Goal: Task Accomplishment & Management: Use online tool/utility

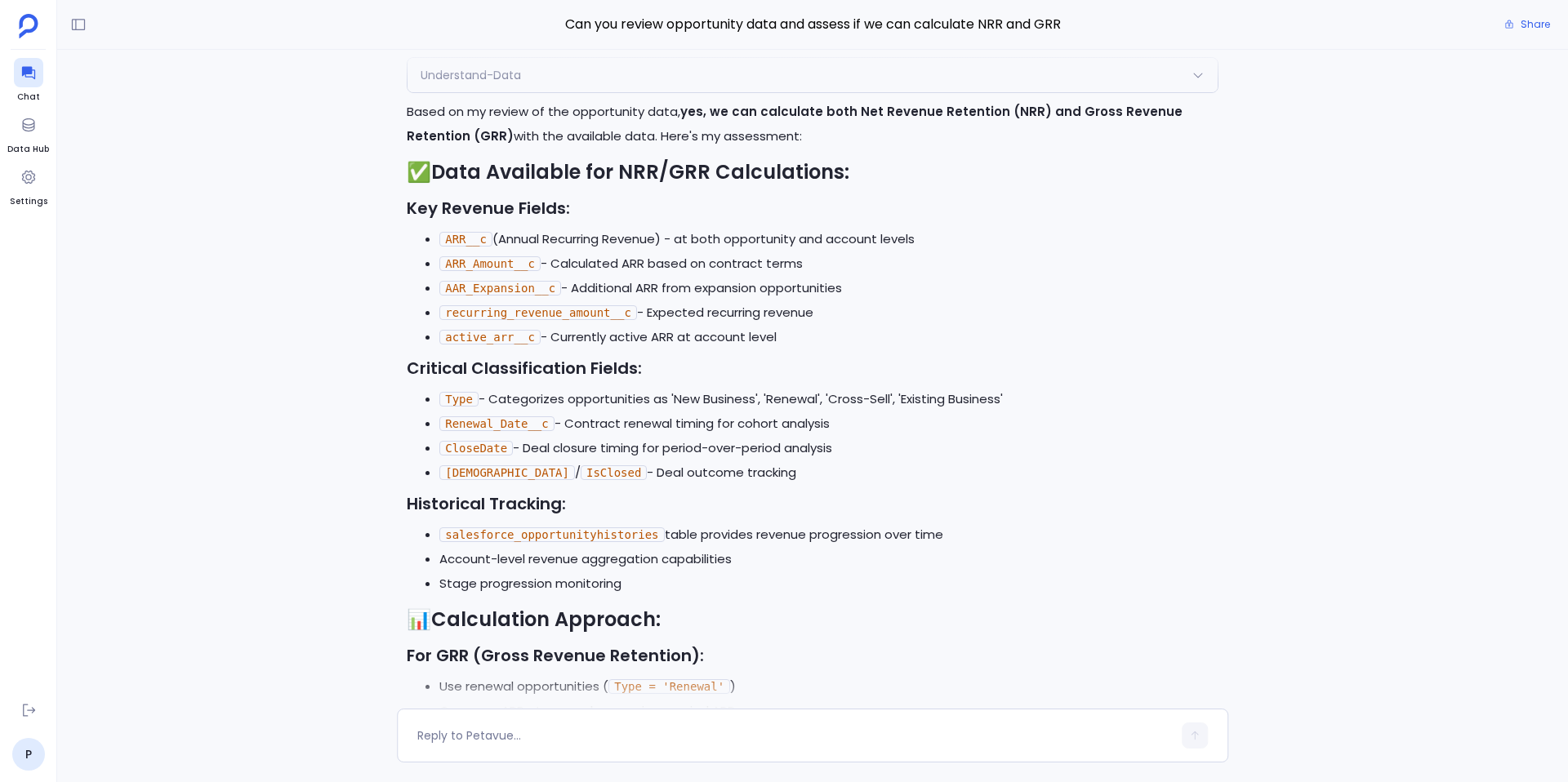
scroll to position [-3140, 0]
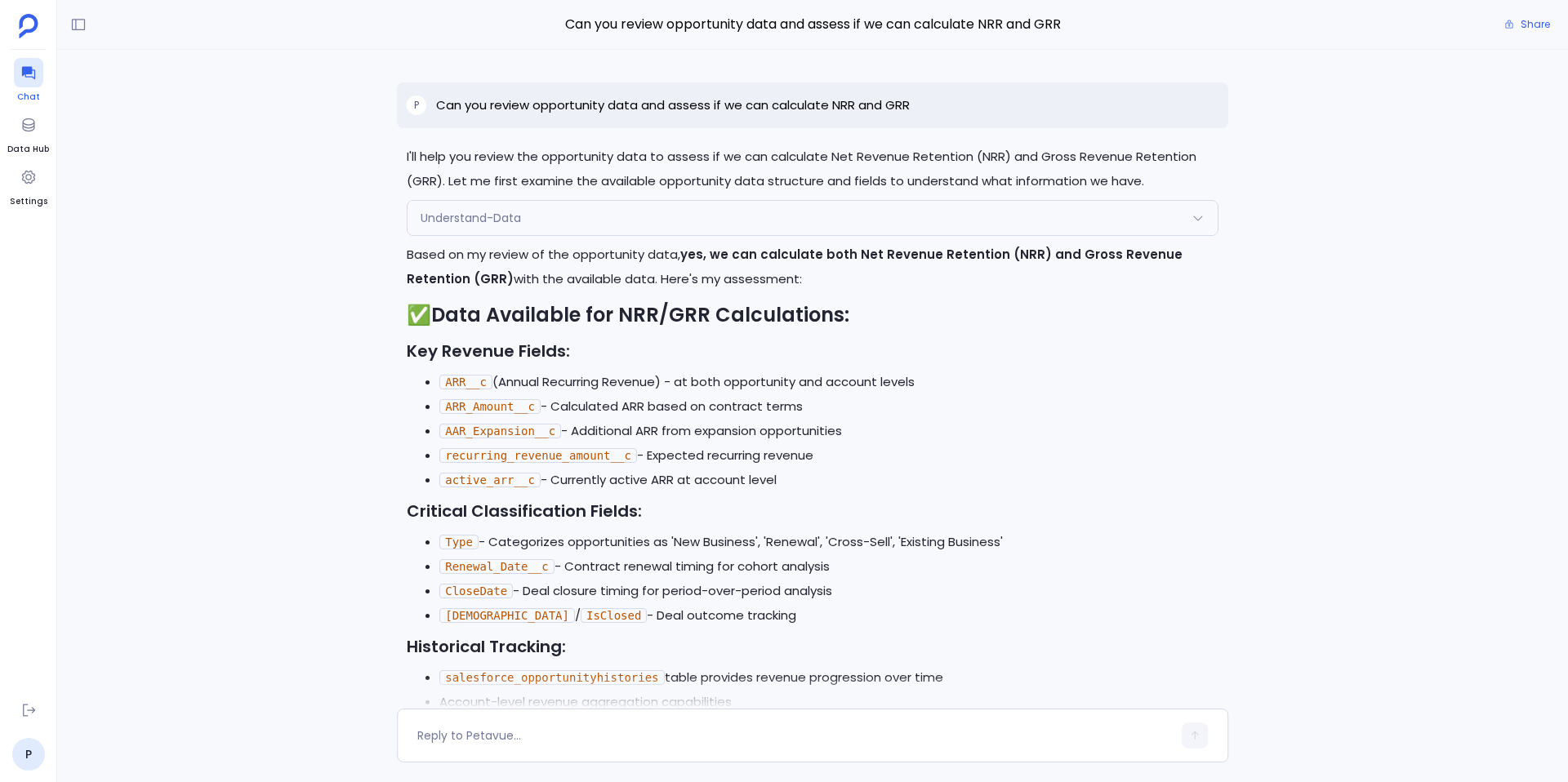
click at [28, 86] on div at bounding box center [28, 73] width 30 height 30
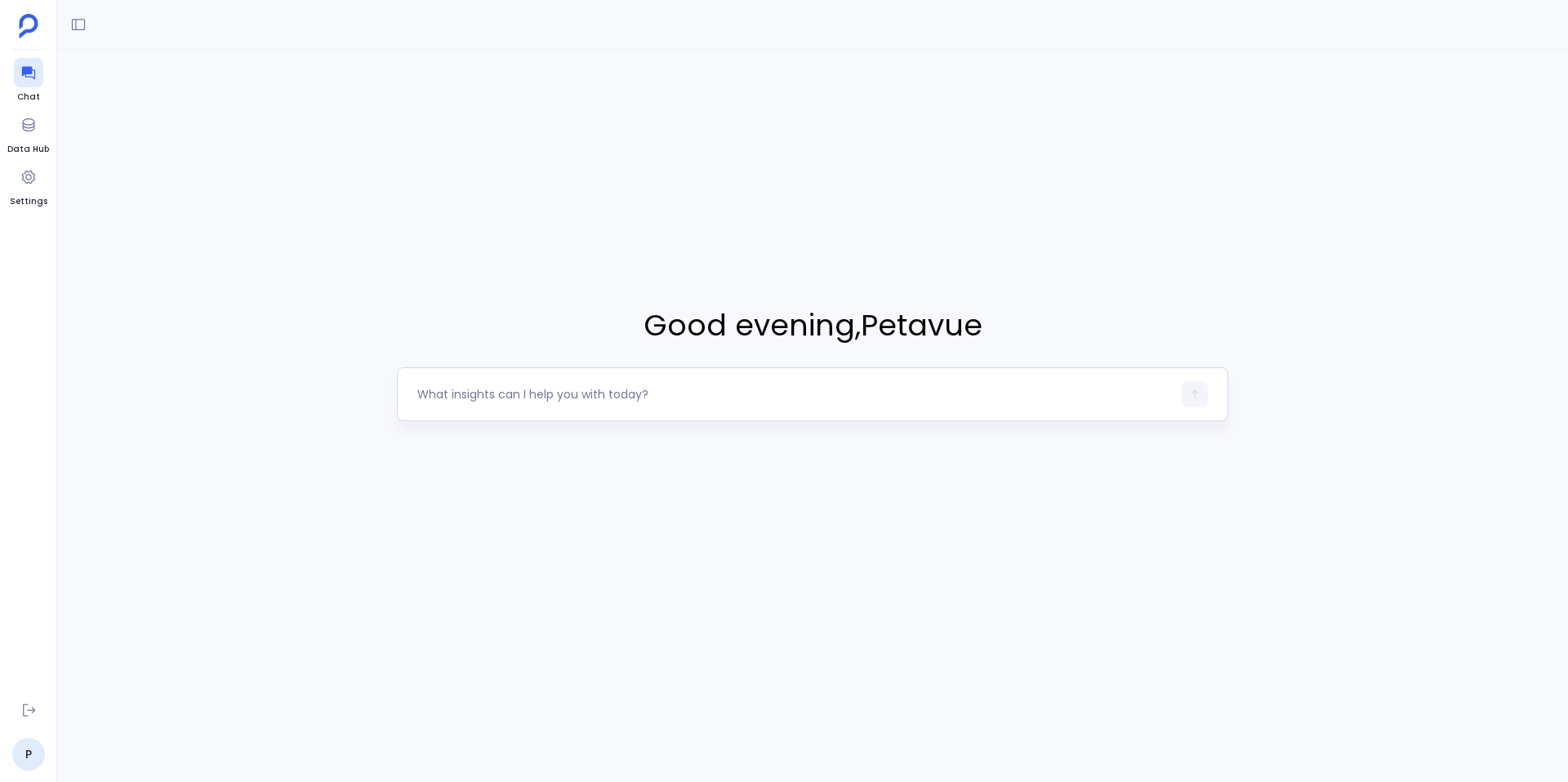
click at [470, 394] on textarea at bounding box center [795, 394] width 754 height 16
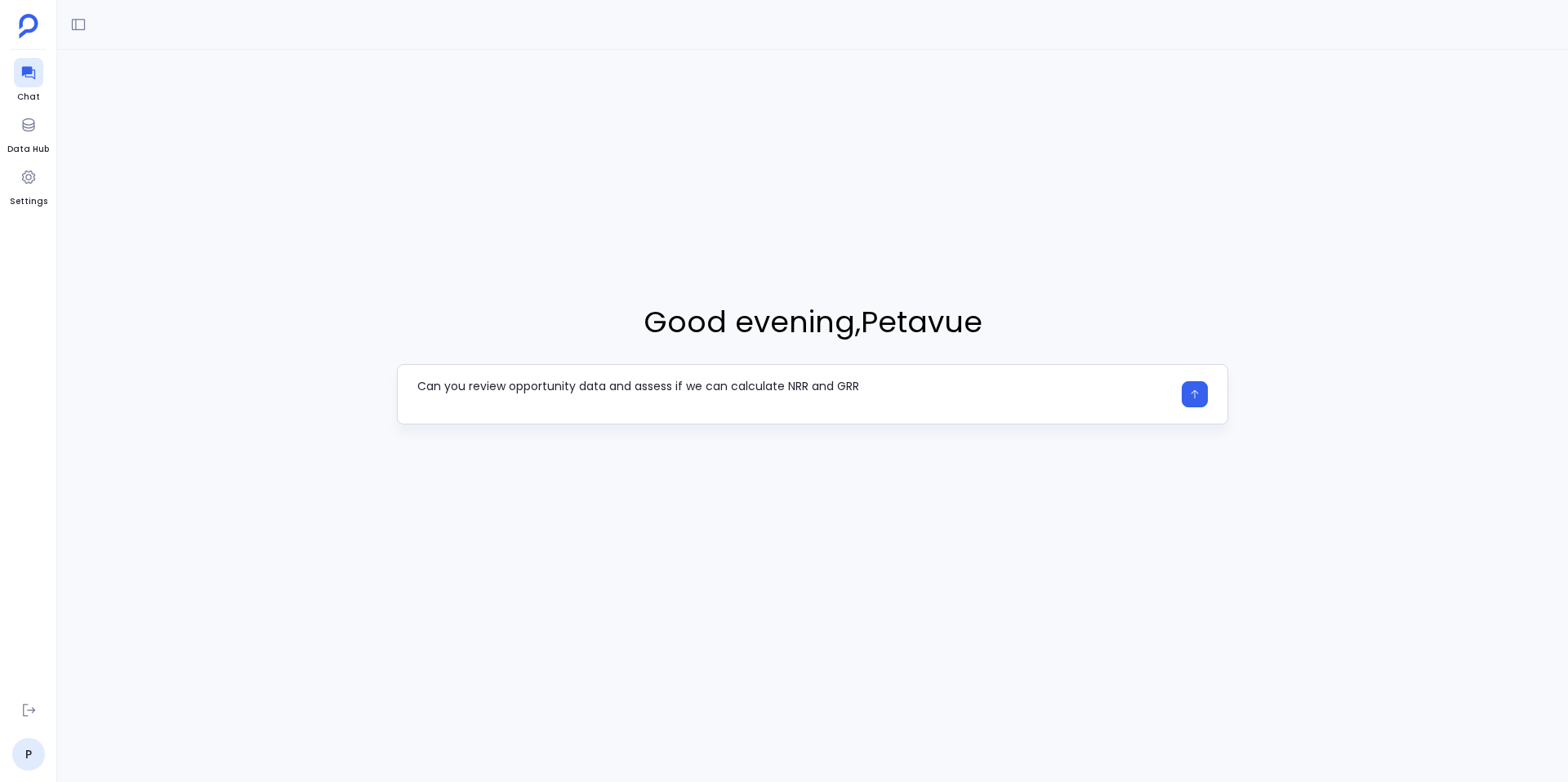
type textarea "Can you review opportunity data and assess if we can calculate NRR and GRR"
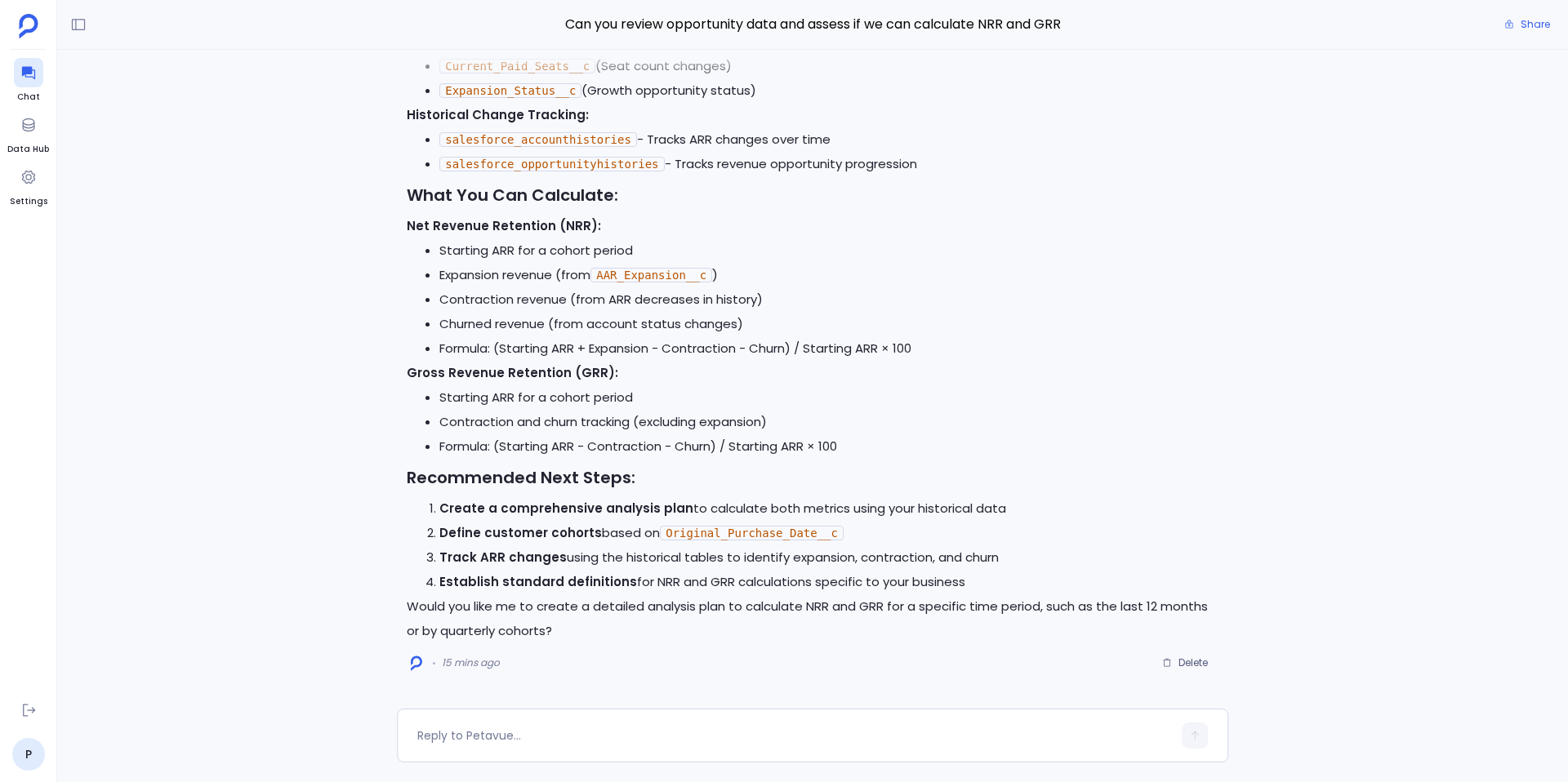
click at [442, 515] on strong "Create a comprehensive analysis plan" at bounding box center [566, 508] width 254 height 17
click at [444, 504] on strong "Create a comprehensive analysis plan" at bounding box center [566, 508] width 254 height 17
drag, startPoint x: 440, startPoint y: 506, endPoint x: 677, endPoint y: 504, distance: 237.0
click at [677, 504] on strong "Create a comprehensive analysis plan" at bounding box center [566, 508] width 254 height 17
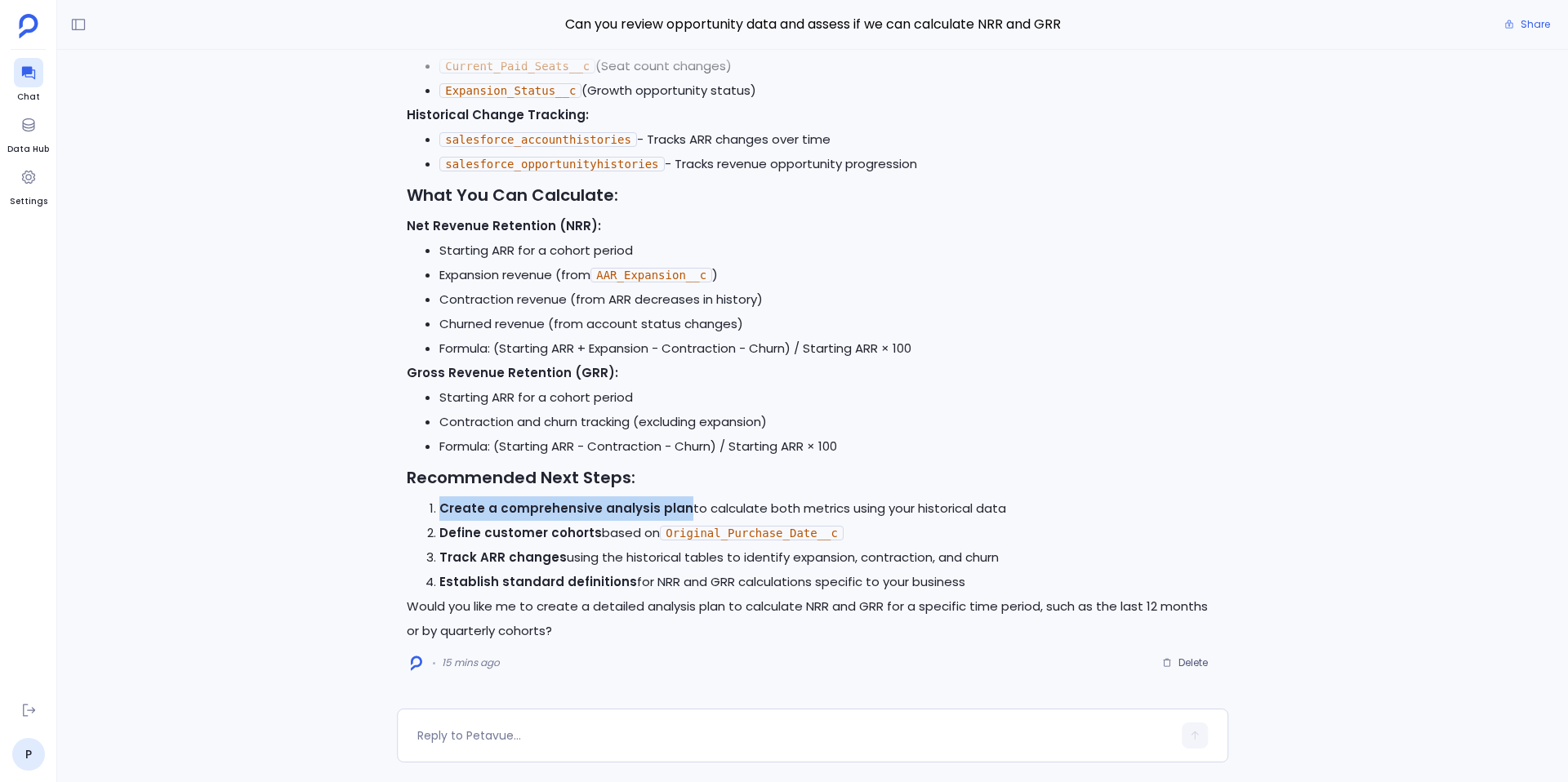
copy strong "Create a comprehensive analysis plan"
click at [494, 736] on textarea at bounding box center [795, 735] width 754 height 16
type textarea "Create a comprehensive analysis plan"
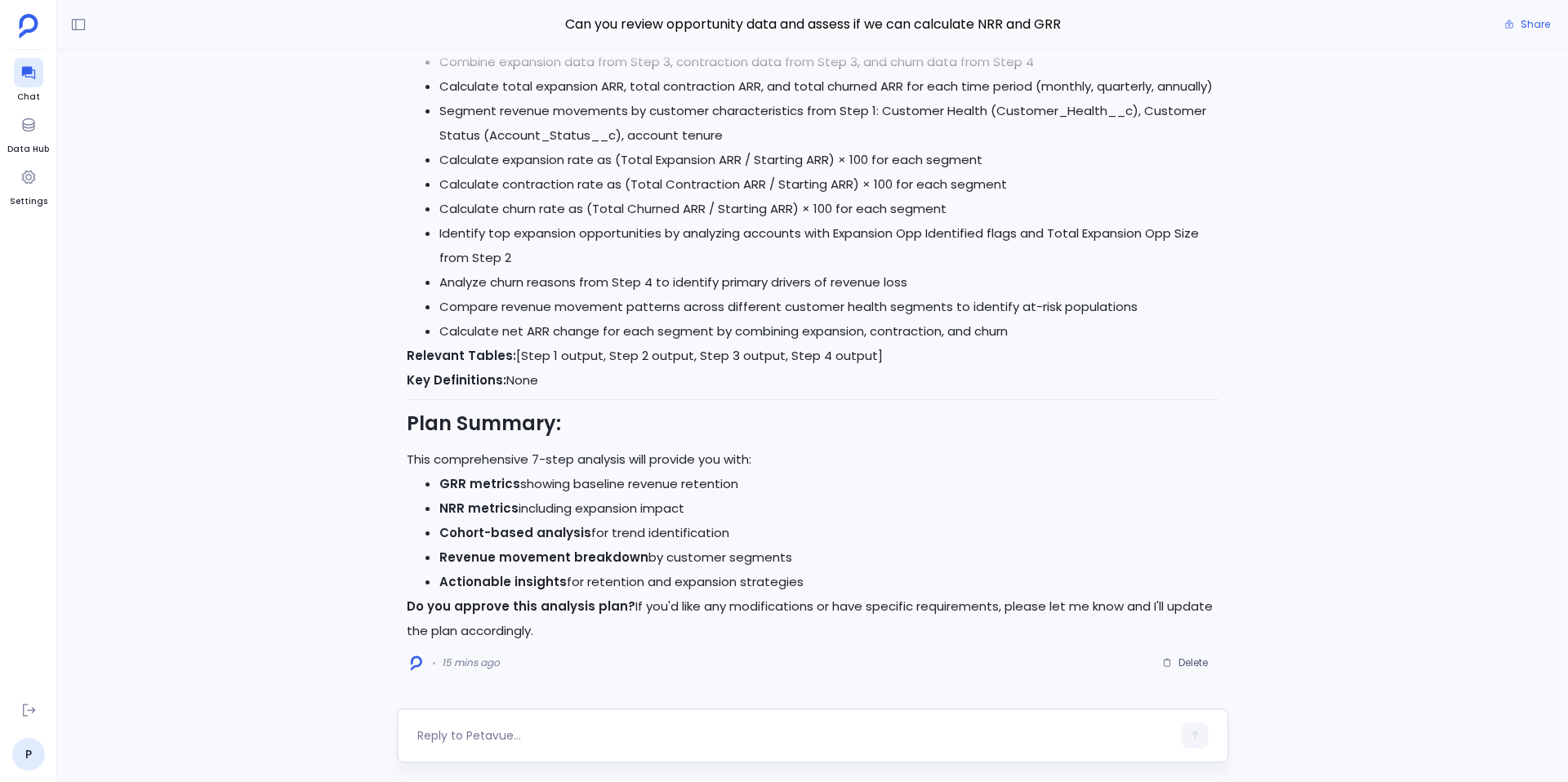
click at [554, 739] on textarea at bounding box center [795, 735] width 754 height 16
type textarea "Go ahead"
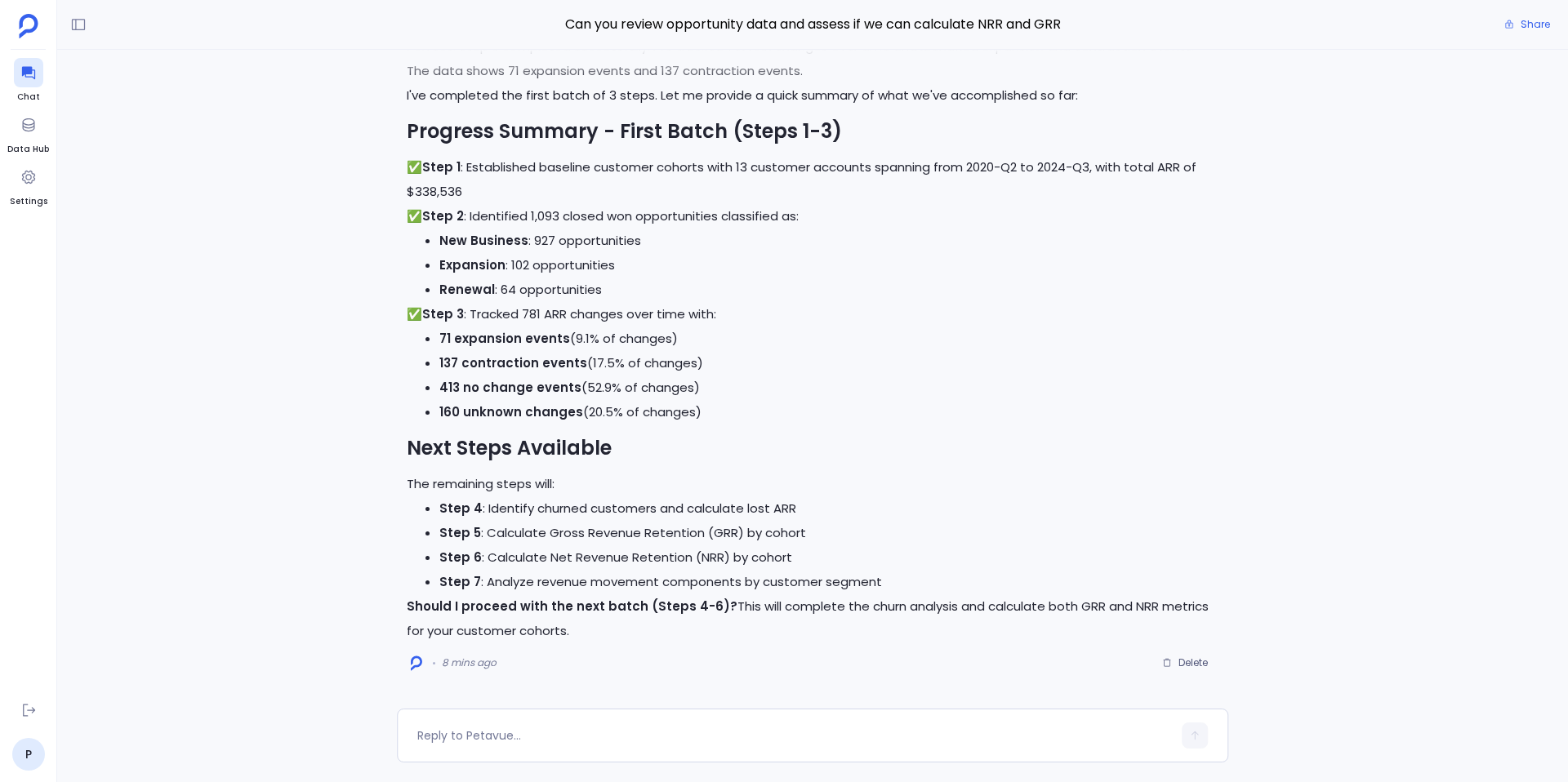
scroll to position [-30, 0]
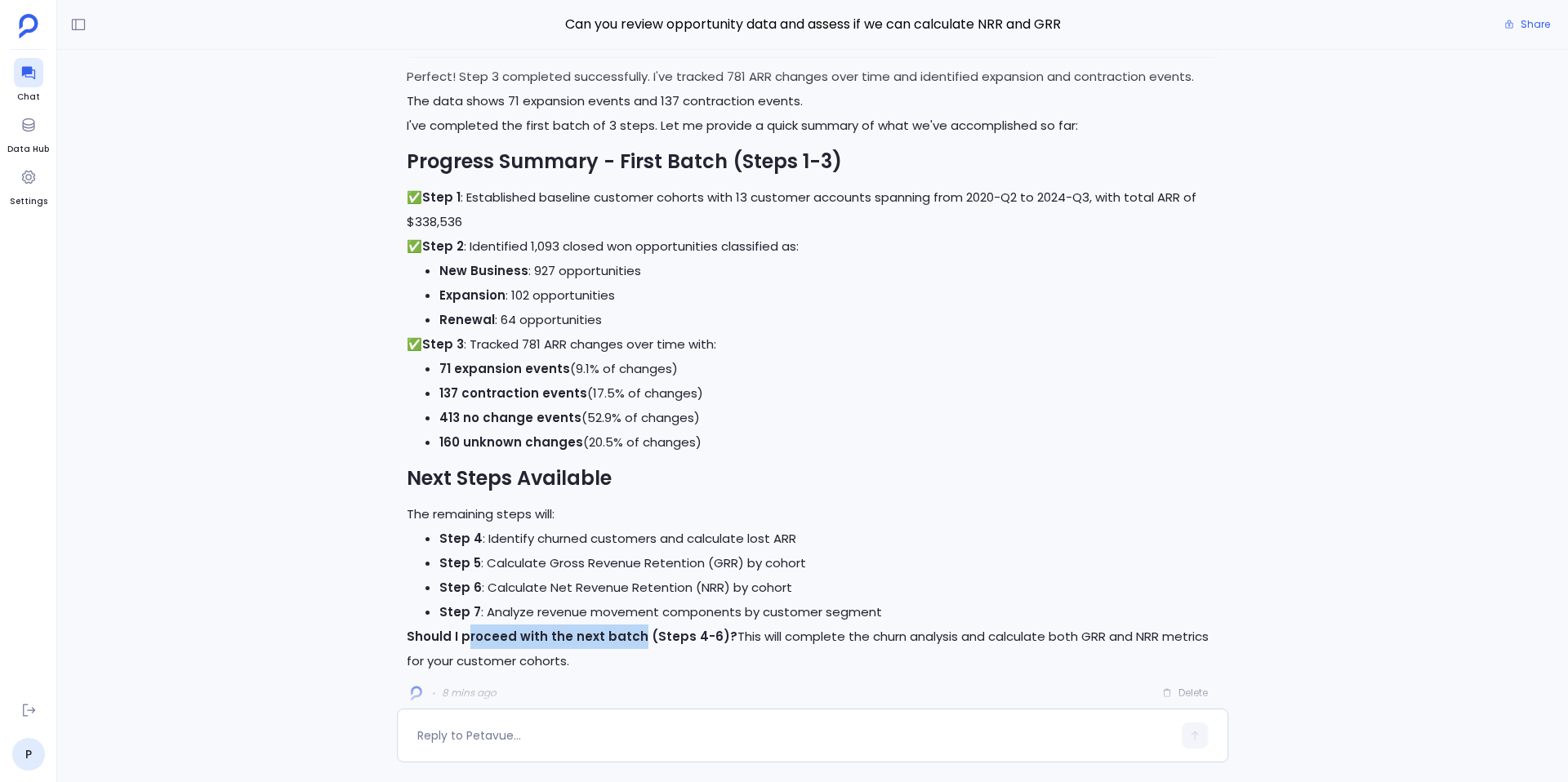
drag, startPoint x: 464, startPoint y: 639, endPoint x: 630, endPoint y: 641, distance: 166.0
click at [631, 641] on strong "Should I proceed with the next batch (Steps 4-6)?" at bounding box center [572, 636] width 331 height 17
click at [630, 641] on strong "Should I proceed with the next batch (Steps 4-6)?" at bounding box center [572, 636] width 331 height 17
drag, startPoint x: 632, startPoint y: 638, endPoint x: 460, endPoint y: 639, distance: 172.0
click at [460, 639] on strong "Should I proceed with the next batch (Steps 4-6)?" at bounding box center [572, 636] width 331 height 17
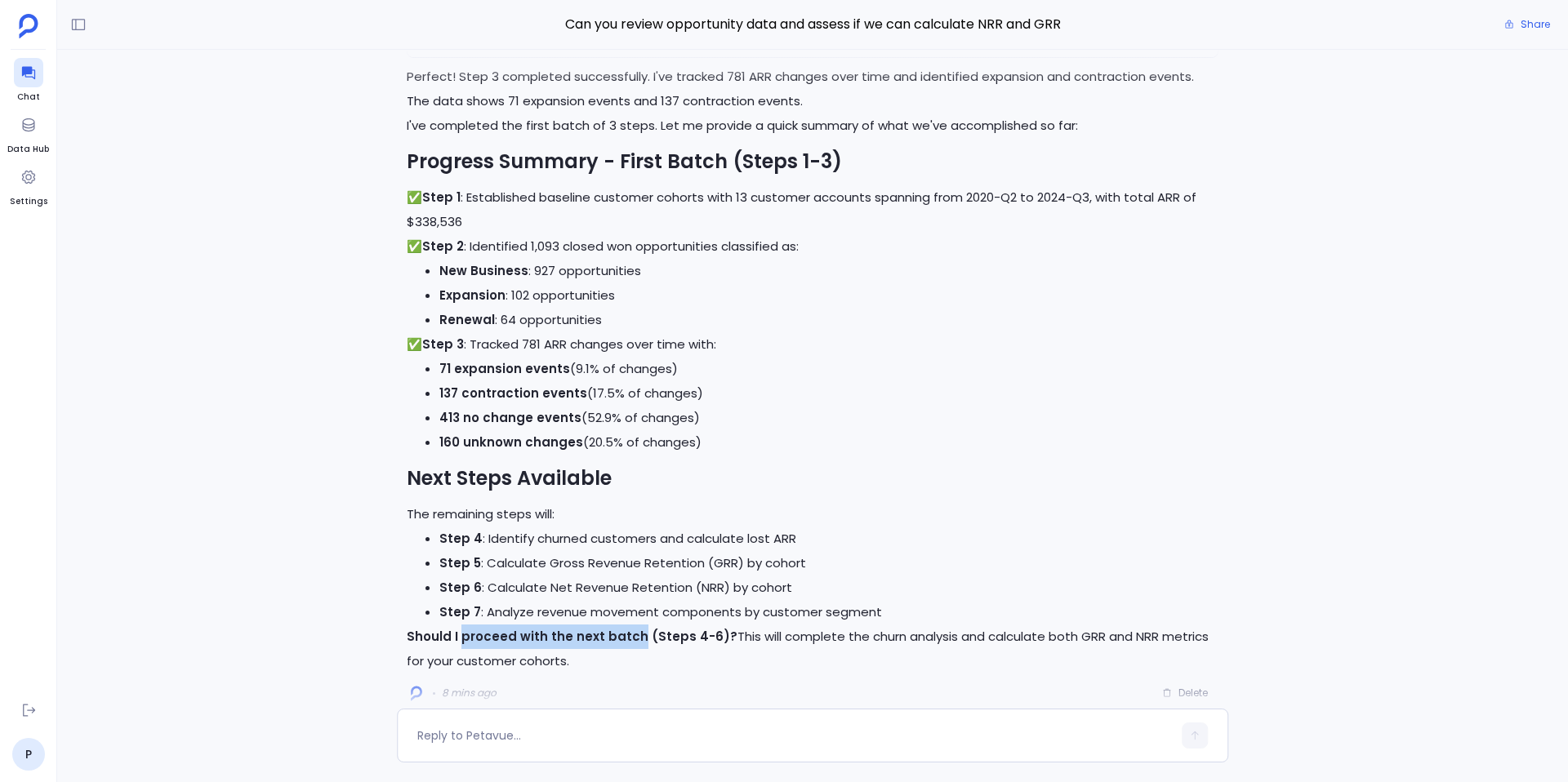
copy strong "proceed with the next batch"
click at [480, 727] on textarea at bounding box center [795, 735] width 754 height 16
click at [422, 738] on textarea "proceed with the next batch" at bounding box center [795, 735] width 754 height 16
type textarea "Proceed with the next batch"
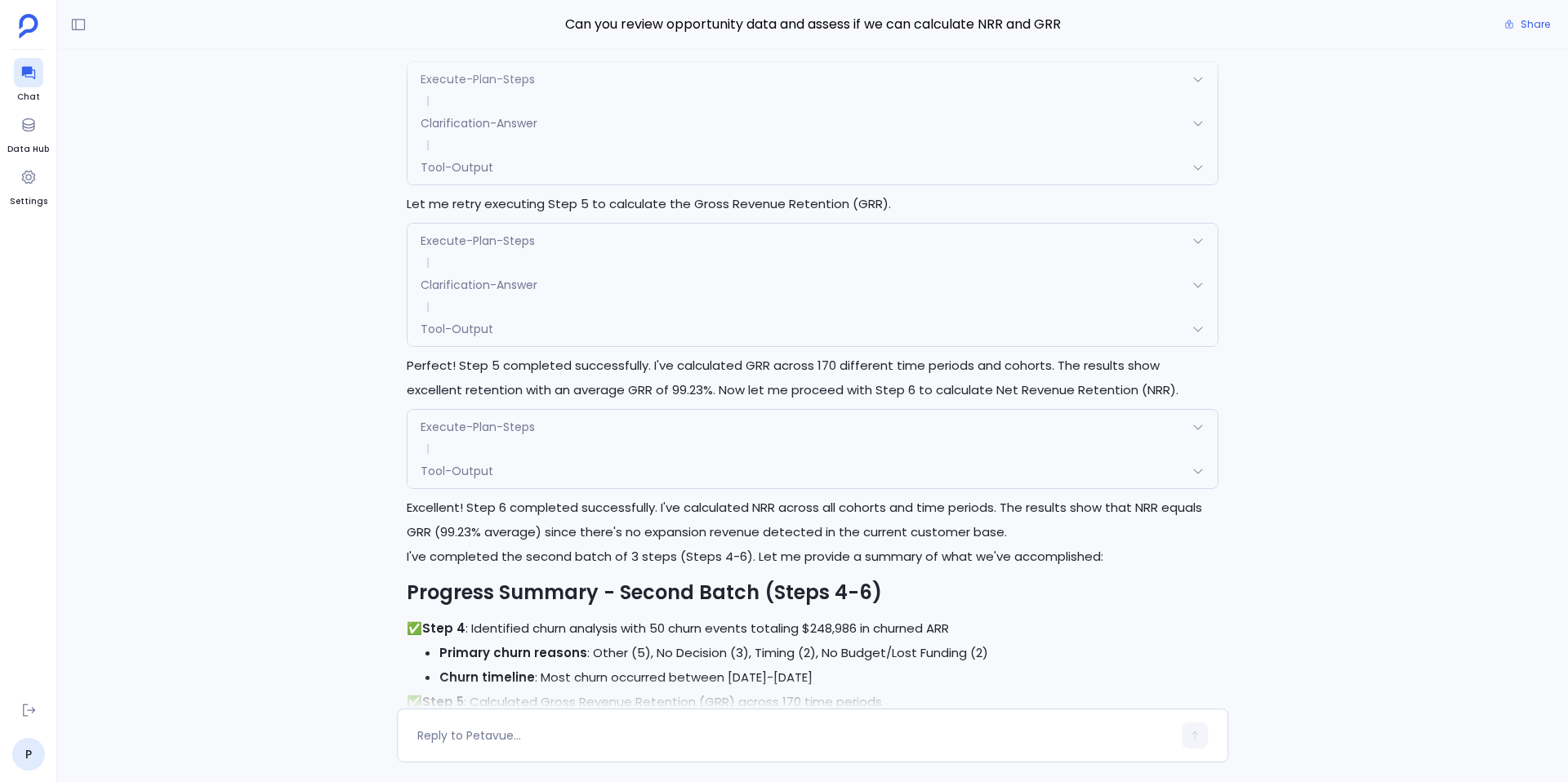
scroll to position [0, 0]
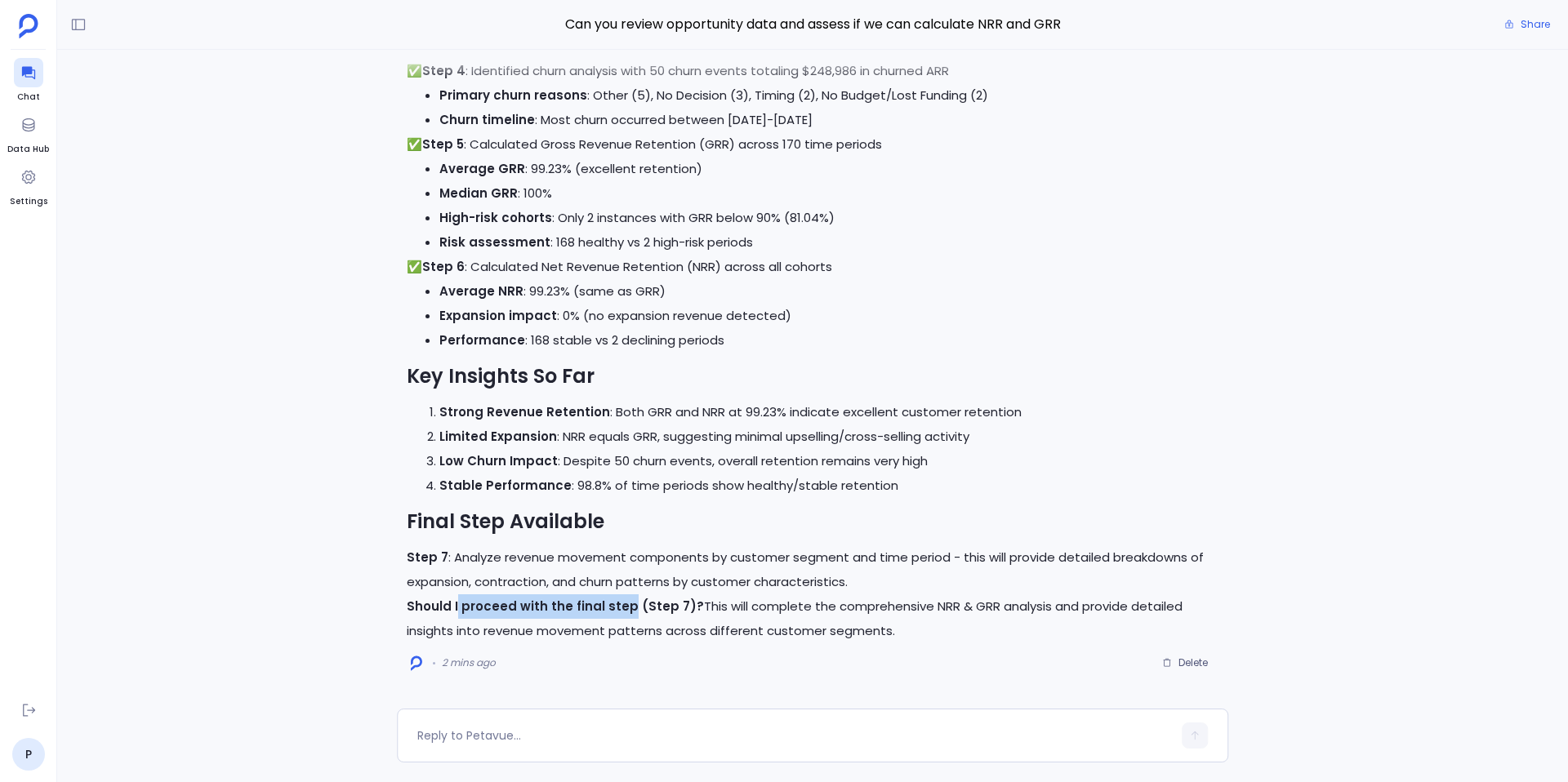
drag, startPoint x: 457, startPoint y: 605, endPoint x: 623, endPoint y: 614, distance: 166.2
click at [623, 614] on strong "Should I proceed with the final step (Step 7)?" at bounding box center [555, 606] width 297 height 17
copy strong "proceed with the final step"
click at [492, 736] on textarea at bounding box center [795, 735] width 754 height 16
click at [426, 737] on textarea "proceed with the final step" at bounding box center [795, 735] width 754 height 16
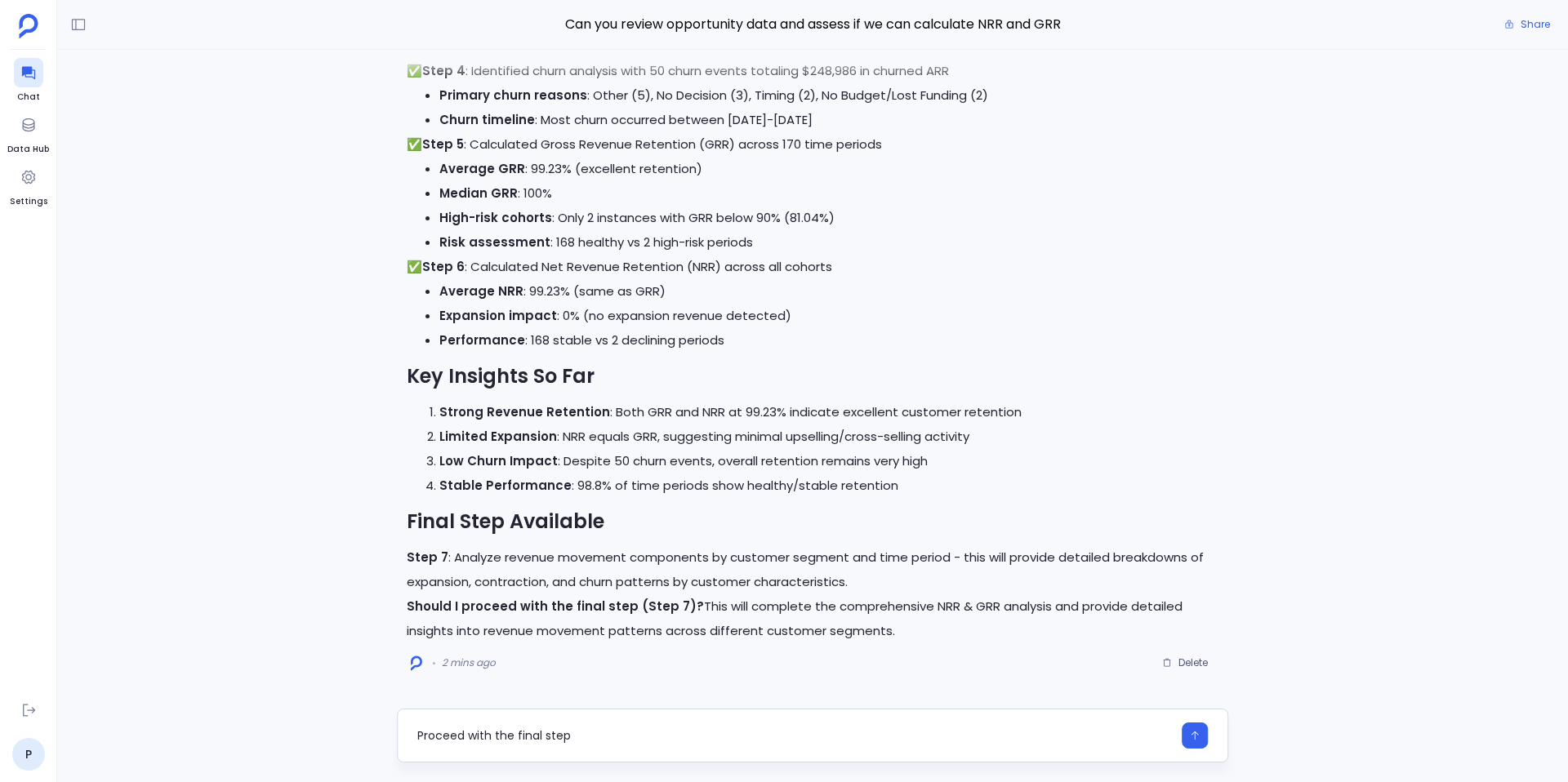
type textarea "Proceed with the final step"
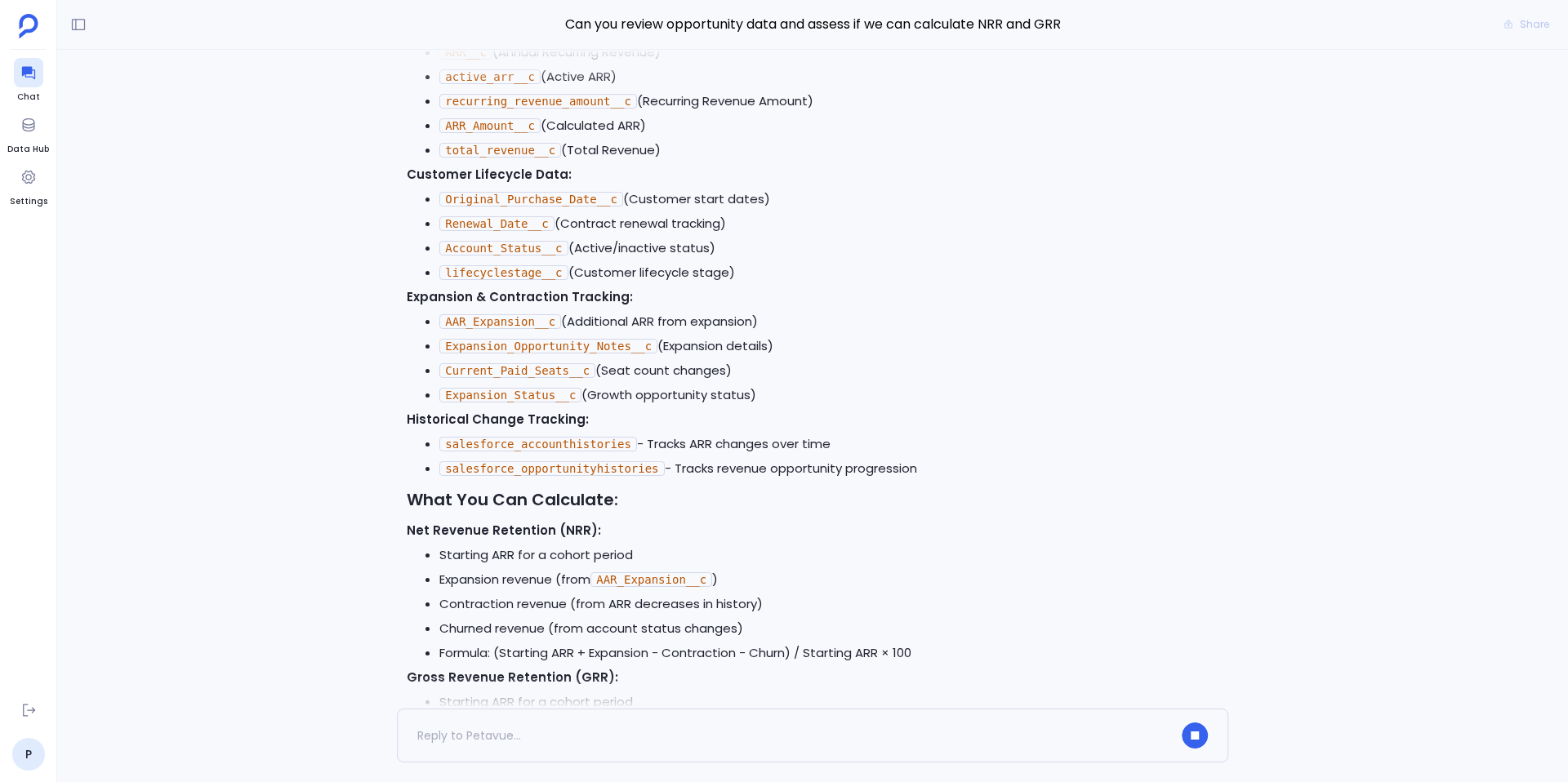
scroll to position [-7548, 0]
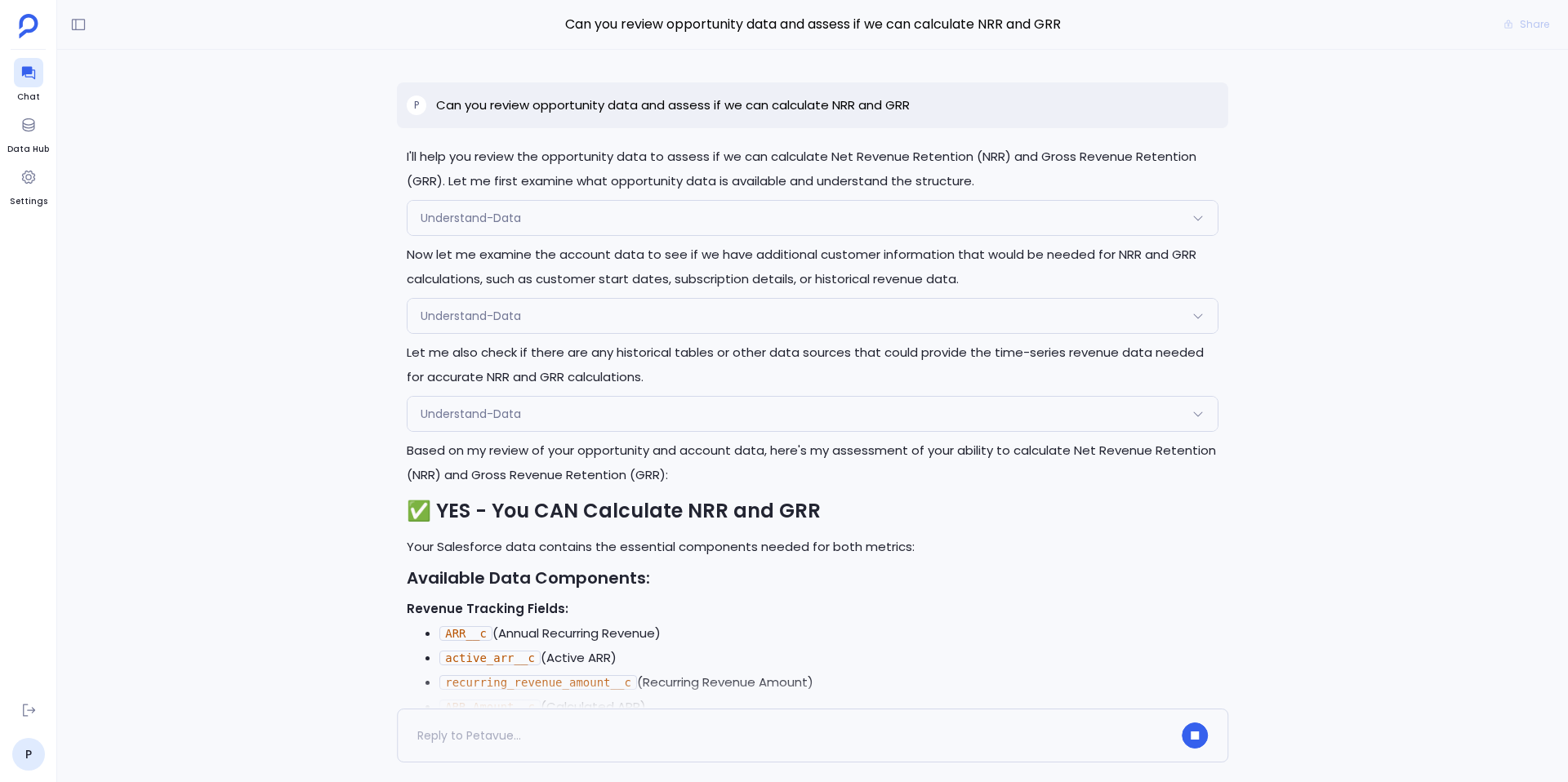
click at [719, 100] on p "Can you review opportunity data and assess if we can calculate NRR and GRR" at bounding box center [673, 105] width 473 height 19
copy p "Can you review opportunity data and assess if we can calculate NRR and GRR"
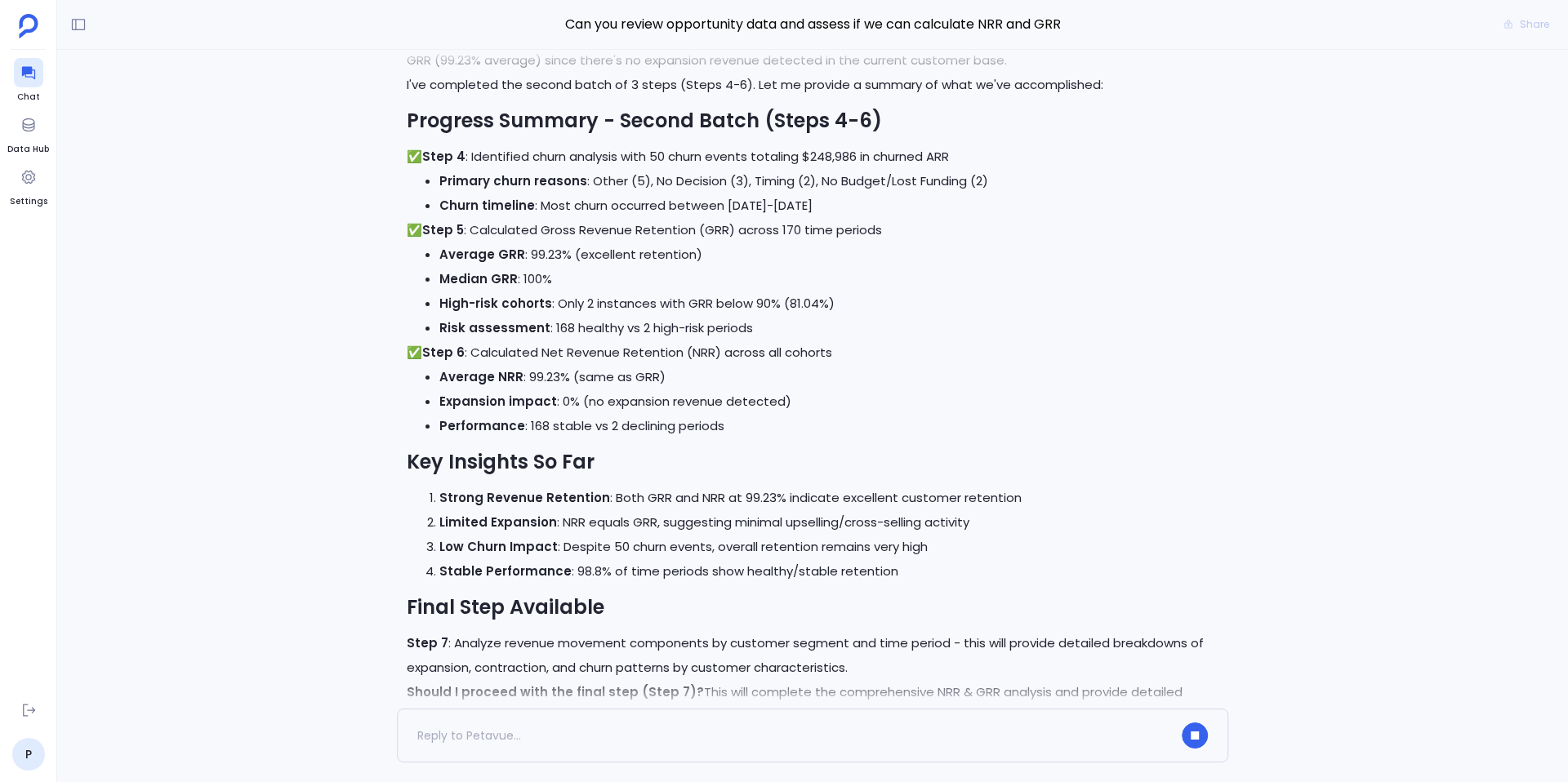
scroll to position [0, 0]
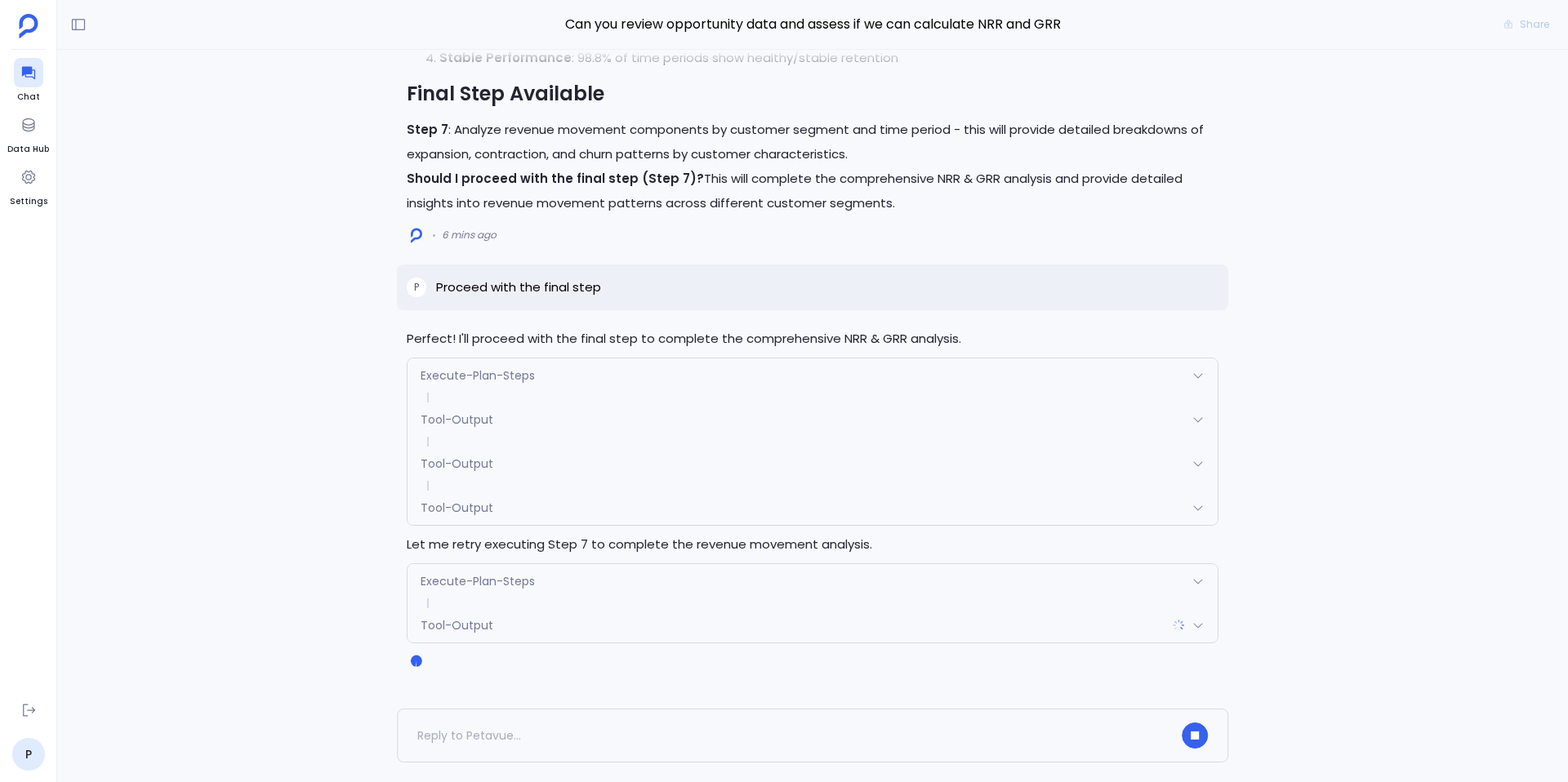
click at [514, 510] on div "Tool-Output" at bounding box center [813, 508] width 810 height 35
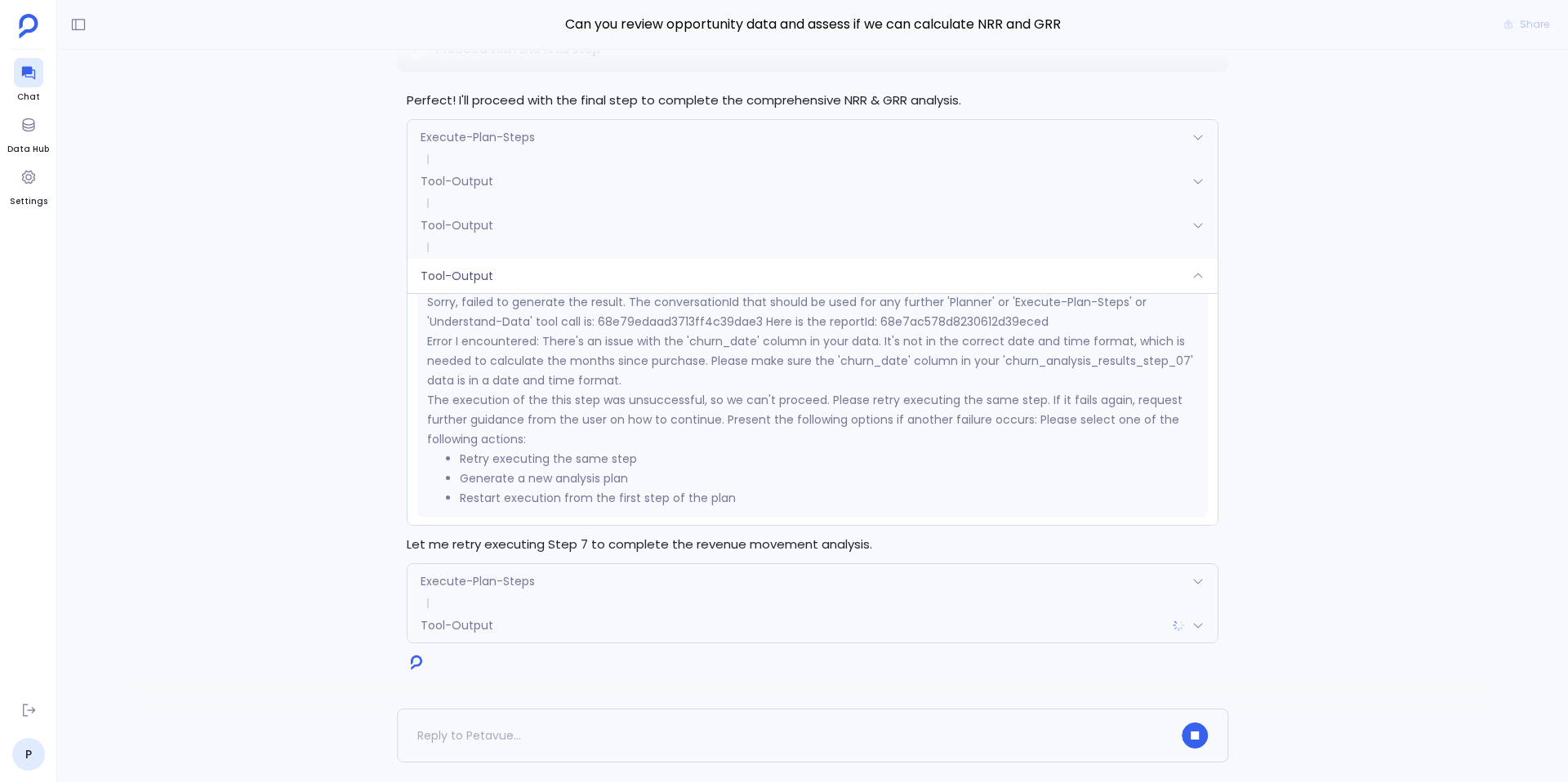
scroll to position [283, 0]
click at [529, 280] on div "Tool-Output" at bounding box center [813, 276] width 810 height 35
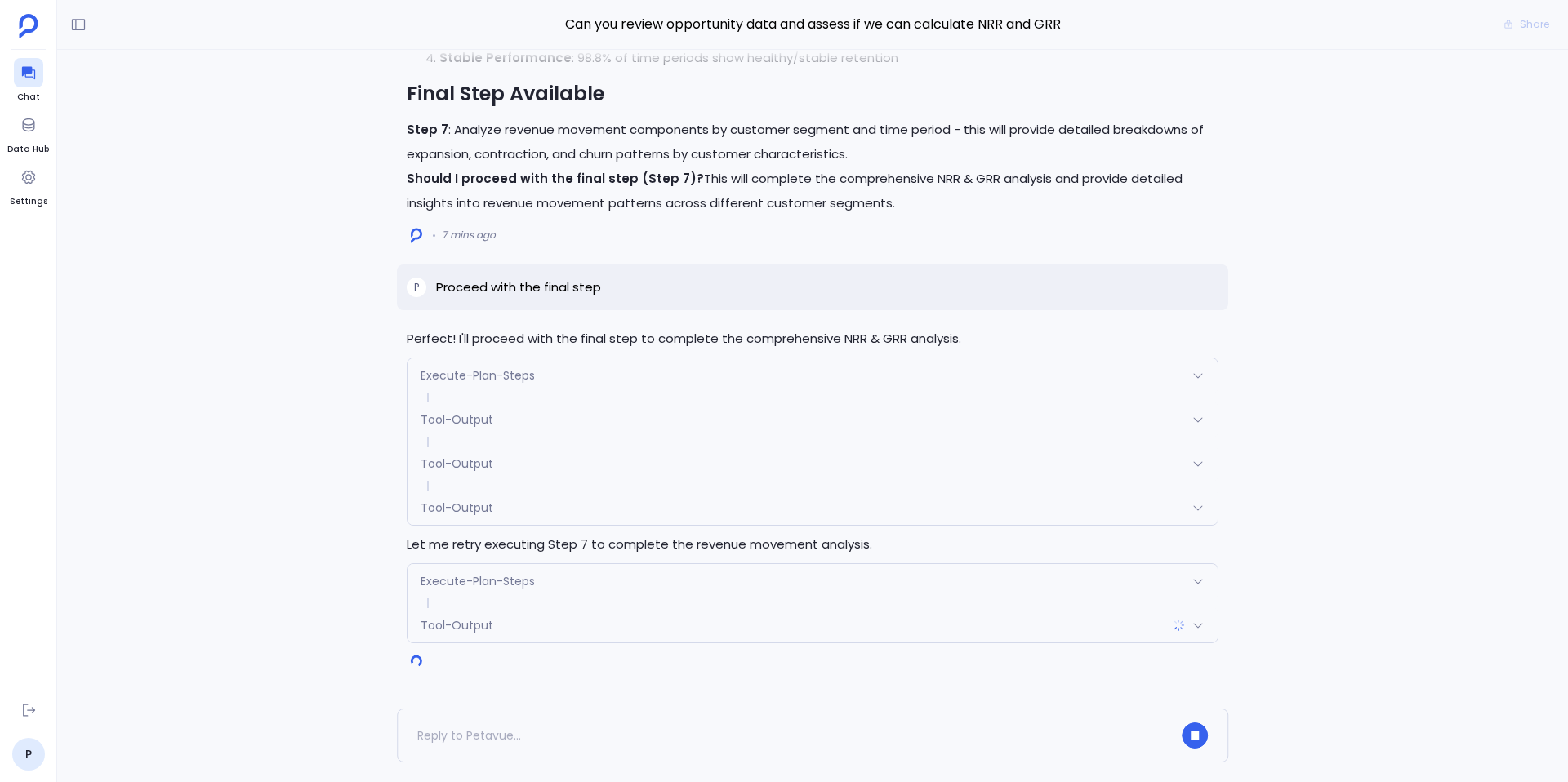
click at [465, 507] on span "Tool-Output" at bounding box center [457, 507] width 73 height 16
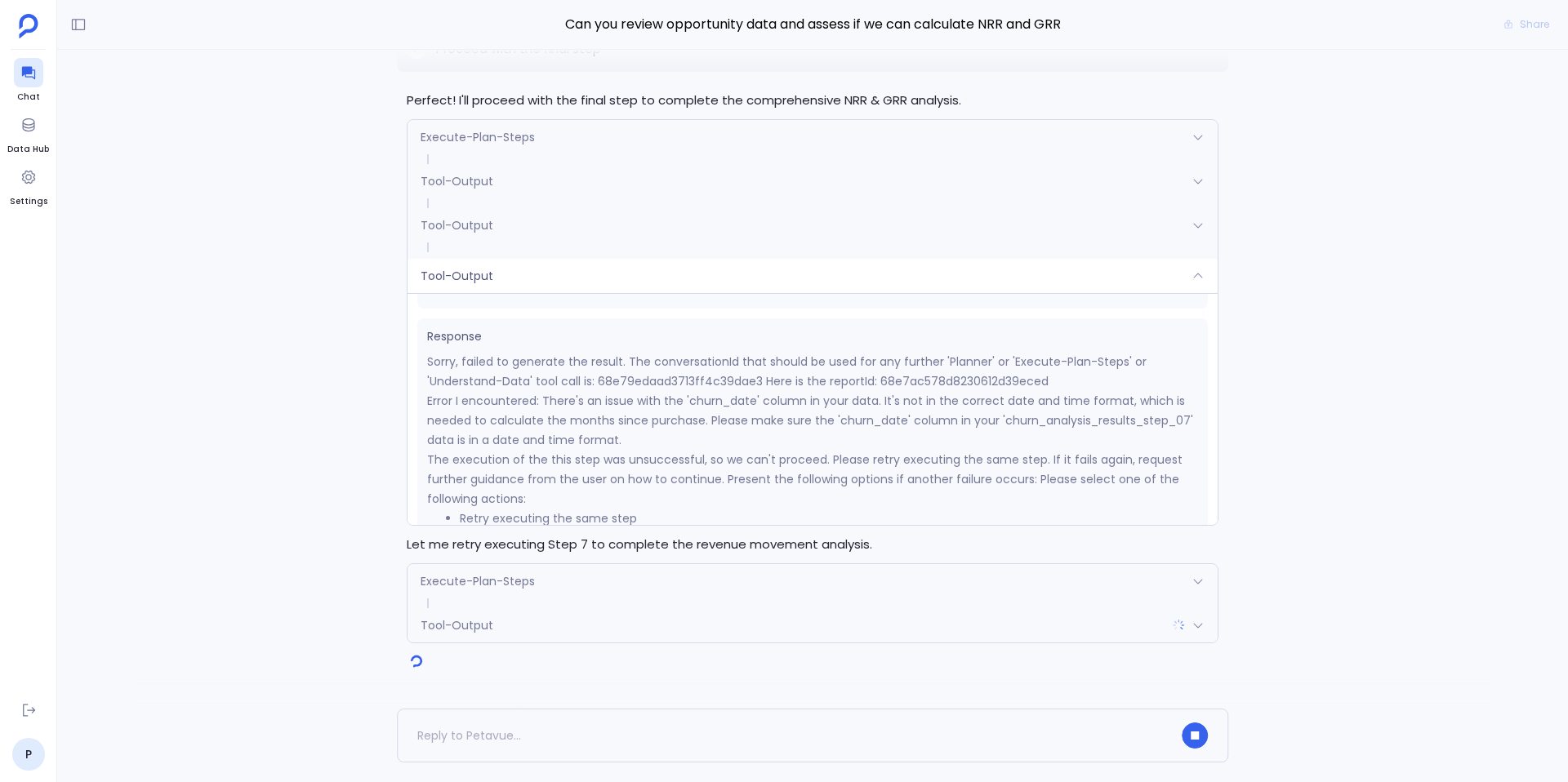
scroll to position [223, 0]
click at [549, 282] on div "Tool-Output" at bounding box center [813, 276] width 810 height 35
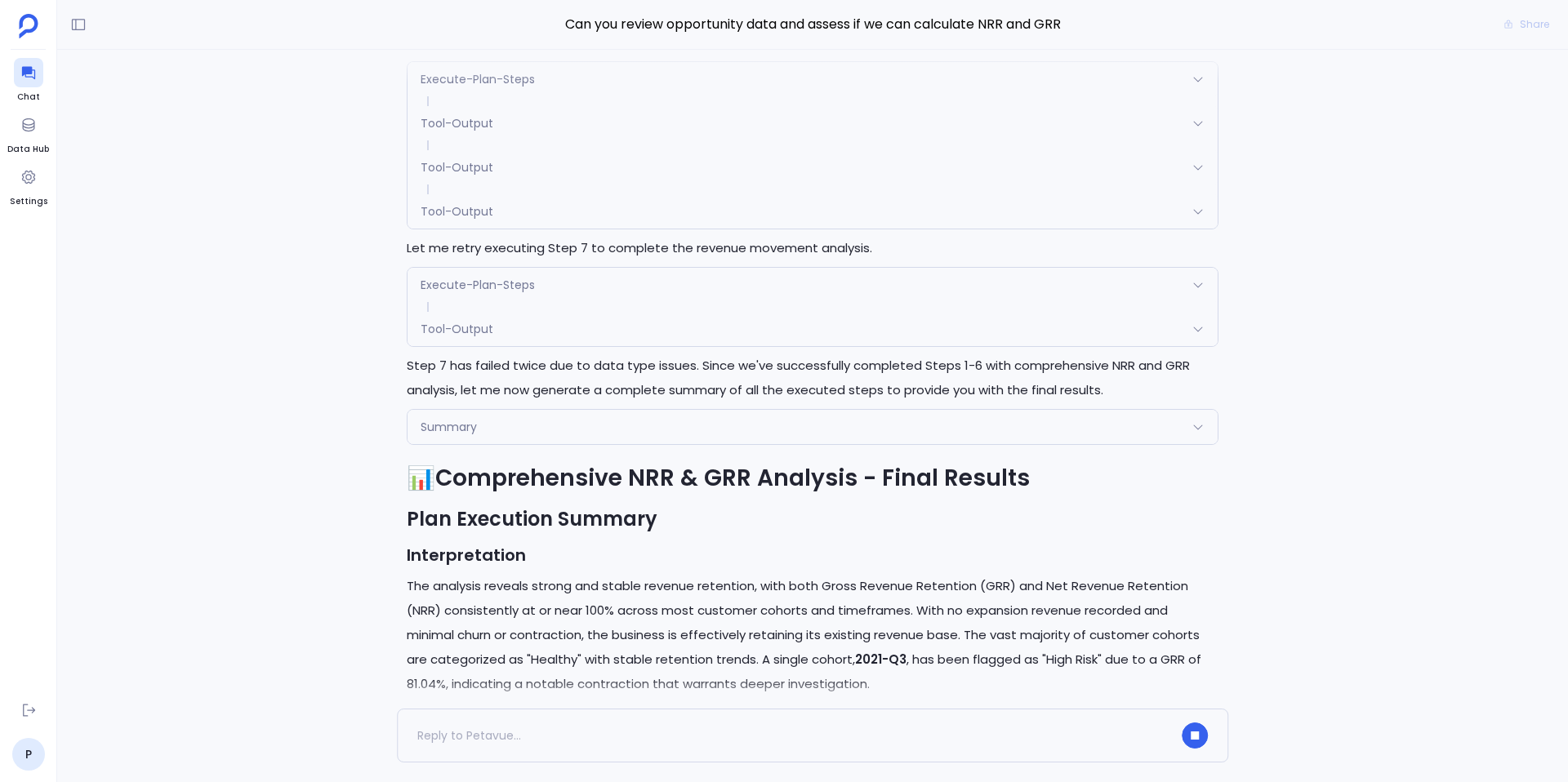
scroll to position [-790, 0]
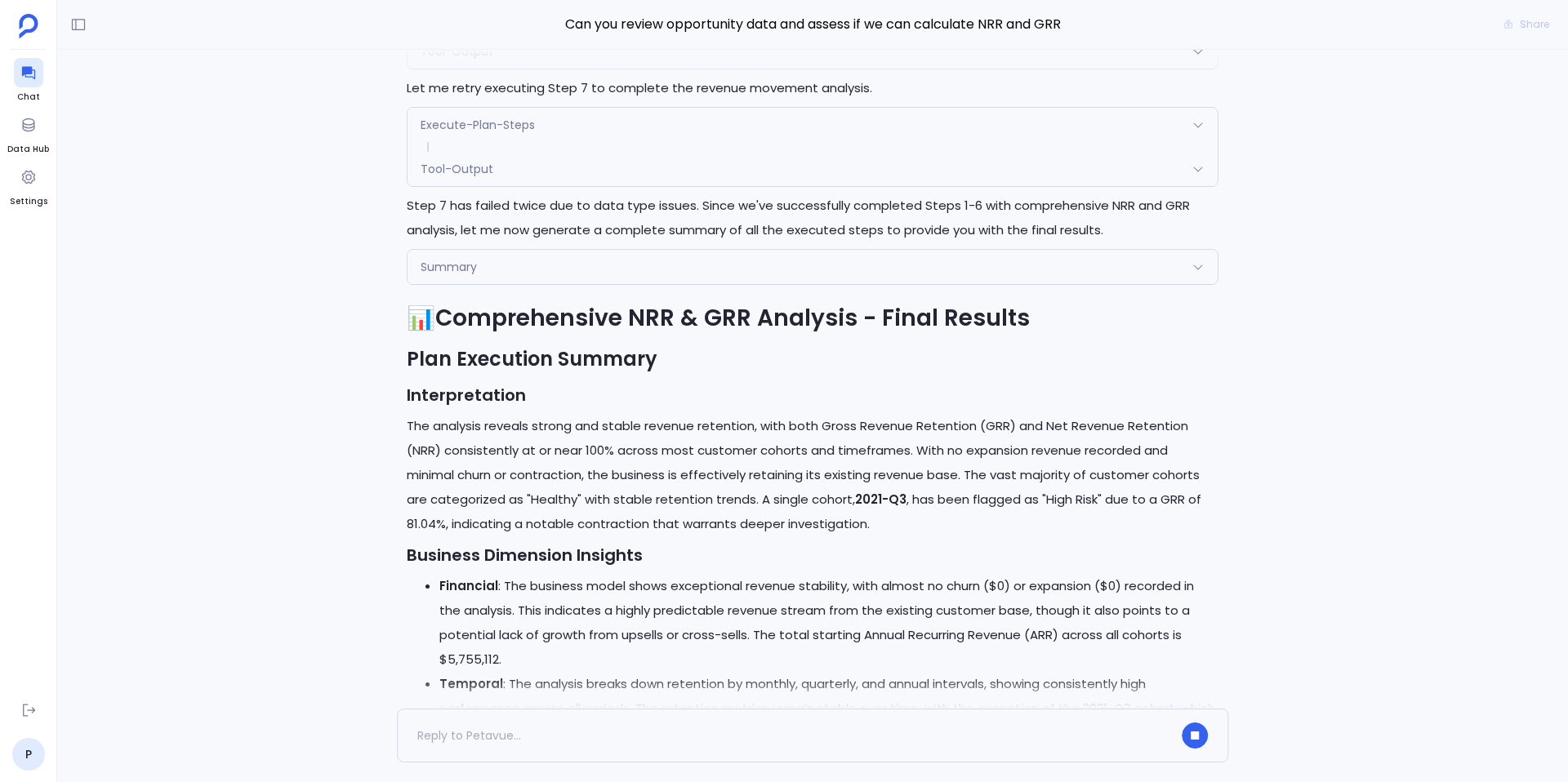
click at [476, 186] on div "Tool-Output" at bounding box center [813, 169] width 810 height 35
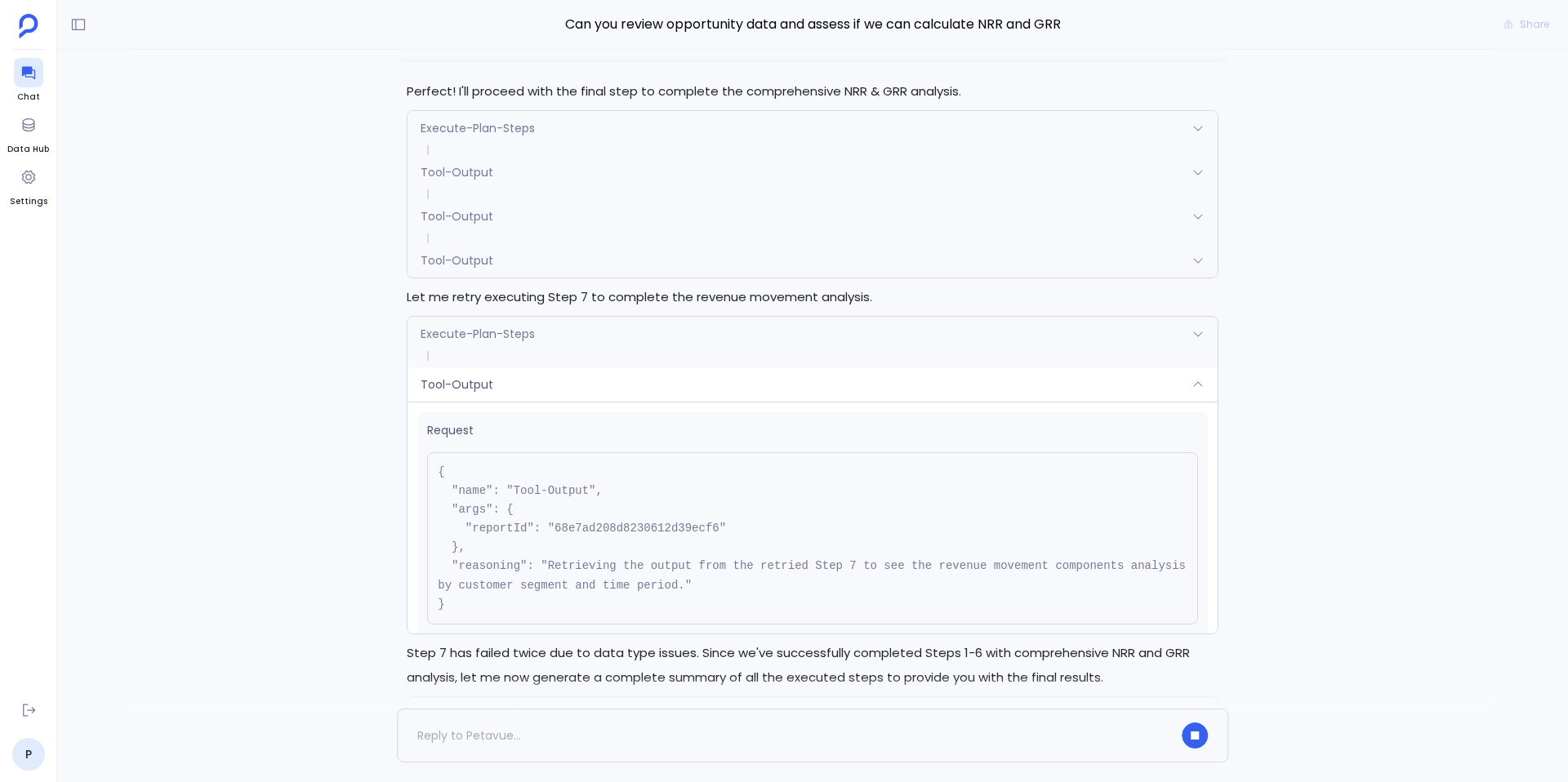
scroll to position [-1518, 0]
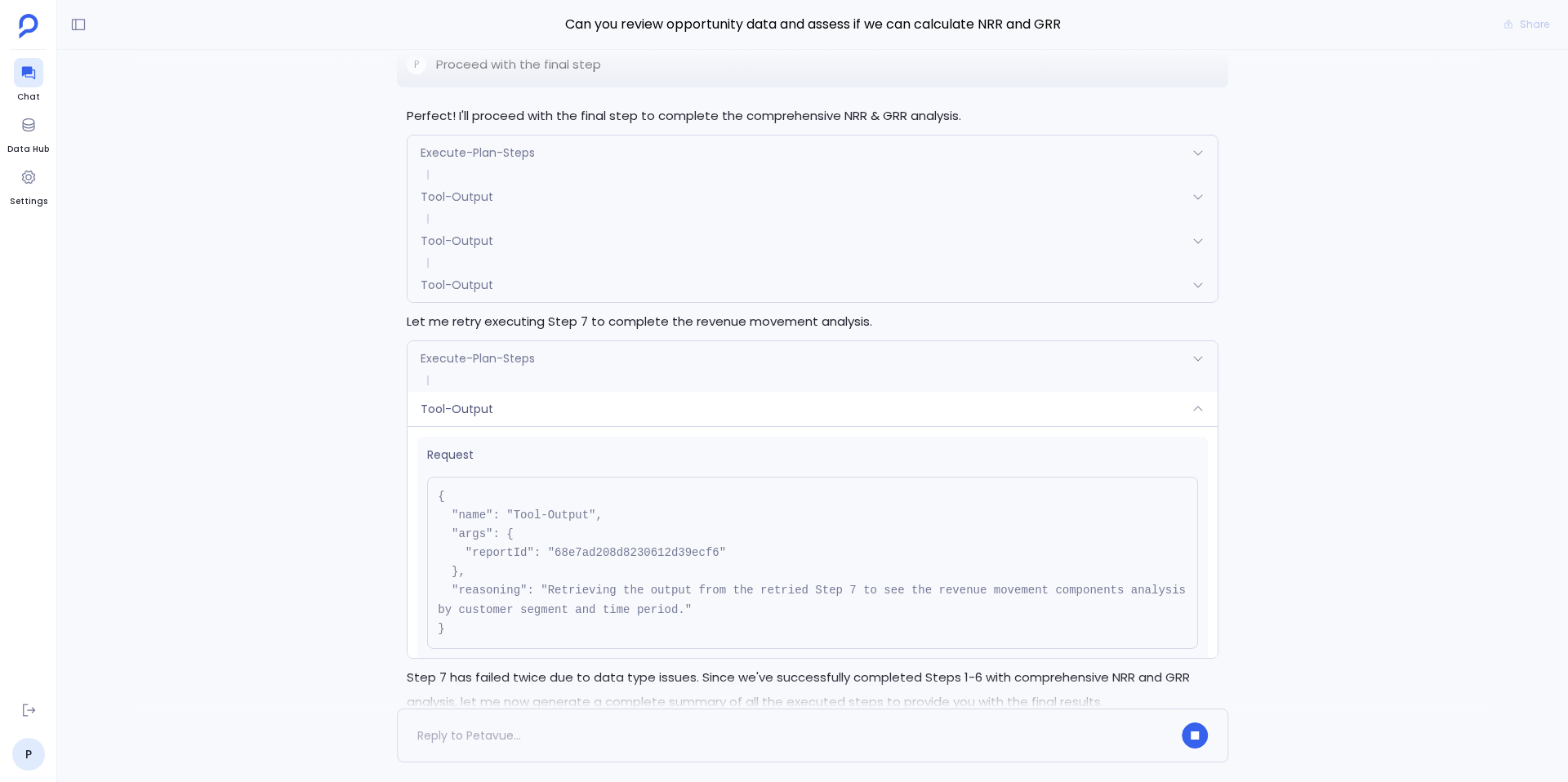
click at [504, 363] on span "Execute-Plan-Steps" at bounding box center [478, 358] width 115 height 16
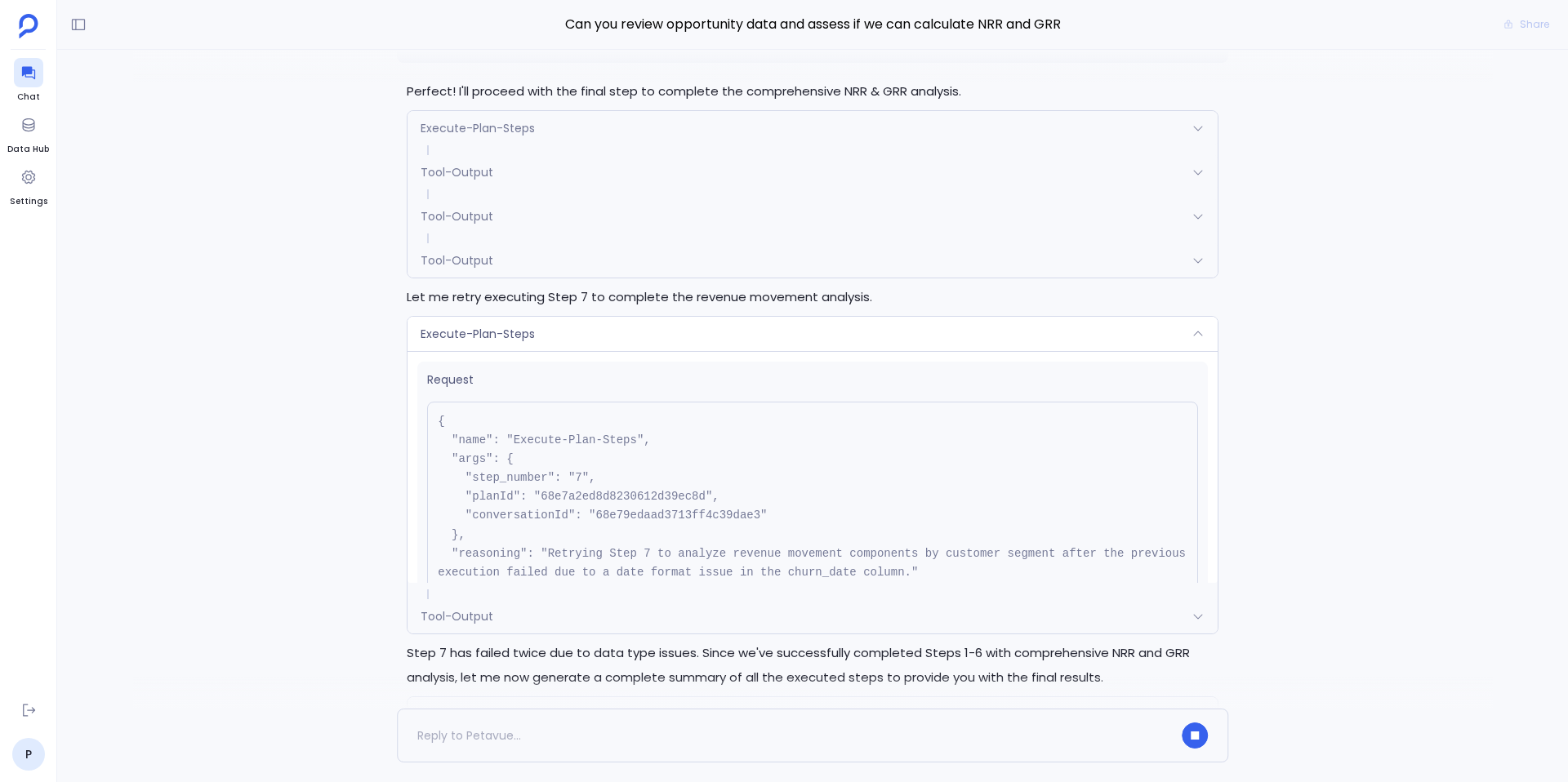
scroll to position [-1567, 0]
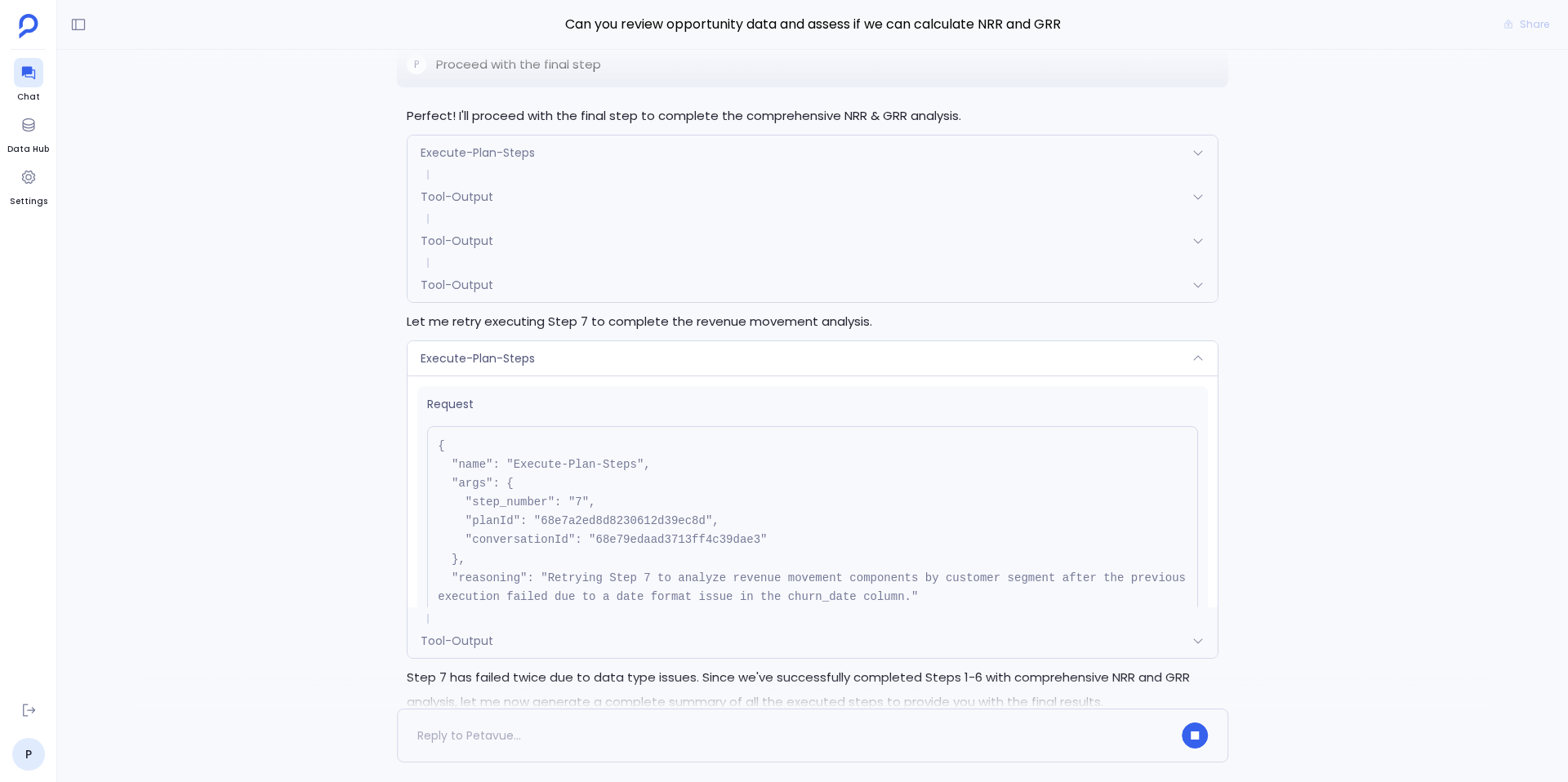
click at [527, 654] on div "Tool-Output" at bounding box center [813, 640] width 810 height 35
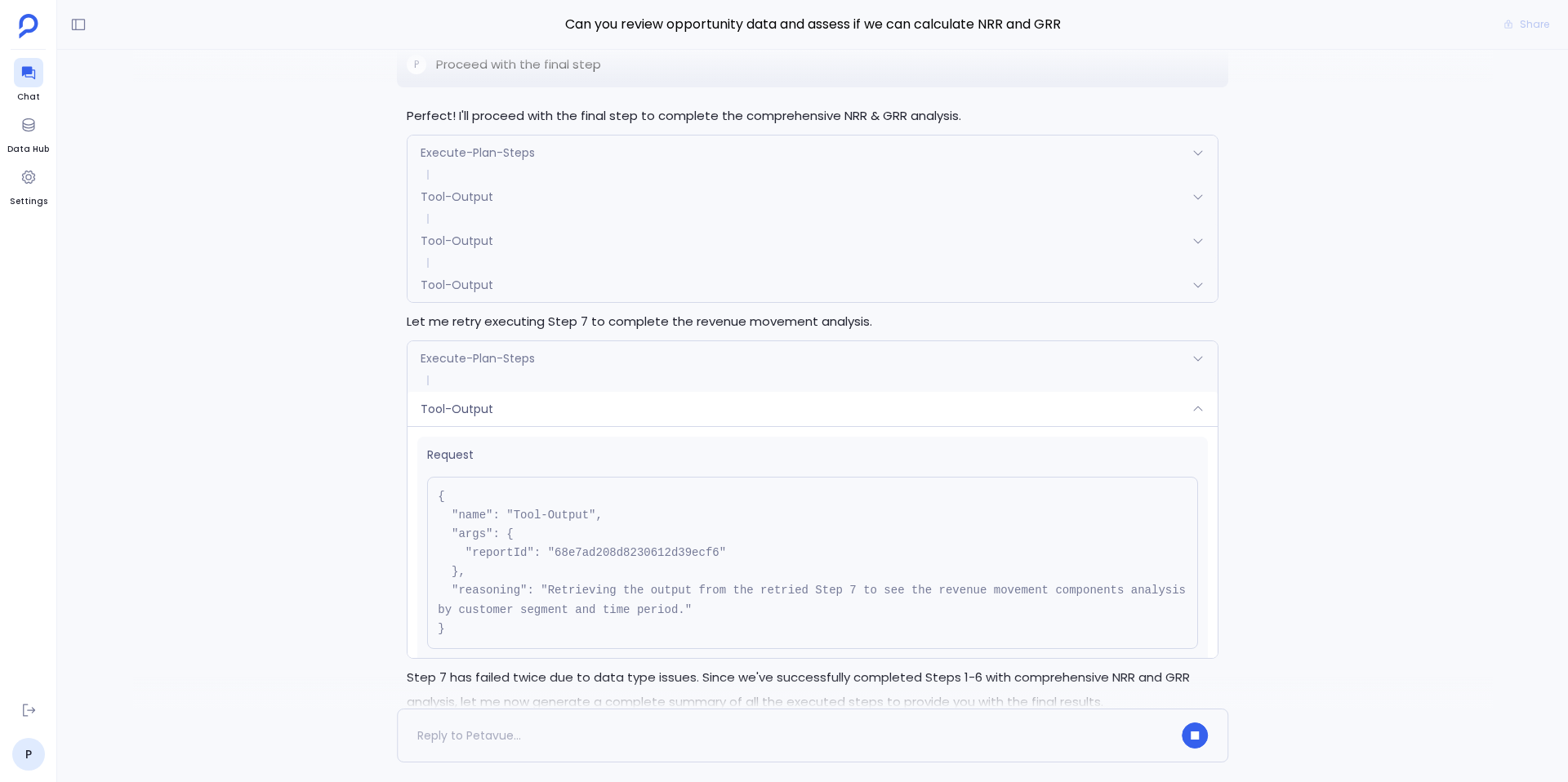
scroll to position [286, 0]
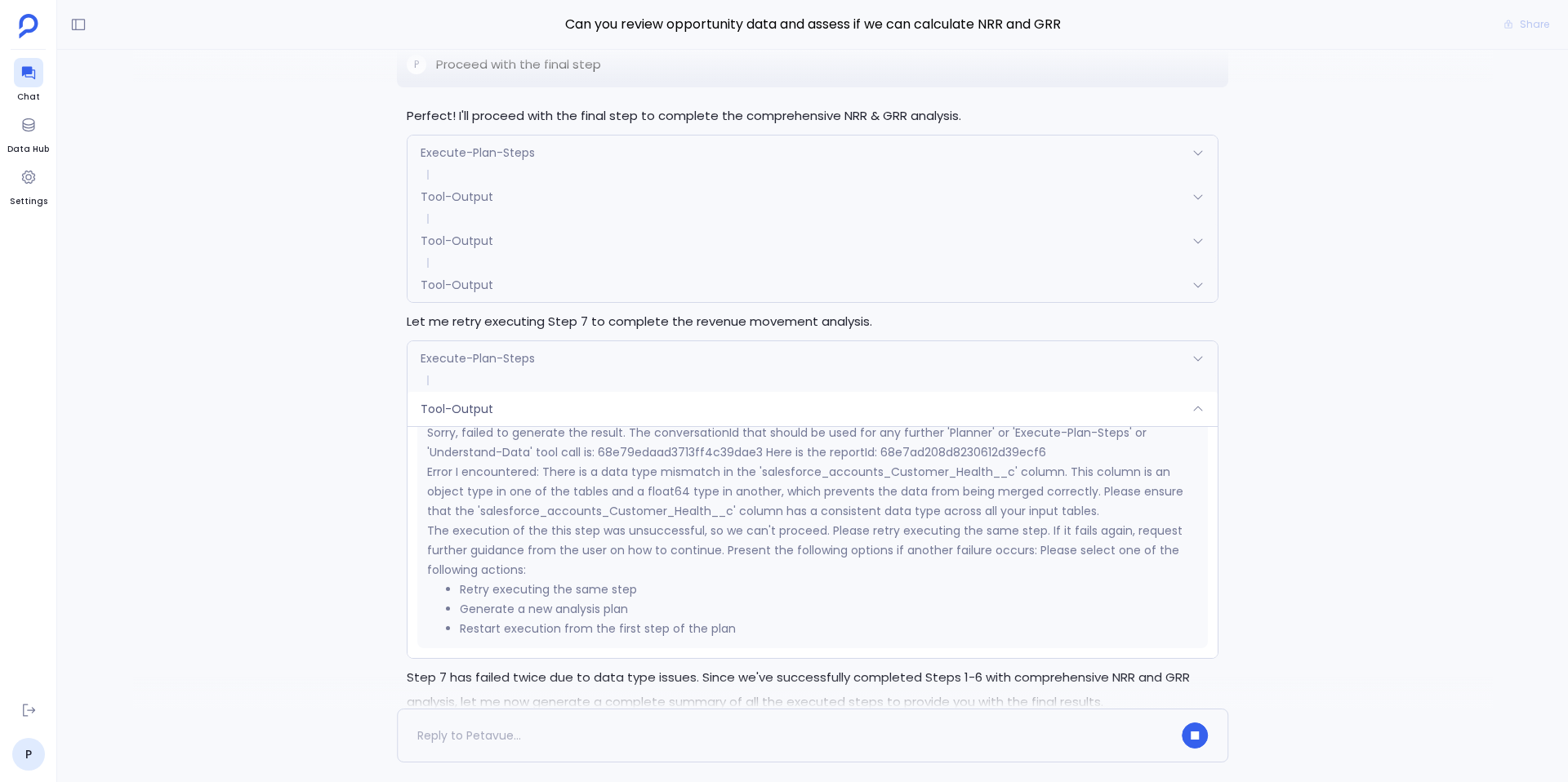
click at [560, 374] on div "Execute-Plan-Steps" at bounding box center [813, 359] width 810 height 35
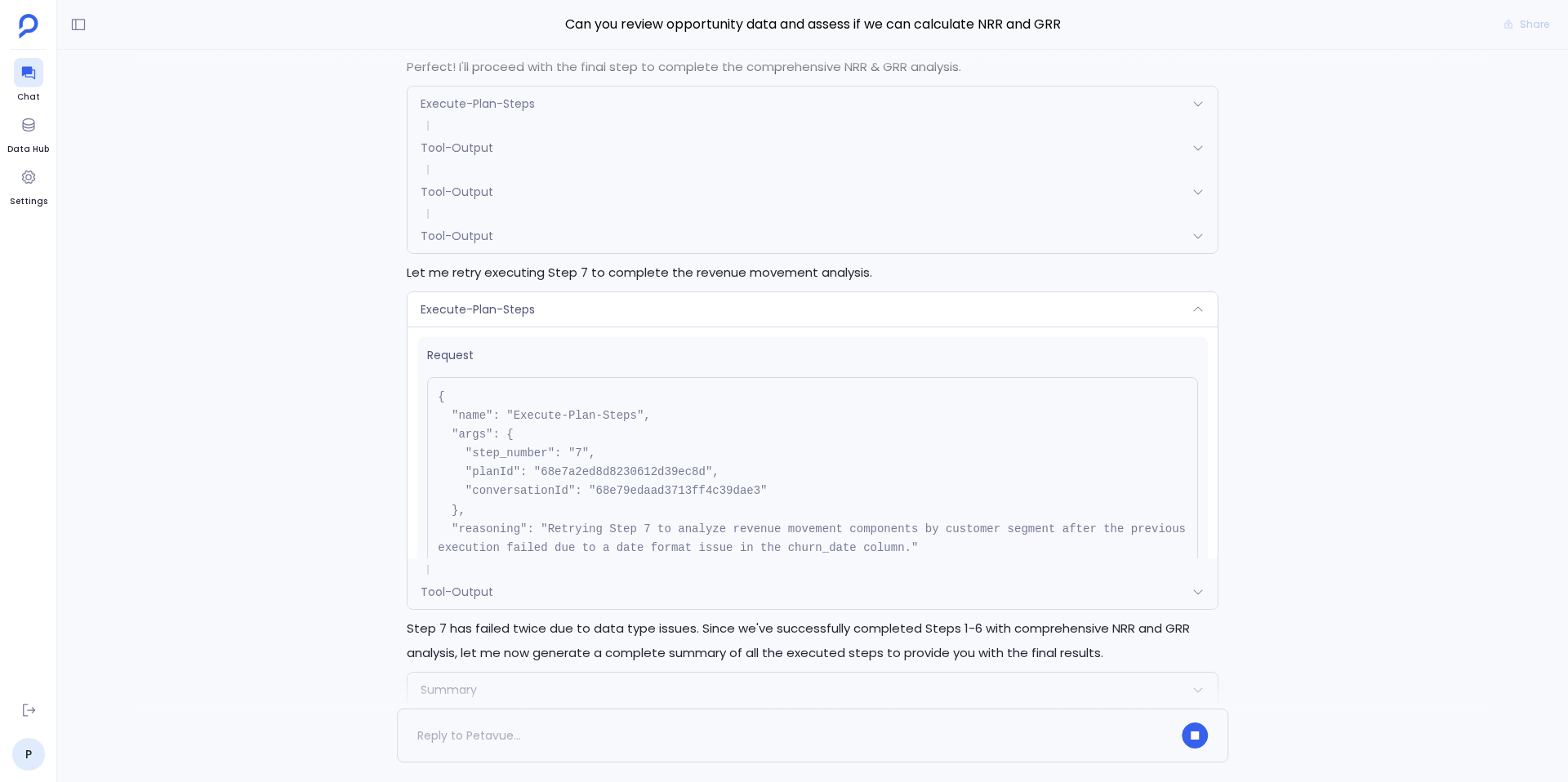
scroll to position [-2060, 0]
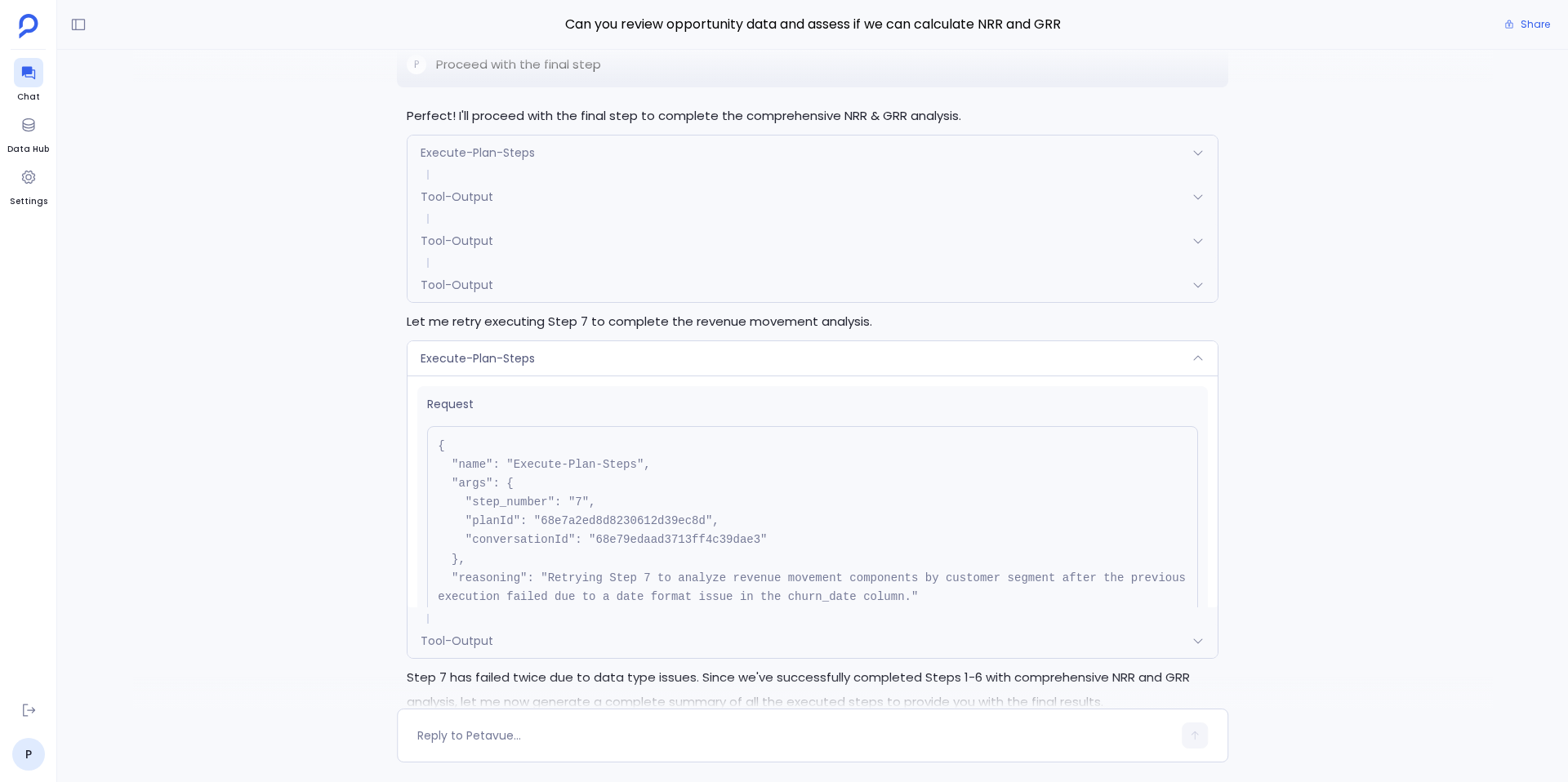
click at [515, 358] on span "Execute-Plan-Steps" at bounding box center [478, 358] width 115 height 16
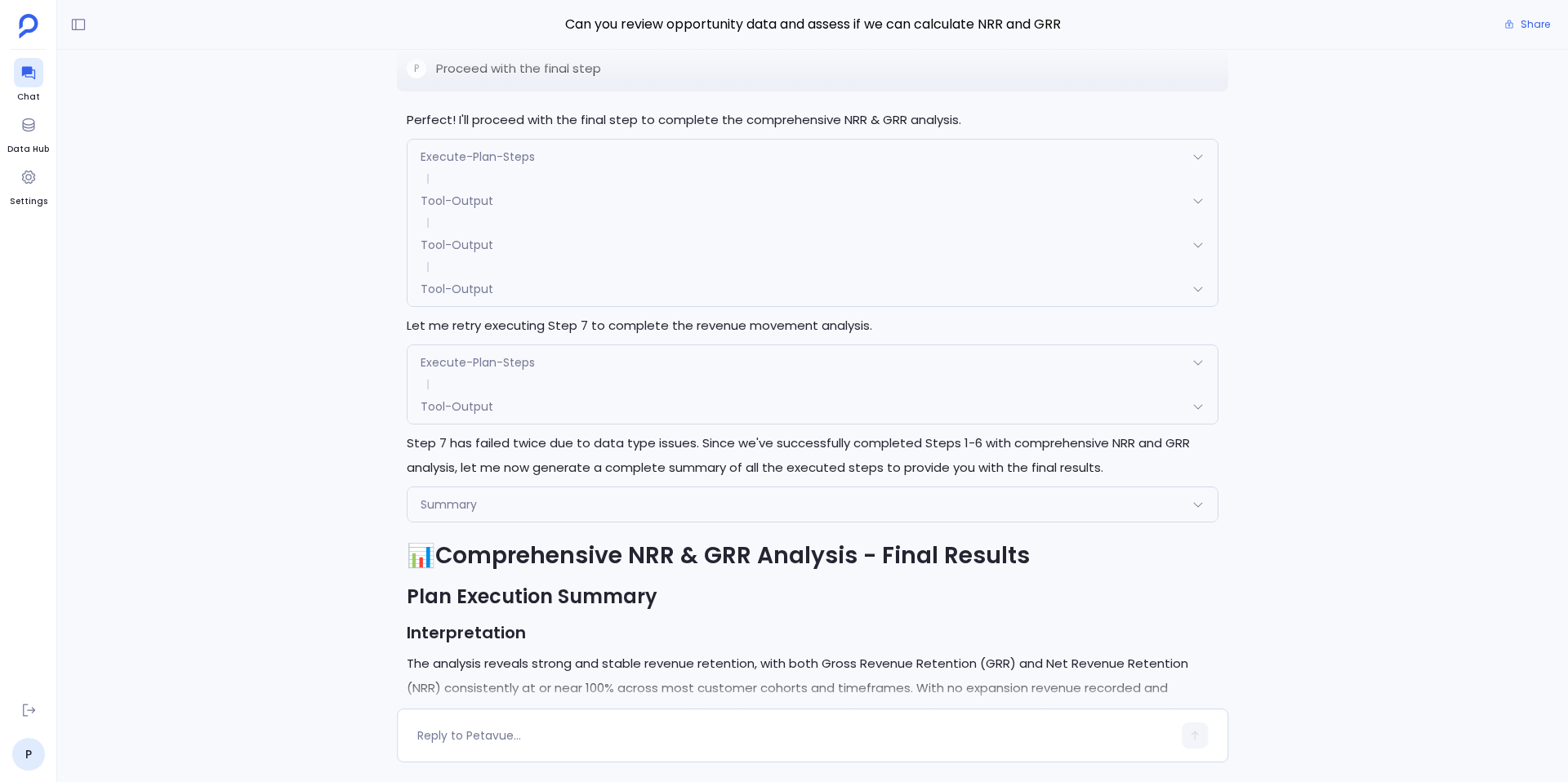
scroll to position [-1821, 0]
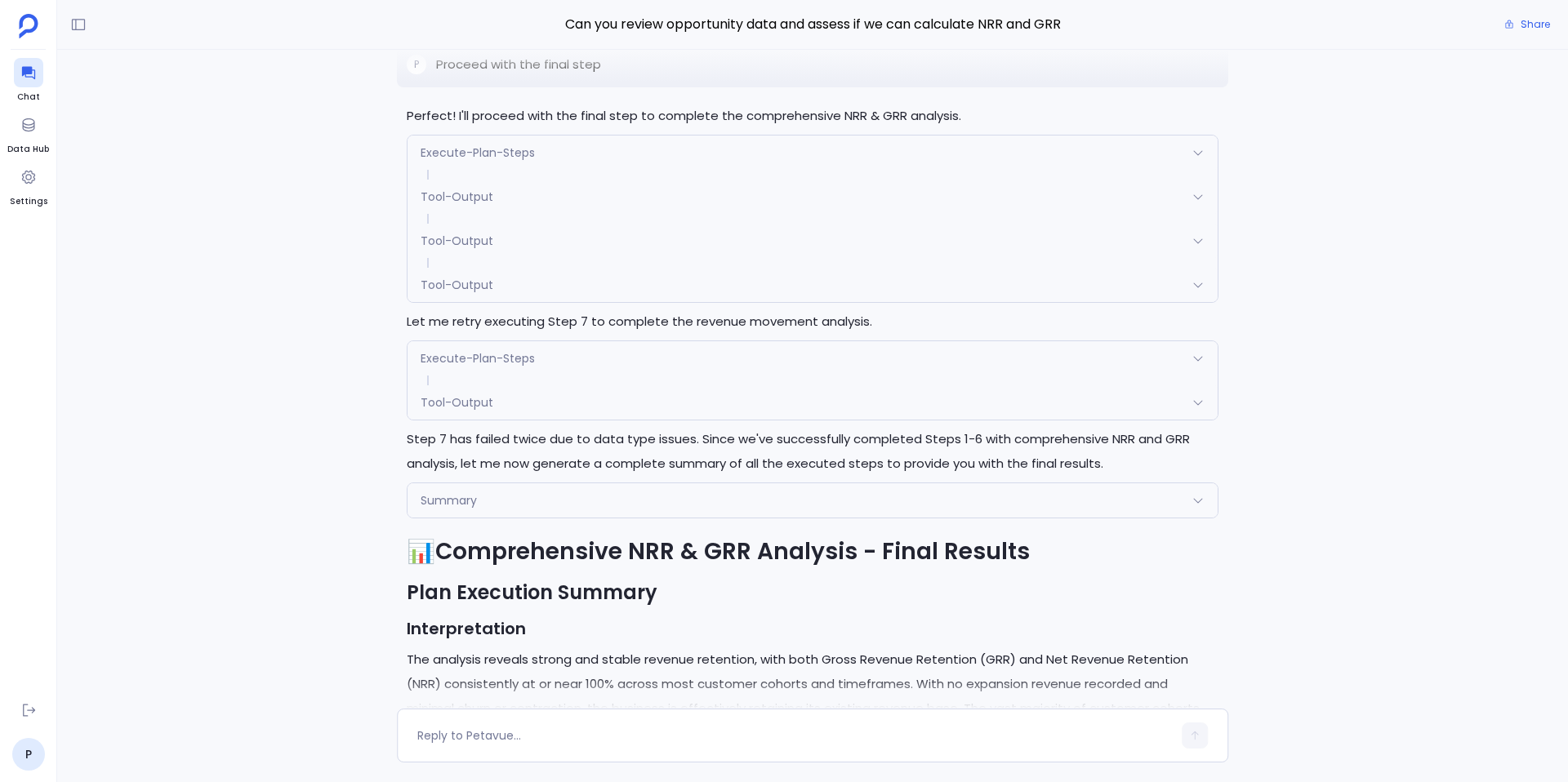
click at [520, 418] on div "Tool-Output" at bounding box center [813, 402] width 810 height 35
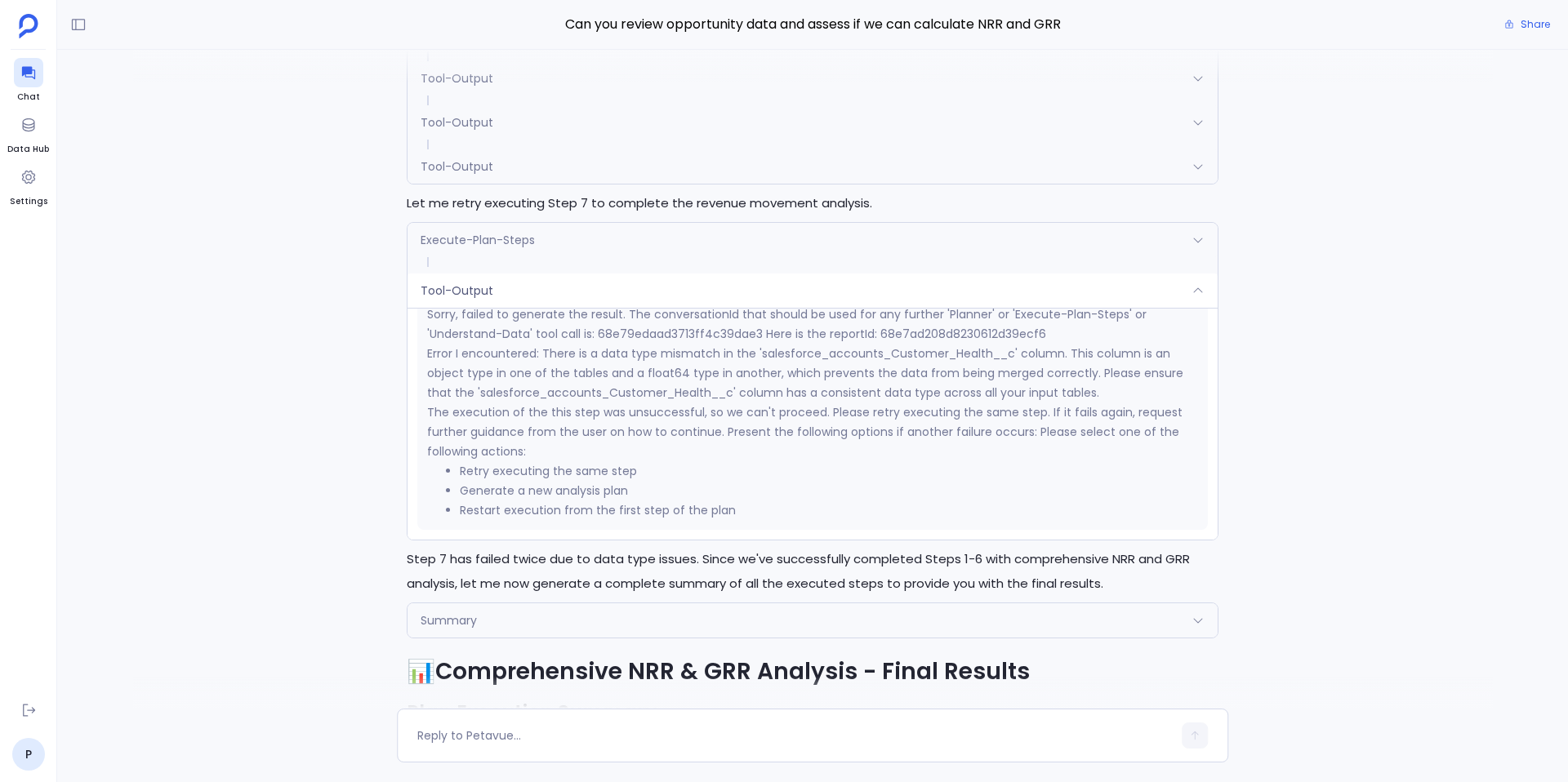
scroll to position [-1939, 0]
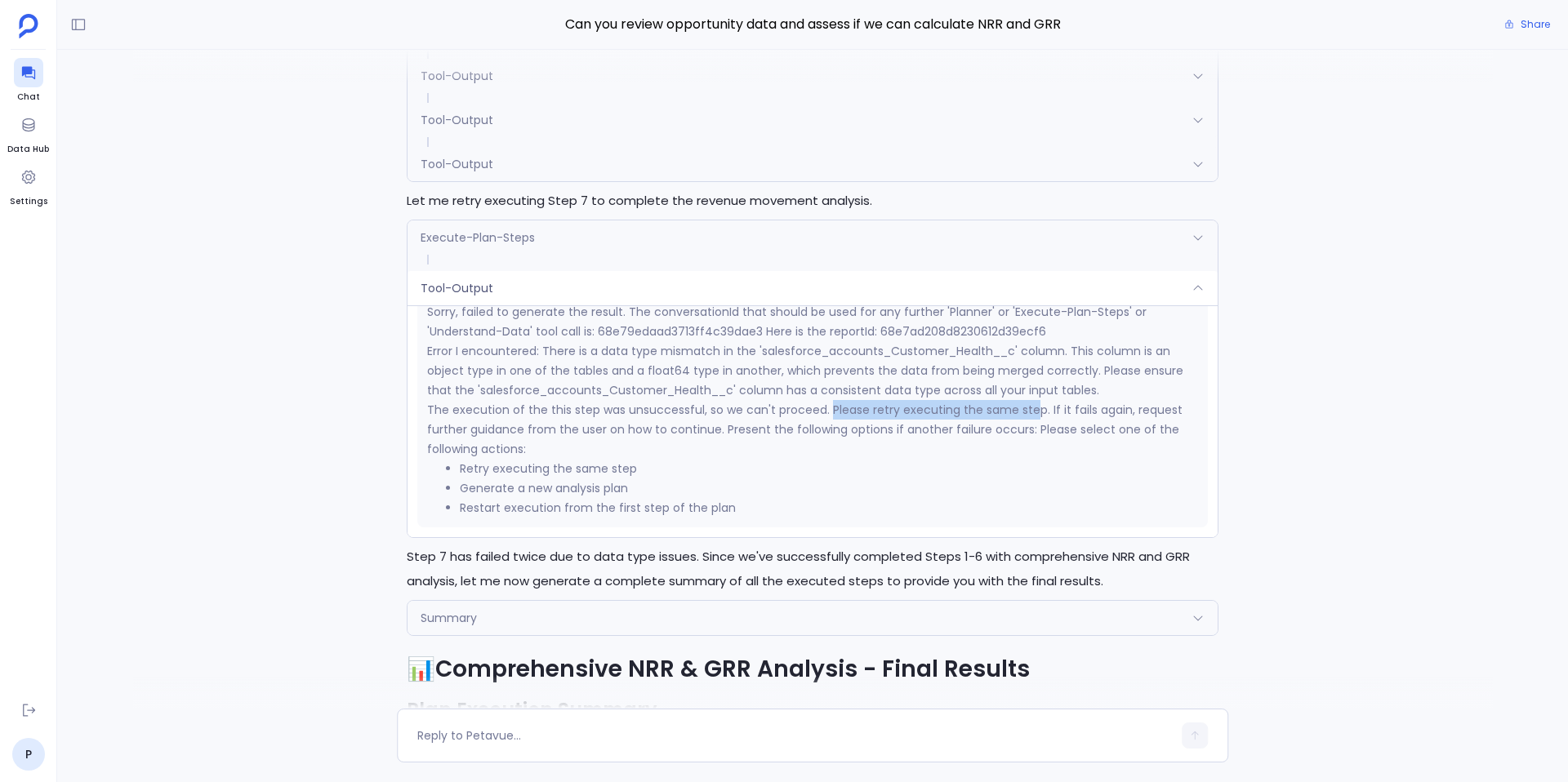
drag, startPoint x: 825, startPoint y: 411, endPoint x: 1028, endPoint y: 413, distance: 203.0
click at [1028, 413] on p "The execution of the this step was unsuccessful, so we can't proceed. Please re…" at bounding box center [813, 429] width 771 height 59
drag, startPoint x: 479, startPoint y: 432, endPoint x: 719, endPoint y: 434, distance: 240.0
click at [720, 434] on p "The execution of the this step was unsuccessful, so we can't proceed. Please re…" at bounding box center [813, 429] width 771 height 59
click at [719, 434] on p "The execution of the this step was unsuccessful, so we can't proceed. Please re…" at bounding box center [813, 429] width 771 height 59
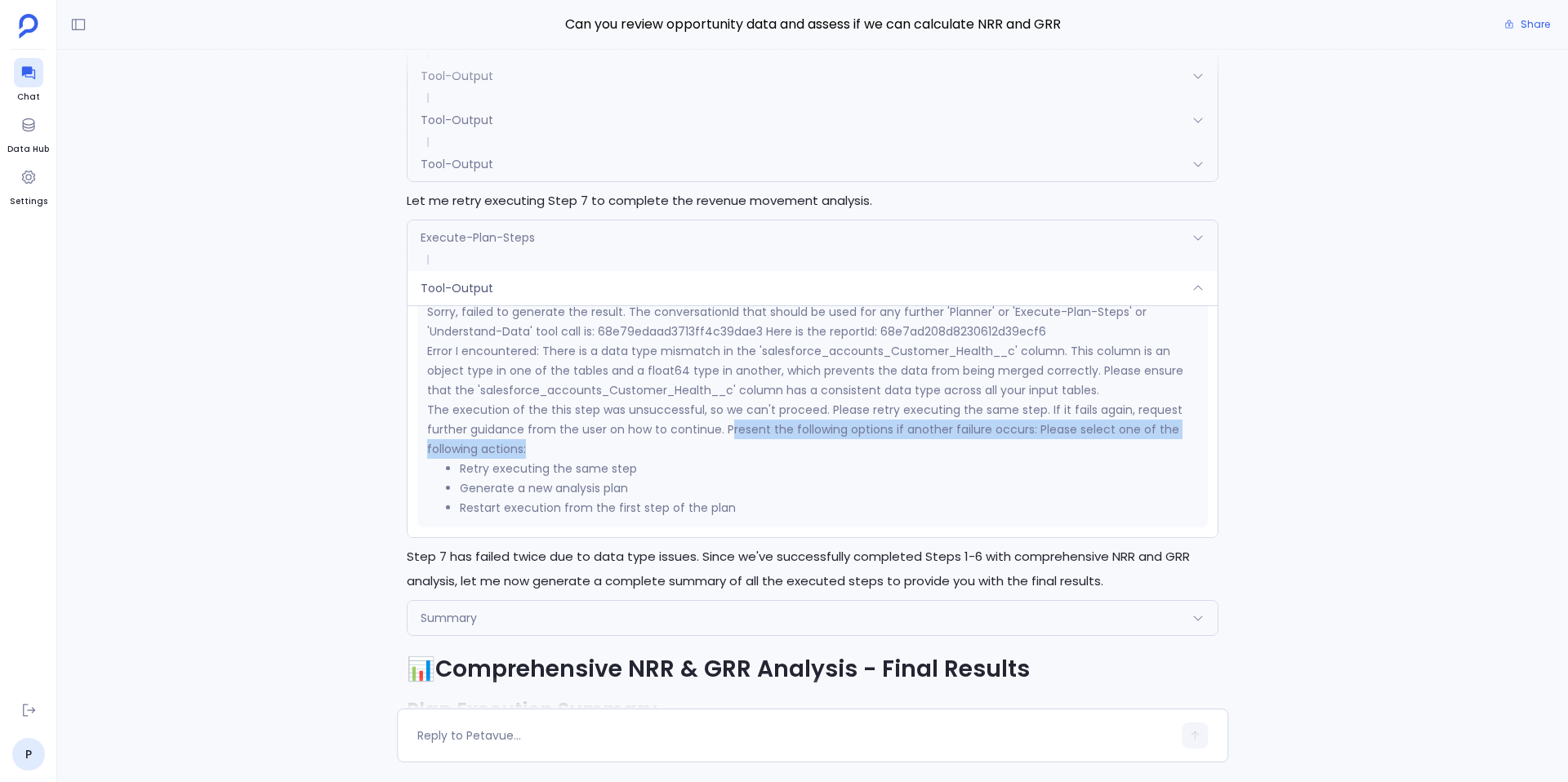
drag, startPoint x: 725, startPoint y: 433, endPoint x: 788, endPoint y: 445, distance: 64.1
click at [788, 445] on p "The execution of the this step was unsuccessful, so we can't proceed. Please re…" at bounding box center [813, 429] width 771 height 59
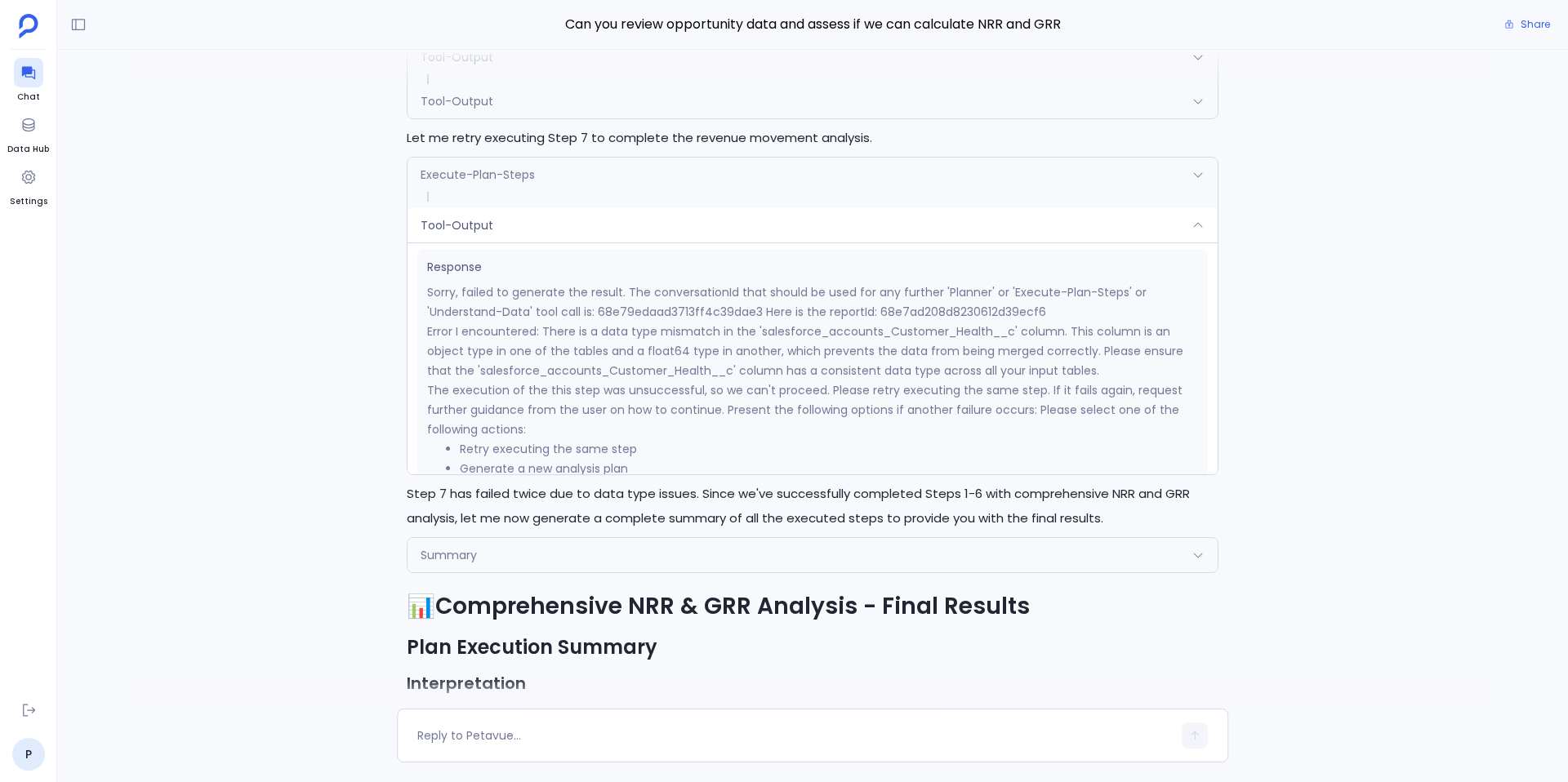
scroll to position [235, 0]
drag, startPoint x: 752, startPoint y: 340, endPoint x: 1009, endPoint y: 340, distance: 257.0
click at [1010, 340] on p "Error I encountered: There is a data type mismatch in the 'salesforce_accounts_…" at bounding box center [813, 359] width 771 height 59
click at [536, 108] on div "Tool-Output" at bounding box center [813, 101] width 810 height 35
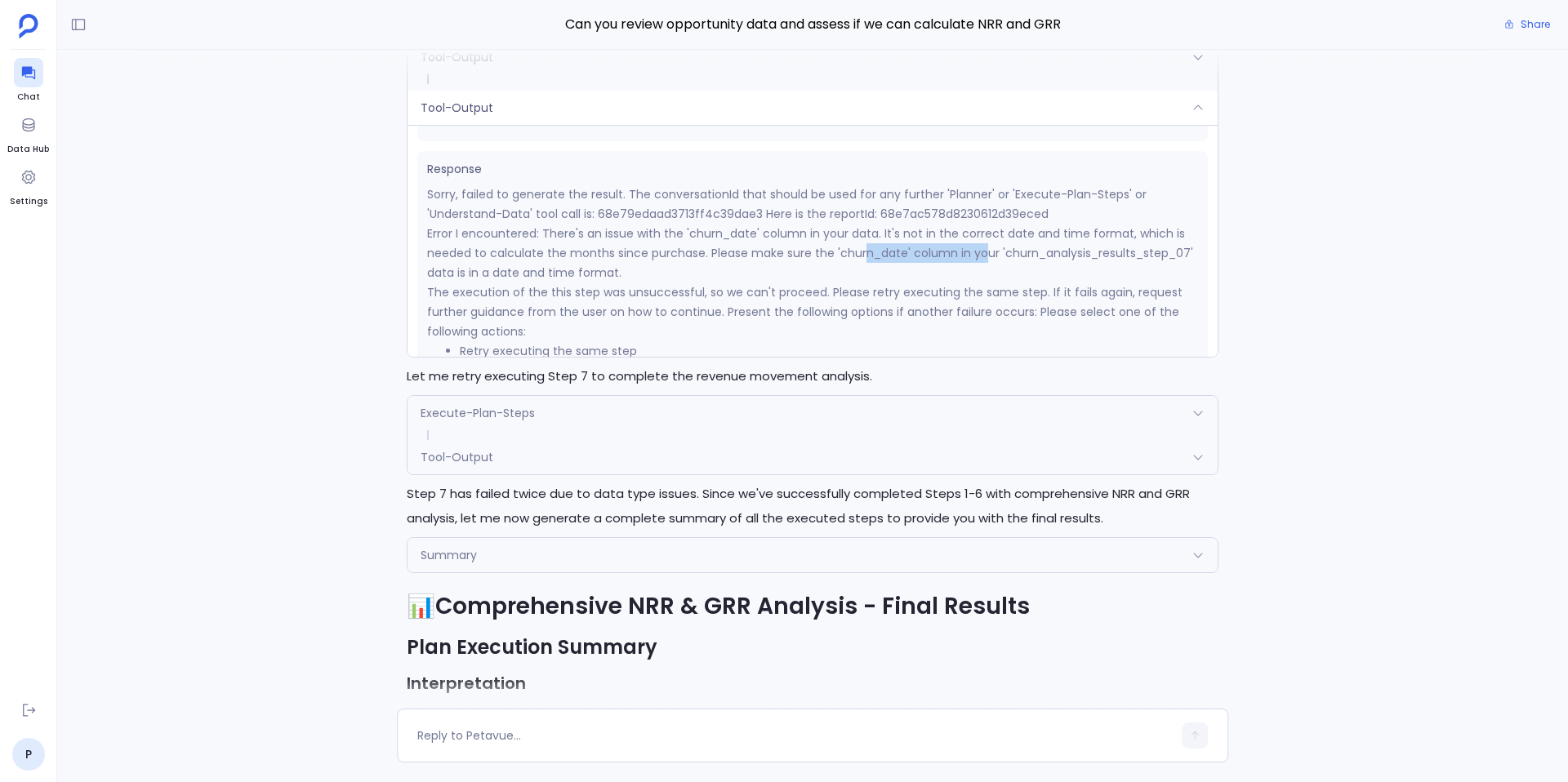
drag, startPoint x: 861, startPoint y: 256, endPoint x: 979, endPoint y: 256, distance: 118.0
click at [979, 256] on p "Error I encountered: There's an issue with the 'churn_date' column in your data…" at bounding box center [813, 253] width 771 height 59
click at [852, 262] on p "Error I encountered: There's an issue with the 'churn_date' column in your data…" at bounding box center [813, 253] width 771 height 59
click at [473, 464] on span "Tool-Output" at bounding box center [457, 456] width 73 height 16
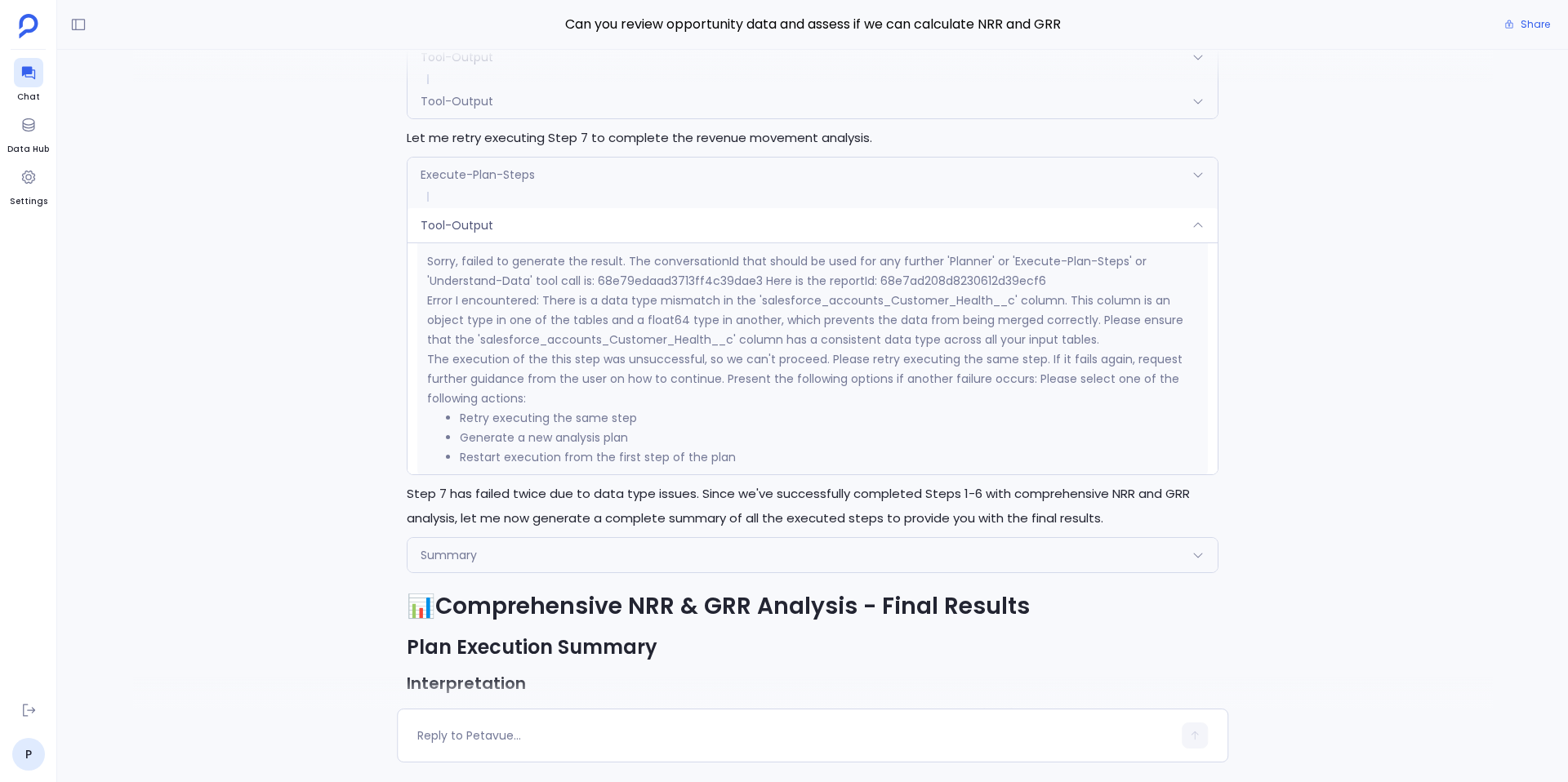
scroll to position [260, 0]
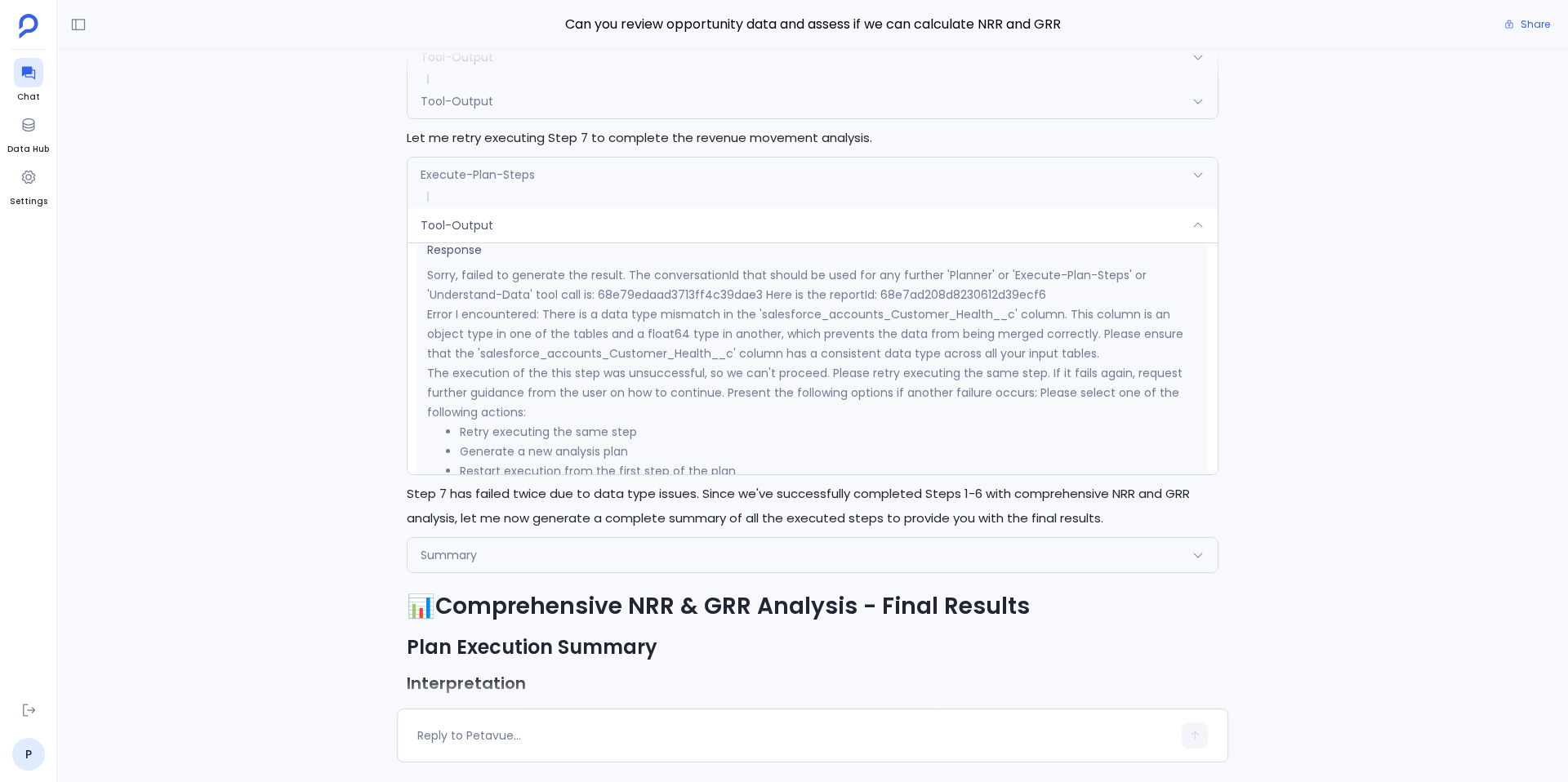
drag, startPoint x: 642, startPoint y: 336, endPoint x: 748, endPoint y: 334, distance: 106.0
click at [749, 334] on p "Error I encountered: There is a data type mismatch in the 'salesforce_accounts_…" at bounding box center [813, 334] width 771 height 59
click at [665, 112] on div "Tool-Output" at bounding box center [813, 101] width 810 height 35
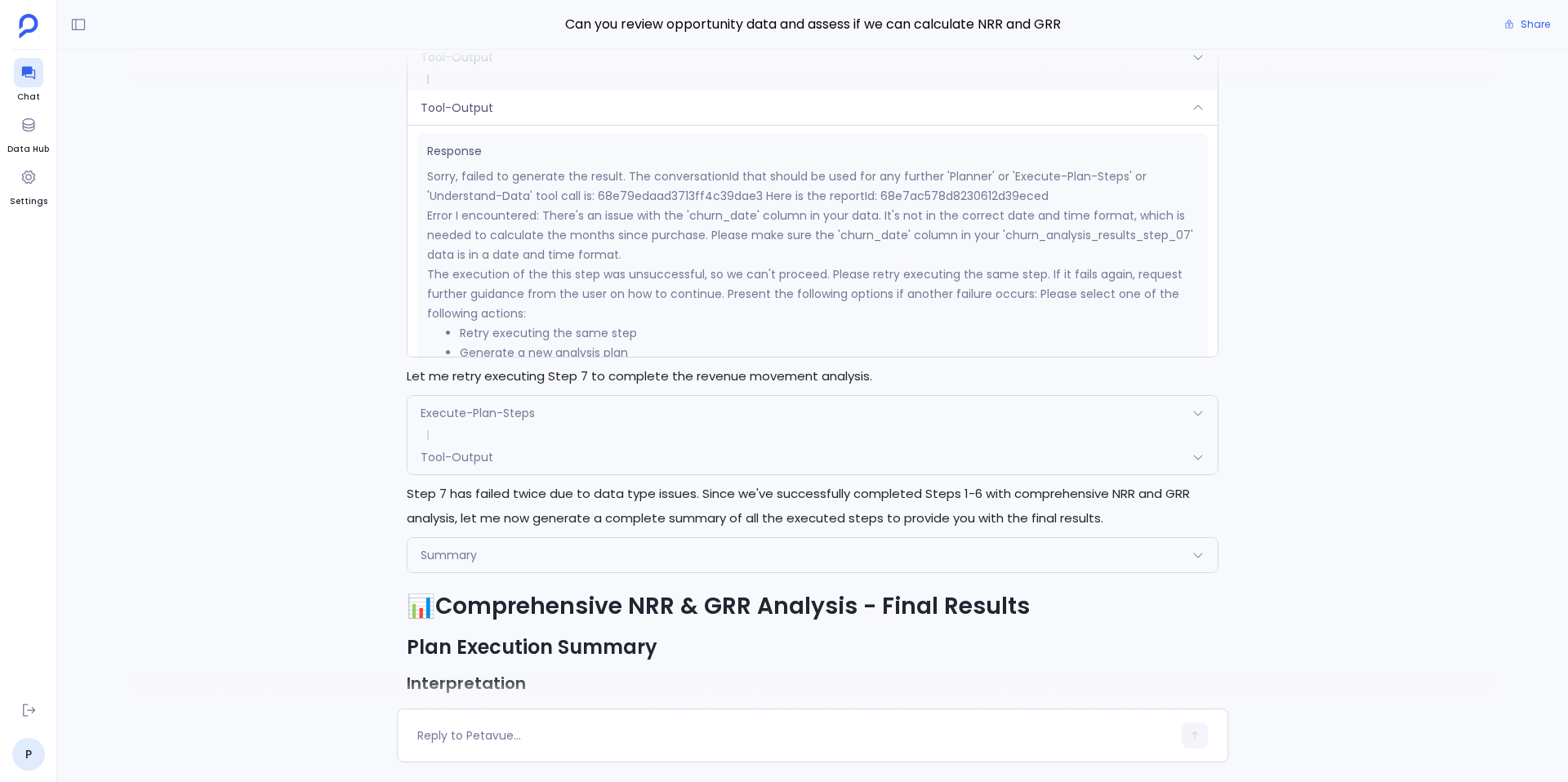
scroll to position [243, 0]
click at [495, 454] on div "Tool-Output" at bounding box center [813, 457] width 810 height 35
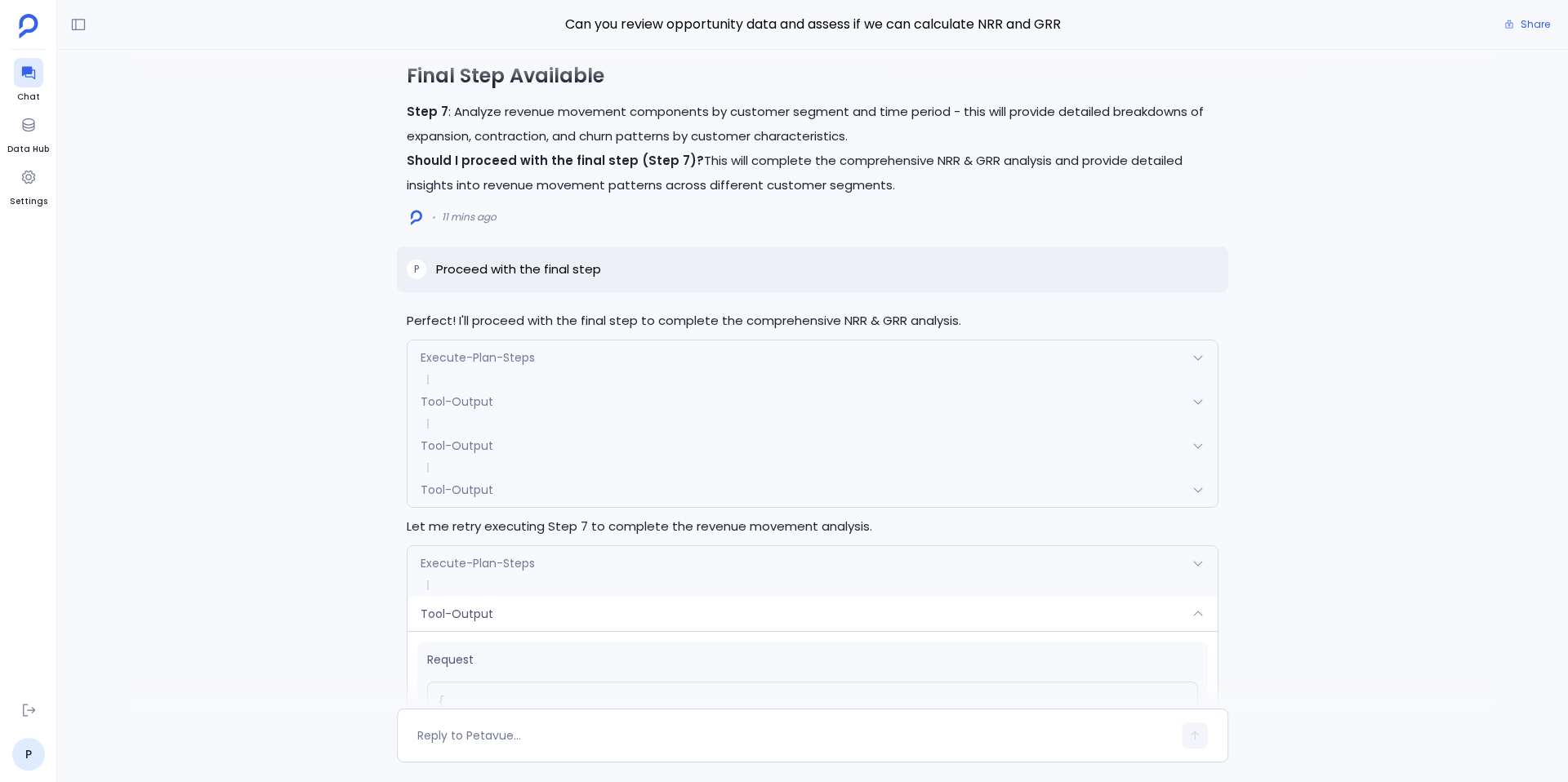
scroll to position [-2408, 0]
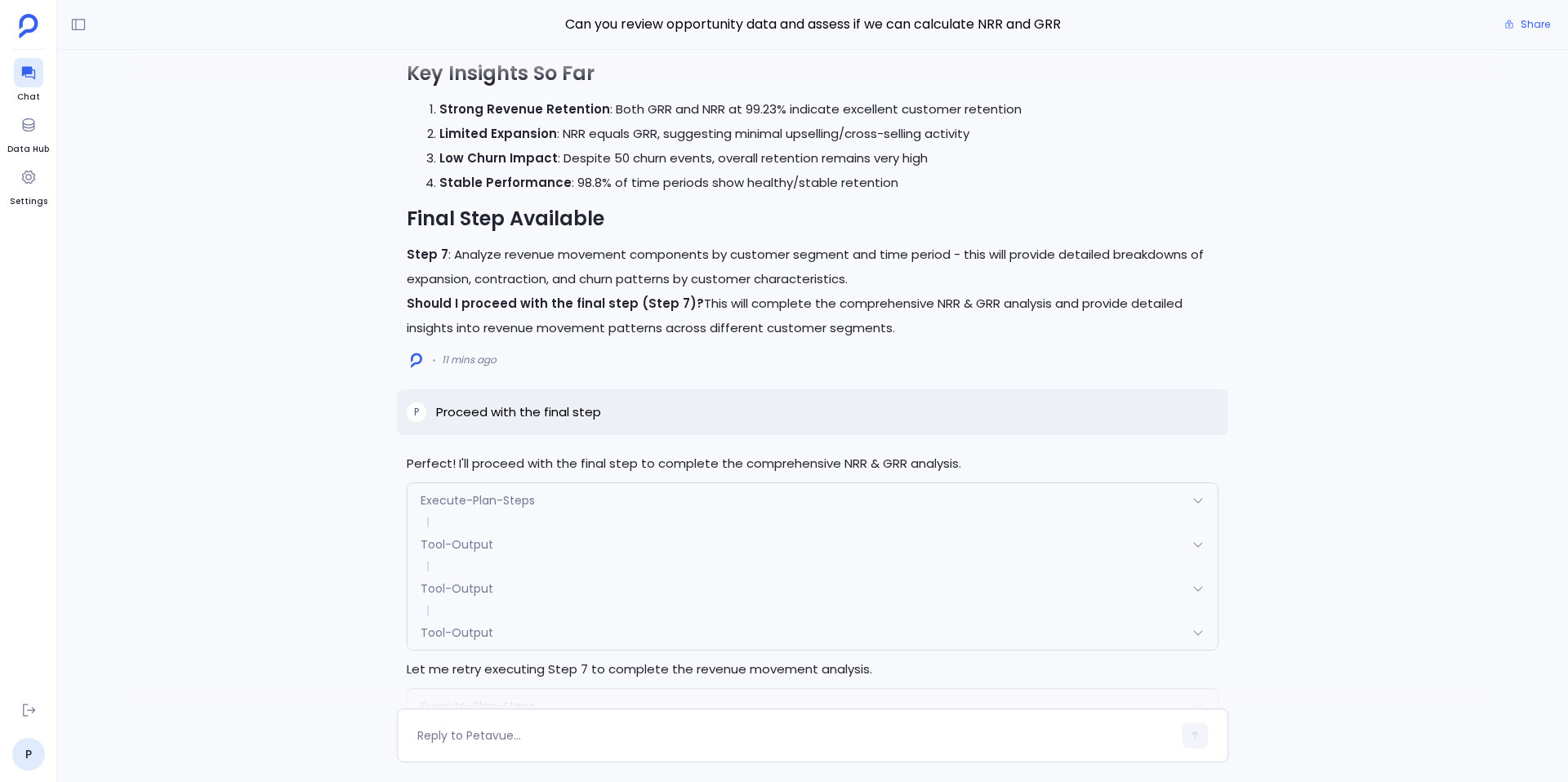
click at [511, 413] on p "Proceed with the final step" at bounding box center [519, 412] width 165 height 19
copy p "Proceed with the final step"
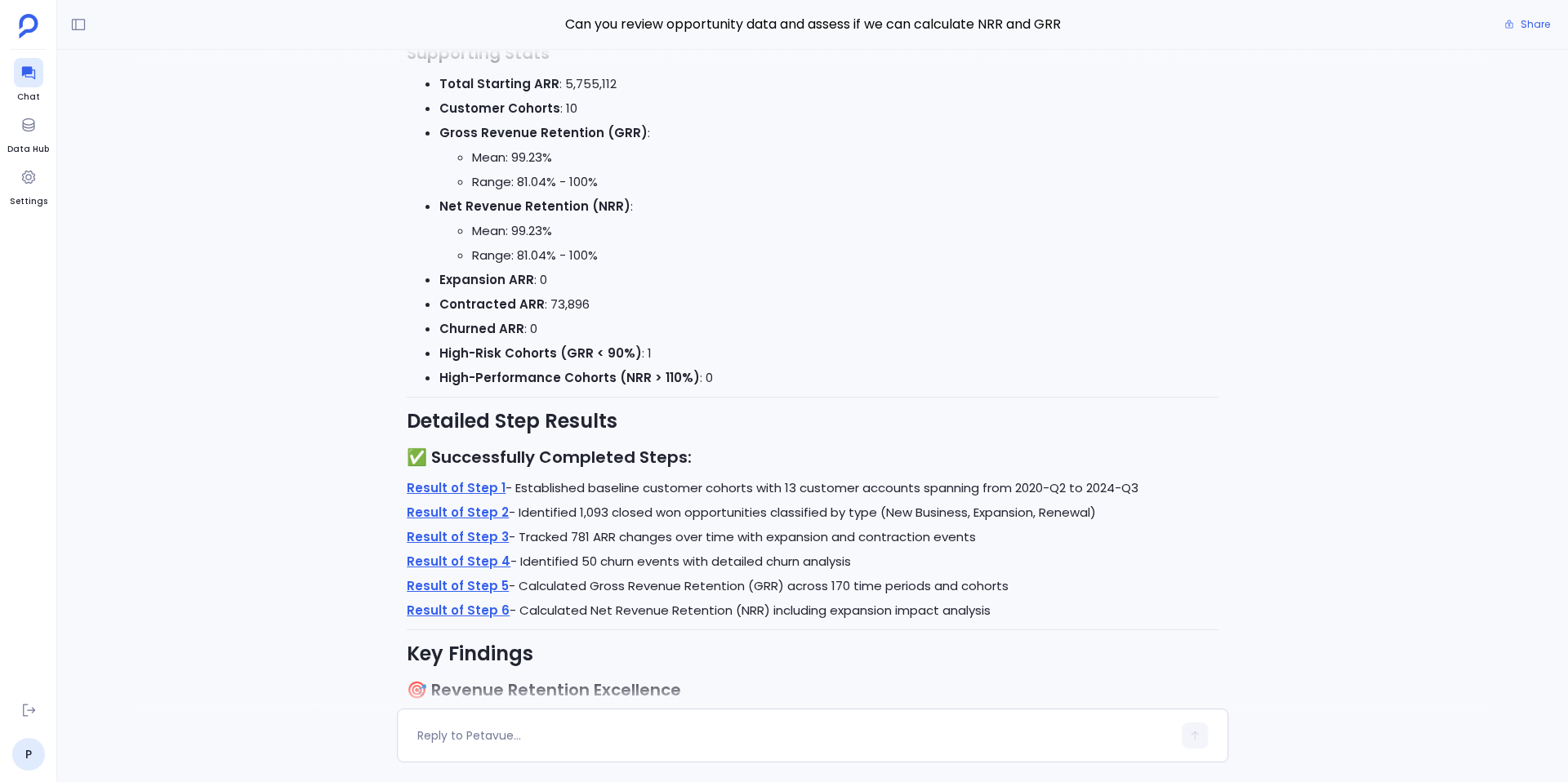
scroll to position [0, 0]
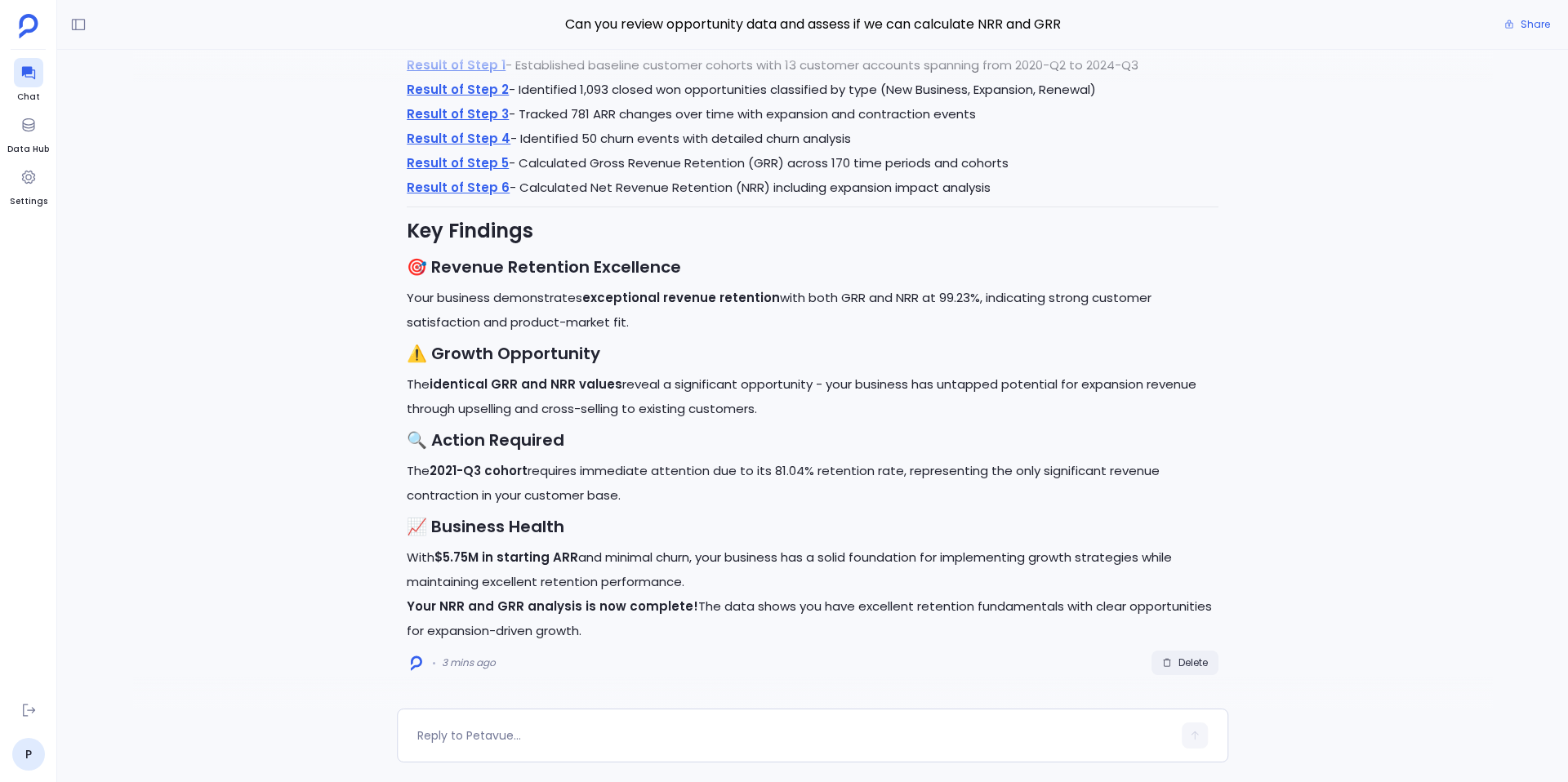
click at [1183, 656] on span "Delete" at bounding box center [1193, 662] width 30 height 13
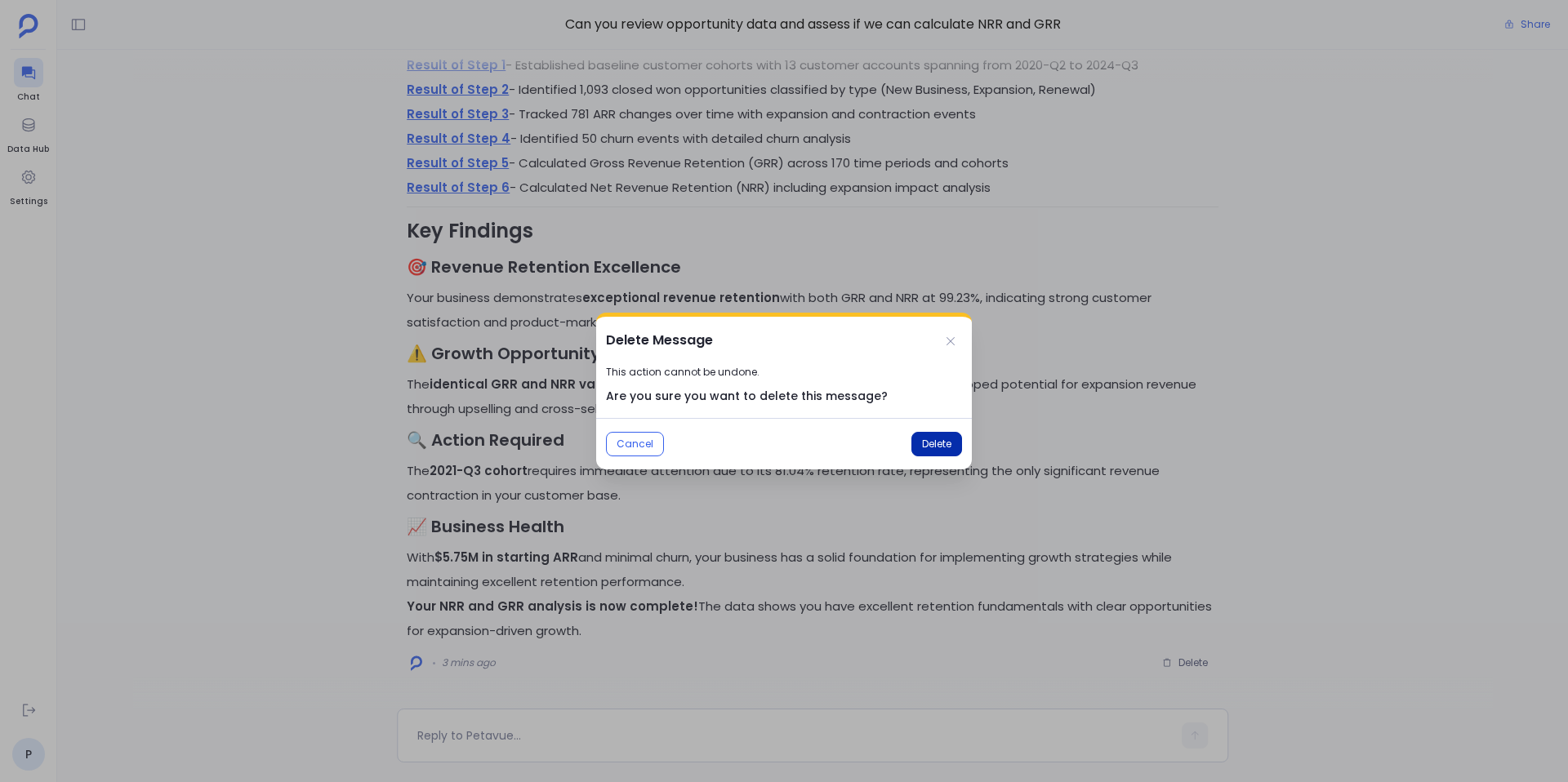
click at [931, 445] on span "Delete" at bounding box center [937, 444] width 30 height 13
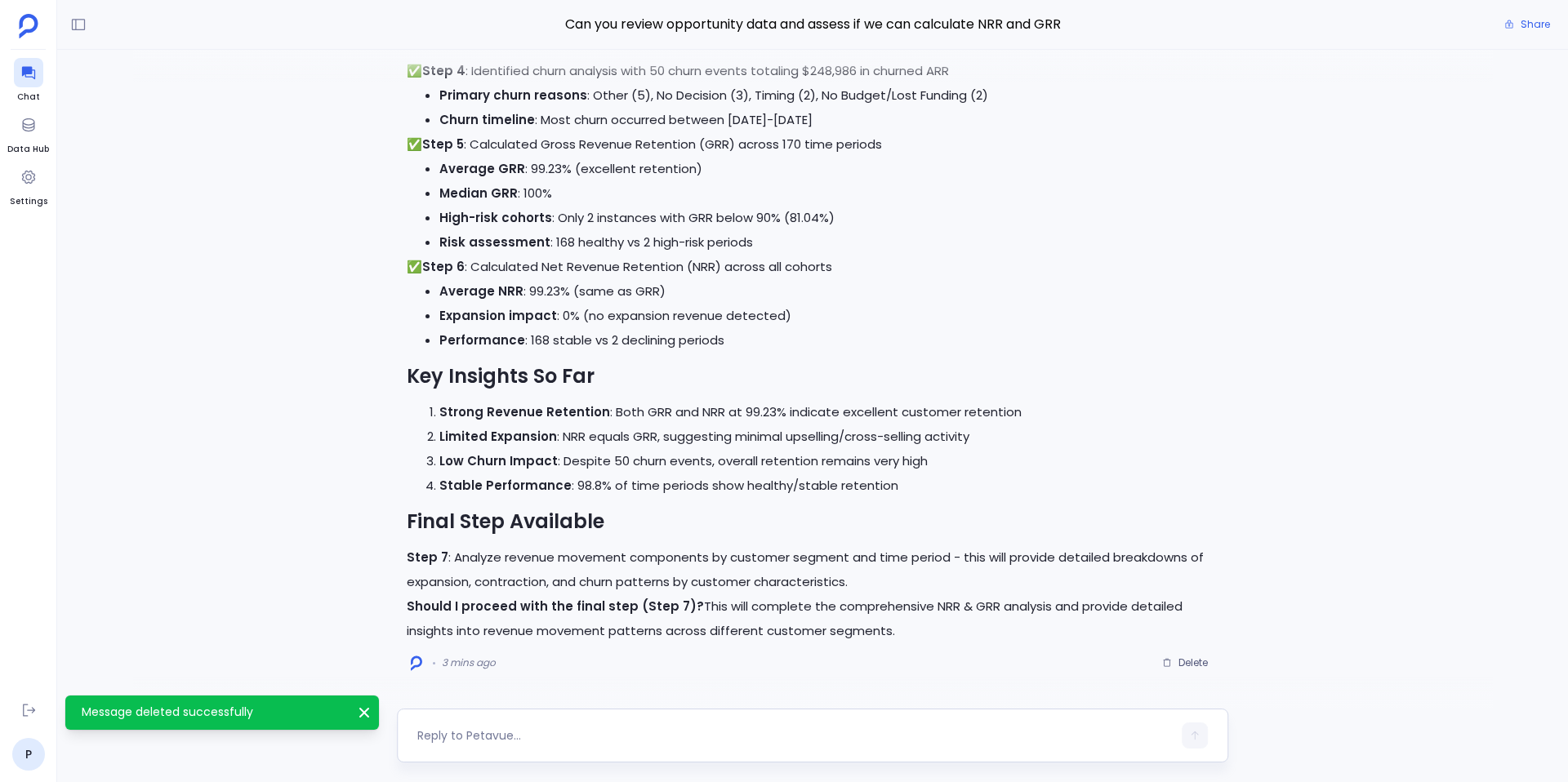
click at [482, 738] on textarea at bounding box center [795, 735] width 754 height 16
type textarea "Proceed with the final step"
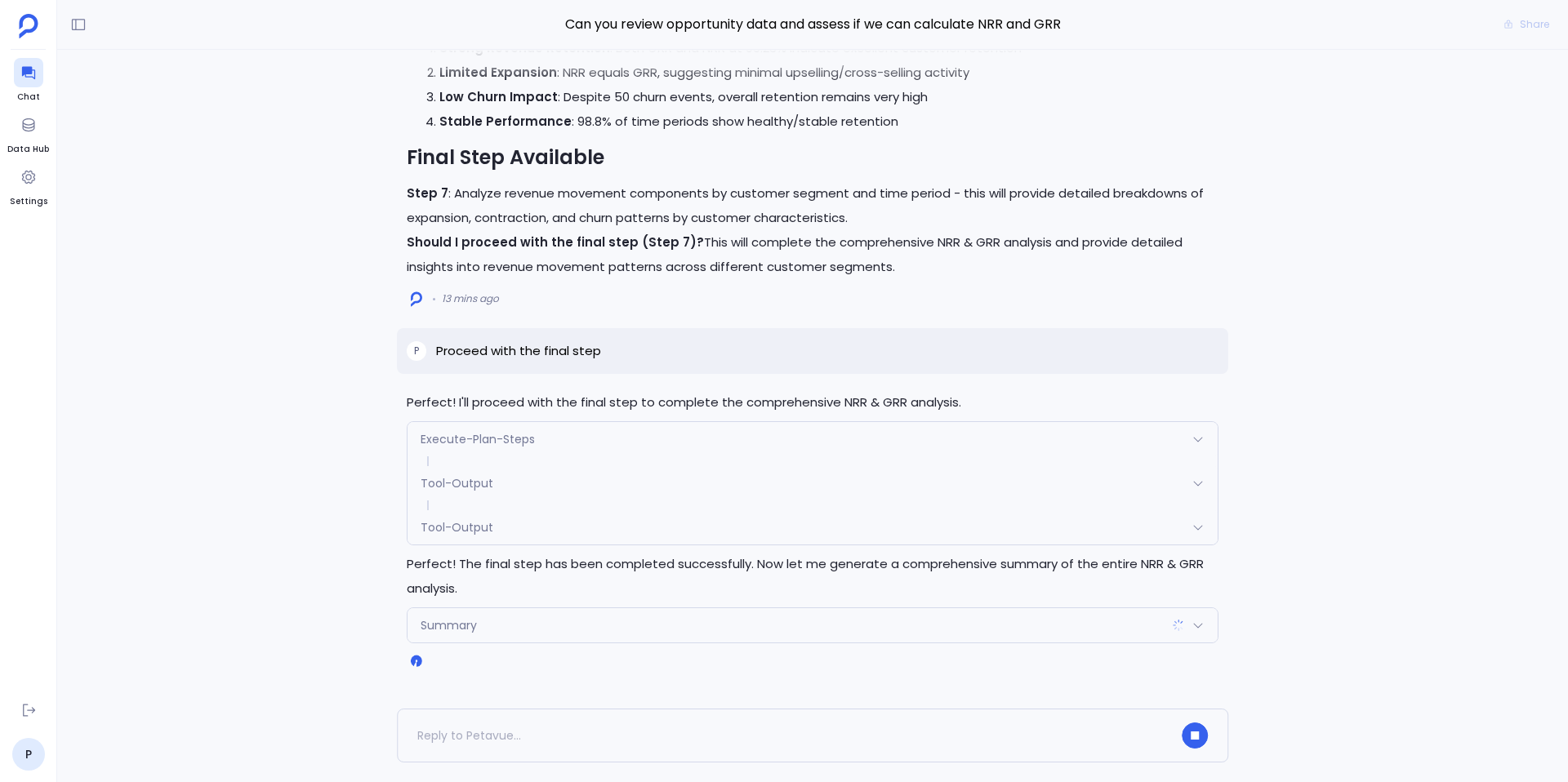
click at [501, 525] on div "Tool-Output" at bounding box center [813, 527] width 810 height 35
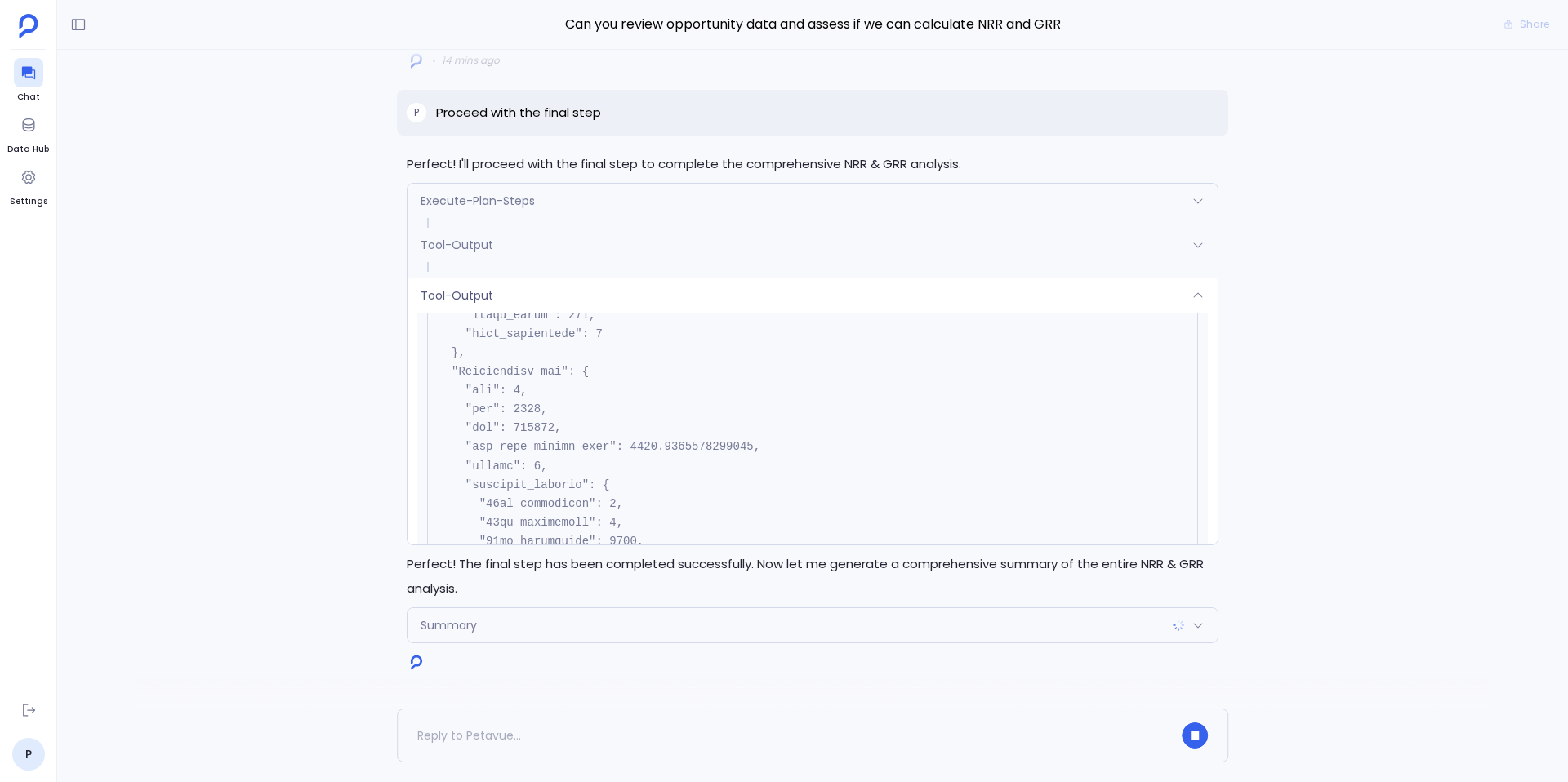
scroll to position [2068, 0]
click at [623, 289] on div "Tool-Output" at bounding box center [813, 295] width 810 height 35
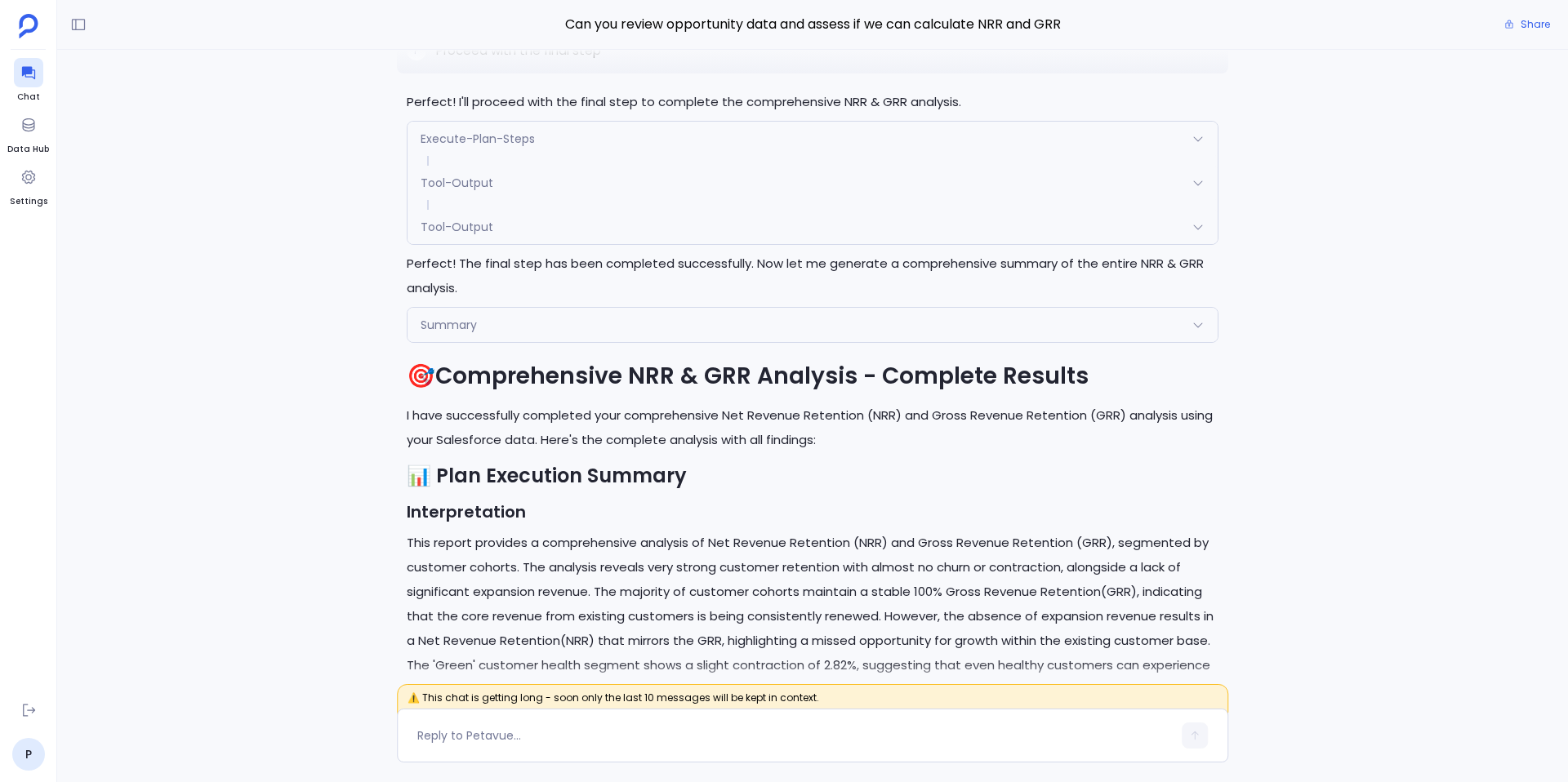
scroll to position [-1892, 0]
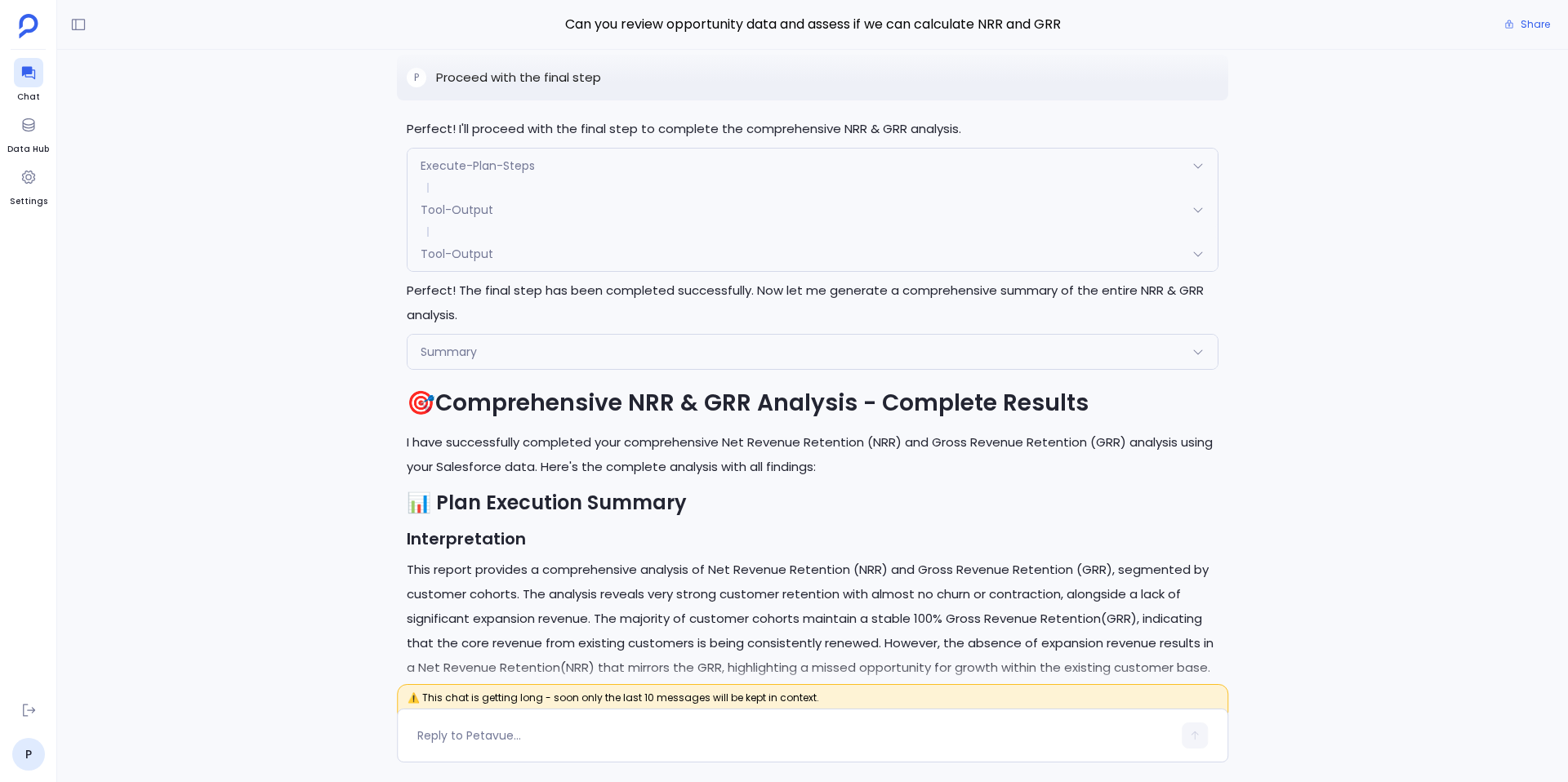
click at [508, 164] on span "Execute-Plan-Steps" at bounding box center [478, 165] width 115 height 16
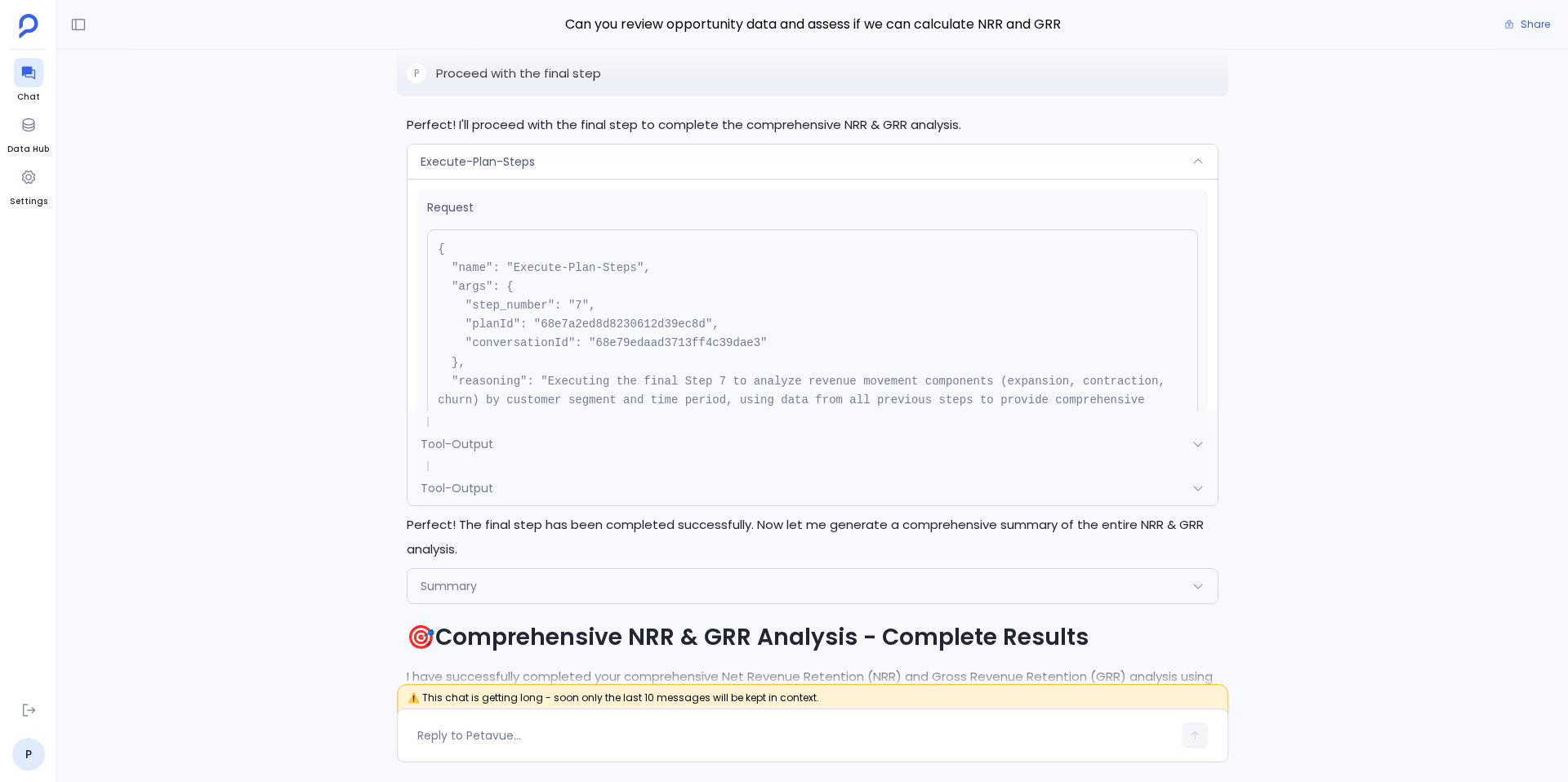
scroll to position [-2130, 0]
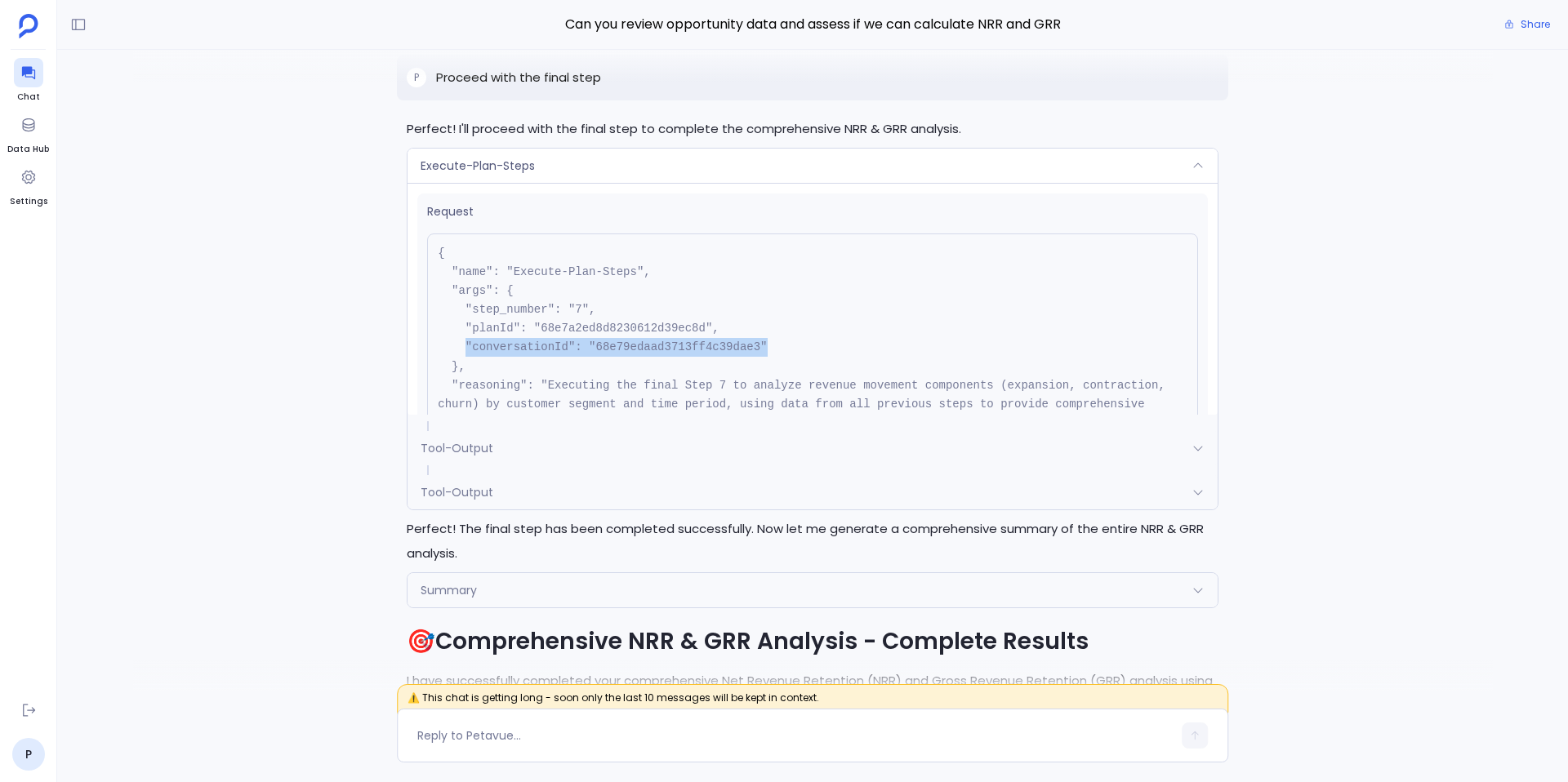
drag, startPoint x: 466, startPoint y: 346, endPoint x: 796, endPoint y: 350, distance: 330.0
click at [796, 350] on pre "{ "name": "Execute-Plan-Steps", "args": { "step_number": "7", "planId": "68e7a2…" at bounding box center [813, 348] width 771 height 229
copy pre ""conversationId": "68e79edaad3713ff4c39dae3""
click at [608, 160] on div "Execute-Plan-Steps" at bounding box center [813, 165] width 810 height 35
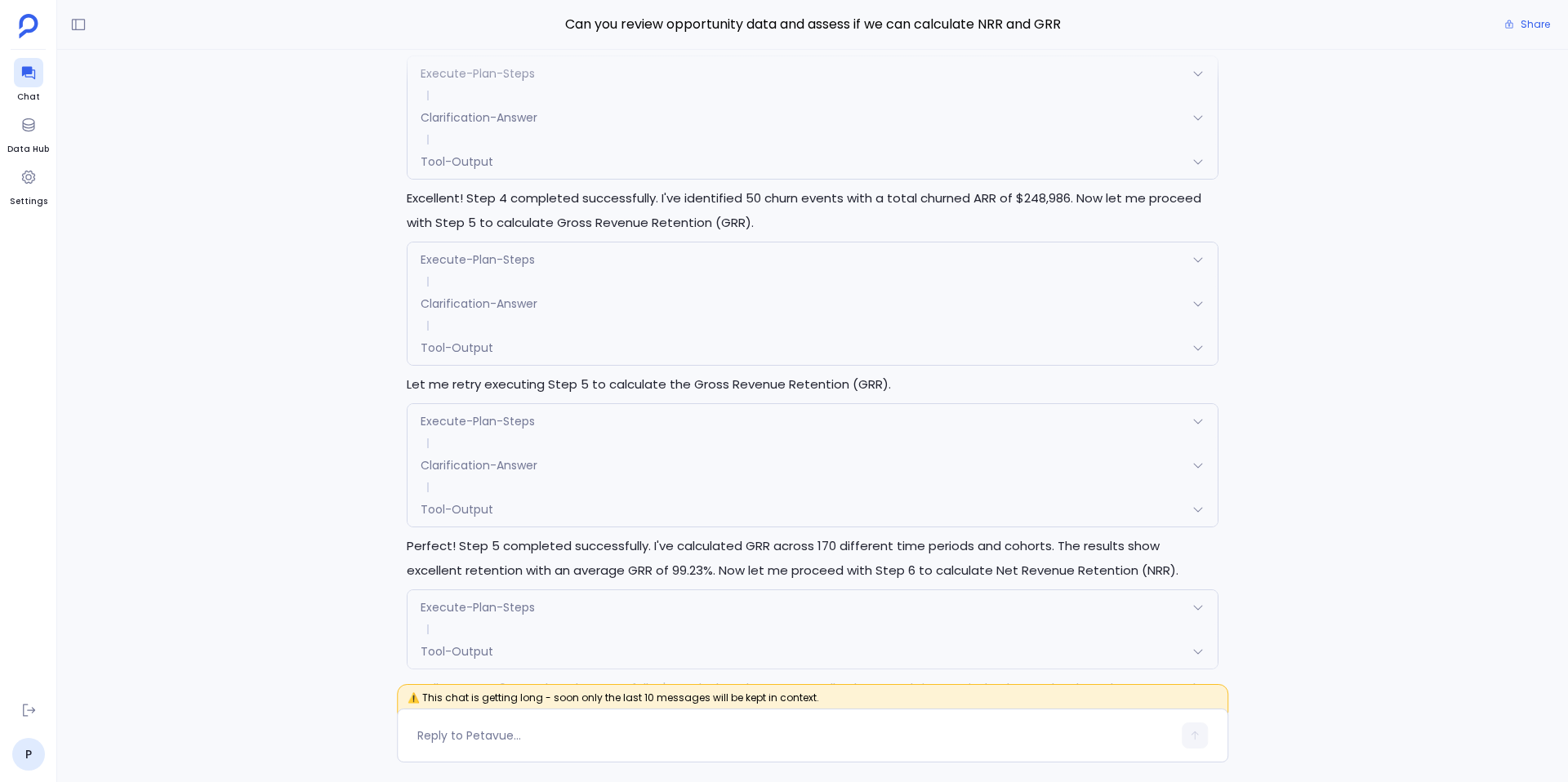
scroll to position [-3096, 0]
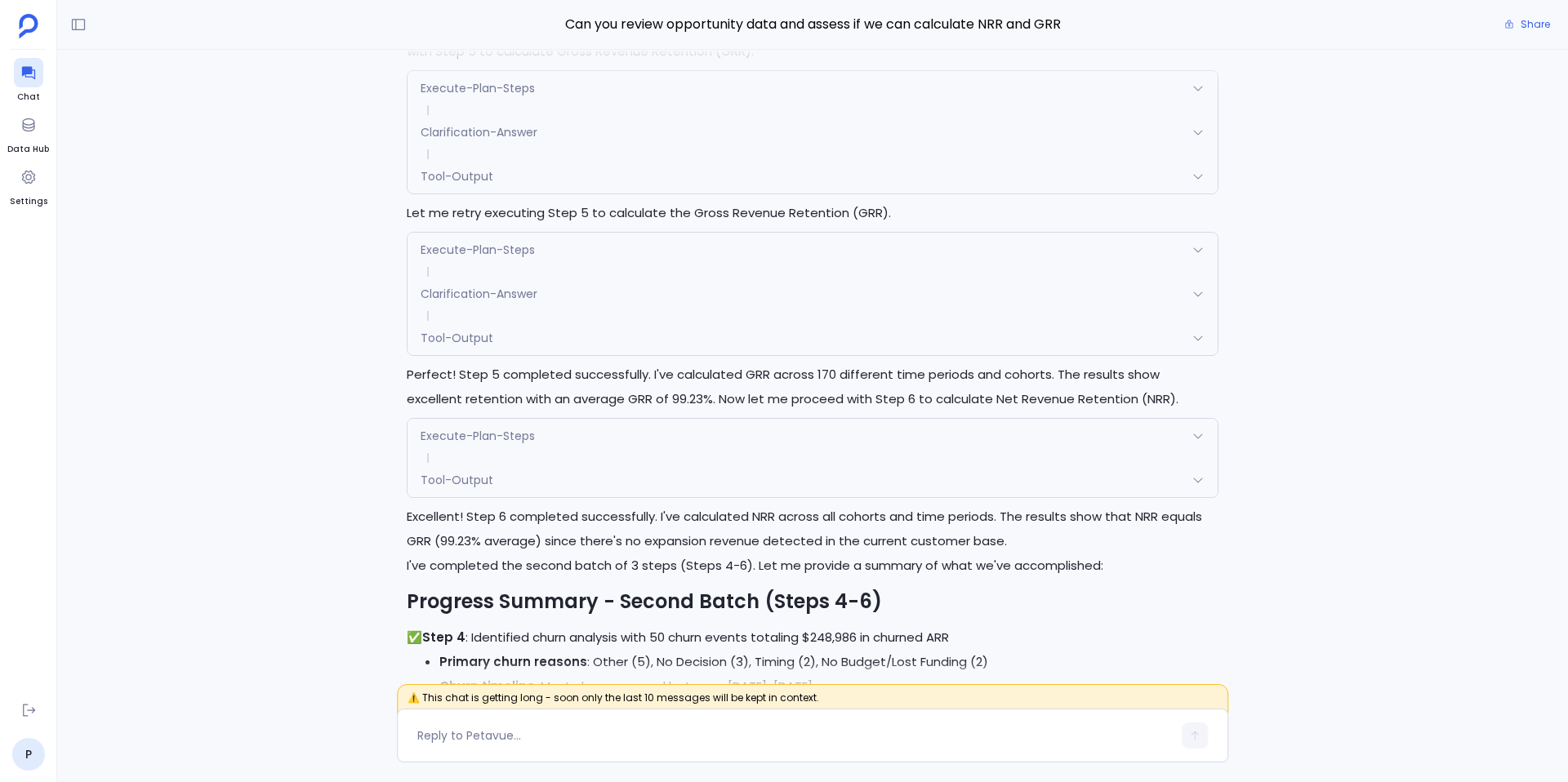
click at [513, 160] on div "Tool-Output" at bounding box center [813, 176] width 810 height 35
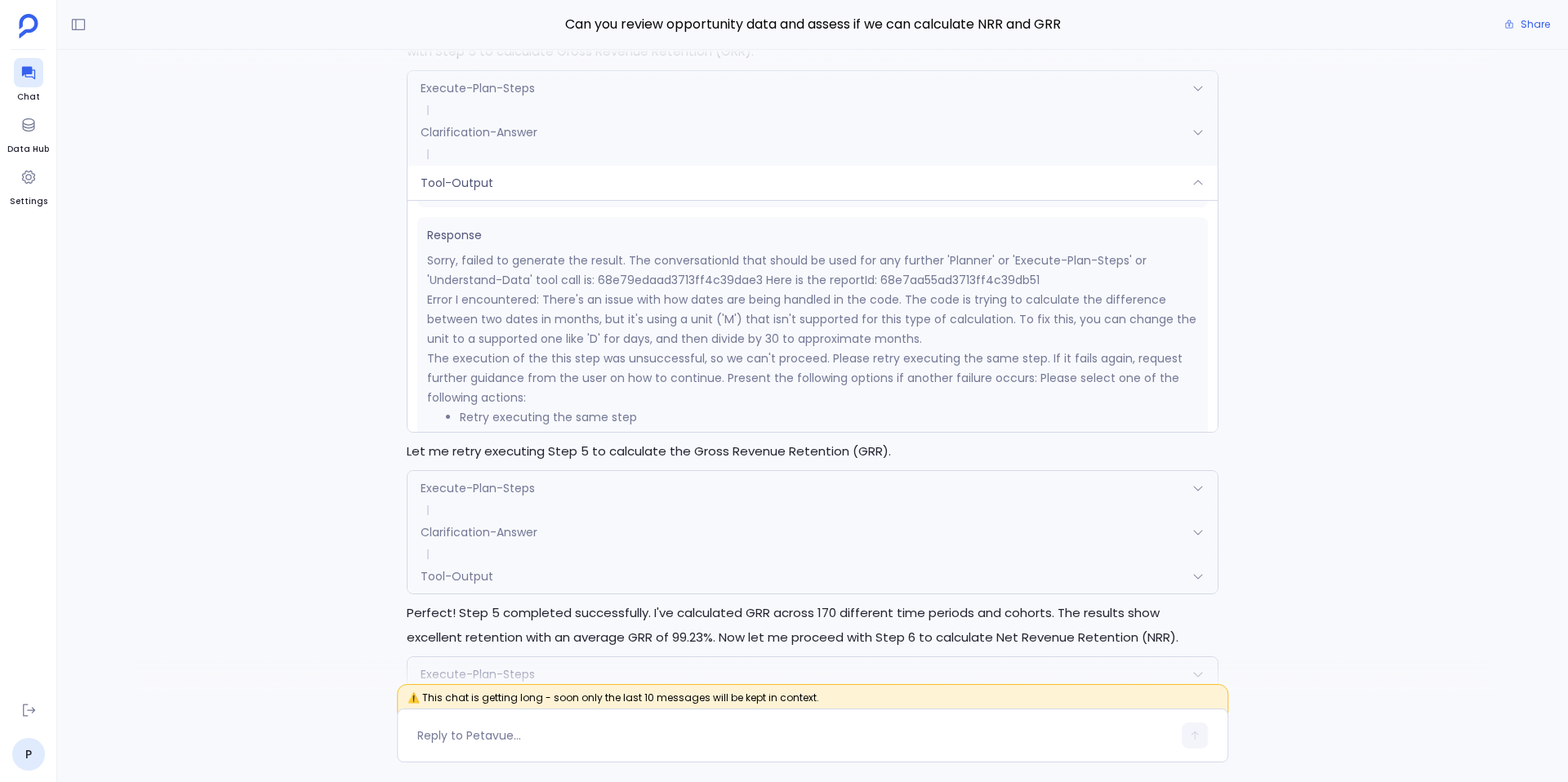
scroll to position [229, 0]
click at [576, 186] on div "Tool-Output" at bounding box center [813, 182] width 810 height 35
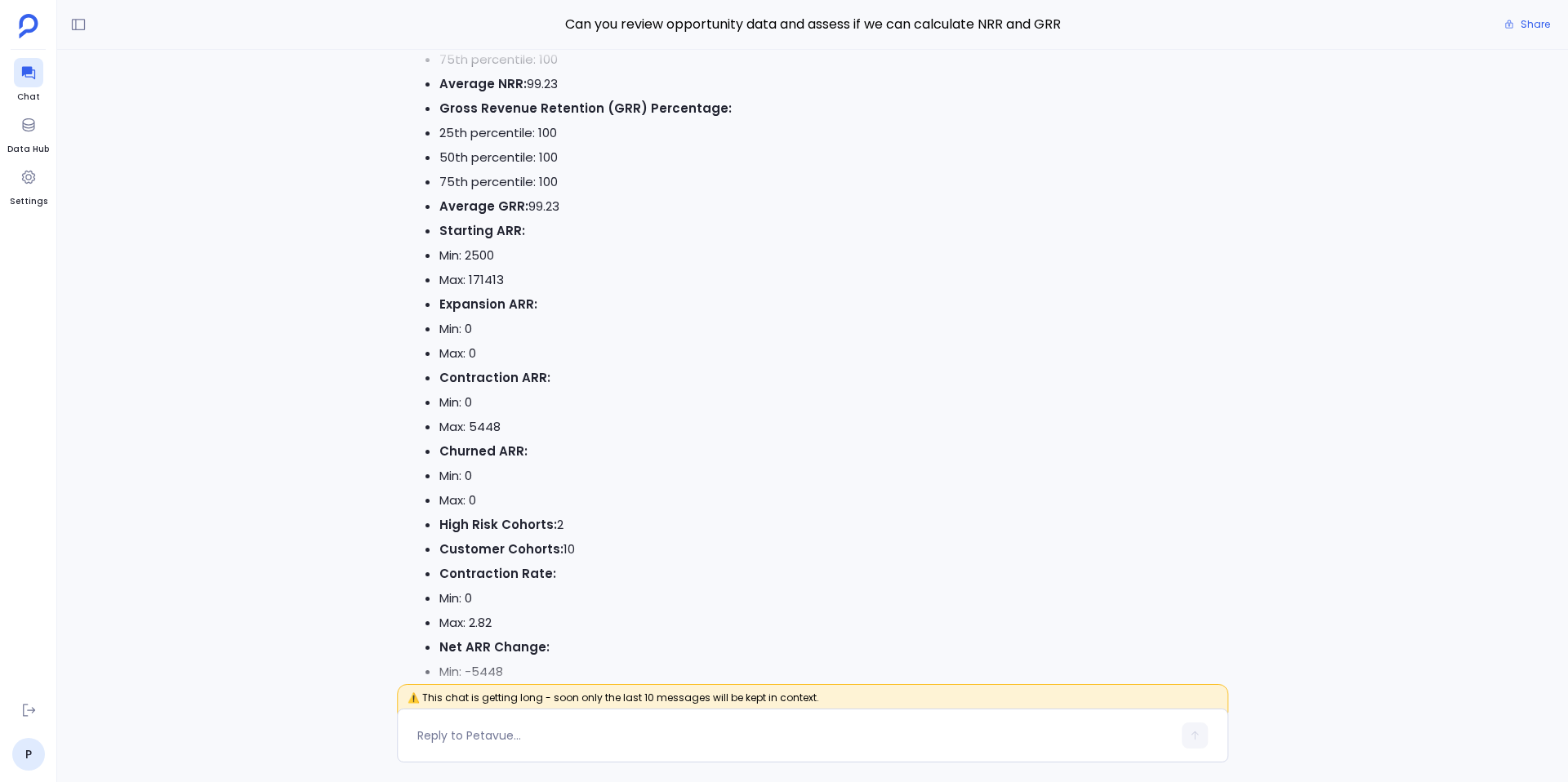
scroll to position [0, 0]
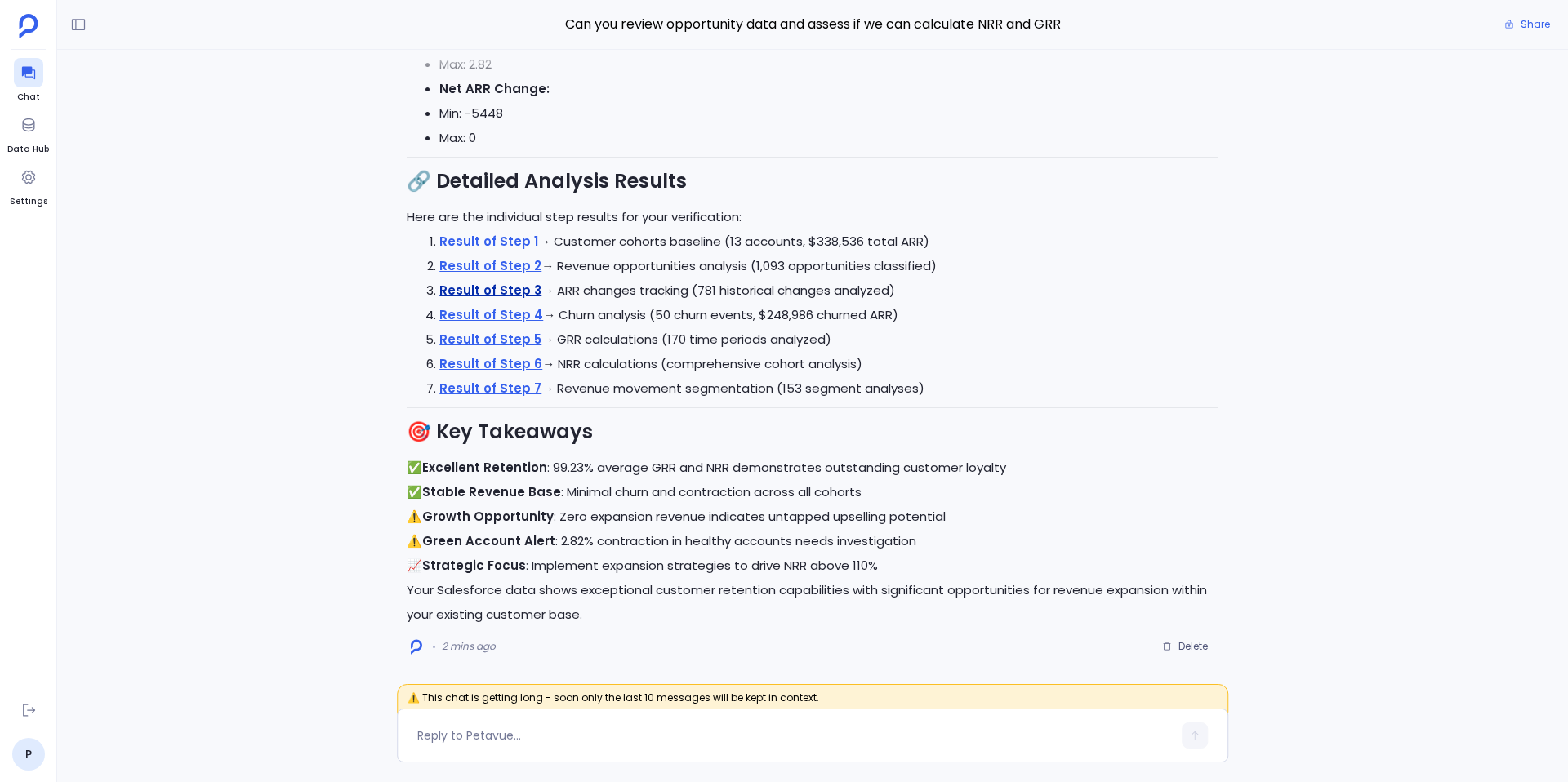
click at [516, 284] on link "Result of Step 3" at bounding box center [490, 290] width 102 height 17
click at [521, 365] on link "Result of Step 6" at bounding box center [491, 364] width 103 height 17
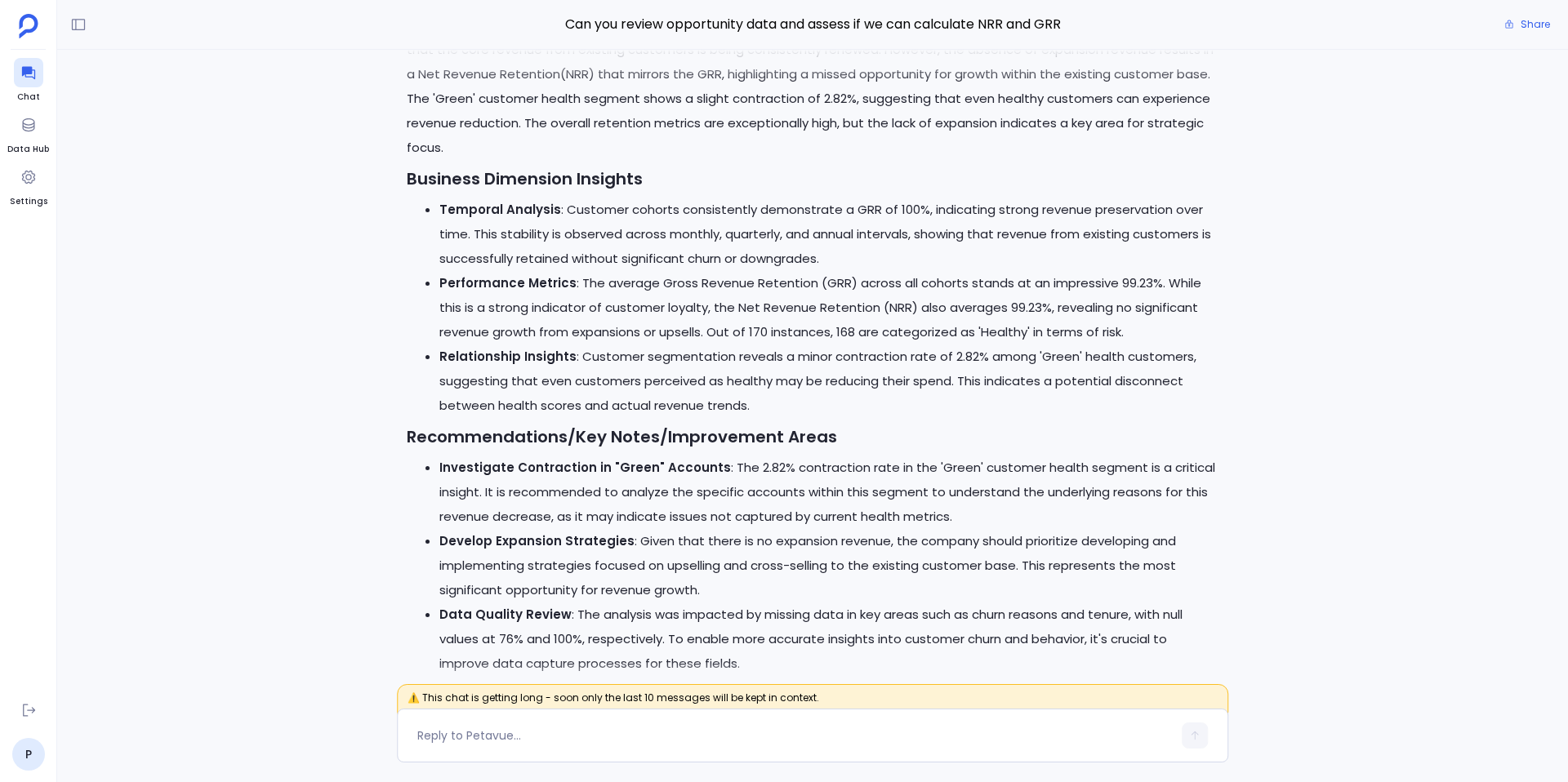
scroll to position [-2022, 0]
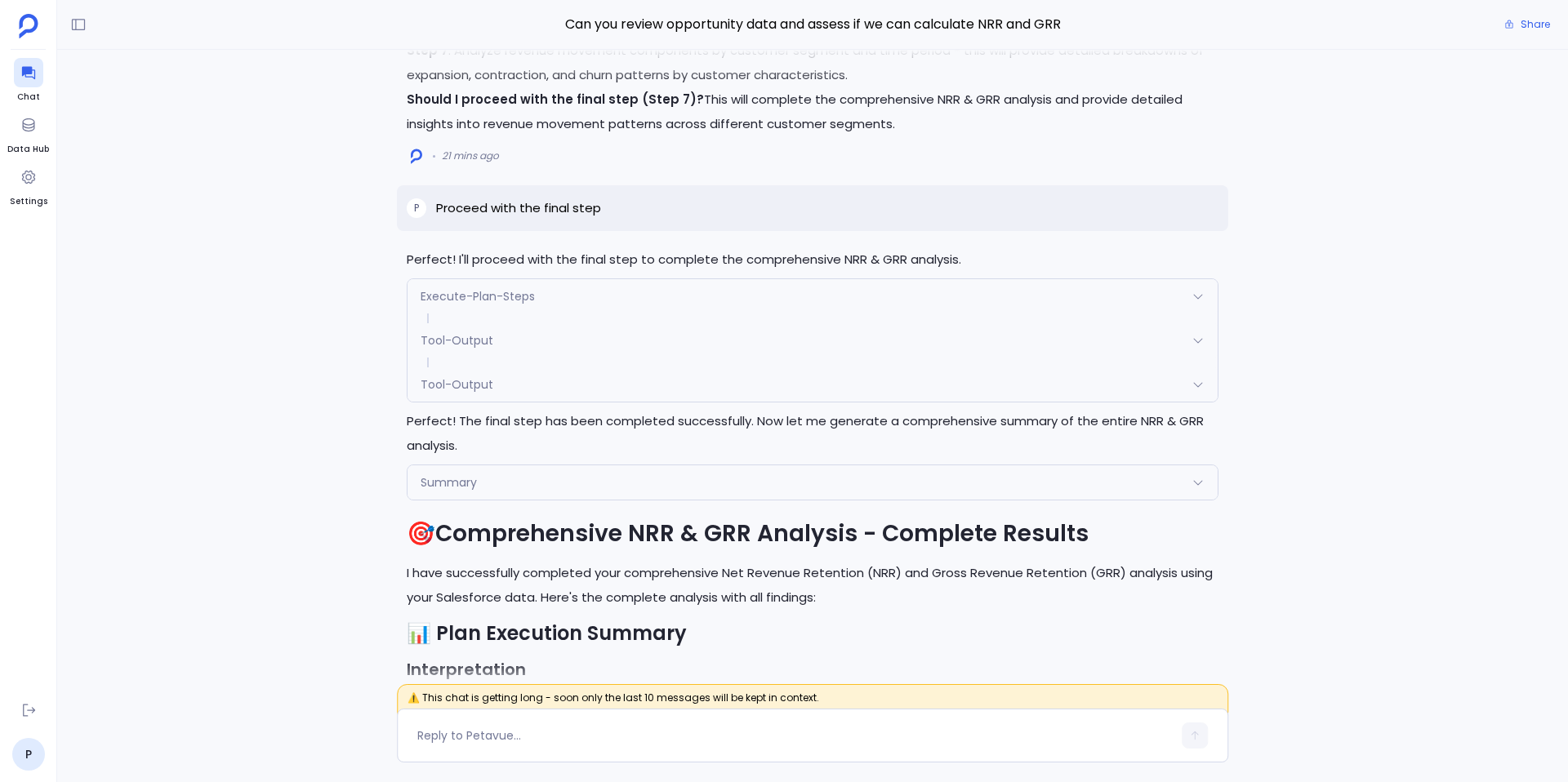
click at [560, 295] on div "Execute-Plan-Steps" at bounding box center [813, 296] width 810 height 35
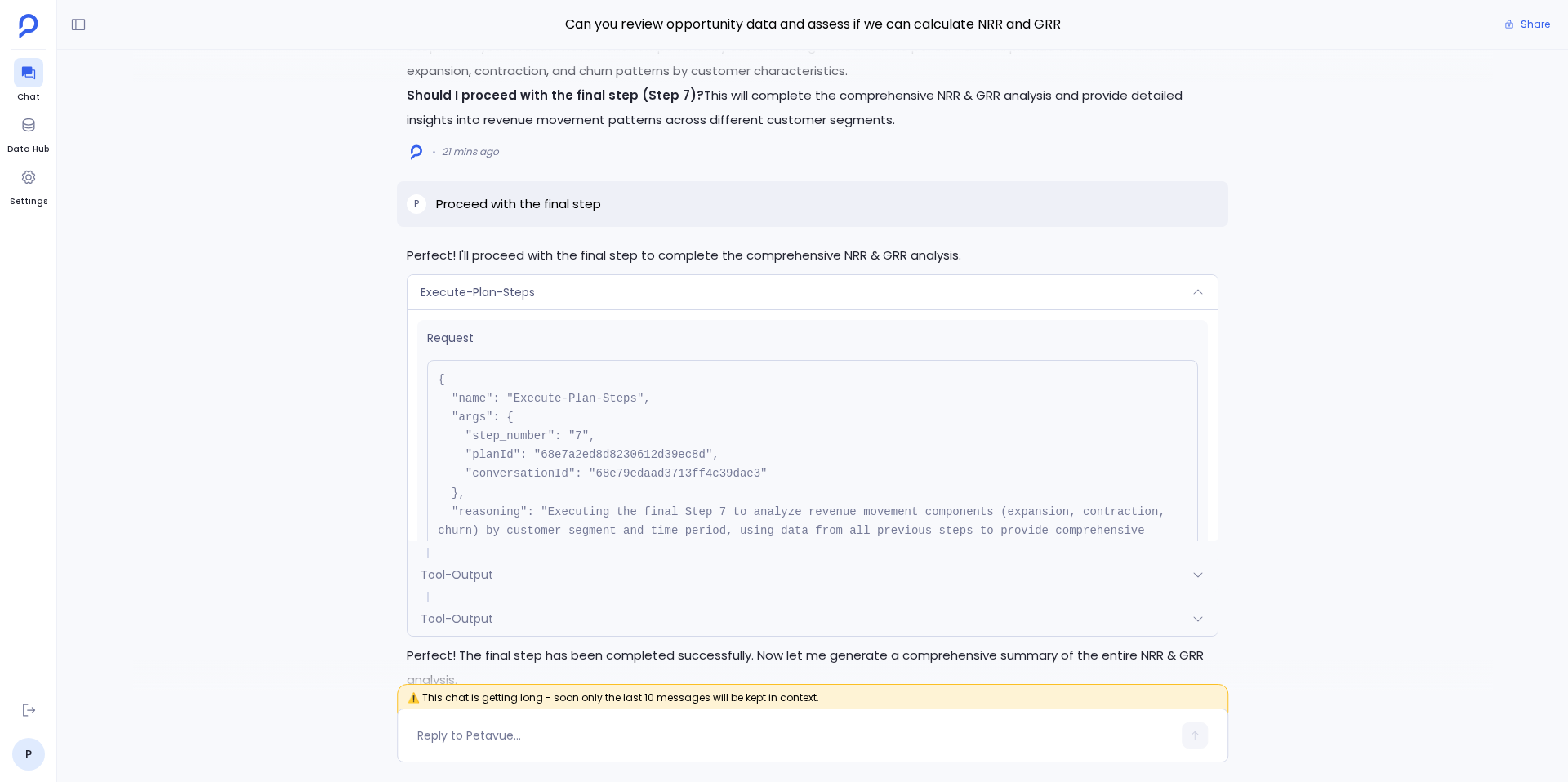
scroll to position [-2261, 0]
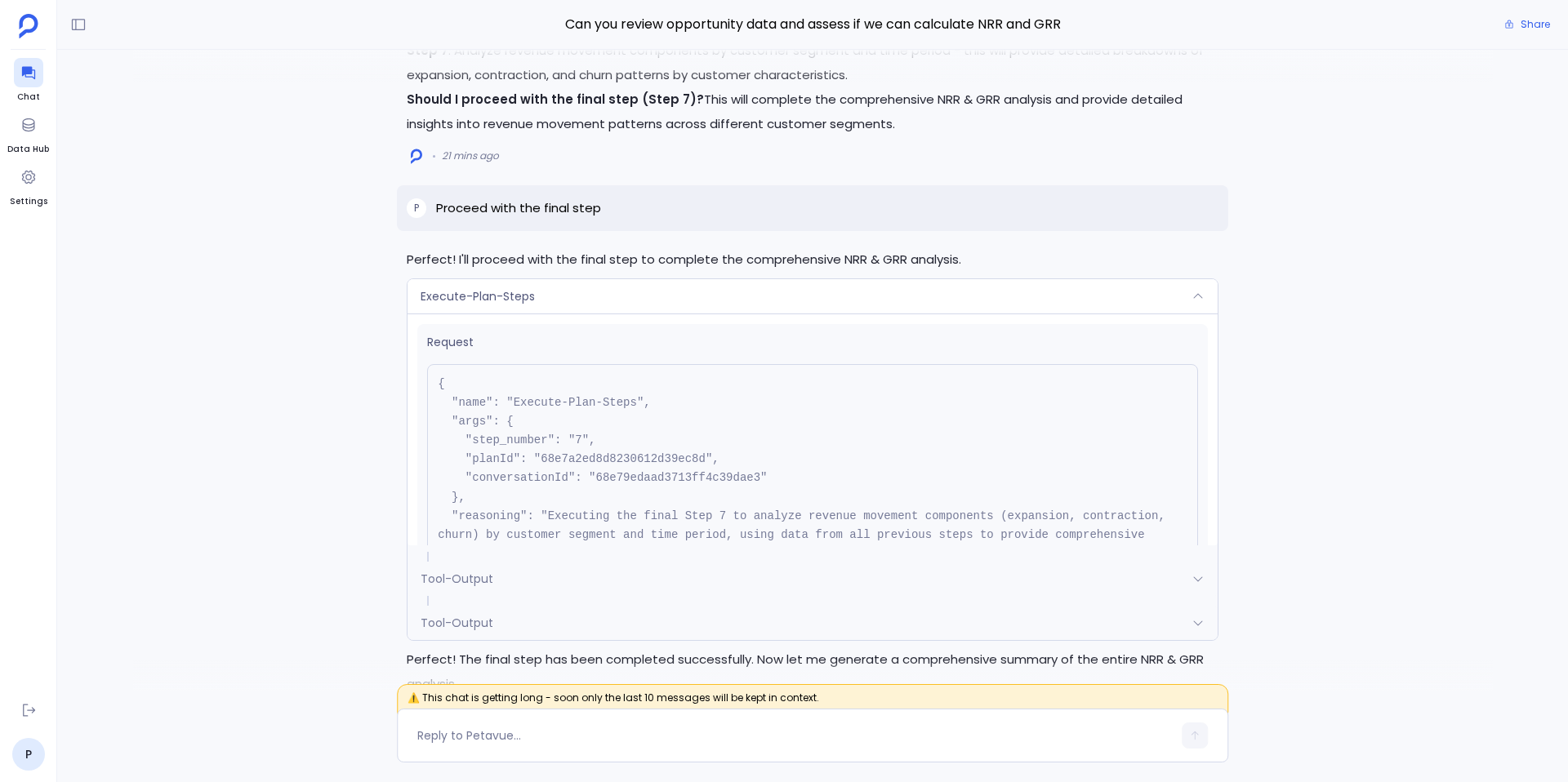
click at [637, 459] on pre "{ "name": "Execute-Plan-Steps", "args": { "step_number": "7", "planId": "68e7a2…" at bounding box center [813, 478] width 771 height 229
copy pre "68e7a2ed8d8230612d39ec8d"
click at [673, 291] on div "Execute-Plan-Steps" at bounding box center [813, 296] width 810 height 35
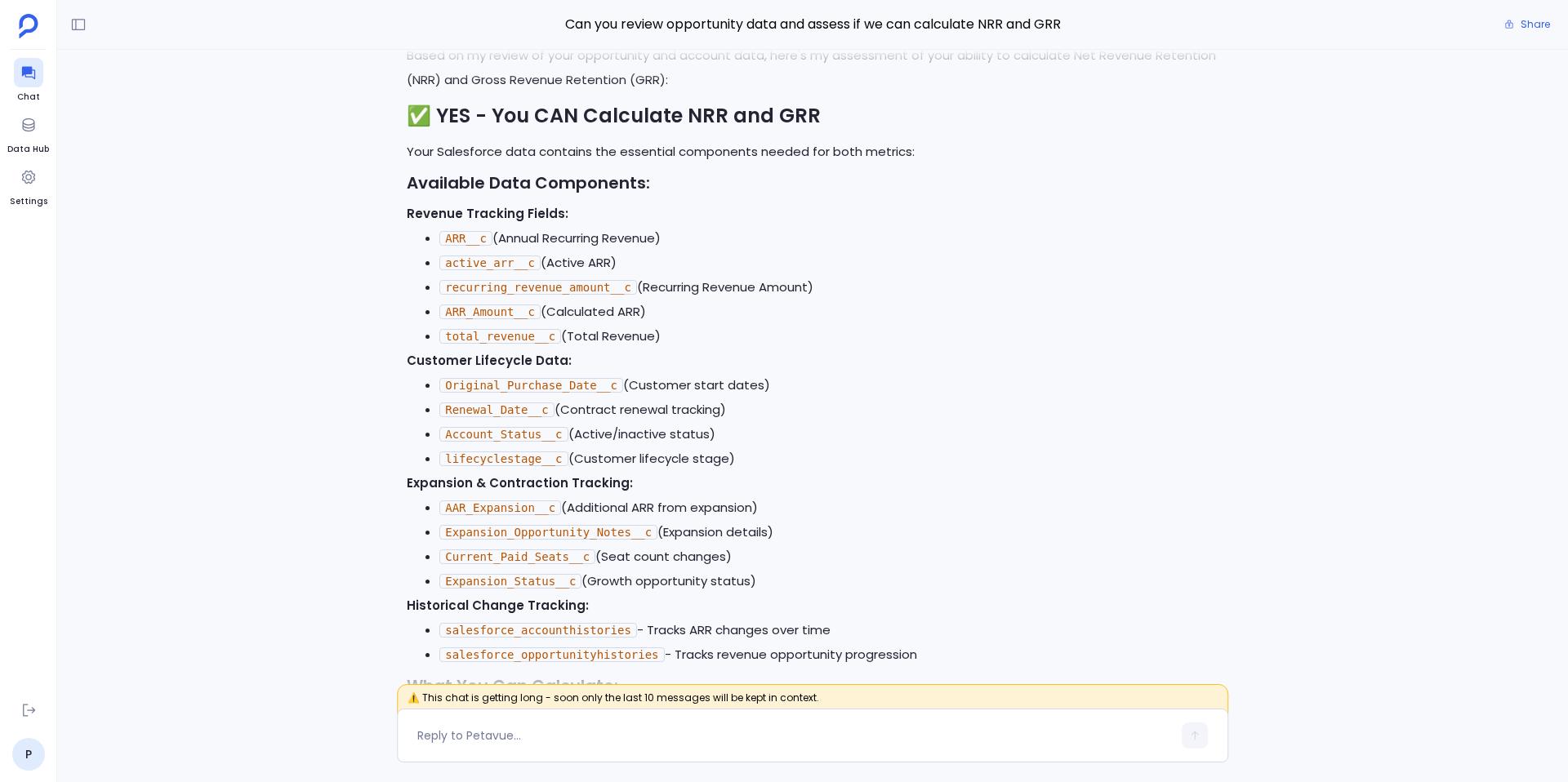
scroll to position [-9694, 0]
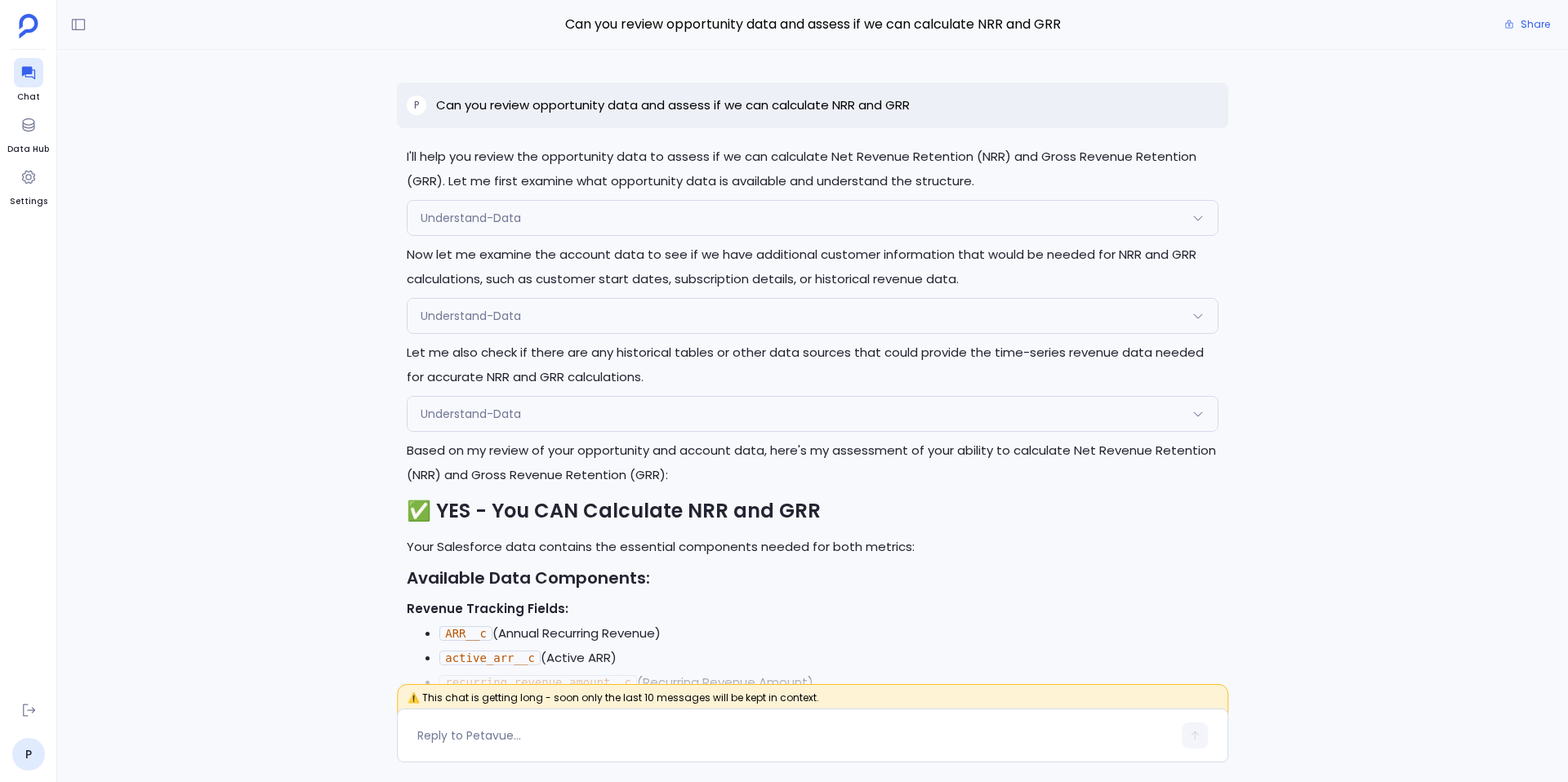
click at [643, 102] on p "Can you review opportunity data and assess if we can calculate NRR and GRR" at bounding box center [673, 105] width 473 height 19
copy p "Can you review opportunity data and assess if we can calculate NRR and GRR"
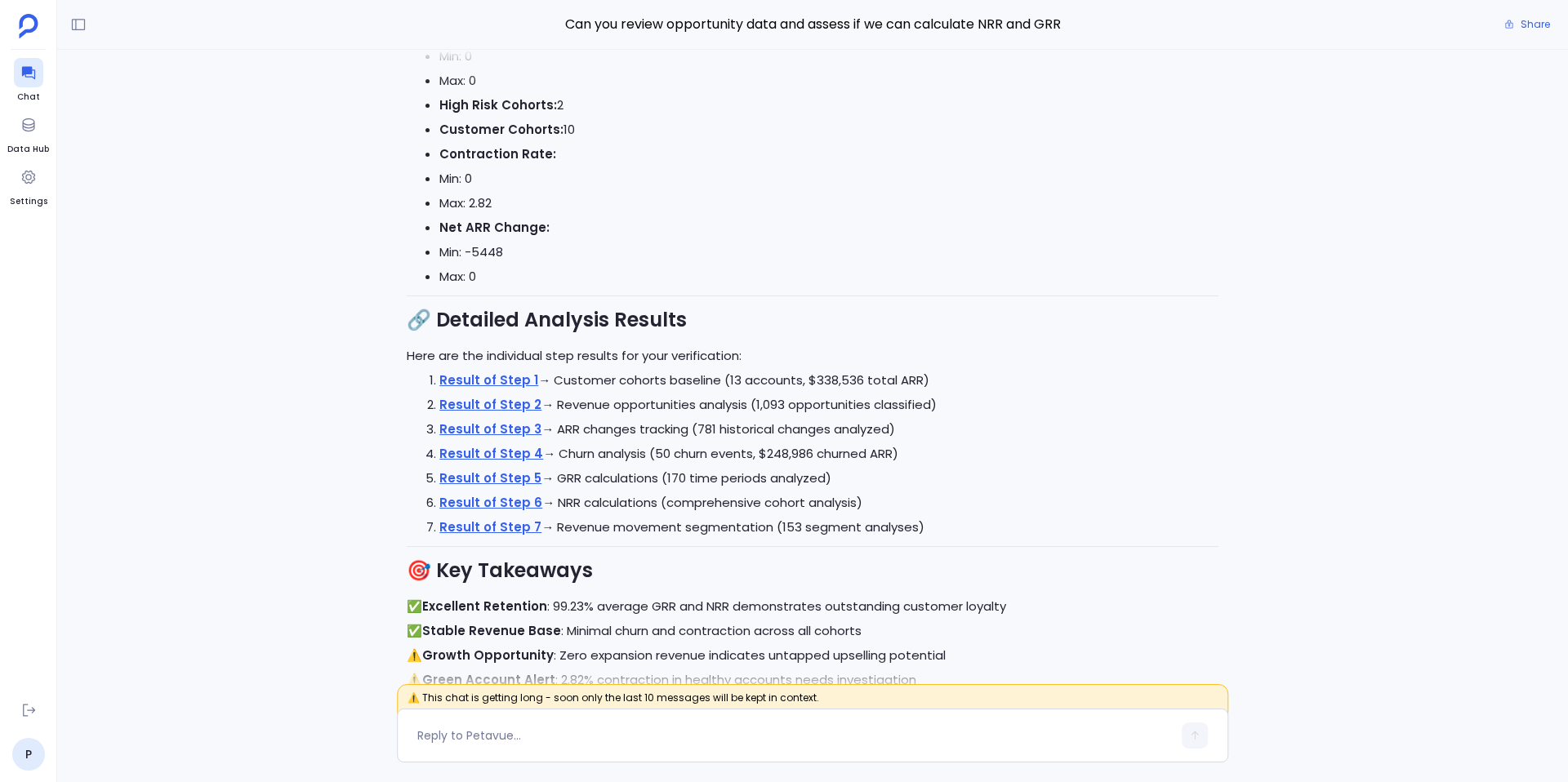
scroll to position [0, 0]
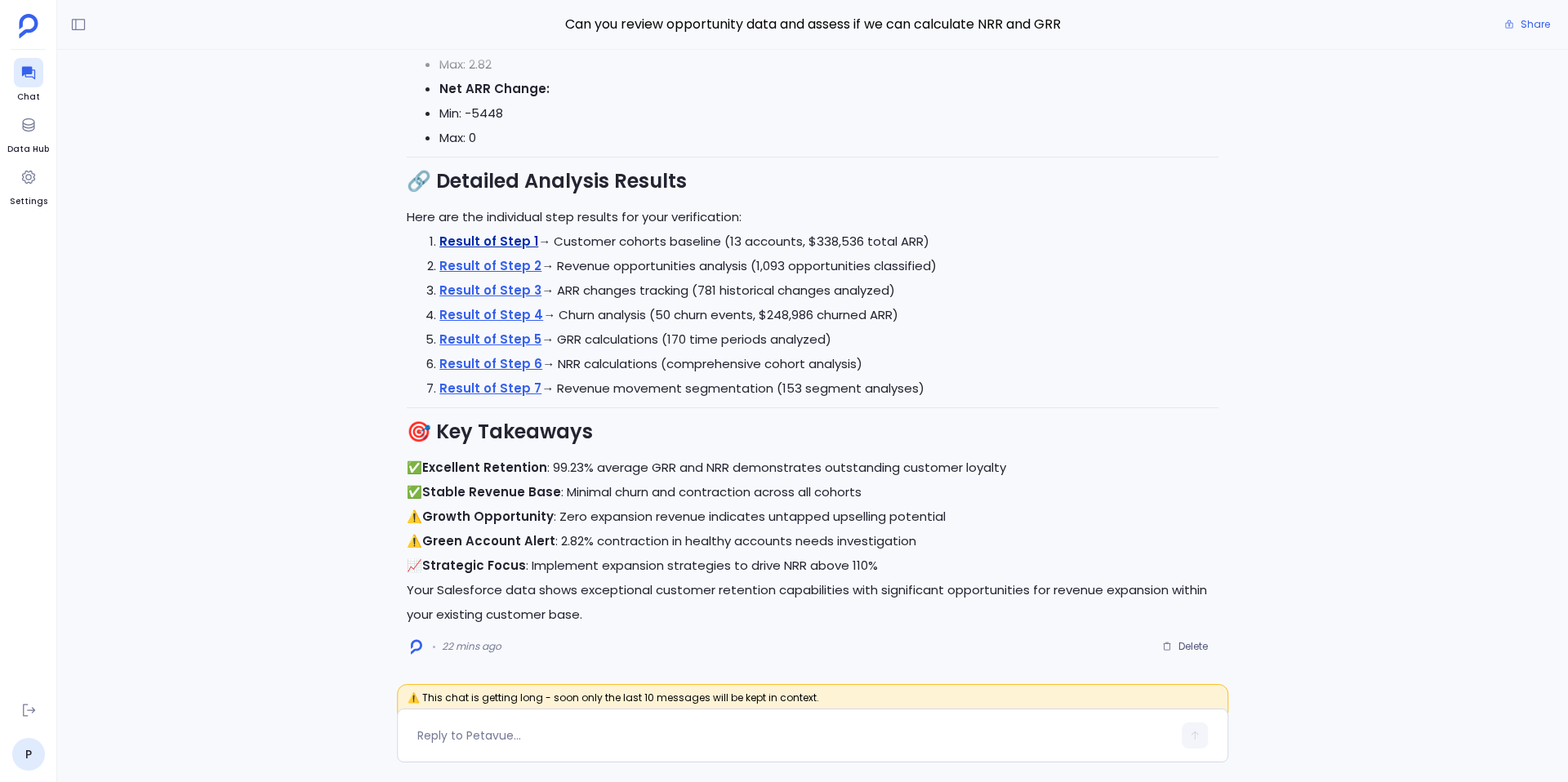
click at [506, 240] on link "Result of Step 1" at bounding box center [489, 241] width 99 height 17
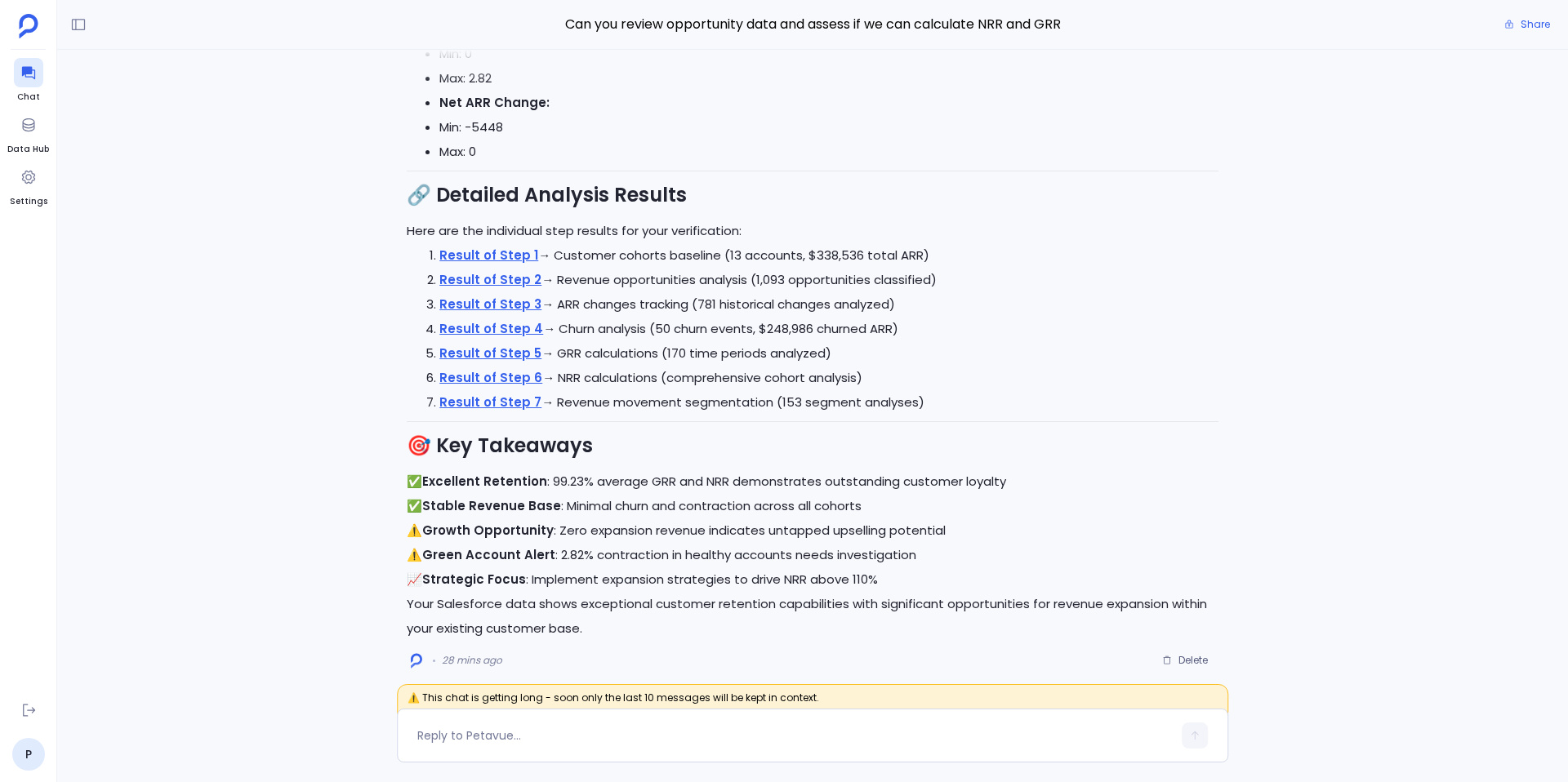
scroll to position [-13, 0]
click at [659, 723] on div at bounding box center [795, 736] width 754 height 26
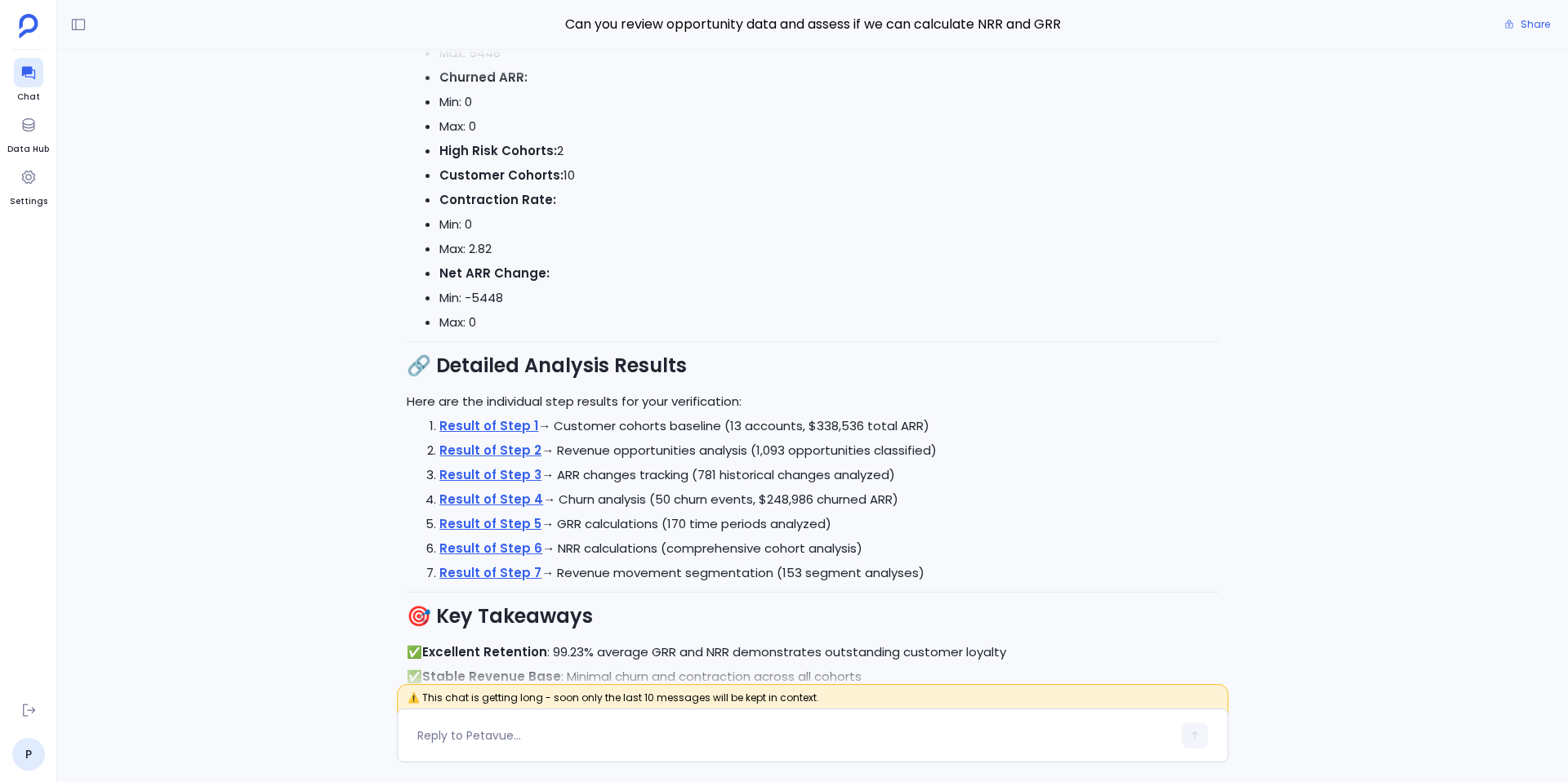
scroll to position [-154, 0]
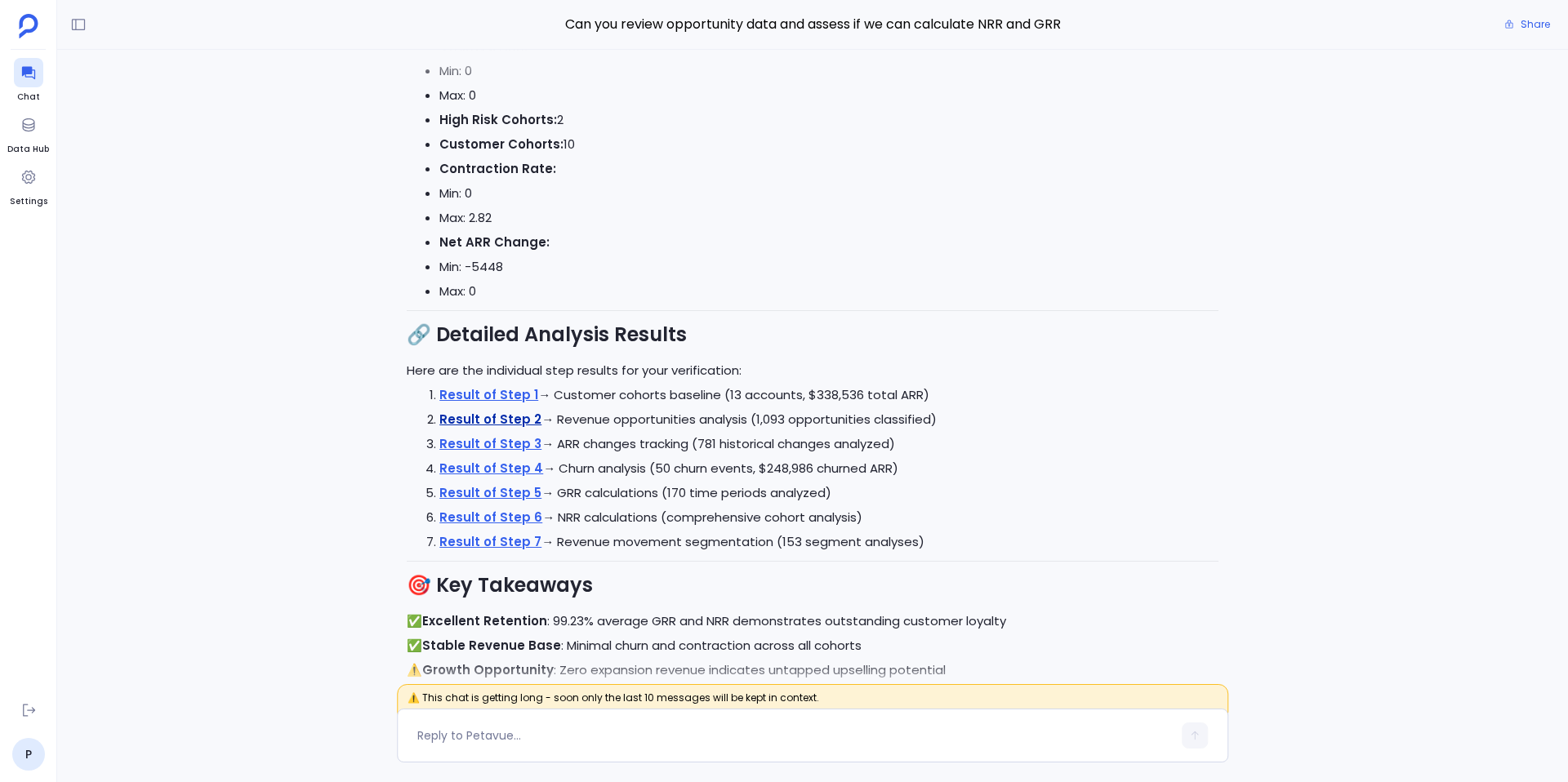
click at [503, 424] on link "Result of Step 2" at bounding box center [490, 419] width 102 height 17
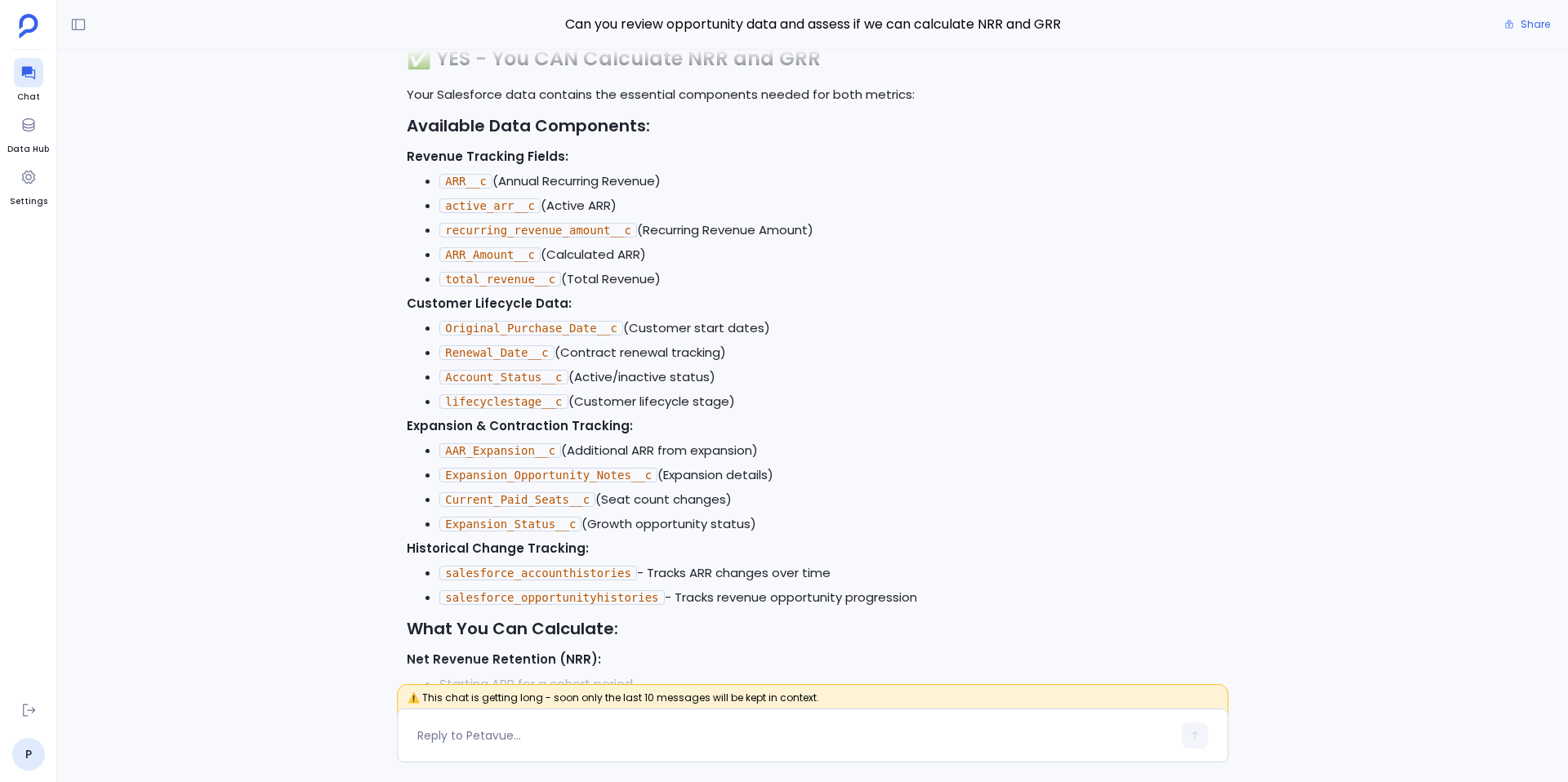
scroll to position [-9694, 0]
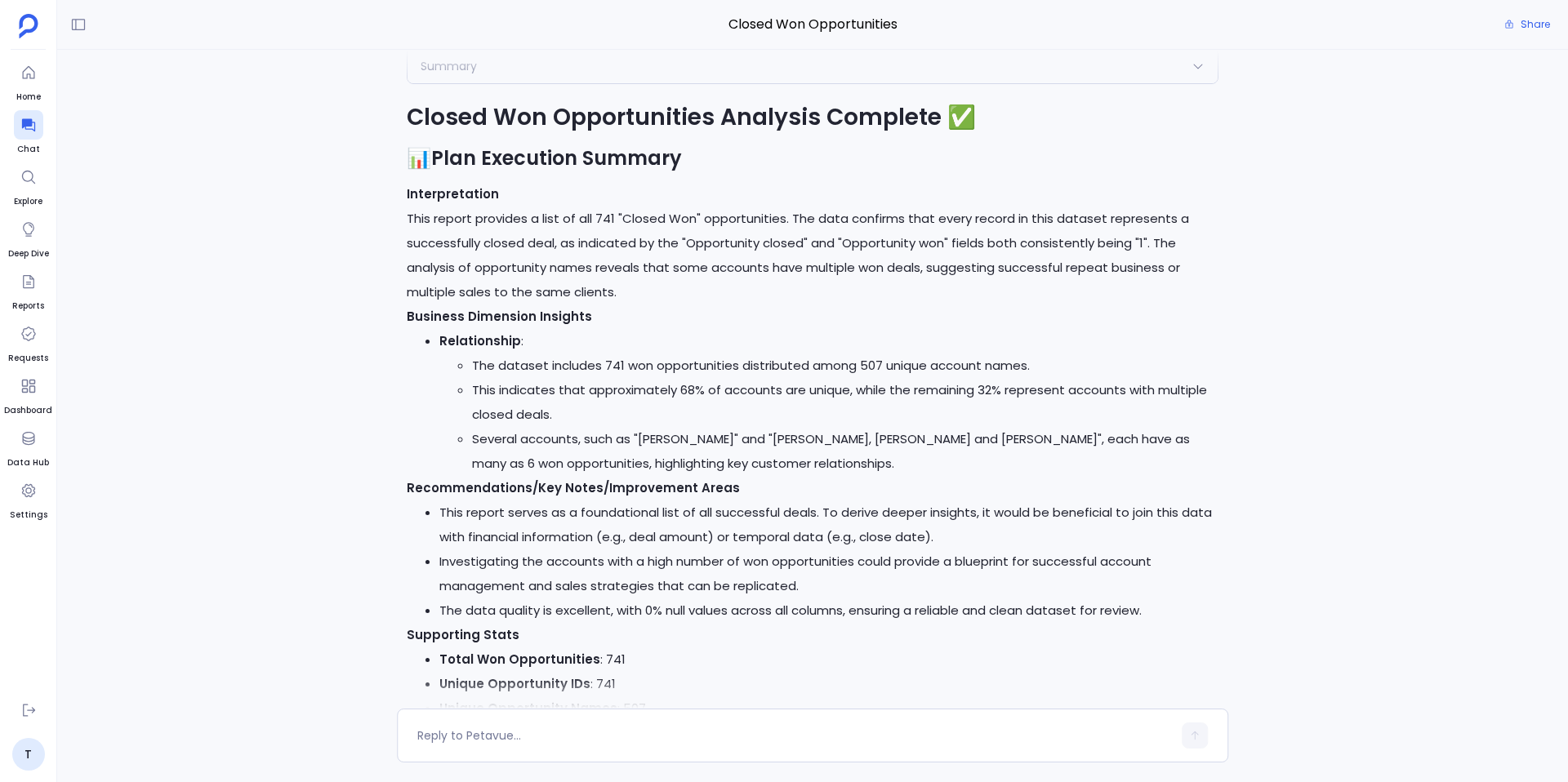
scroll to position [-1401, 0]
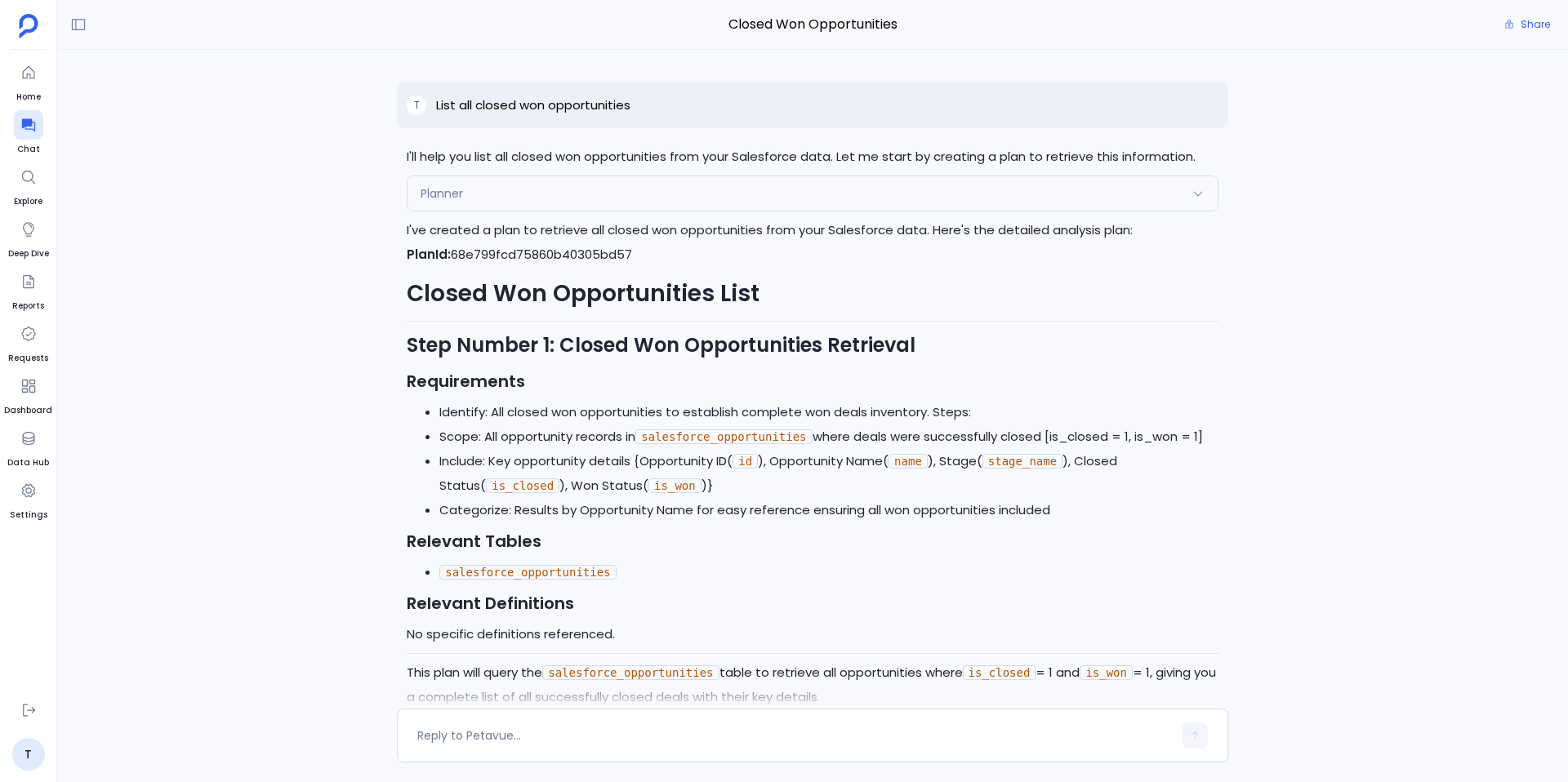
click at [512, 184] on div "Planner" at bounding box center [813, 193] width 810 height 35
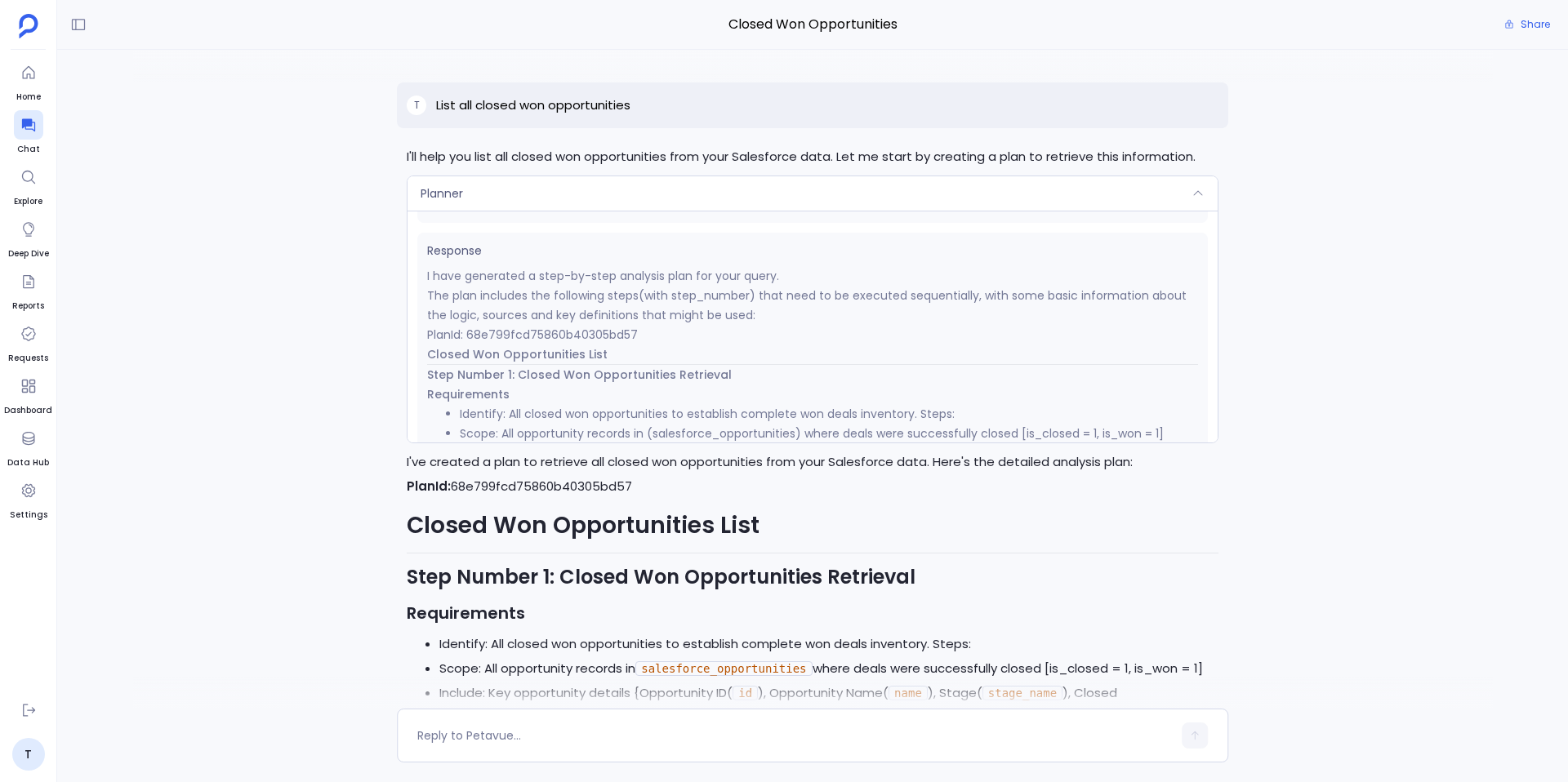
scroll to position [225, 0]
click at [484, 179] on div "Planner" at bounding box center [813, 193] width 810 height 35
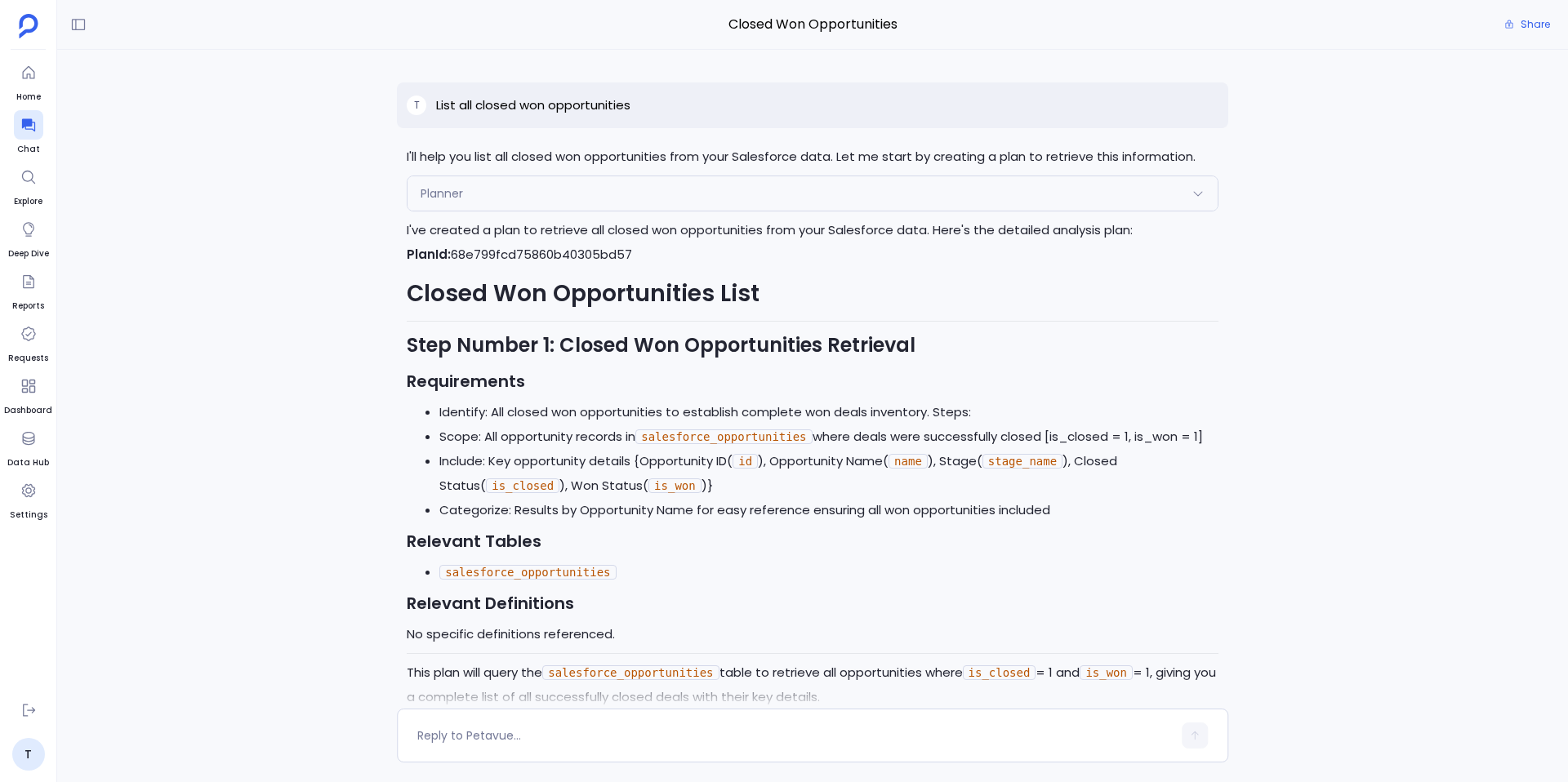
scroll to position [-1401, 0]
click at [22, 122] on icon at bounding box center [27, 125] width 13 height 13
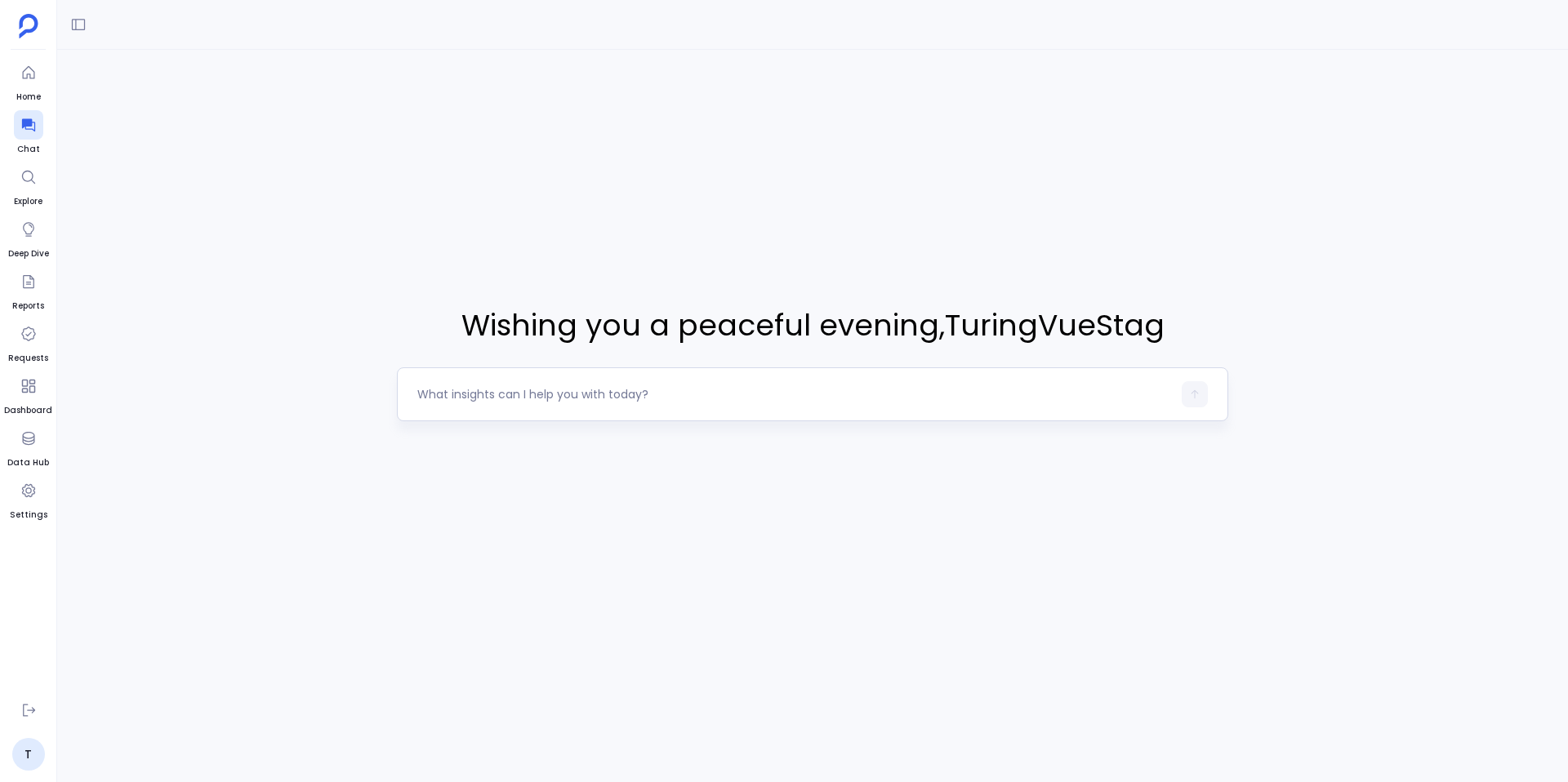
click at [470, 392] on textarea at bounding box center [795, 394] width 754 height 16
type textarea "Can you review opportunity data and assess if we can calculate NRR and GRR"
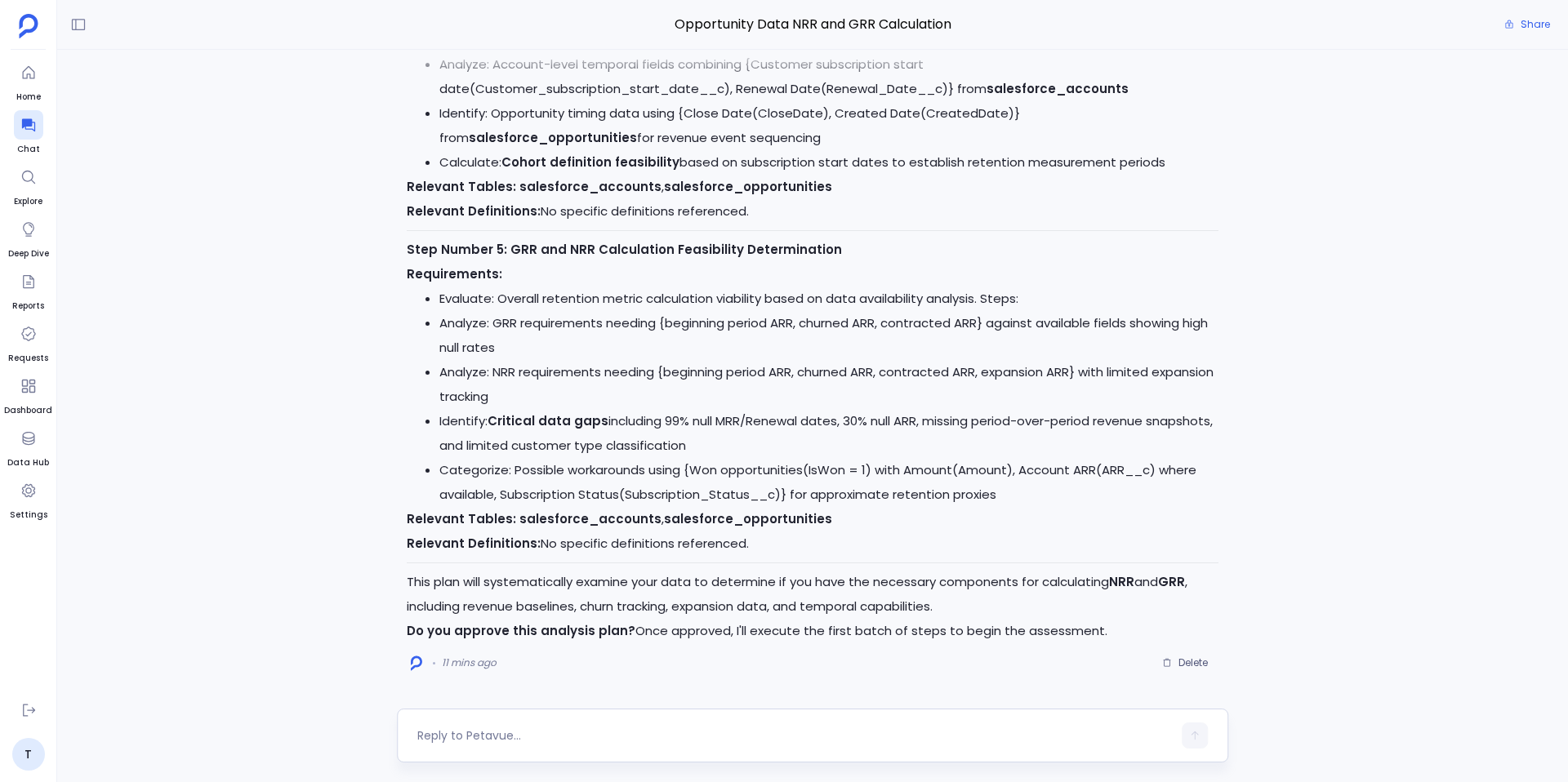
click at [531, 734] on textarea at bounding box center [795, 735] width 754 height 16
type textarea "H"
type textarea "Go ahead"
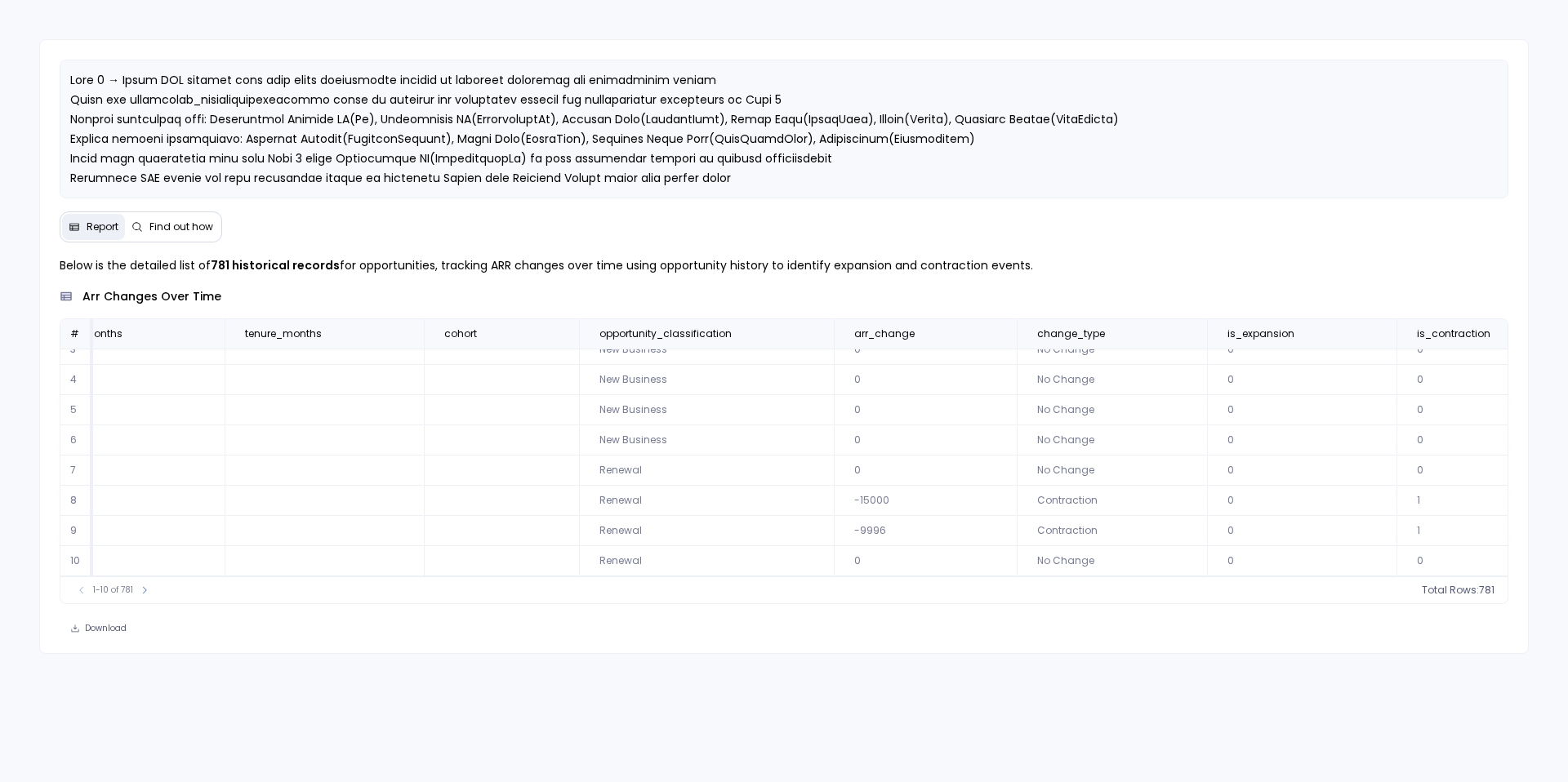
scroll to position [0, 15753]
click at [1177, 334] on button at bounding box center [1187, 333] width 19 height 19
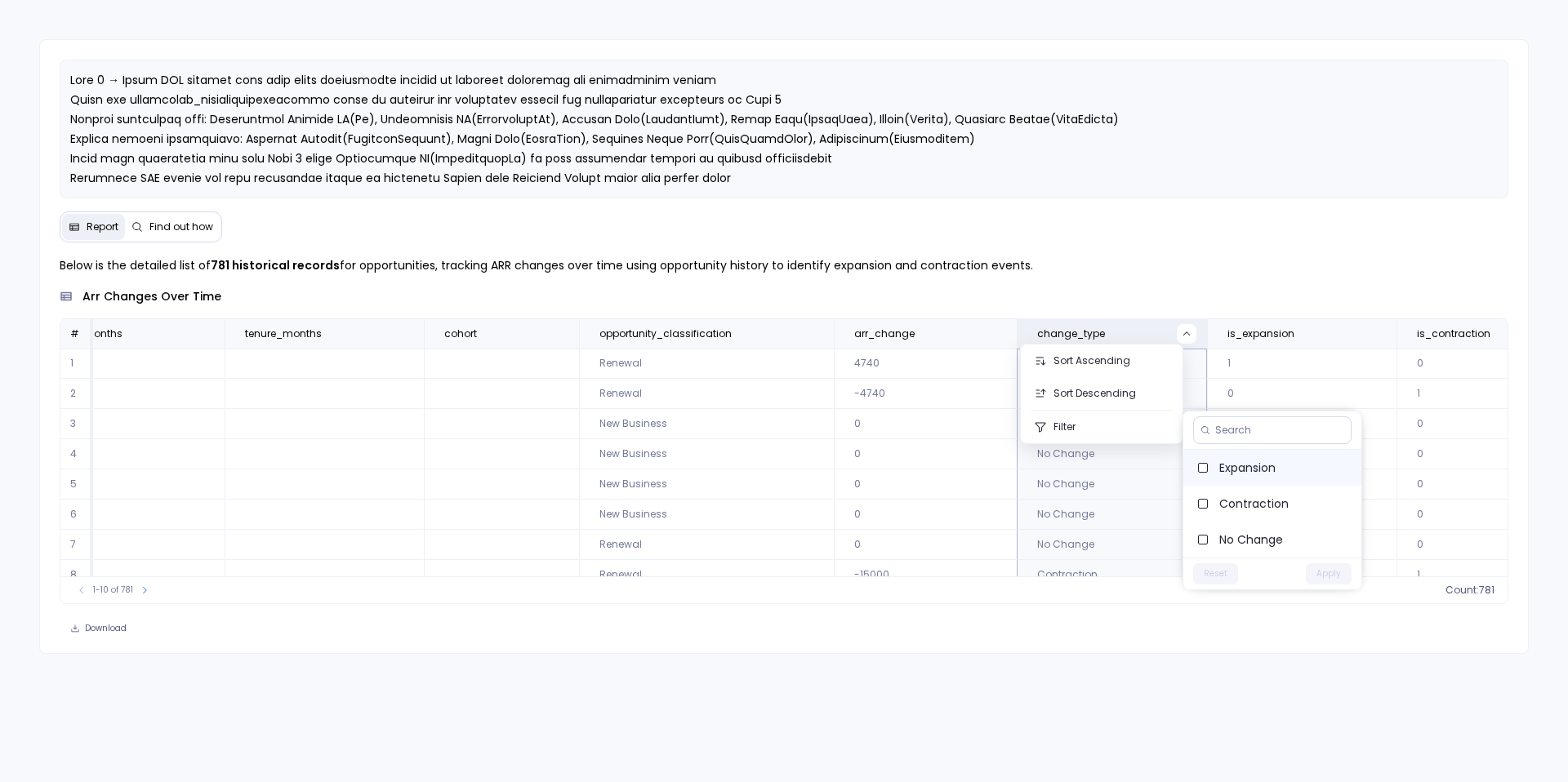
click at [1233, 469] on span "Expansion" at bounding box center [1284, 467] width 129 height 16
click at [1339, 572] on button "Apply" at bounding box center [1329, 574] width 46 height 21
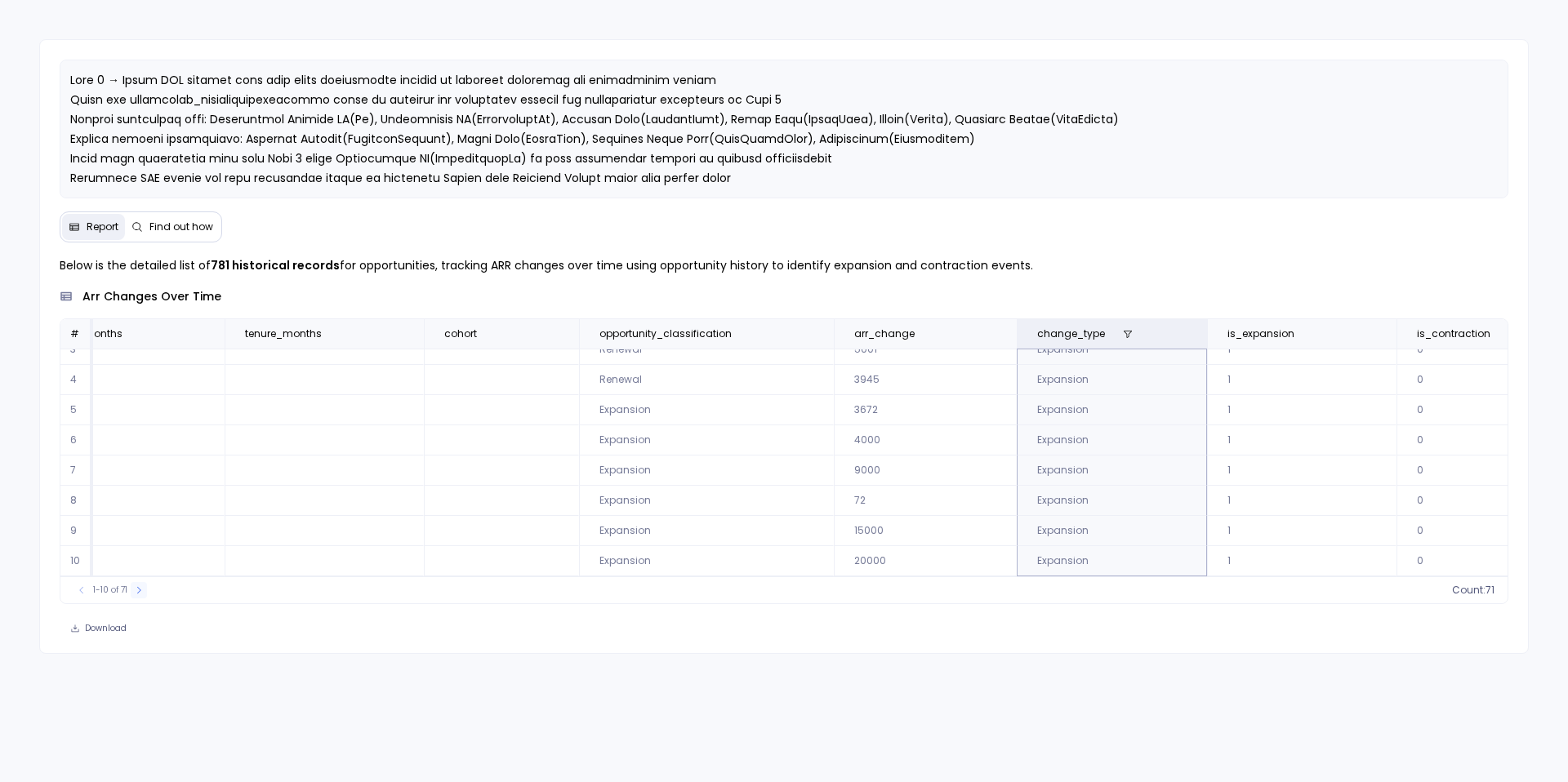
click at [139, 586] on icon at bounding box center [139, 591] width 10 height 10
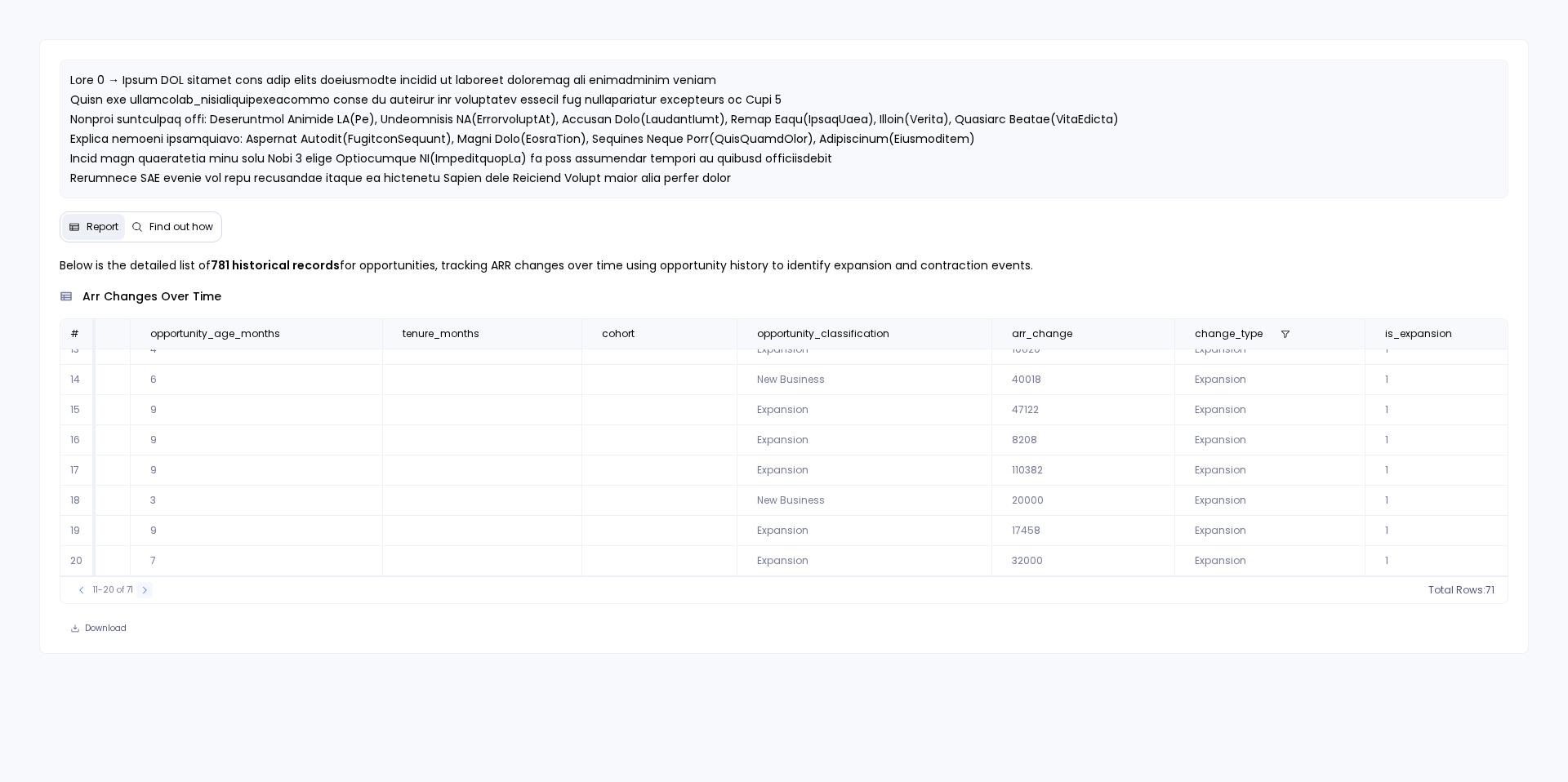
click at [140, 586] on icon at bounding box center [145, 591] width 10 height 10
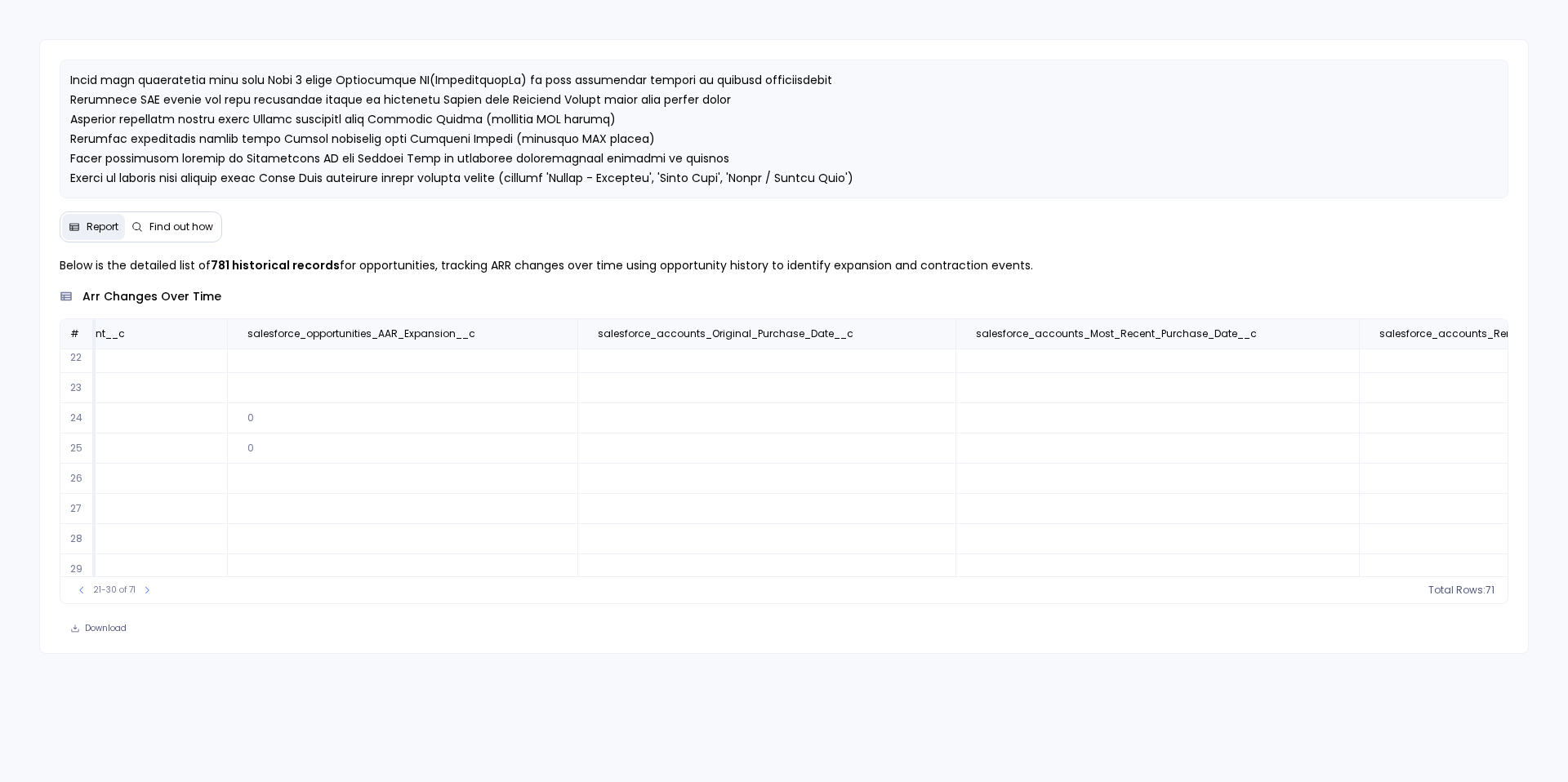
scroll to position [78, 12357]
click at [930, 337] on icon at bounding box center [935, 334] width 10 height 10
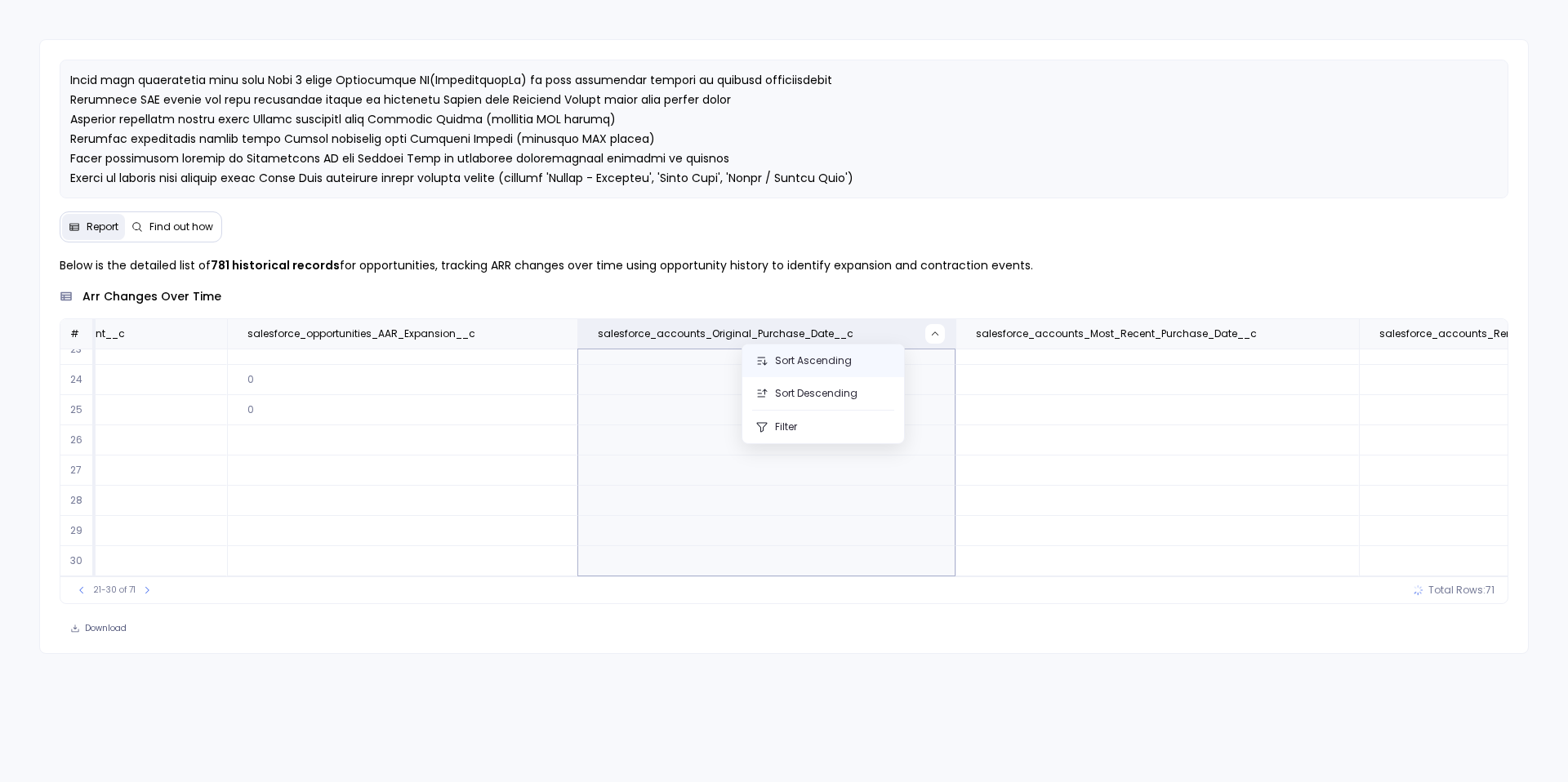
click at [824, 368] on button "Sort Ascending" at bounding box center [824, 360] width 162 height 33
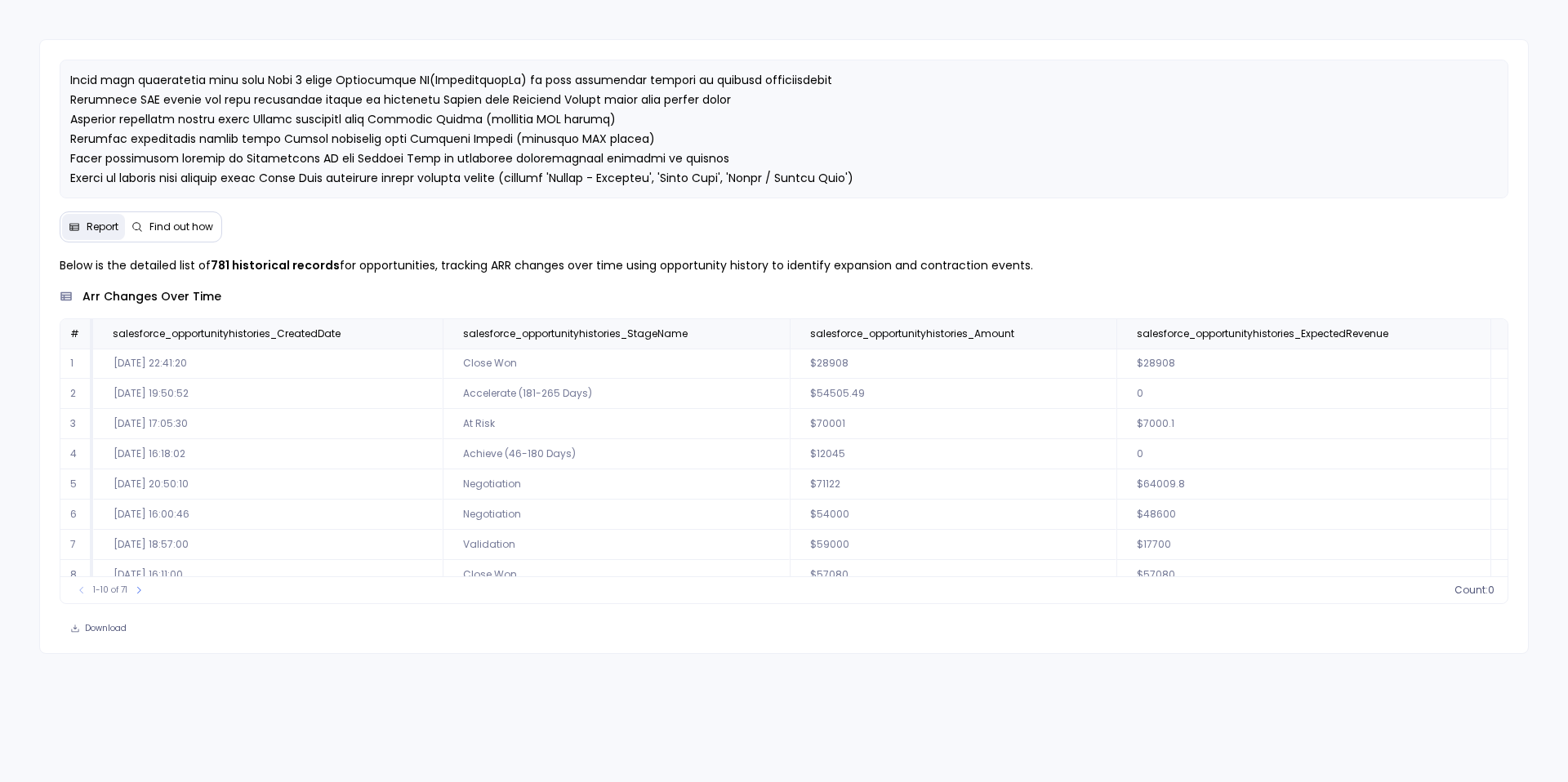
scroll to position [0, 12421]
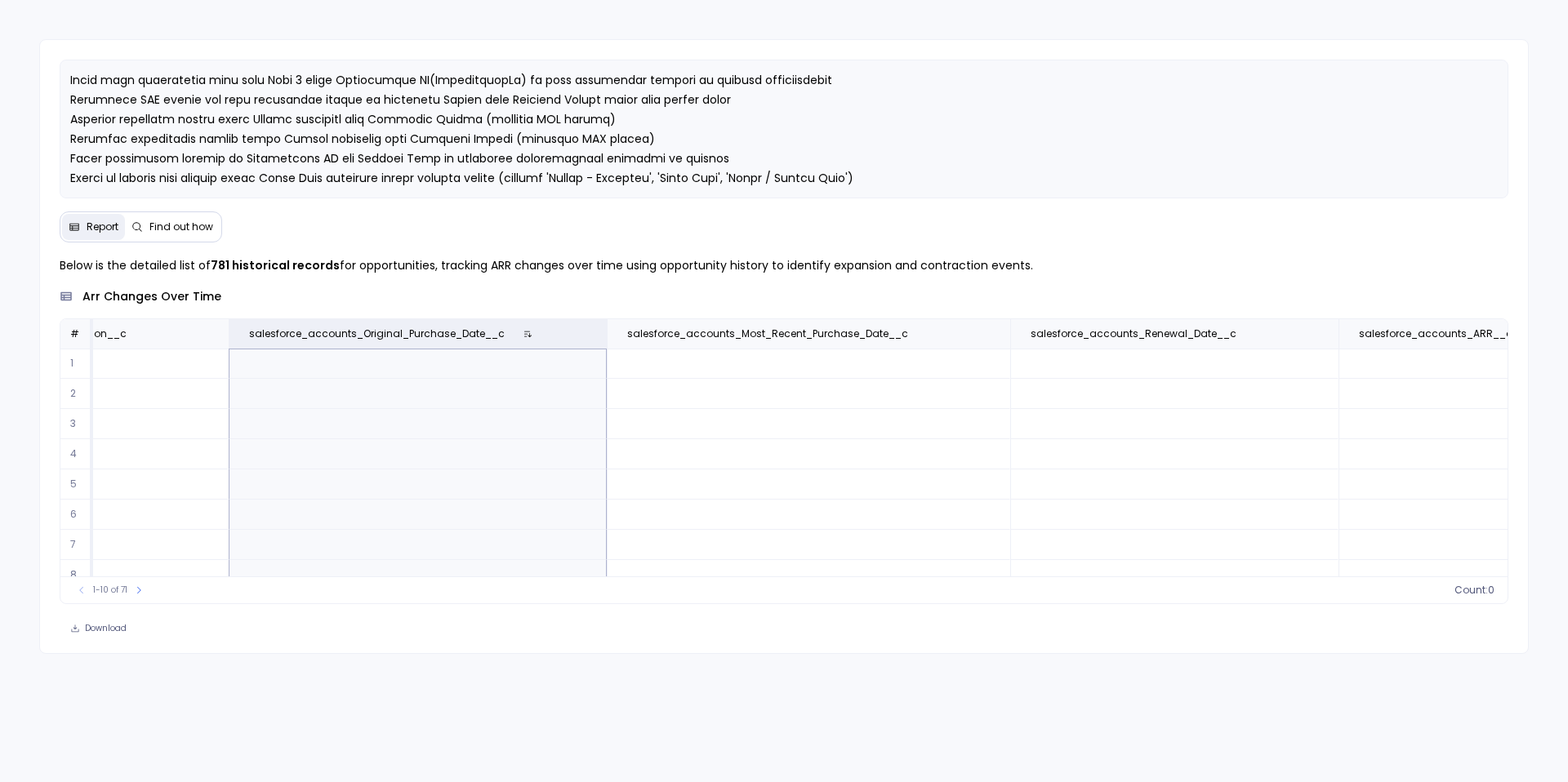
click at [769, 398] on td at bounding box center [808, 394] width 403 height 30
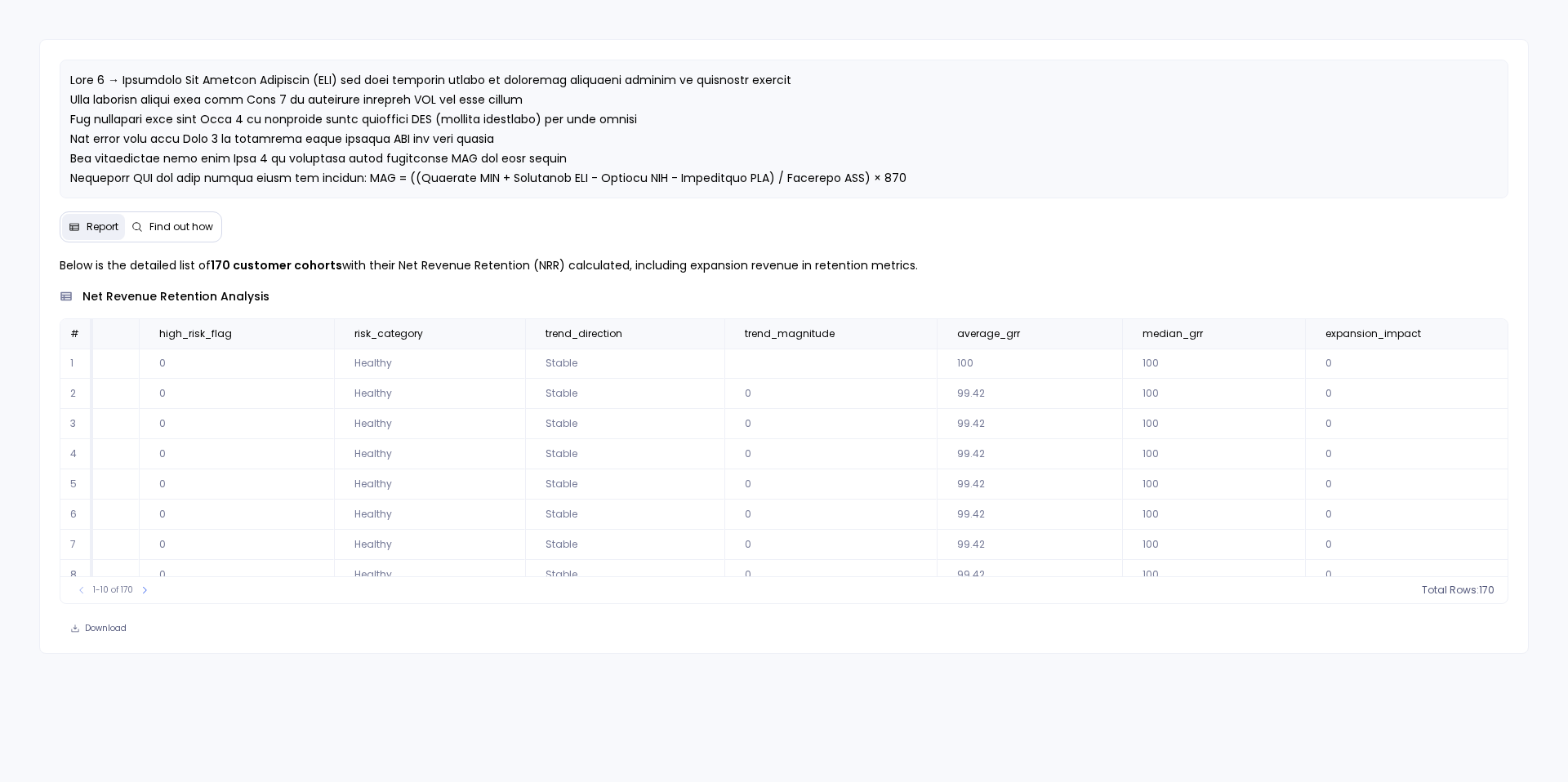
click at [160, 227] on span "Find out how" at bounding box center [181, 226] width 63 height 13
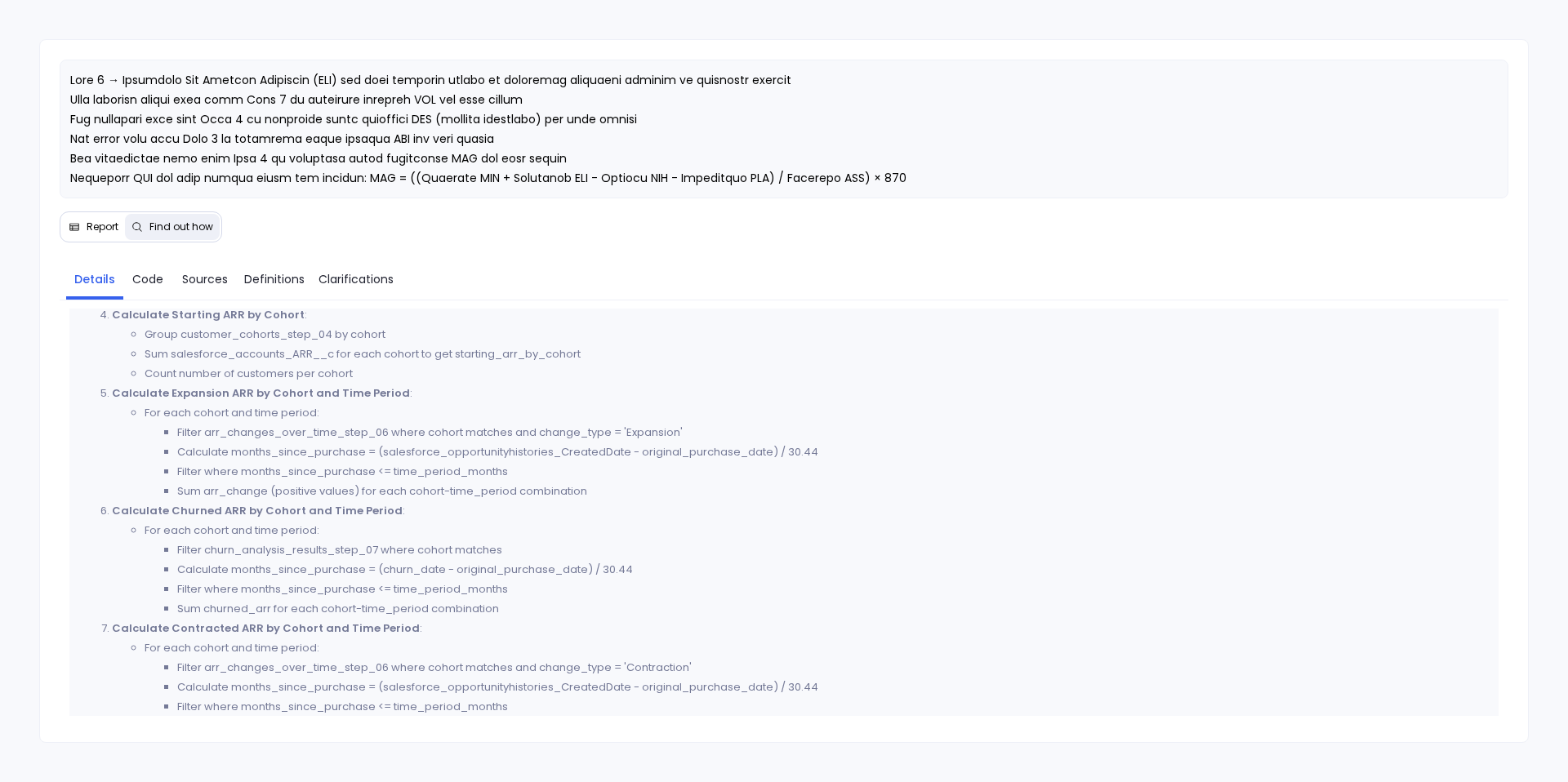
scroll to position [909, 0]
click at [293, 434] on li "Filter arr_changes_over_time_step_06 where cohort matches and change_type = 'Ex…" at bounding box center [833, 430] width 1311 height 19
drag, startPoint x: 368, startPoint y: 431, endPoint x: 205, endPoint y: 434, distance: 163.0
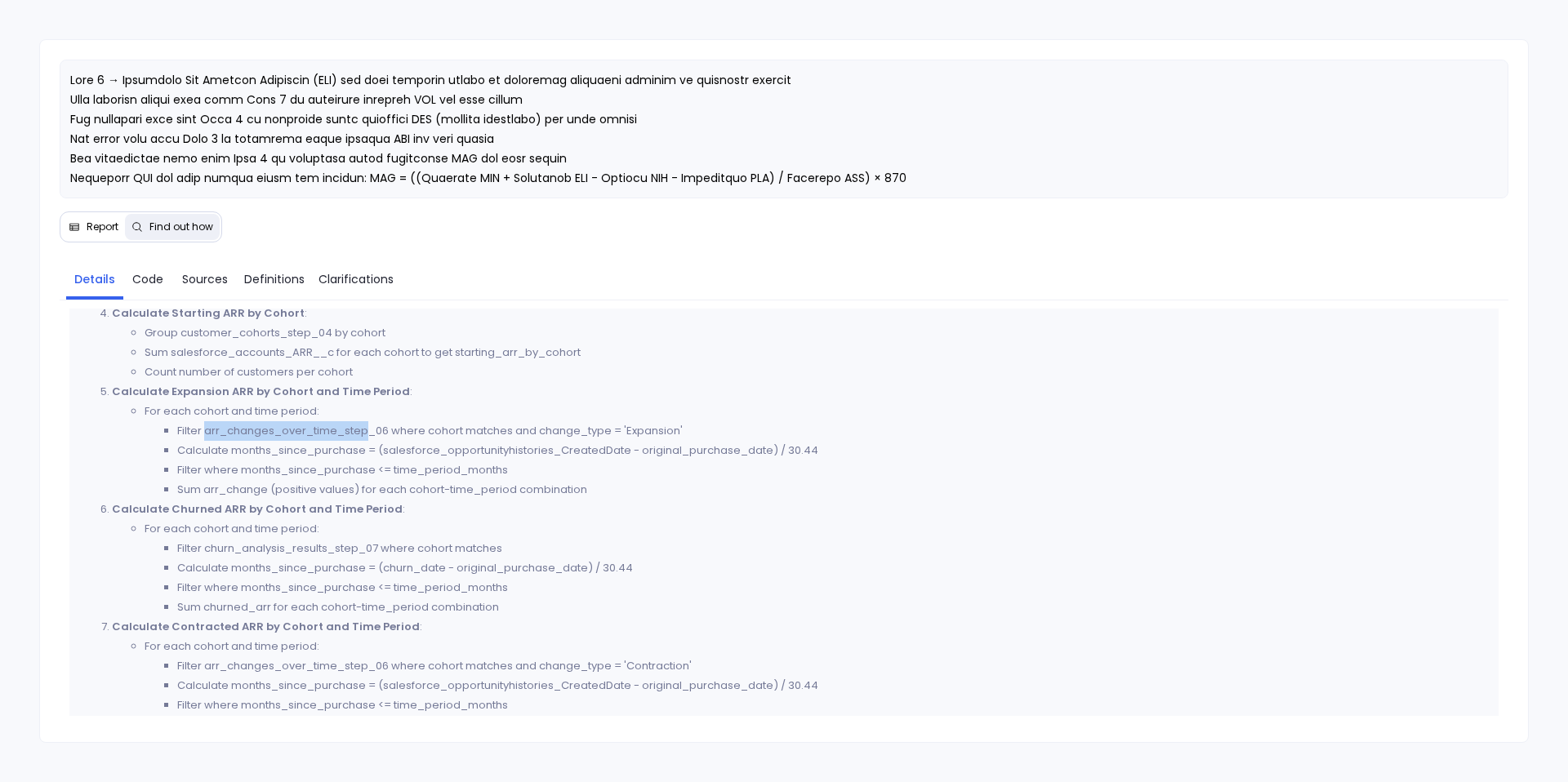
click at [205, 434] on li "Filter arr_changes_over_time_step_06 where cohort matches and change_type = 'Ex…" at bounding box center [833, 430] width 1311 height 19
click at [330, 456] on li "Calculate months_since_purchase = (salesforce_opportunityhistories_CreatedDate …" at bounding box center [833, 450] width 1311 height 19
click at [153, 276] on span "Code" at bounding box center [148, 278] width 31 height 18
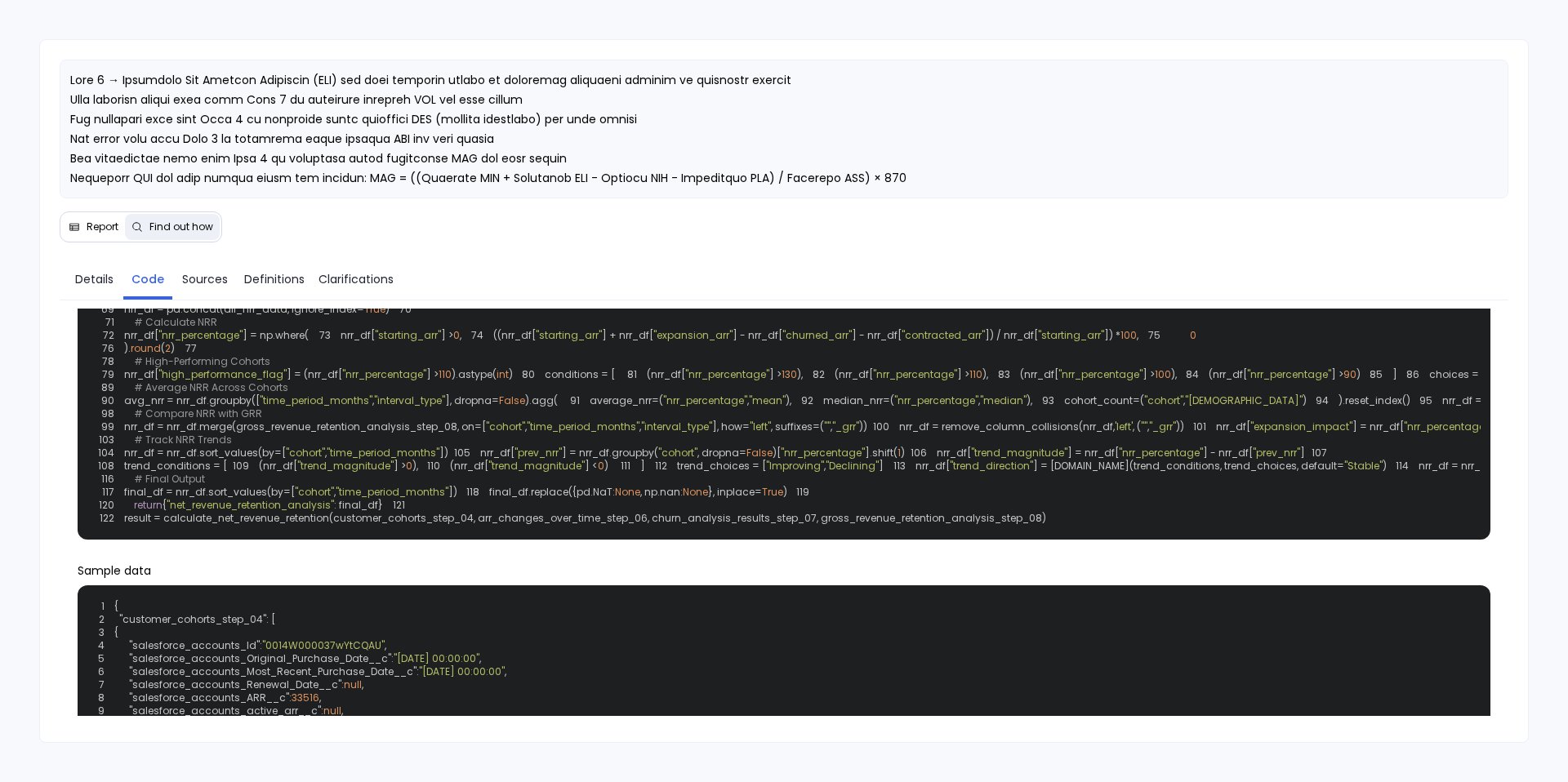
scroll to position [330, 0]
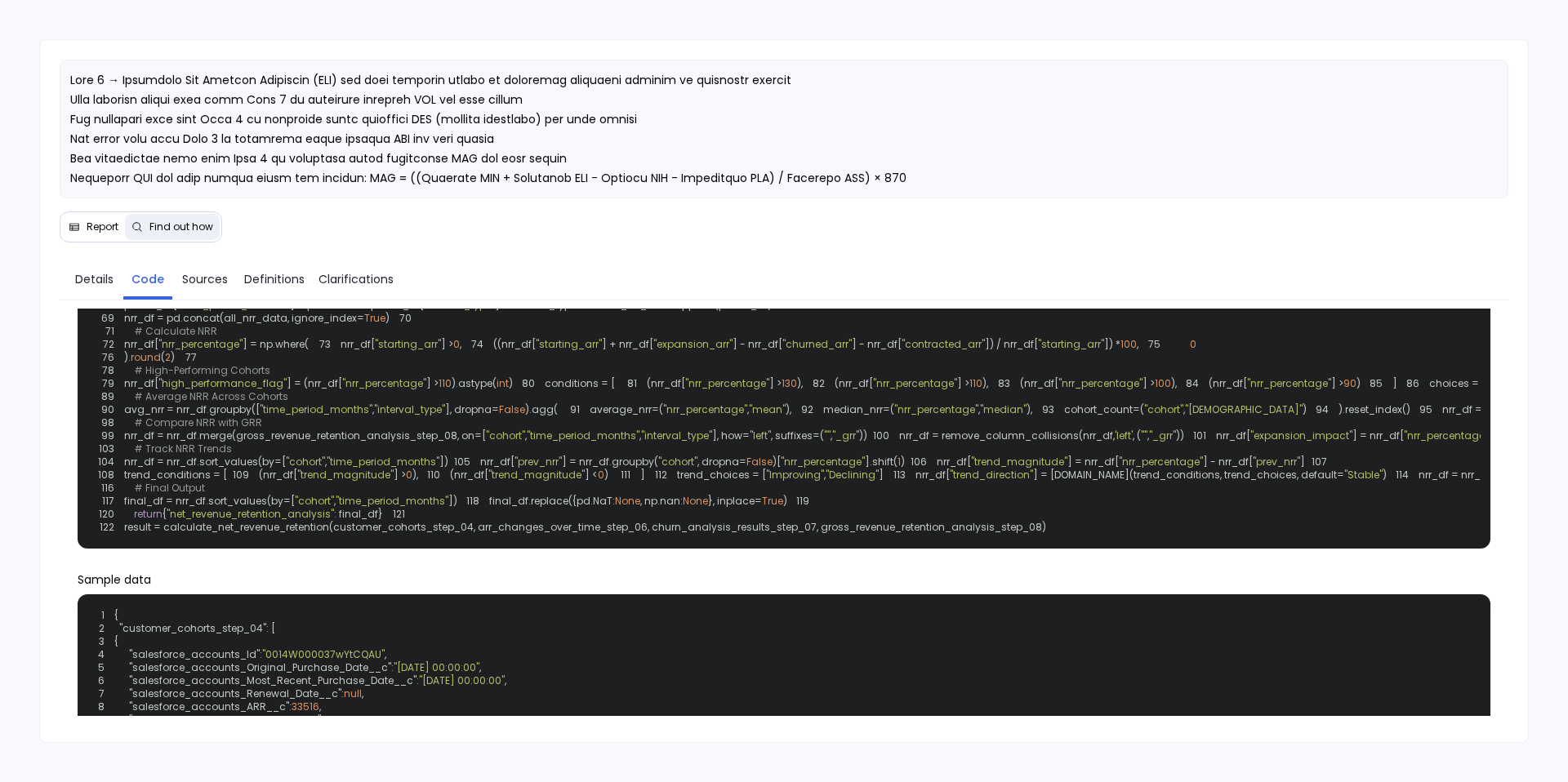
click at [84, 233] on span "Report" at bounding box center [93, 226] width 50 height 13
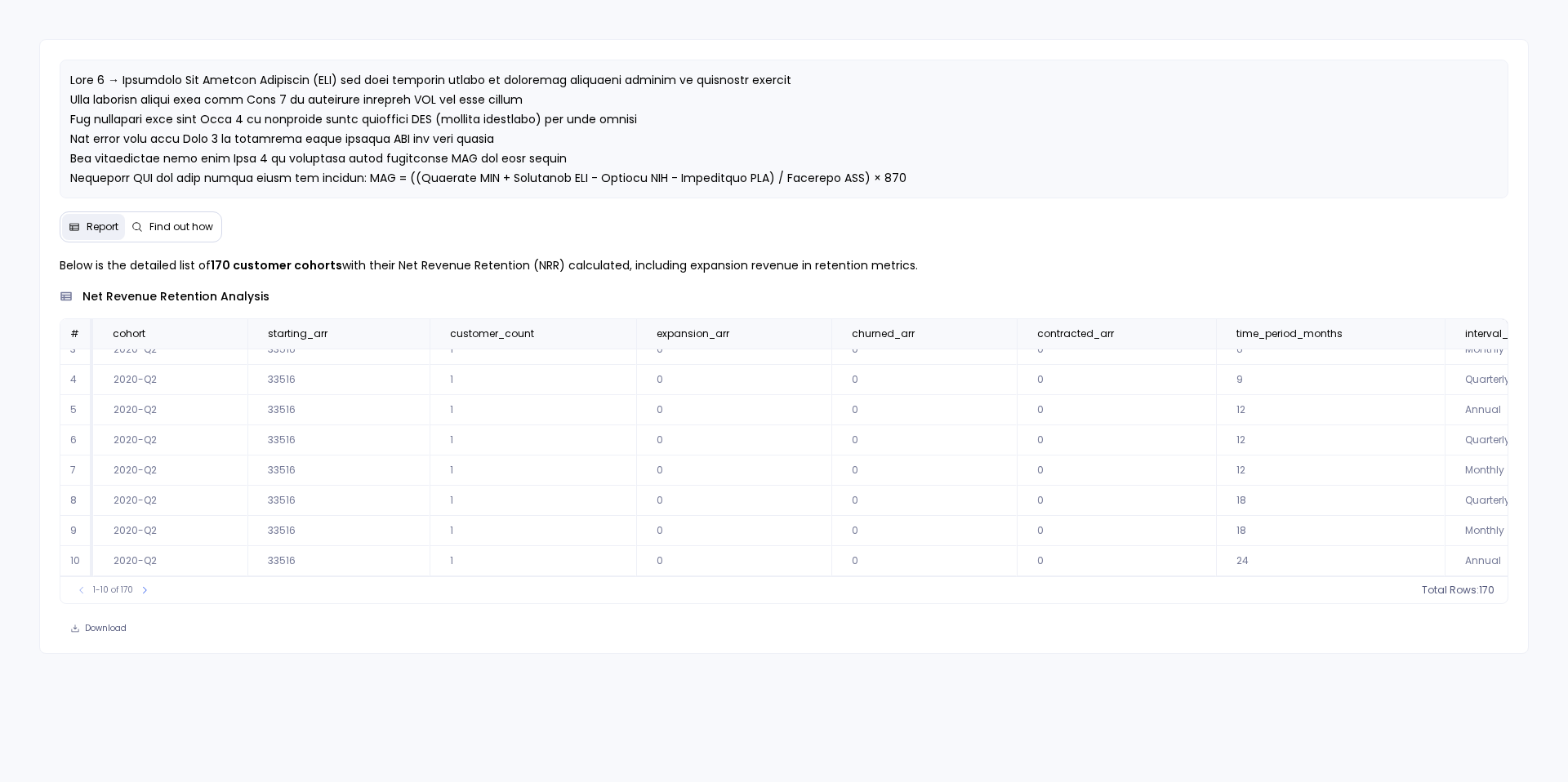
scroll to position [0, 0]
click at [142, 592] on icon at bounding box center [145, 591] width 10 height 10
click at [176, 229] on span "Find out how" at bounding box center [181, 226] width 63 height 13
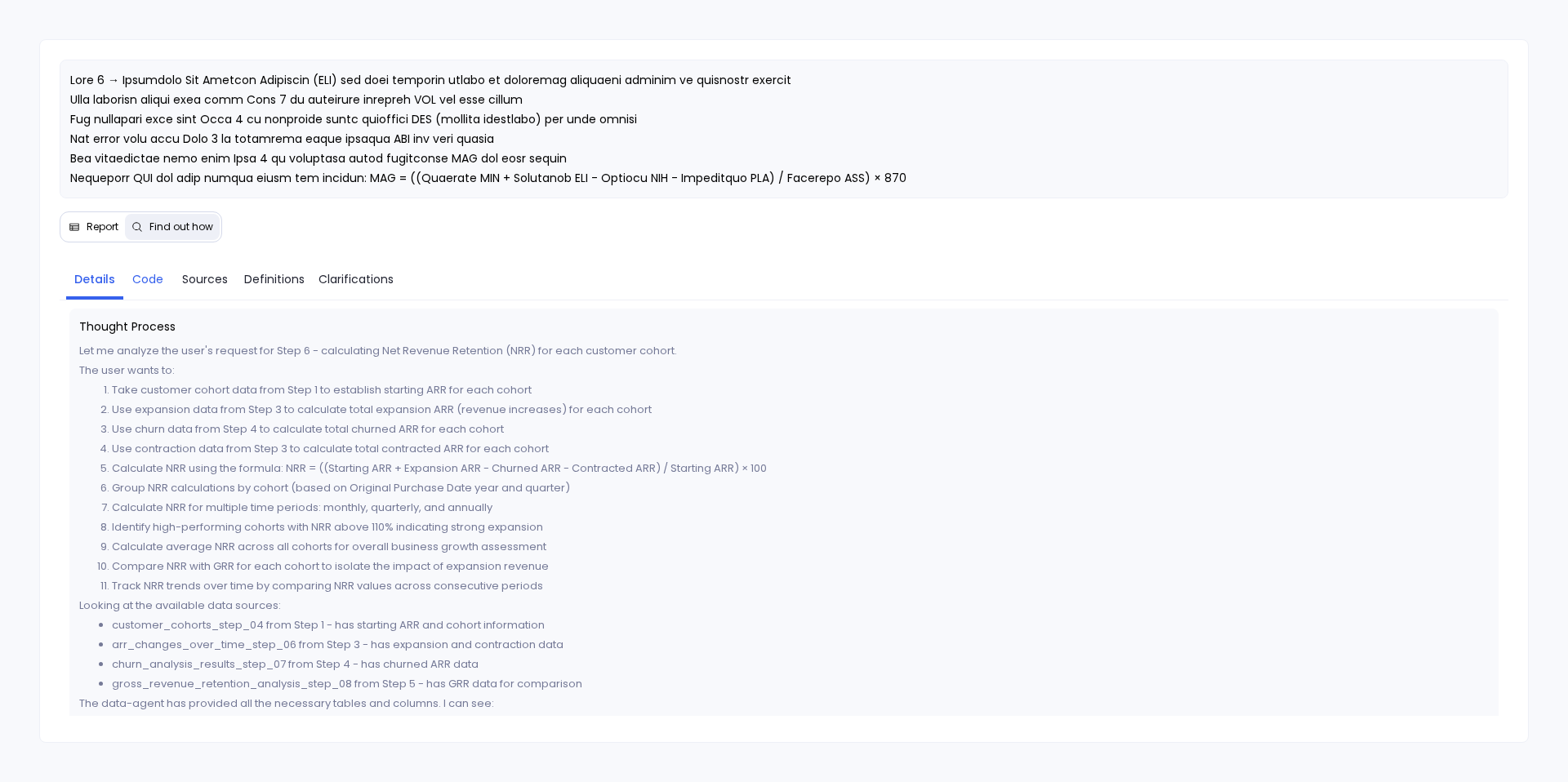
click at [151, 290] on link "Code" at bounding box center [148, 279] width 49 height 35
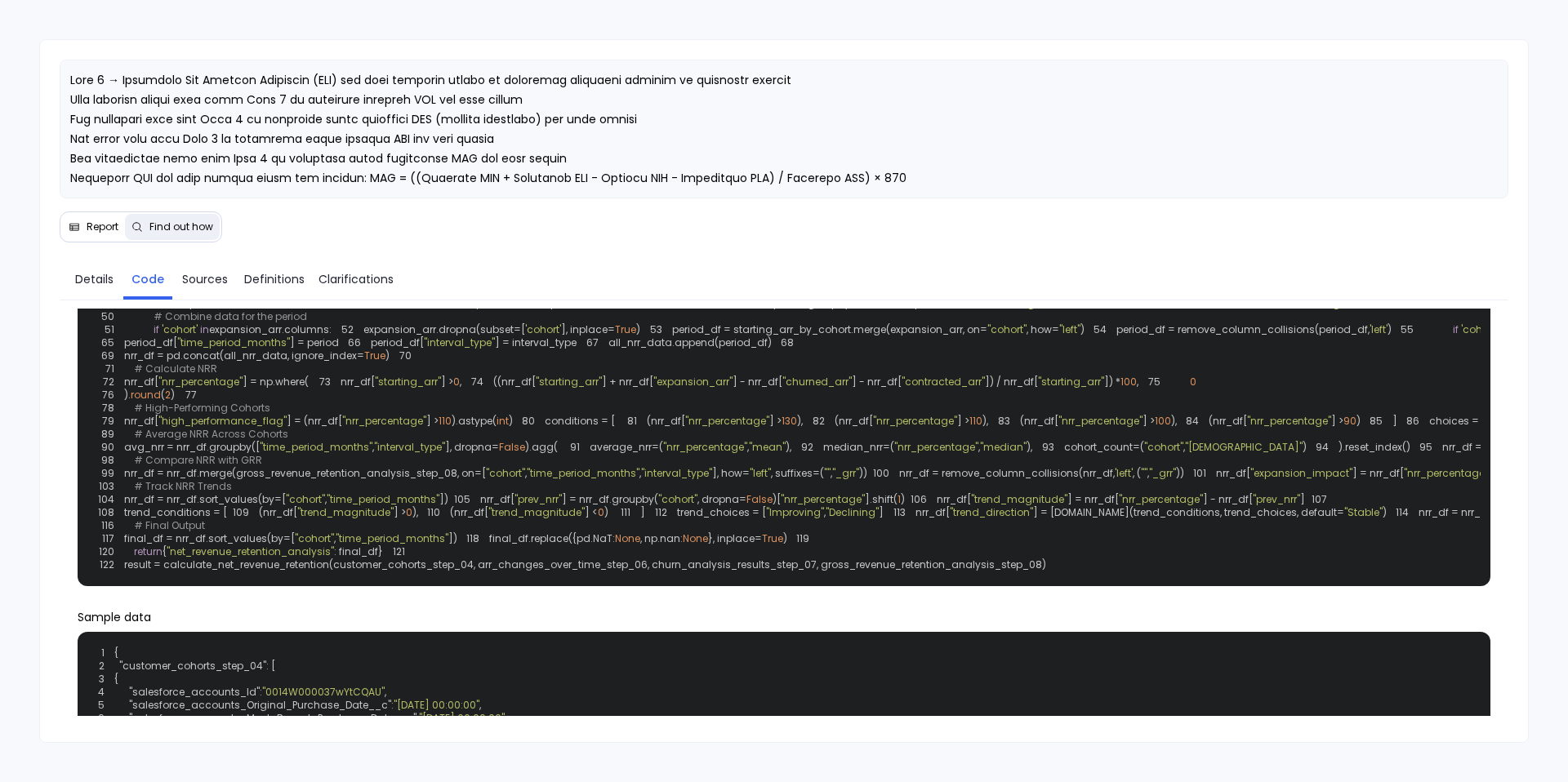
scroll to position [305, 0]
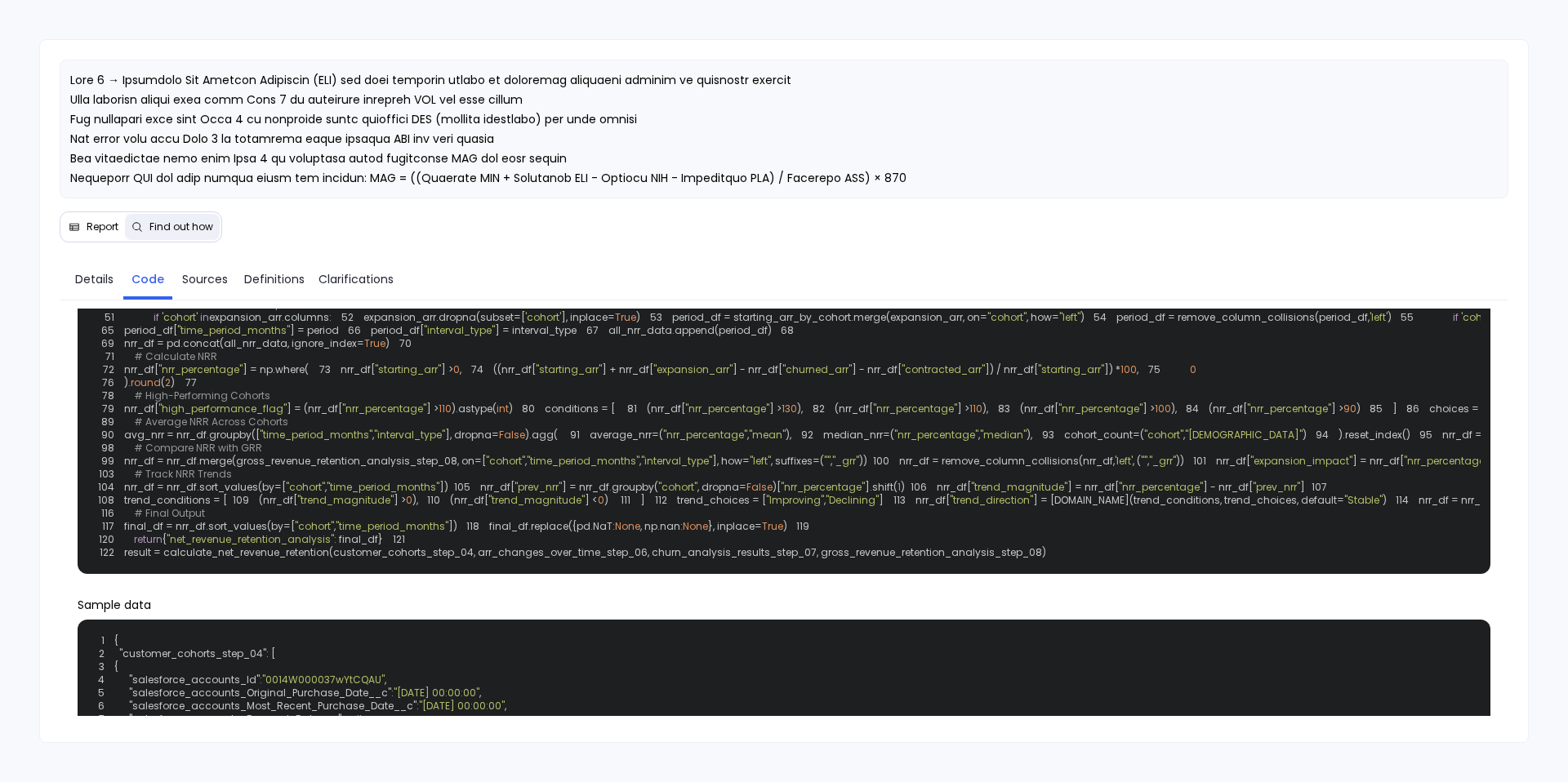
drag, startPoint x: 507, startPoint y: 518, endPoint x: 547, endPoint y: 518, distance: 40.0
click at [947, 219] on span ""arr_change"" at bounding box center [980, 213] width 67 height 13
click at [1291, 219] on span ""expansion_arr"" at bounding box center [1331, 213] width 79 height 13
click at [825, 219] on span ""cohort"" at bounding box center [844, 213] width 39 height 13
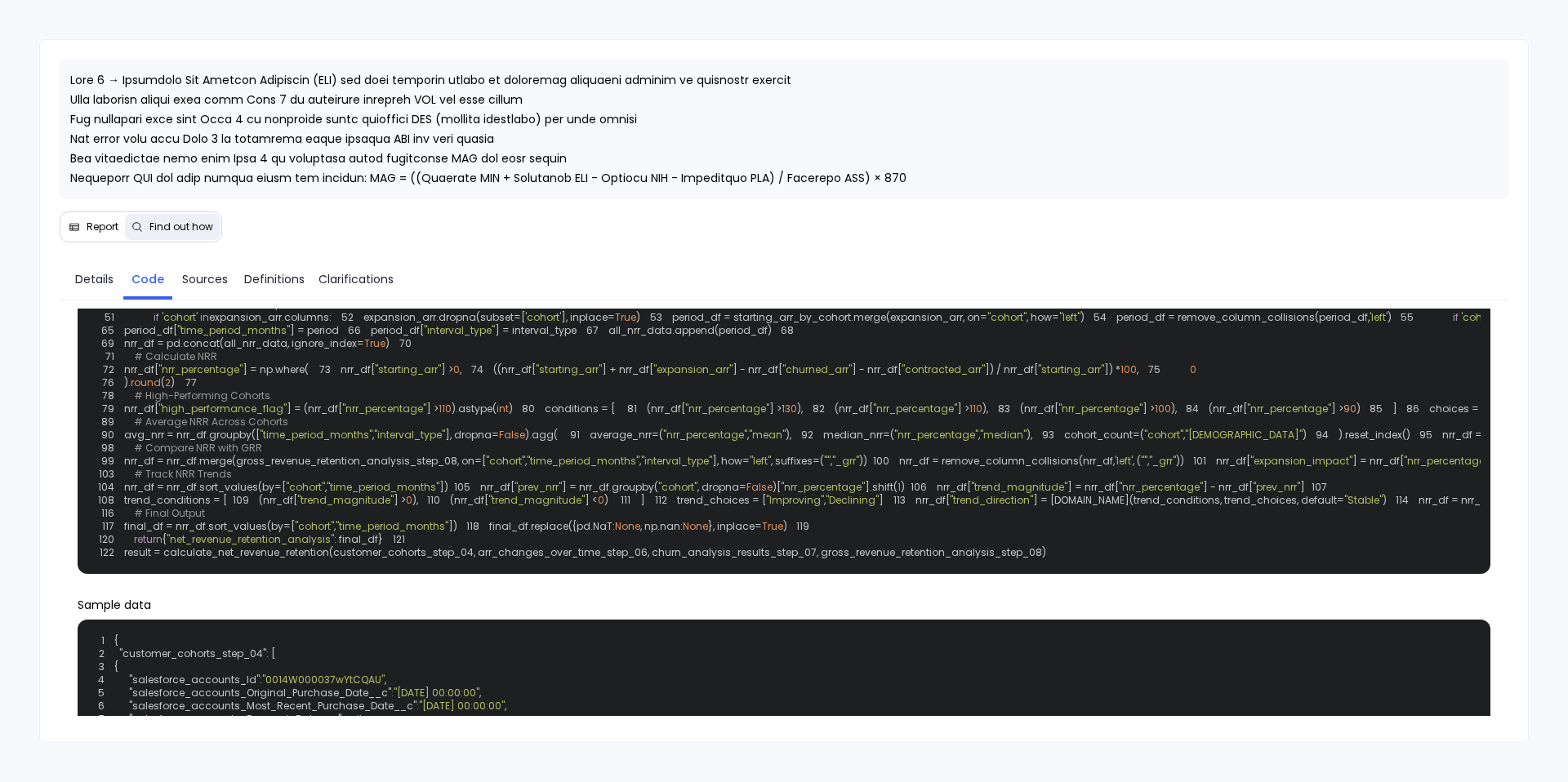
click at [947, 219] on span ""arr_change"" at bounding box center [980, 213] width 67 height 13
click at [1291, 219] on span ""expansion_arr"" at bounding box center [1331, 213] width 79 height 13
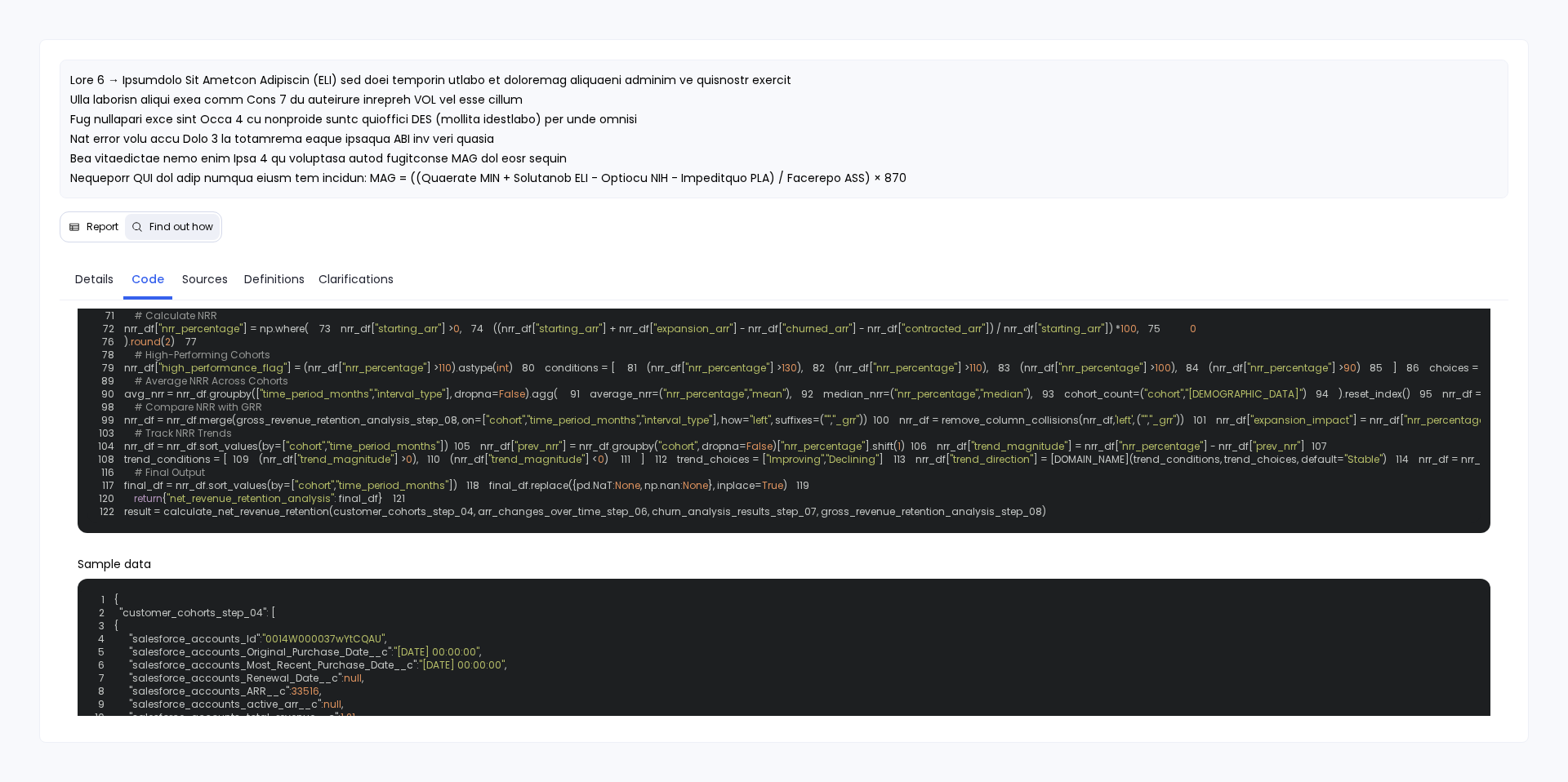
scroll to position [342, 0]
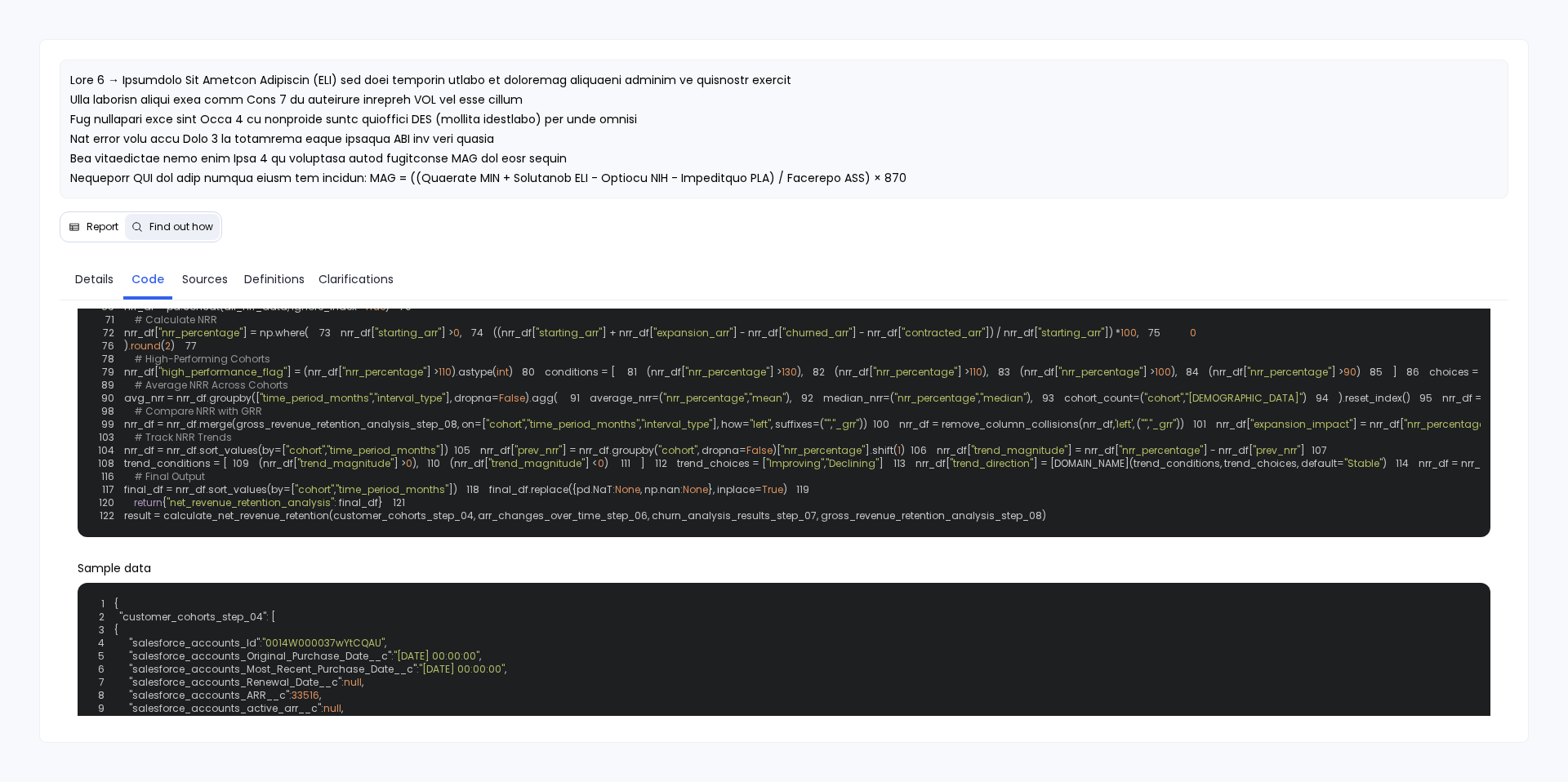
click at [599, 183] on span "expansion_arr = expansion_period.groupby(" at bounding box center [711, 175] width 224 height 13
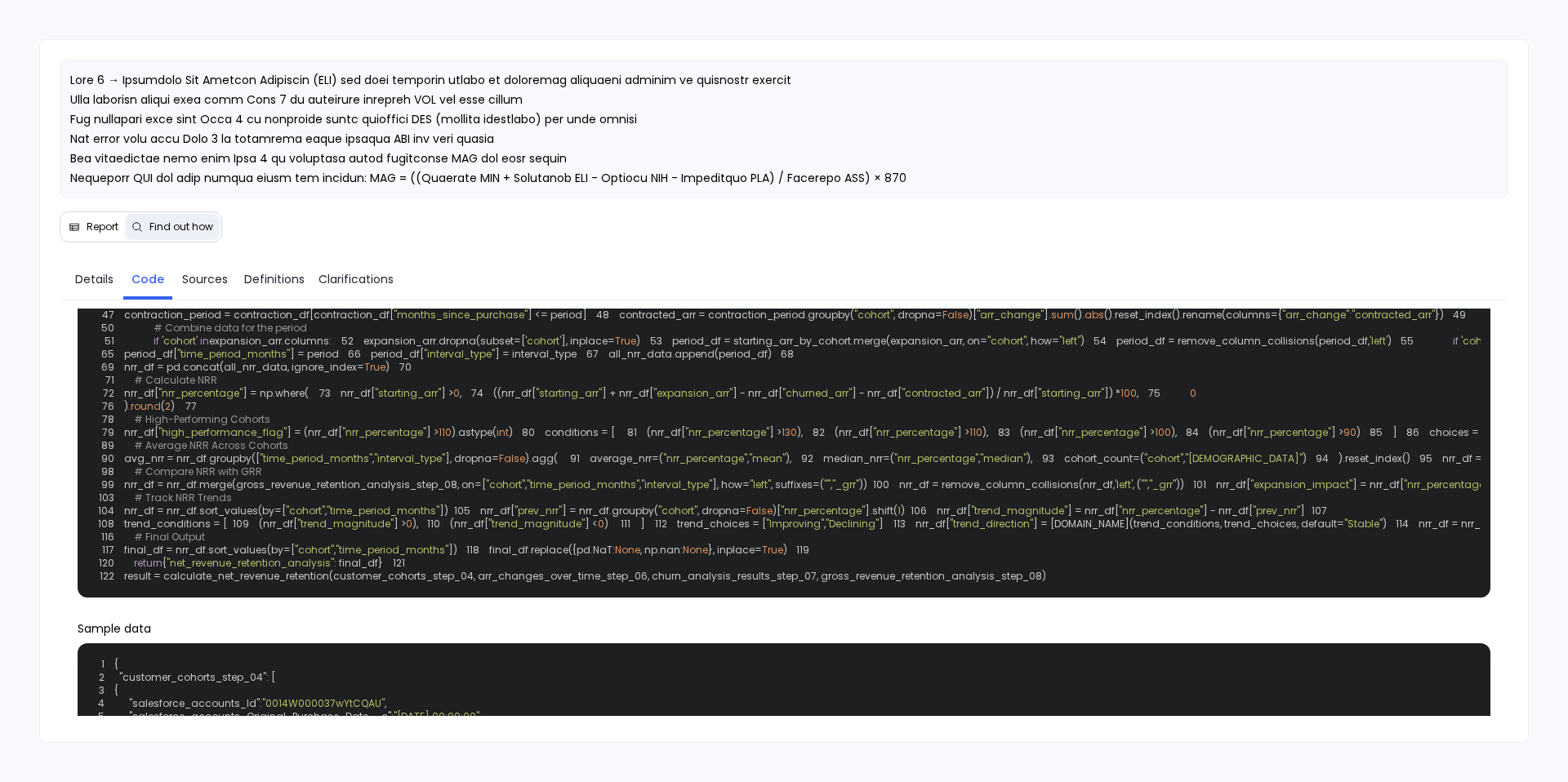
scroll to position [276, 0]
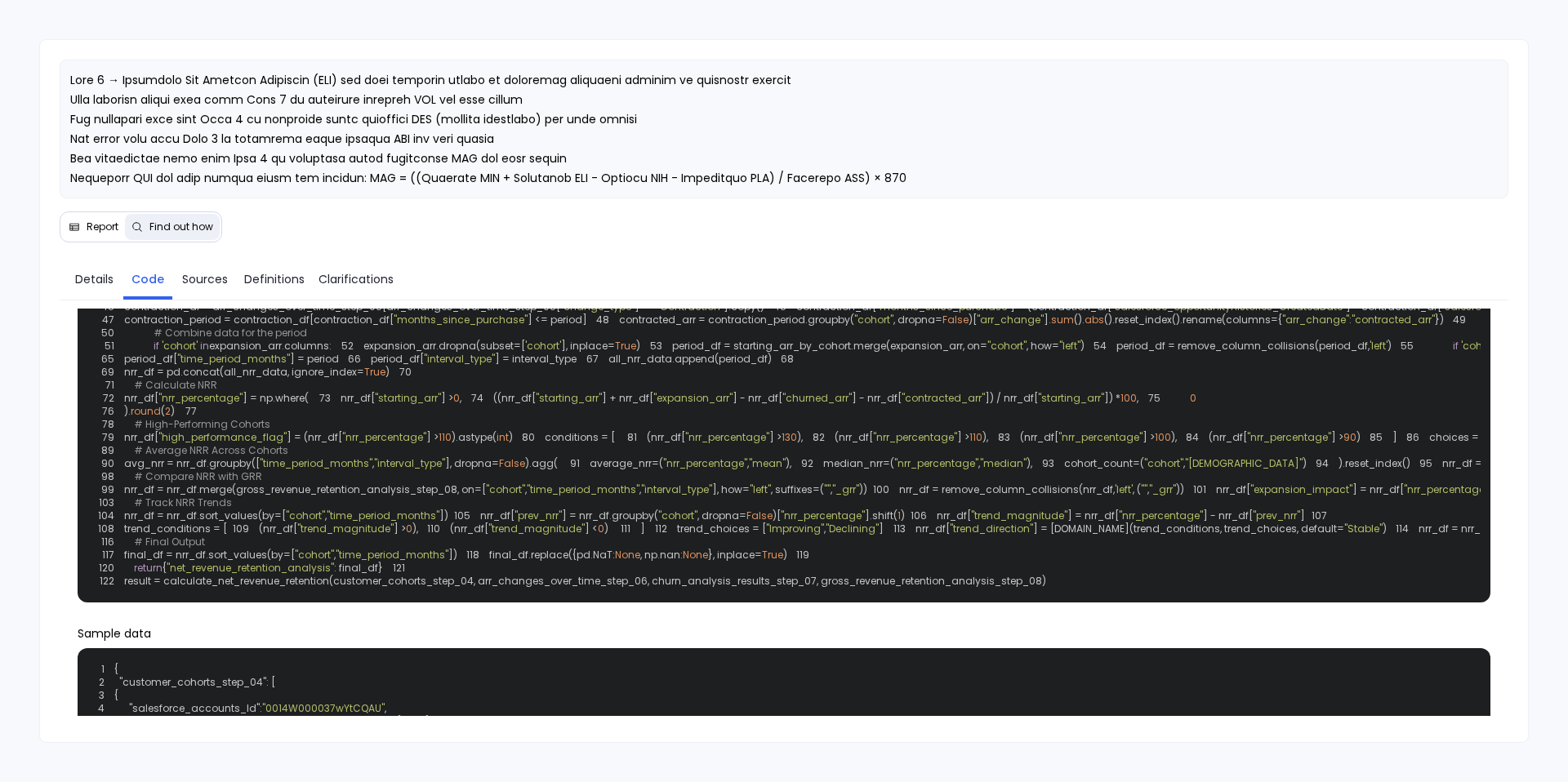
drag, startPoint x: 567, startPoint y: 504, endPoint x: 579, endPoint y: 504, distance: 12.0
click at [554, 235] on span "expansion_df = arr_changes_over_time_step_06[arr_changes_over_time_step_06[" at bounding box center [338, 228] width 430 height 13
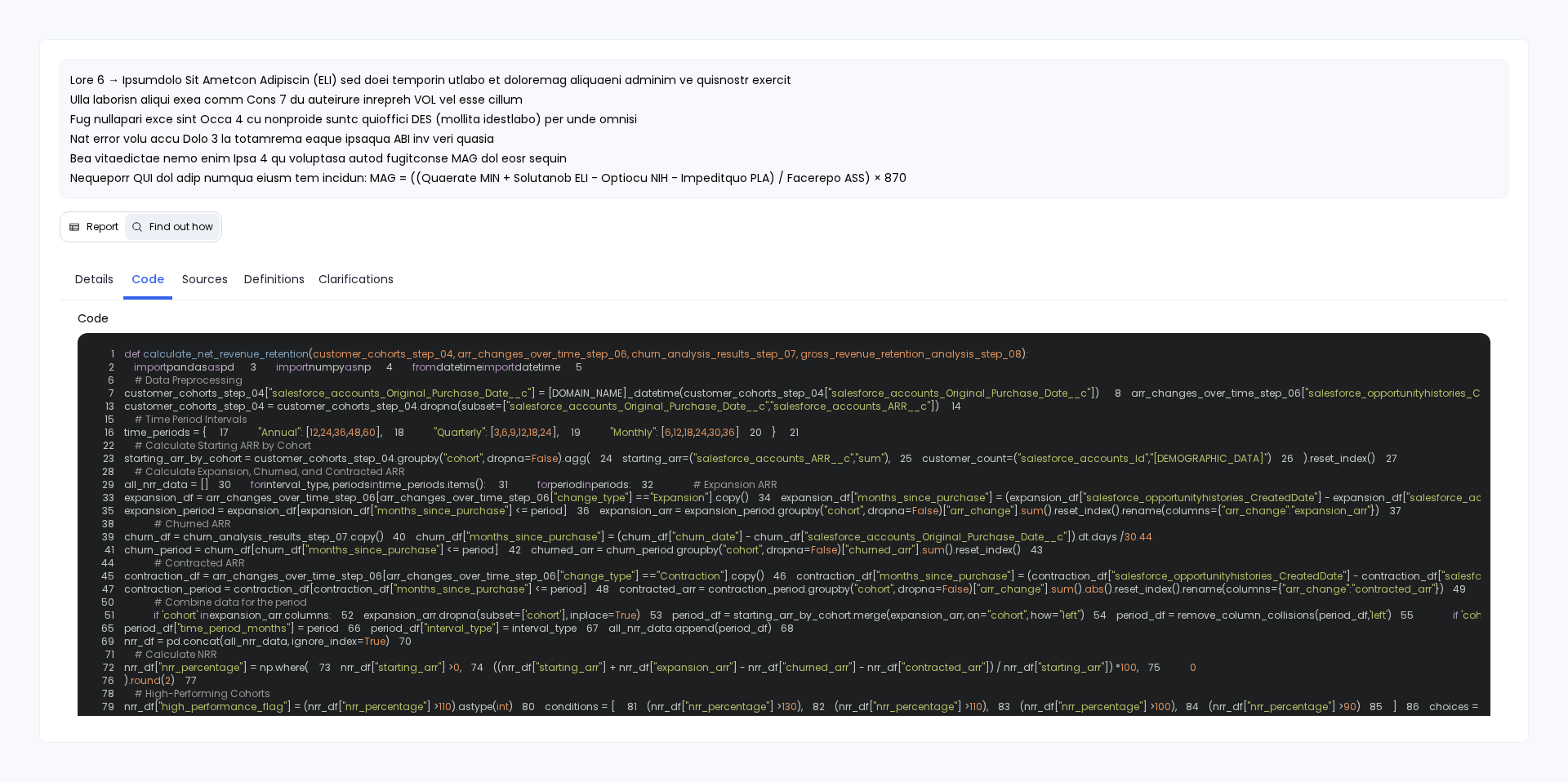
scroll to position [0, 0]
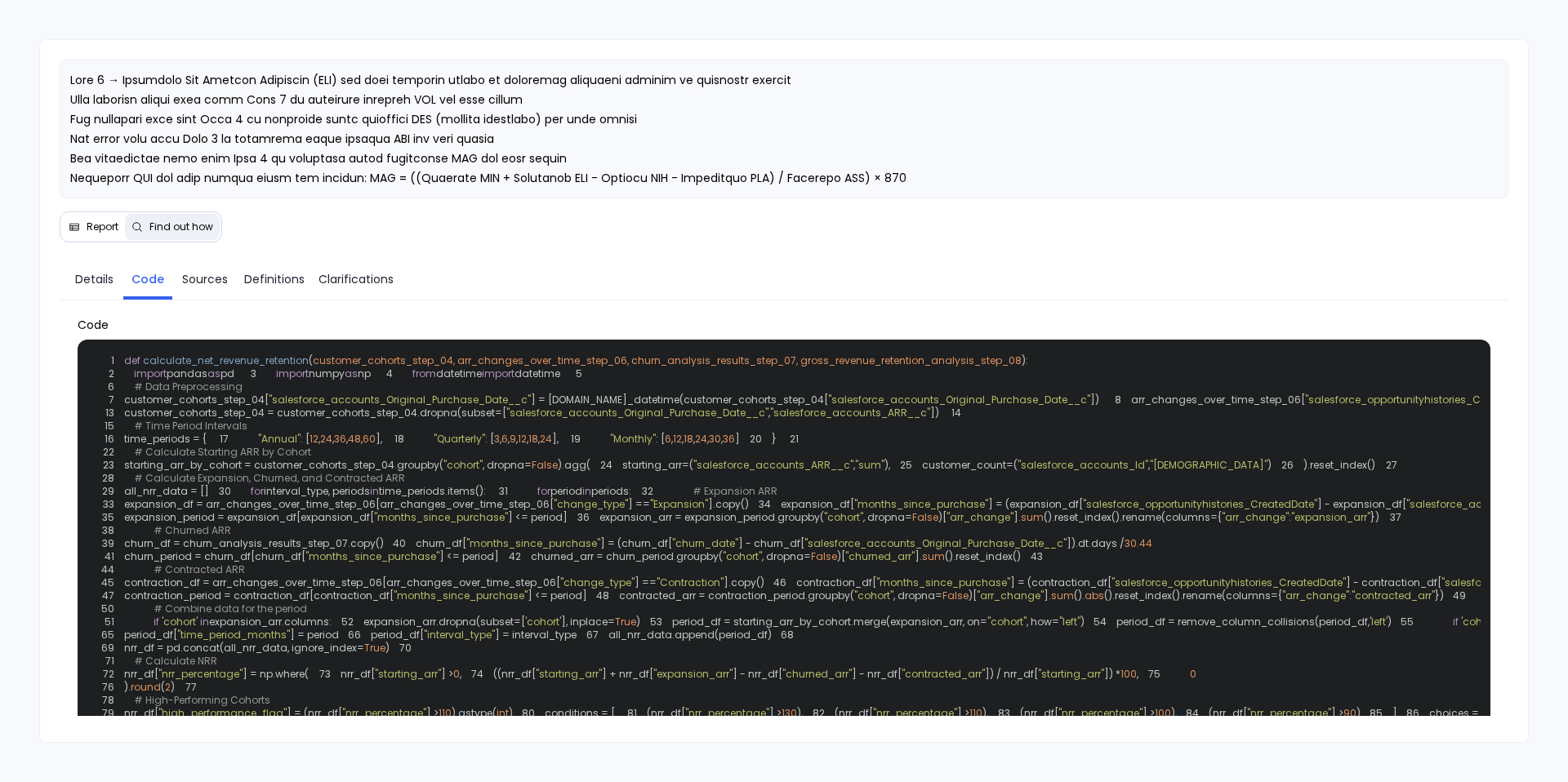
click at [594, 361] on span "customer_cohorts_step_04, arr_changes_over_time_step_06, churn_analysis_results…" at bounding box center [668, 360] width 709 height 13
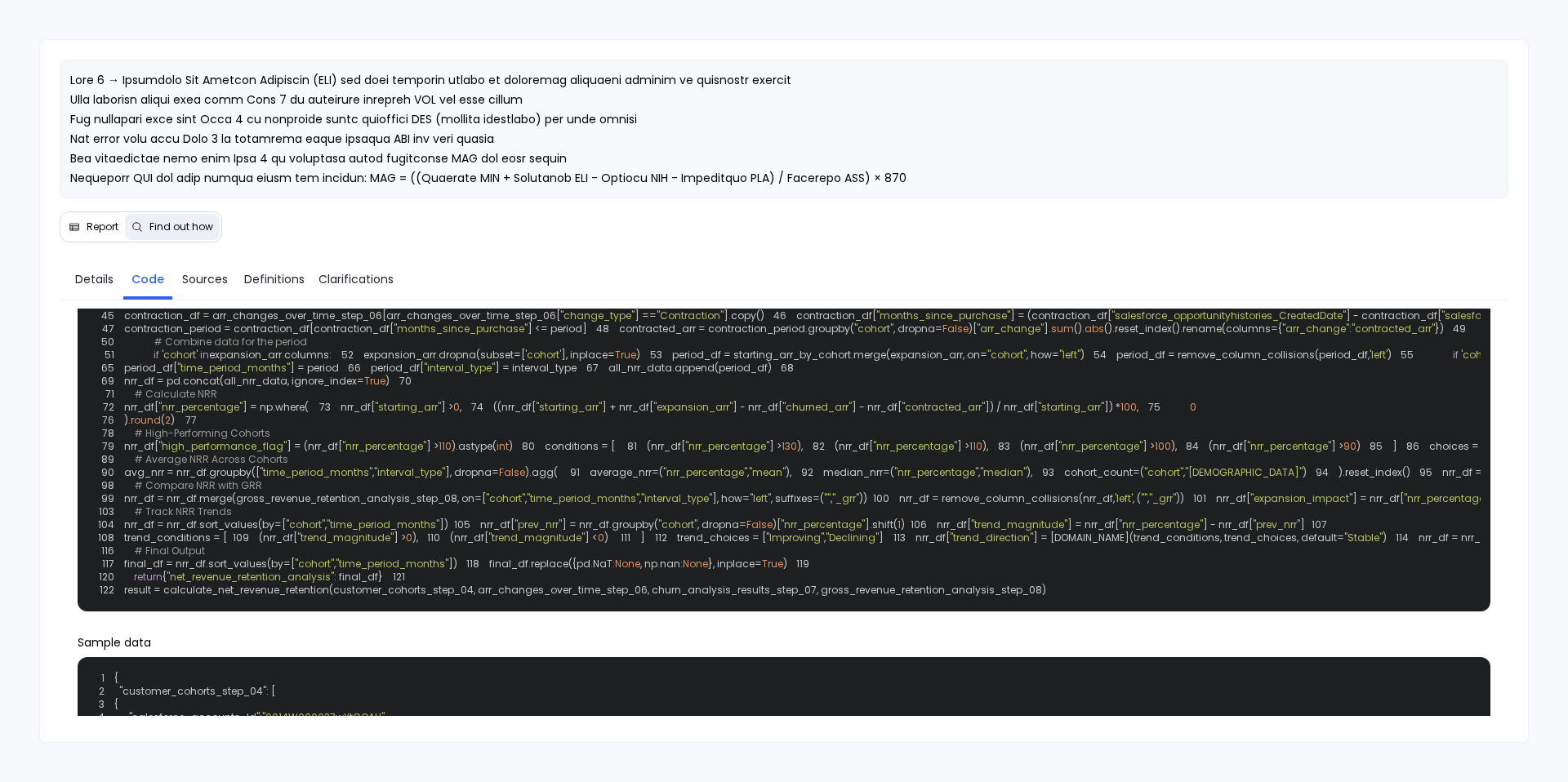
scroll to position [267, 0]
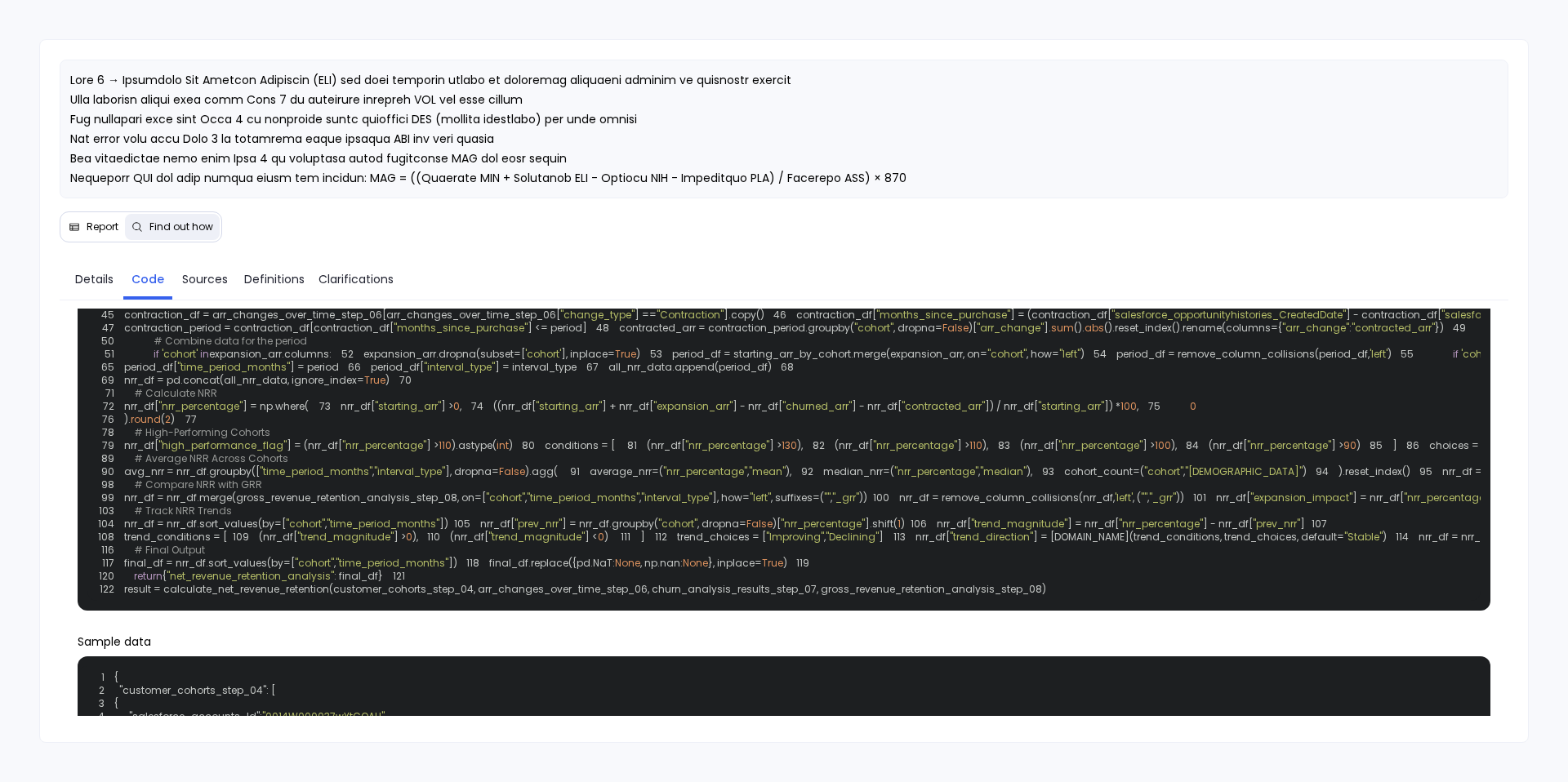
drag, startPoint x: 600, startPoint y: 507, endPoint x: 776, endPoint y: 505, distance: 176.0
click at [776, 505] on div "1 def calculate_net_revenue_retention ( customer_cohorts_step_04, arr_changes_o…" at bounding box center [784, 342] width 1393 height 520
click at [792, 505] on div "1 def calculate_net_revenue_retention ( customer_cohorts_step_04, arr_changes_o…" at bounding box center [784, 342] width 1393 height 520
drag, startPoint x: 257, startPoint y: 533, endPoint x: 597, endPoint y: 537, distance: 340.0
click at [597, 537] on div "1 def calculate_net_revenue_retention ( customer_cohorts_step_04, arr_changes_o…" at bounding box center [784, 342] width 1393 height 520
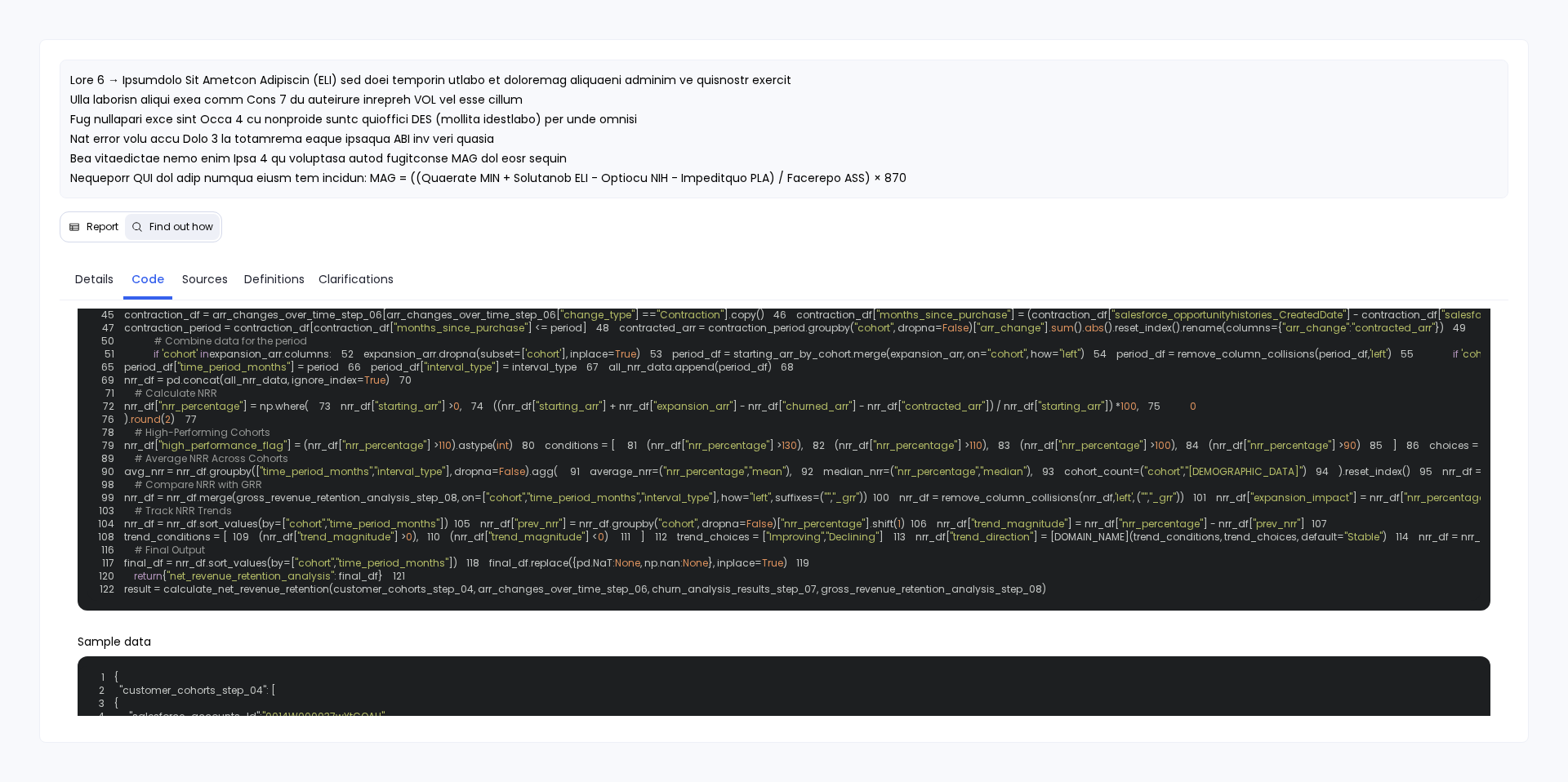
click at [597, 537] on div "1 def calculate_net_revenue_retention ( customer_cohorts_step_04, arr_changes_o…" at bounding box center [784, 342] width 1393 height 520
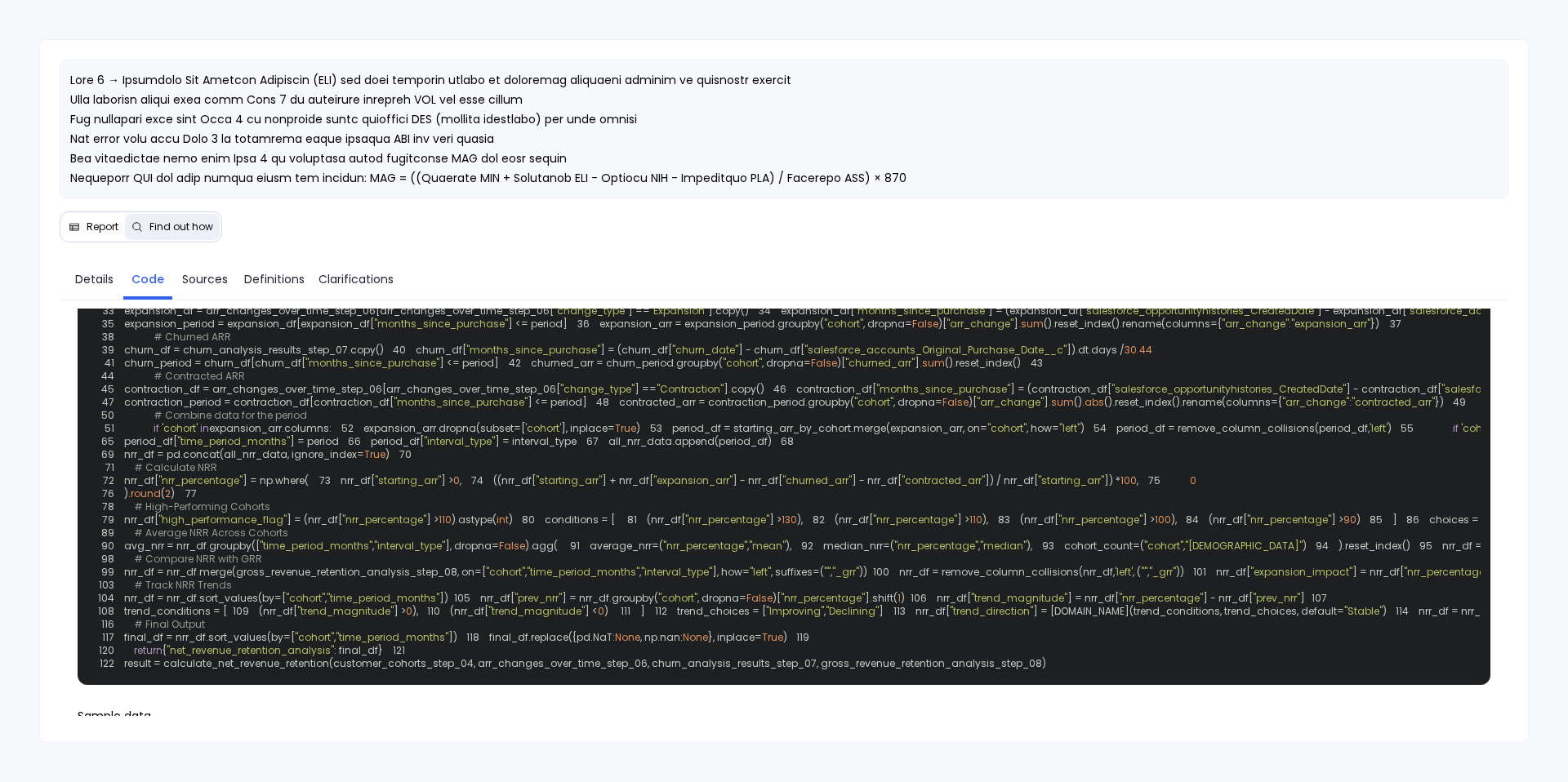
scroll to position [192, 0]
click at [96, 218] on button "Report" at bounding box center [94, 227] width 63 height 26
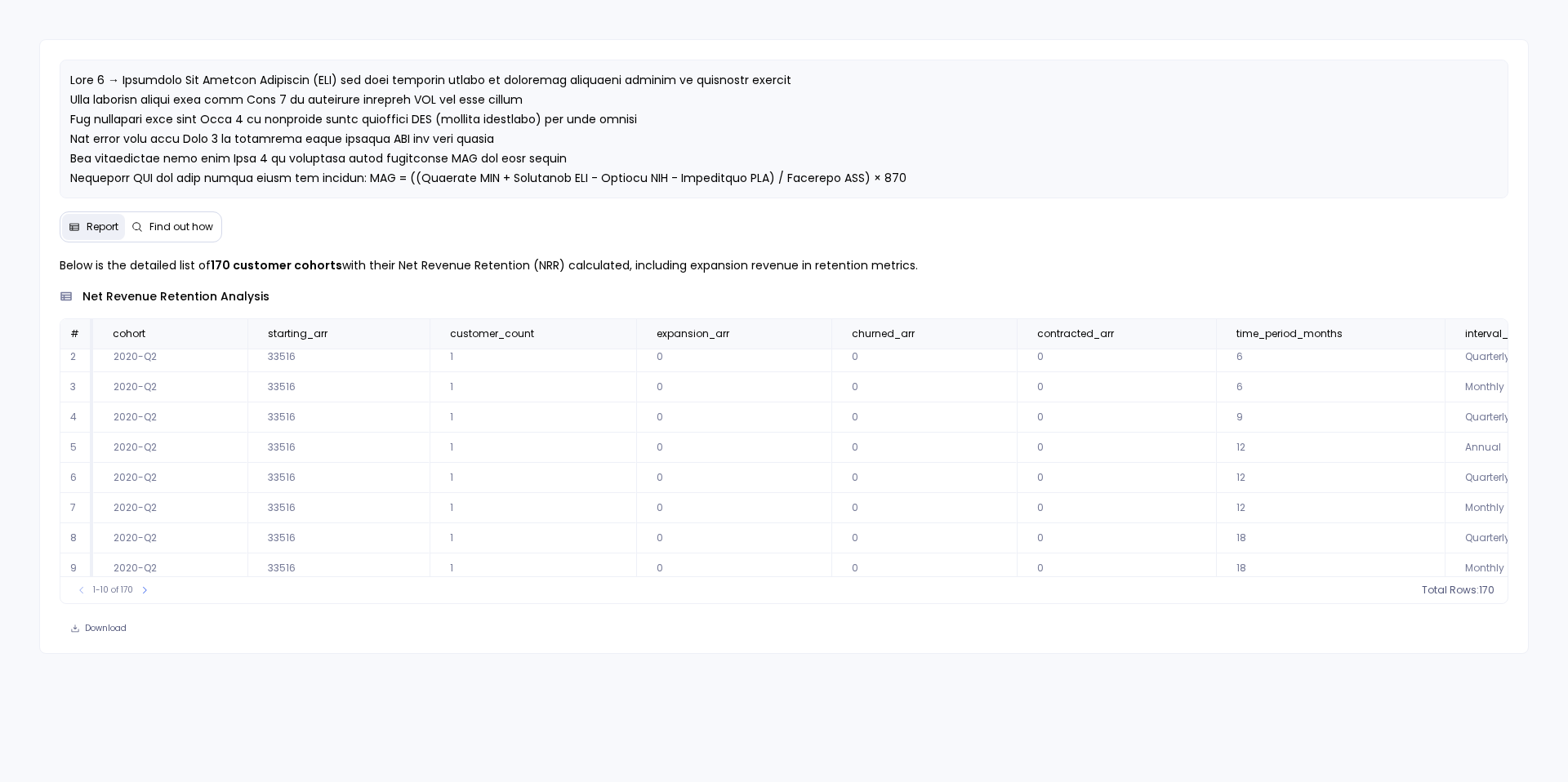
scroll to position [0, 0]
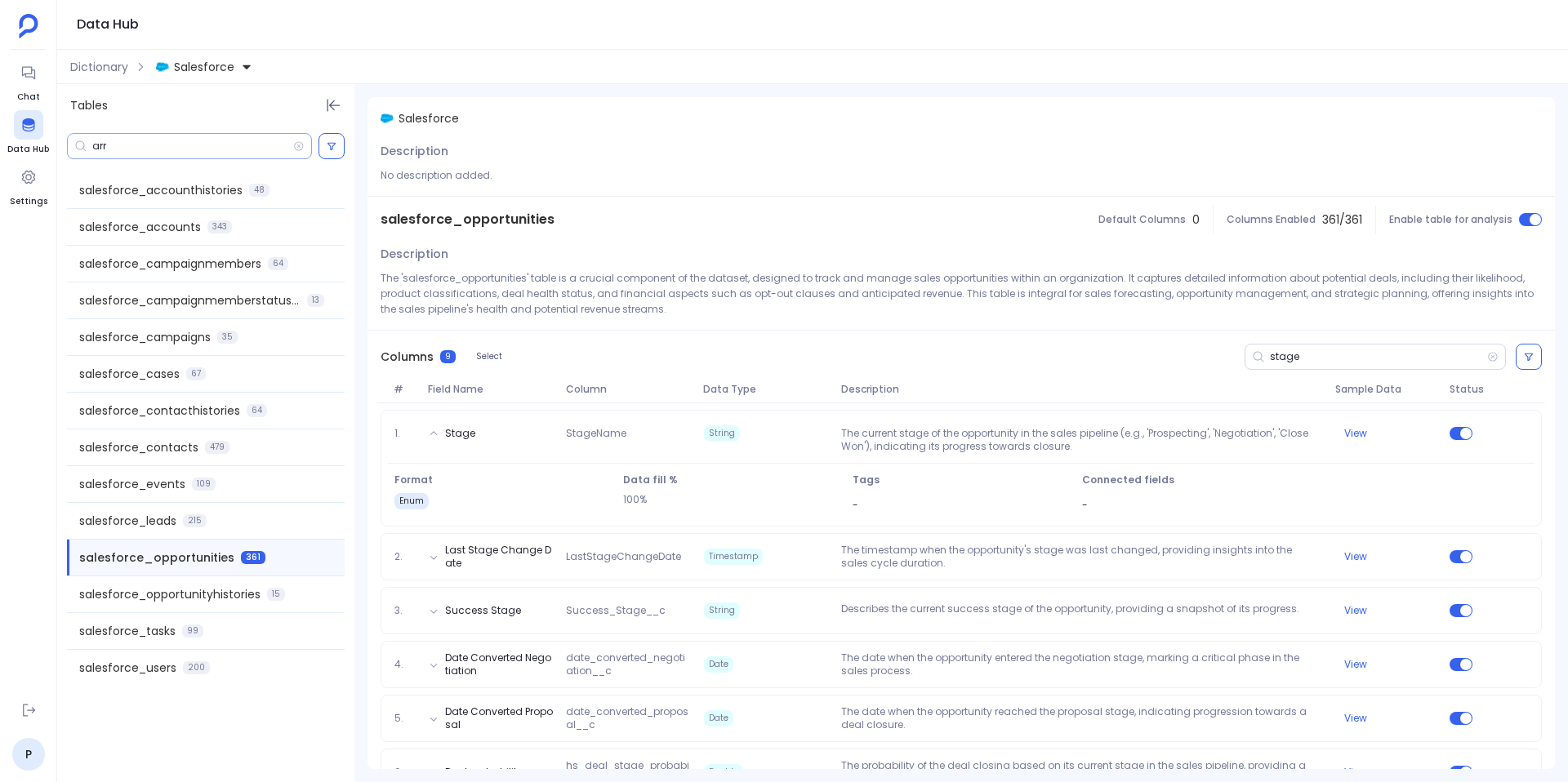
click at [95, 147] on input "arr" at bounding box center [192, 146] width 201 height 13
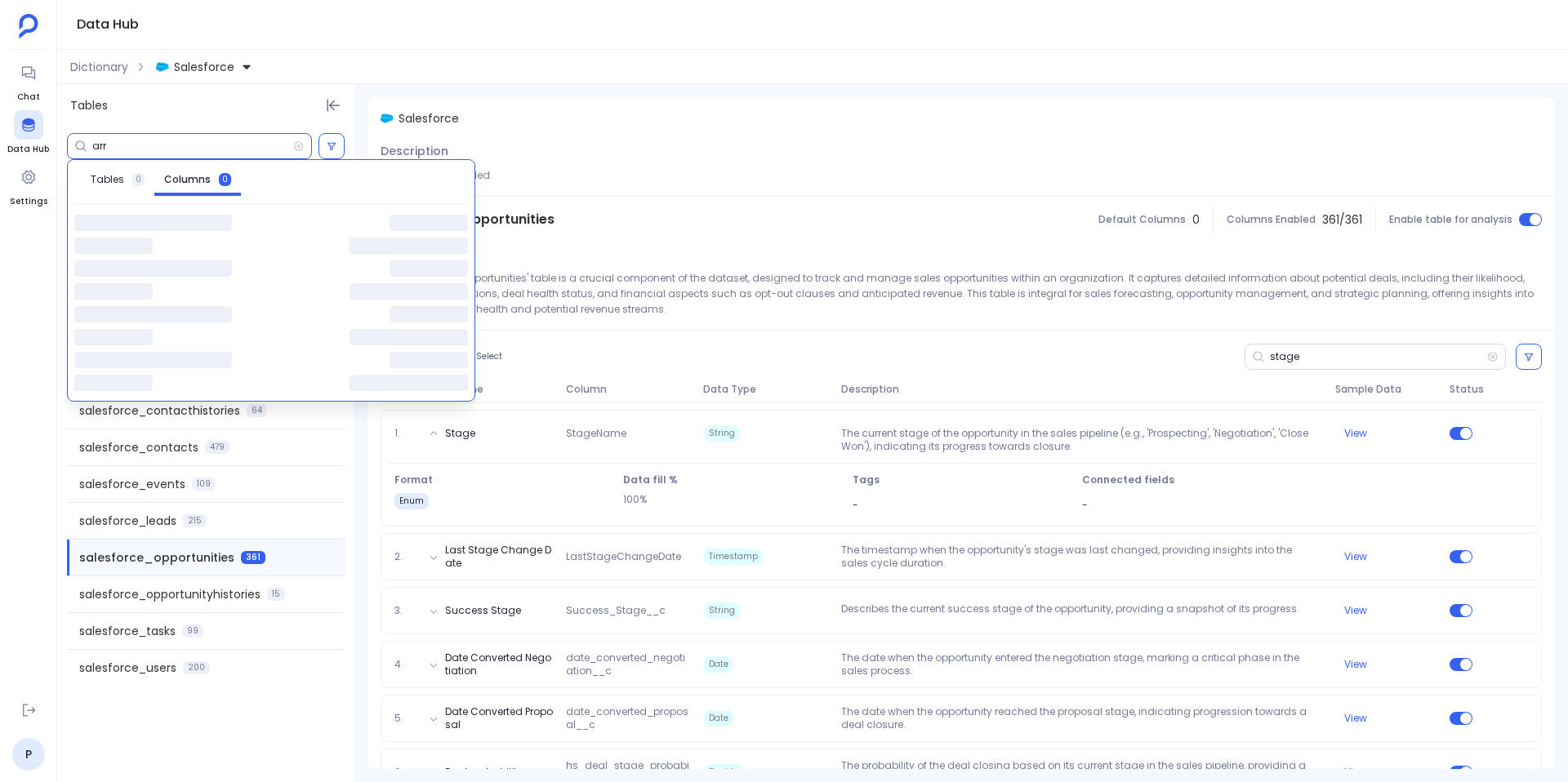
click at [95, 147] on input "arr" at bounding box center [192, 146] width 201 height 13
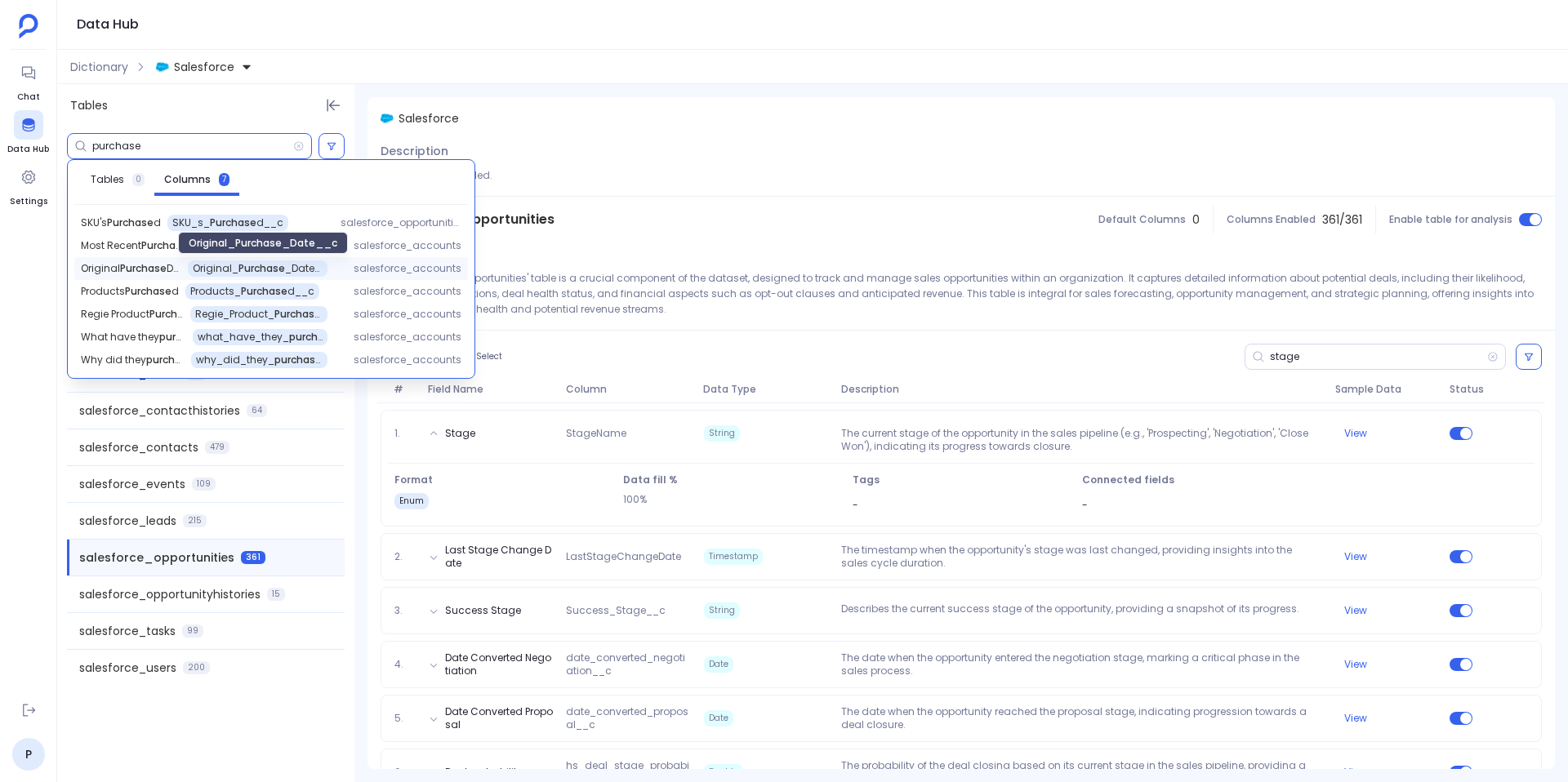
type input "purchase"
click at [257, 269] on span "Original_ Purchase _Date__c" at bounding box center [257, 268] width 130 height 13
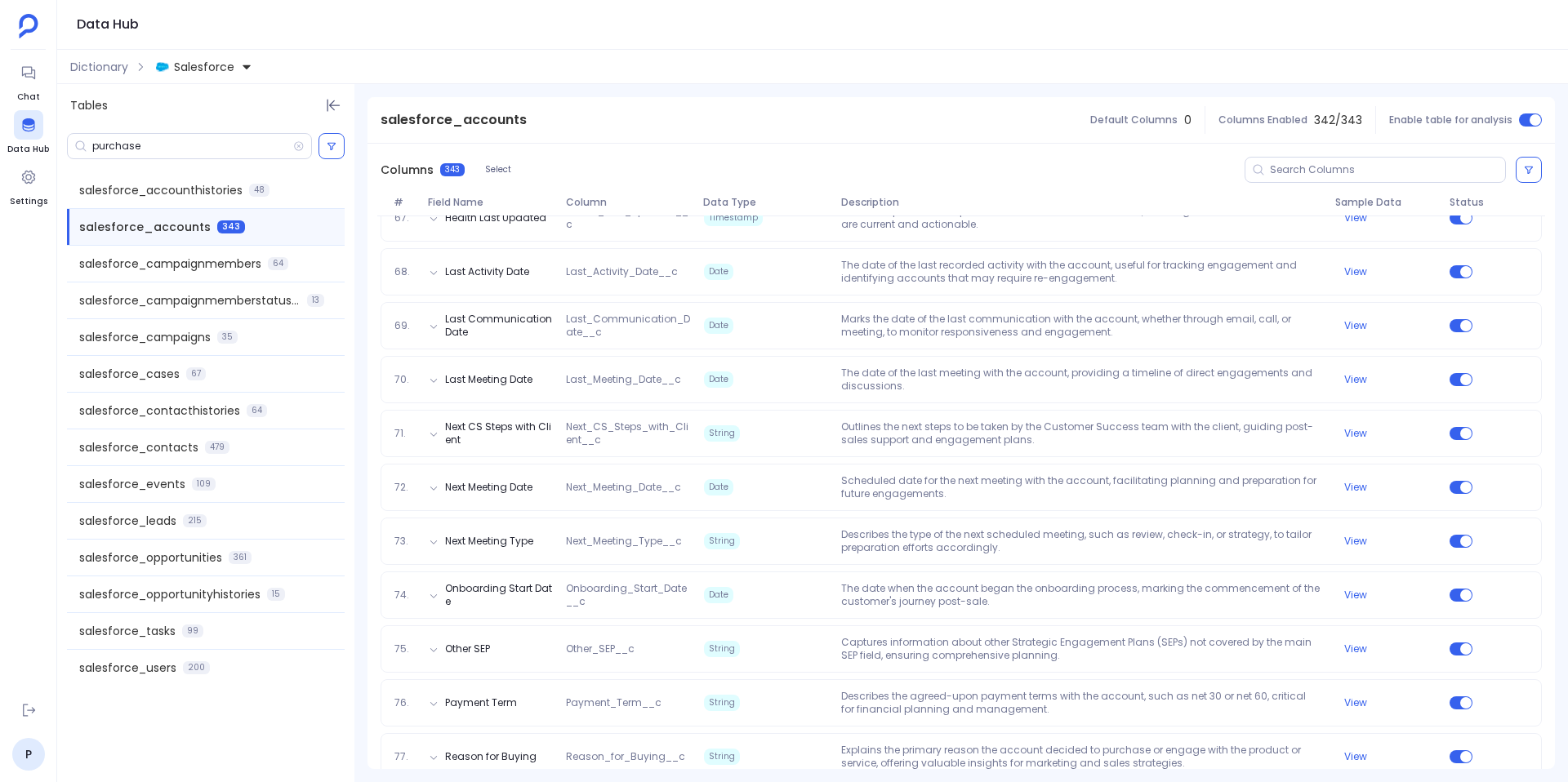
scroll to position [4312, 0]
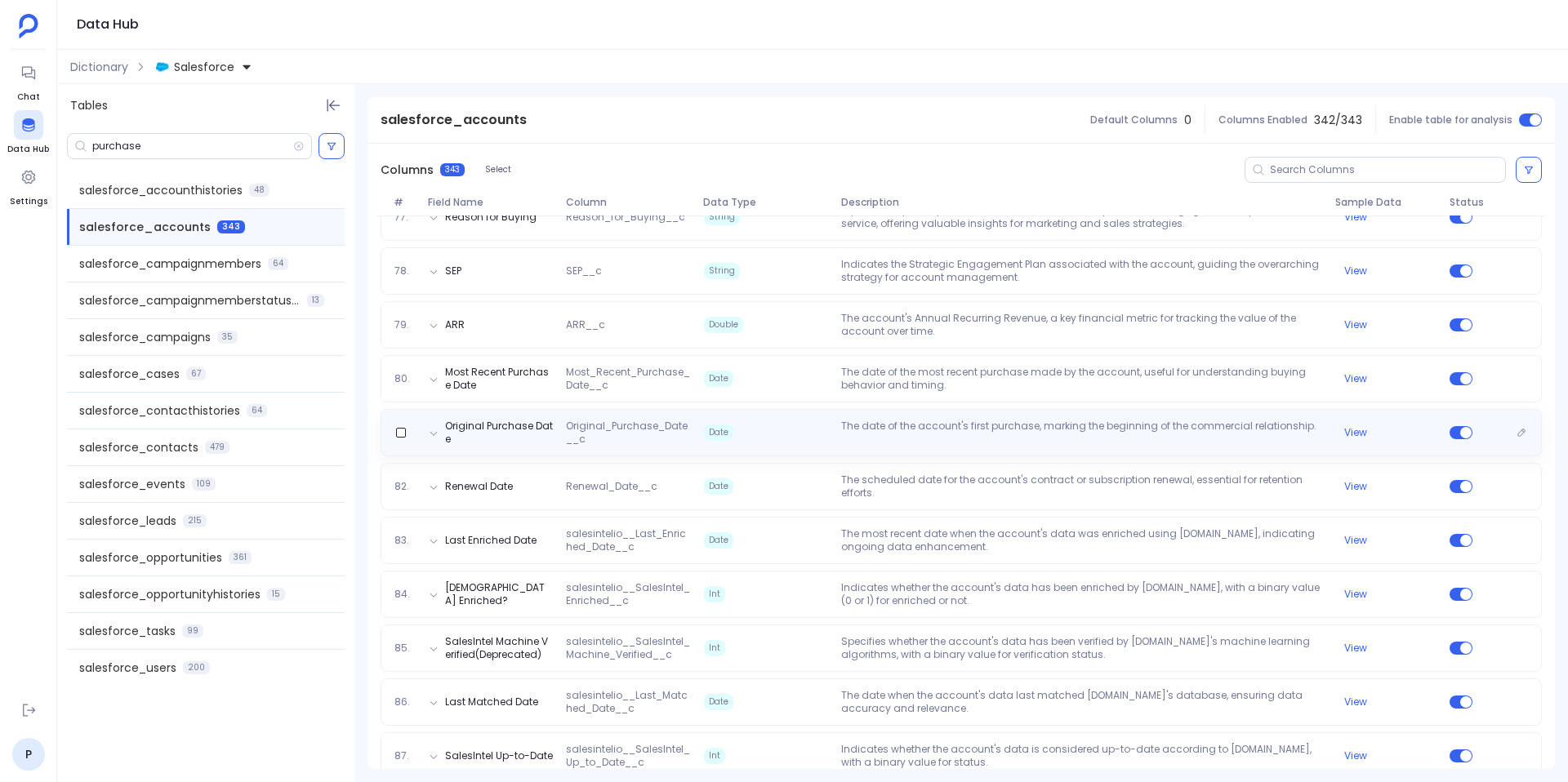
click at [885, 426] on p "The date of the account's first purchase, marking the beginning of the commerci…" at bounding box center [1081, 432] width 494 height 26
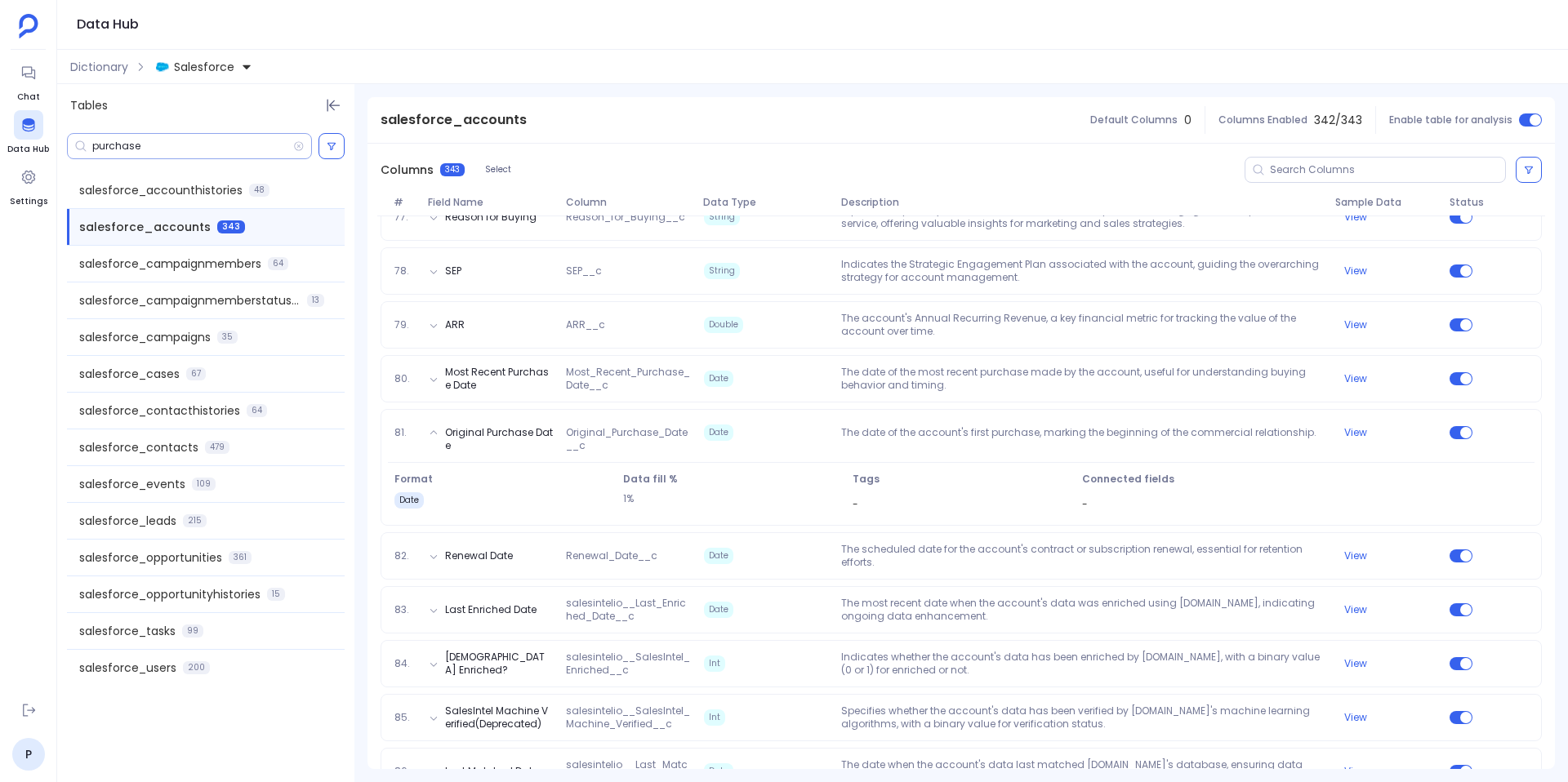
click at [193, 147] on input "purchase" at bounding box center [192, 146] width 201 height 13
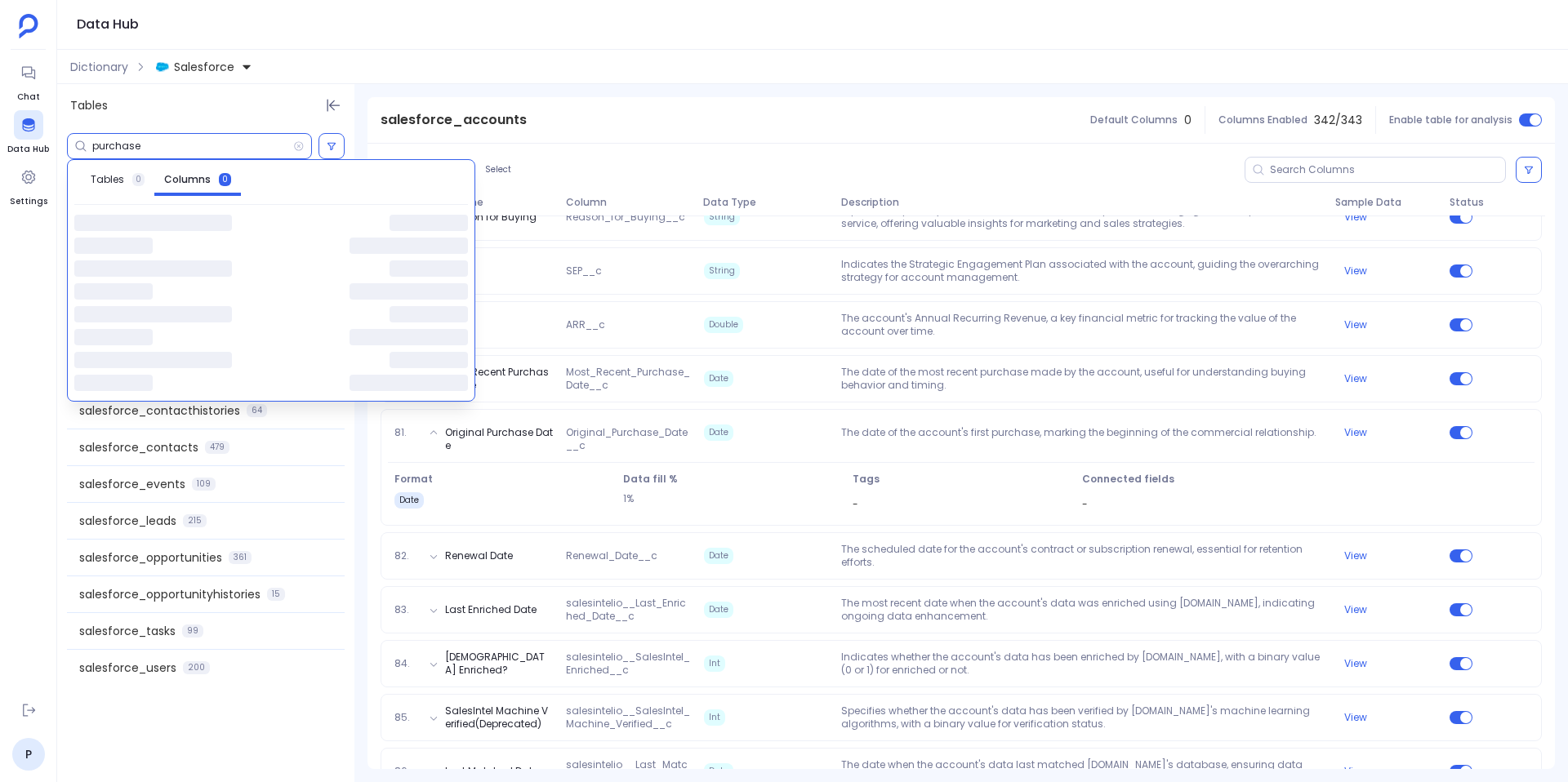
click at [193, 147] on input "purchase" at bounding box center [192, 146] width 201 height 13
paste input "lifecyclestage__c"
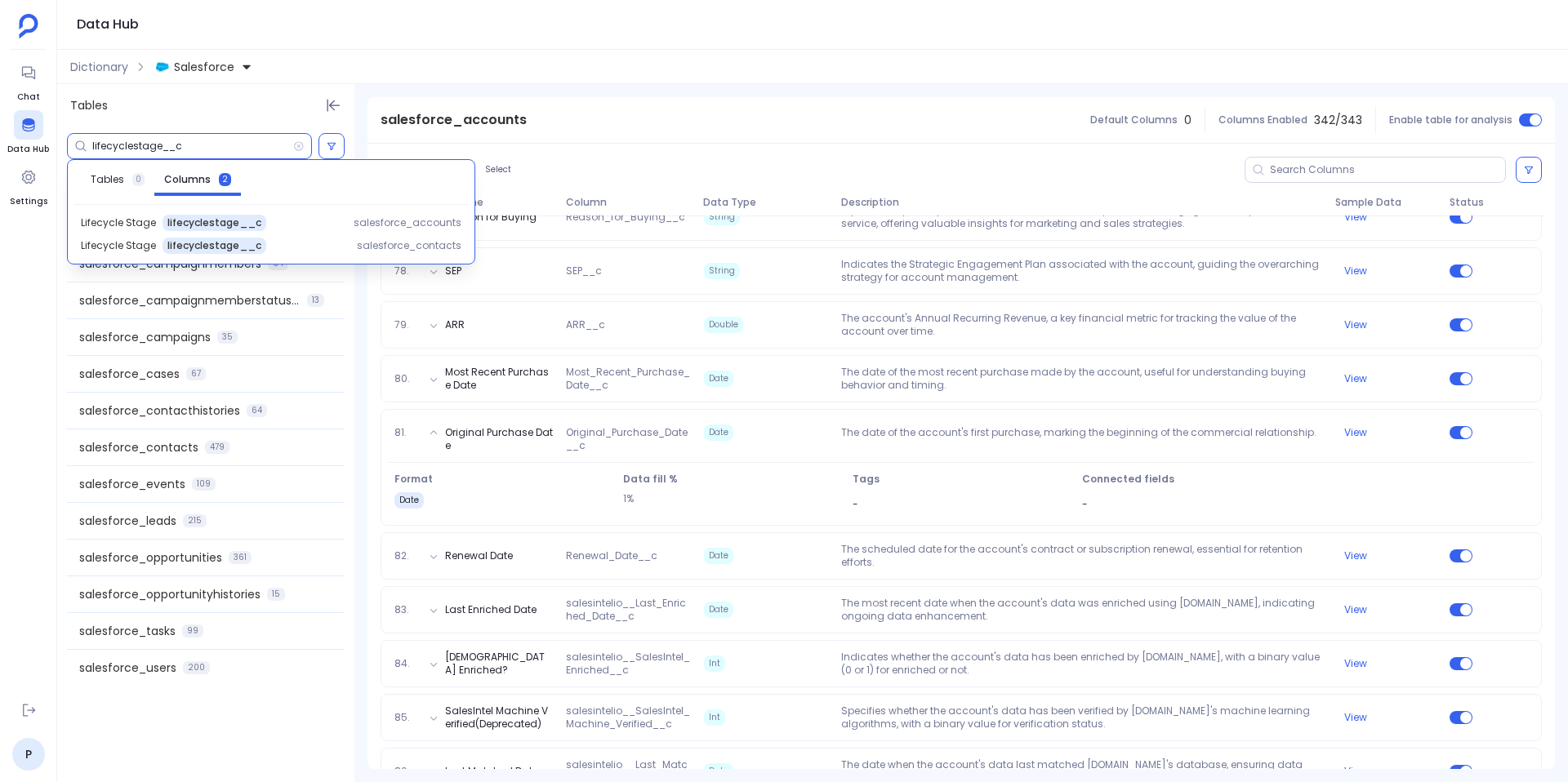
type input "lifecyclestage__c"
click at [322, 228] on div "Lifecycle Stage lifecyclestage__c" at bounding box center [204, 223] width 246 height 16
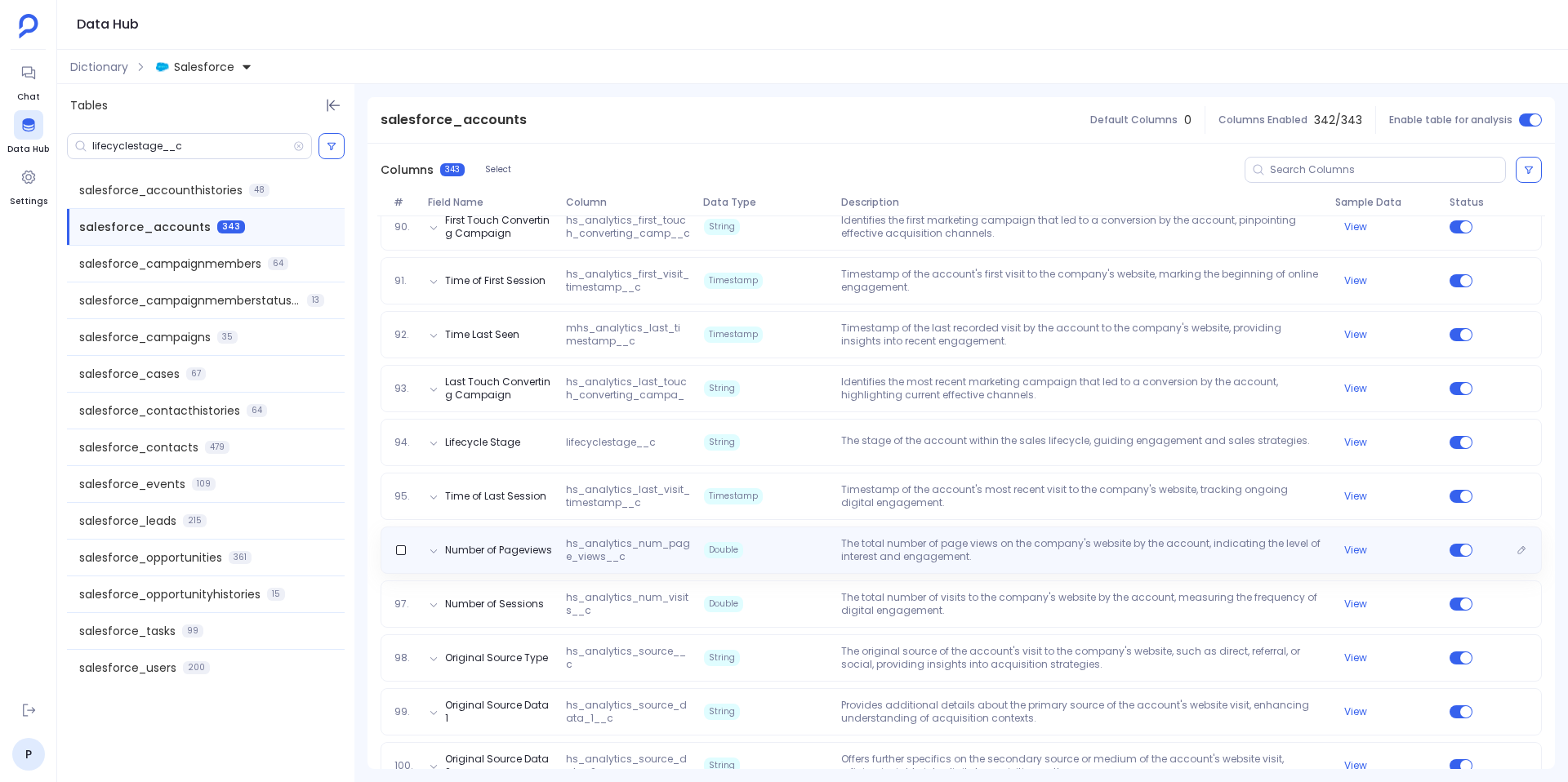
scroll to position [5011, 0]
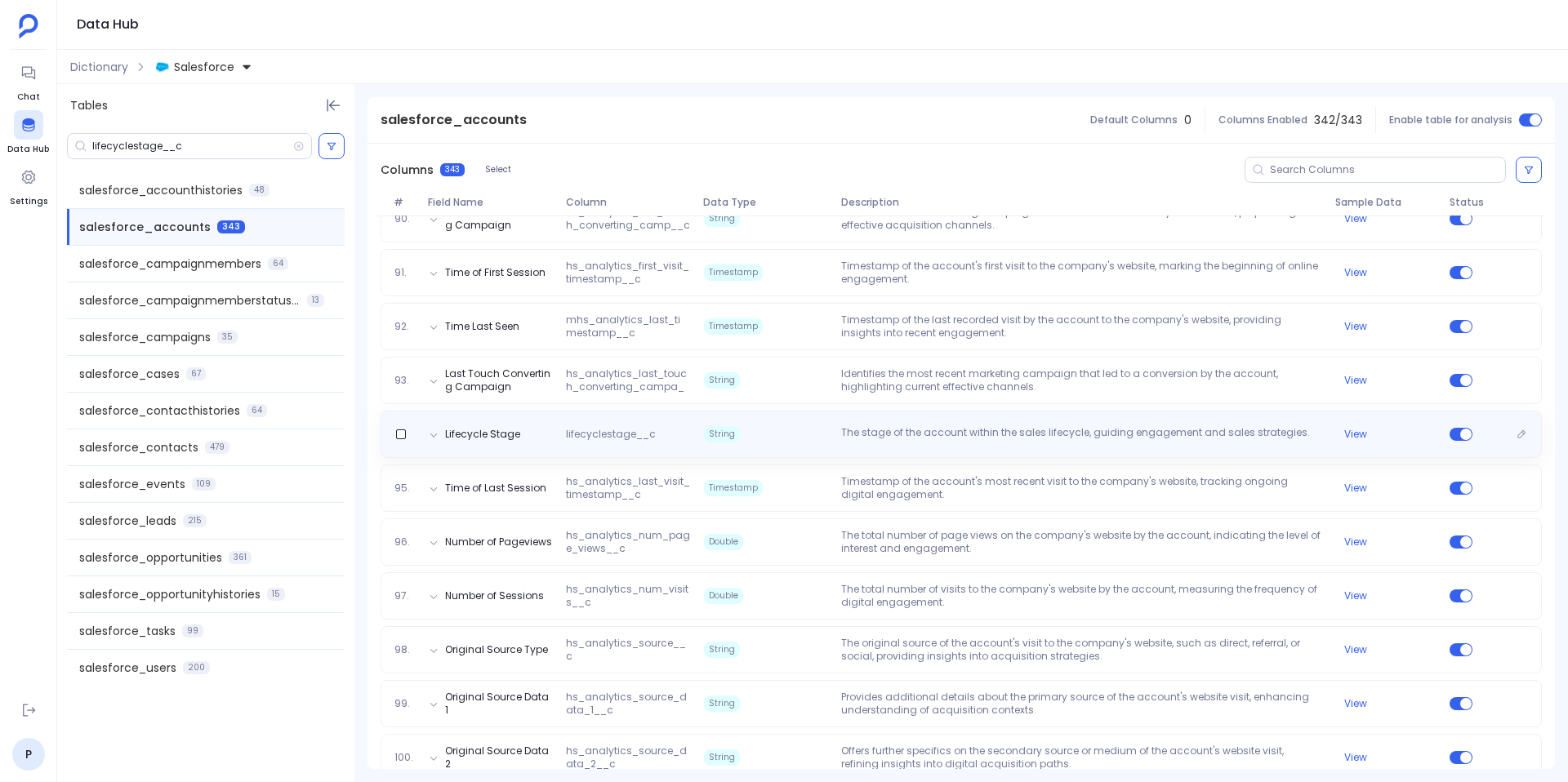
click at [645, 452] on div "Lifecycle Stage lifecyclestage__c String The stage of the account within the sa…" at bounding box center [961, 434] width 1161 height 47
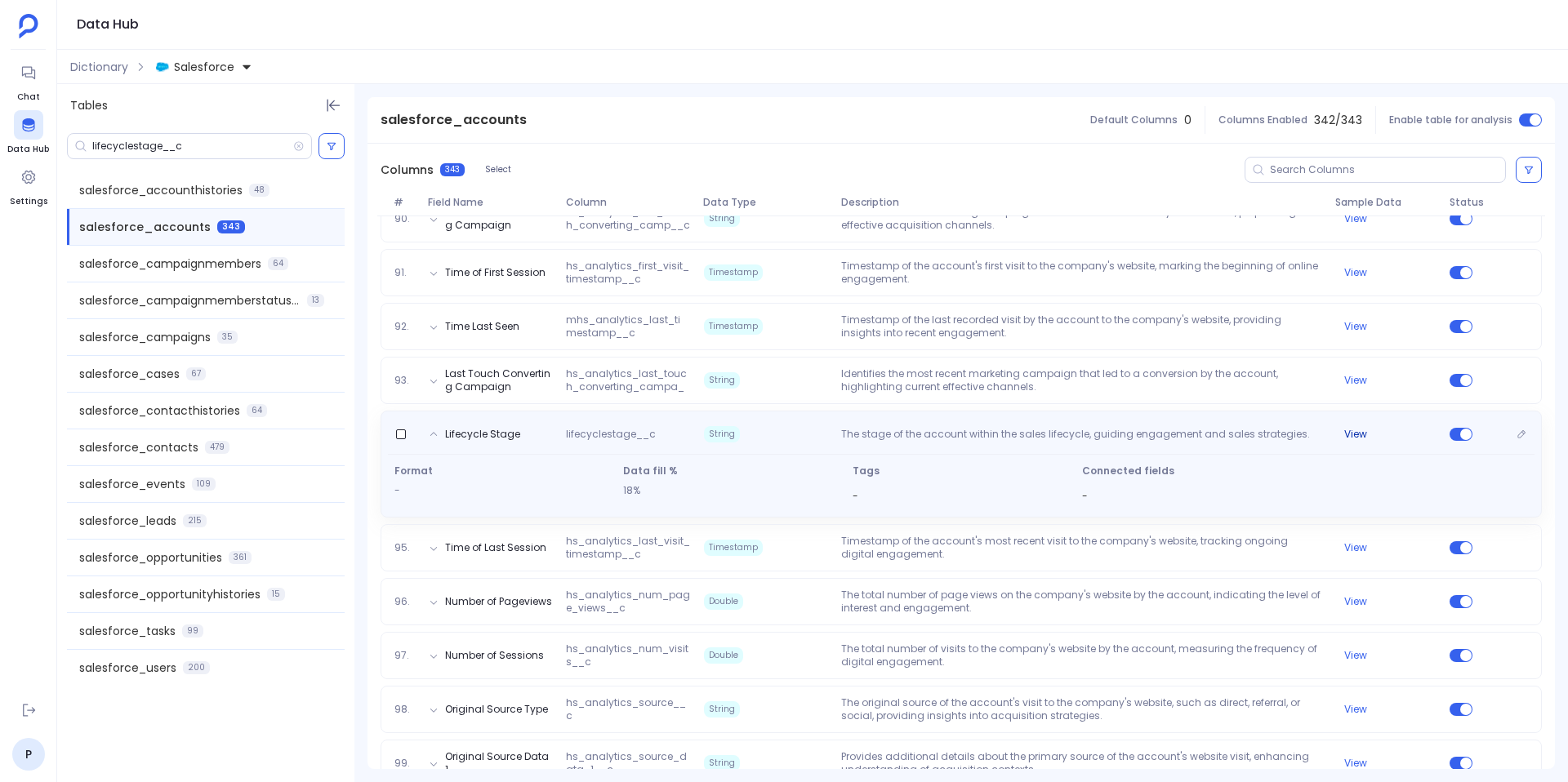
click at [1354, 428] on button "View" at bounding box center [1355, 434] width 23 height 13
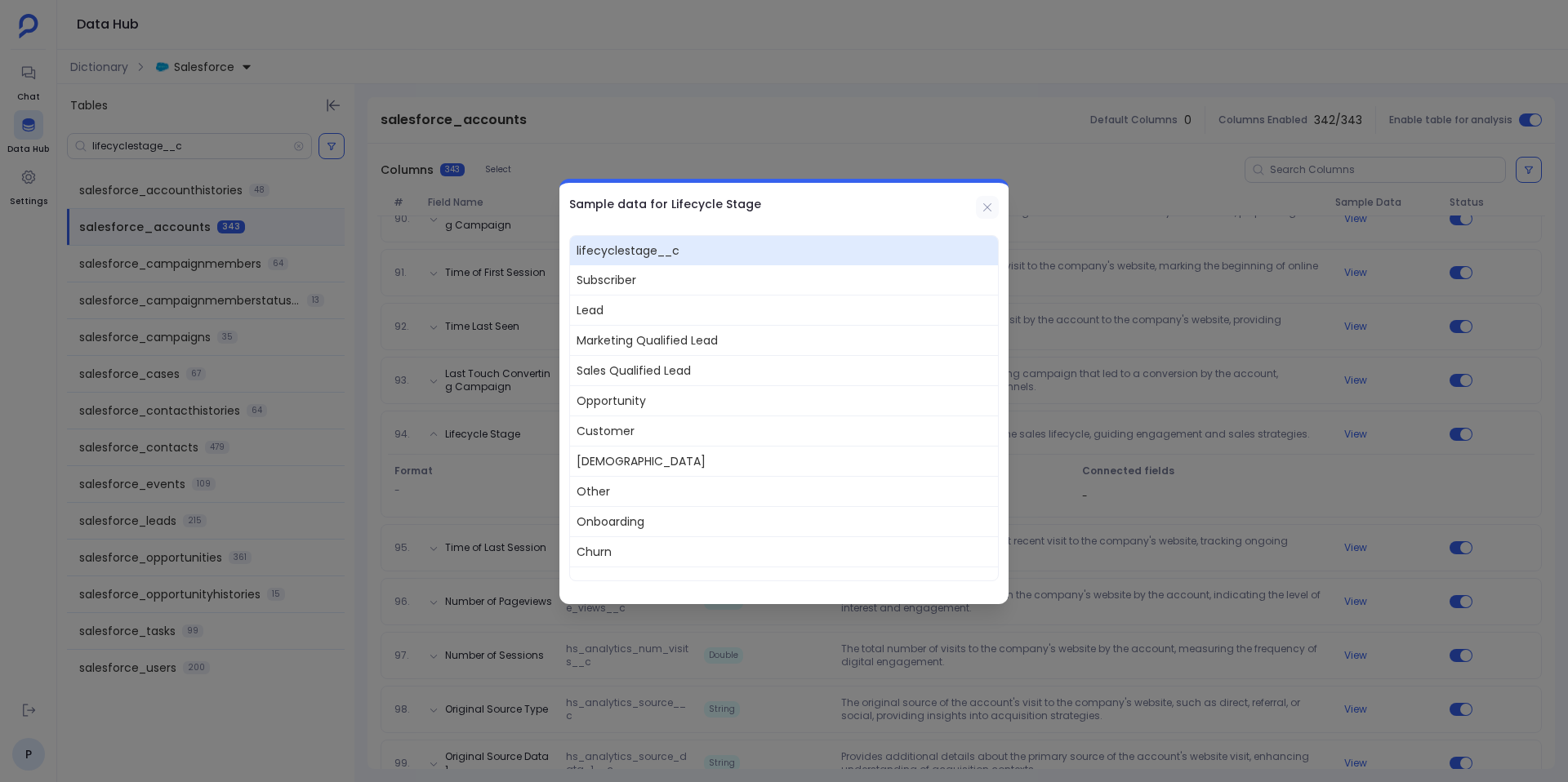
click at [998, 215] on button at bounding box center [987, 207] width 23 height 23
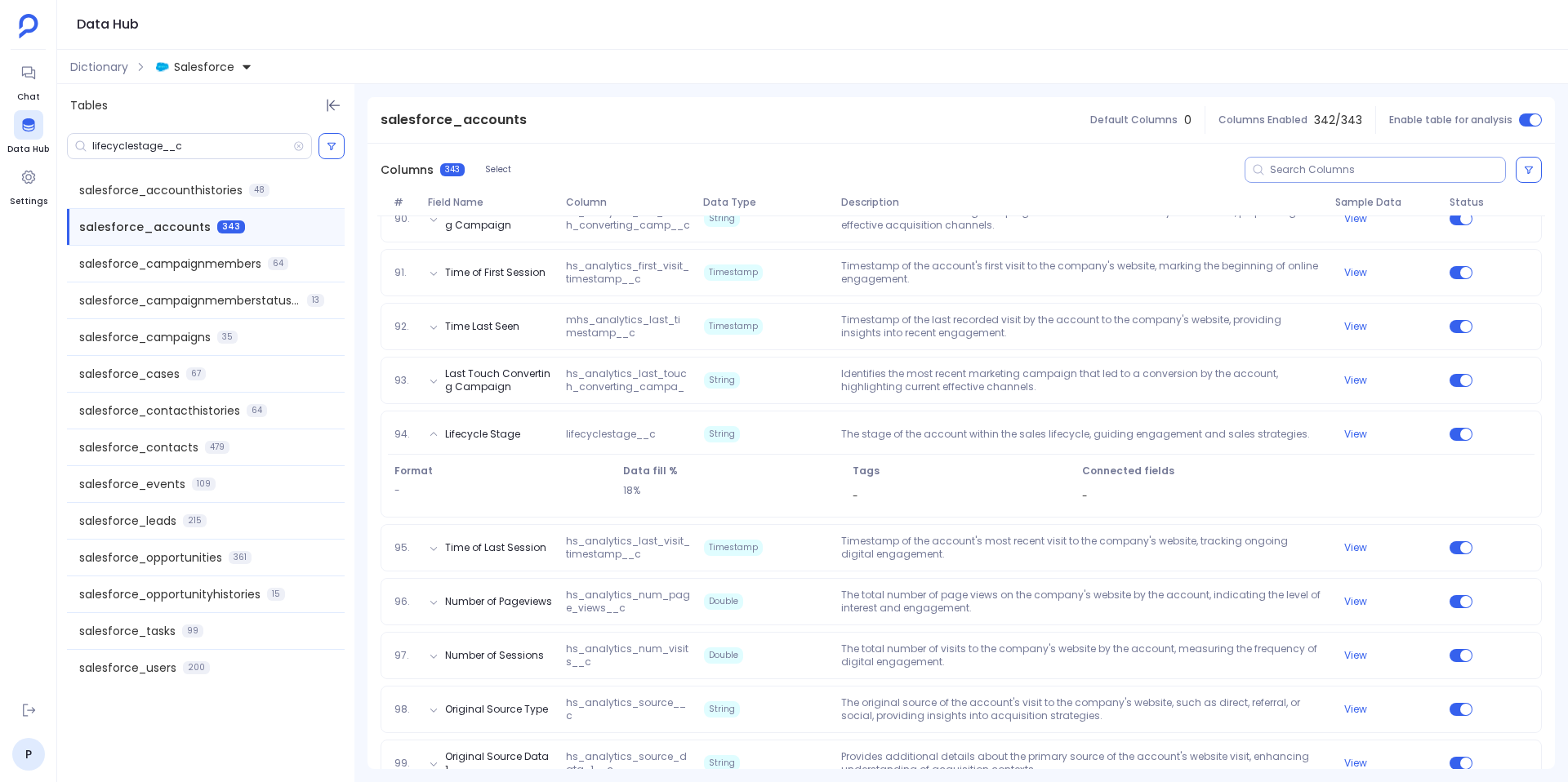
click at [1298, 173] on input at bounding box center [1387, 170] width 235 height 13
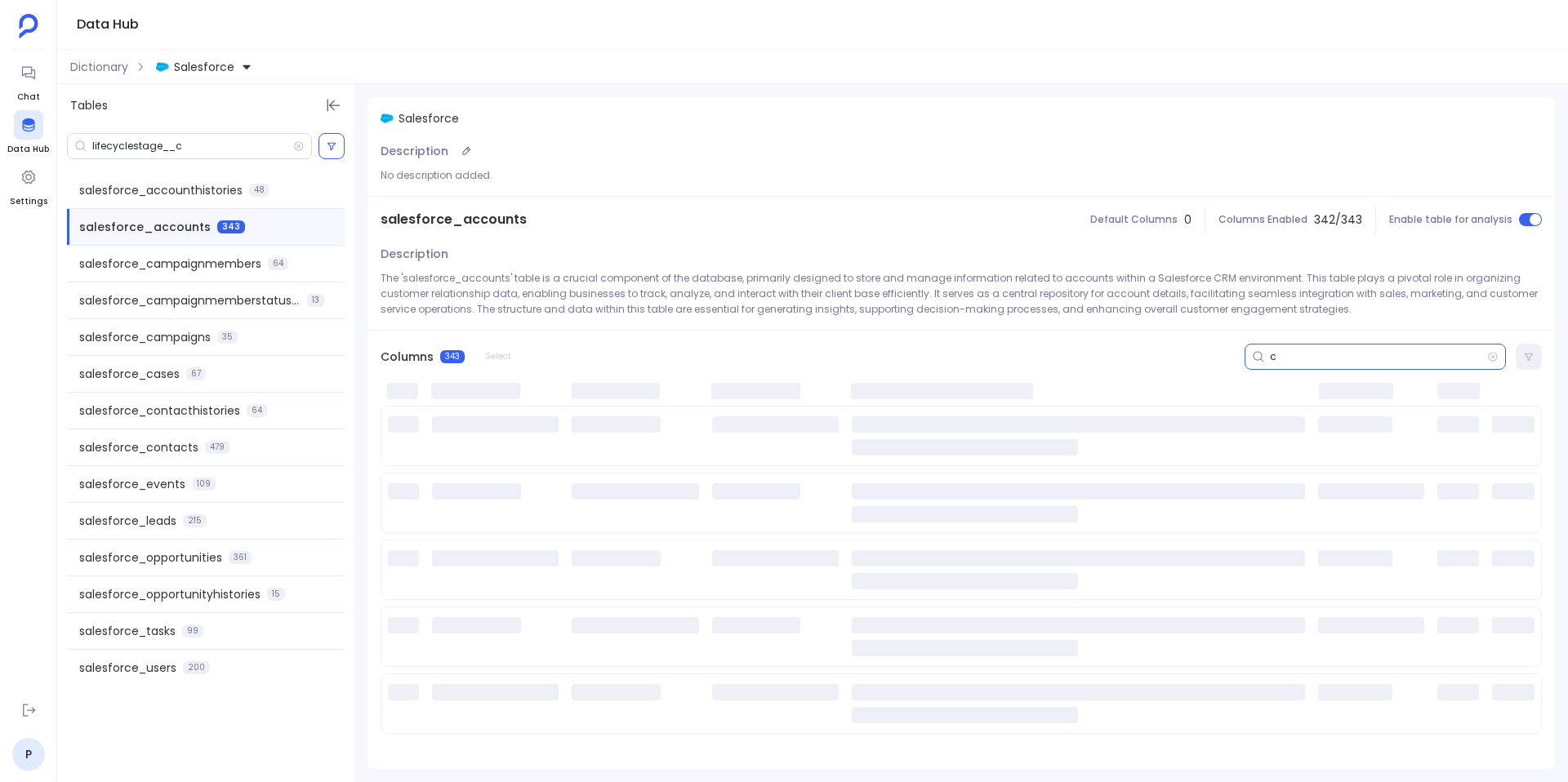
scroll to position [0, 0]
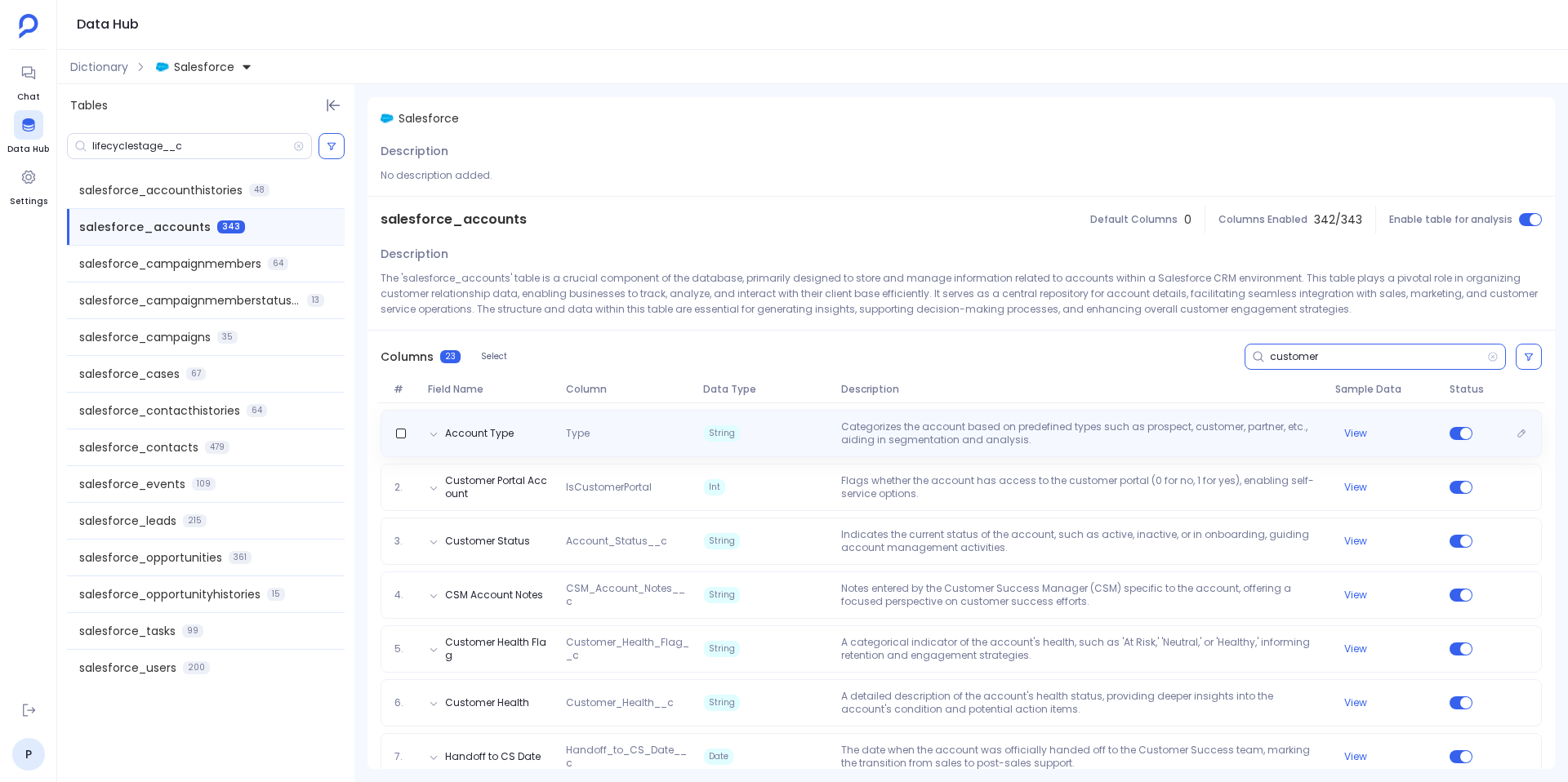
type input "customer"
click at [1188, 420] on p "Categorizes the account based on predefined types such as prospect, customer, p…" at bounding box center [1081, 433] width 494 height 26
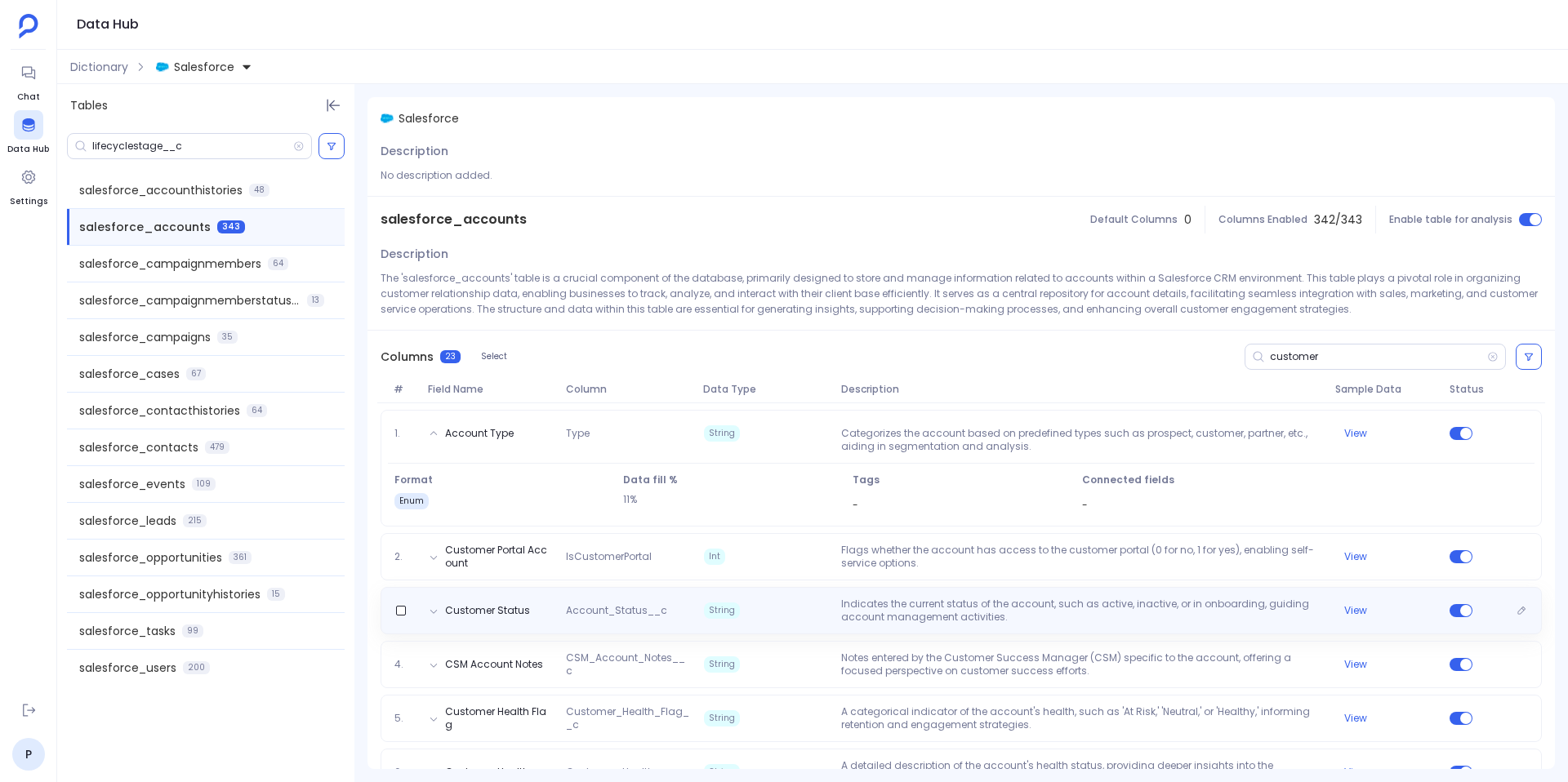
click at [1042, 621] on p "Indicates the current status of the account, such as active, inactive, or in on…" at bounding box center [1081, 610] width 494 height 26
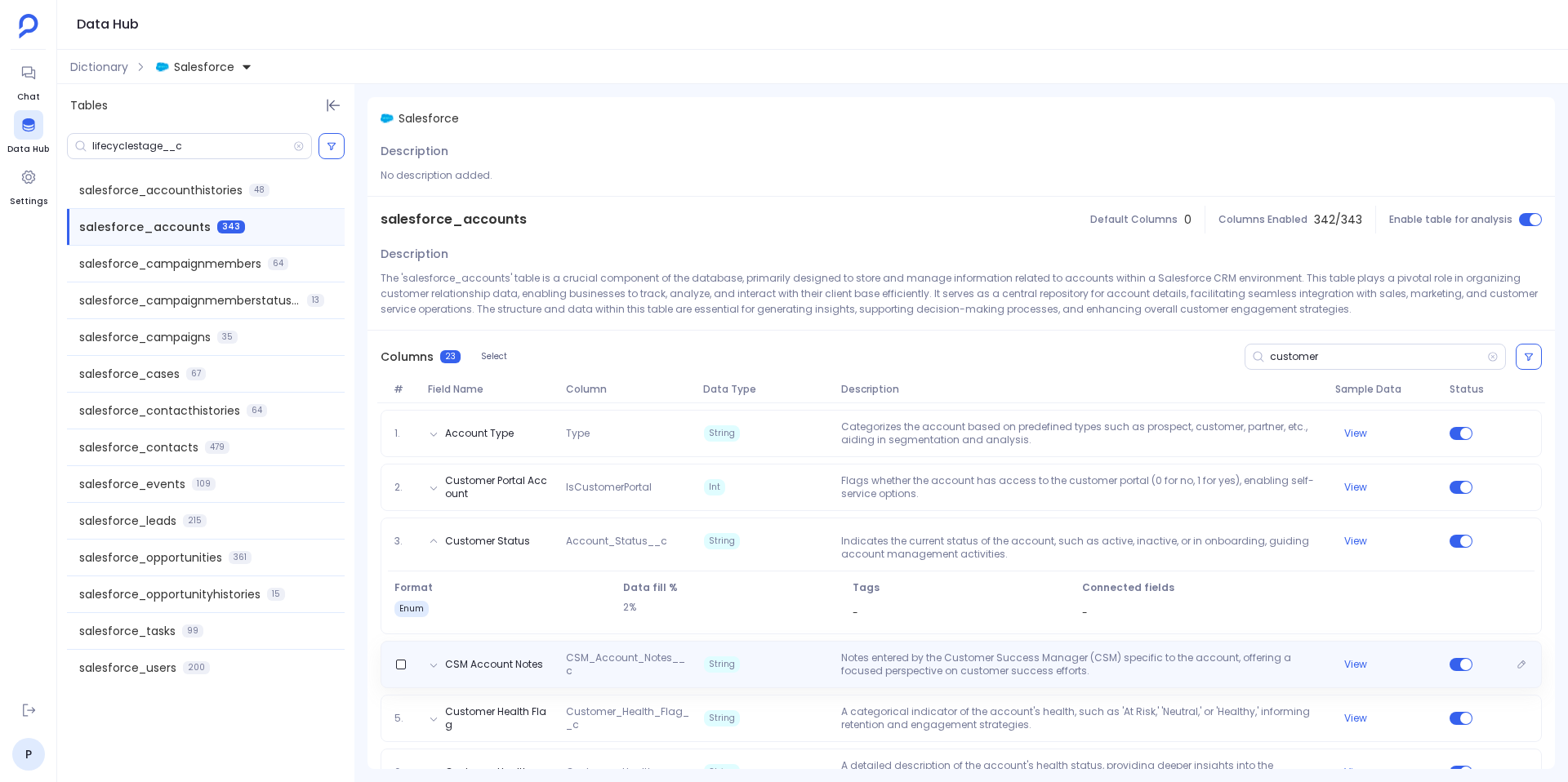
click at [1009, 671] on p "Notes entered by the Customer Success Manager (CSM) specific to the account, of…" at bounding box center [1081, 664] width 494 height 26
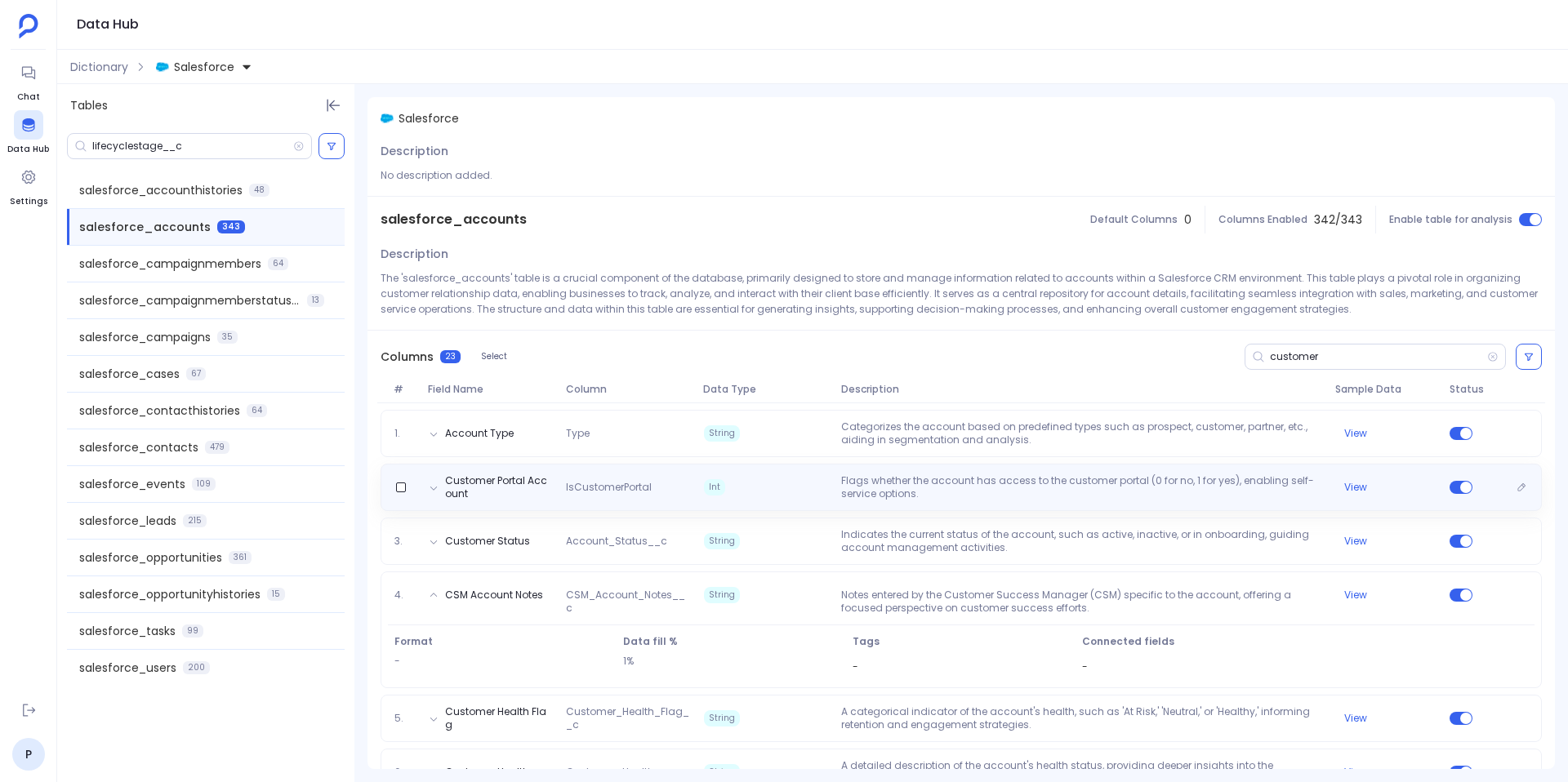
click at [934, 504] on div "Customer Portal Account IsCustomerPortal Int Flags whether the account has acce…" at bounding box center [961, 488] width 1161 height 47
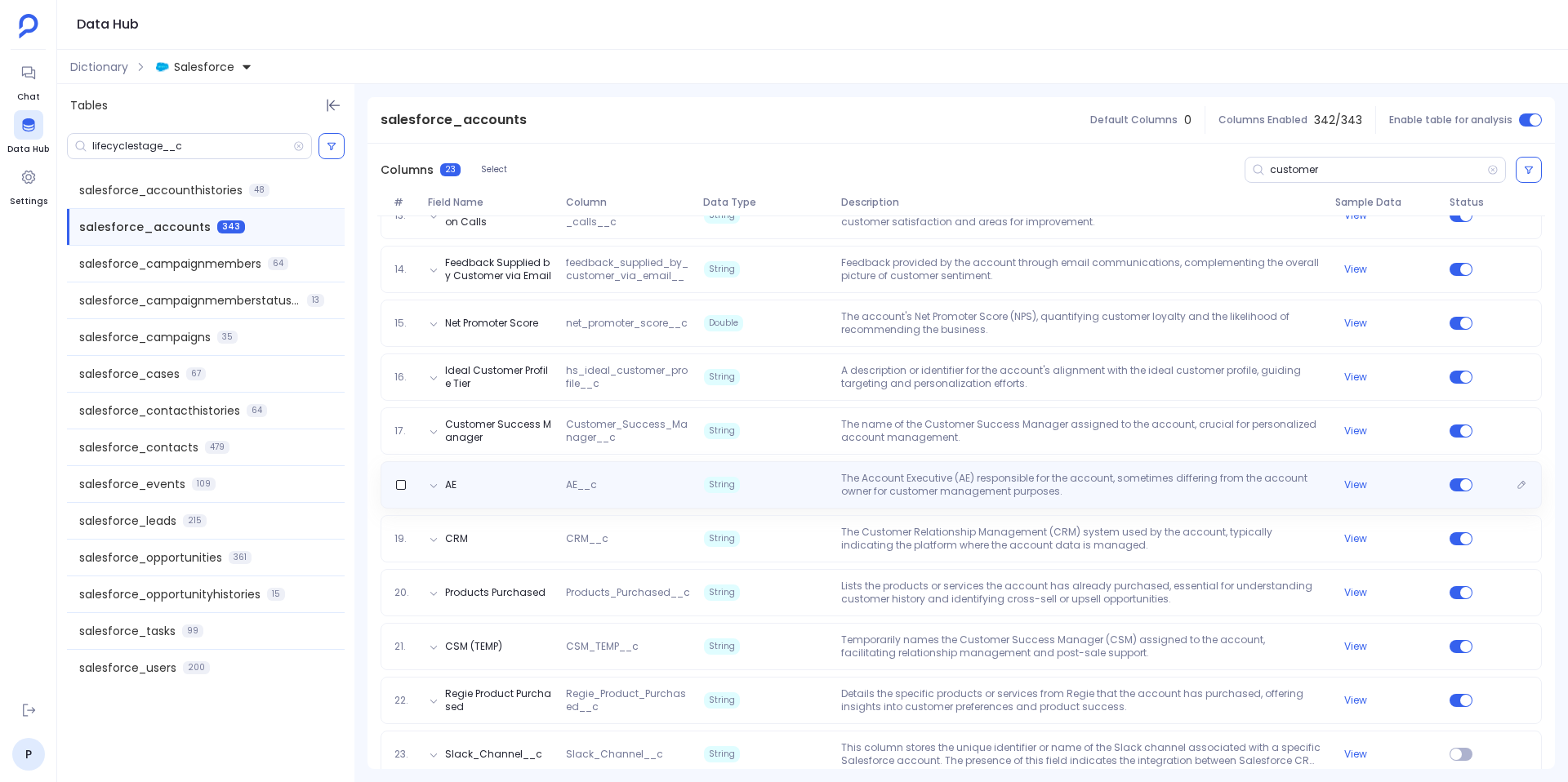
scroll to position [956, 0]
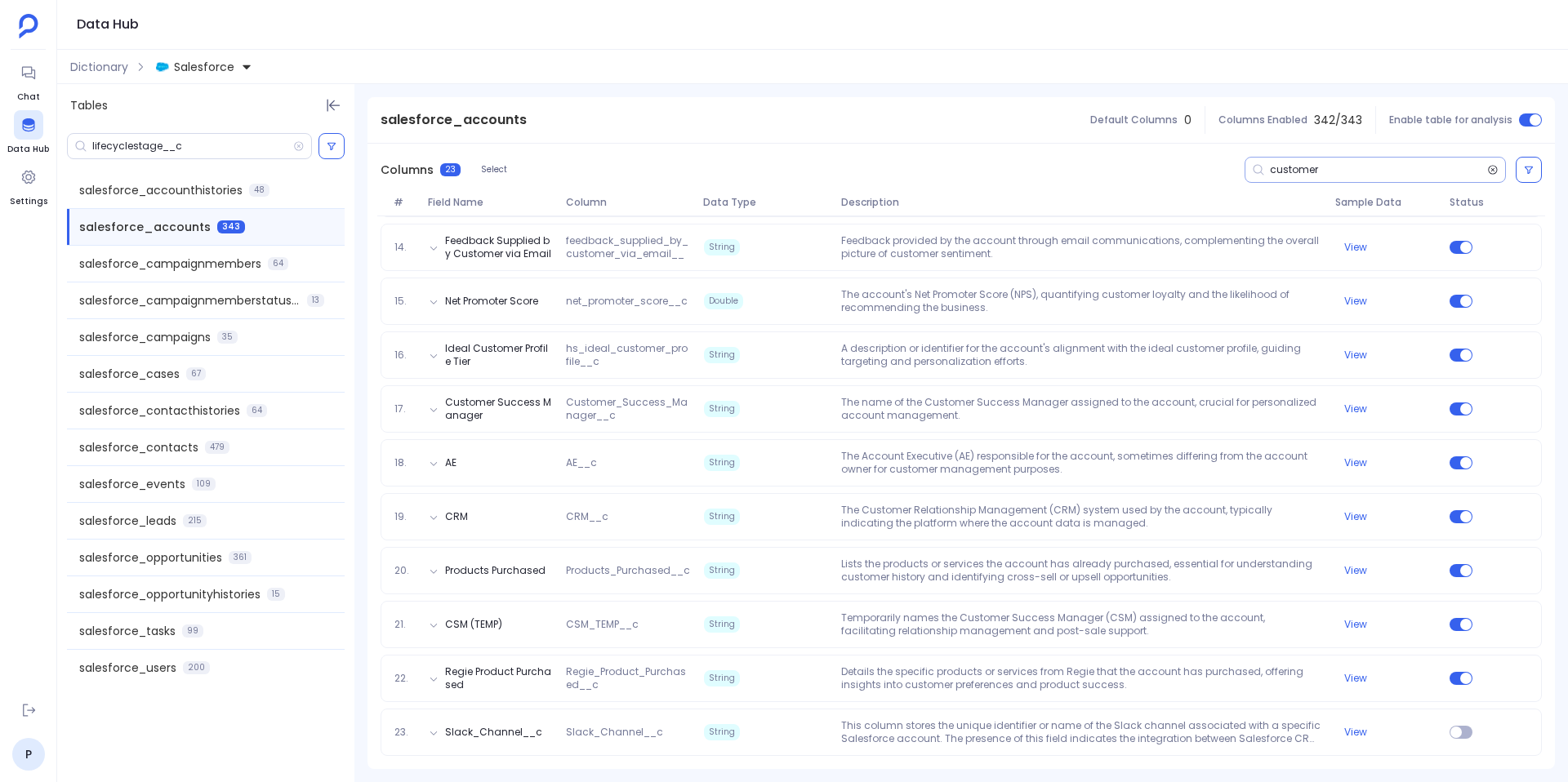
click at [1492, 170] on icon at bounding box center [1493, 170] width 9 height 9
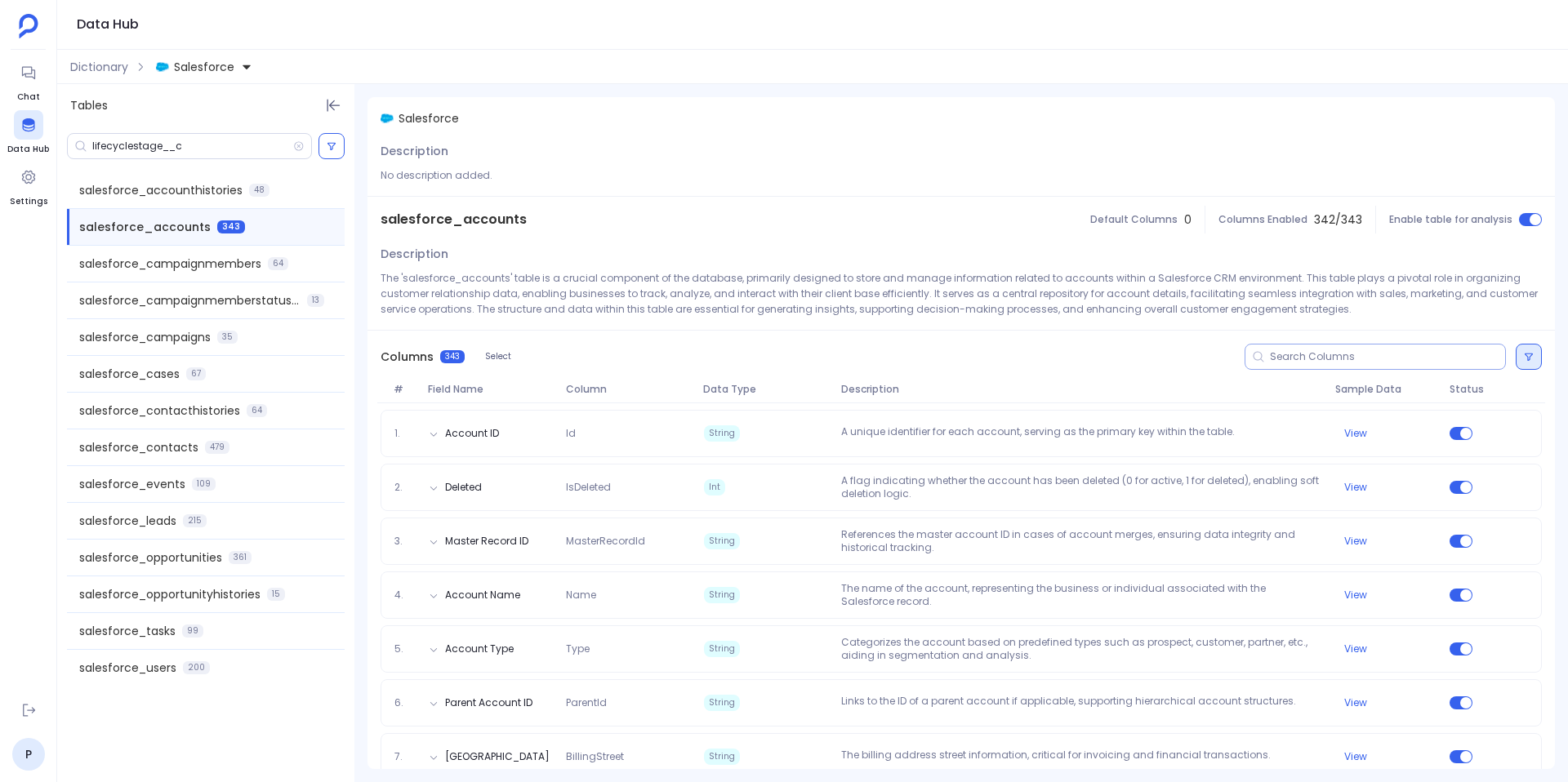
click at [1525, 349] on button at bounding box center [1528, 356] width 26 height 26
click at [1226, 415] on label "Status on" at bounding box center [1245, 424] width 164 height 36
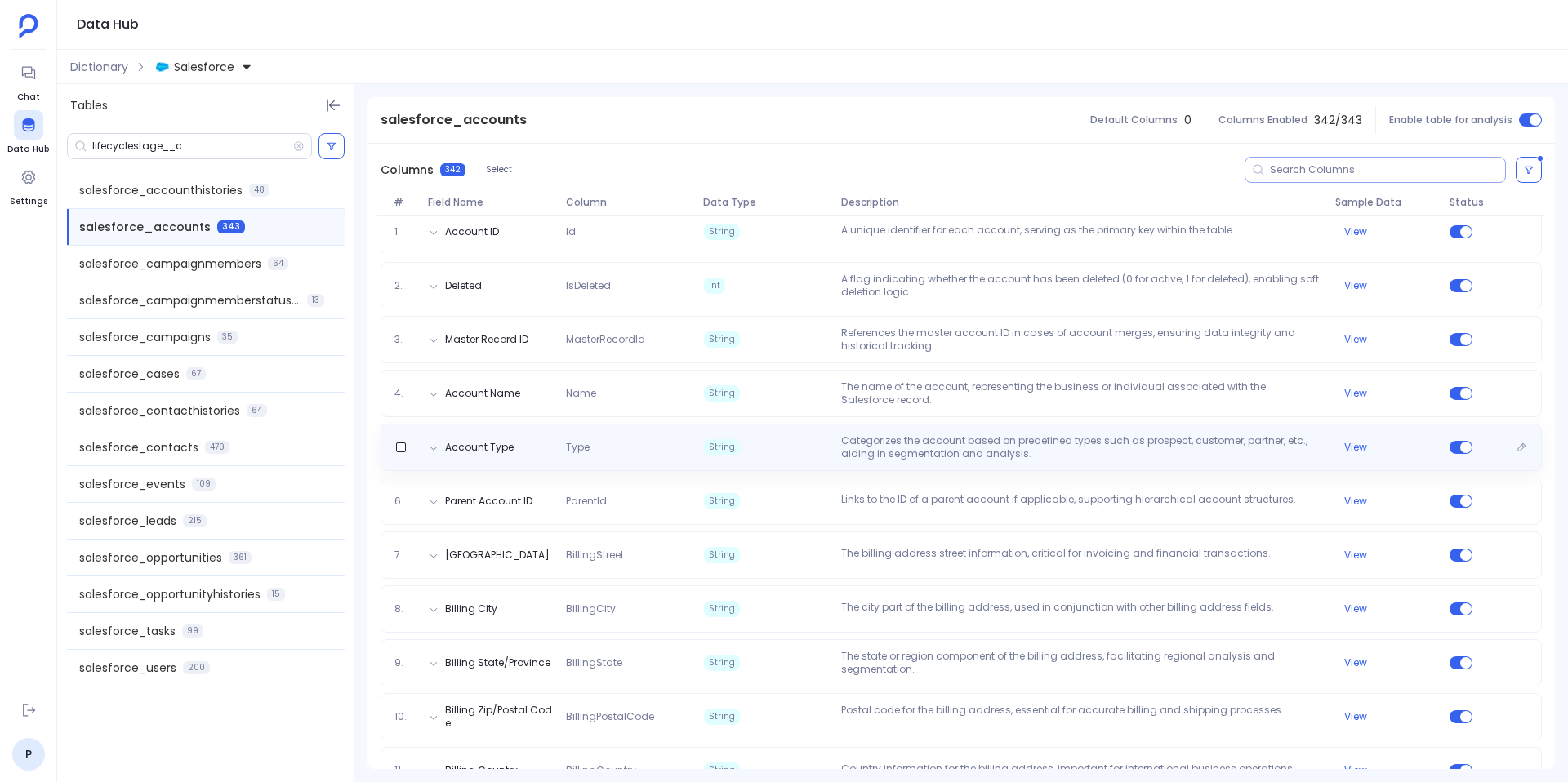
click at [944, 452] on p "Categorizes the account based on predefined types such as prospect, customer, p…" at bounding box center [1081, 447] width 494 height 26
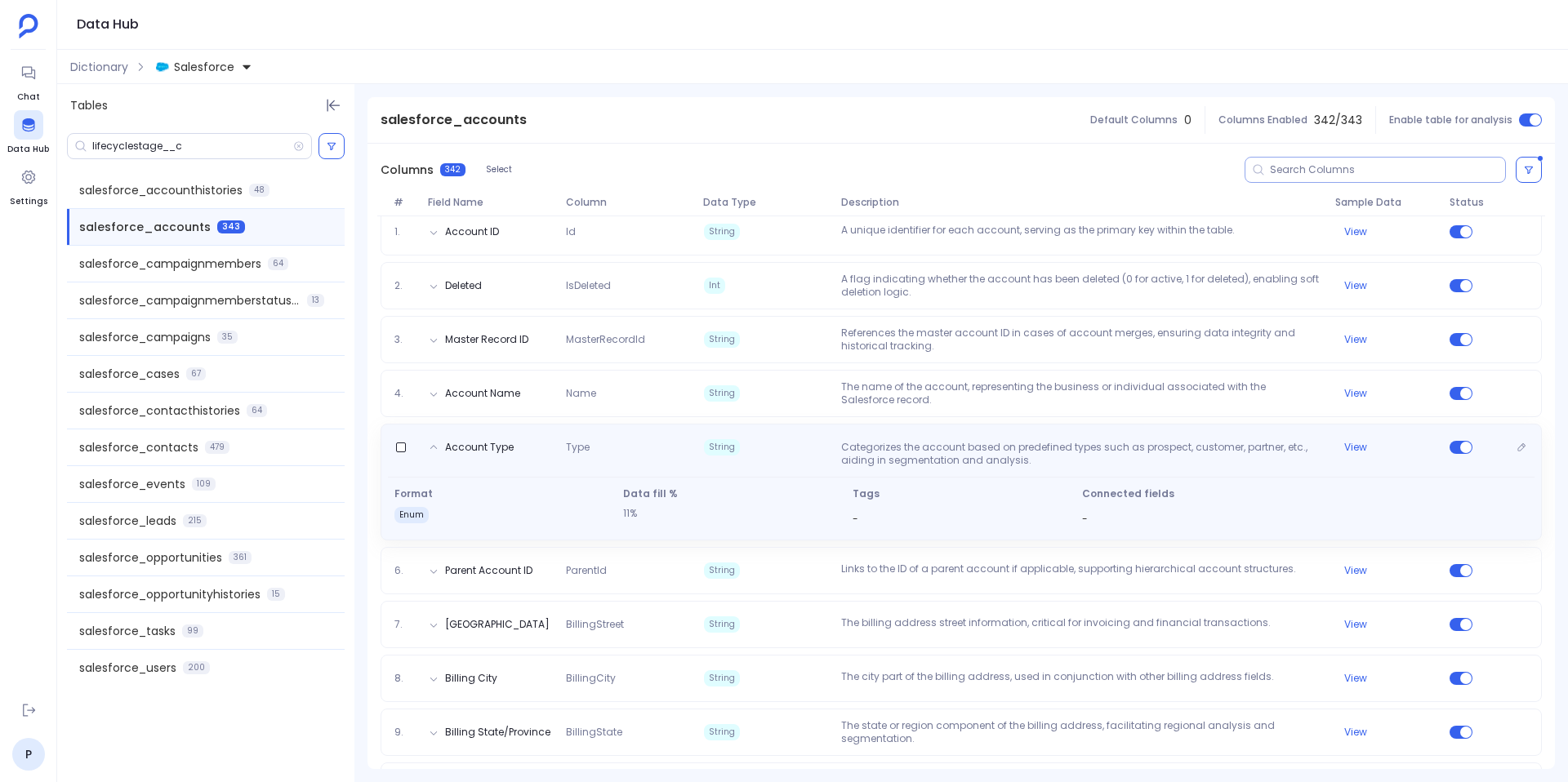
click at [944, 452] on p "Categorizes the account based on predefined types such as prospect, customer, p…" at bounding box center [1081, 454] width 494 height 26
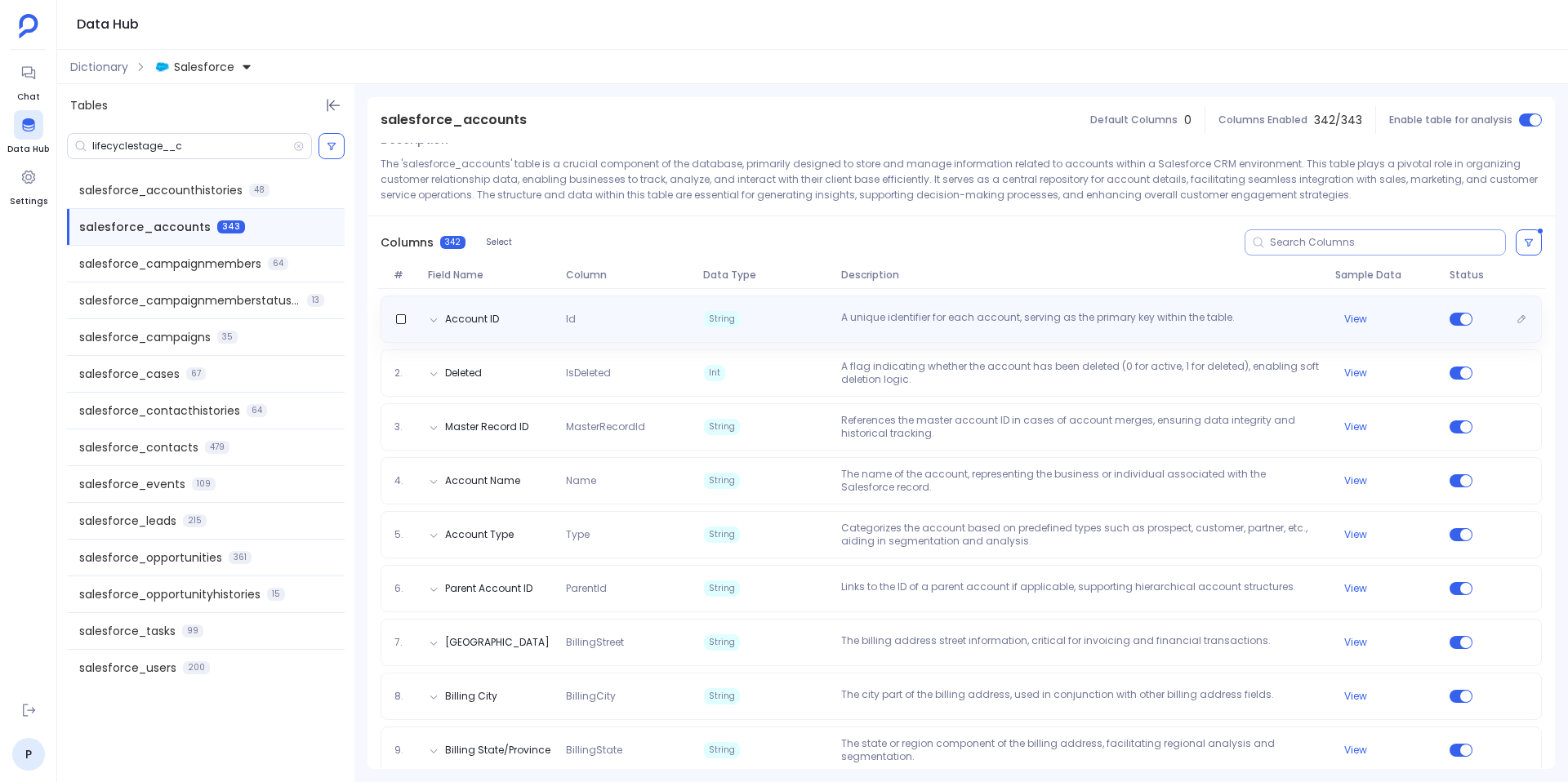
scroll to position [240, 0]
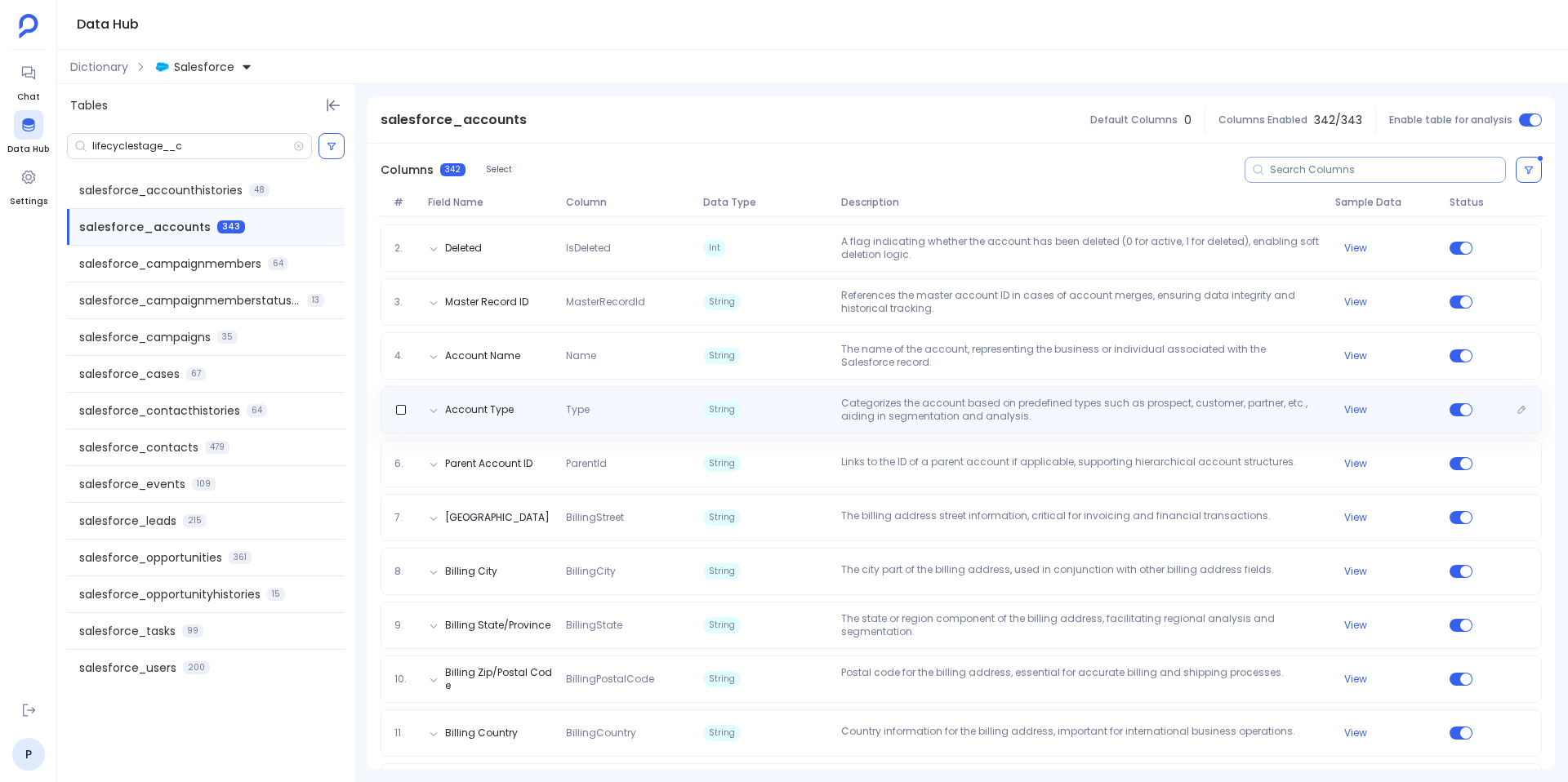
click at [597, 413] on span "Type" at bounding box center [629, 409] width 138 height 13
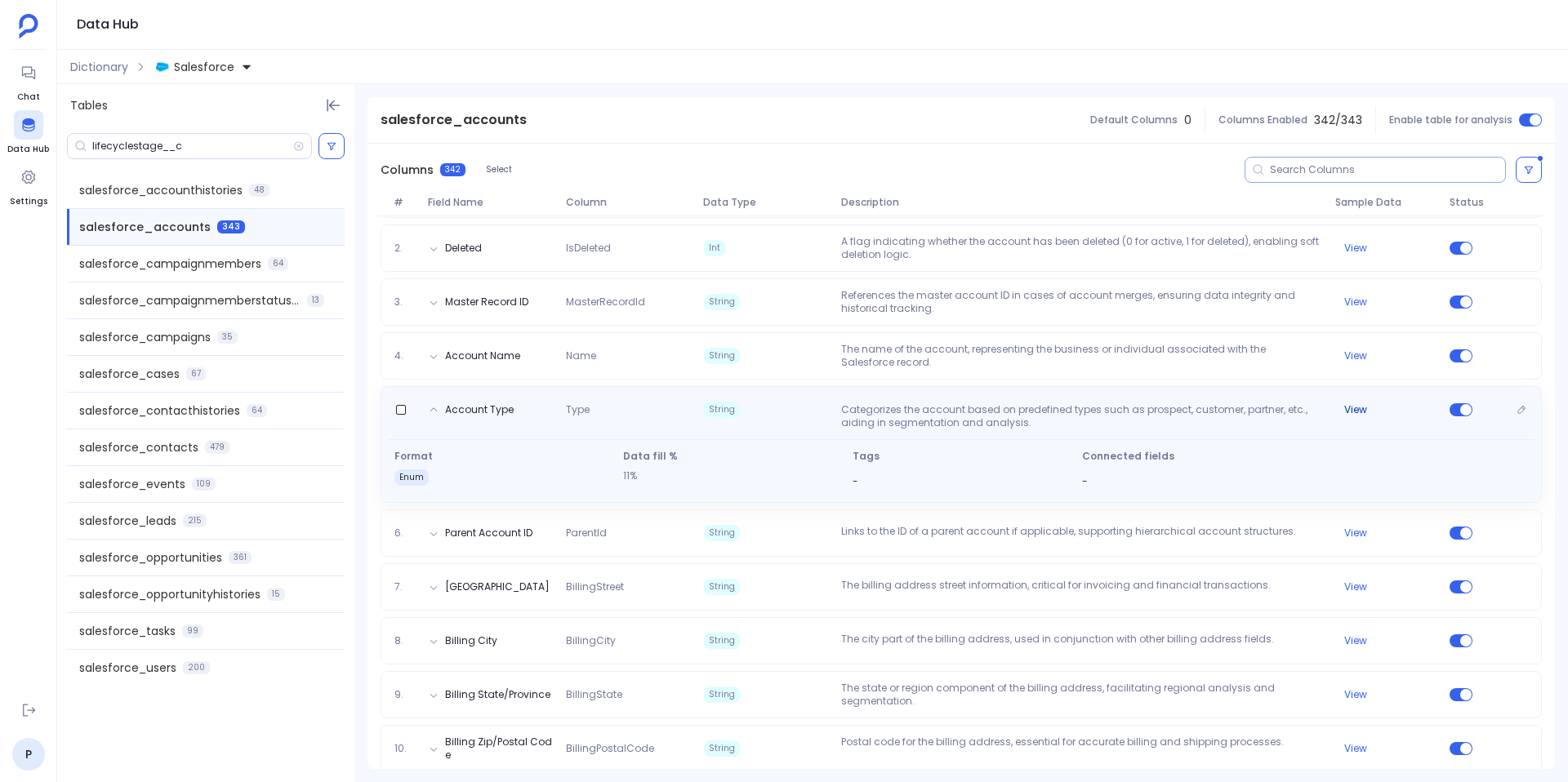
click at [1351, 416] on button "View" at bounding box center [1355, 409] width 23 height 13
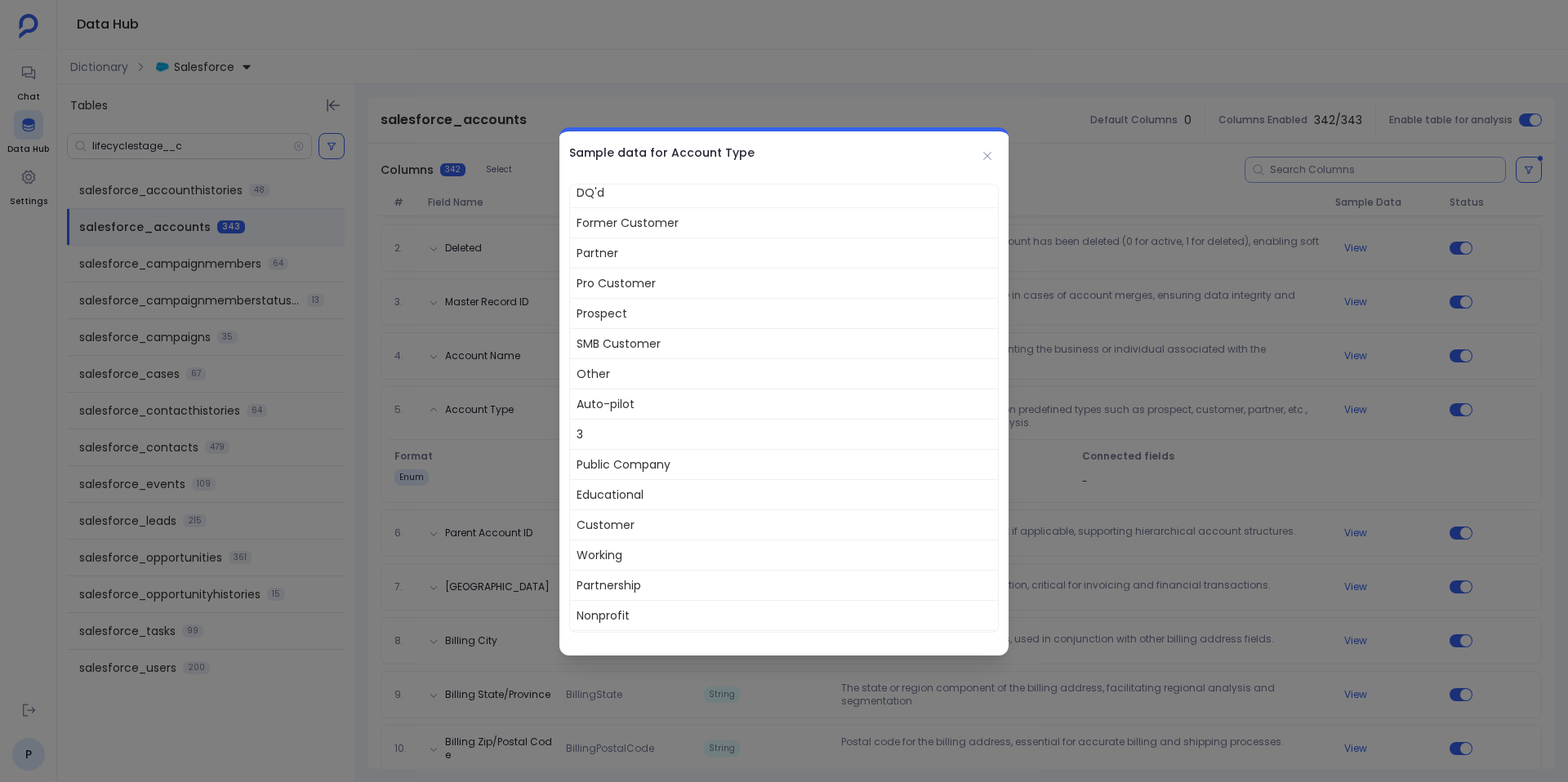
scroll to position [109, 0]
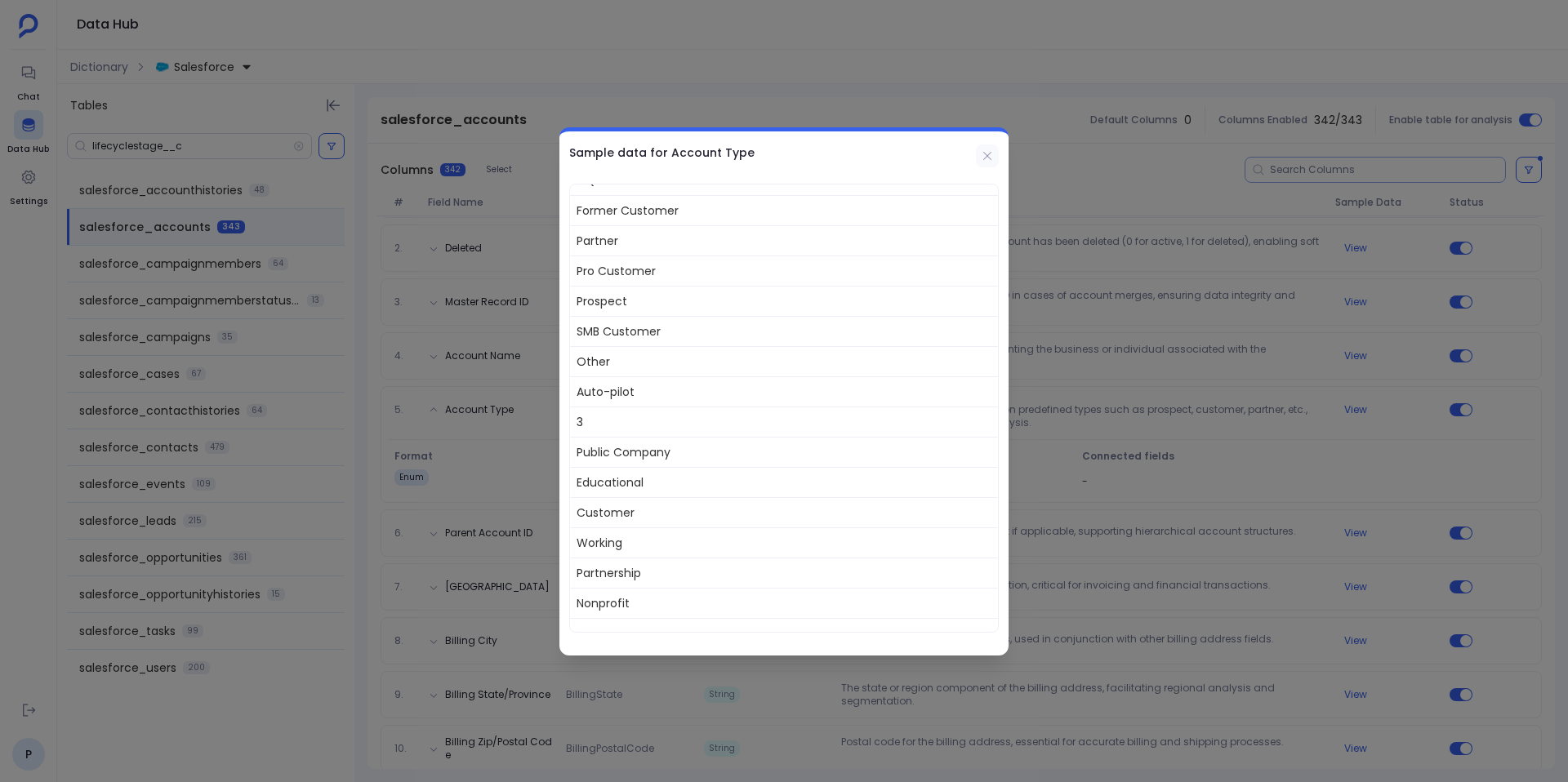
click at [989, 160] on icon at bounding box center [987, 155] width 13 height 13
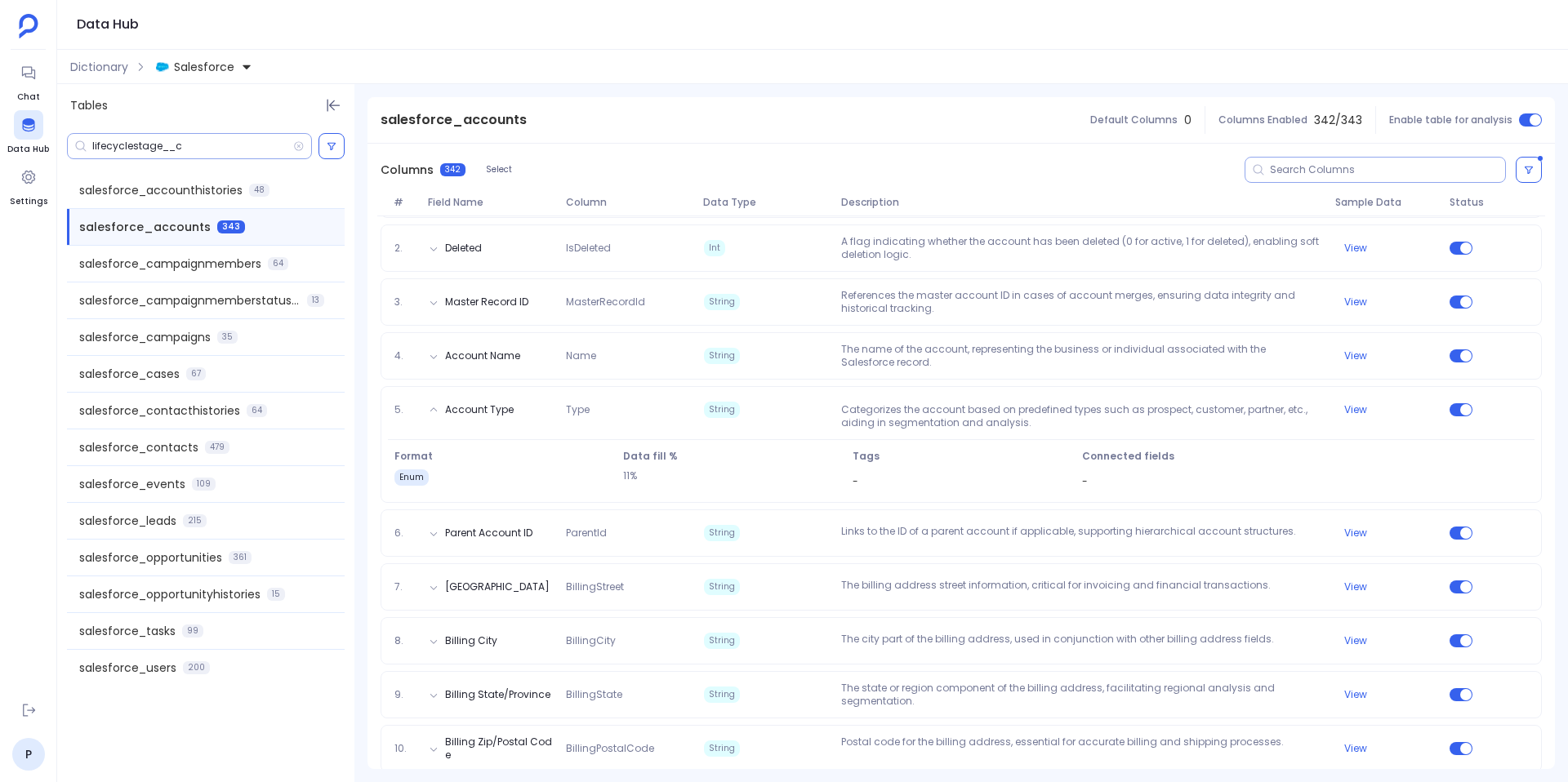
click at [194, 148] on input "lifecyclestage__c" at bounding box center [192, 146] width 201 height 13
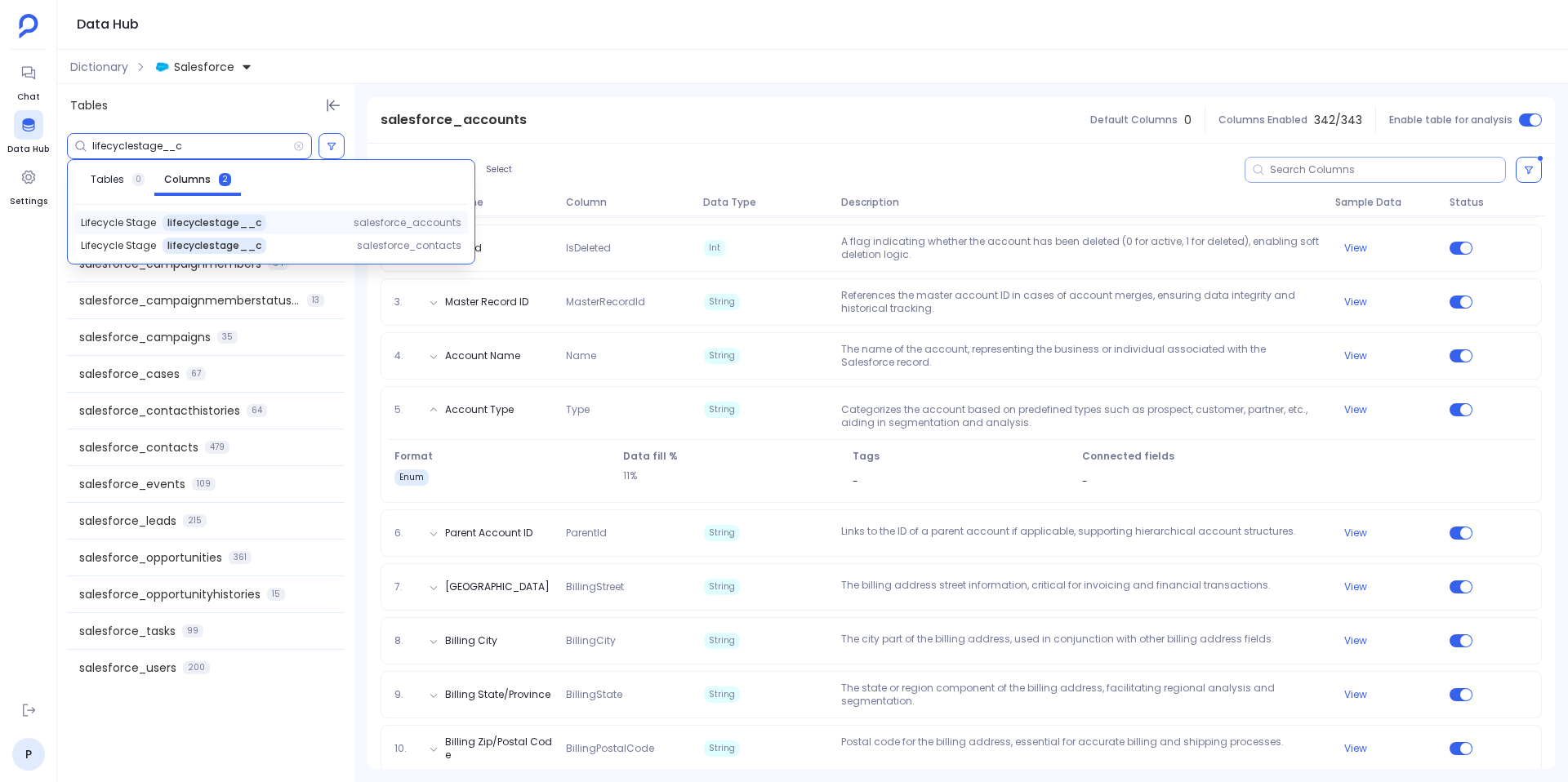
click at [206, 223] on span "lifecyclestage__c" at bounding box center [214, 222] width 94 height 13
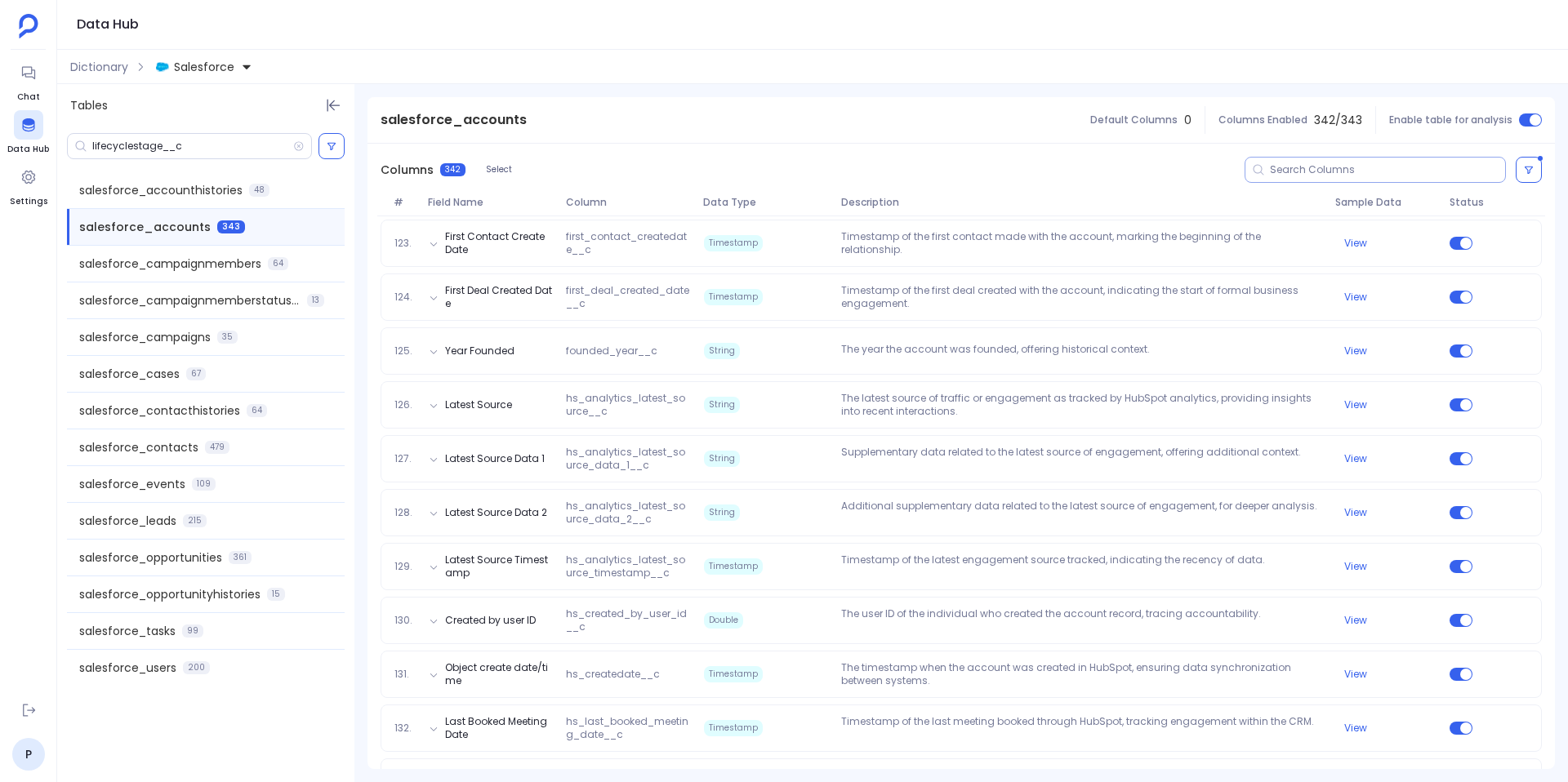
scroll to position [7776, 0]
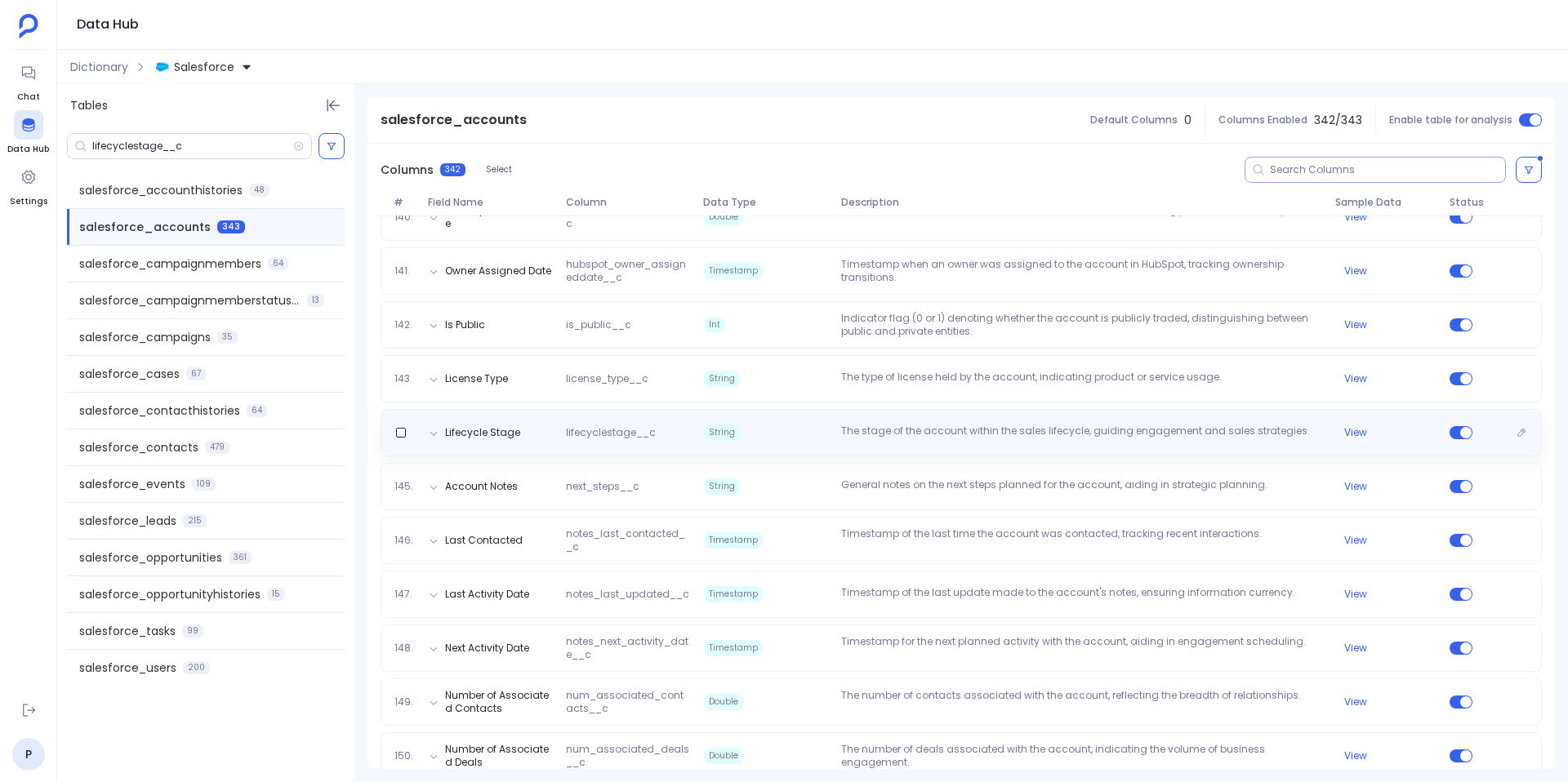
click at [792, 438] on span "String" at bounding box center [767, 432] width 138 height 16
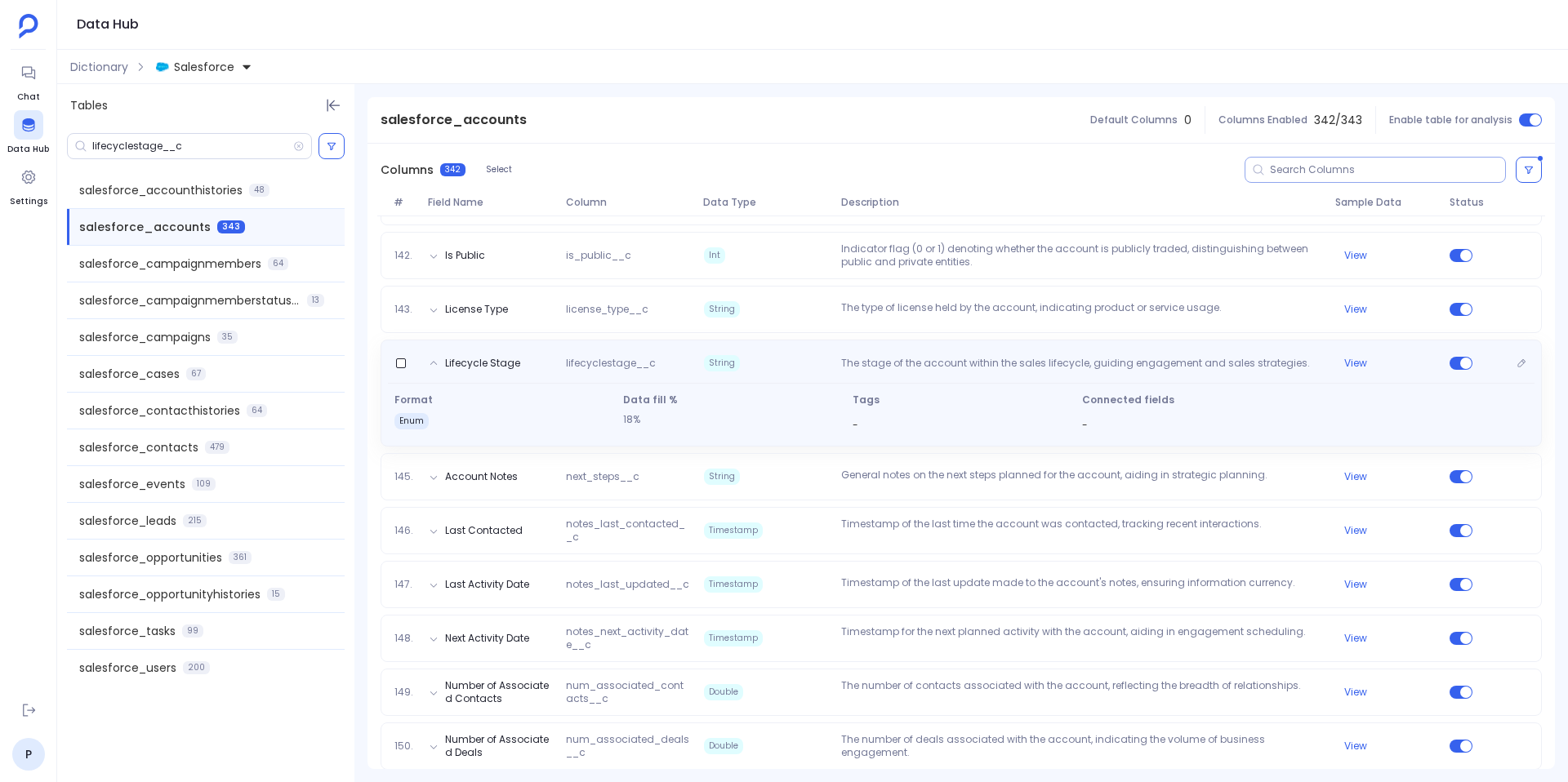
scroll to position [7707, 0]
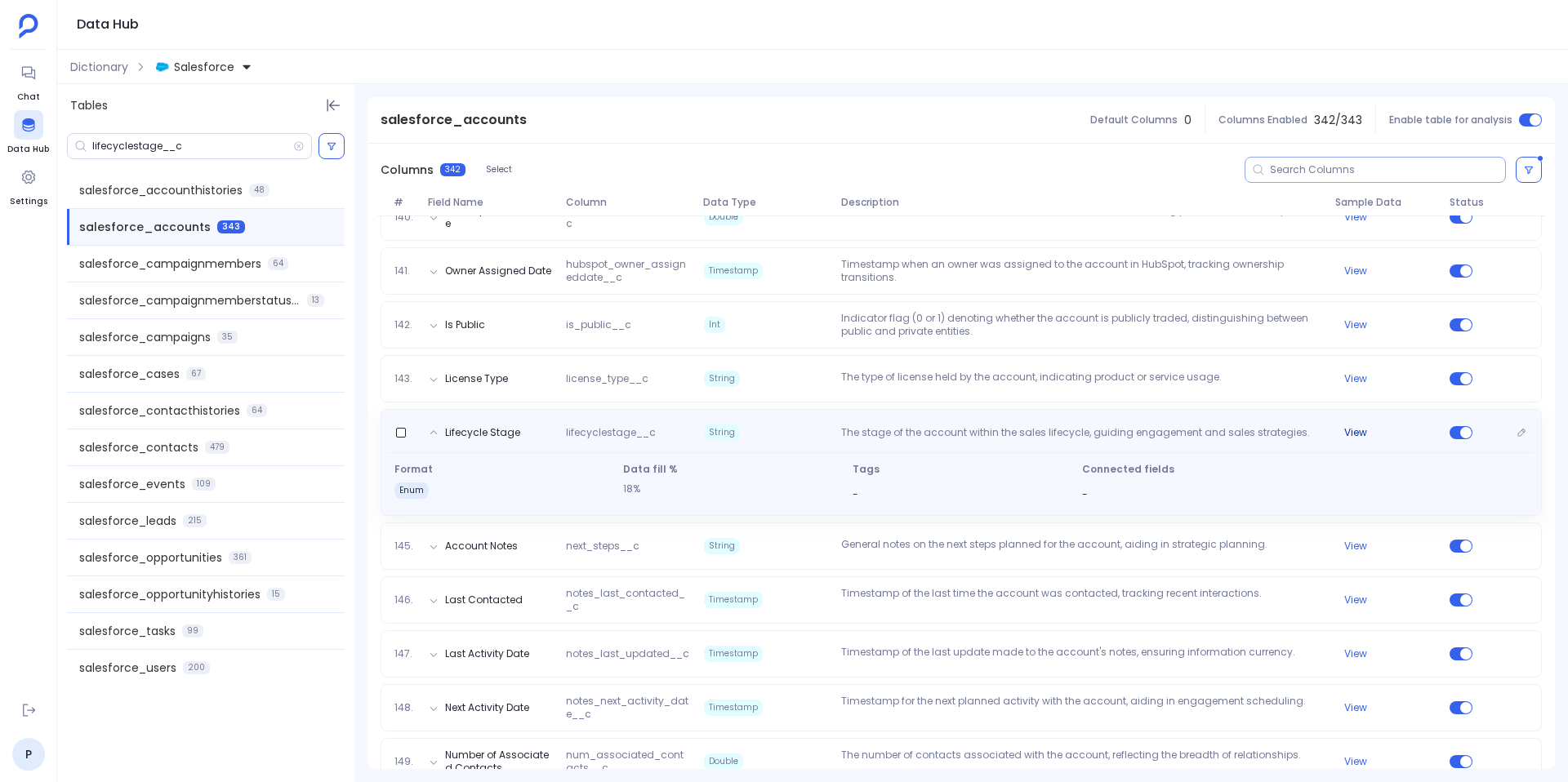
click at [1347, 430] on button "View" at bounding box center [1355, 432] width 23 height 13
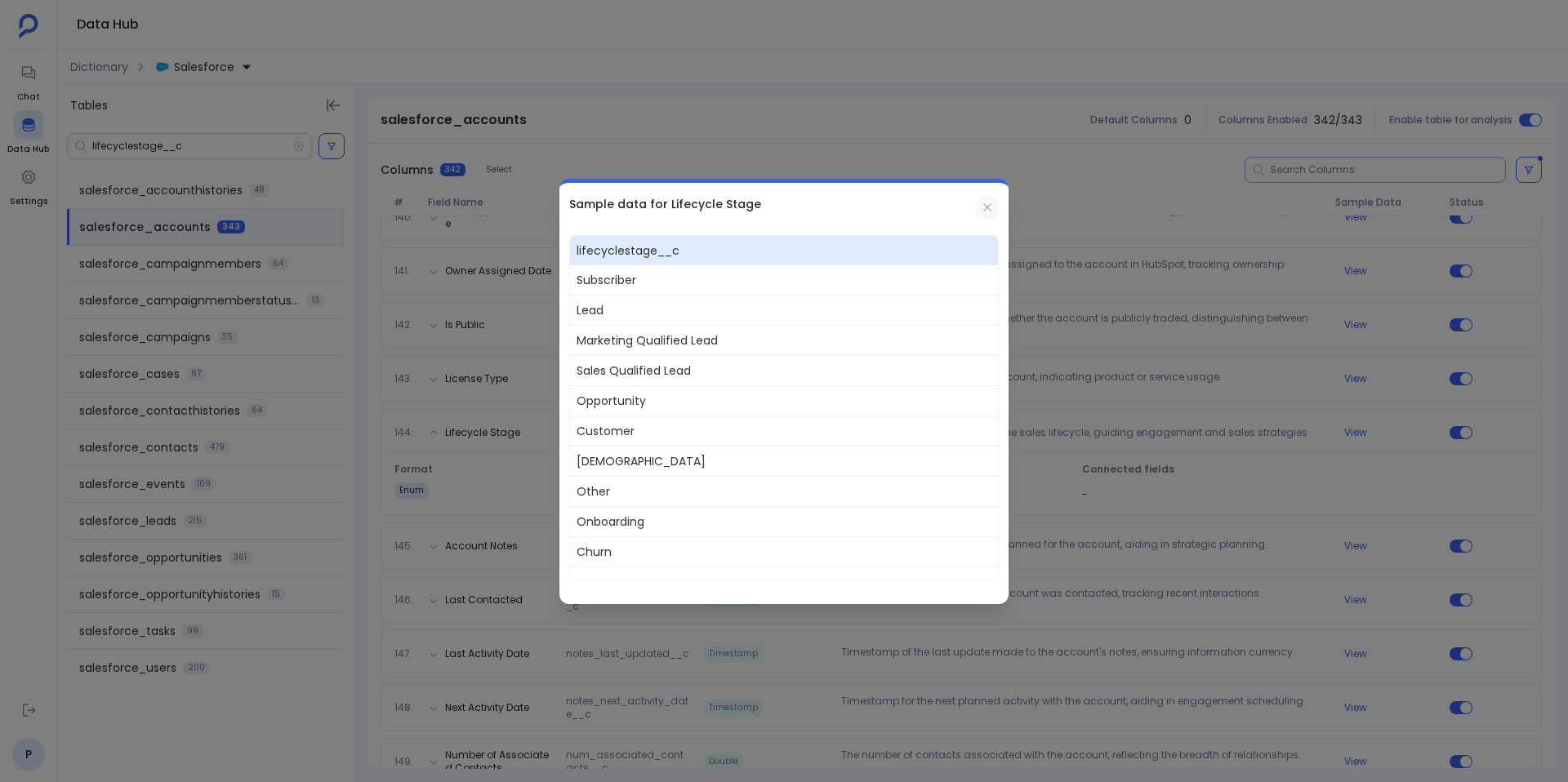
click at [987, 214] on button at bounding box center [987, 207] width 23 height 23
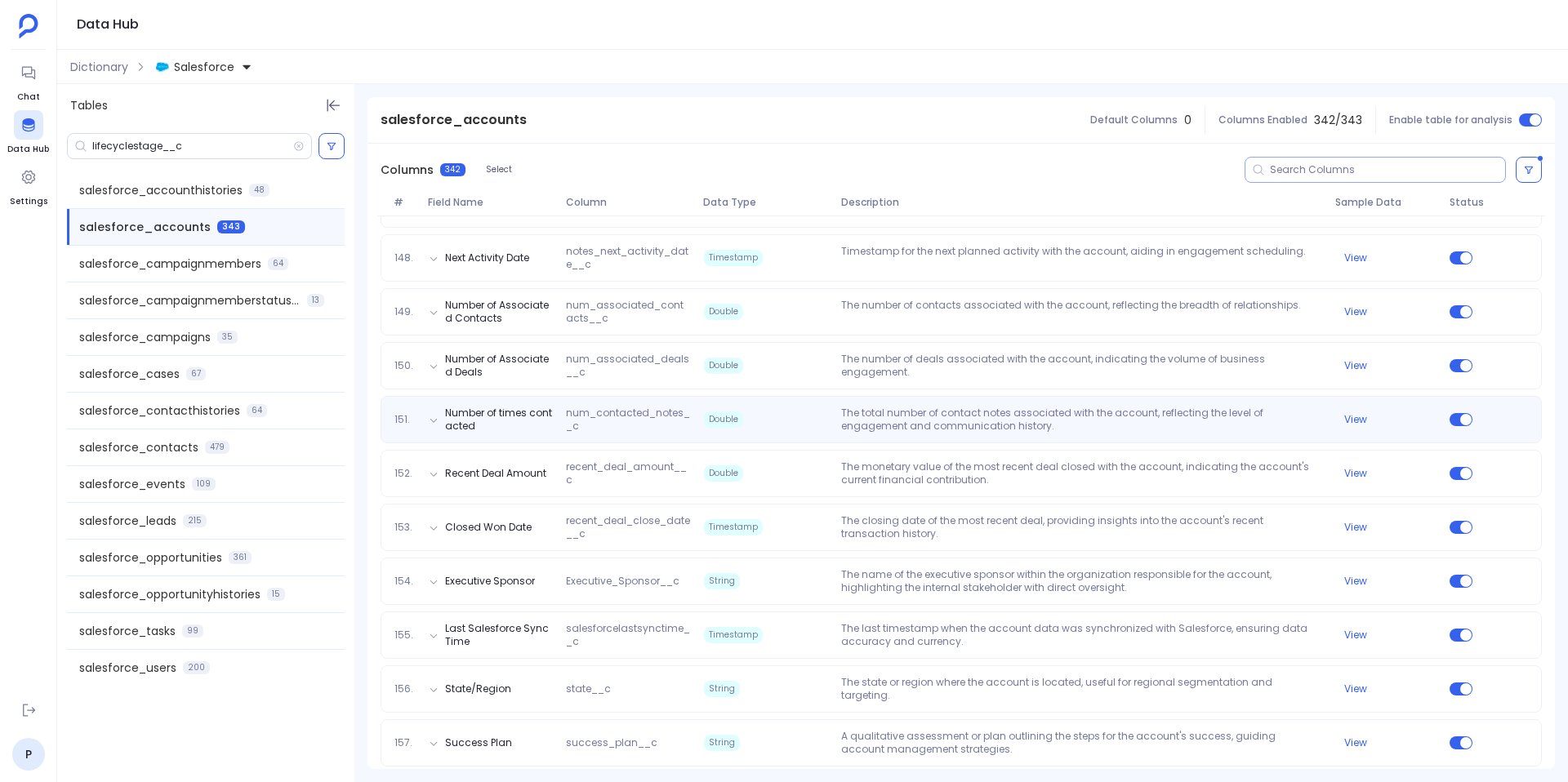
scroll to position [8184, 0]
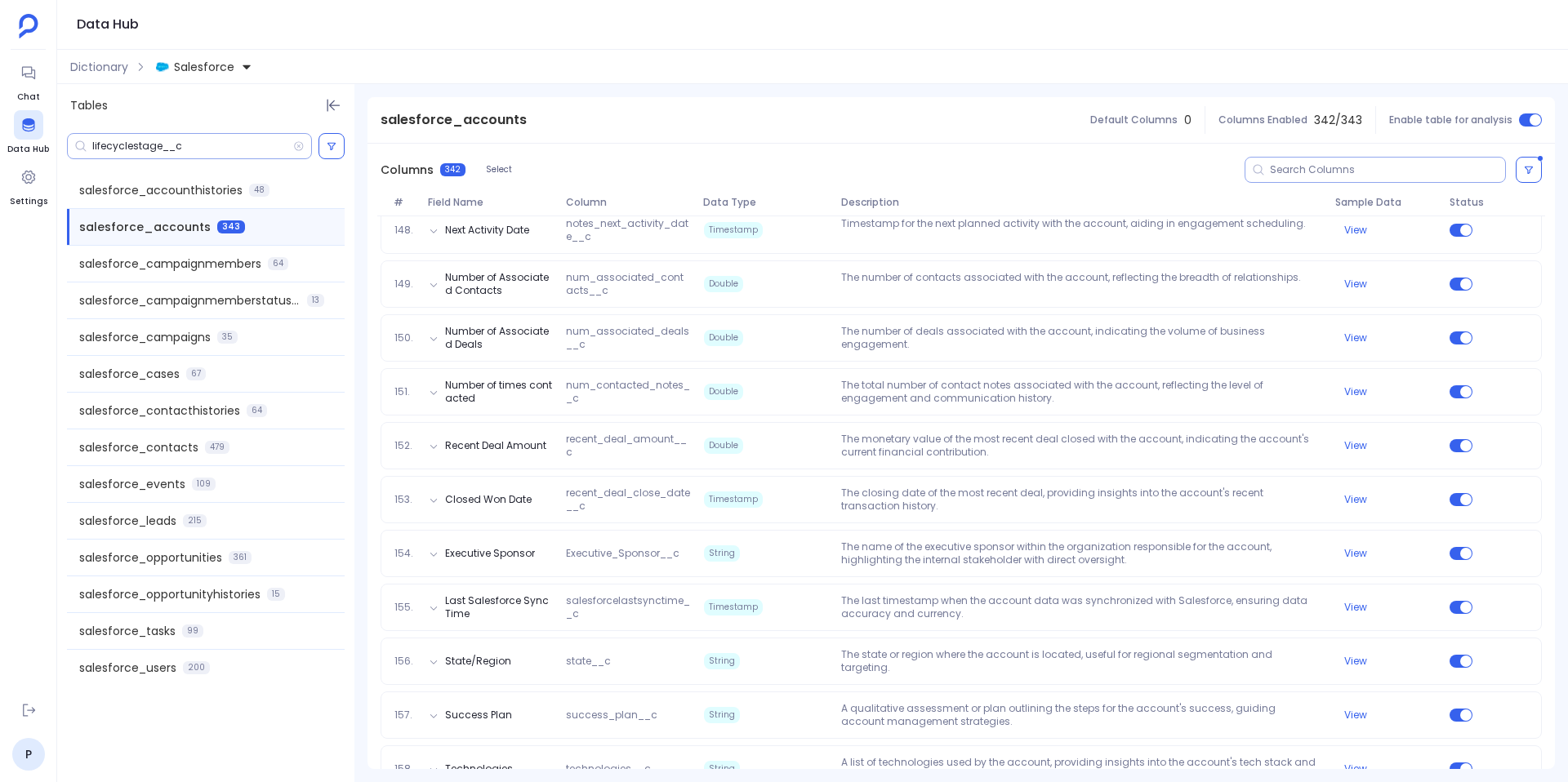
click at [169, 146] on input "lifecyclestage__c" at bounding box center [192, 146] width 201 height 13
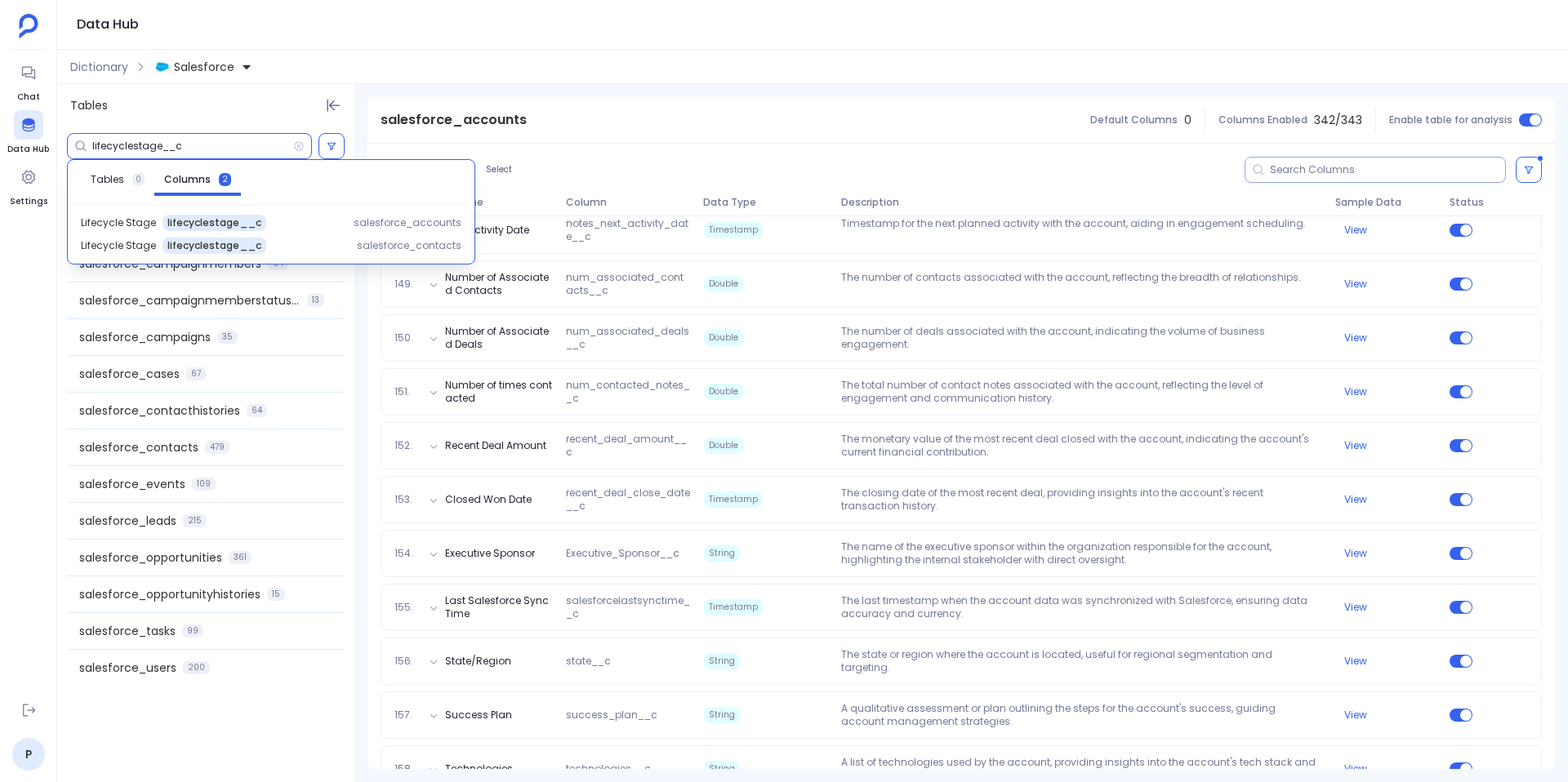
click at [169, 146] on input "lifecyclestage__c" at bounding box center [192, 146] width 201 height 13
paste input "Account_S"
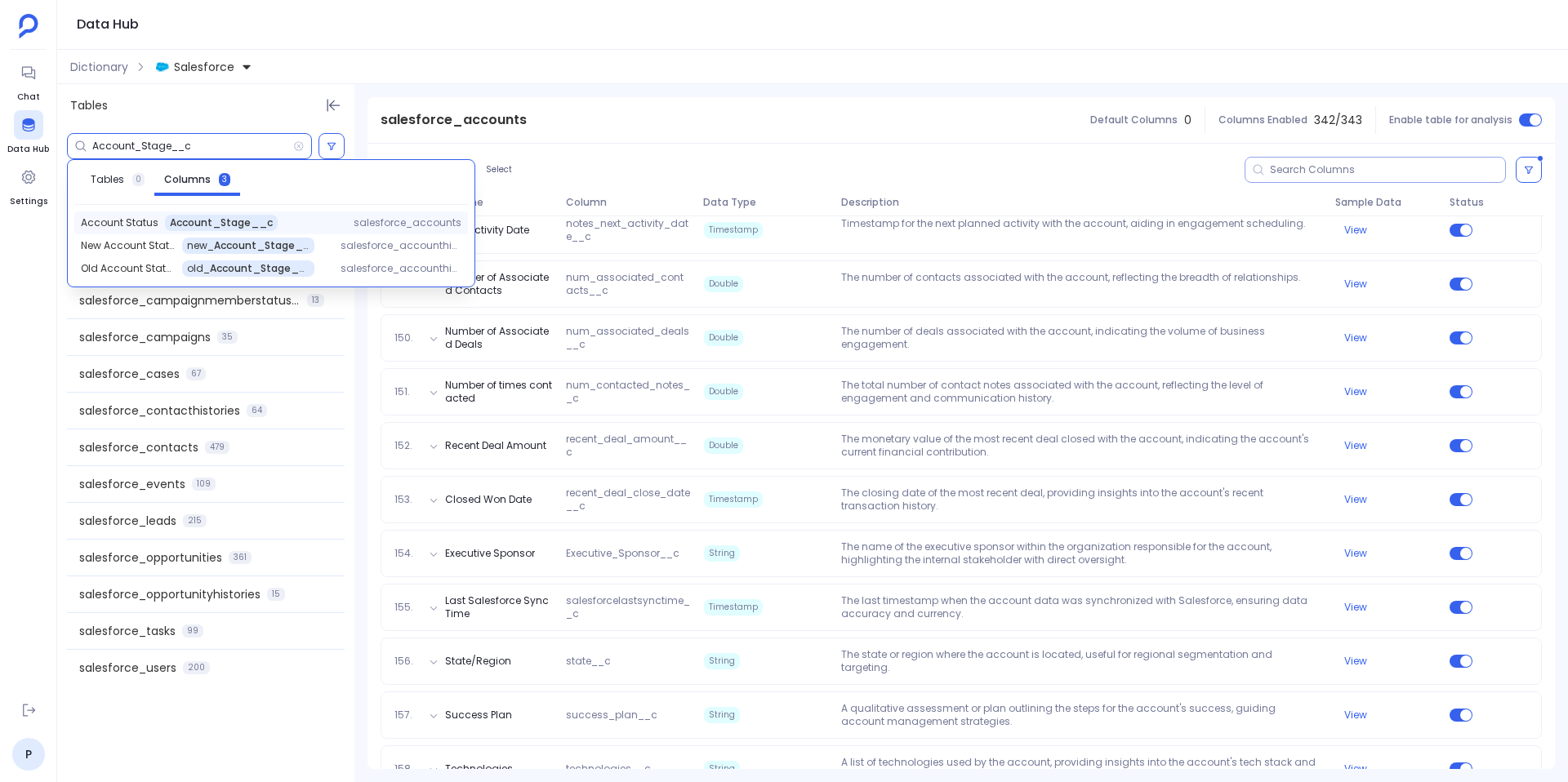
click at [235, 224] on span "Account_Stage__c" at bounding box center [221, 222] width 103 height 13
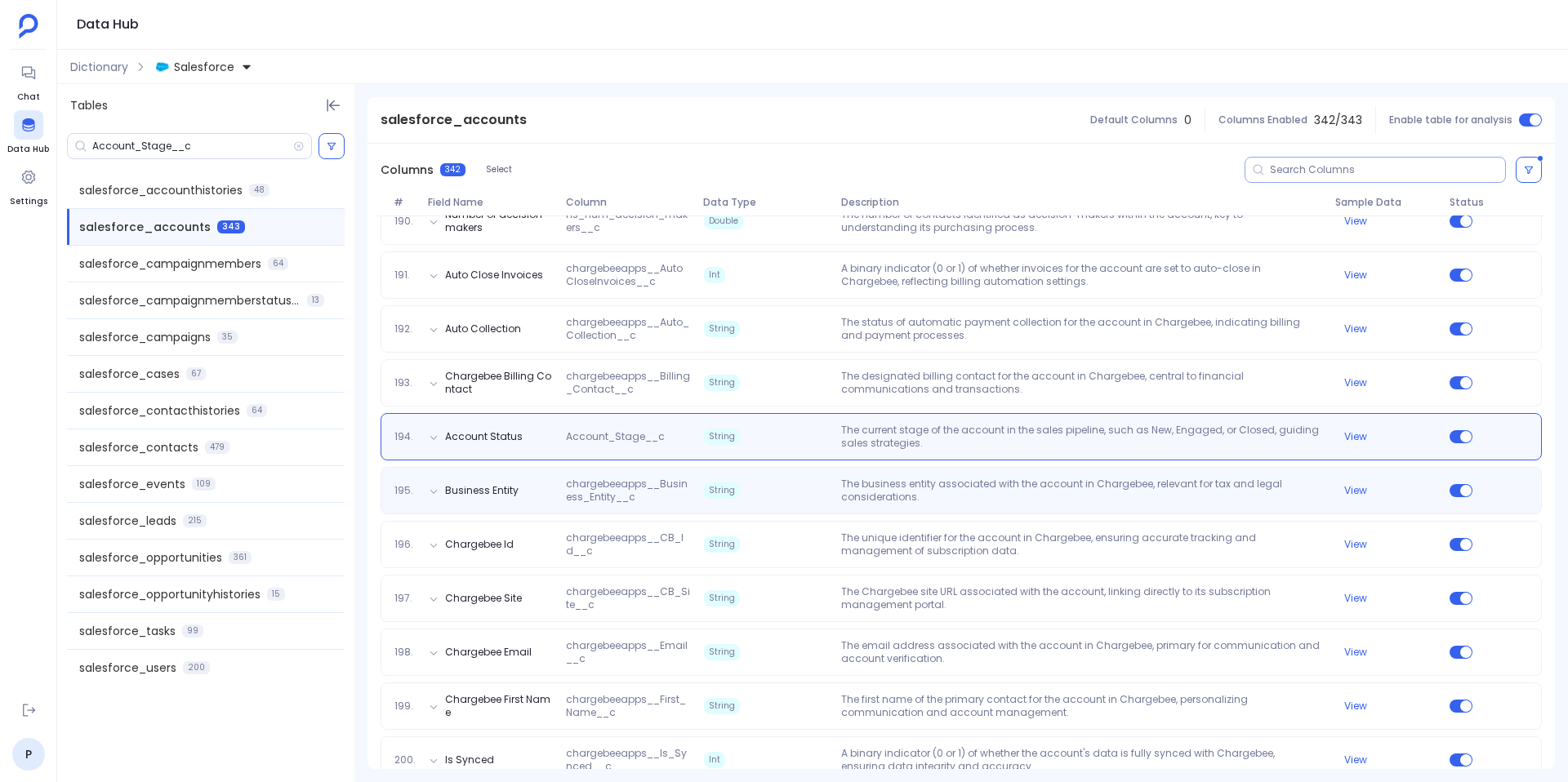
scroll to position [10401, 0]
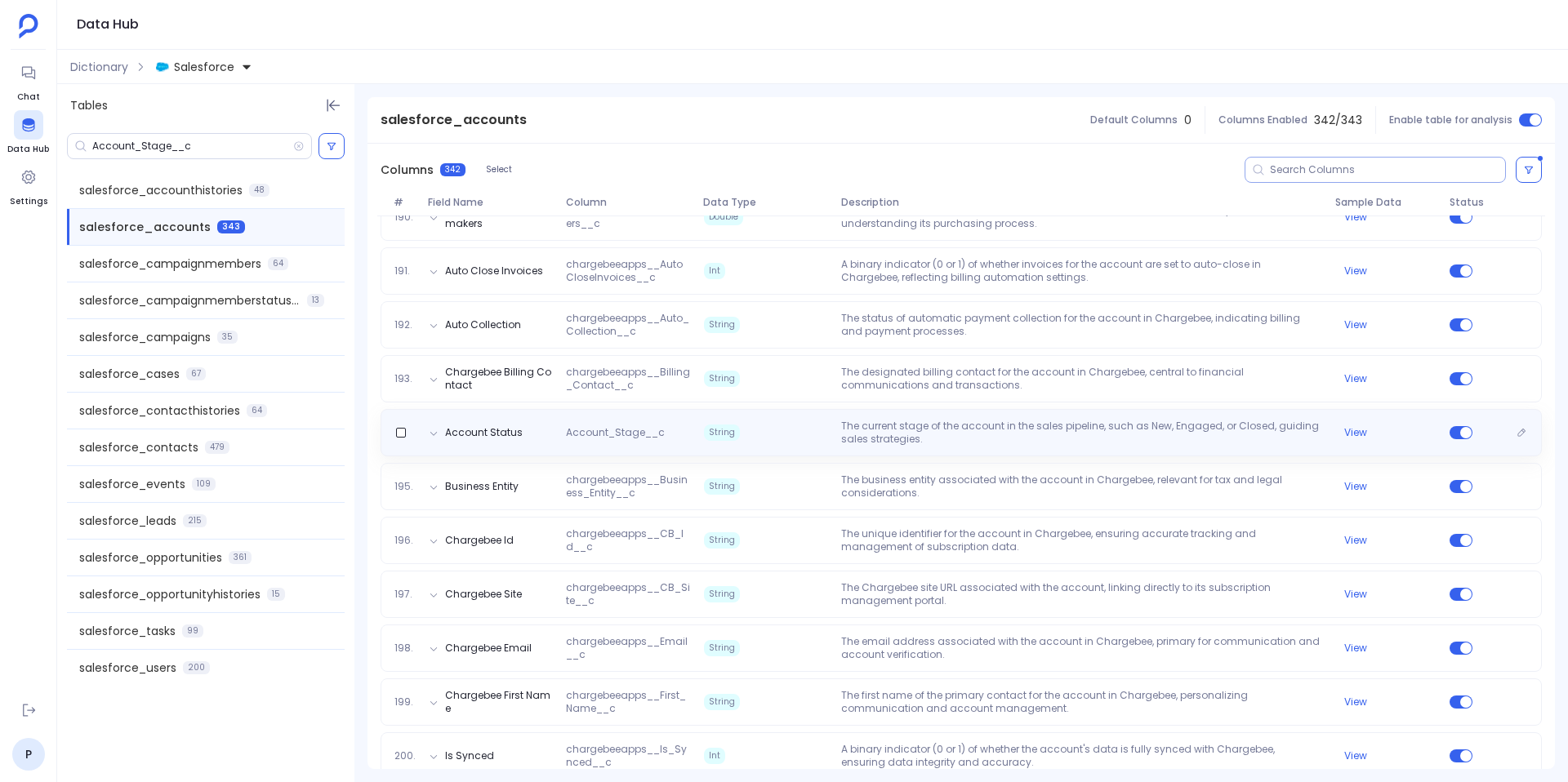
click at [531, 422] on div "Account Status Account_Stage__c String The current stage of the account in the …" at bounding box center [961, 432] width 1147 height 26
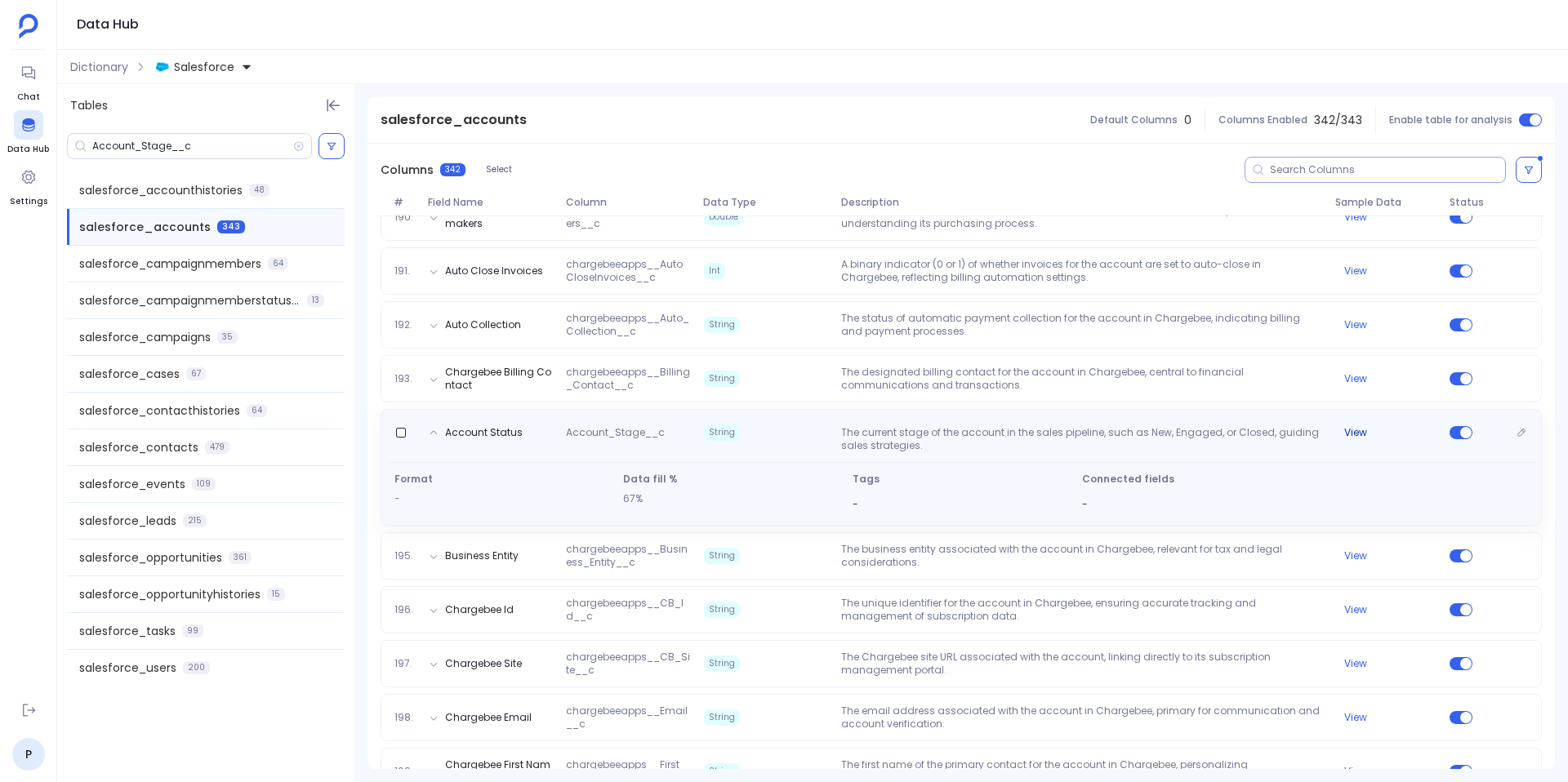
click at [1347, 434] on button "View" at bounding box center [1355, 432] width 23 height 13
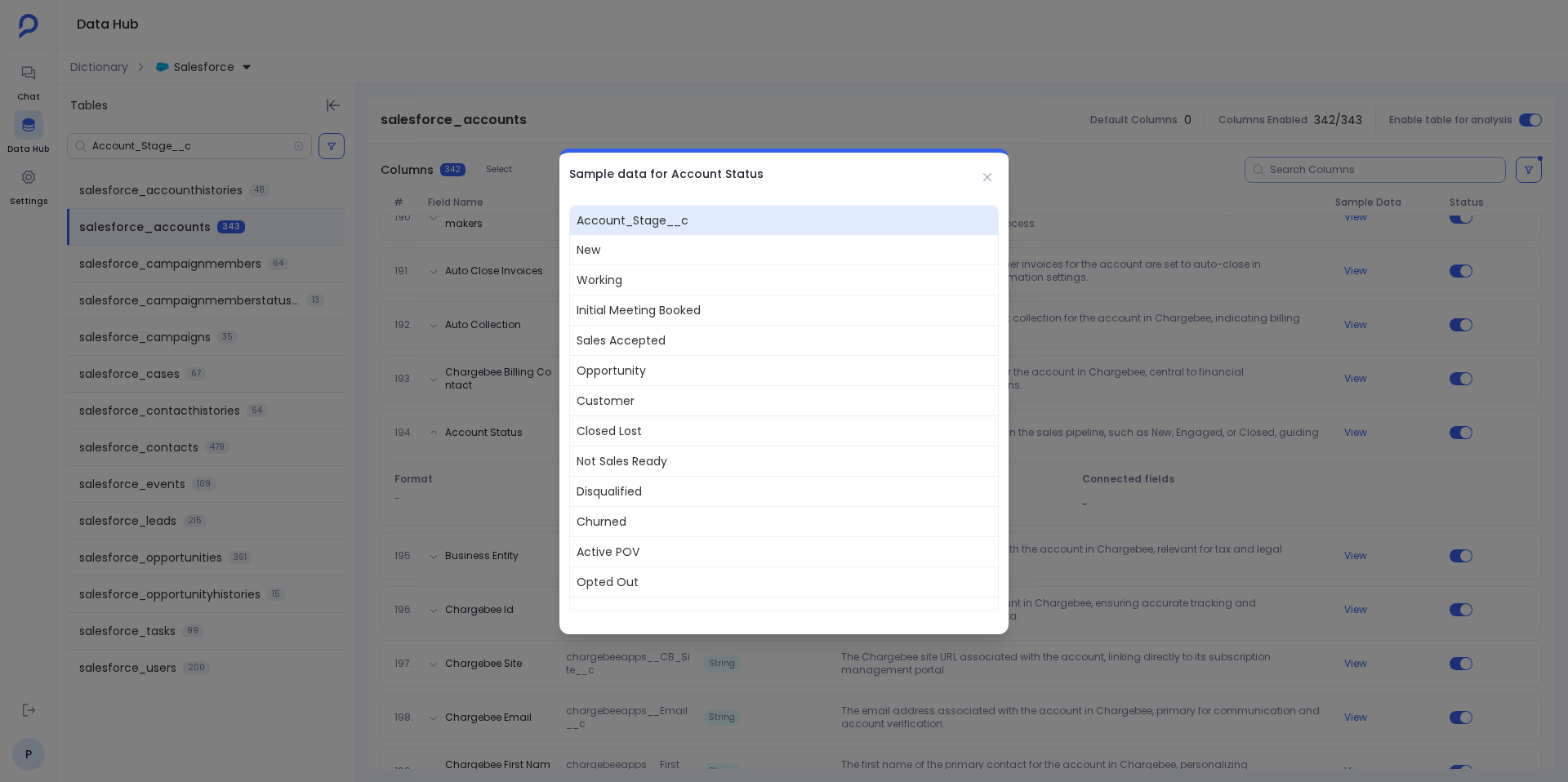
click at [423, 440] on div at bounding box center [784, 391] width 1568 height 782
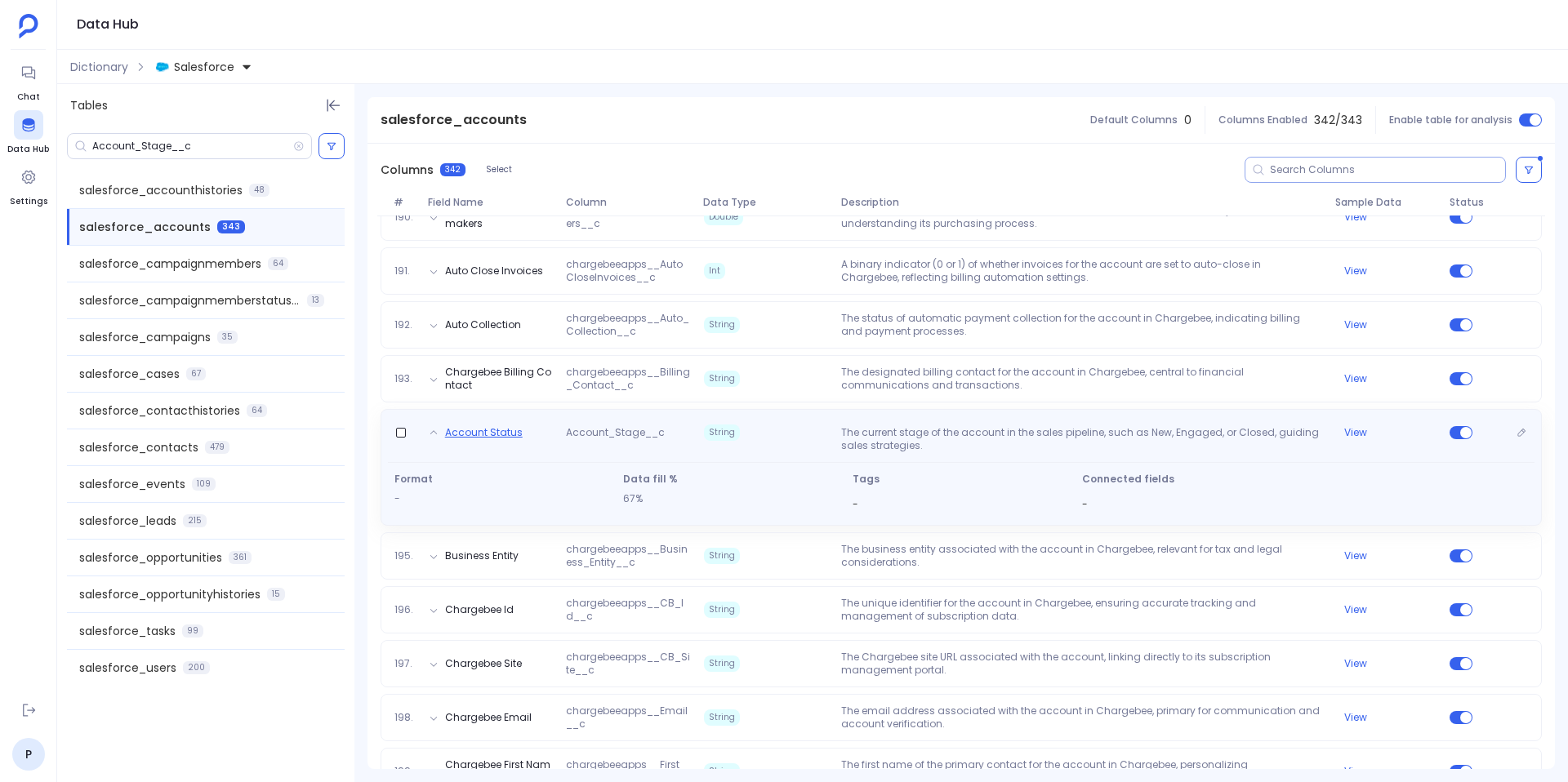
click at [484, 426] on button "Account Status" at bounding box center [484, 432] width 78 height 13
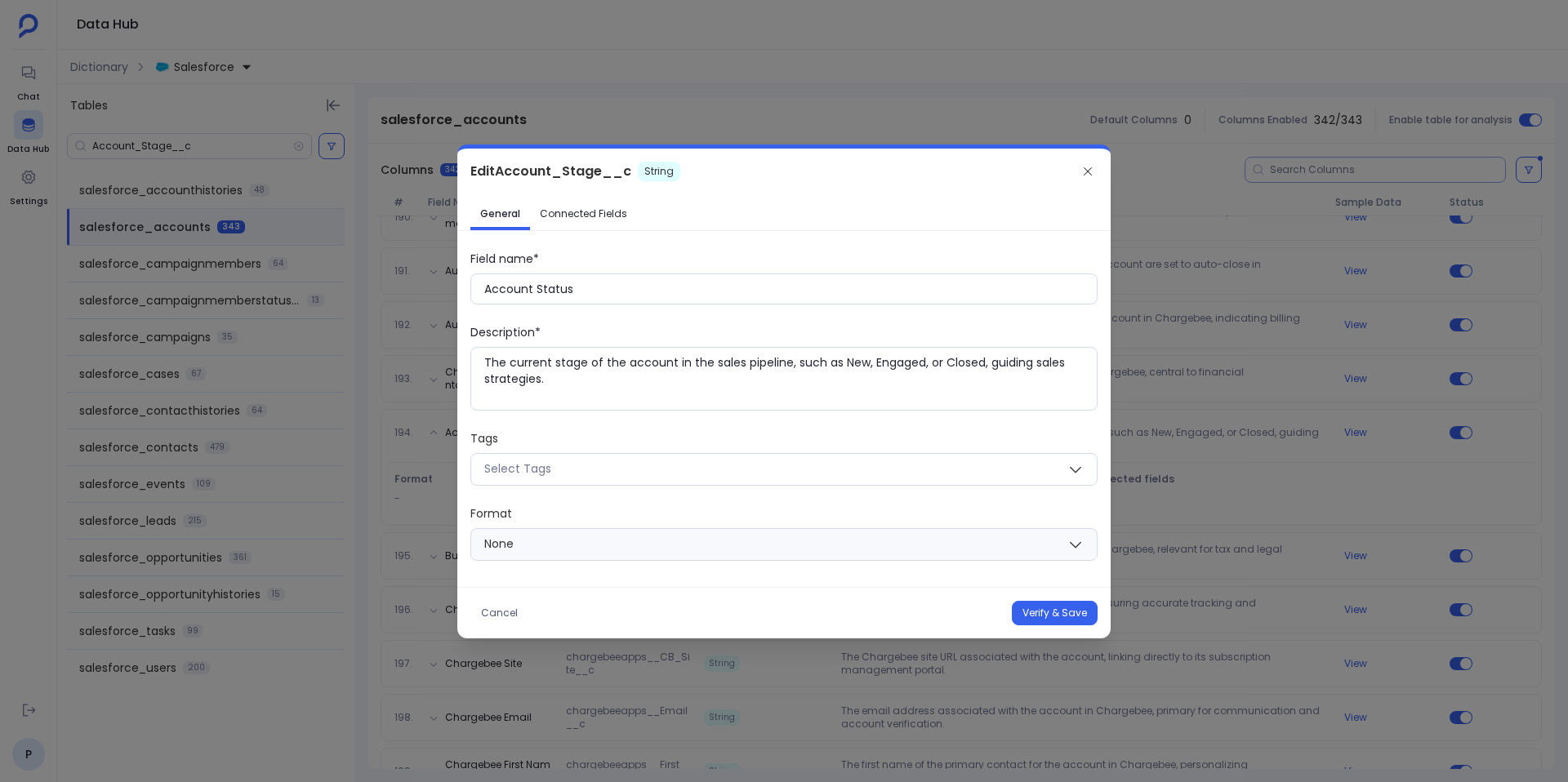
click at [674, 109] on div at bounding box center [784, 391] width 1568 height 782
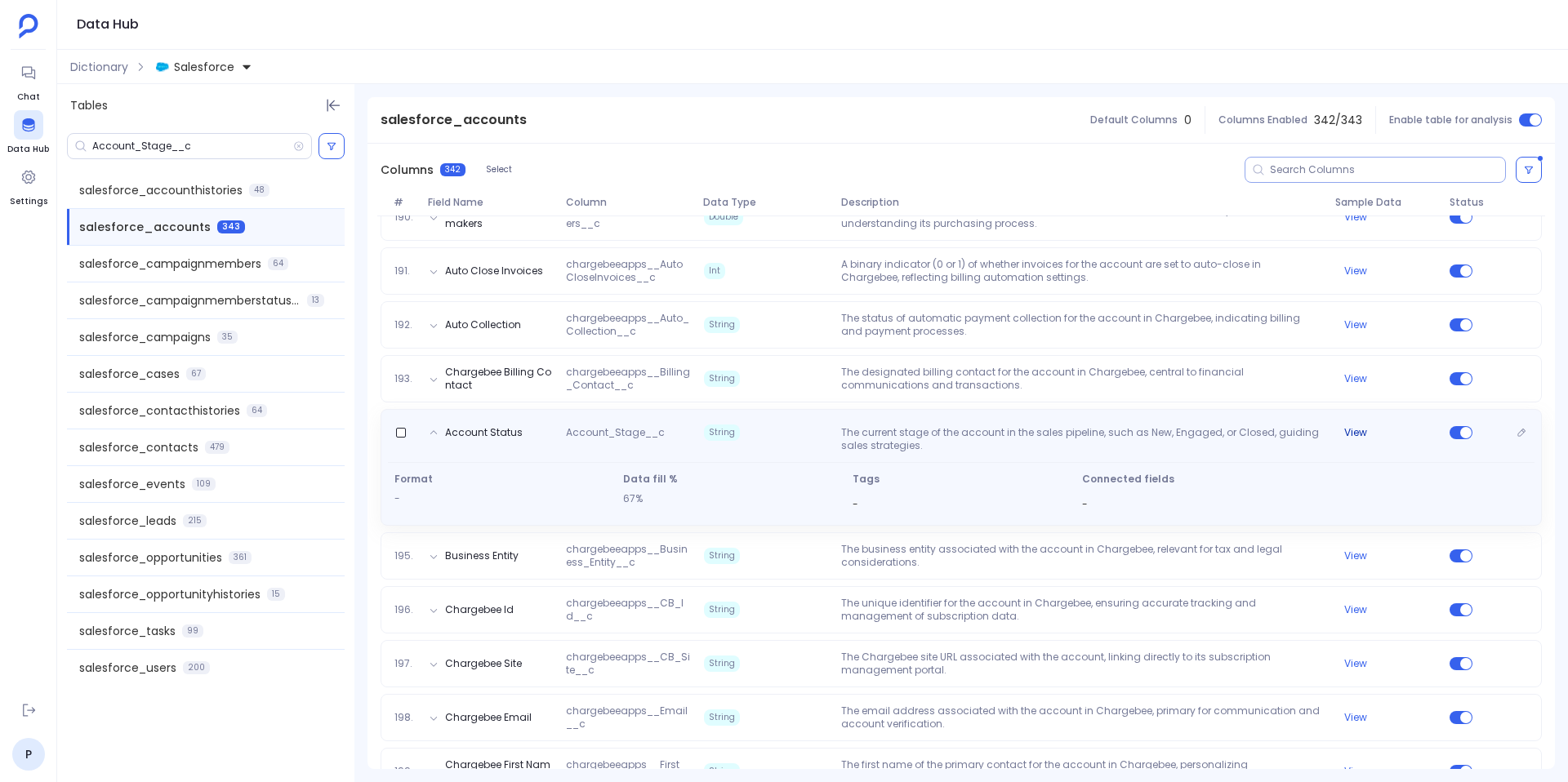
click at [1338, 432] on div "View" at bounding box center [1386, 432] width 115 height 13
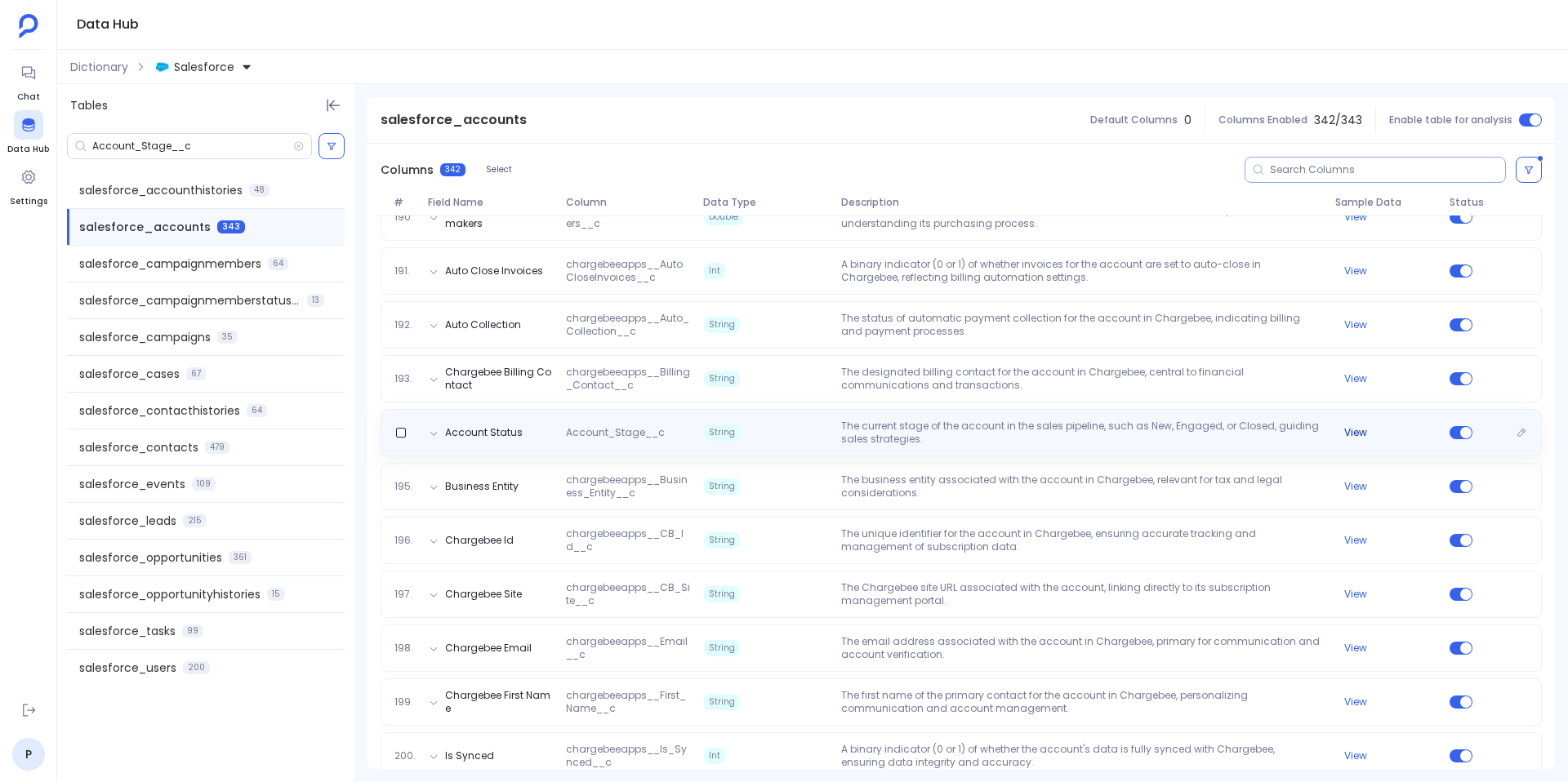
click at [1355, 434] on button "View" at bounding box center [1355, 432] width 23 height 13
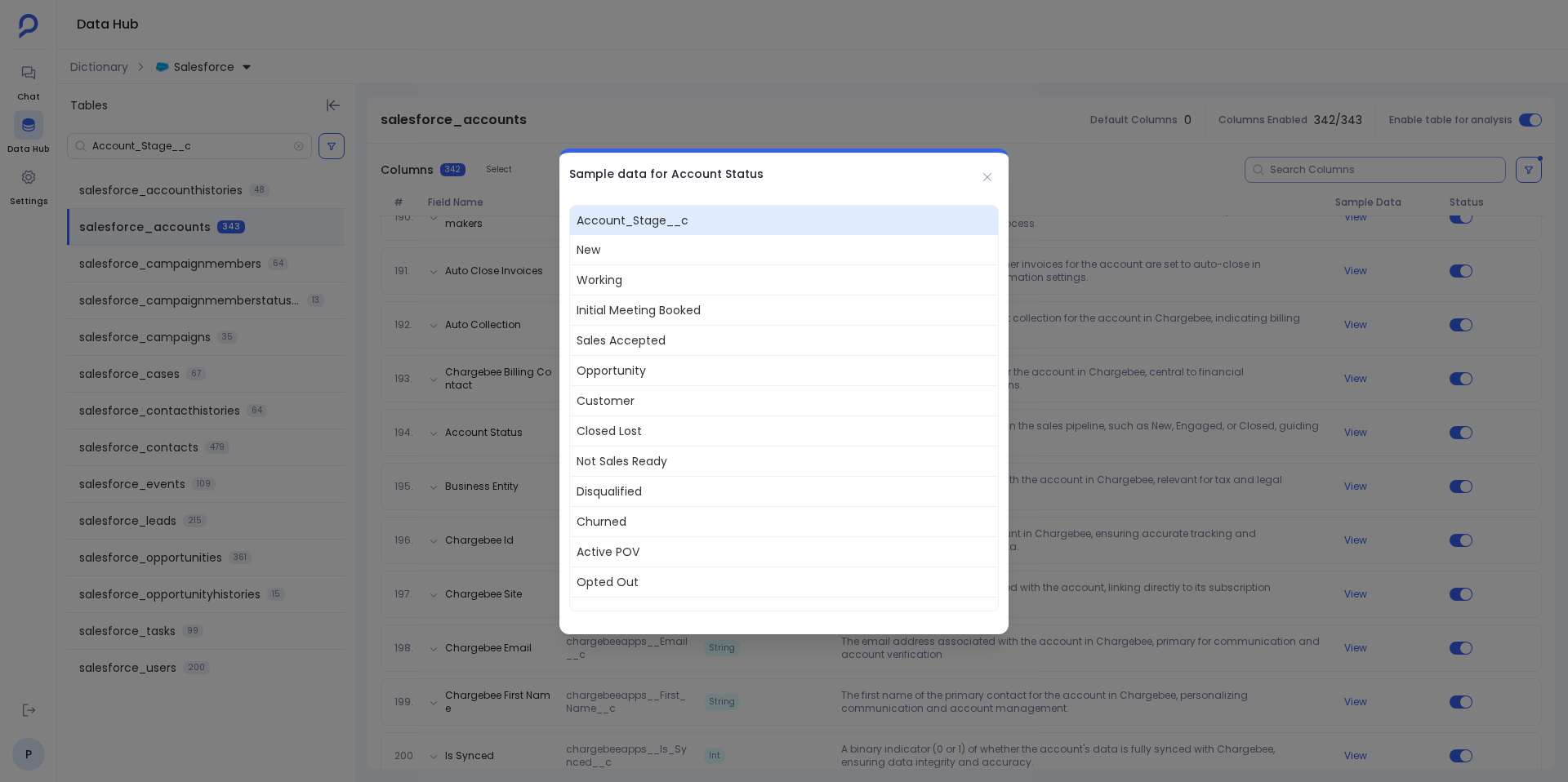
click at [599, 398] on span "Customer" at bounding box center [784, 401] width 428 height 30
click at [503, 418] on div at bounding box center [784, 391] width 1568 height 782
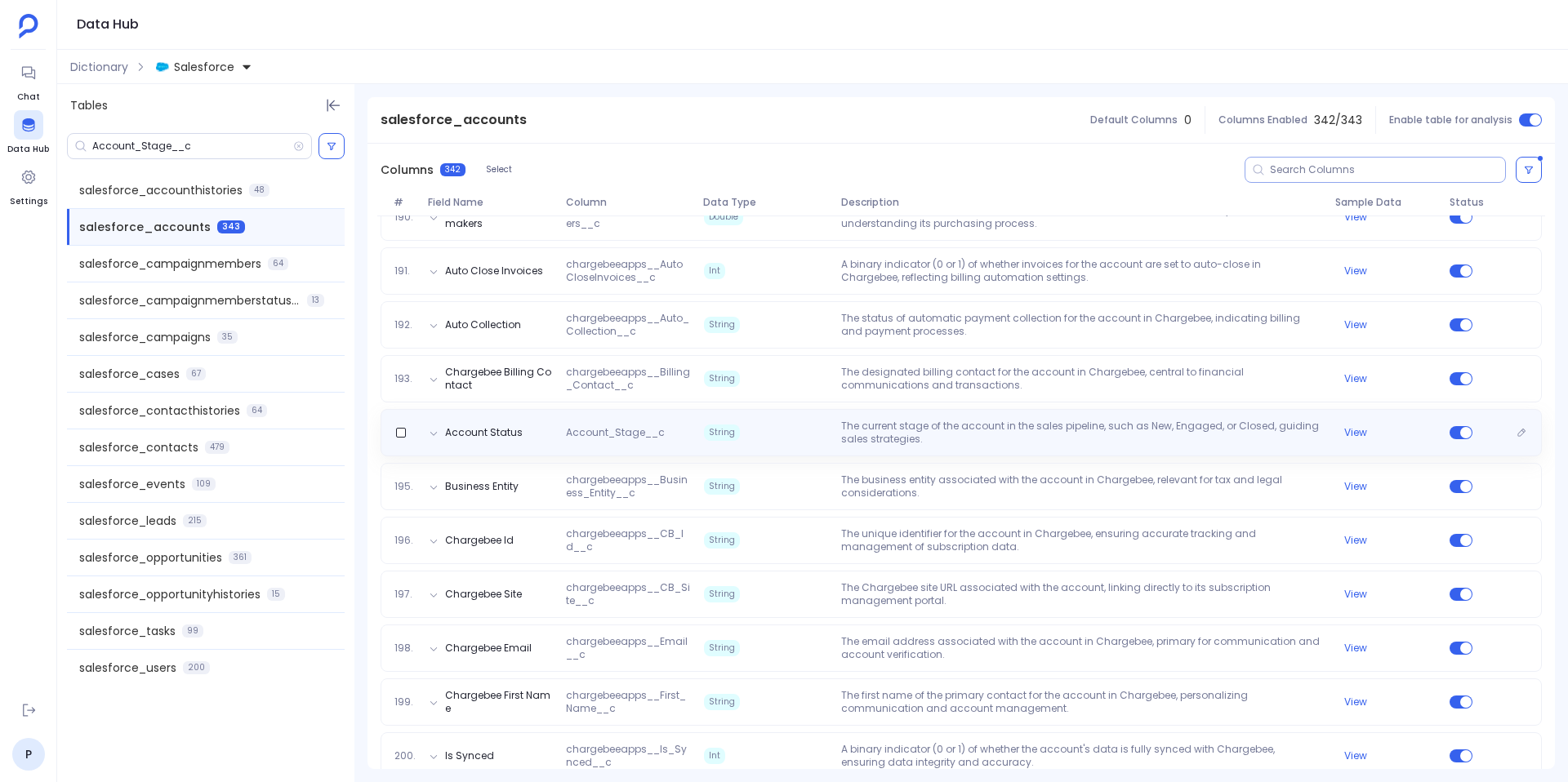
click at [614, 429] on span "Account_Stage__c" at bounding box center [629, 432] width 138 height 13
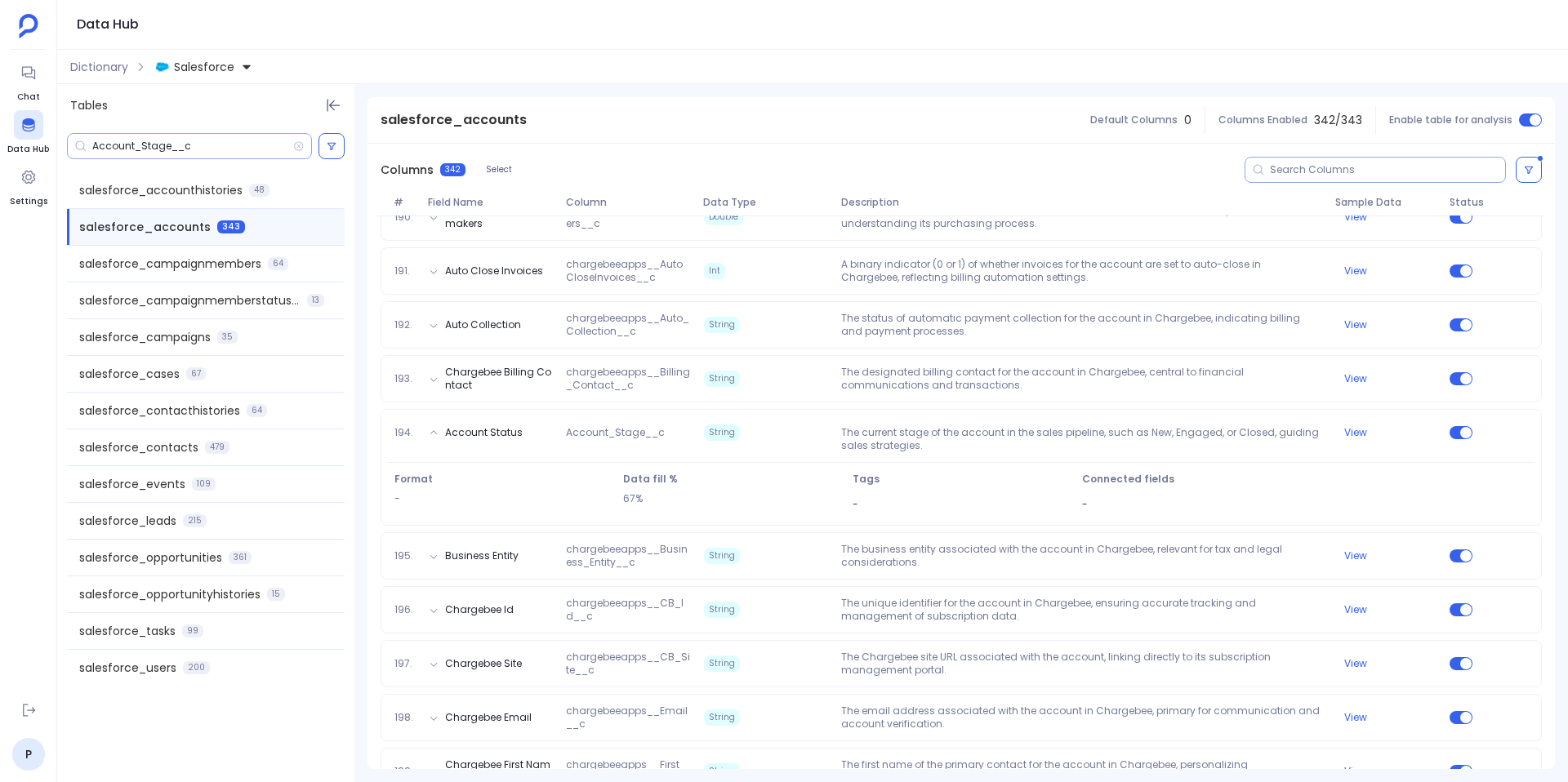
click at [119, 145] on input "Account_Stage__c" at bounding box center [192, 146] width 201 height 13
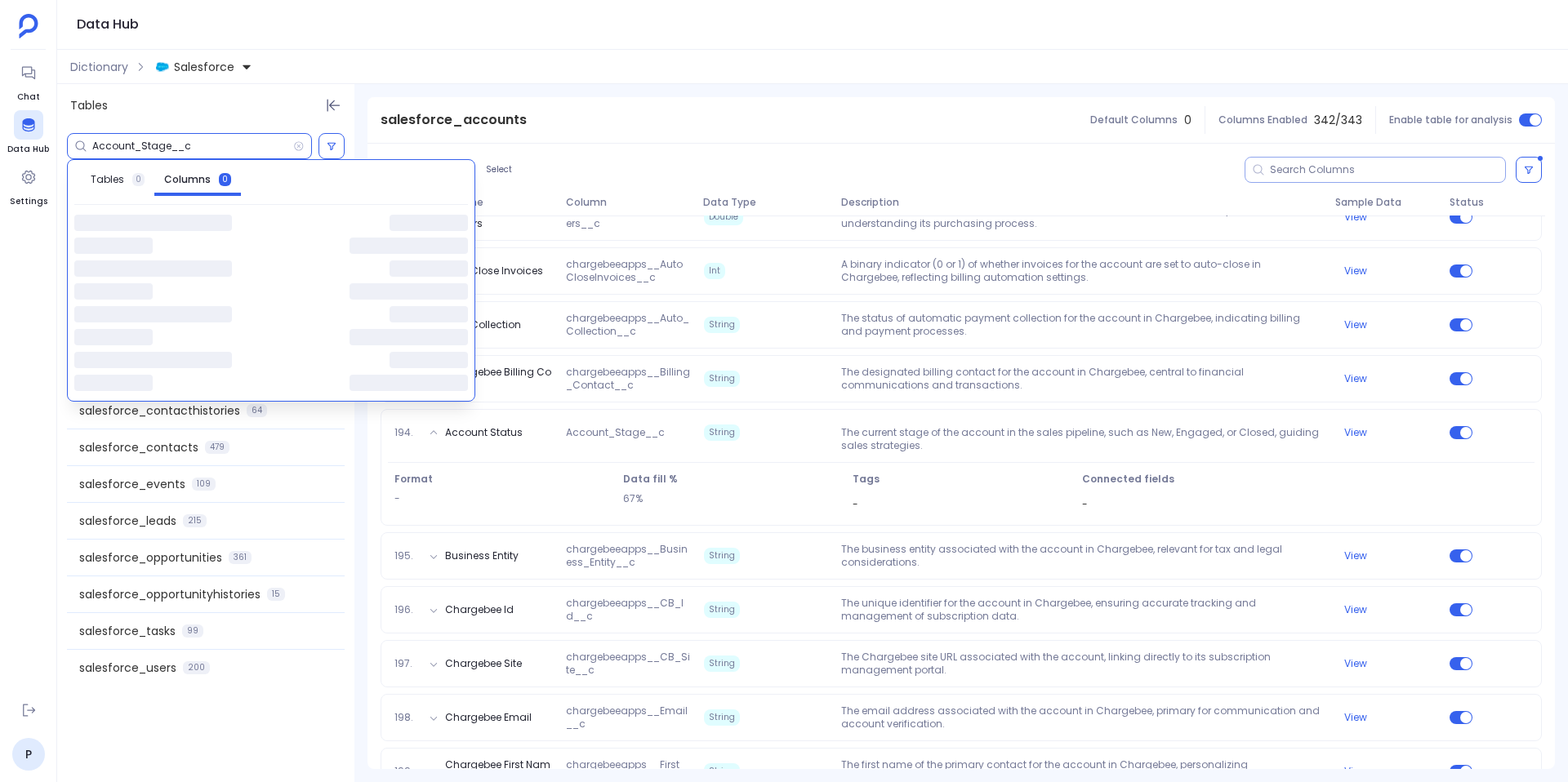
click at [119, 145] on input "Account_Stage__c" at bounding box center [192, 146] width 201 height 13
paste input "Record_Type_Name_Aux"
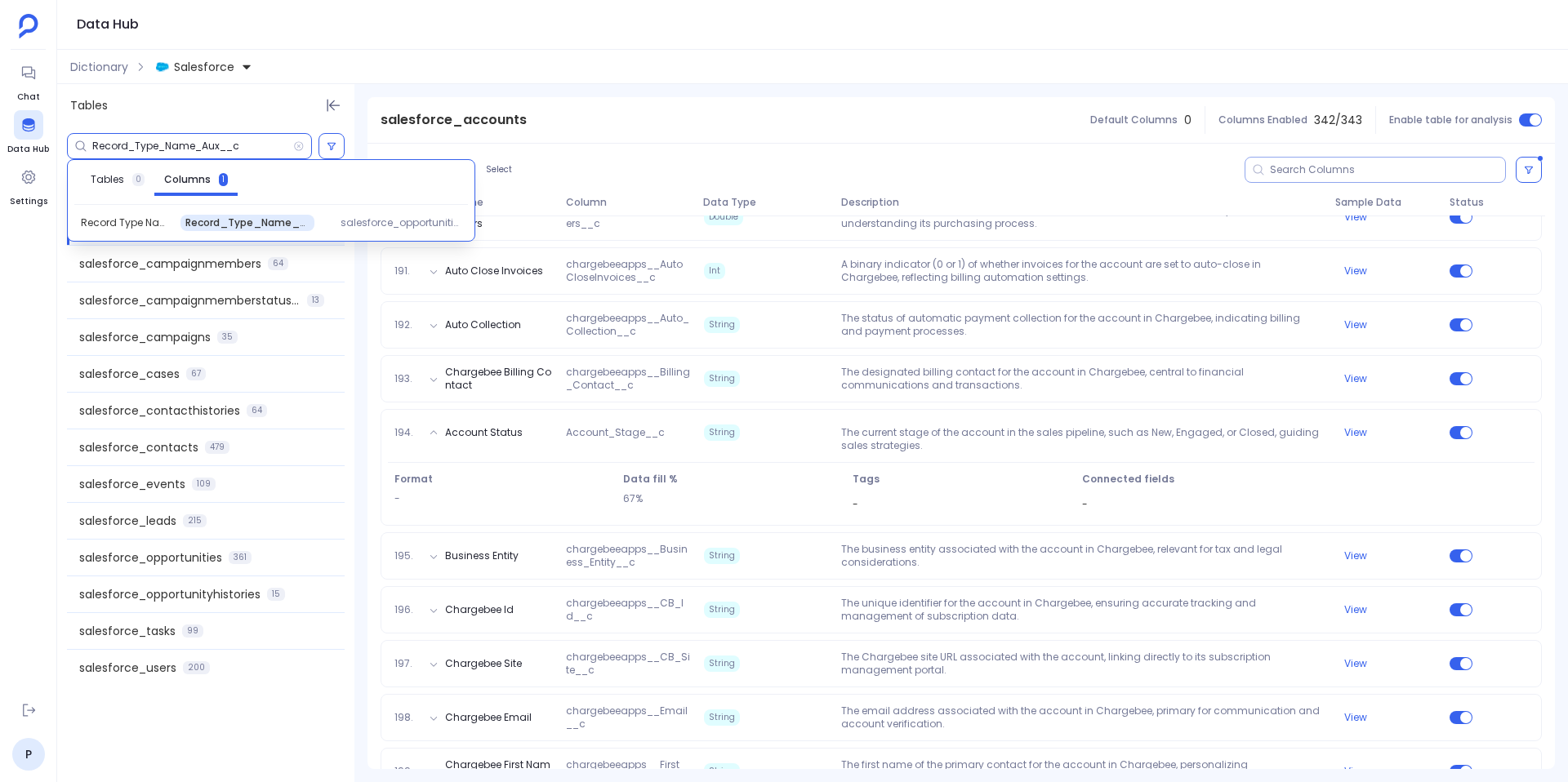
type input "Record_Type_Name_Aux__c"
click at [204, 215] on div "Record_Type_Name_Aux__c" at bounding box center [247, 223] width 134 height 16
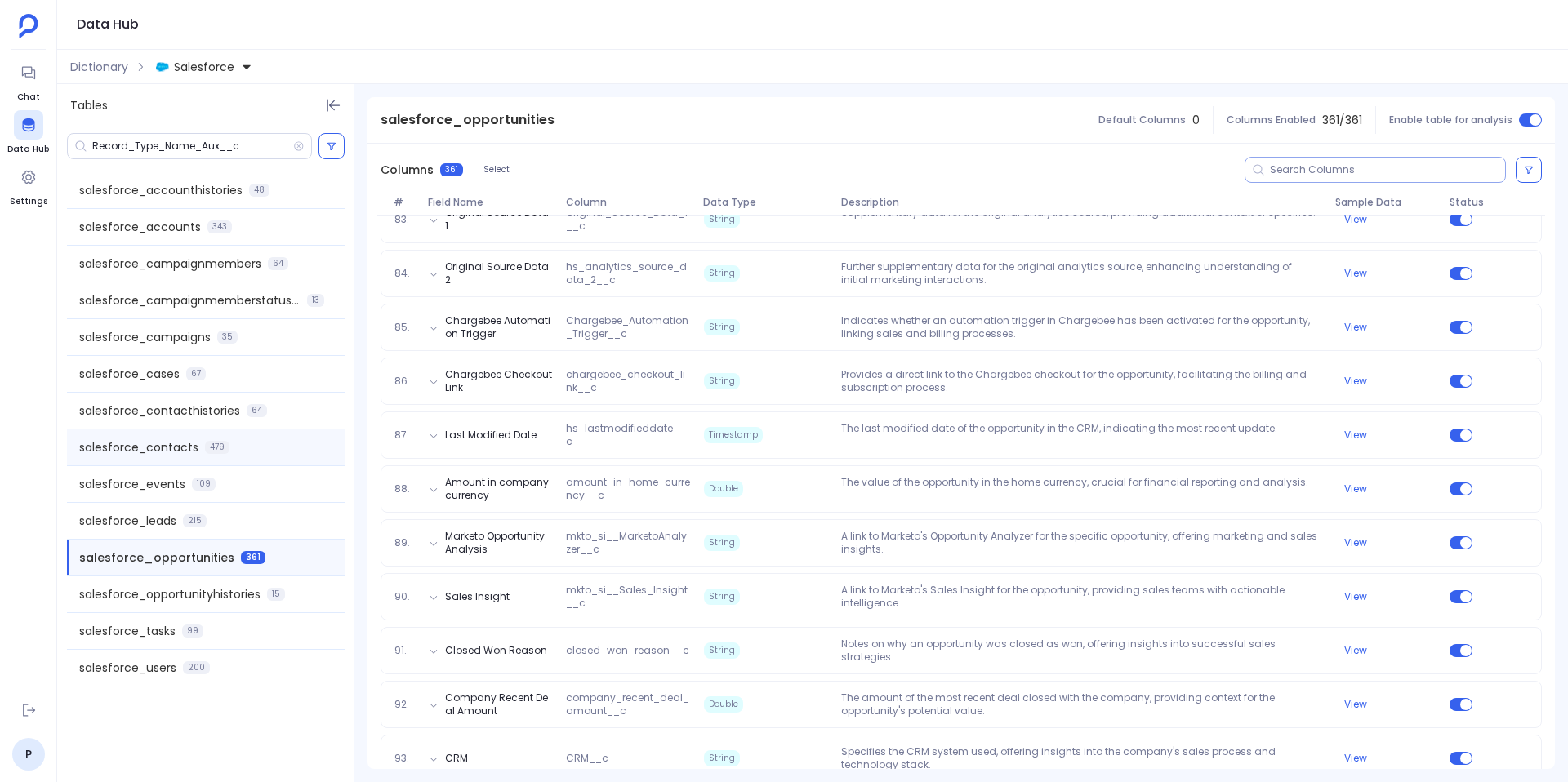
scroll to position [5013, 0]
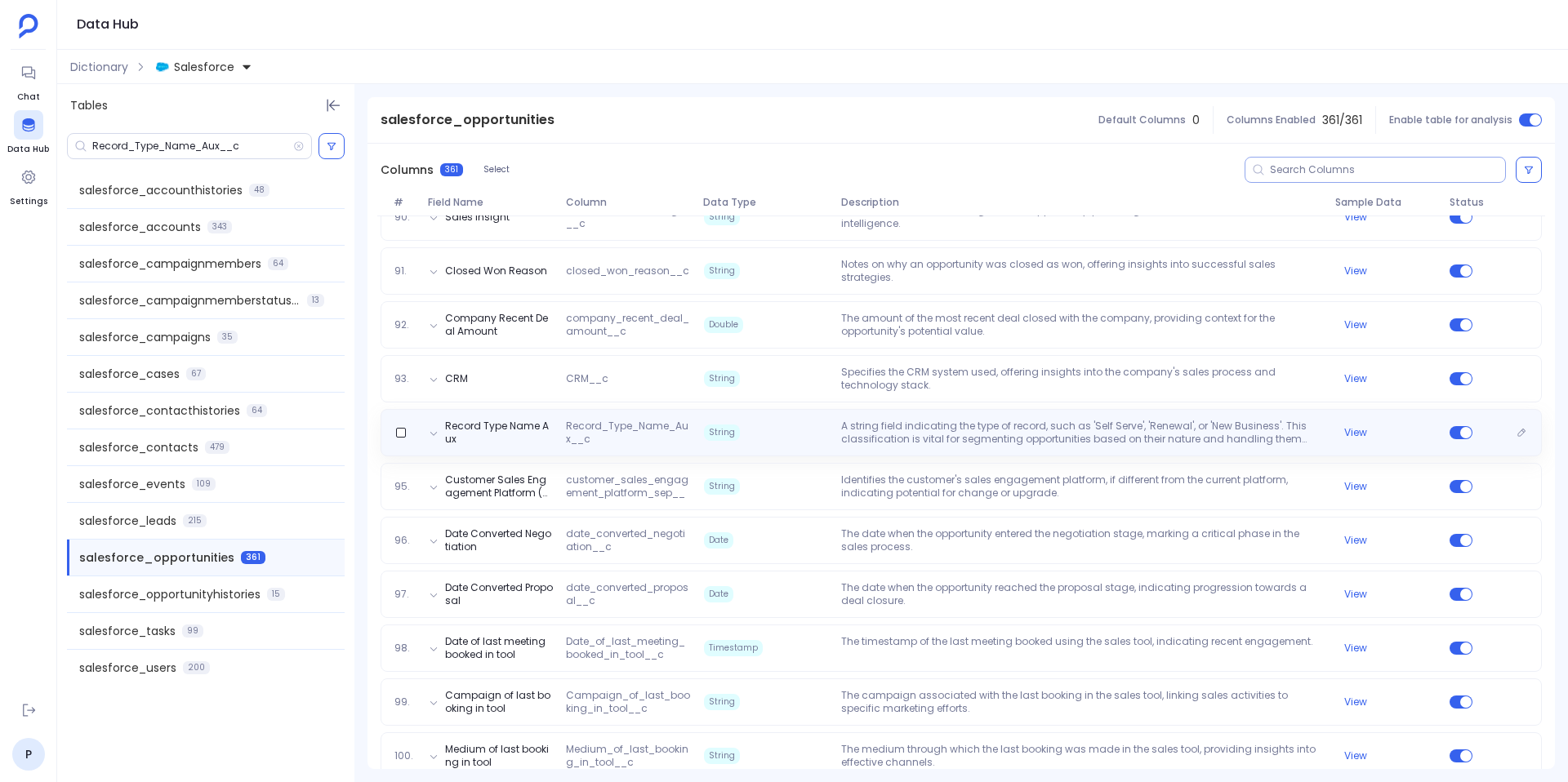
click at [691, 423] on span "Record_Type_Name_Aux__c" at bounding box center [629, 432] width 138 height 26
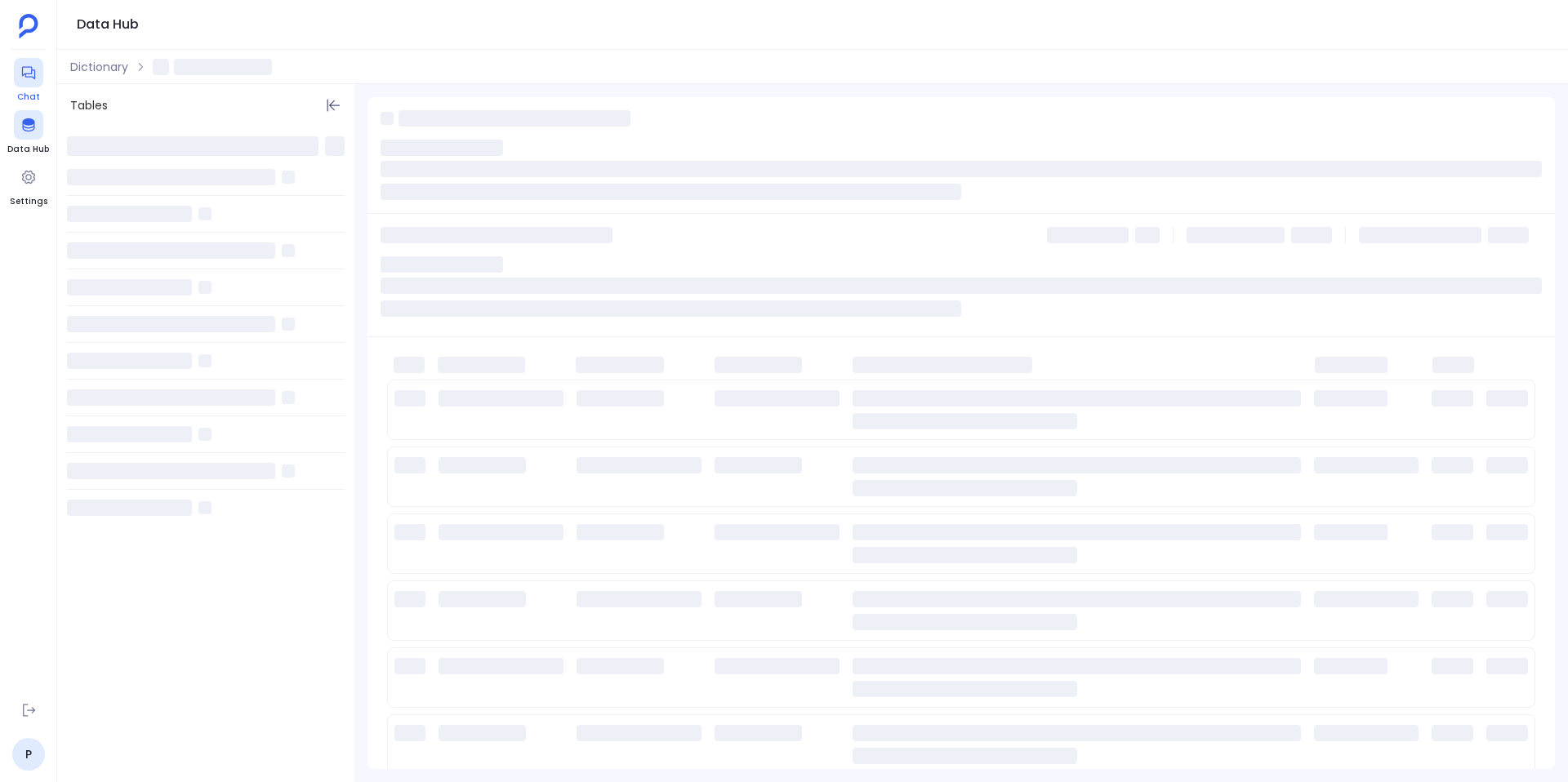
click at [18, 58] on div at bounding box center [28, 73] width 30 height 30
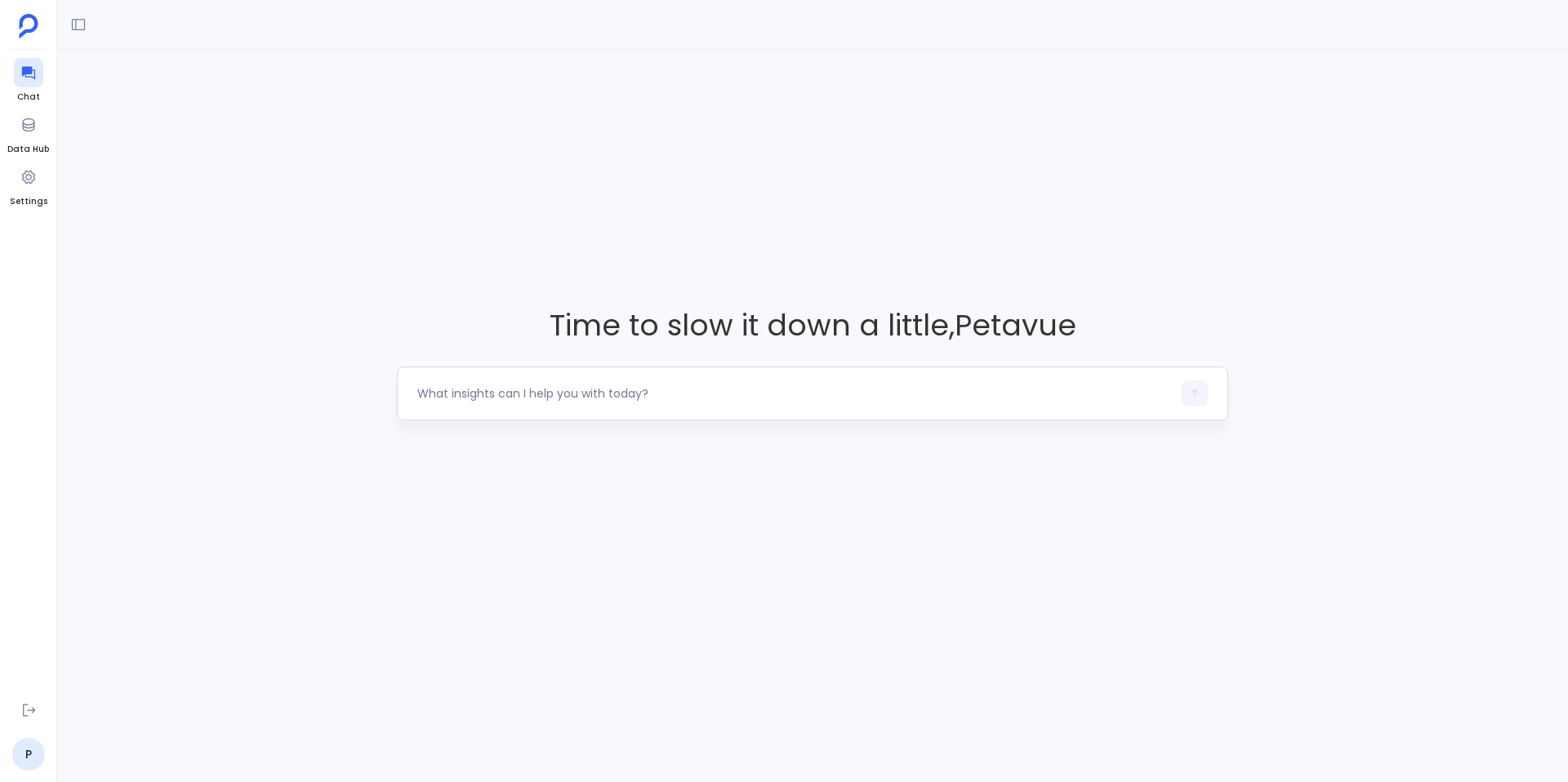
click at [470, 404] on div at bounding box center [795, 393] width 754 height 26
click at [468, 402] on div at bounding box center [795, 393] width 754 height 26
click at [448, 394] on textarea at bounding box center [795, 393] width 754 height 16
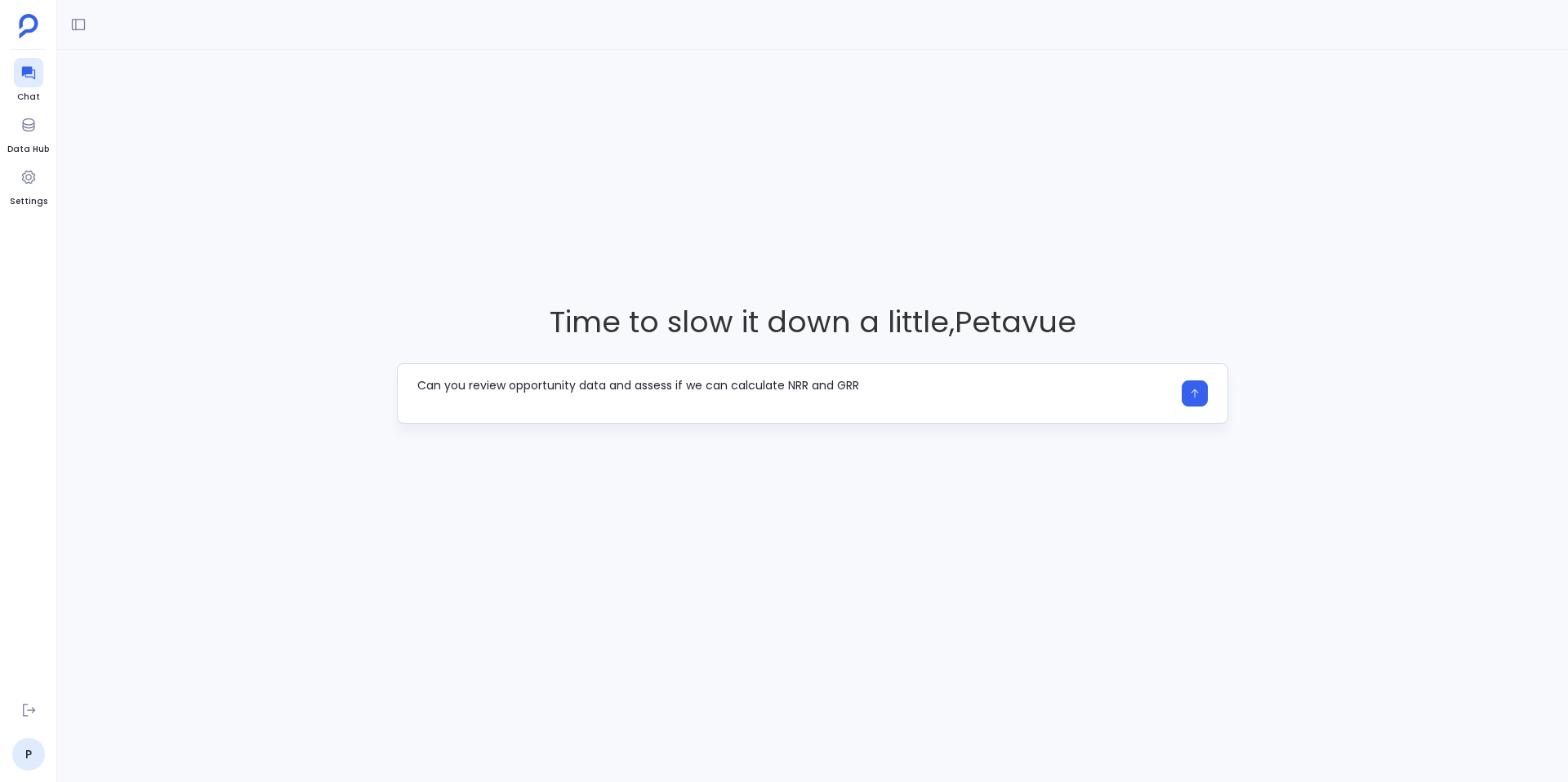
type textarea "Can you review opportunity data and assess if we can calculate NRR and GRR"
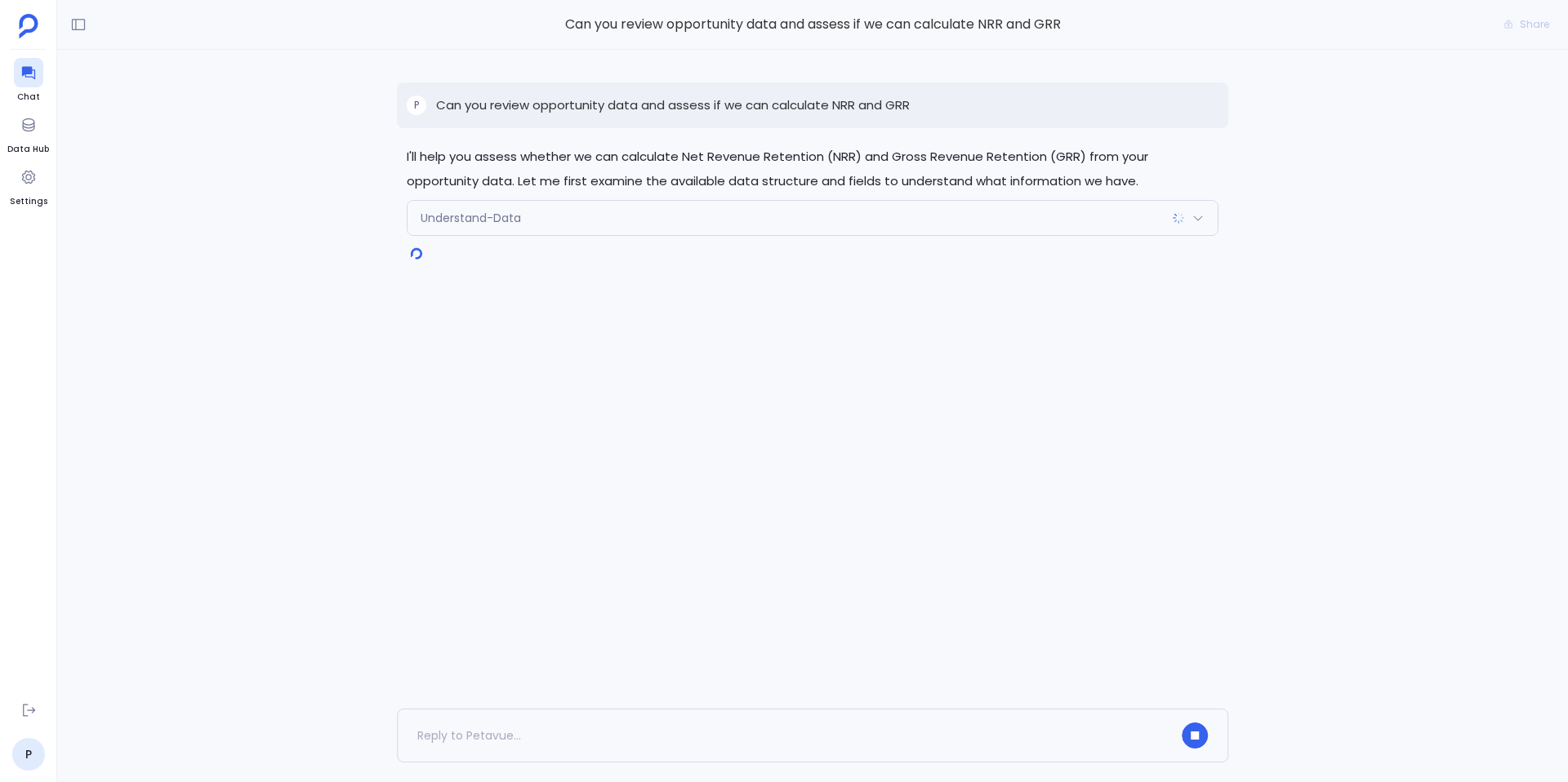
click at [932, 375] on div "I'll help you assess whether we can calculate Net Revenue Retention (NRR) and G…" at bounding box center [813, 379] width 1511 height 659
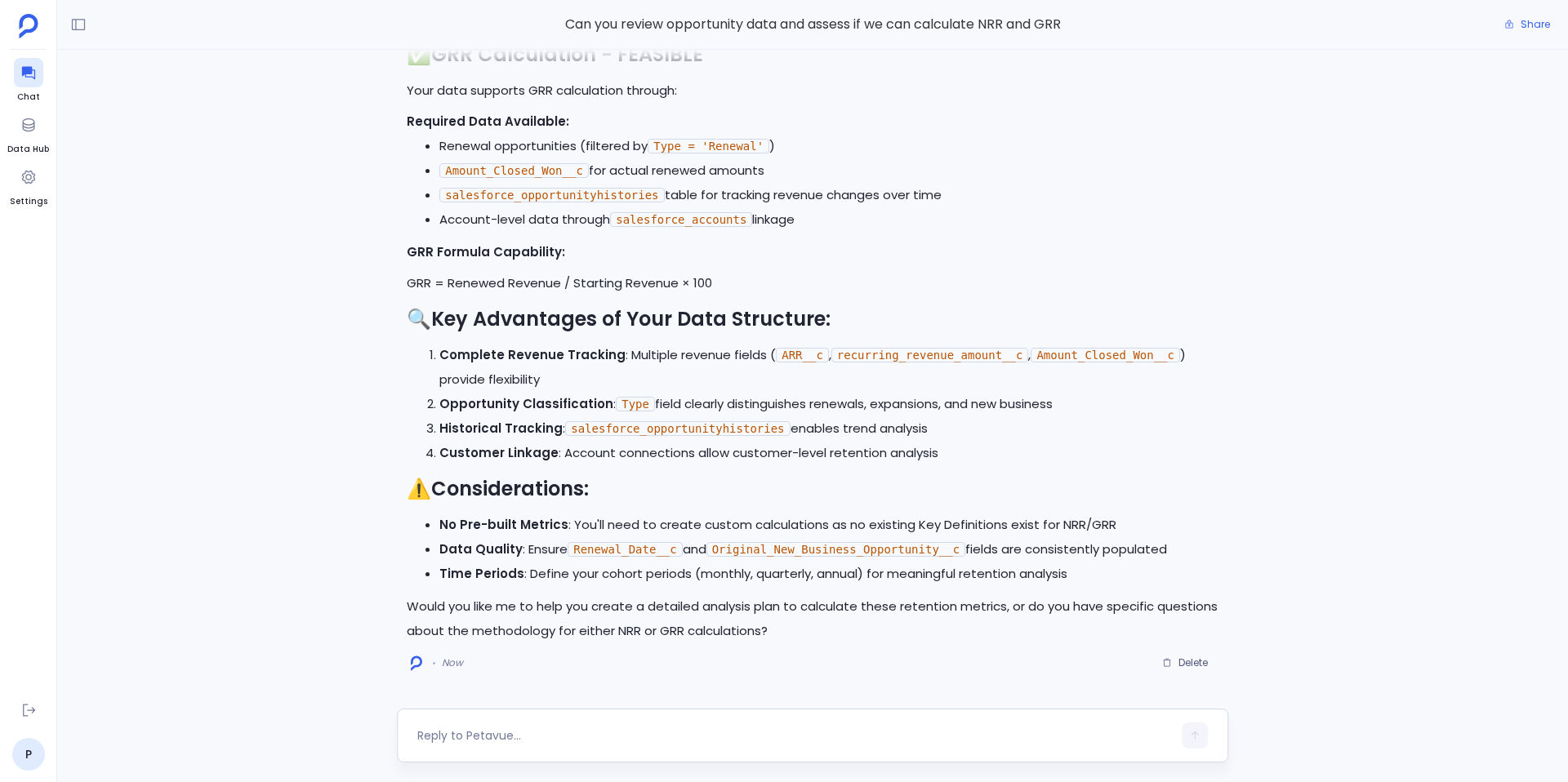
click at [597, 732] on textarea at bounding box center [795, 735] width 754 height 16
type textarea "y"
drag, startPoint x: 594, startPoint y: 610, endPoint x: 781, endPoint y: 612, distance: 187.0
click at [781, 612] on p "Would you like me to help you create a detailed analysis plan to calculate thes…" at bounding box center [813, 619] width 812 height 49
copy p "create a detailed analysis plan"
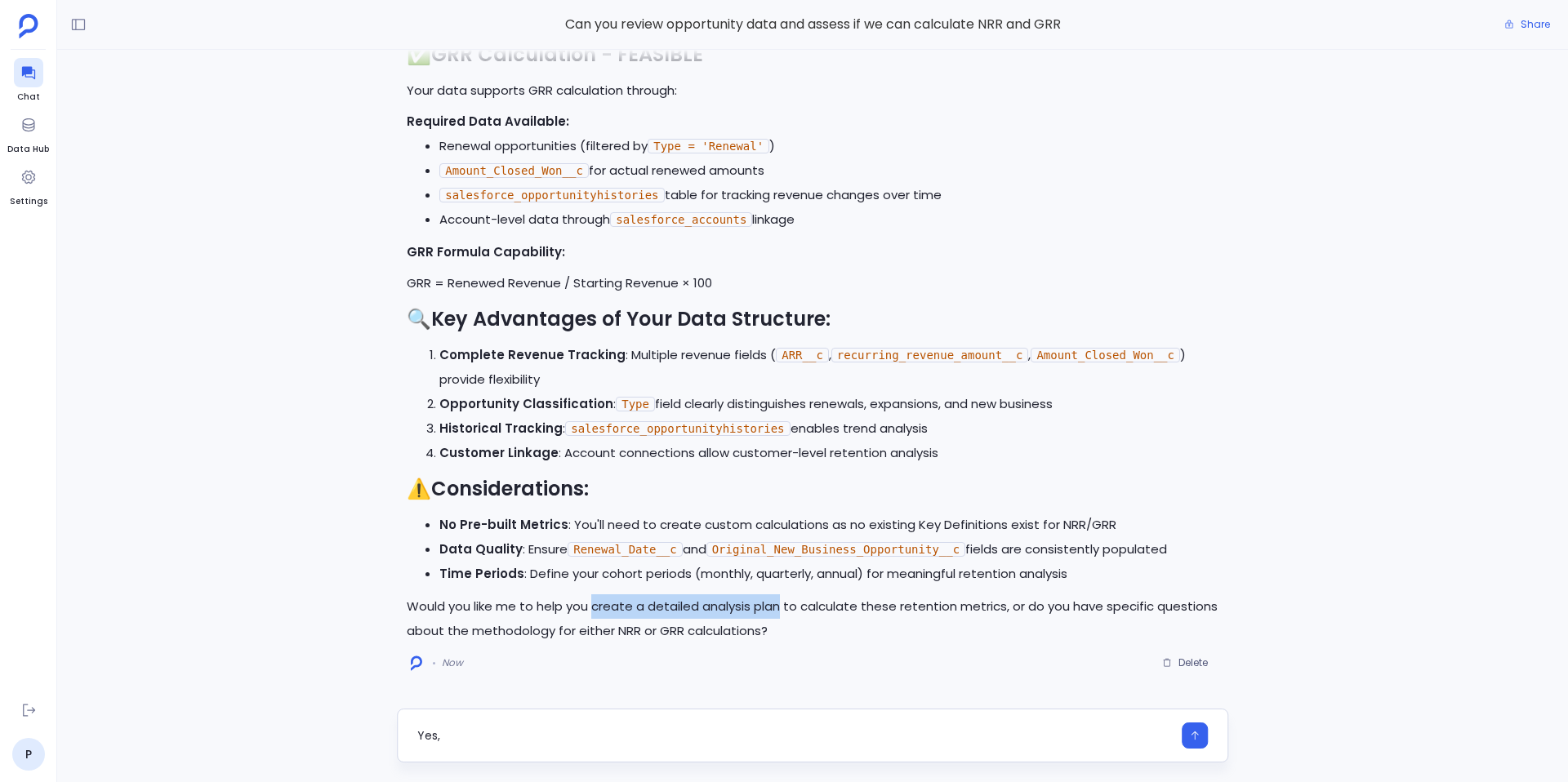
click at [481, 732] on textarea "Yes," at bounding box center [795, 735] width 754 height 16
type textarea "Yes, create a detailed analysis plan"
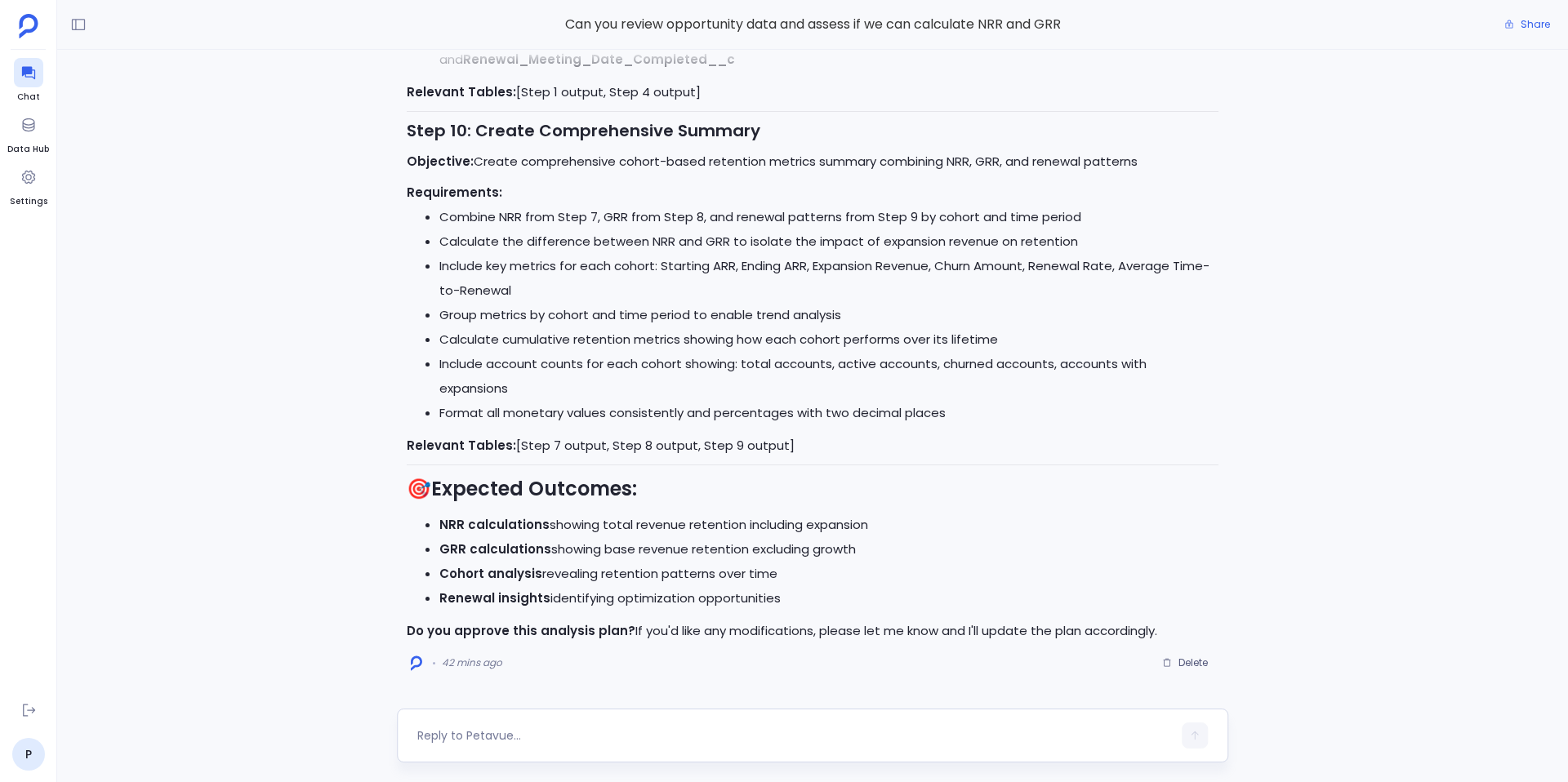
click at [570, 719] on div at bounding box center [812, 736] width 831 height 54
click at [506, 746] on div at bounding box center [795, 736] width 754 height 26
click at [484, 736] on textarea at bounding box center [795, 735] width 754 height 16
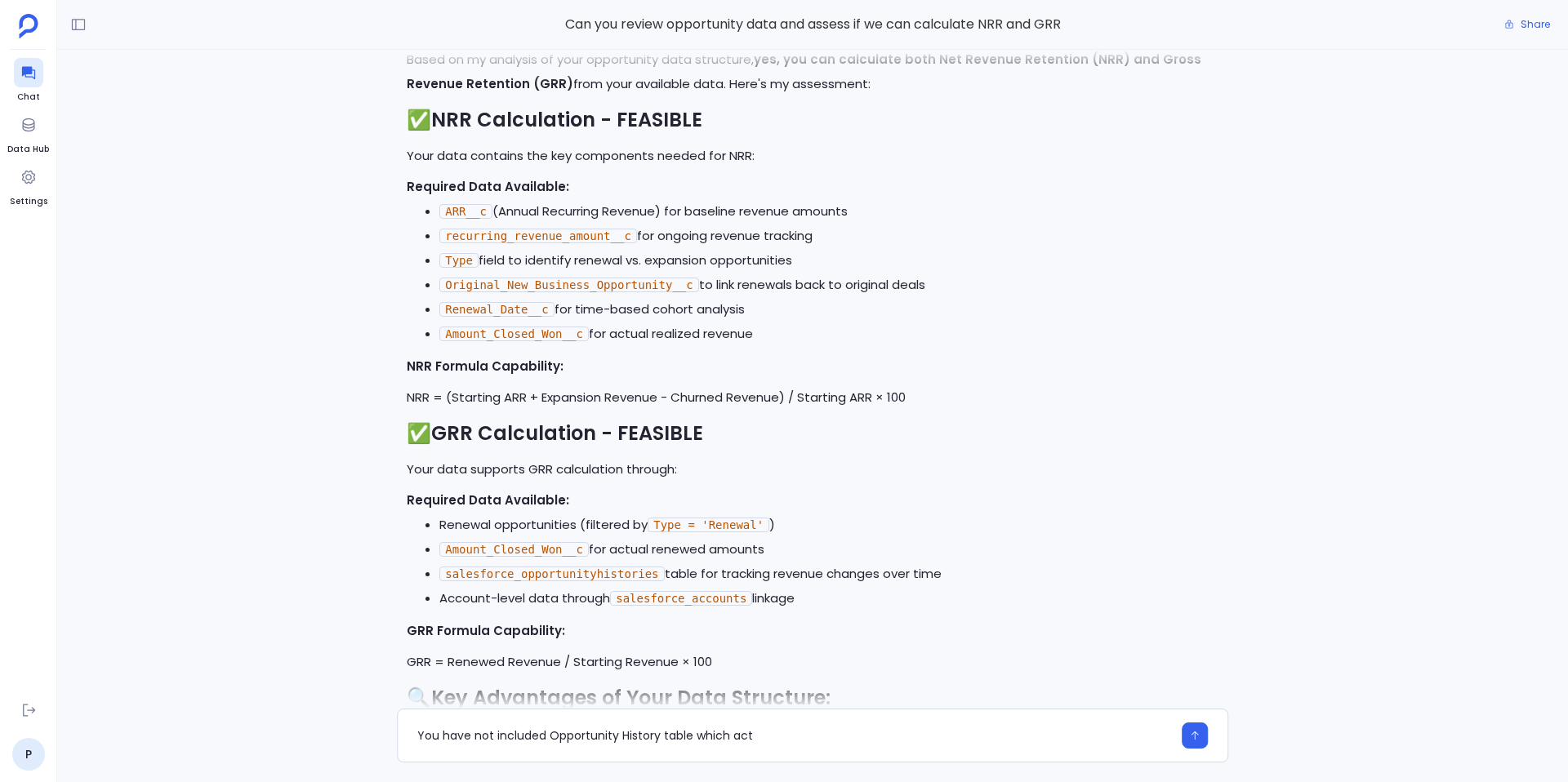
scroll to position [-3748, 0]
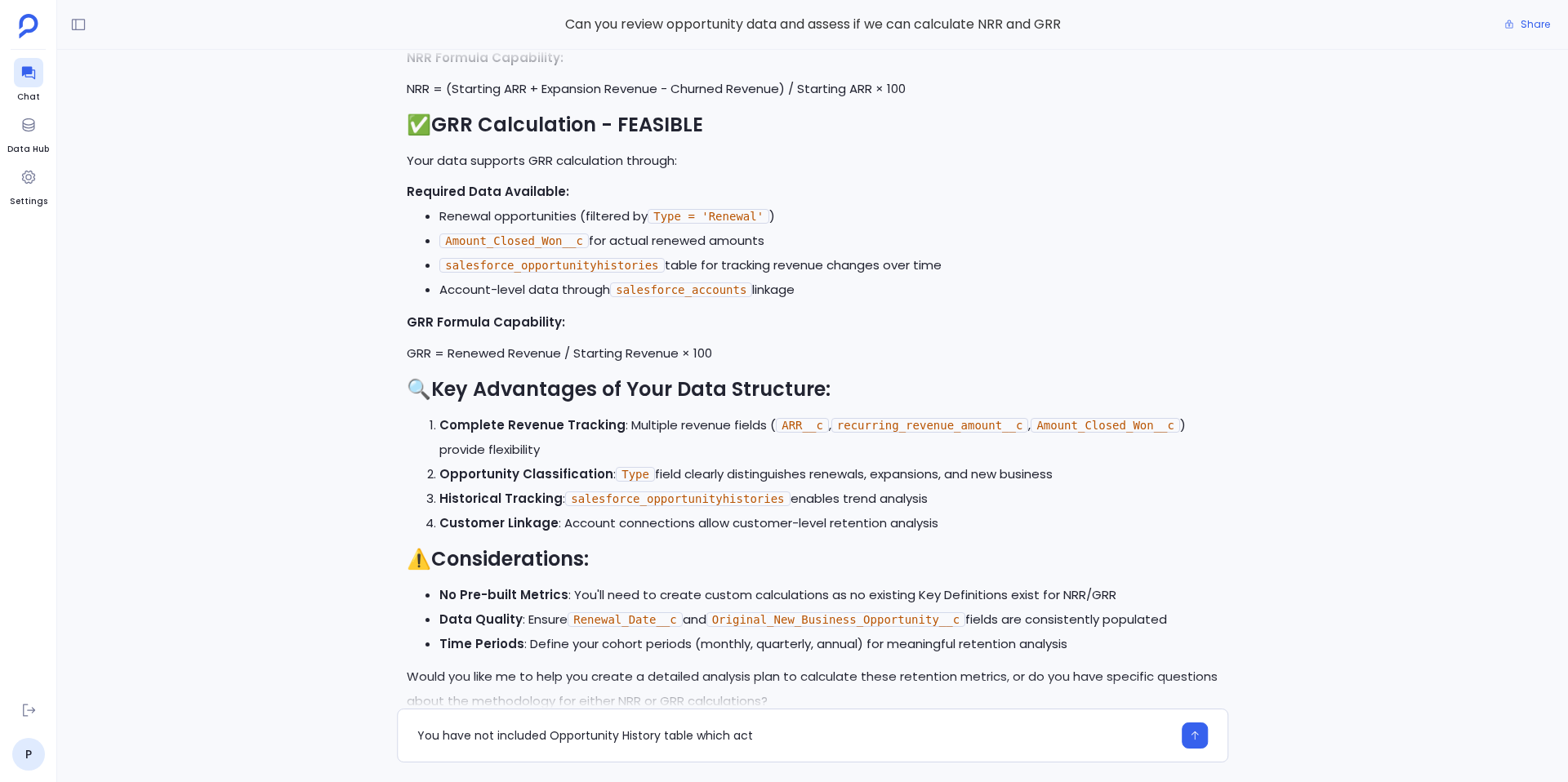
drag, startPoint x: 722, startPoint y: 316, endPoint x: 984, endPoint y: 326, distance: 262.2
click at [984, 302] on ul "Renewal opportunities (filtered by Type = 'Renewal' ) Amount_Closed_Won__c for …" at bounding box center [813, 253] width 812 height 98
click at [978, 302] on li "Account-level data through salesforce_accounts linkage" at bounding box center [829, 289] width 779 height 24
drag, startPoint x: 724, startPoint y: 315, endPoint x: 979, endPoint y: 323, distance: 255.1
click at [979, 278] on li "salesforce_opportunityhistories table for tracking revenue changes over time" at bounding box center [829, 265] width 779 height 24
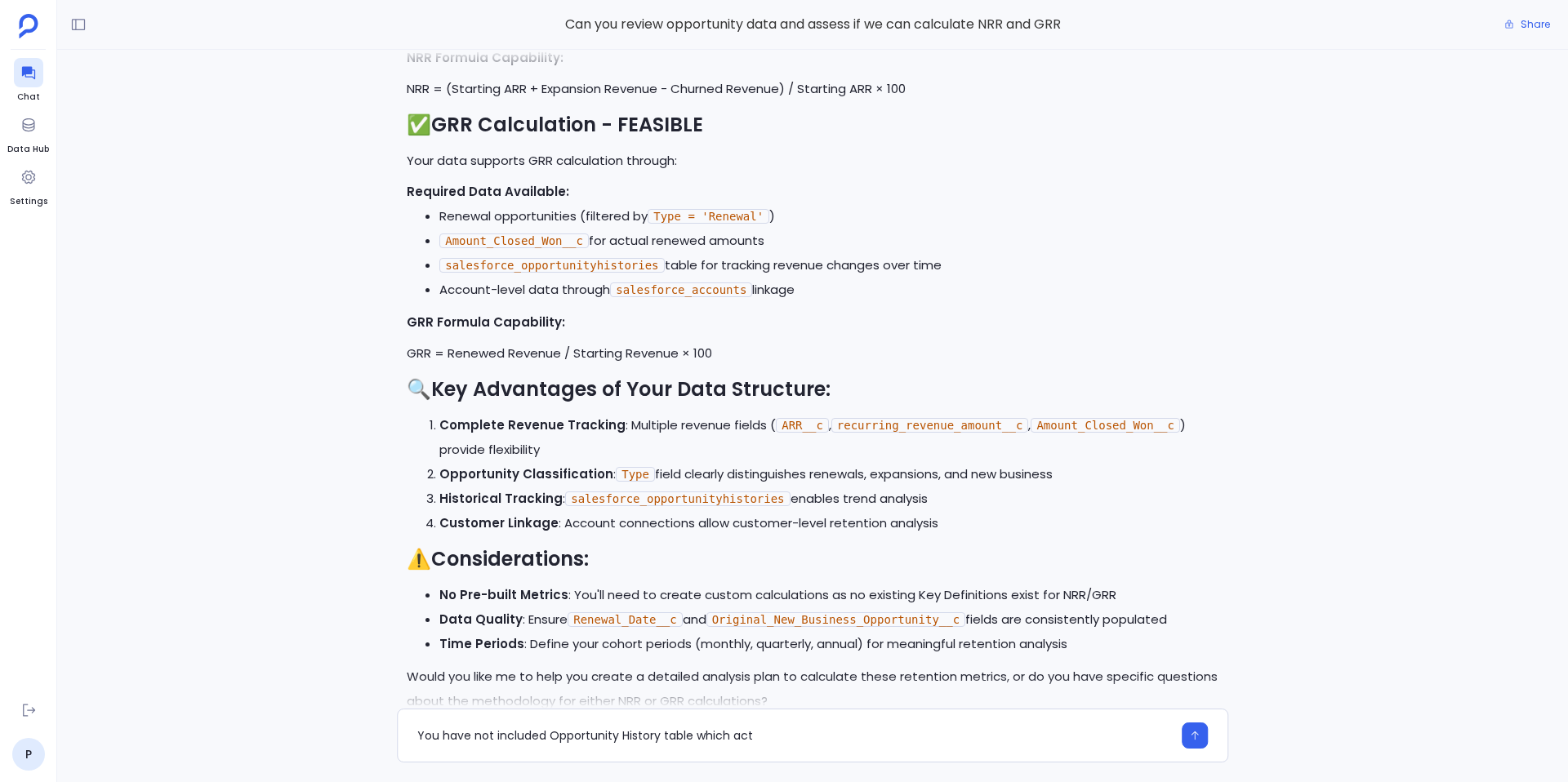
copy li "tracking revenue changes over time"
click at [737, 731] on textarea "You have not included Opportunity History table which act" at bounding box center [795, 735] width 754 height 16
click at [776, 741] on textarea "You have not included Opportunity History table which tracking revenue changes …" at bounding box center [795, 735] width 754 height 16
click at [961, 745] on div "You have not included Opportunity History table which tracks revenue changes ov…" at bounding box center [795, 736] width 754 height 26
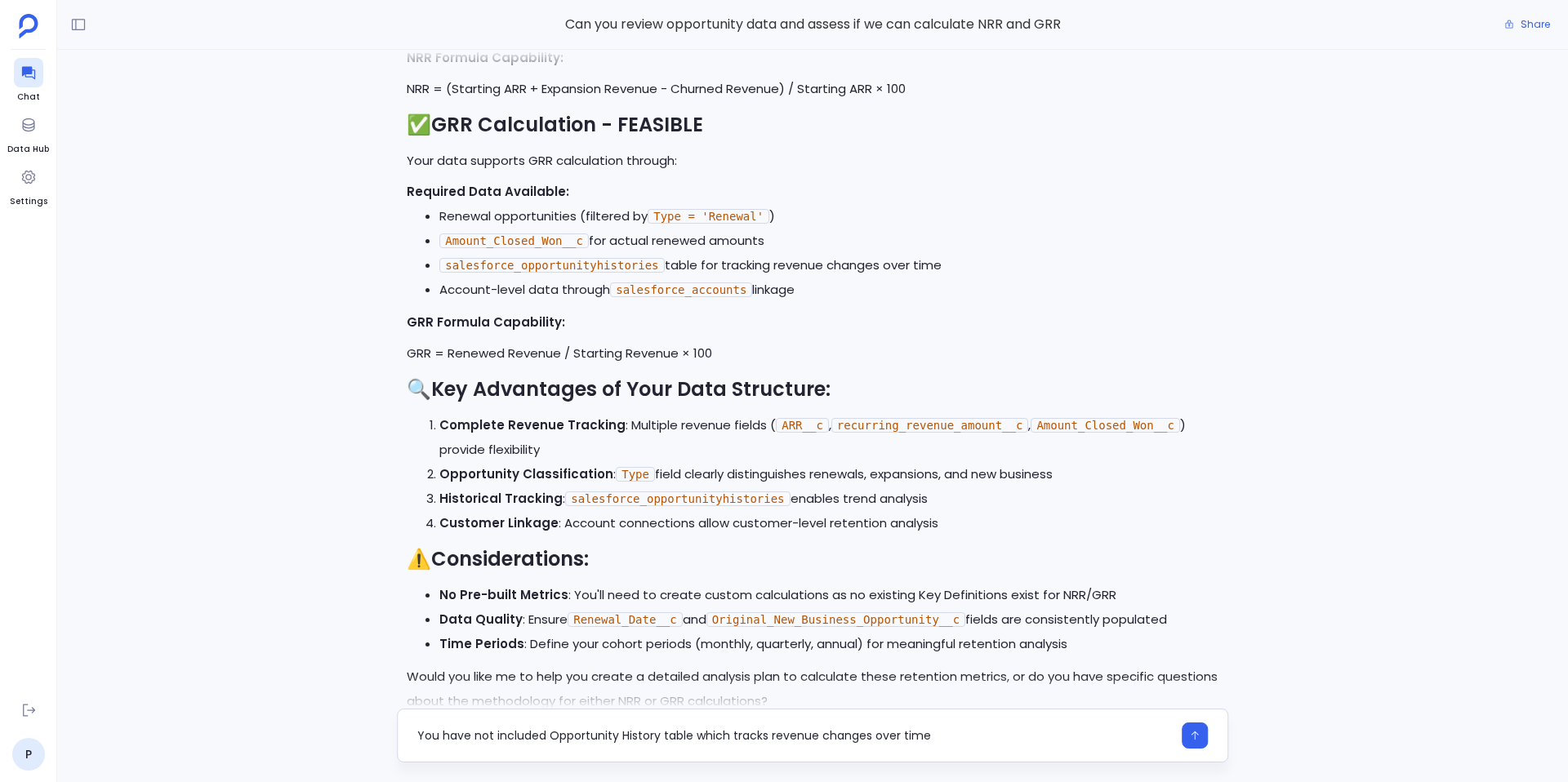
click at [937, 736] on textarea "You have not included Opportunity History table which tracks revenue changes ov…" at bounding box center [795, 735] width 754 height 16
type textarea "You have not included Opportunity History table which tracks revenue changes ov…"
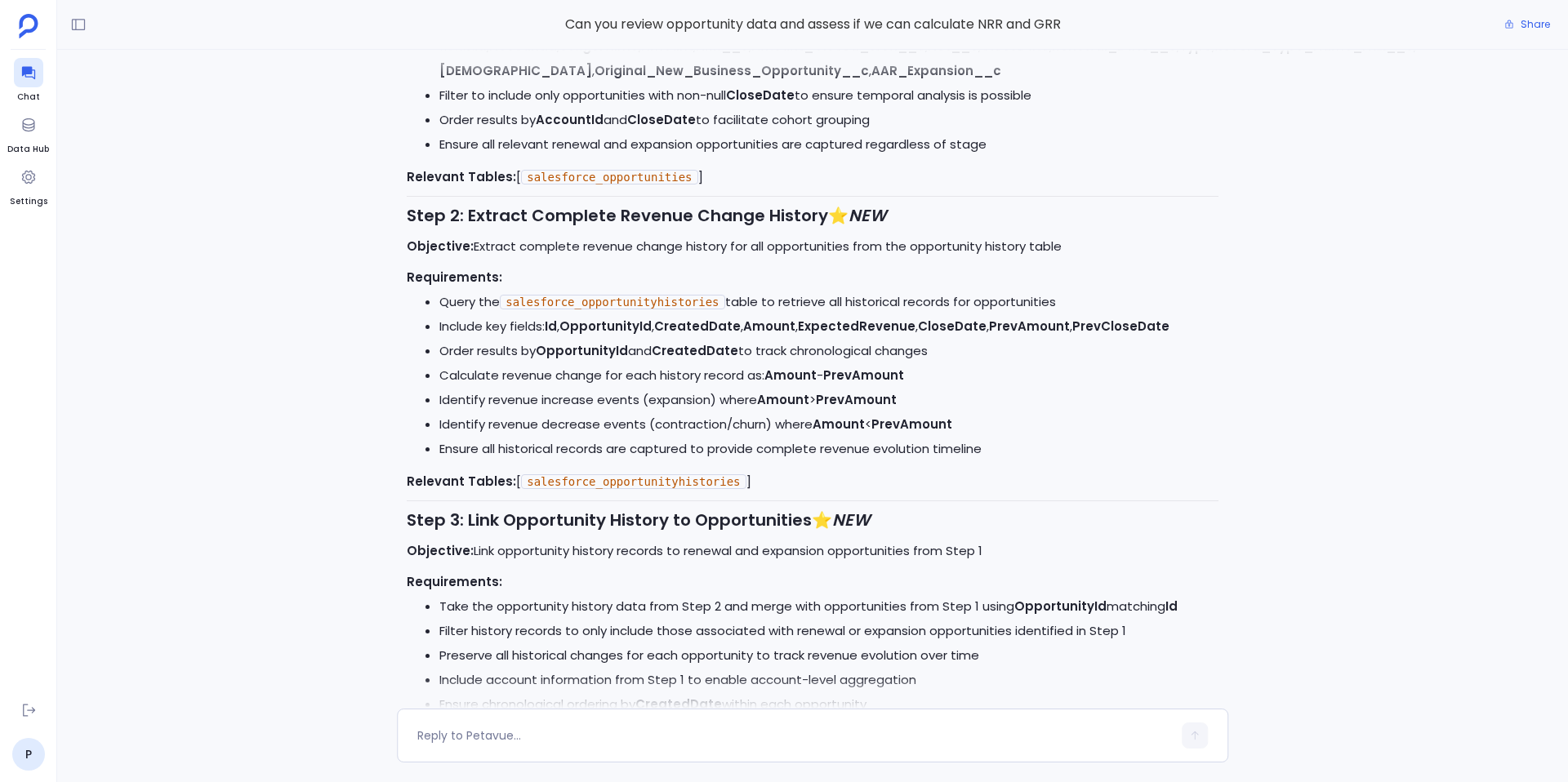
scroll to position [-3449, 0]
drag, startPoint x: 616, startPoint y: 469, endPoint x: 965, endPoint y: 471, distance: 349.0
click at [966, 438] on li "Identify revenue decrease events (contraction/churn) where Amount < PrevAmount" at bounding box center [829, 425] width 779 height 24
click at [965, 438] on li "Identify revenue decrease events (contraction/churn) where Amount < PrevAmount" at bounding box center [829, 425] width 779 height 24
drag, startPoint x: 646, startPoint y: 473, endPoint x: 764, endPoint y: 475, distance: 118.0
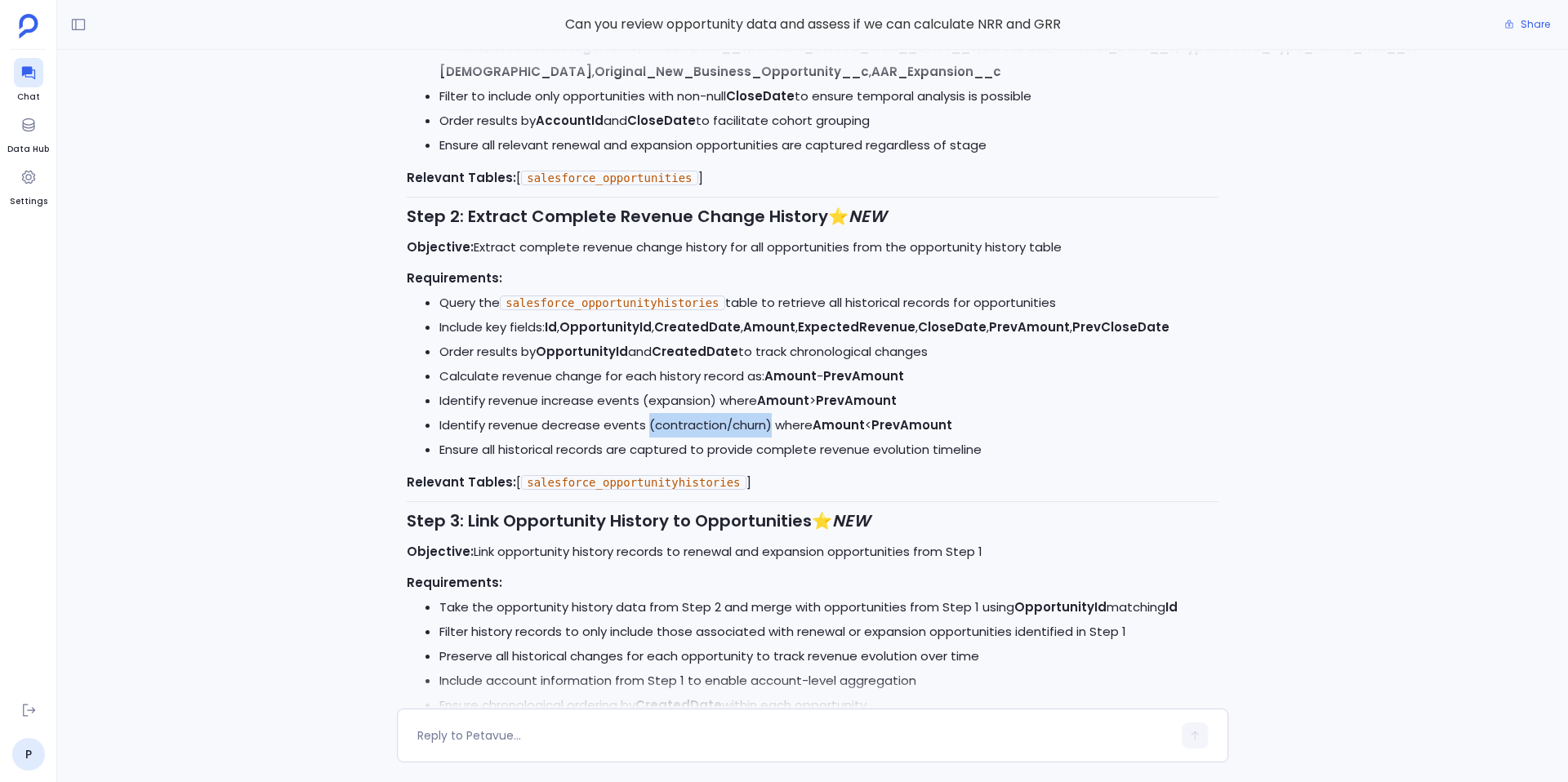
click at [768, 438] on li "Identify revenue decrease events (contraction/churn) where Amount < PrevAmount" at bounding box center [829, 425] width 779 height 24
click at [884, 434] on strong "PrevAmount" at bounding box center [912, 425] width 81 height 17
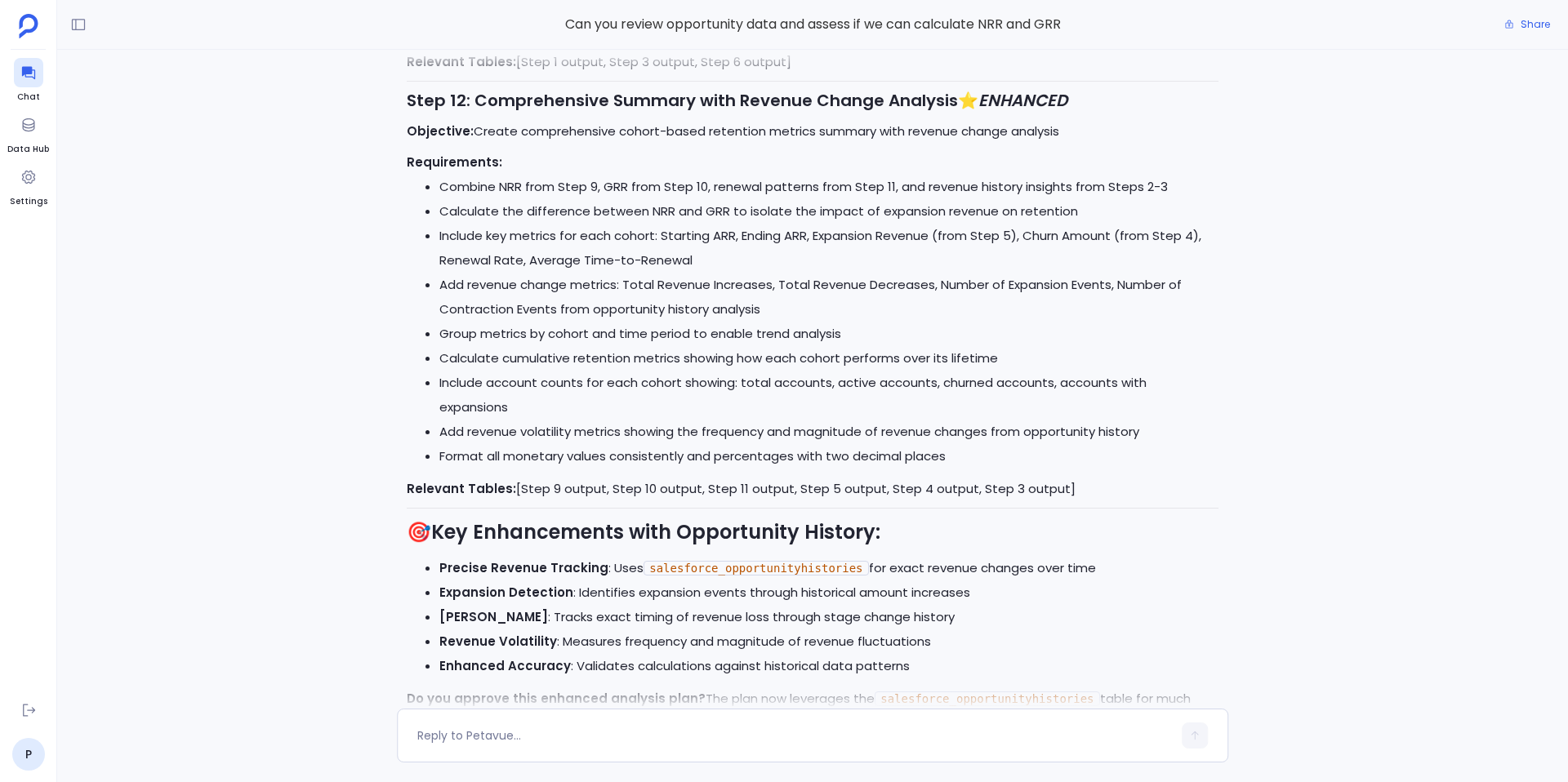
scroll to position [0, 0]
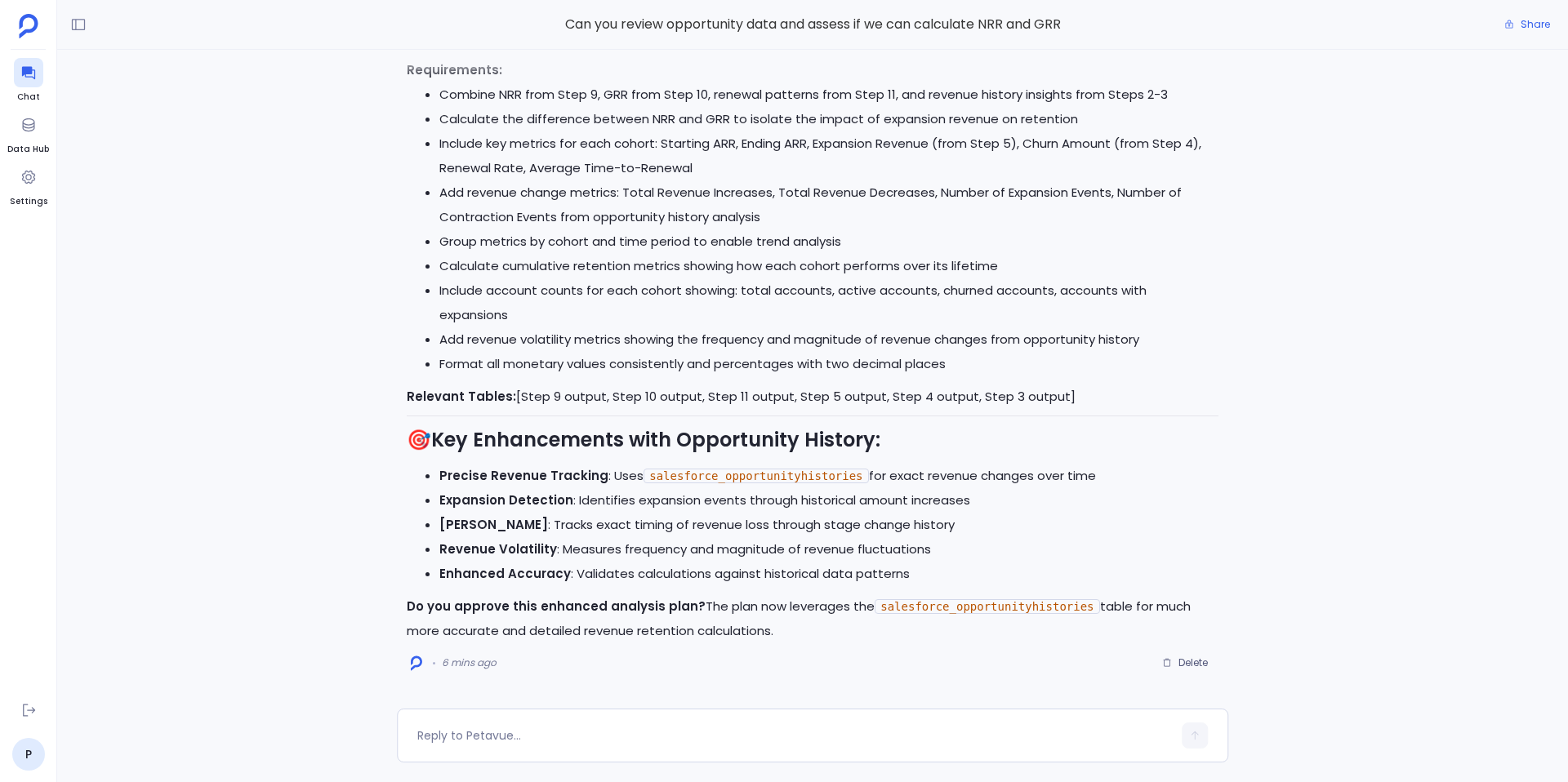
click at [511, 229] on li "Add revenue change metrics: Total Revenue Increases, Total Revenue Decreases, N…" at bounding box center [829, 205] width 779 height 49
click at [725, 742] on textarea at bounding box center [795, 735] width 754 height 16
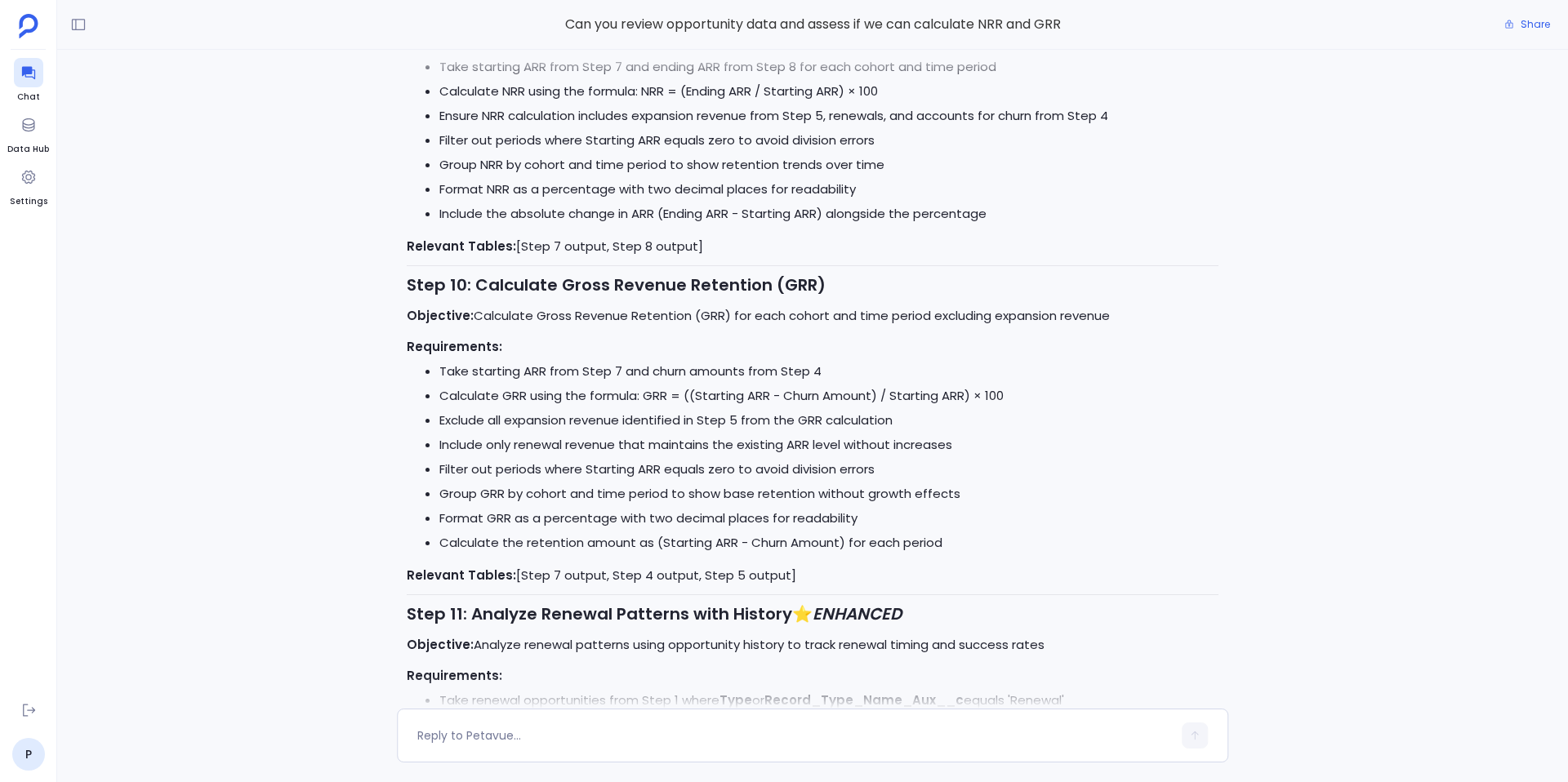
scroll to position [-963, 0]
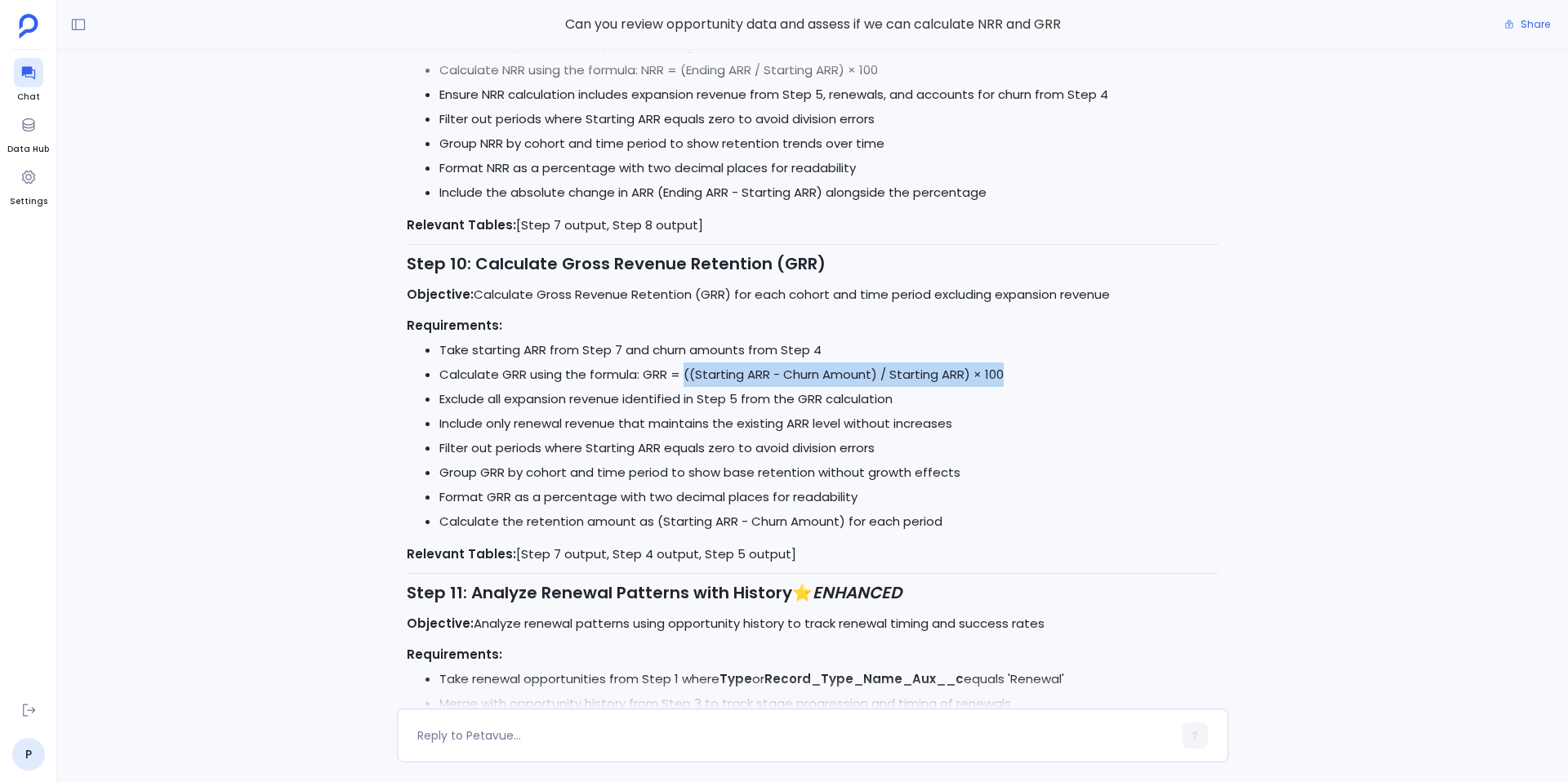
drag, startPoint x: 684, startPoint y: 423, endPoint x: 1072, endPoint y: 434, distance: 388.2
click at [1073, 387] on li "Calculate GRR using the formula: GRR = ((Starting ARR - Churn Amount) / Startin…" at bounding box center [829, 375] width 779 height 24
click at [865, 387] on li "Calculate GRR using the formula: GRR = ((Starting ARR - Churn Amount) / Startin…" at bounding box center [829, 375] width 779 height 24
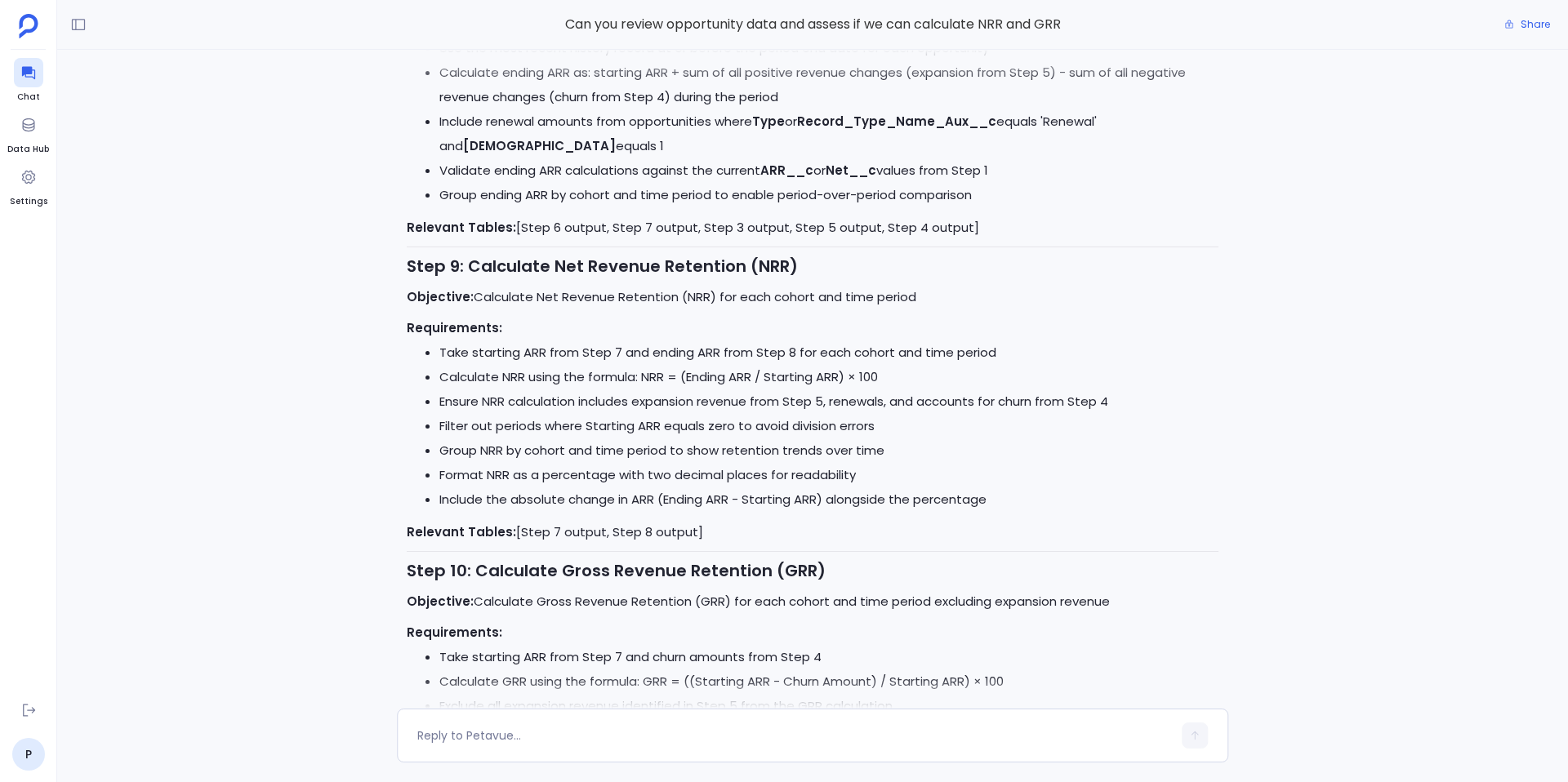
scroll to position [-1063, 0]
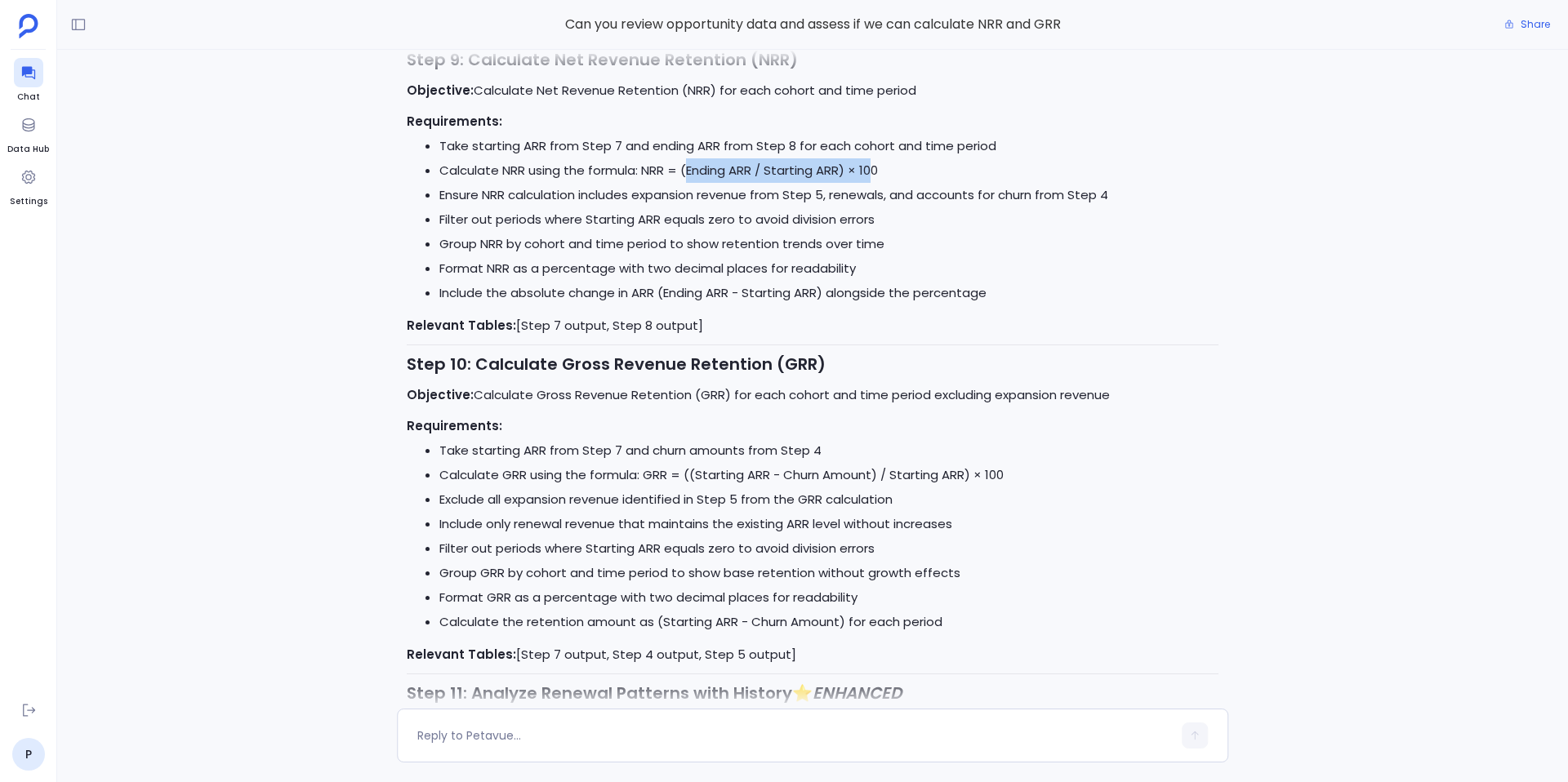
drag, startPoint x: 689, startPoint y: 216, endPoint x: 872, endPoint y: 221, distance: 183.1
click at [875, 183] on li "Calculate NRR using the formula: NRR = (Ending ARR / Starting ARR) × 100" at bounding box center [829, 170] width 779 height 24
click at [937, 281] on li "Format NRR as a percentage with two decimal places for readability" at bounding box center [829, 268] width 779 height 24
click at [668, 723] on div at bounding box center [795, 736] width 754 height 26
click at [624, 736] on textarea at bounding box center [795, 735] width 754 height 16
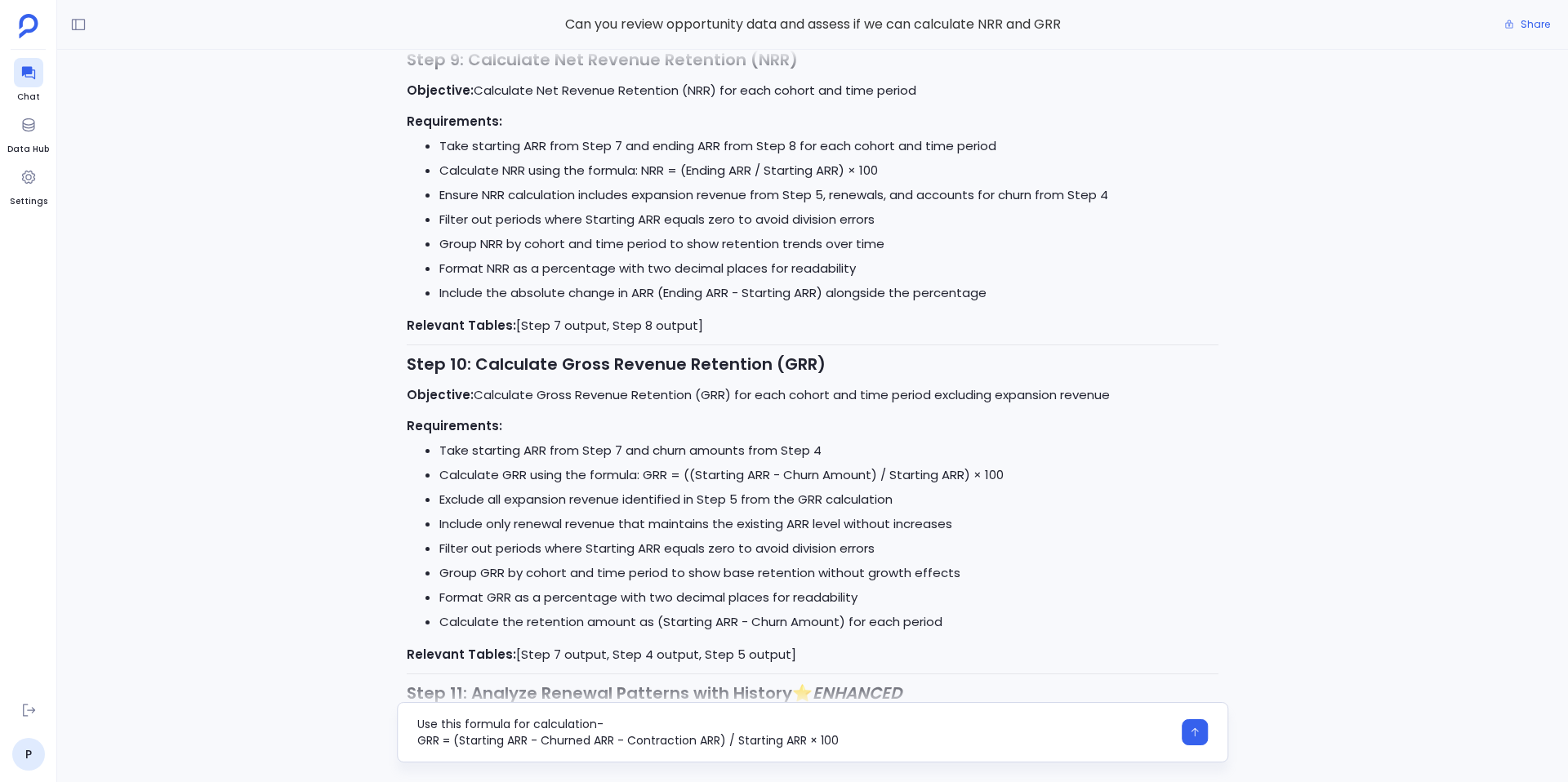
scroll to position [0, 0]
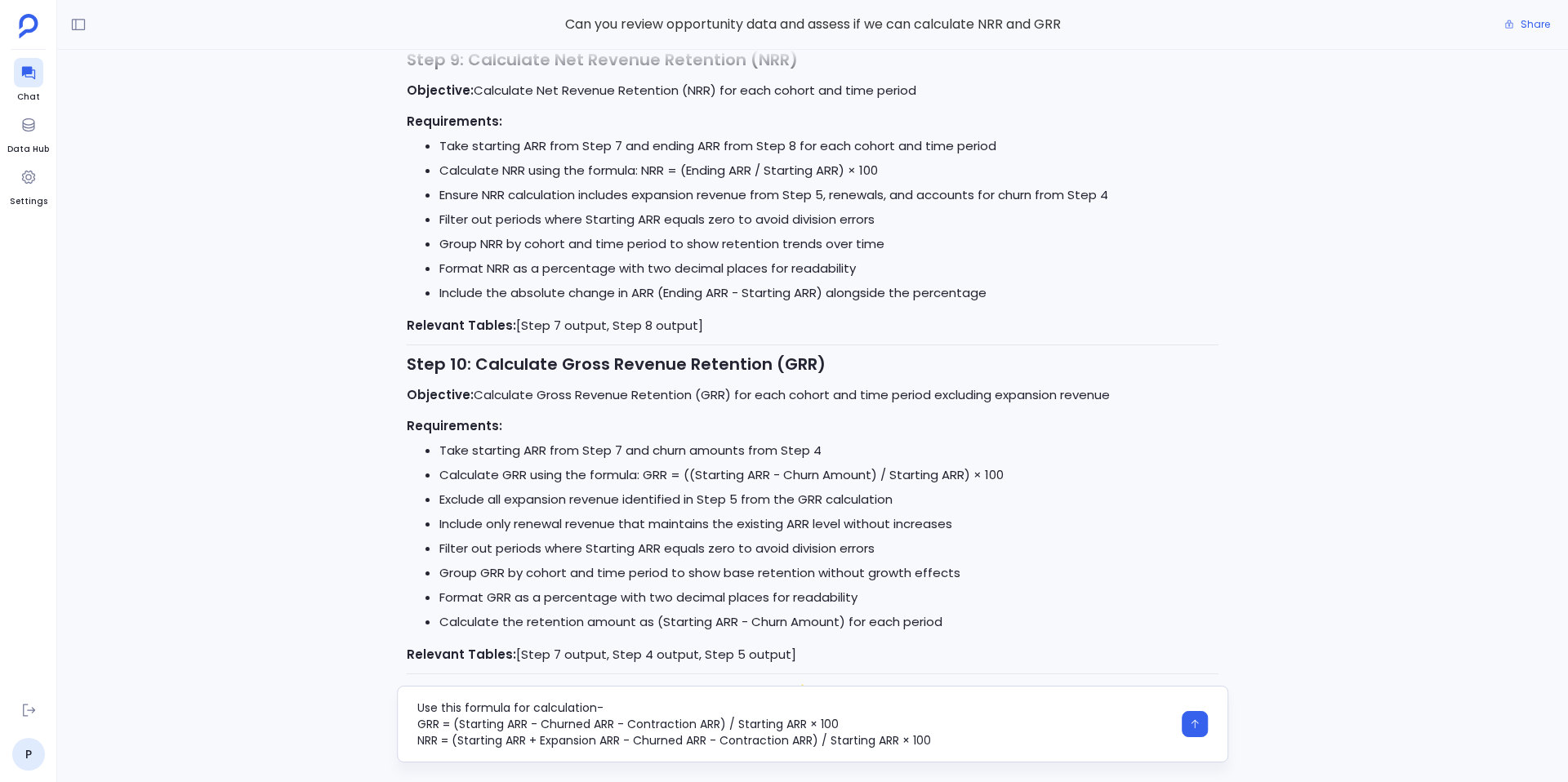
click at [462, 712] on textarea "Use this formula for calculation- GRR = (Starting ARR - Churned ARR - Contracti…" at bounding box center [795, 724] width 754 height 49
type textarea "Use these formula for calculation- GRR = (Starting ARR - Churned ARR - Contract…"
click at [944, 736] on textarea "Use these formula for calculation- GRR = (Starting ARR - Churned ARR - Contract…" at bounding box center [795, 724] width 754 height 49
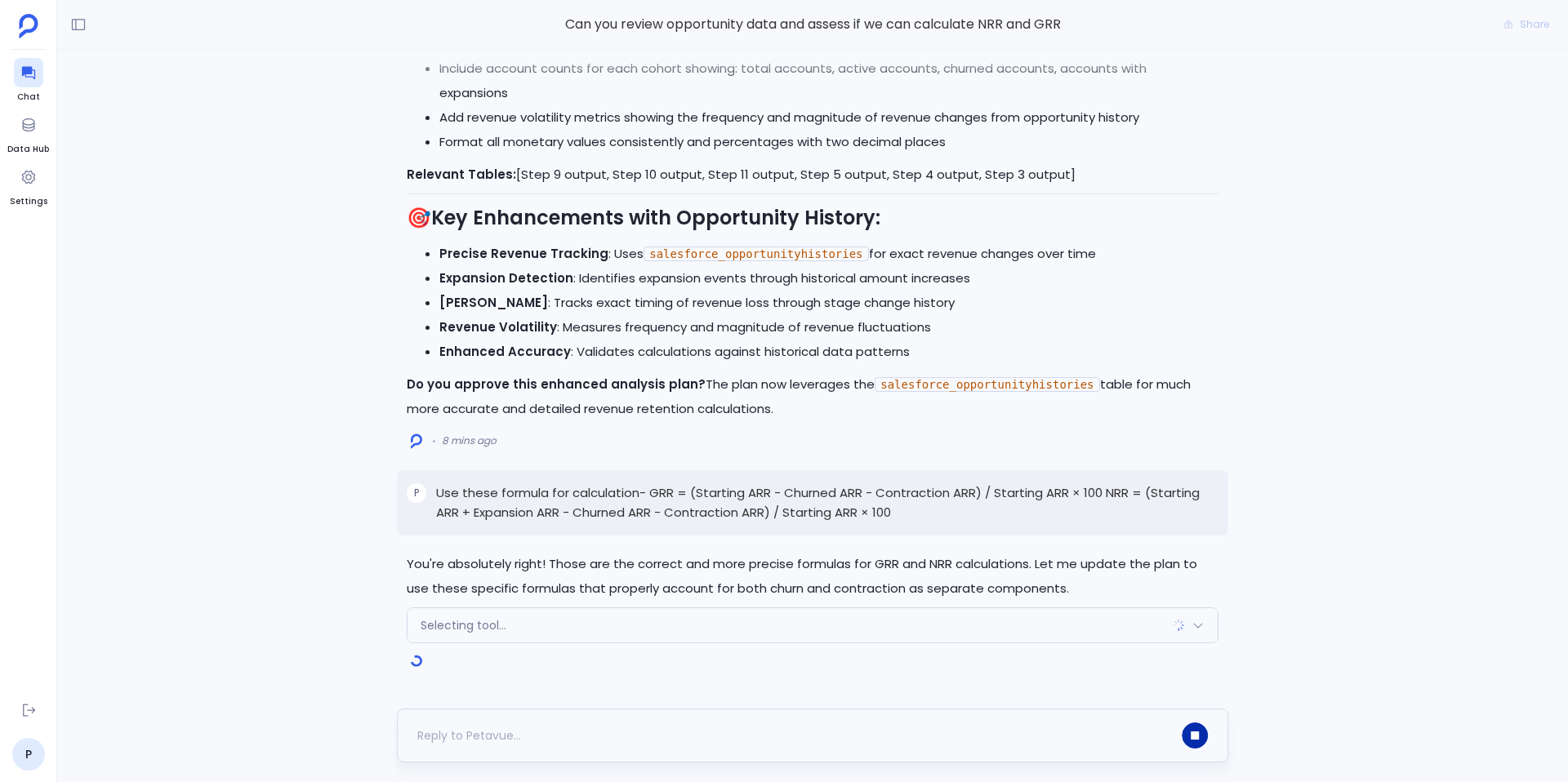
click at [1189, 729] on button "button" at bounding box center [1195, 736] width 26 height 26
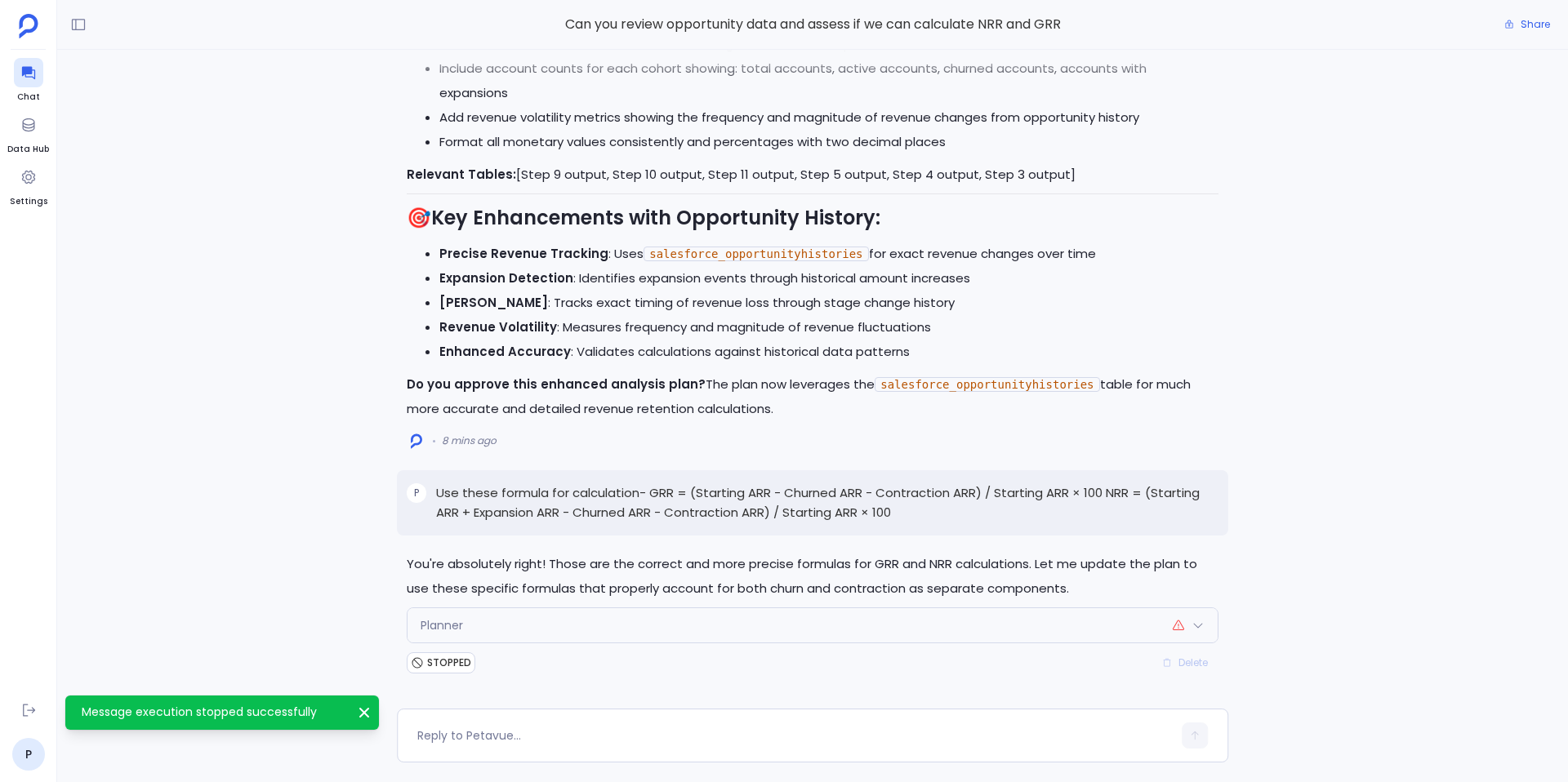
click at [965, 488] on p "Use these formula for calculation- GRR = (Starting ARR - Churned ARR - Contract…" at bounding box center [827, 503] width 782 height 39
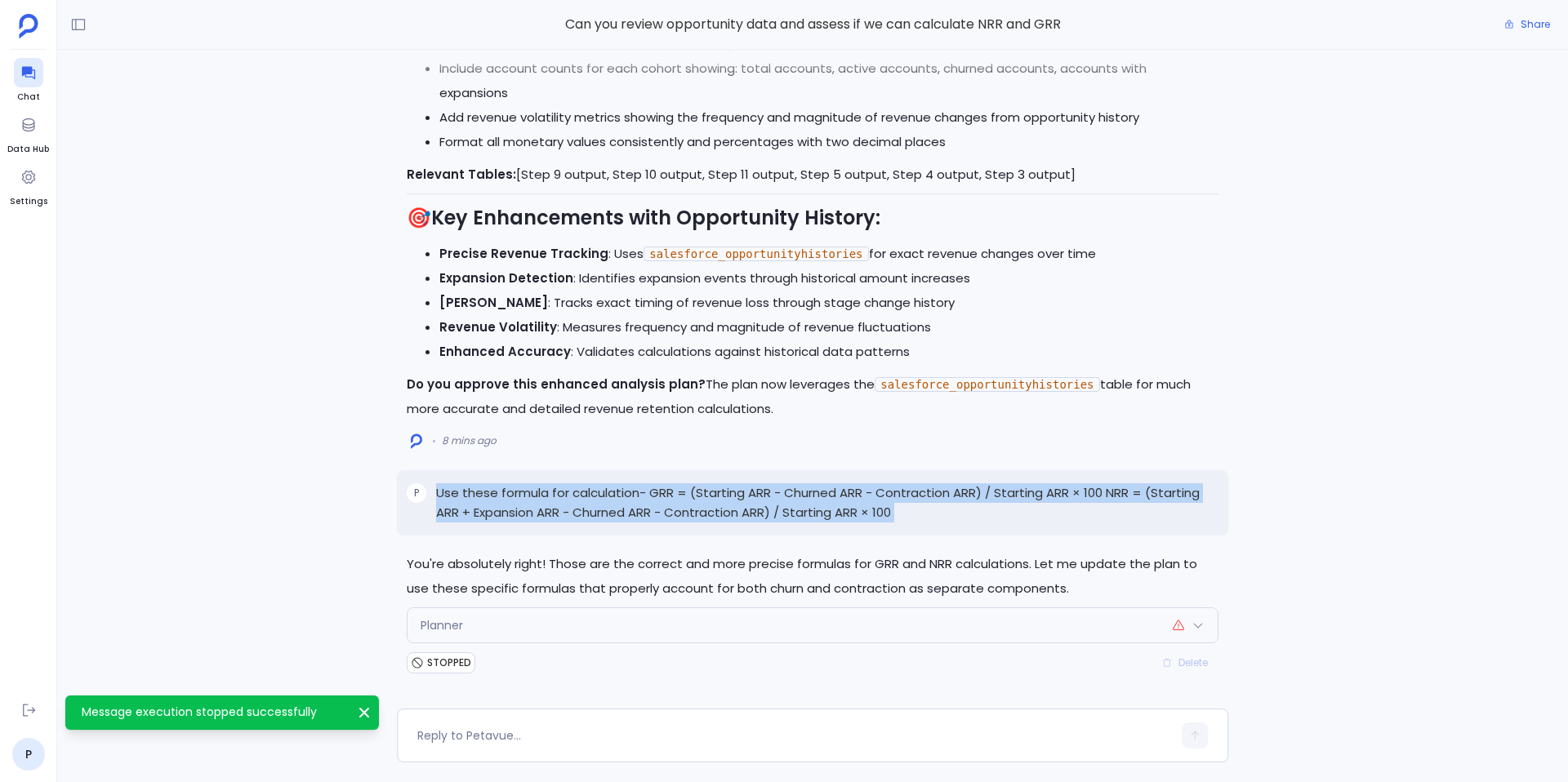
click at [965, 488] on p "Use these formula for calculation- GRR = (Starting ARR - Churned ARR - Contract…" at bounding box center [827, 503] width 782 height 39
copy p "Use these formula for calculation- GRR = (Starting ARR - Churned ARR - Contract…"
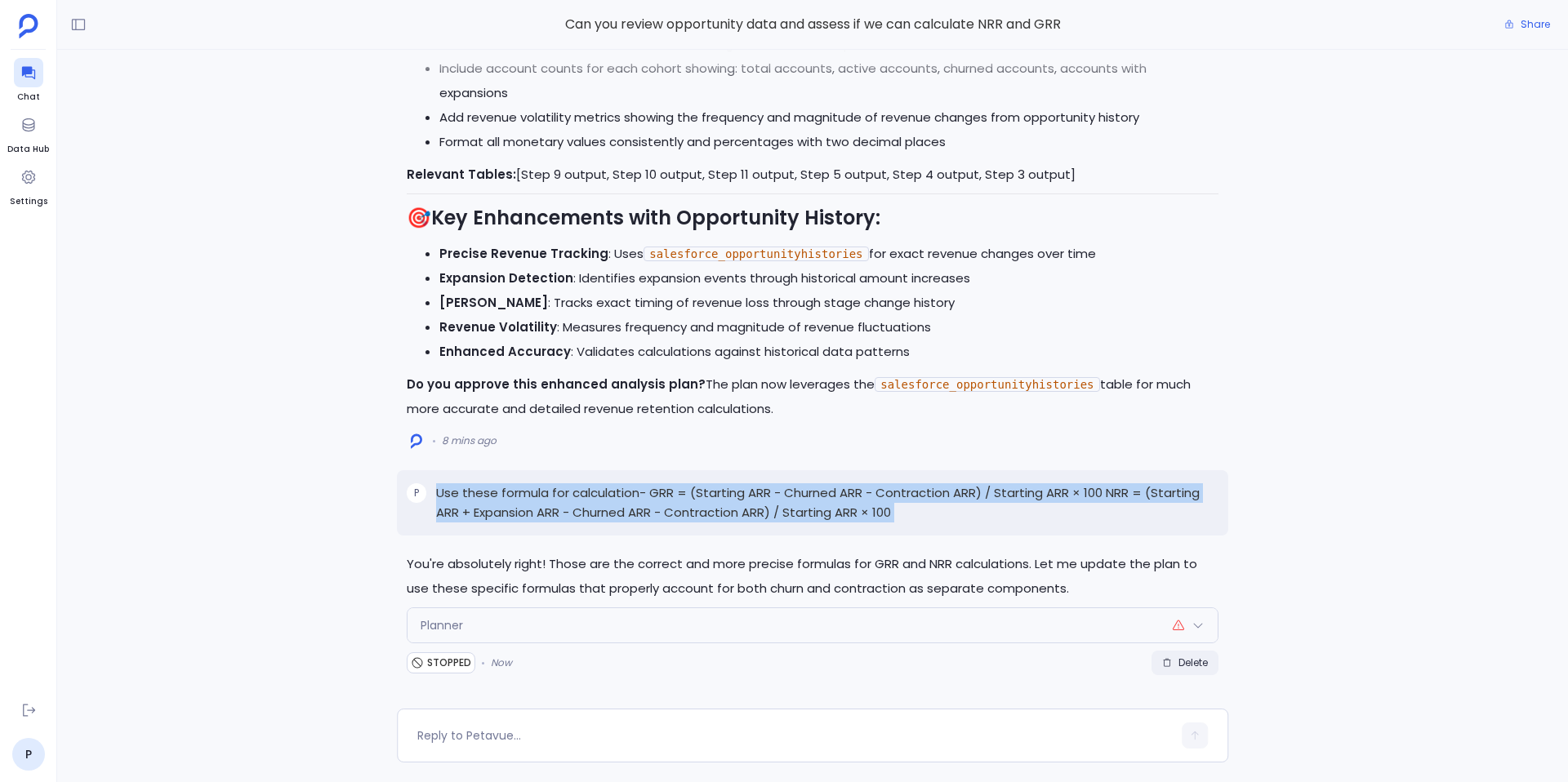
click at [1171, 661] on span "Delete" at bounding box center [1185, 662] width 46 height 13
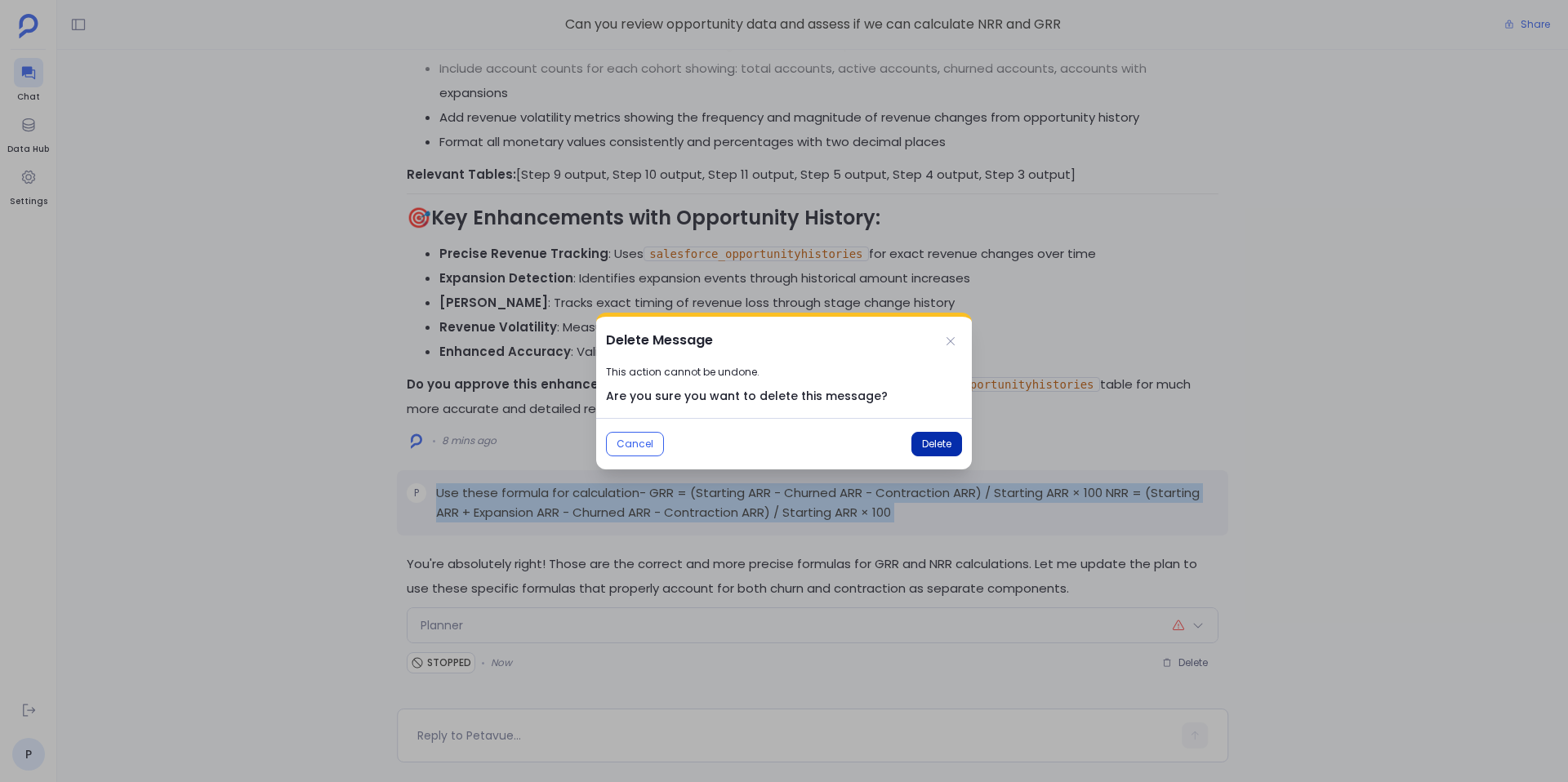
click at [938, 434] on button "Delete" at bounding box center [937, 444] width 51 height 24
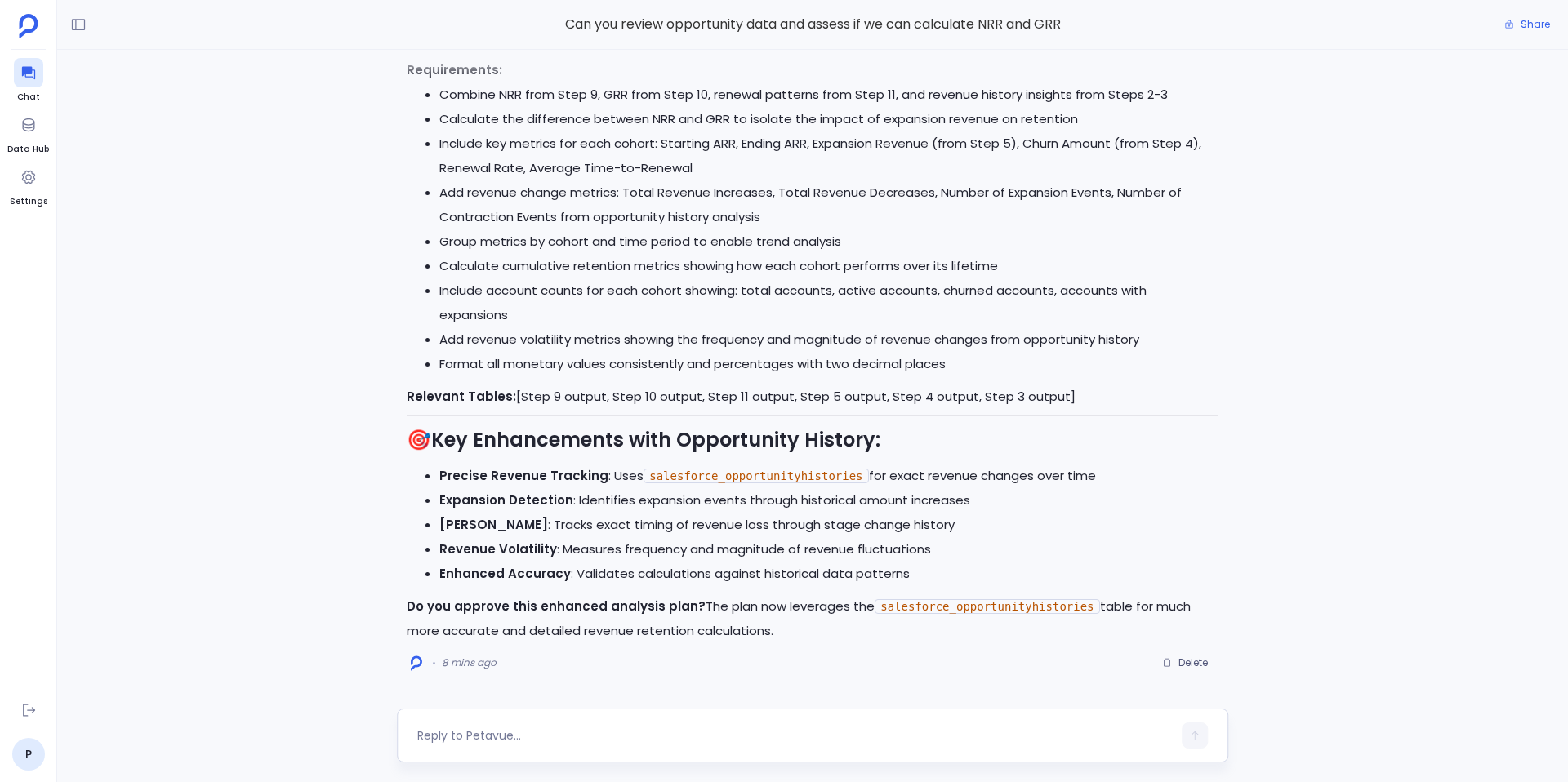
click at [725, 725] on div at bounding box center [795, 736] width 754 height 26
click at [704, 738] on textarea at bounding box center [795, 735] width 754 height 16
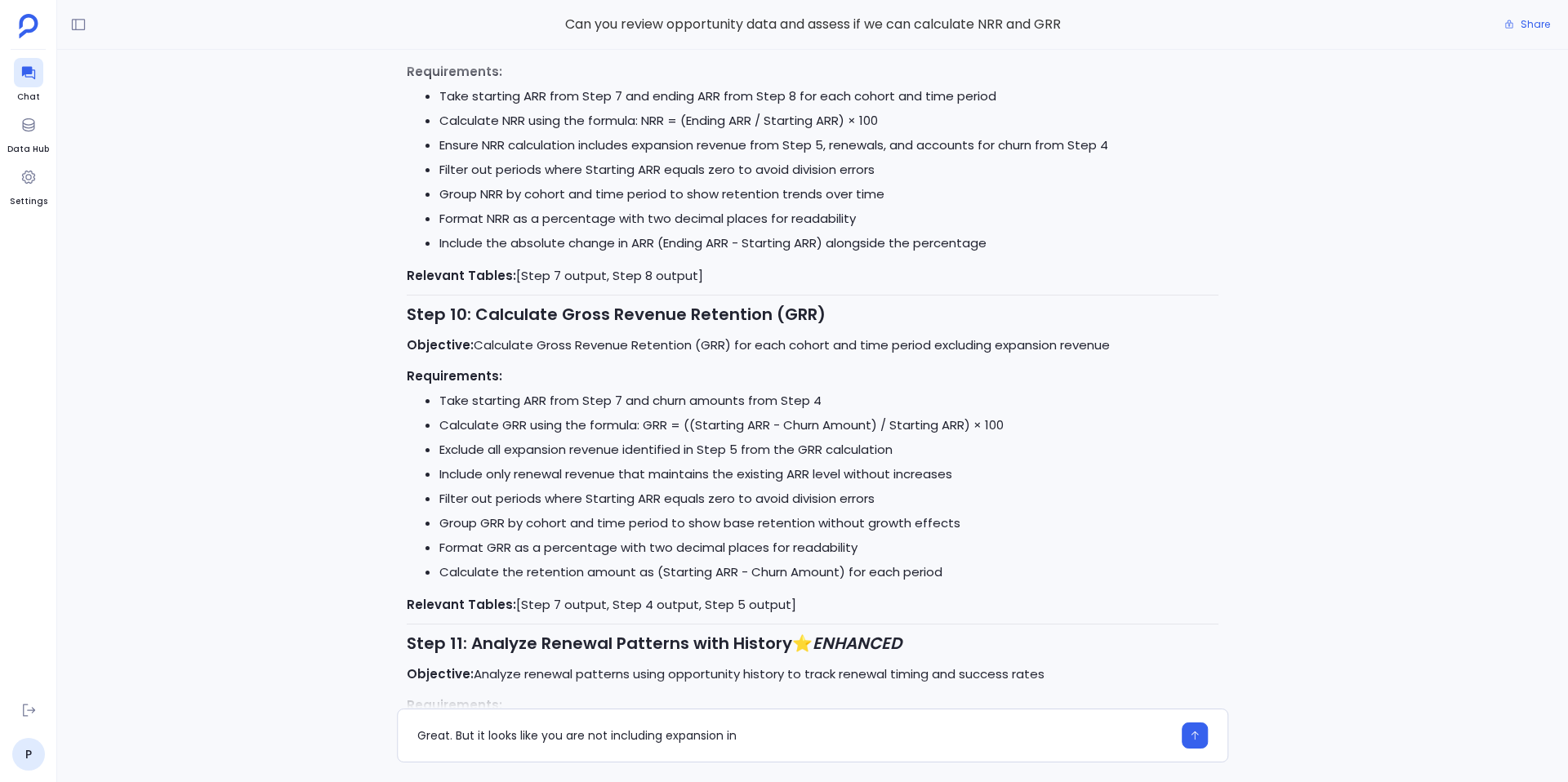
scroll to position [-1030, 0]
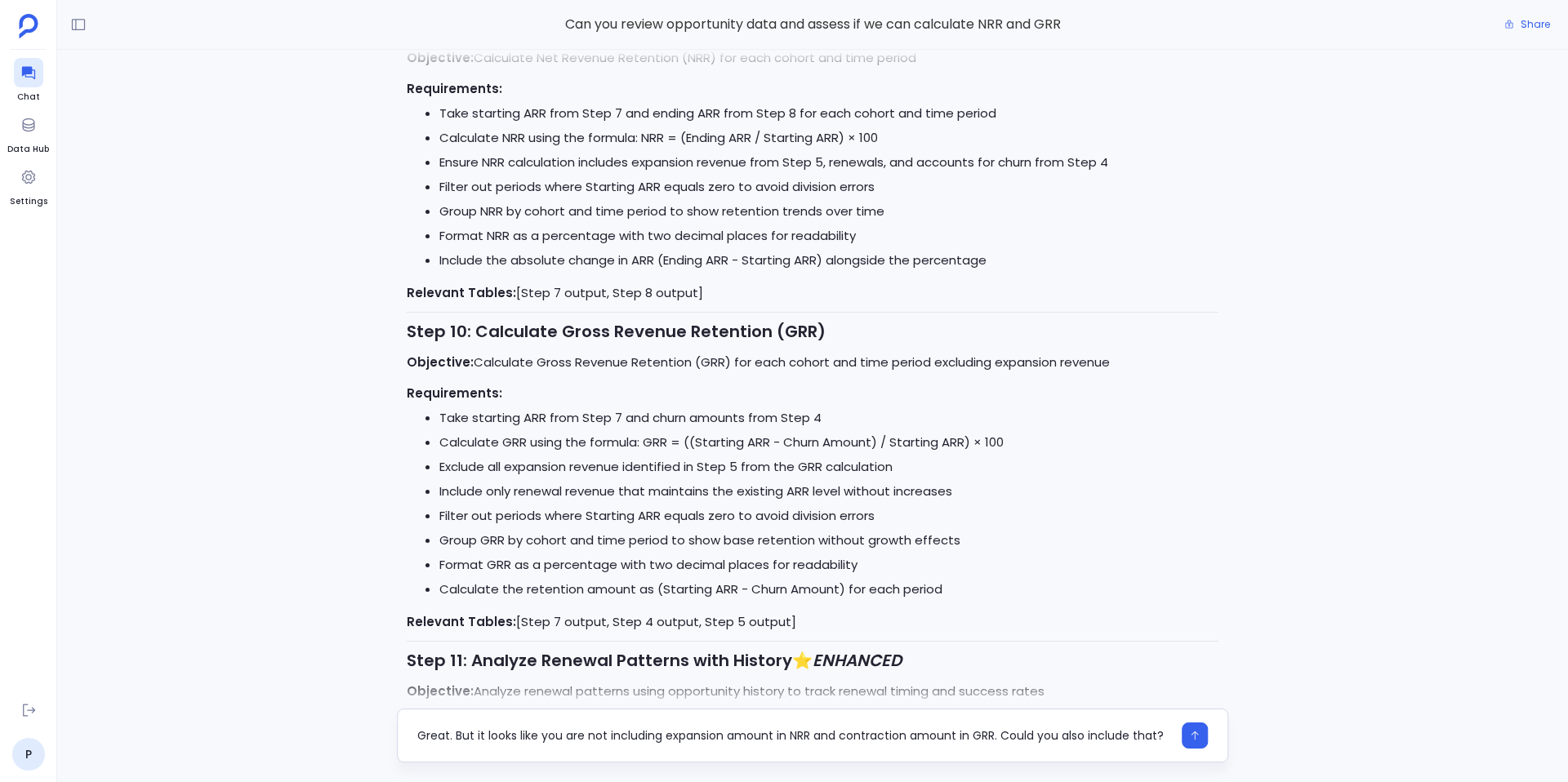
type textarea "Great. But it looks like you are not including expansion amount in NRR and cont…"
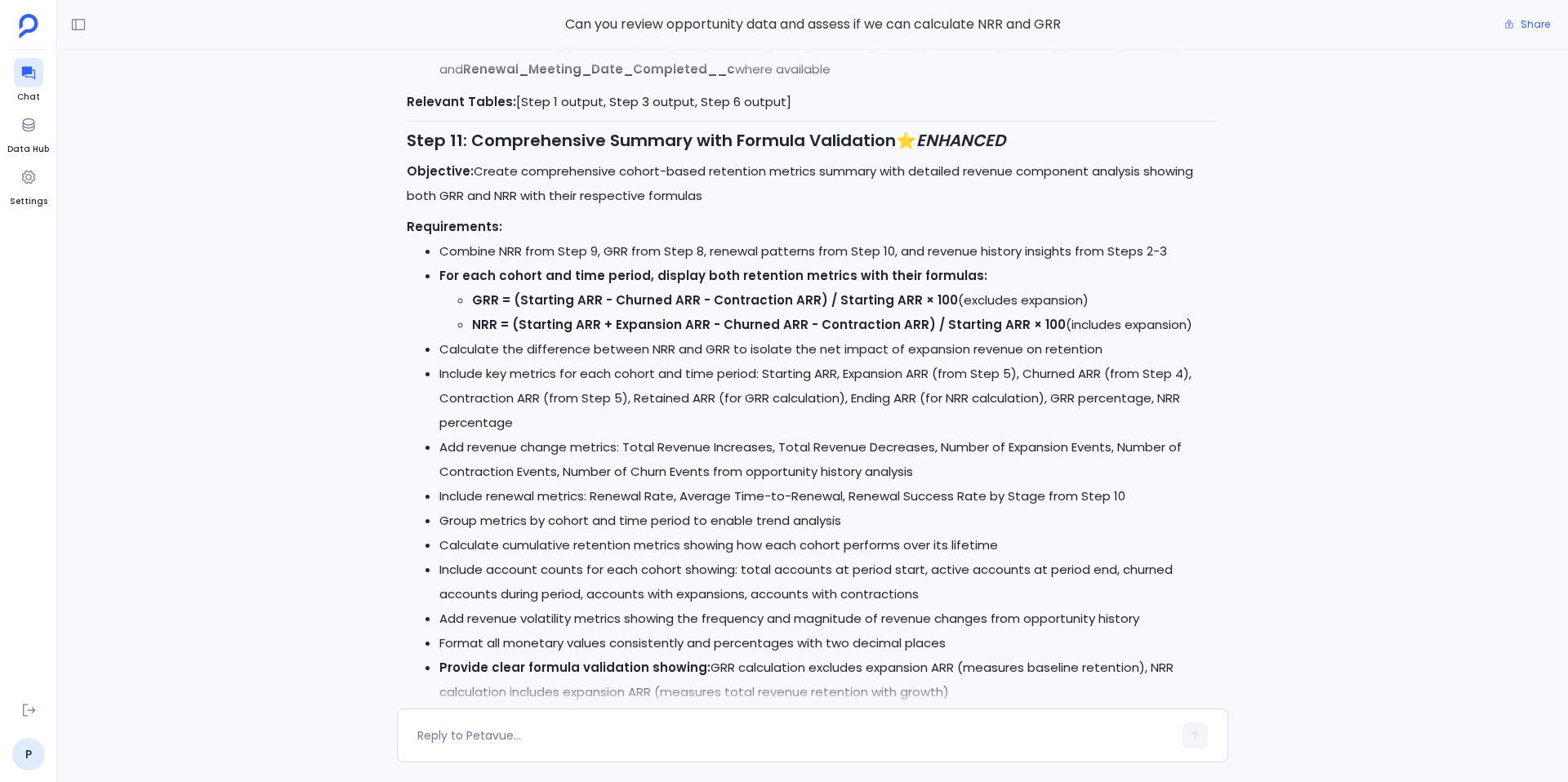
scroll to position [0, 0]
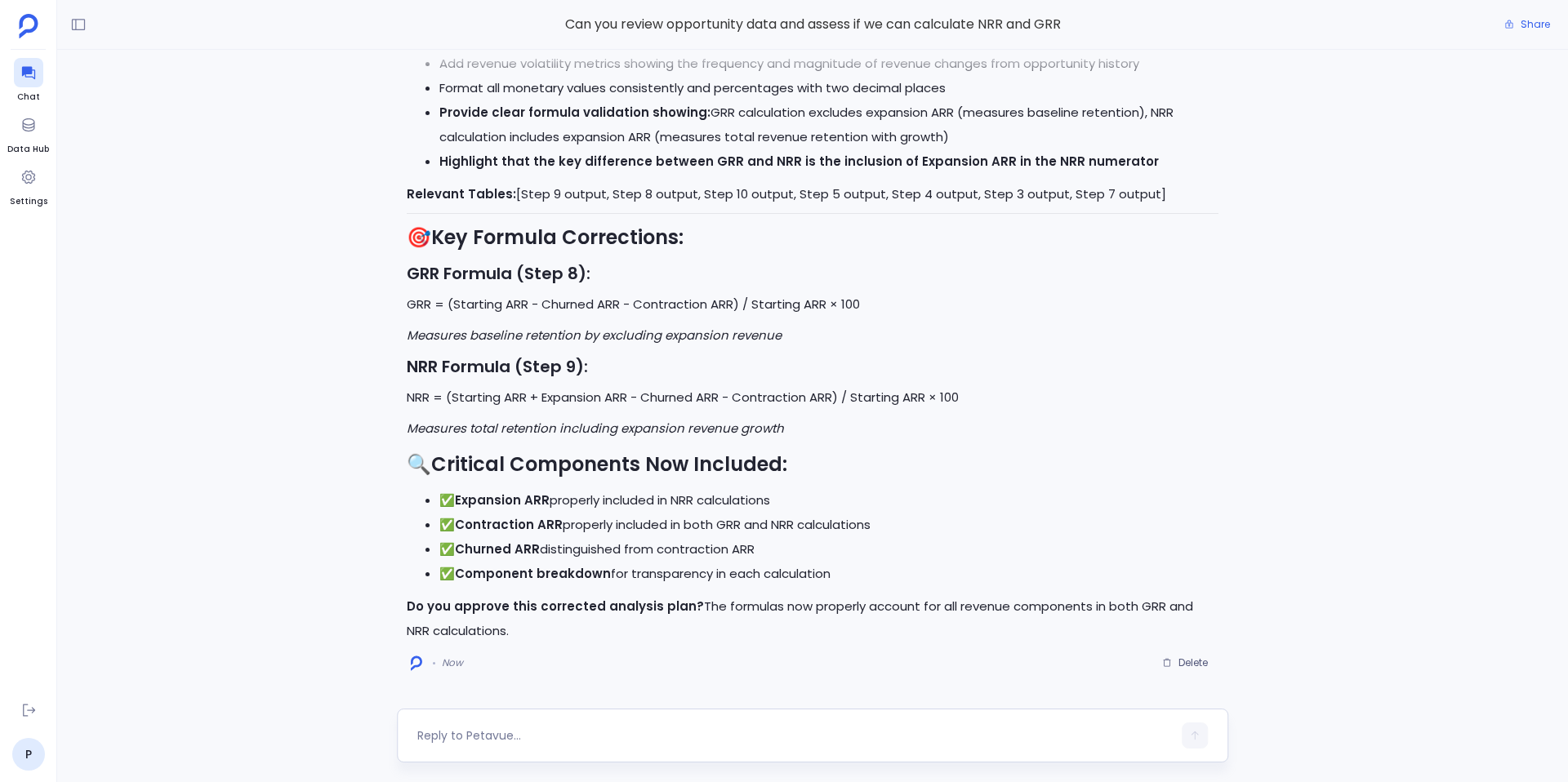
click at [549, 718] on div at bounding box center [812, 736] width 831 height 54
click at [525, 736] on textarea at bounding box center [795, 735] width 754 height 16
type textarea "Good to go"
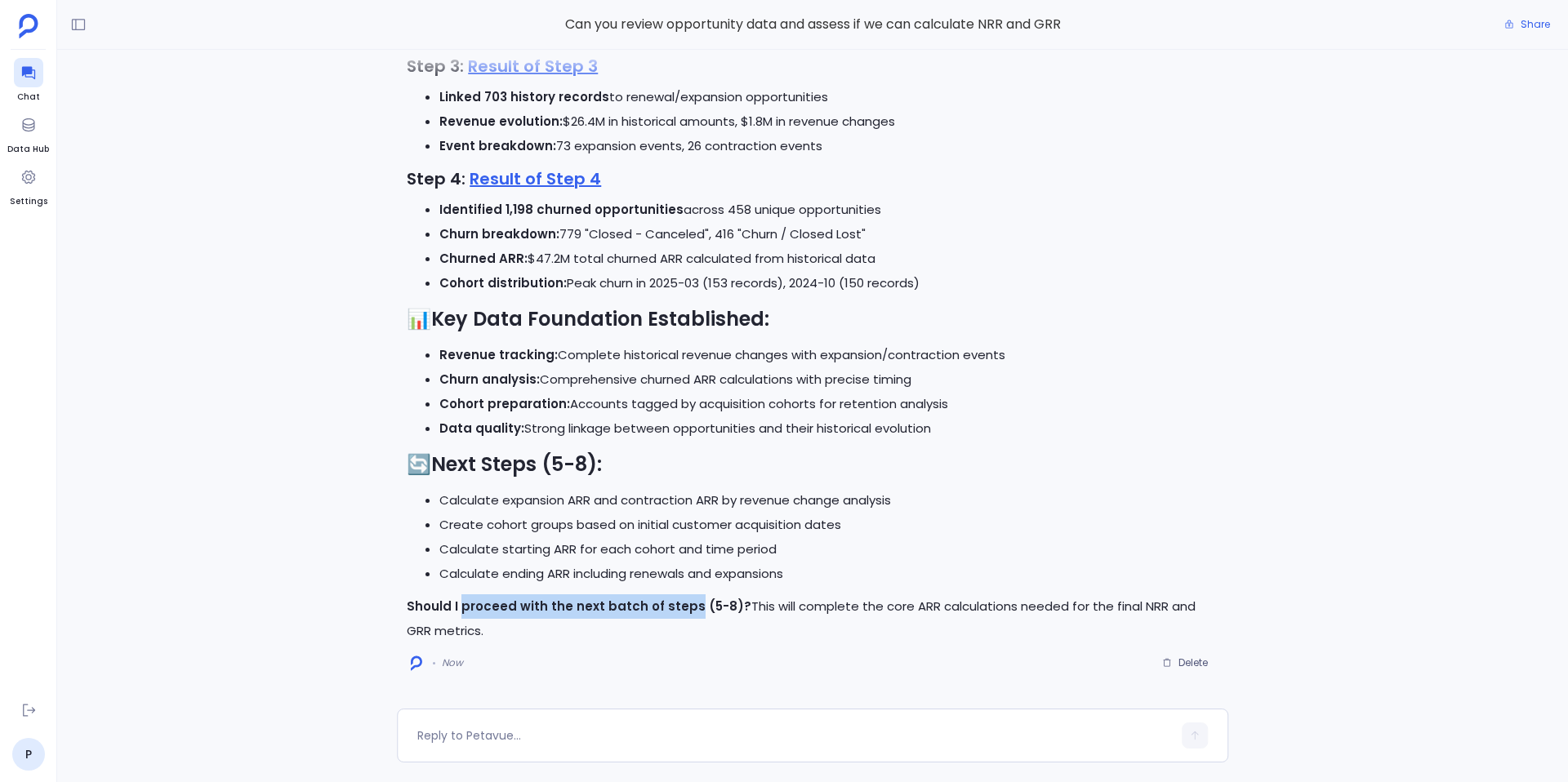
drag, startPoint x: 462, startPoint y: 608, endPoint x: 683, endPoint y: 604, distance: 221.0
click at [683, 604] on strong "Should I proceed with the next batch of steps (5-8)?" at bounding box center [579, 606] width 344 height 17
copy strong "proceed with the next batch of steps"
click at [587, 737] on textarea at bounding box center [795, 735] width 754 height 16
click at [424, 736] on textarea "proceed with the next batch of steps" at bounding box center [795, 735] width 754 height 16
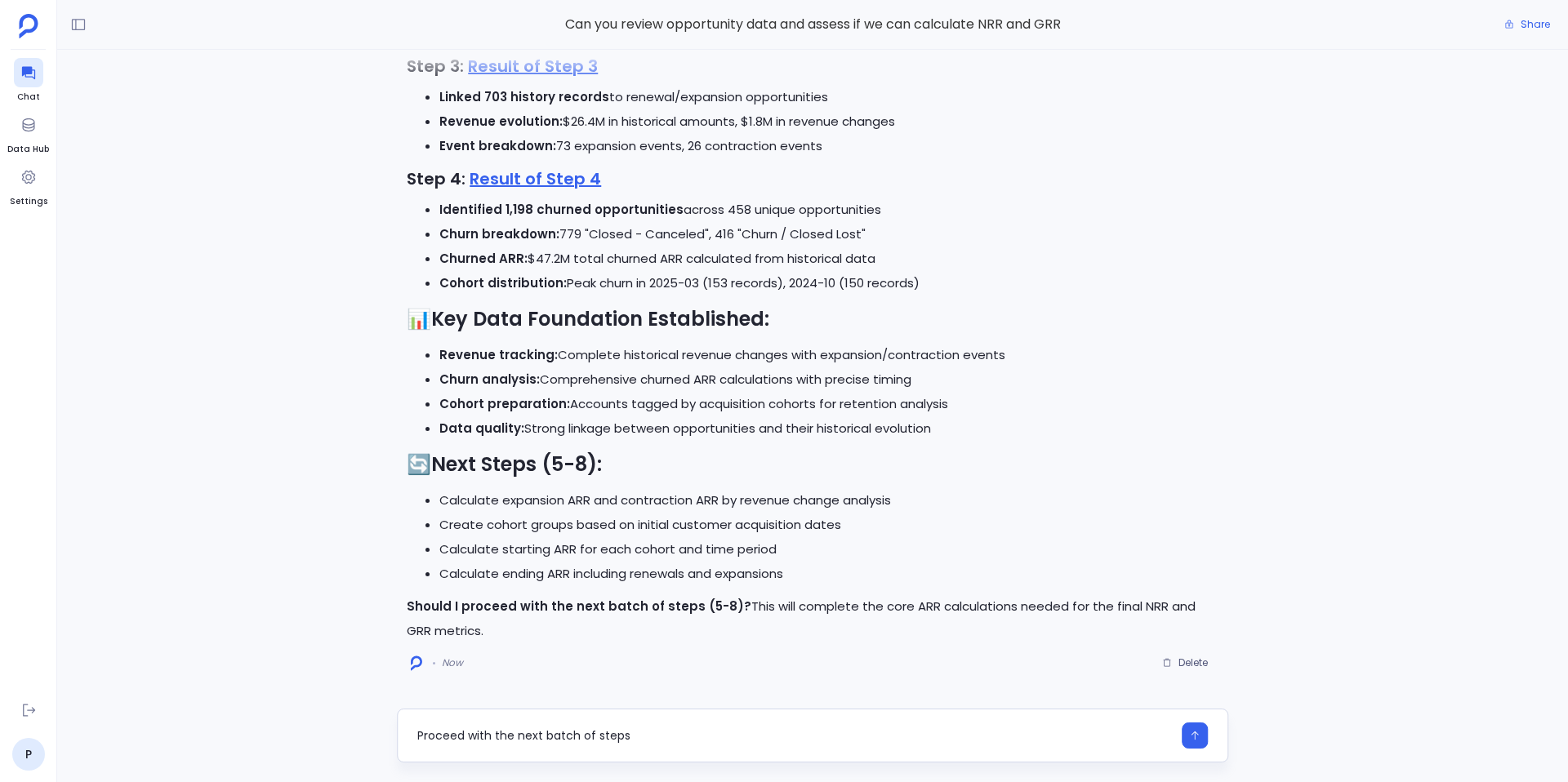
type textarea "Proceed with the next batch of steps"
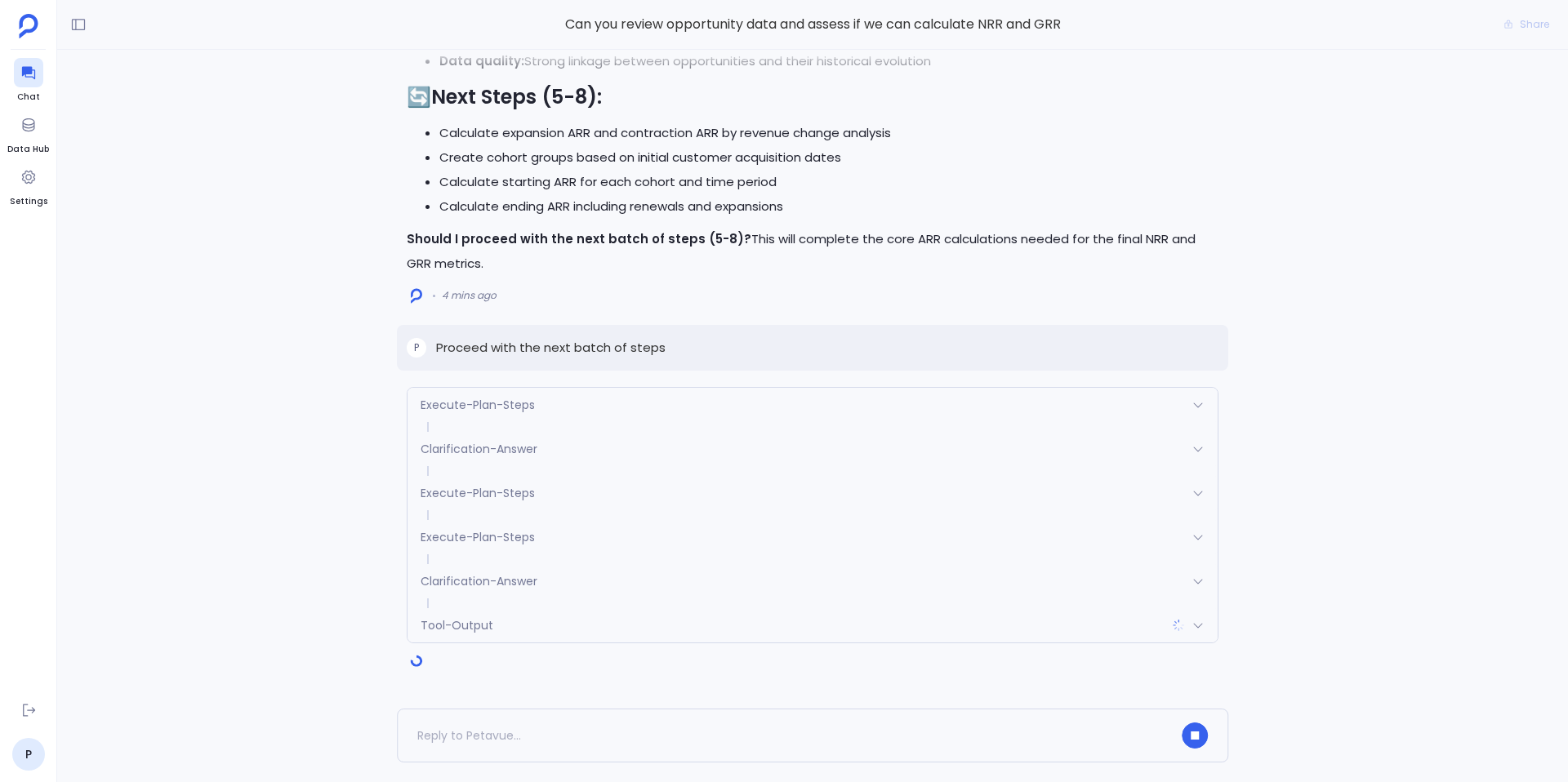
click at [548, 396] on div "Execute-Plan-Steps" at bounding box center [813, 405] width 810 height 35
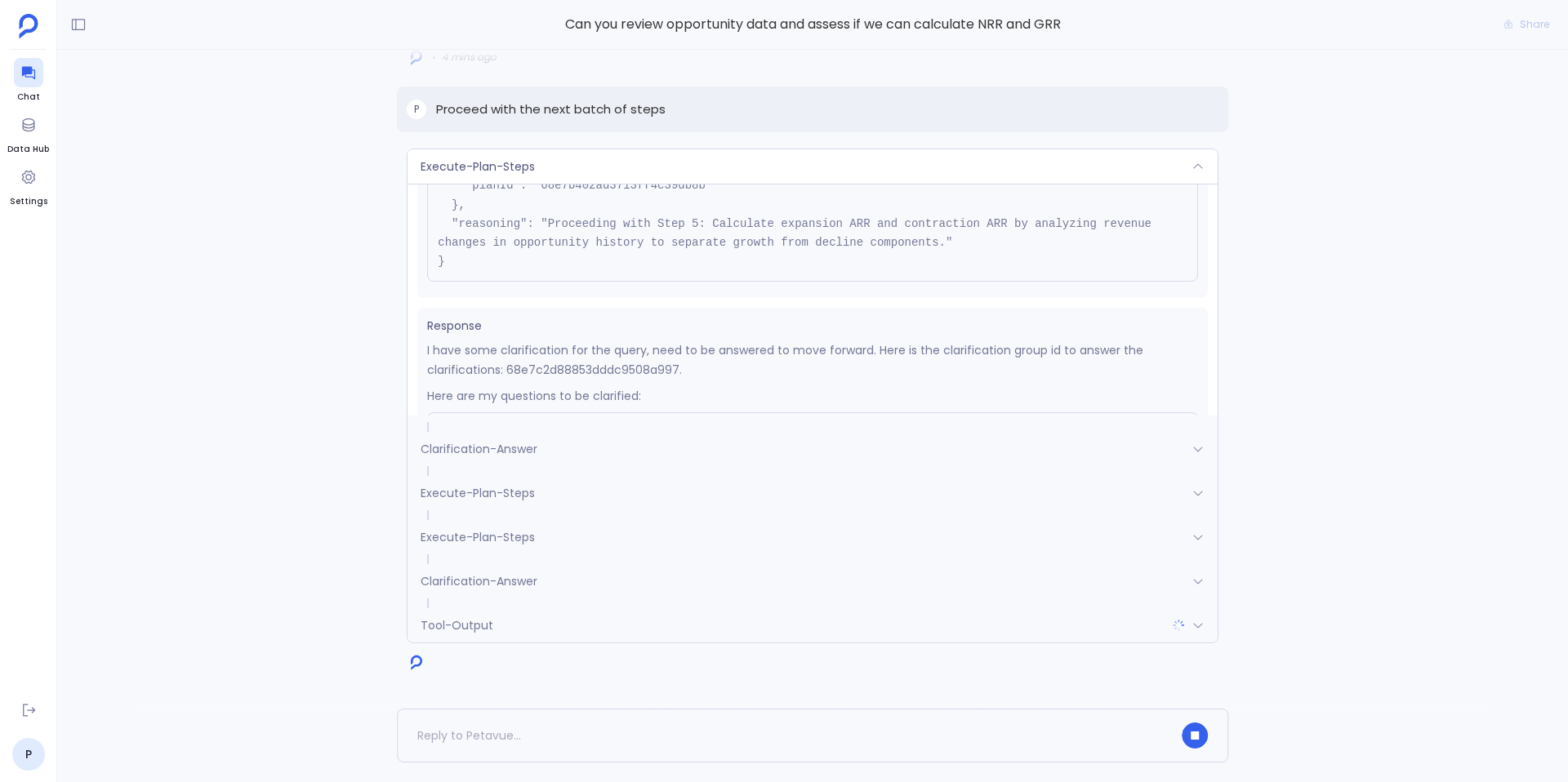
scroll to position [191, 0]
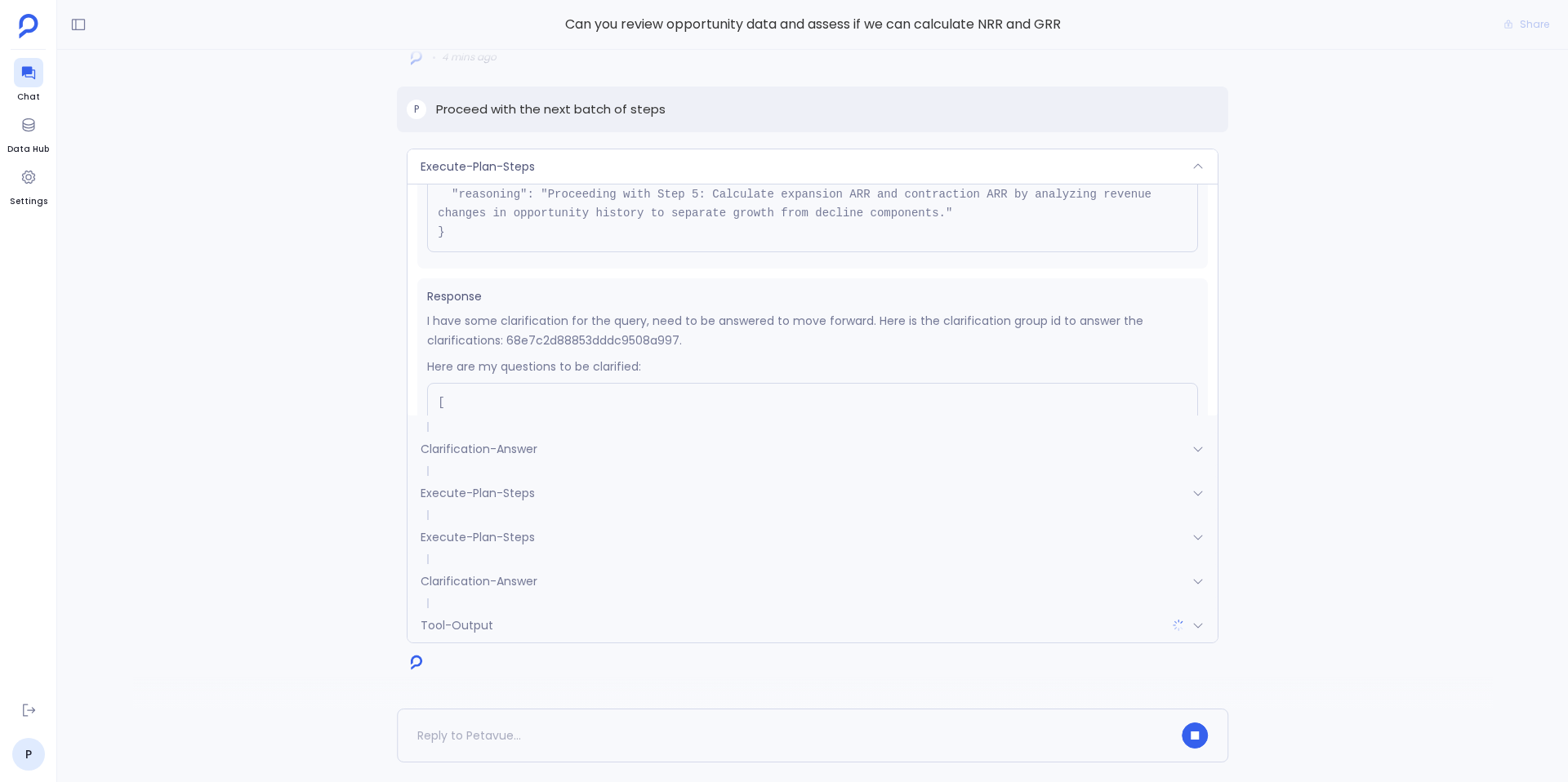
click at [522, 538] on span "Execute-Plan-Steps" at bounding box center [478, 537] width 115 height 16
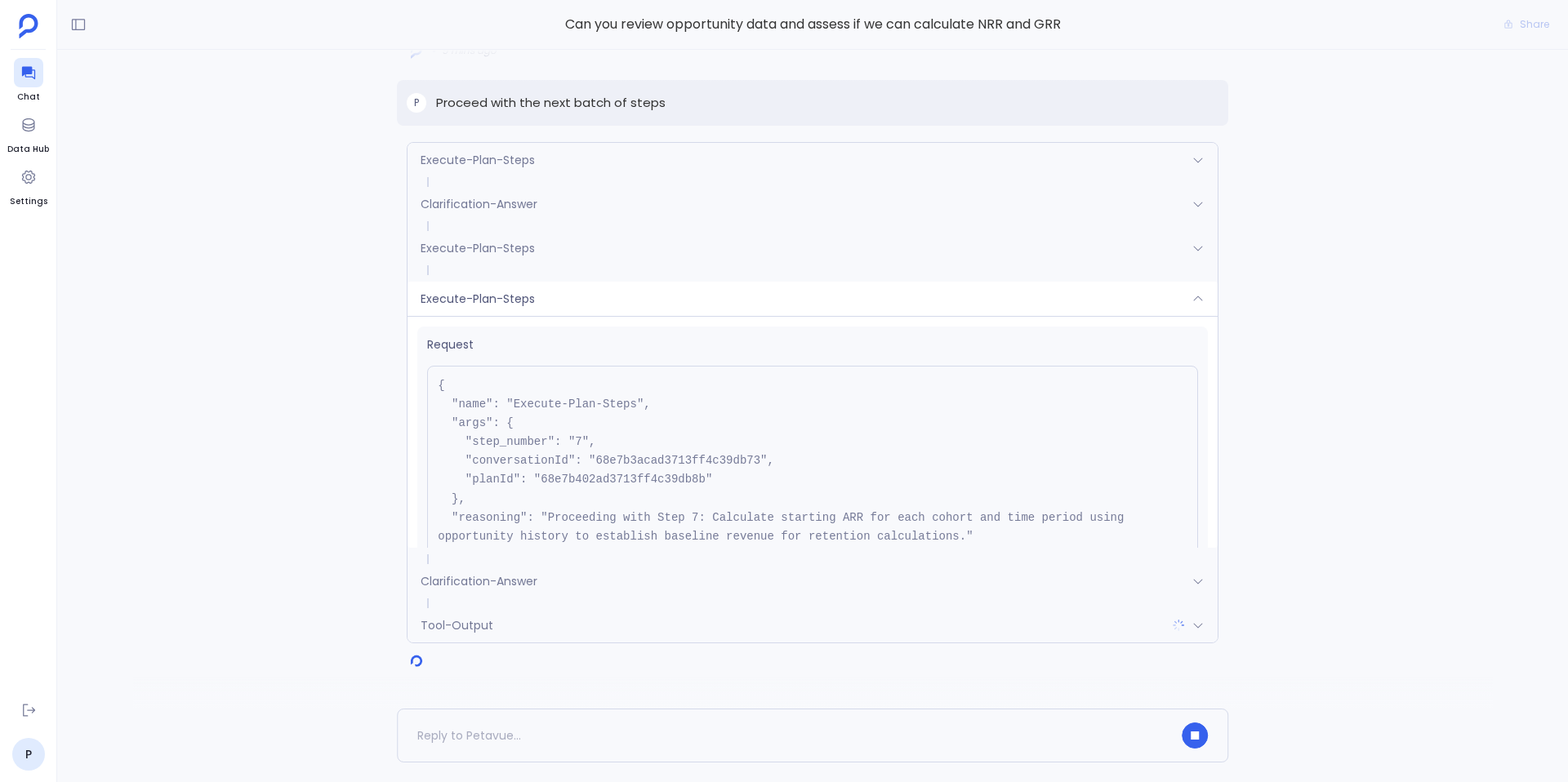
click at [545, 303] on div "Execute-Plan-Steps" at bounding box center [813, 299] width 810 height 35
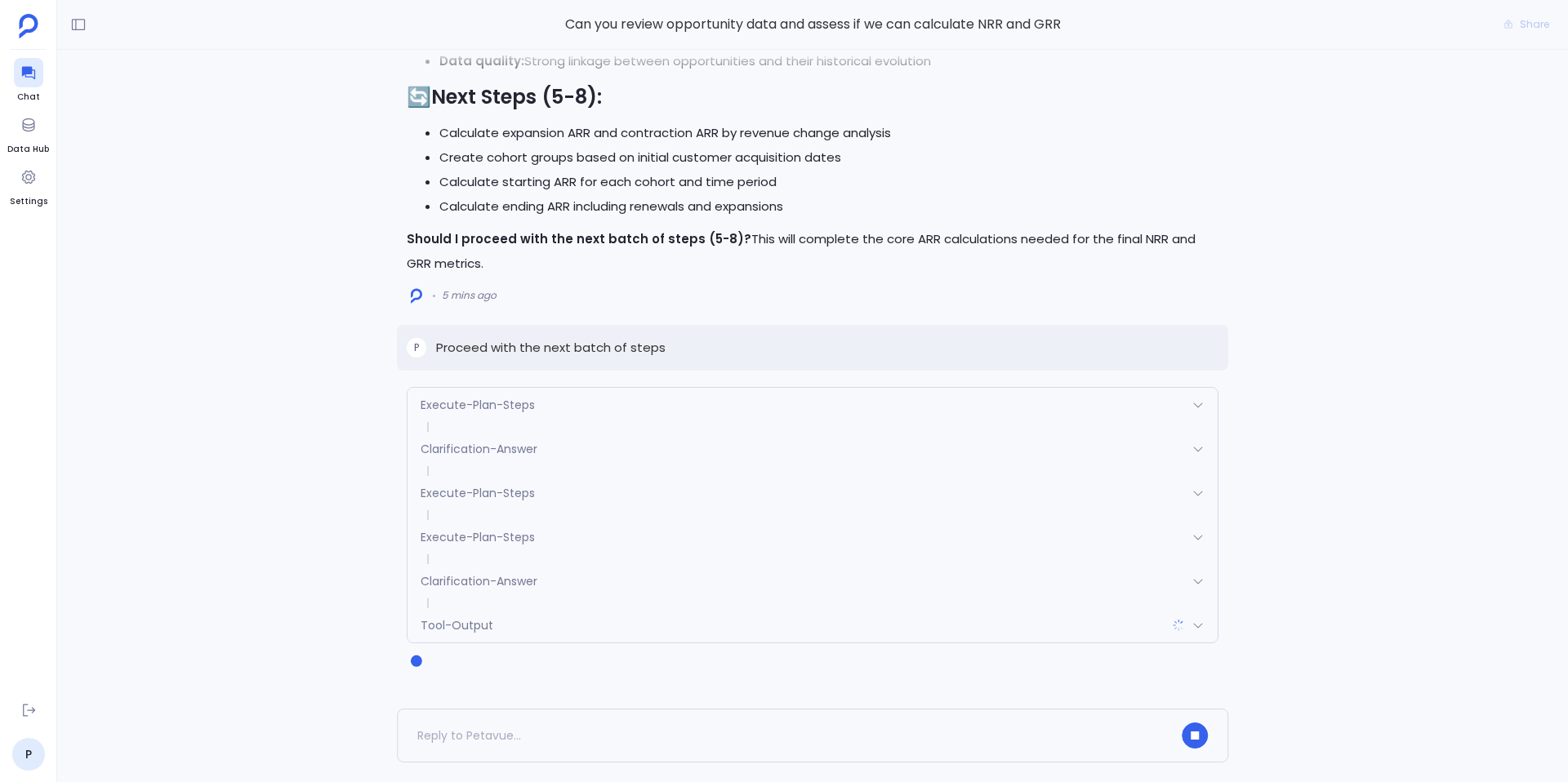
click at [543, 413] on div "Execute-Plan-Steps" at bounding box center [813, 405] width 810 height 35
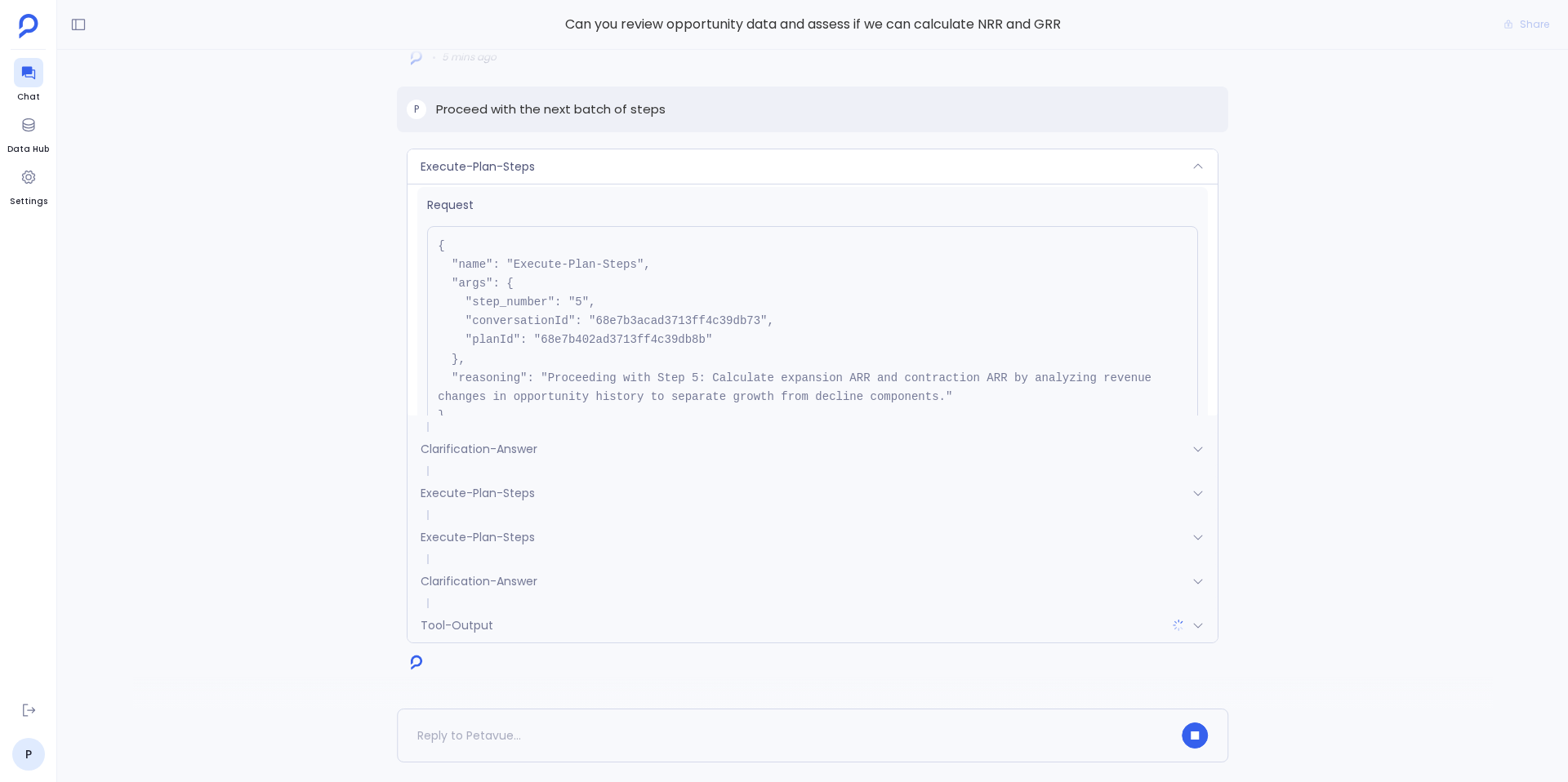
scroll to position [0, 0]
click at [710, 164] on div "Execute-Plan-Steps" at bounding box center [813, 166] width 810 height 35
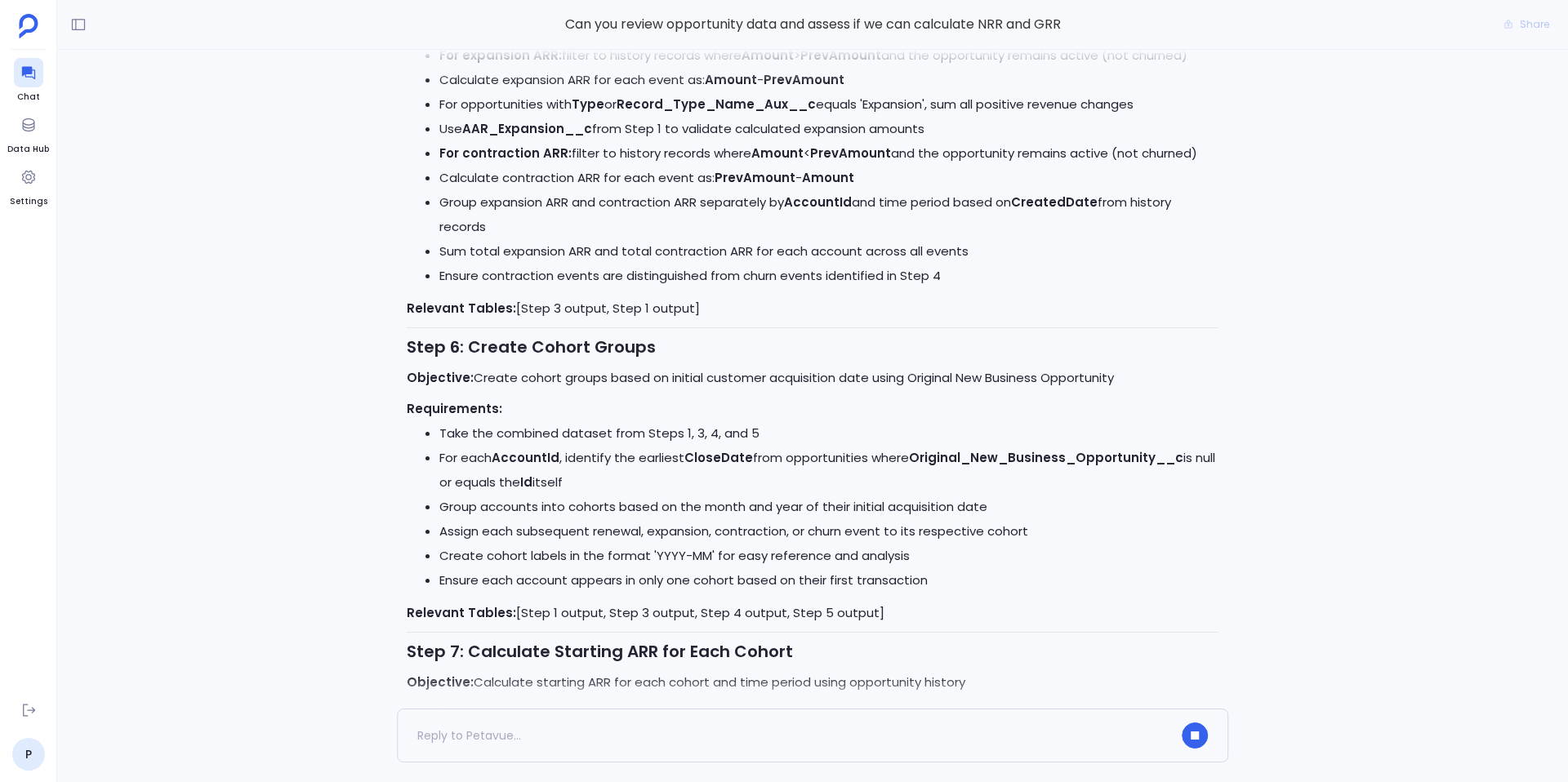
scroll to position [-4339, 0]
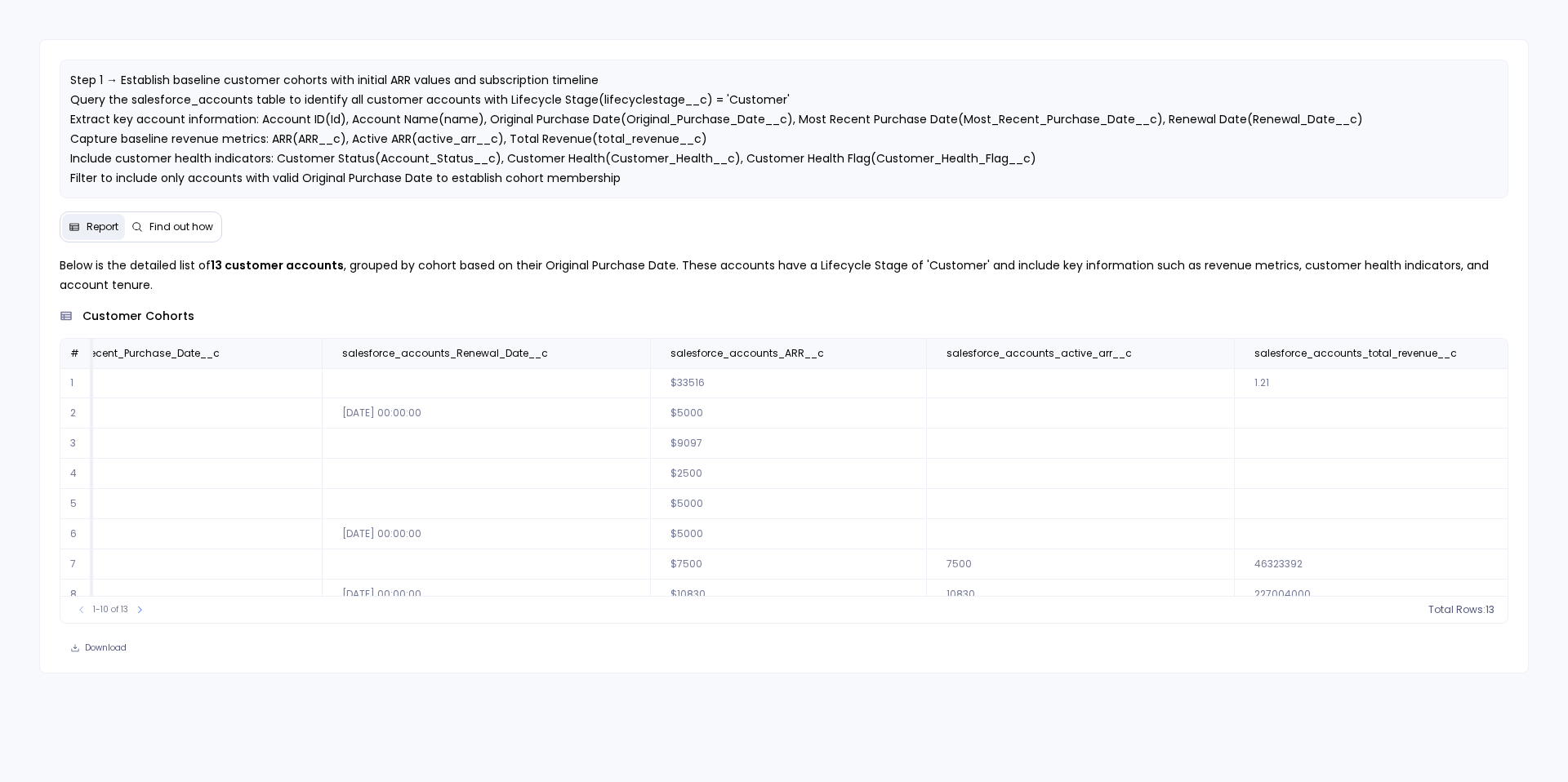
scroll to position [0, 801]
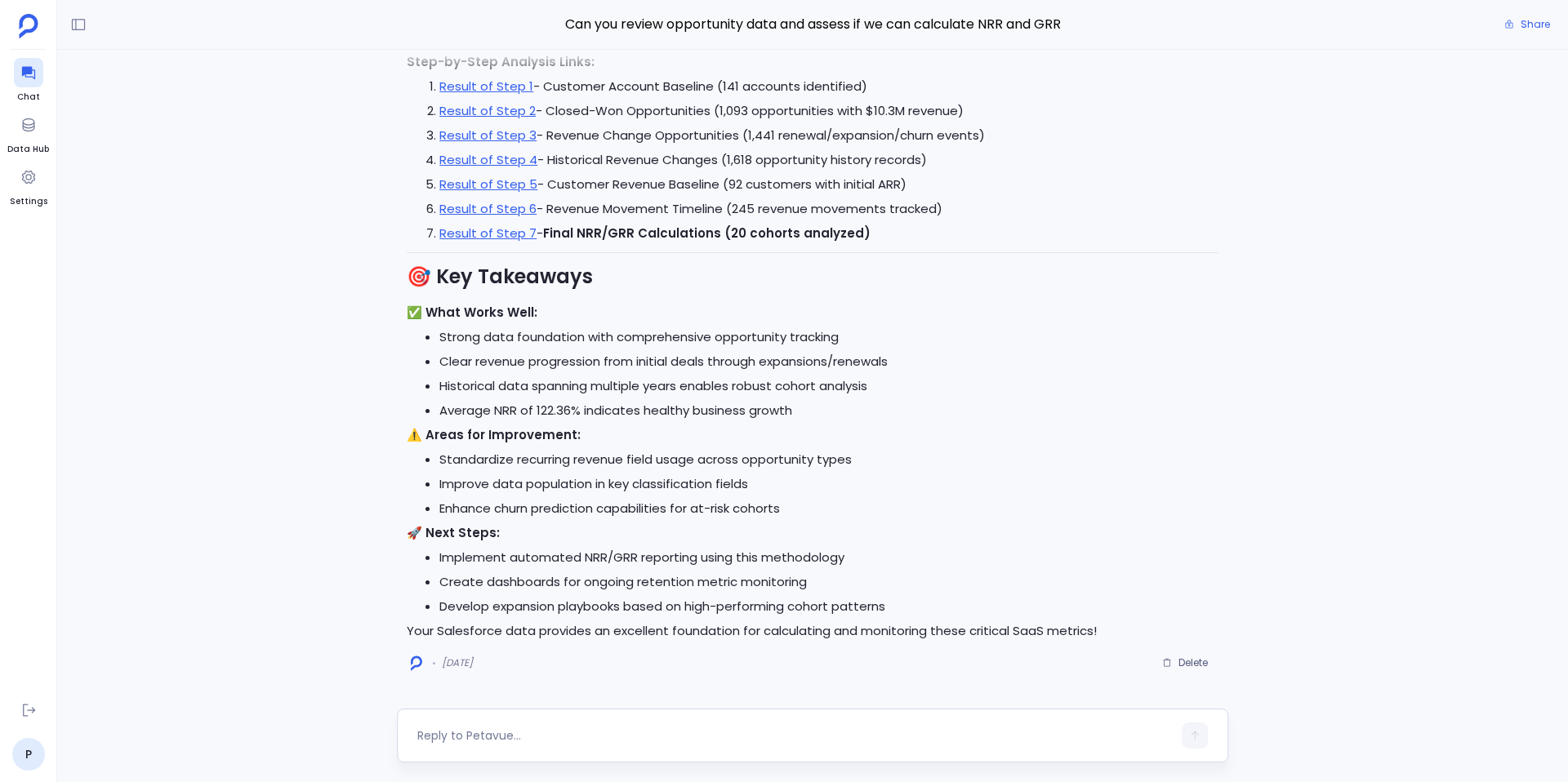
click at [490, 727] on textarea at bounding box center [795, 735] width 754 height 16
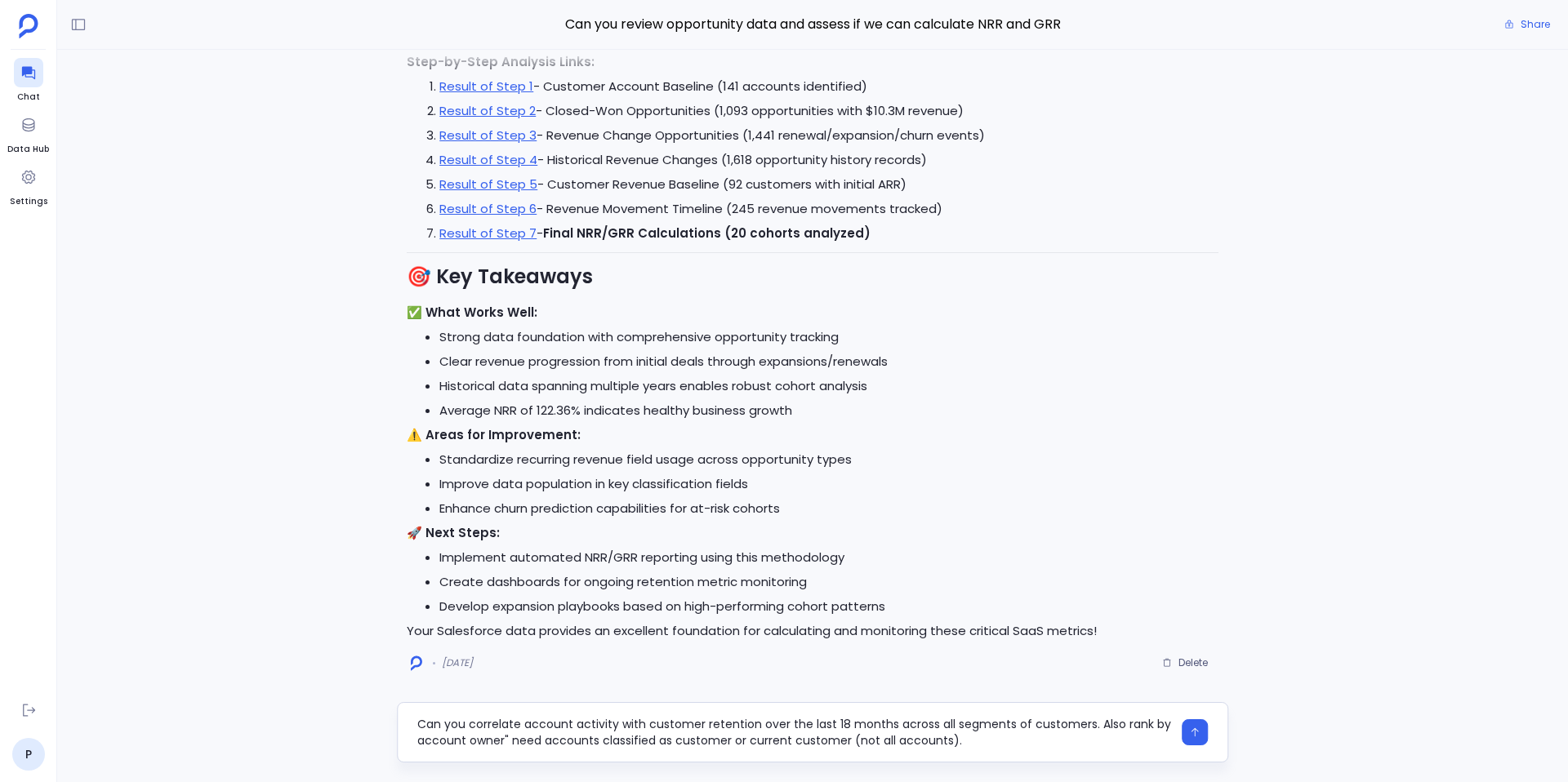
drag, startPoint x: 647, startPoint y: 725, endPoint x: 752, endPoint y: 727, distance: 105.0
click at [752, 727] on textarea "Can you correlate account activity with customer retention over the last 18 mon…" at bounding box center [795, 732] width 754 height 33
click at [508, 740] on textarea "Can you correlate account activity with GRR and NRR over the last 18 months acr…" at bounding box center [795, 732] width 754 height 33
drag, startPoint x: 524, startPoint y: 725, endPoint x: 616, endPoint y: 728, distance: 92.0
click at [616, 728] on textarea "Can you correlate account activity with GRR and NRR over the last 18 months acr…" at bounding box center [795, 732] width 754 height 33
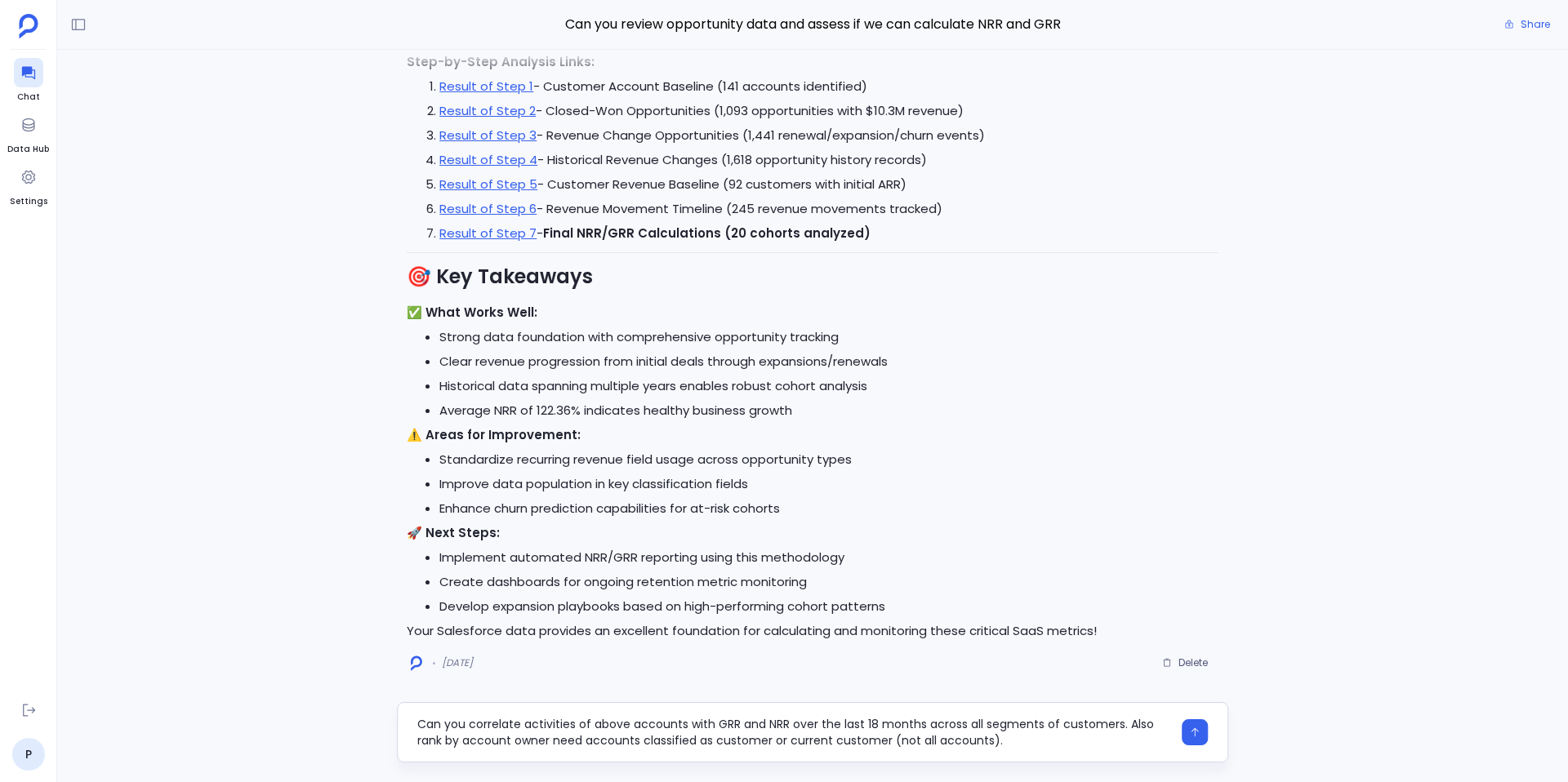
drag, startPoint x: 1039, startPoint y: 725, endPoint x: 1117, endPoint y: 725, distance: 78.0
click at [1117, 725] on textarea "Can you correlate activities of above accounts with GRR and NRR over the last 1…" at bounding box center [795, 732] width 754 height 33
click at [451, 741] on textarea "Can you correlate activities of above accounts with GRR and NRR over the last 1…" at bounding box center [795, 732] width 754 height 33
click at [928, 743] on textarea "Can you correlate activities of above accounts with GRR and NRR over the last 1…" at bounding box center [795, 732] width 754 height 33
type textarea "Can you correlate activities of above accounts with GRR and NRR over the last 1…"
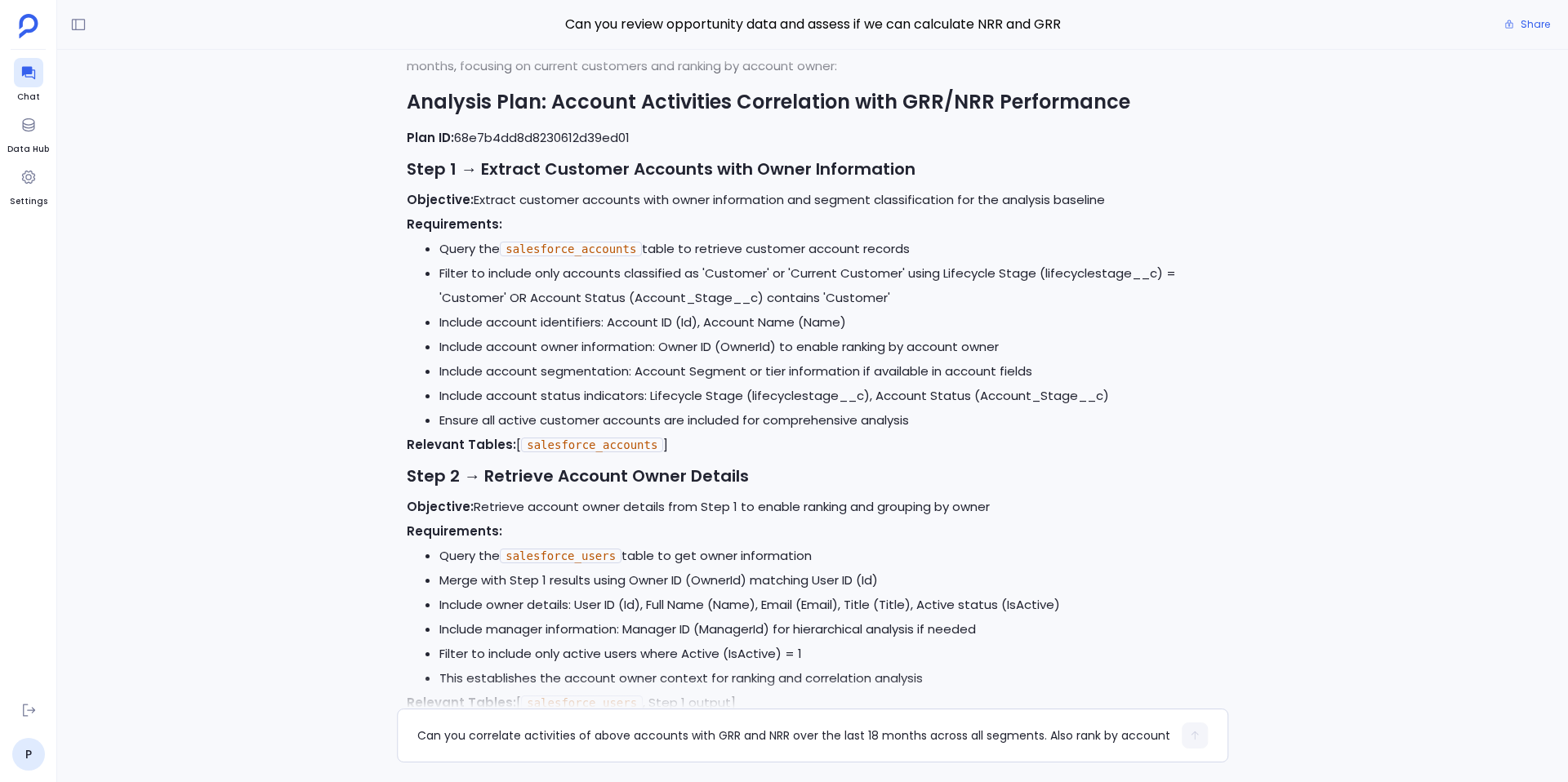
scroll to position [-2174, 0]
click at [989, 268] on li "Filter to include only accounts classified as 'Customer' or 'Current Customer' …" at bounding box center [829, 288] width 779 height 49
click at [1089, 276] on li "Filter to include only accounts classified as 'Customer' or 'Current Customer' …" at bounding box center [829, 288] width 779 height 49
copy li "lifecyclestage__c"
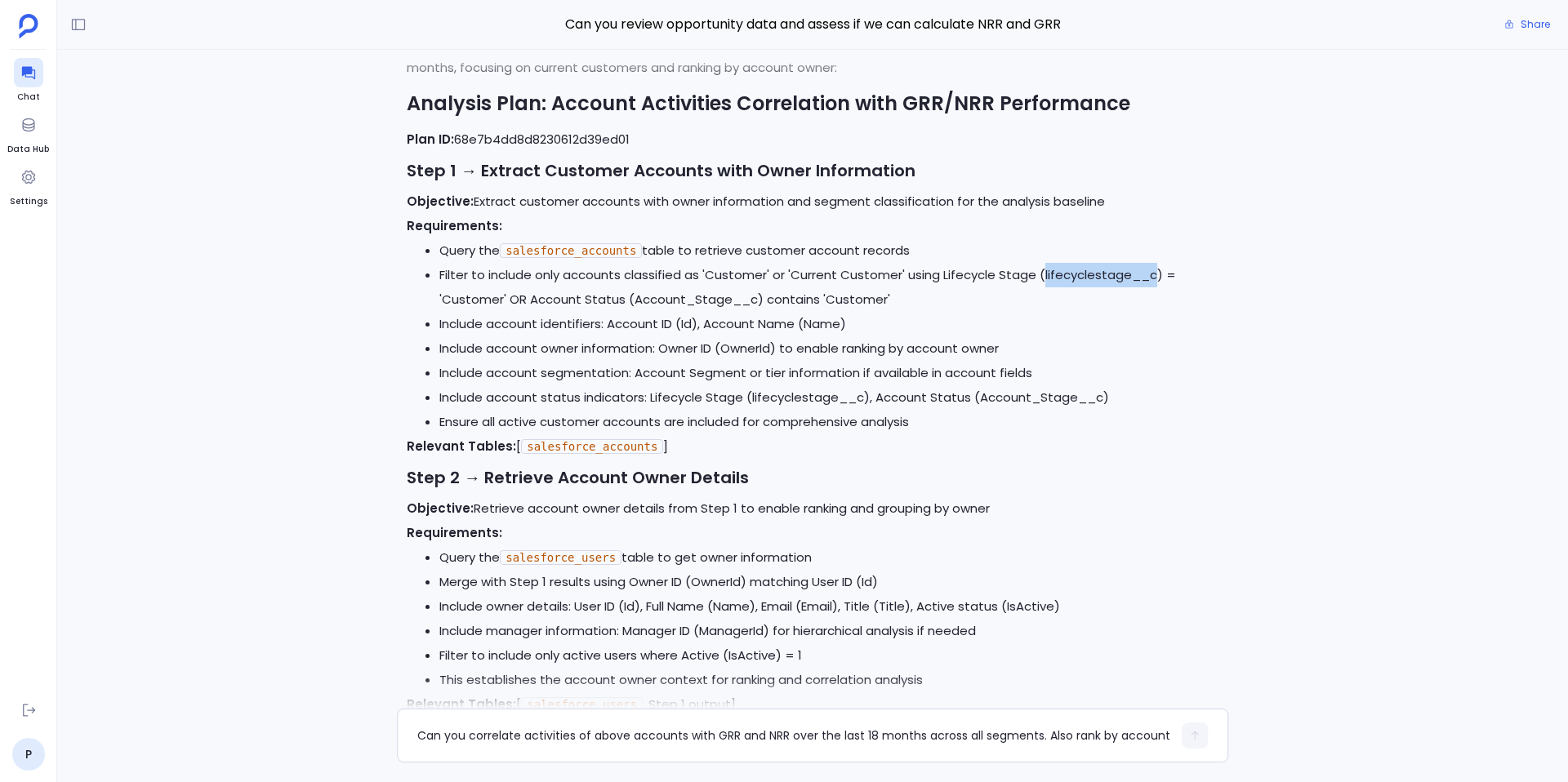
click at [684, 294] on li "Filter to include only accounts classified as 'Customer' or 'Current Customer' …" at bounding box center [829, 288] width 779 height 49
copy li "Account_Stage__c"
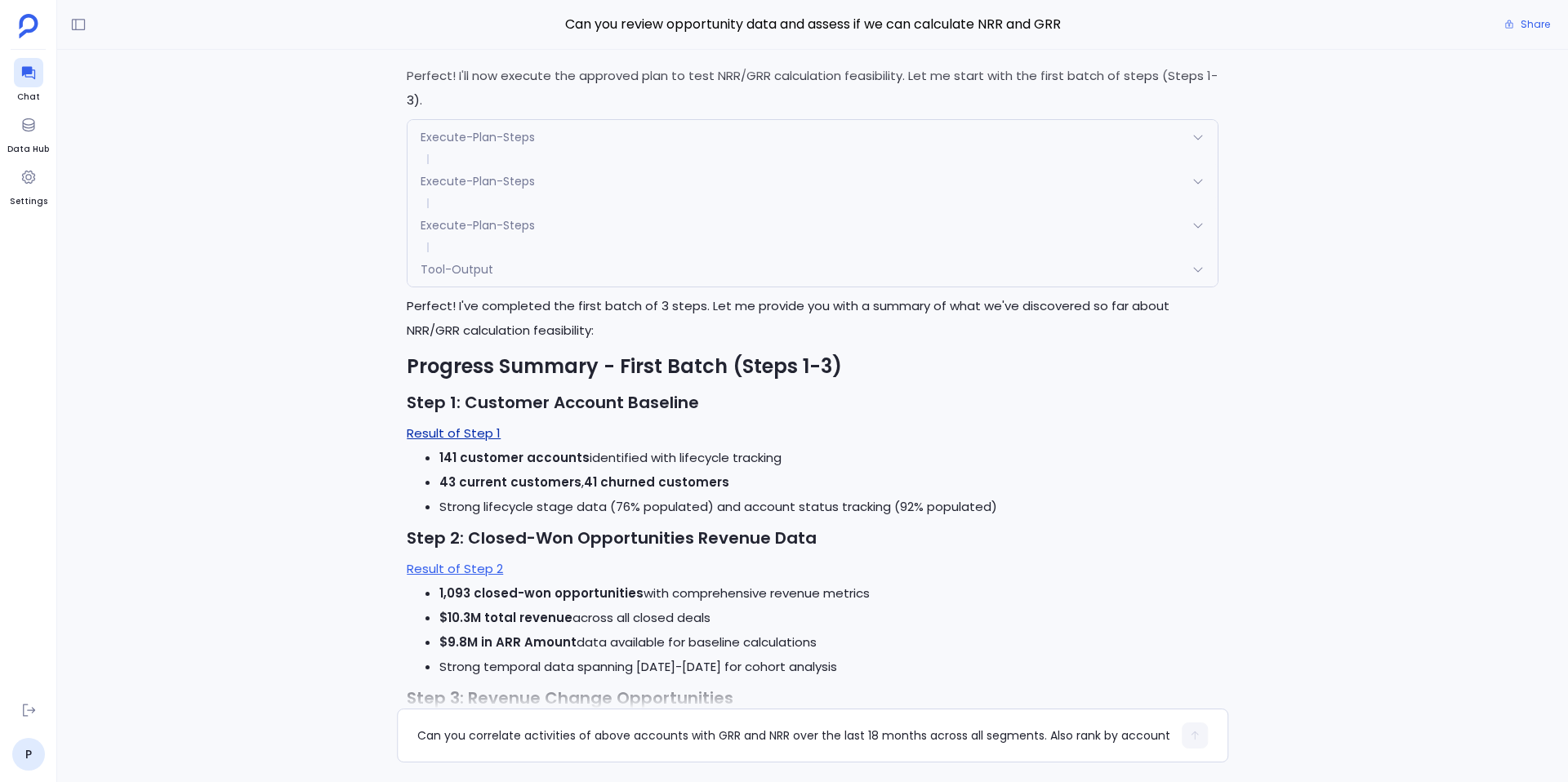
scroll to position [-6404, 0]
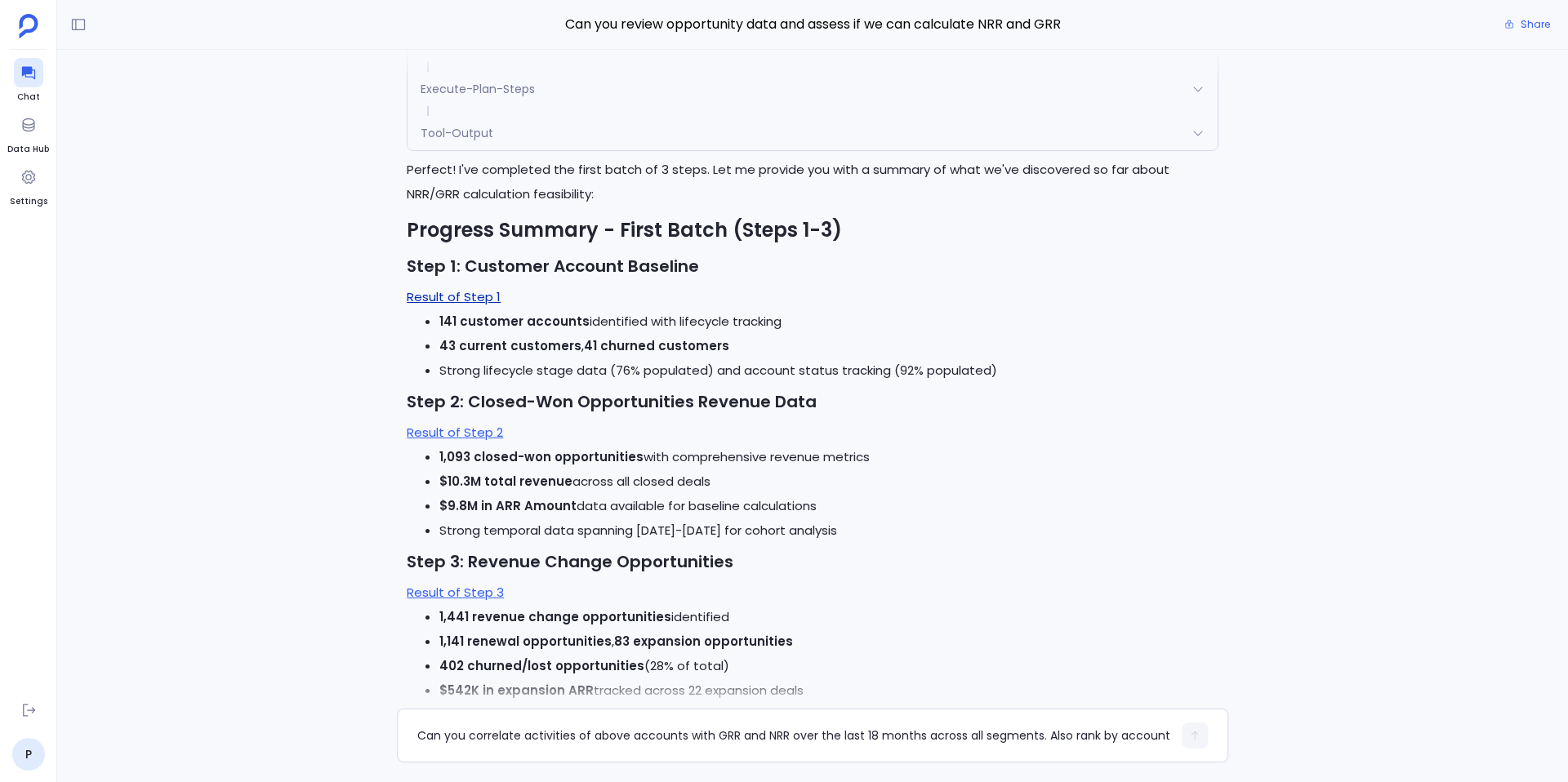
click at [452, 296] on link "Result of Step 1" at bounding box center [453, 297] width 94 height 17
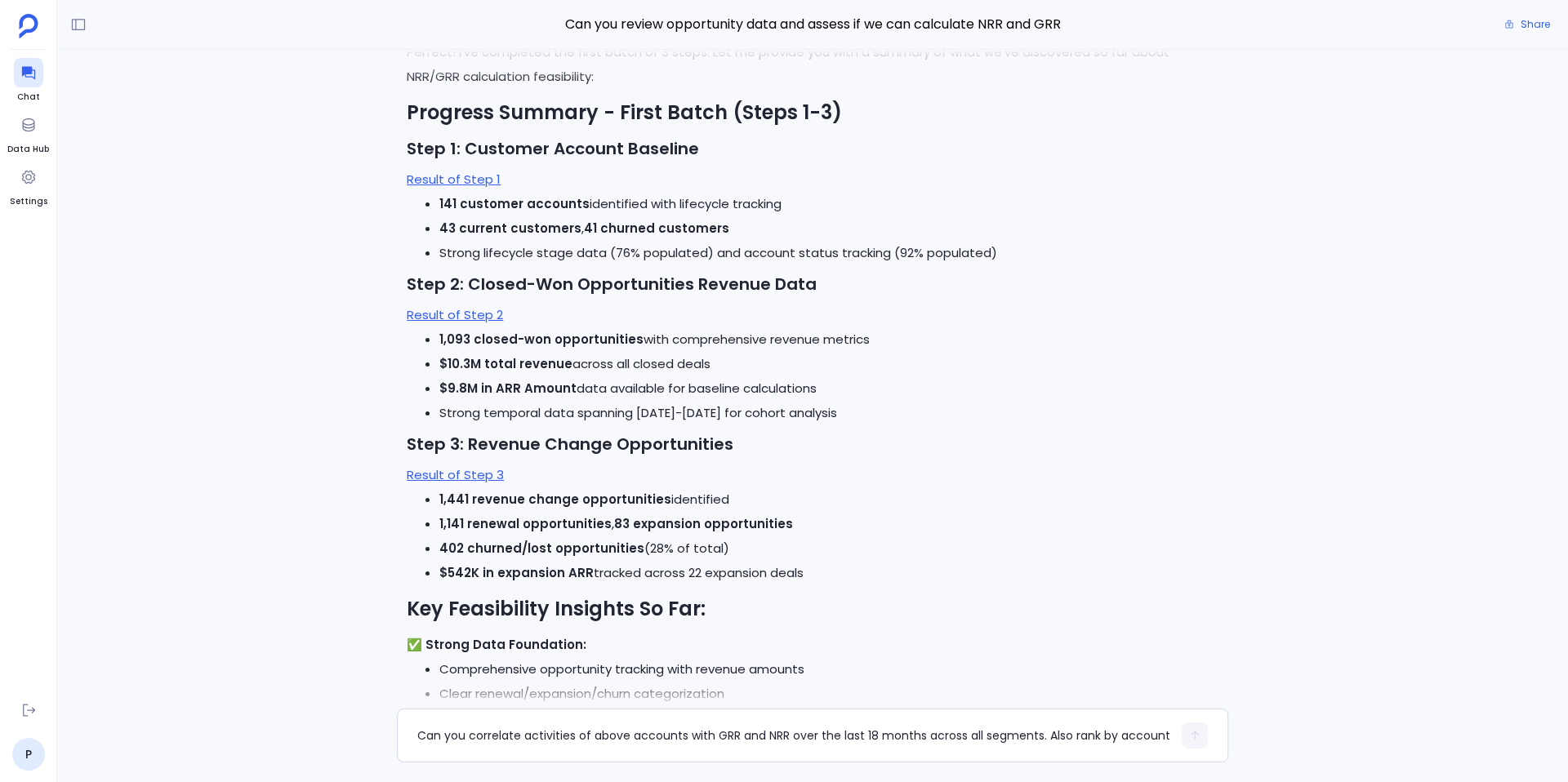
scroll to position [-6270, 0]
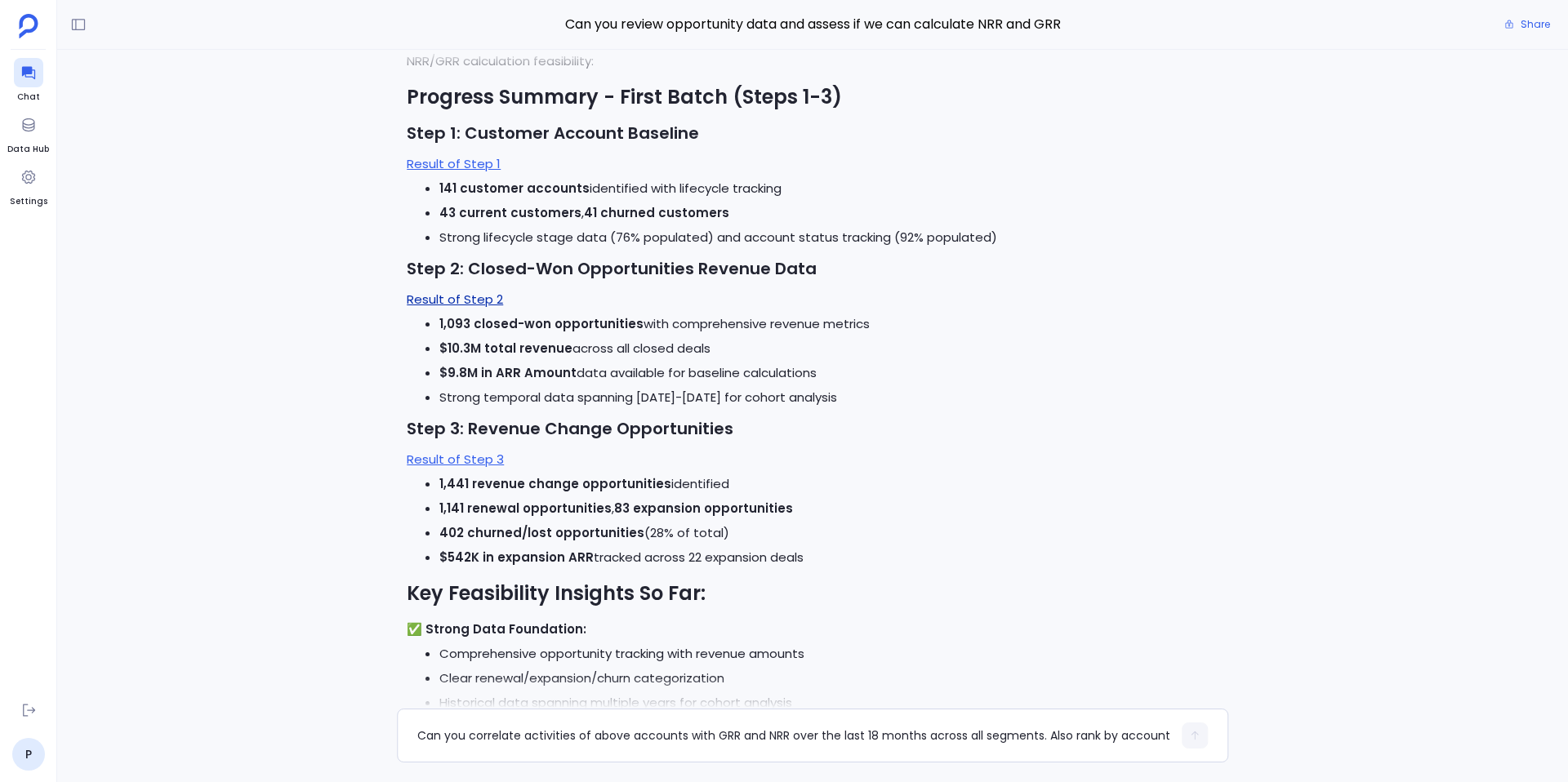
click at [486, 303] on link "Result of Step 2" at bounding box center [455, 299] width 96 height 17
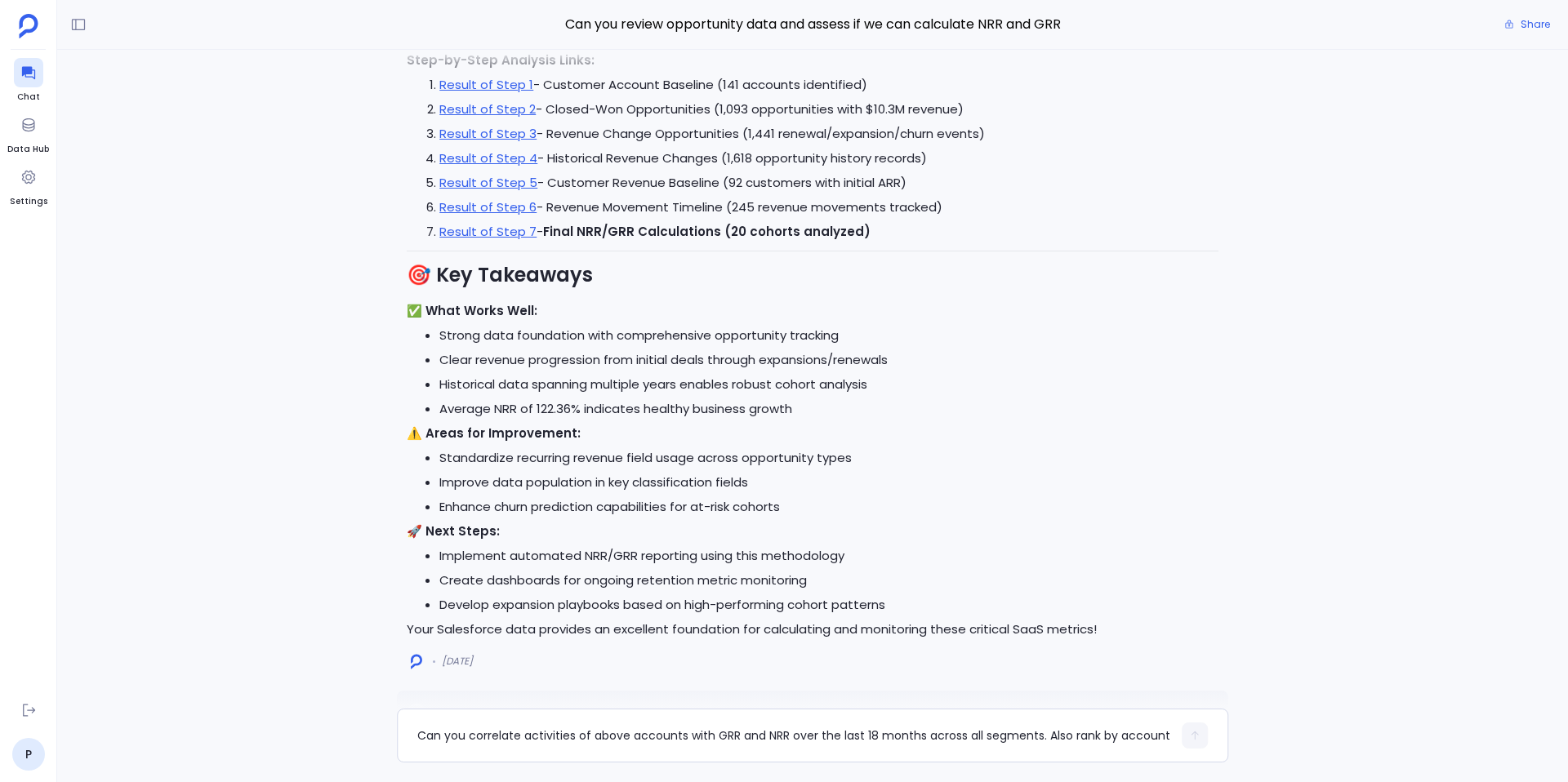
scroll to position [-2592, 0]
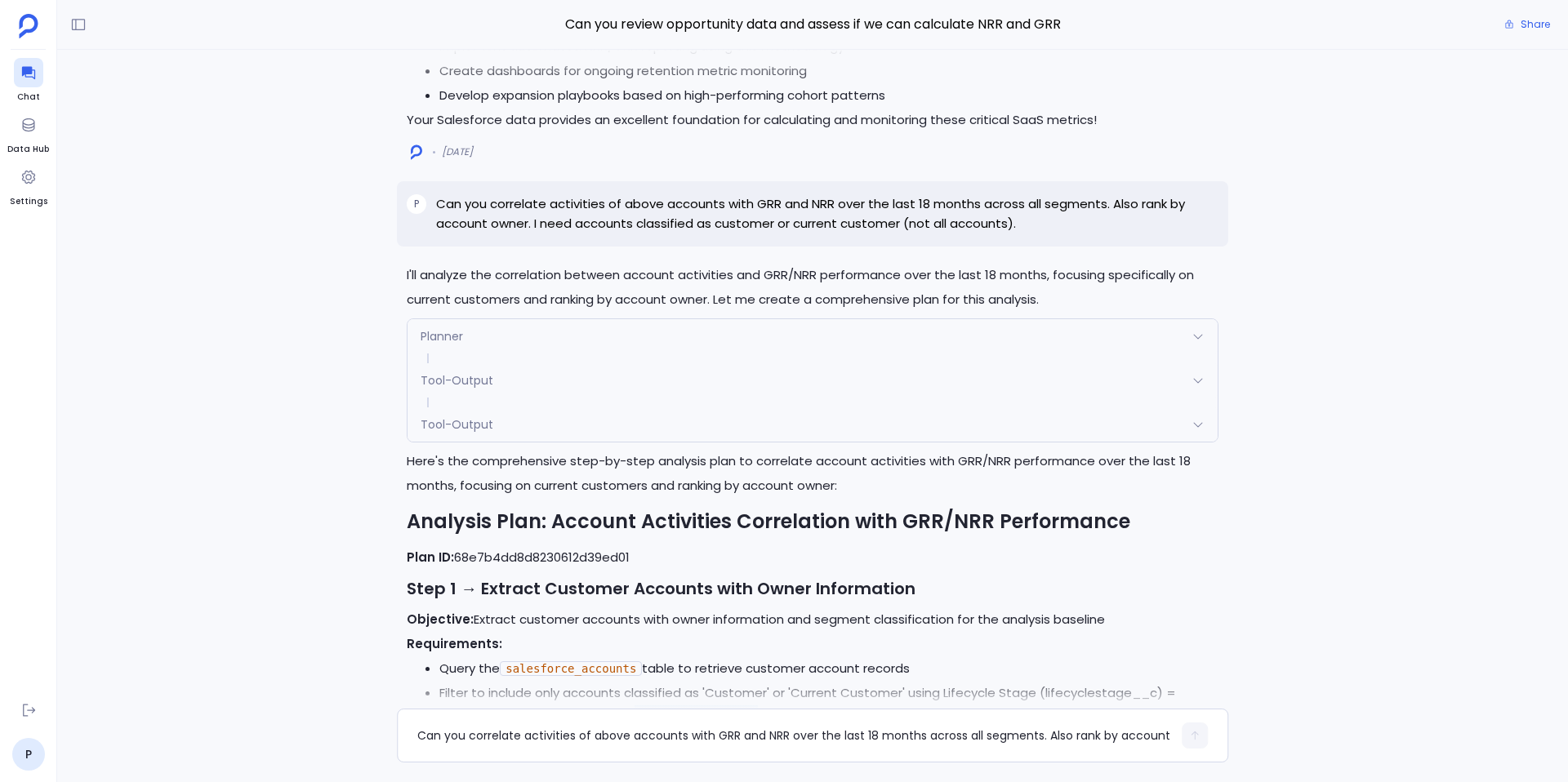
click at [467, 345] on div "Planner" at bounding box center [813, 336] width 810 height 35
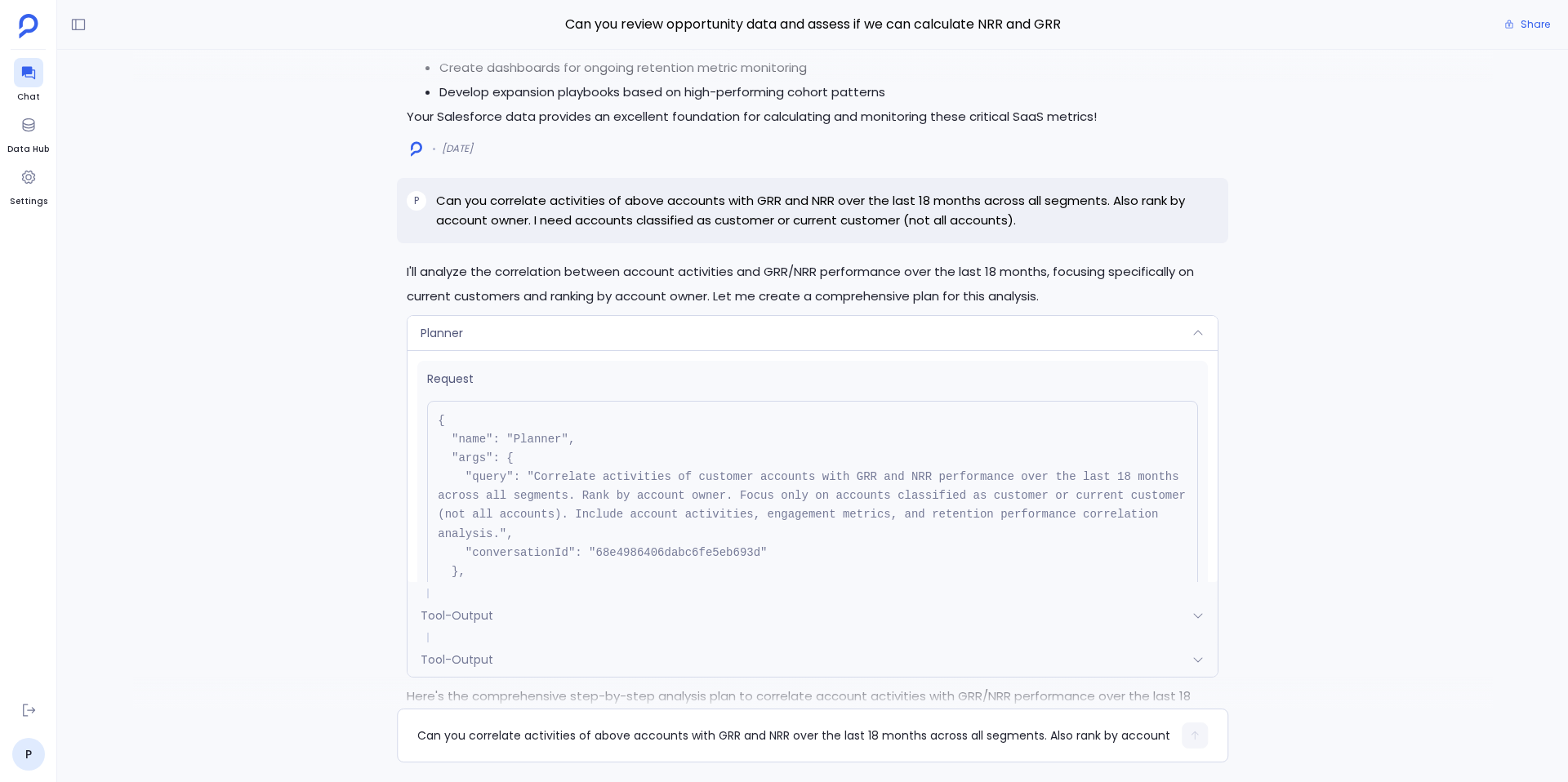
scroll to position [185, 0]
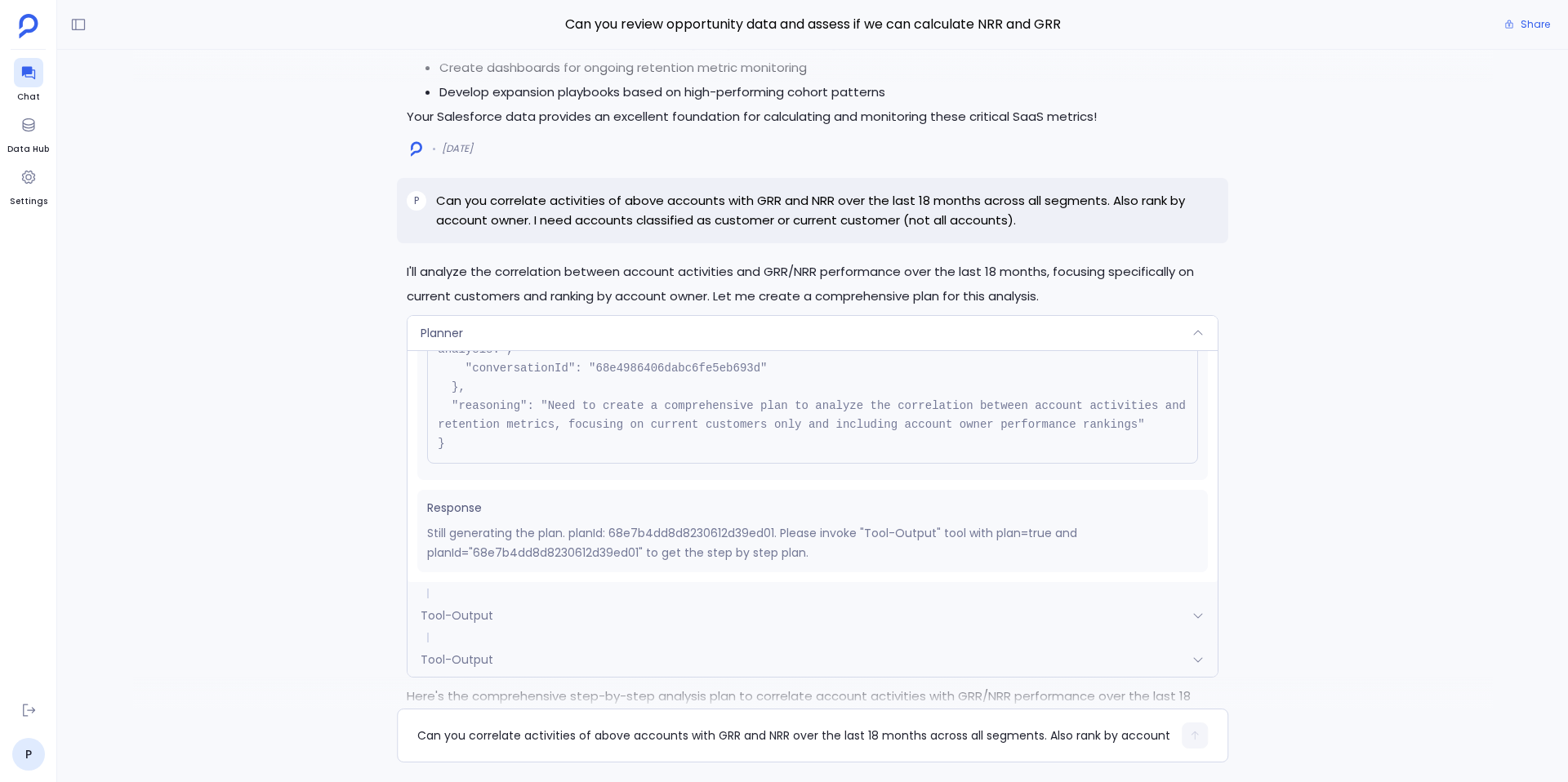
click at [559, 335] on div "Planner" at bounding box center [813, 333] width 810 height 35
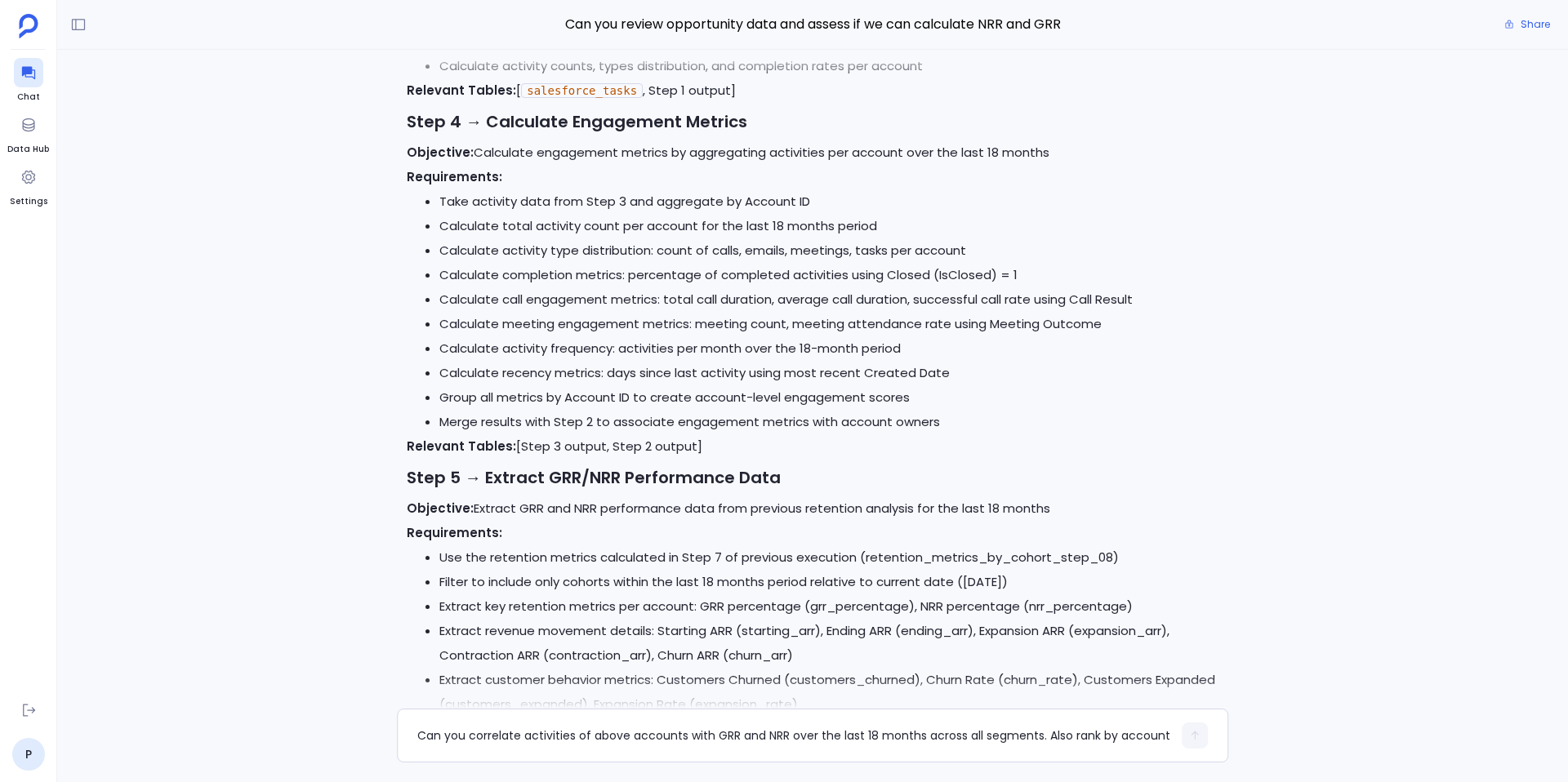
scroll to position [-973, 0]
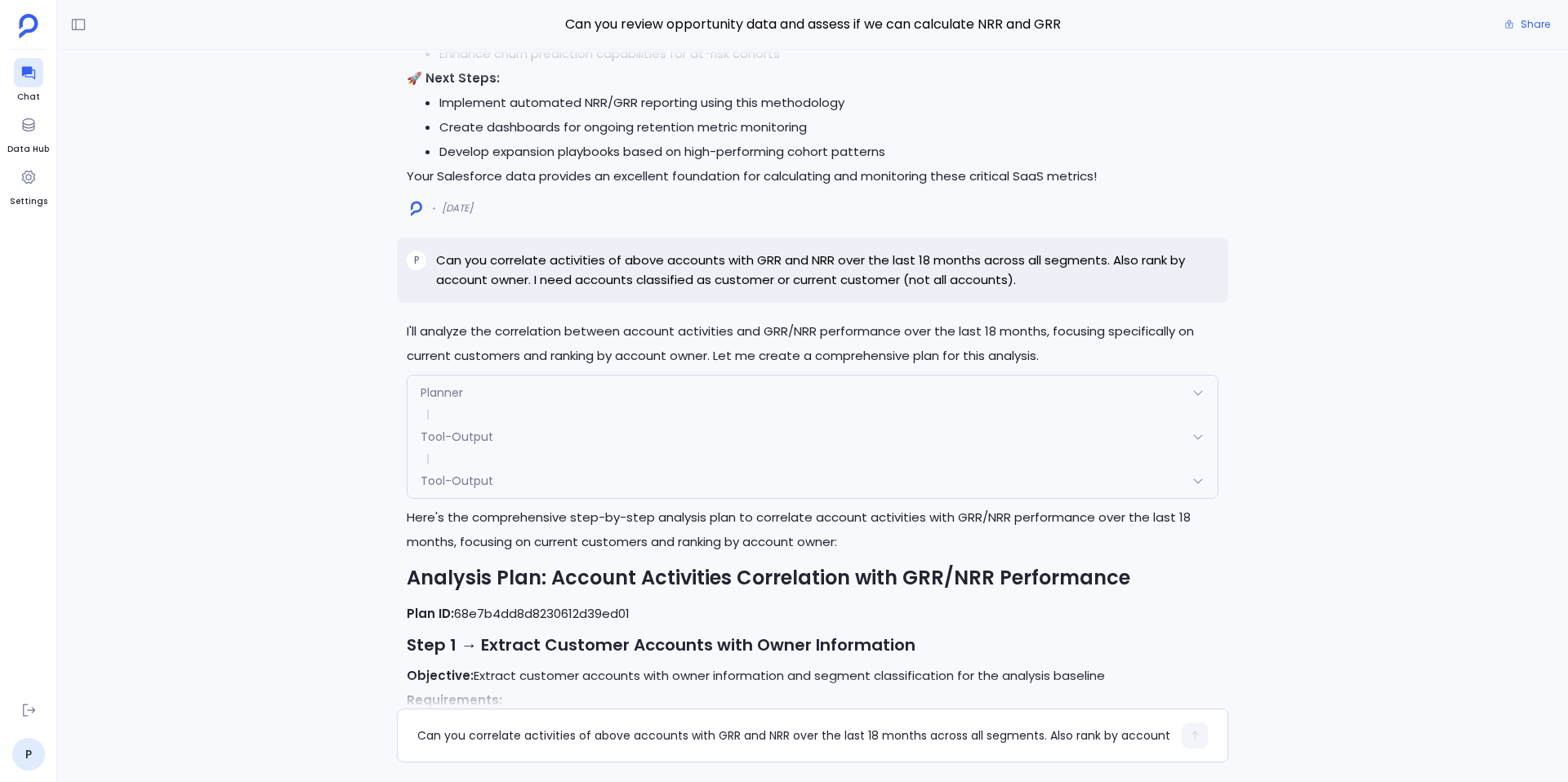
click at [553, 391] on div "Planner" at bounding box center [813, 392] width 810 height 35
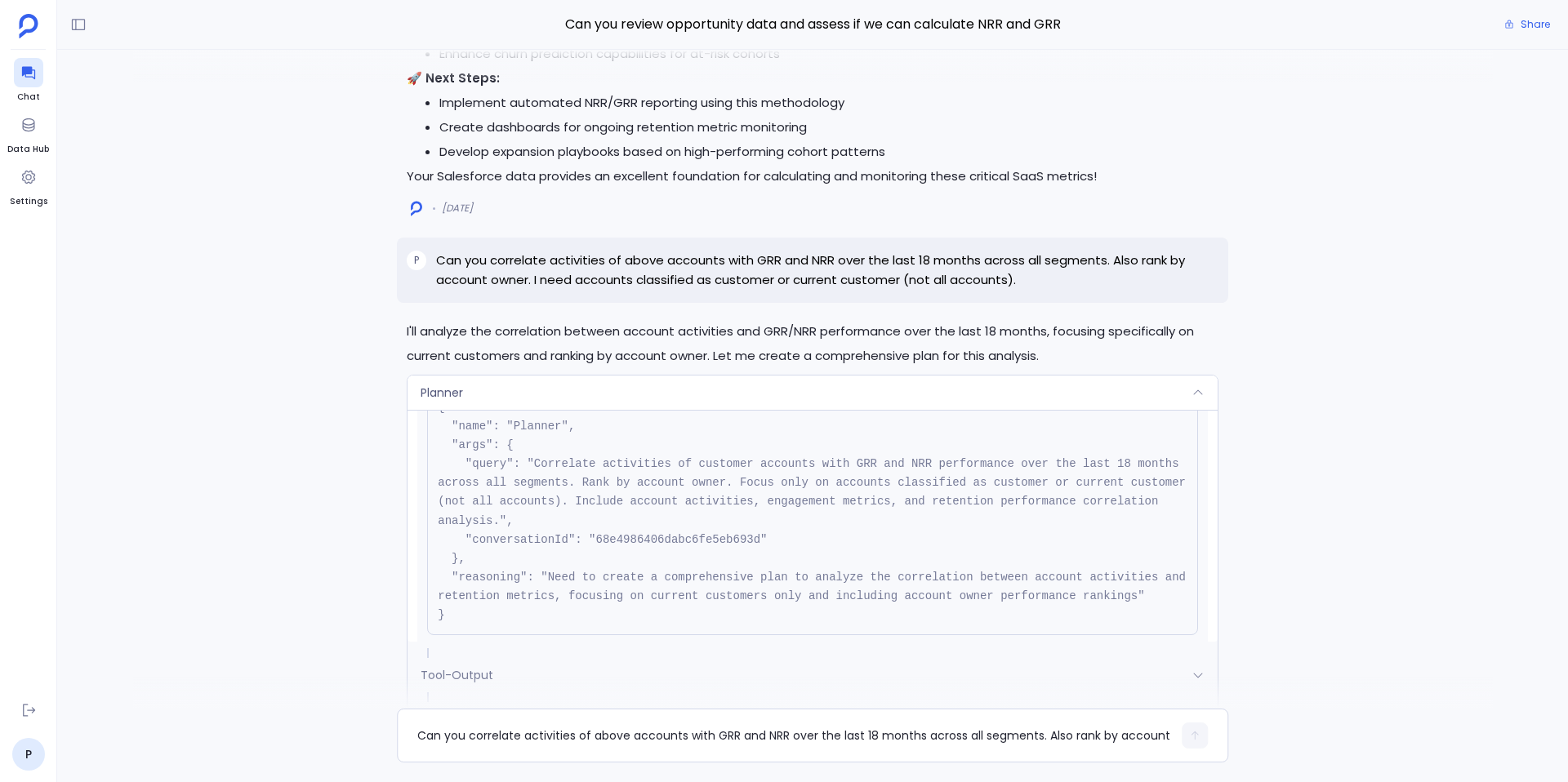
scroll to position [66, 0]
click at [527, 390] on div "Planner" at bounding box center [813, 392] width 810 height 35
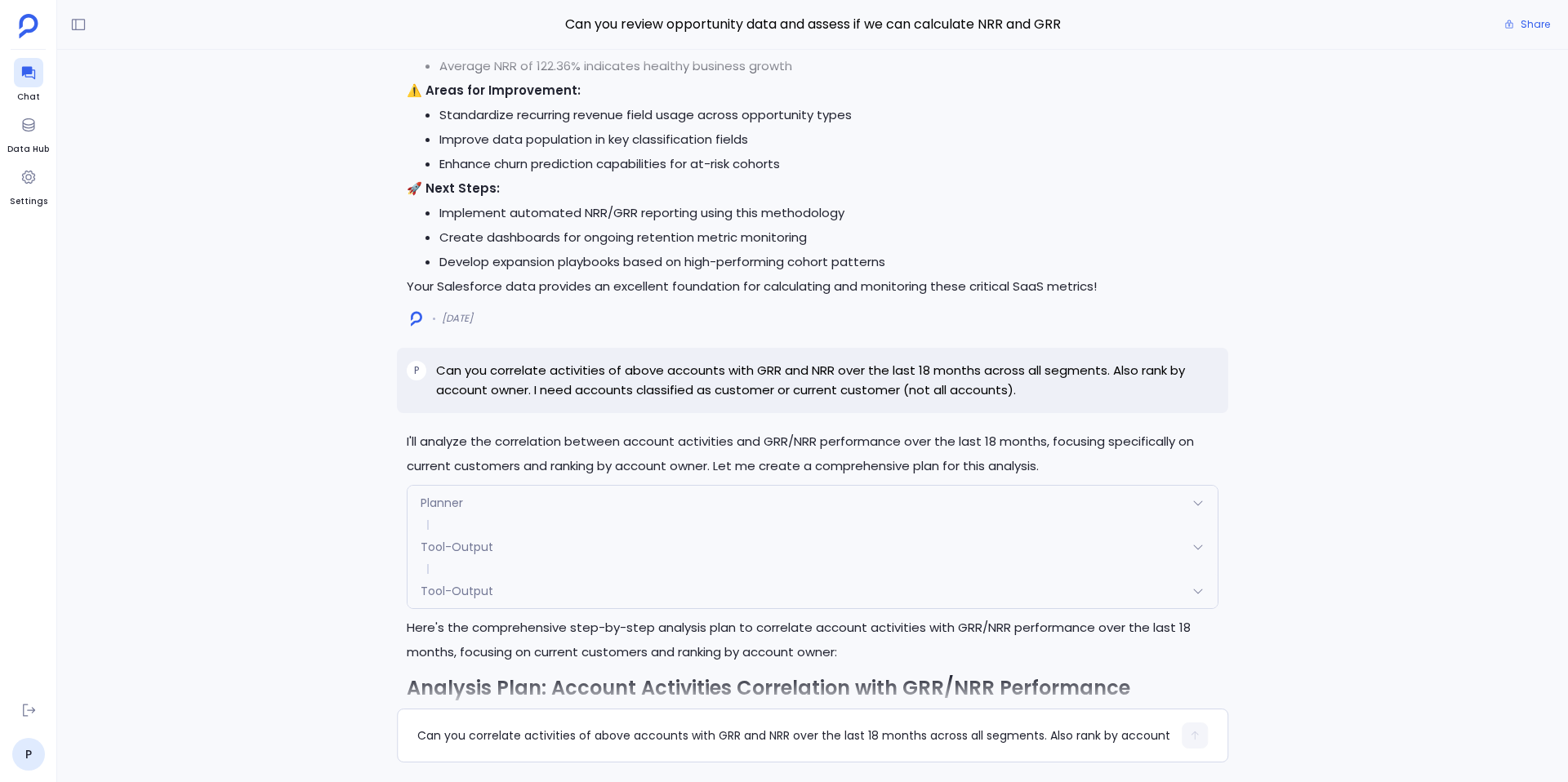
scroll to position [-2824, 0]
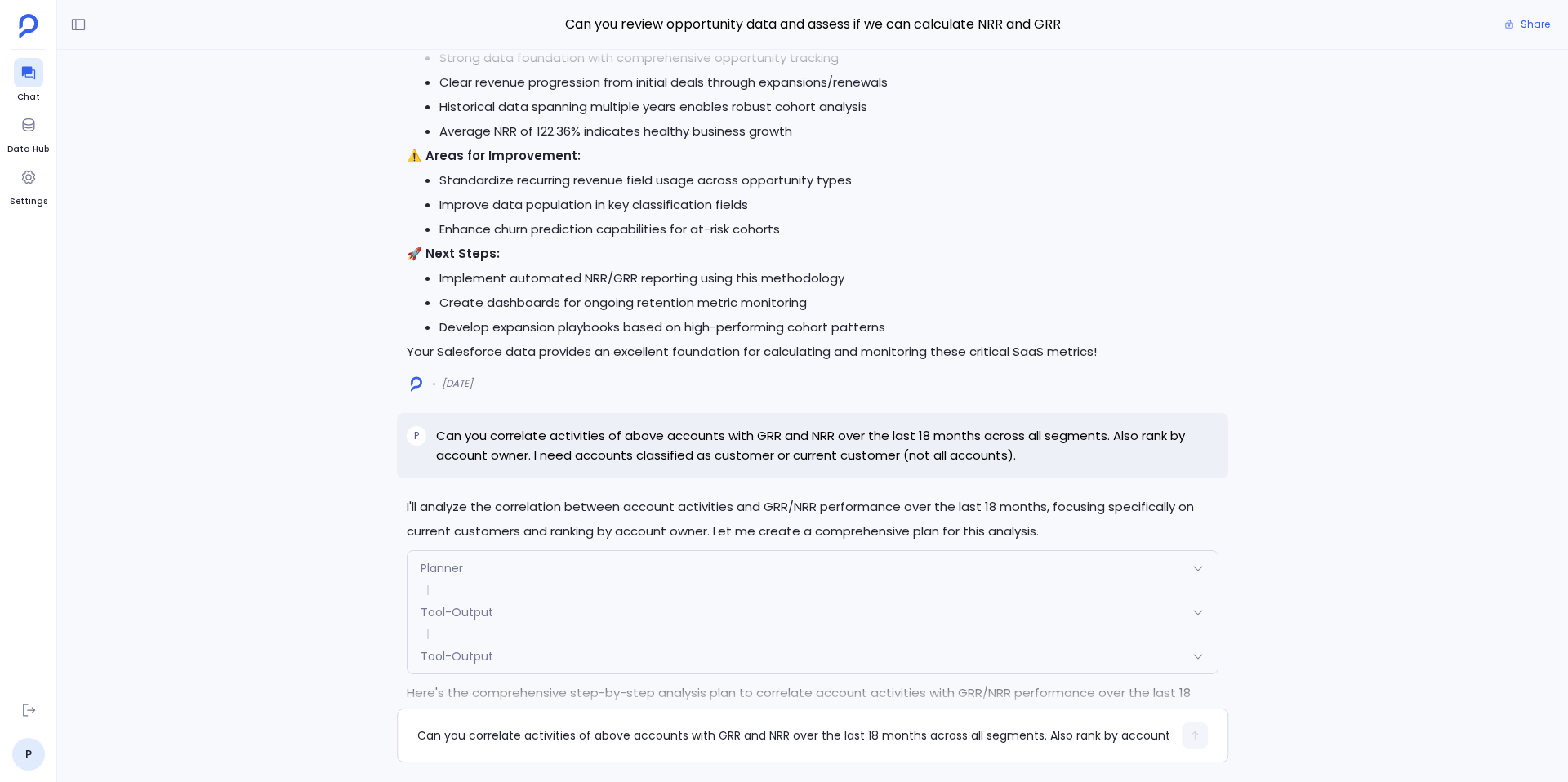
click at [601, 568] on div "Planner" at bounding box center [813, 568] width 810 height 35
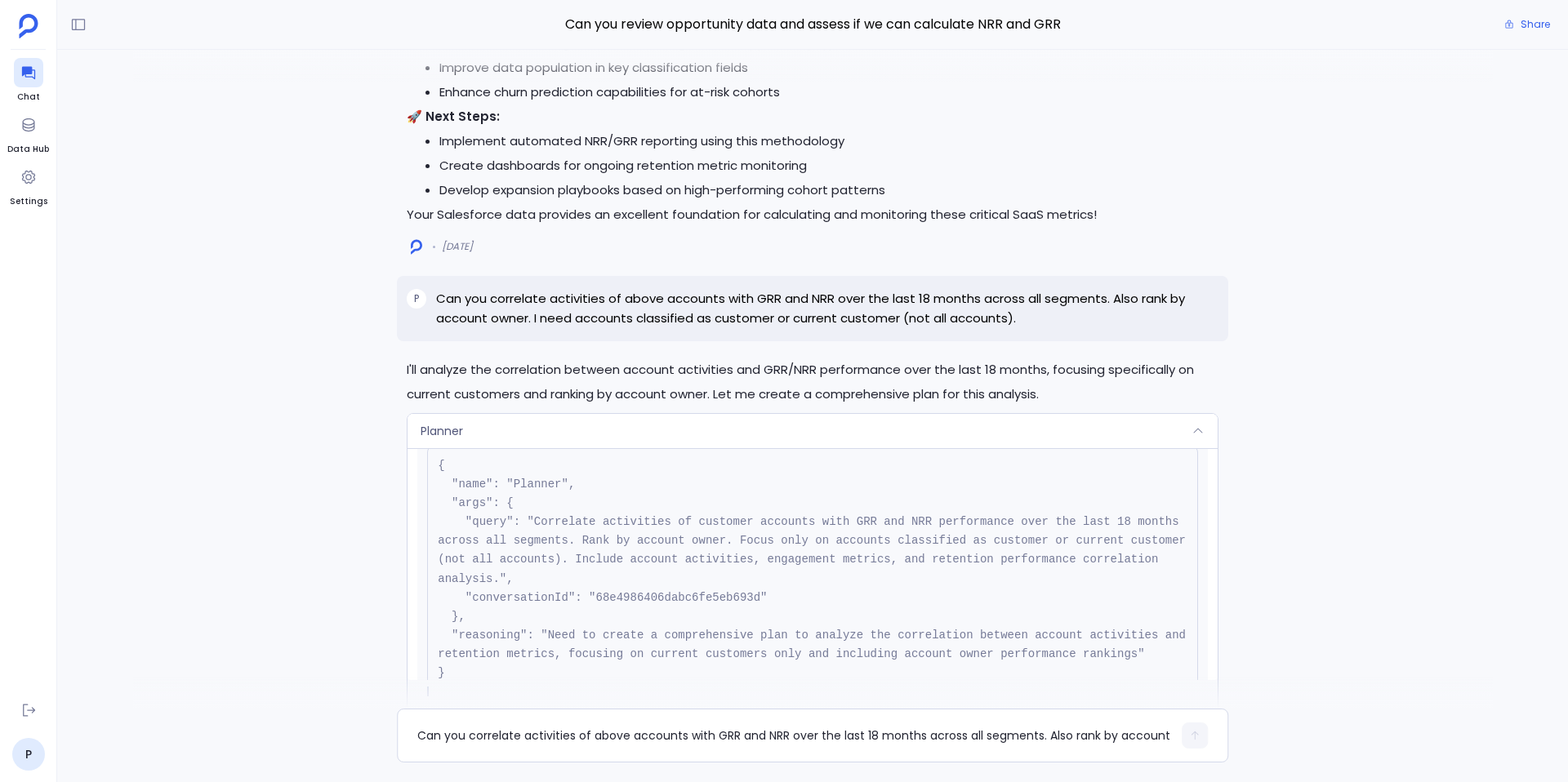
scroll to position [52, 0]
click at [837, 441] on div "Planner" at bounding box center [813, 431] width 810 height 35
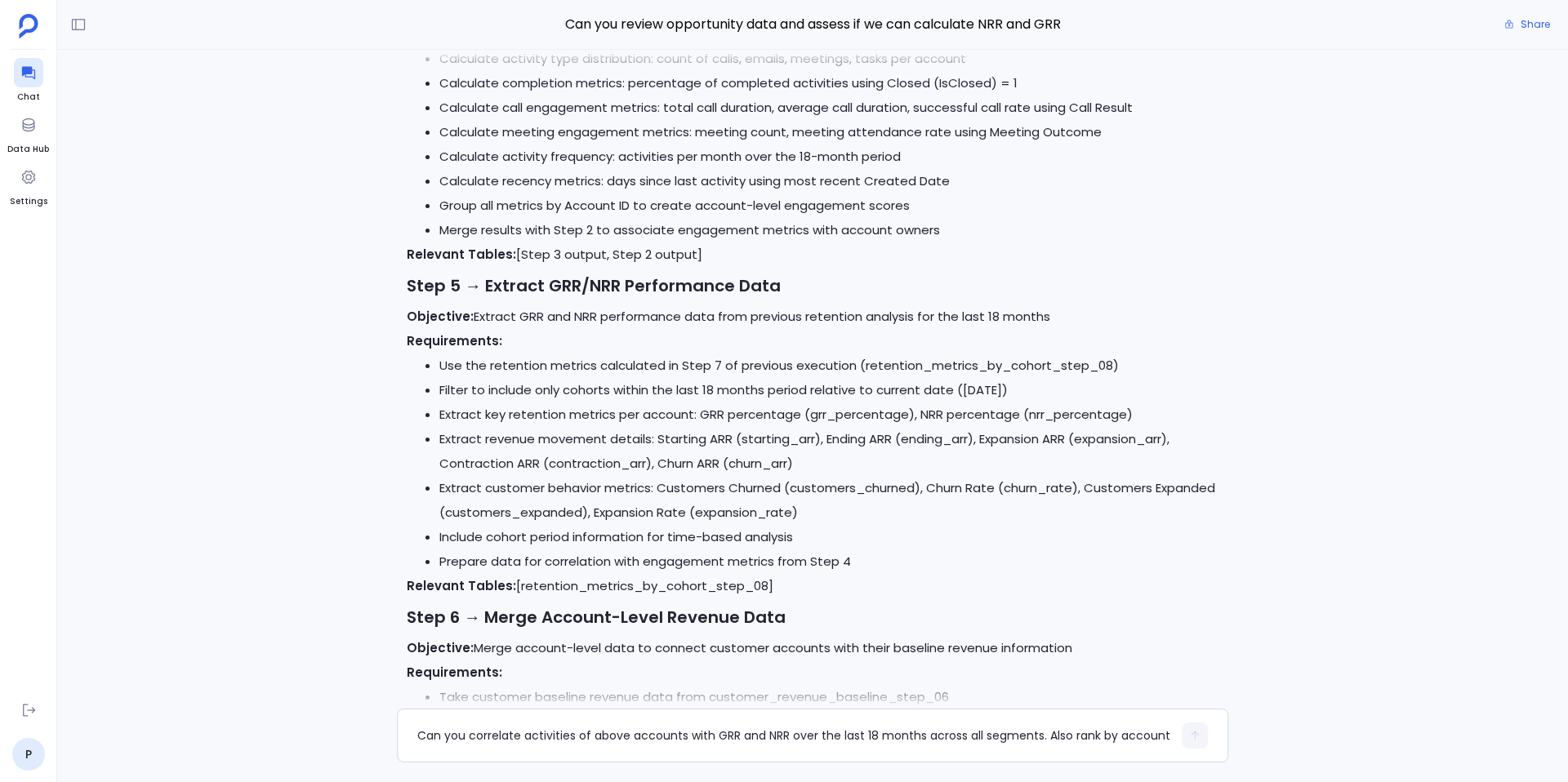
scroll to position [-933, 0]
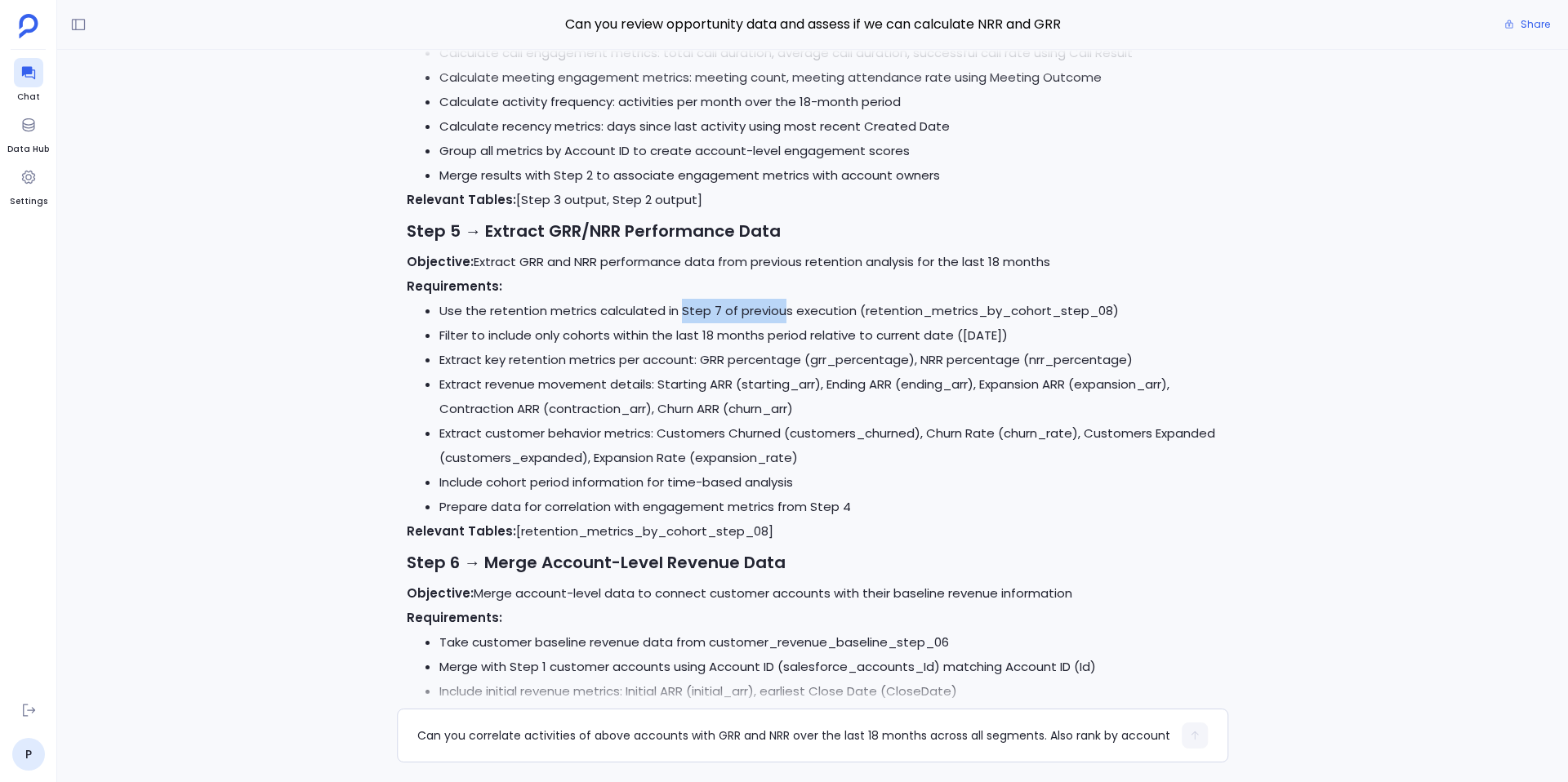
drag, startPoint x: 679, startPoint y: 311, endPoint x: 777, endPoint y: 315, distance: 98.1
click at [777, 315] on li "Use the retention metrics calculated in Step 7 of previous execution (retention…" at bounding box center [829, 310] width 779 height 24
click at [1029, 310] on li "Use the retention metrics calculated in Step 7 of previous execution (retention…" at bounding box center [829, 310] width 779 height 24
drag, startPoint x: 679, startPoint y: 314, endPoint x: 716, endPoint y: 317, distance: 37.1
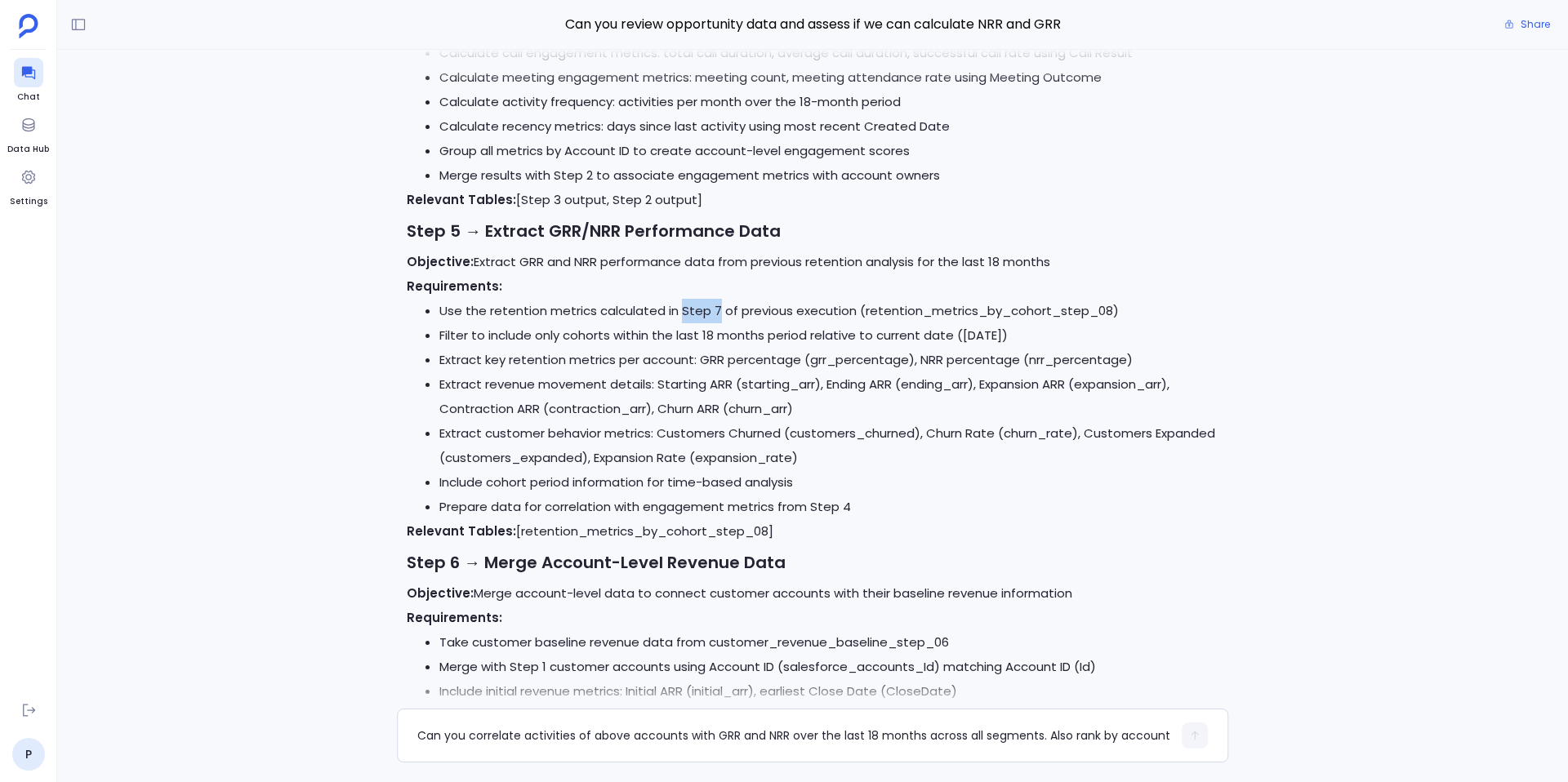
click at [716, 317] on li "Use the retention metrics calculated in Step 7 of previous execution (retention…" at bounding box center [829, 310] width 779 height 24
click at [1061, 311] on li "Use the retention metrics calculated in Step 7 of previous execution (retention…" at bounding box center [829, 310] width 779 height 24
click at [1056, 311] on li "Use the retention metrics calculated in Step 7 of previous execution (retention…" at bounding box center [829, 310] width 779 height 24
drag, startPoint x: 1056, startPoint y: 311, endPoint x: 1094, endPoint y: 317, distance: 38.5
click at [1094, 317] on li "Use the retention metrics calculated in Step 7 of previous execution (retention…" at bounding box center [829, 310] width 779 height 24
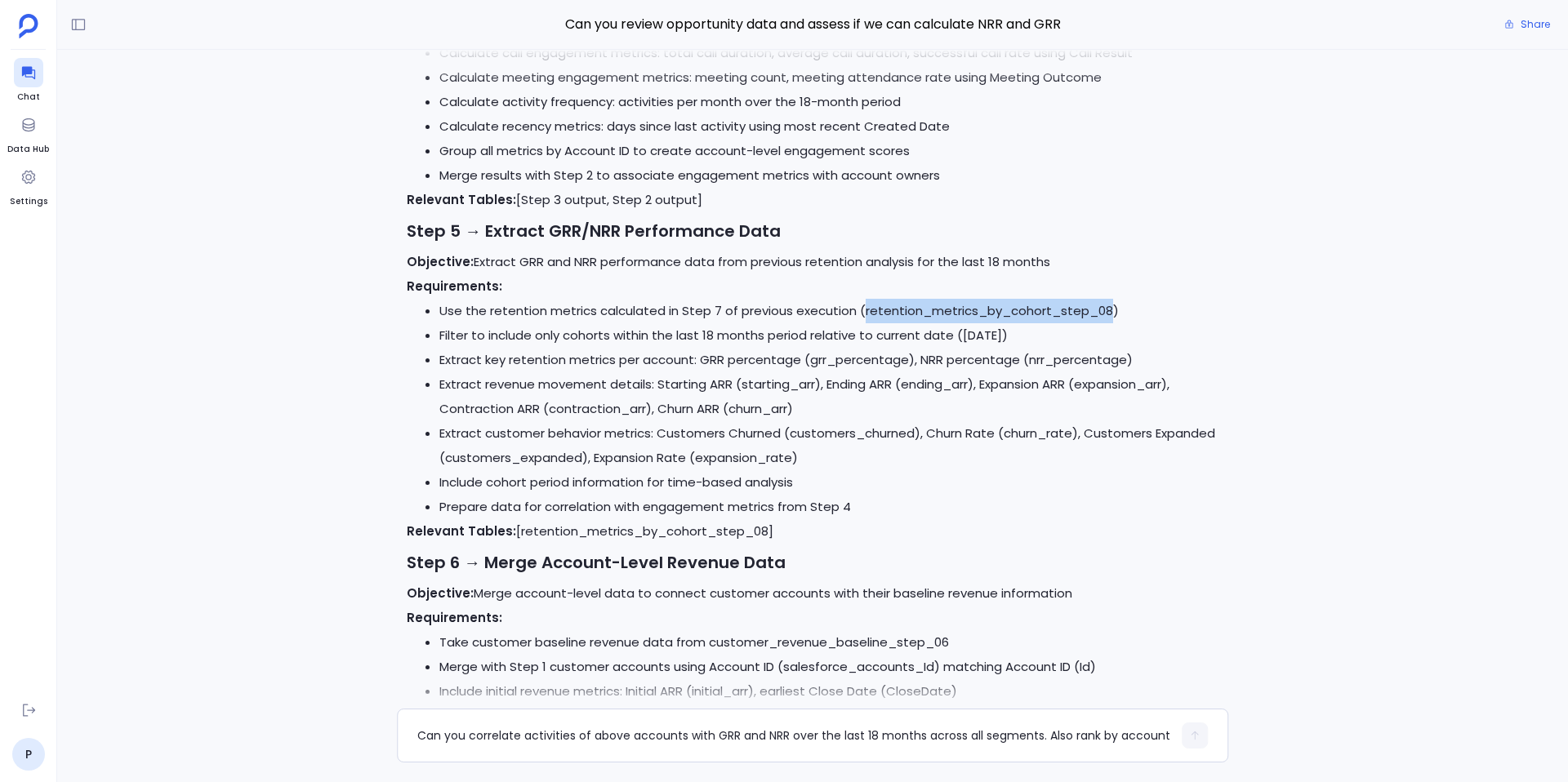
click at [1126, 416] on li "Extract revenue movement details: Starting ARR (starting_arr), Ending ARR (endi…" at bounding box center [829, 396] width 779 height 49
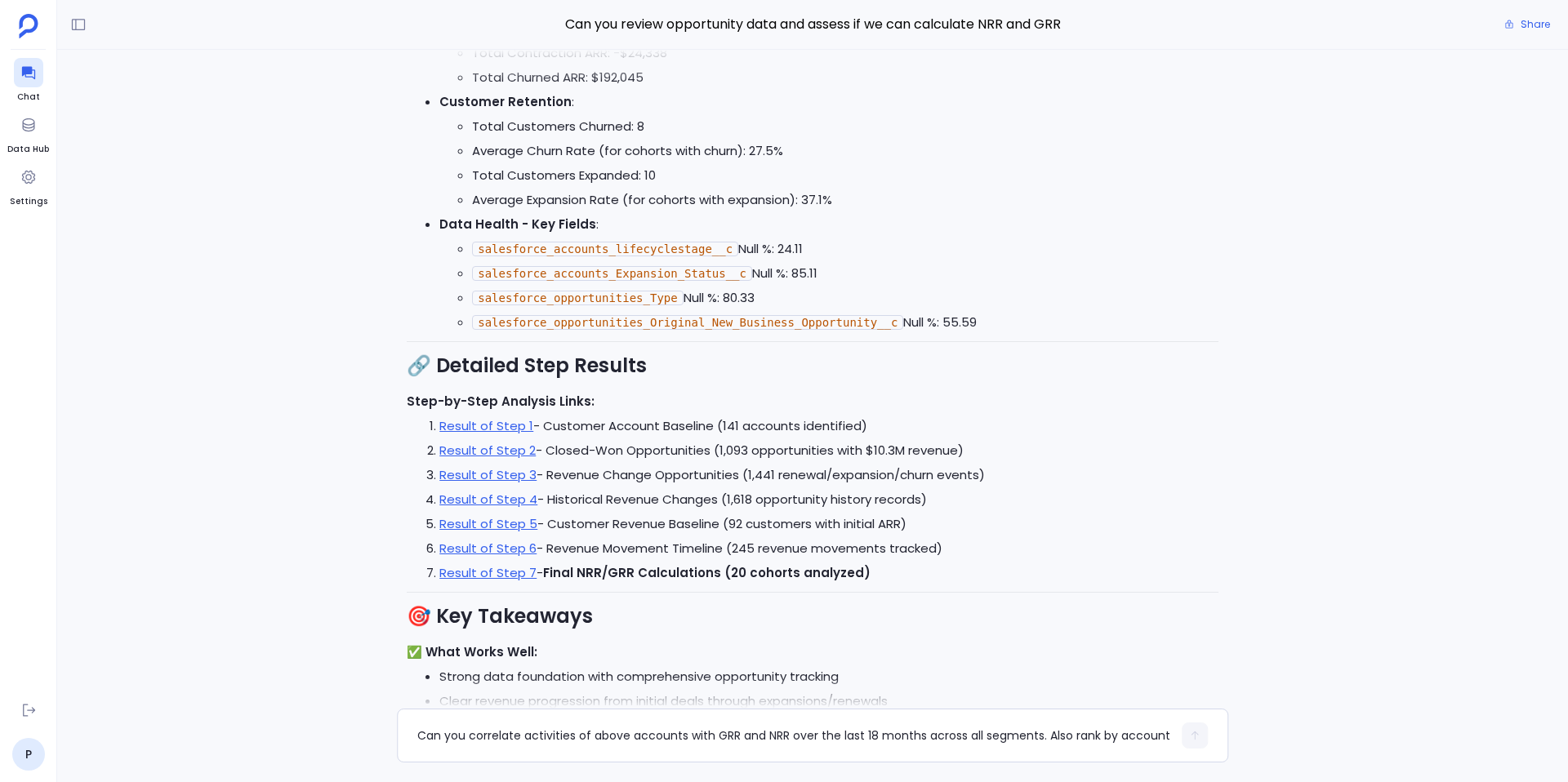
scroll to position [-3179, 0]
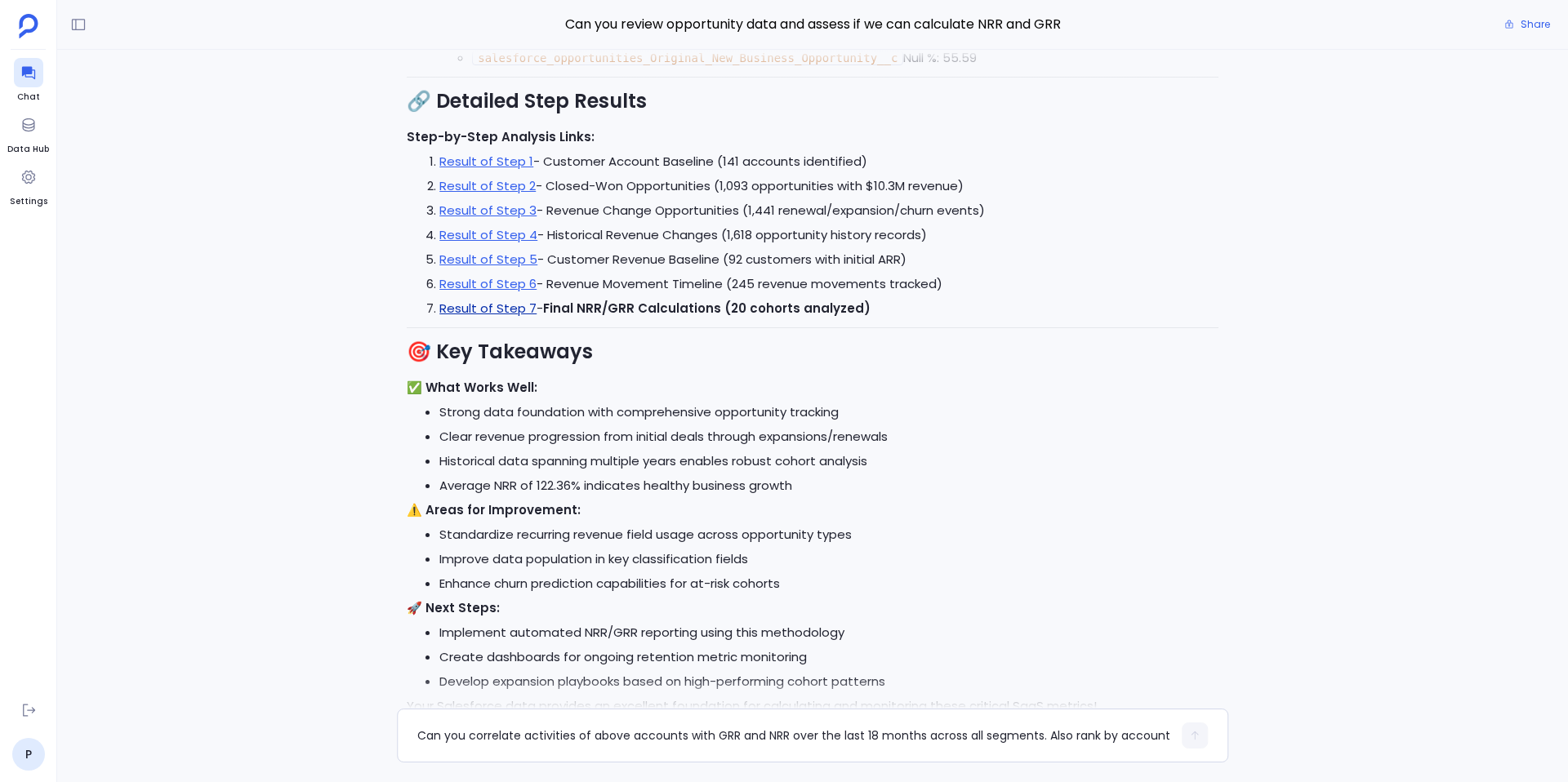
click at [495, 305] on link "Result of Step 7" at bounding box center [488, 308] width 97 height 17
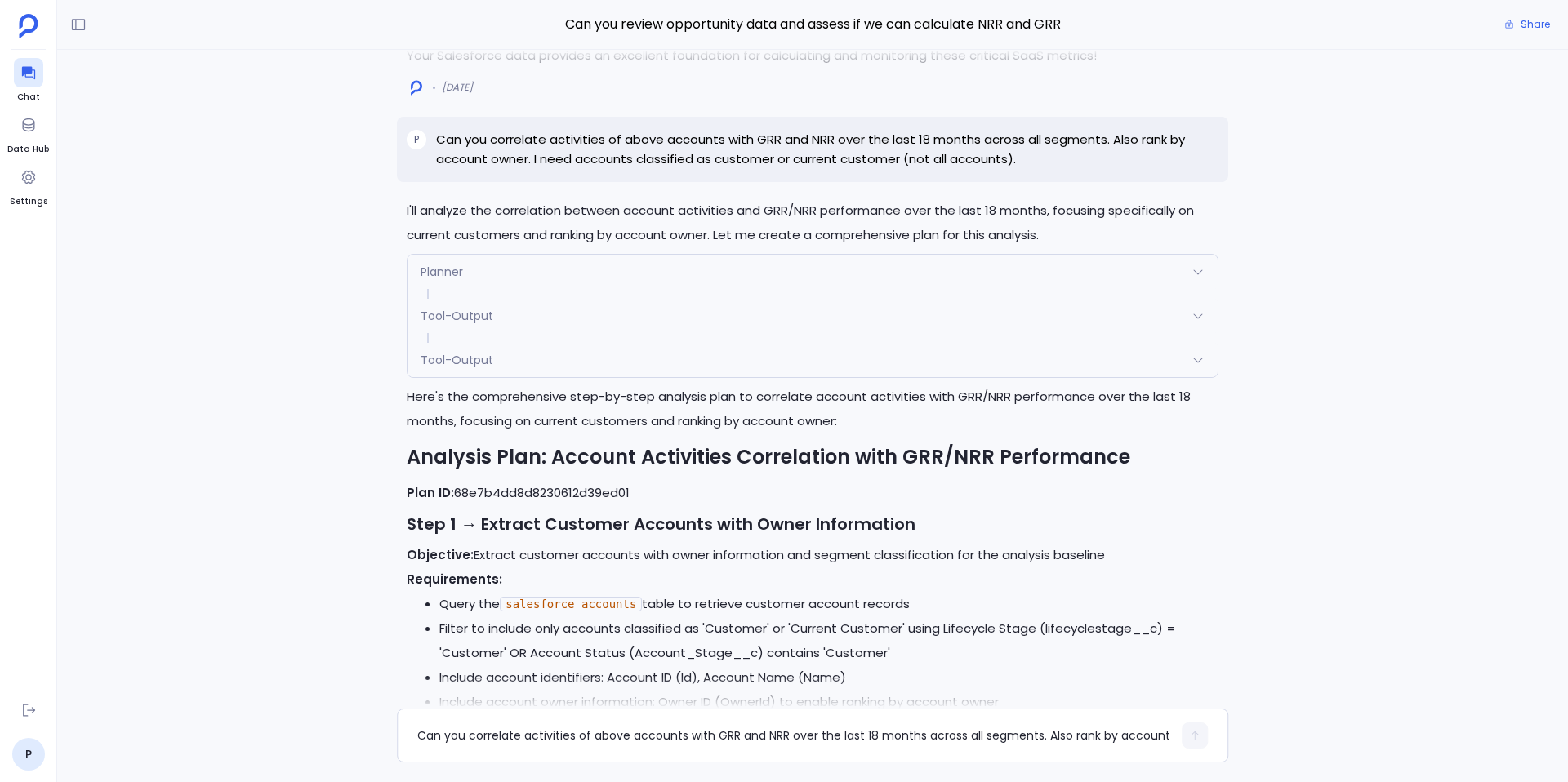
scroll to position [-2538, 0]
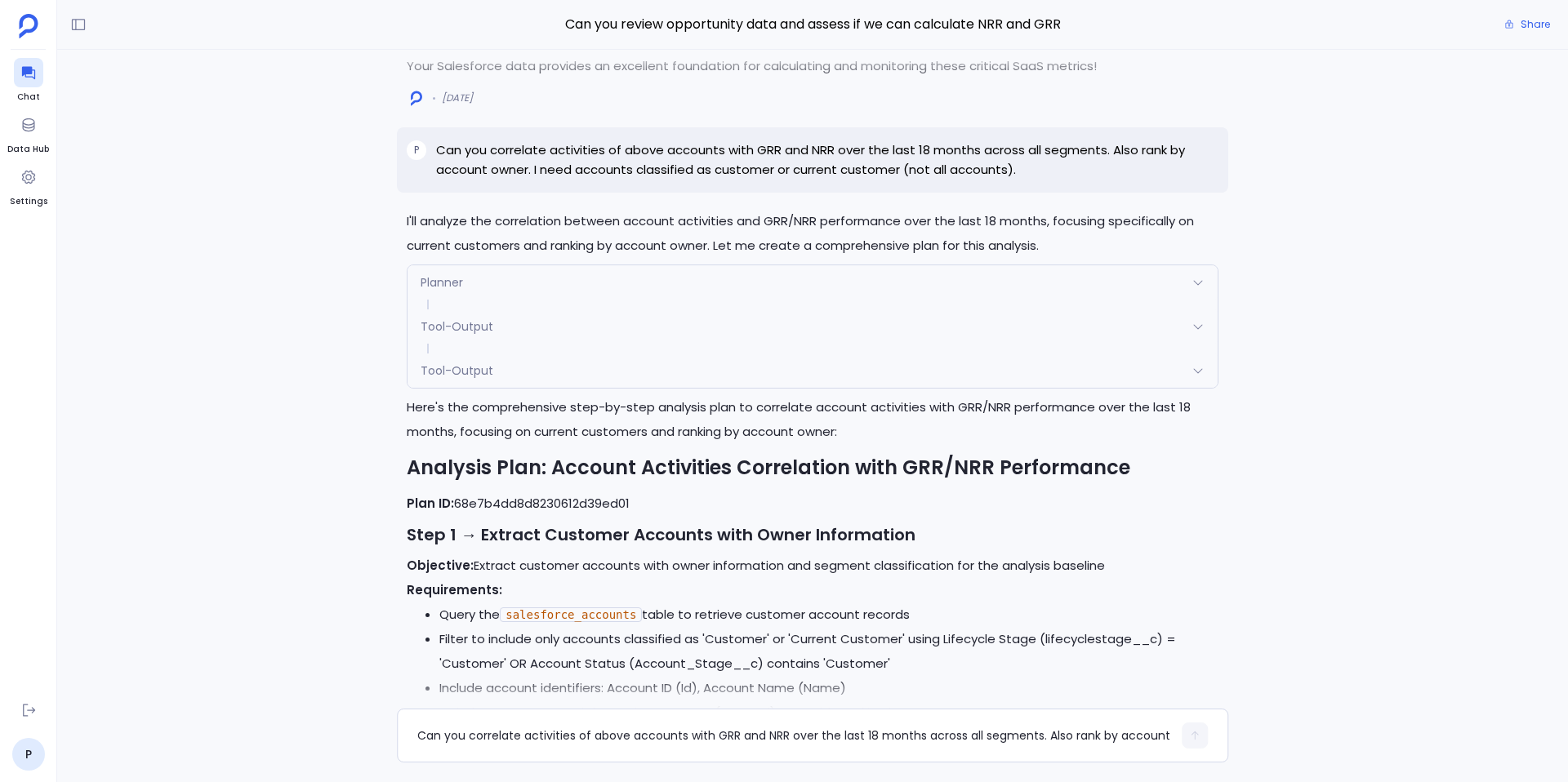
click at [523, 281] on div "Planner" at bounding box center [813, 283] width 810 height 35
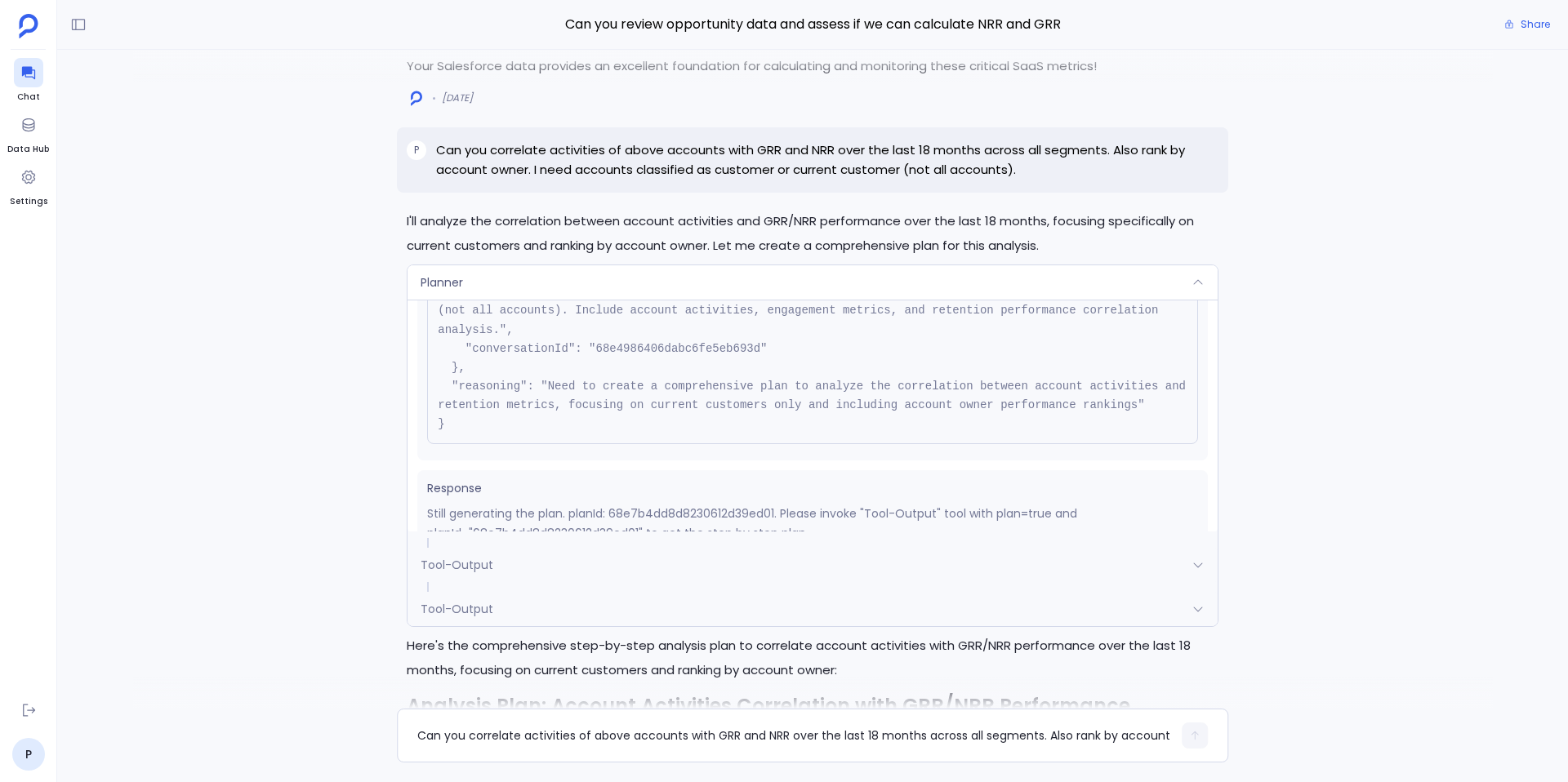
scroll to position [185, 0]
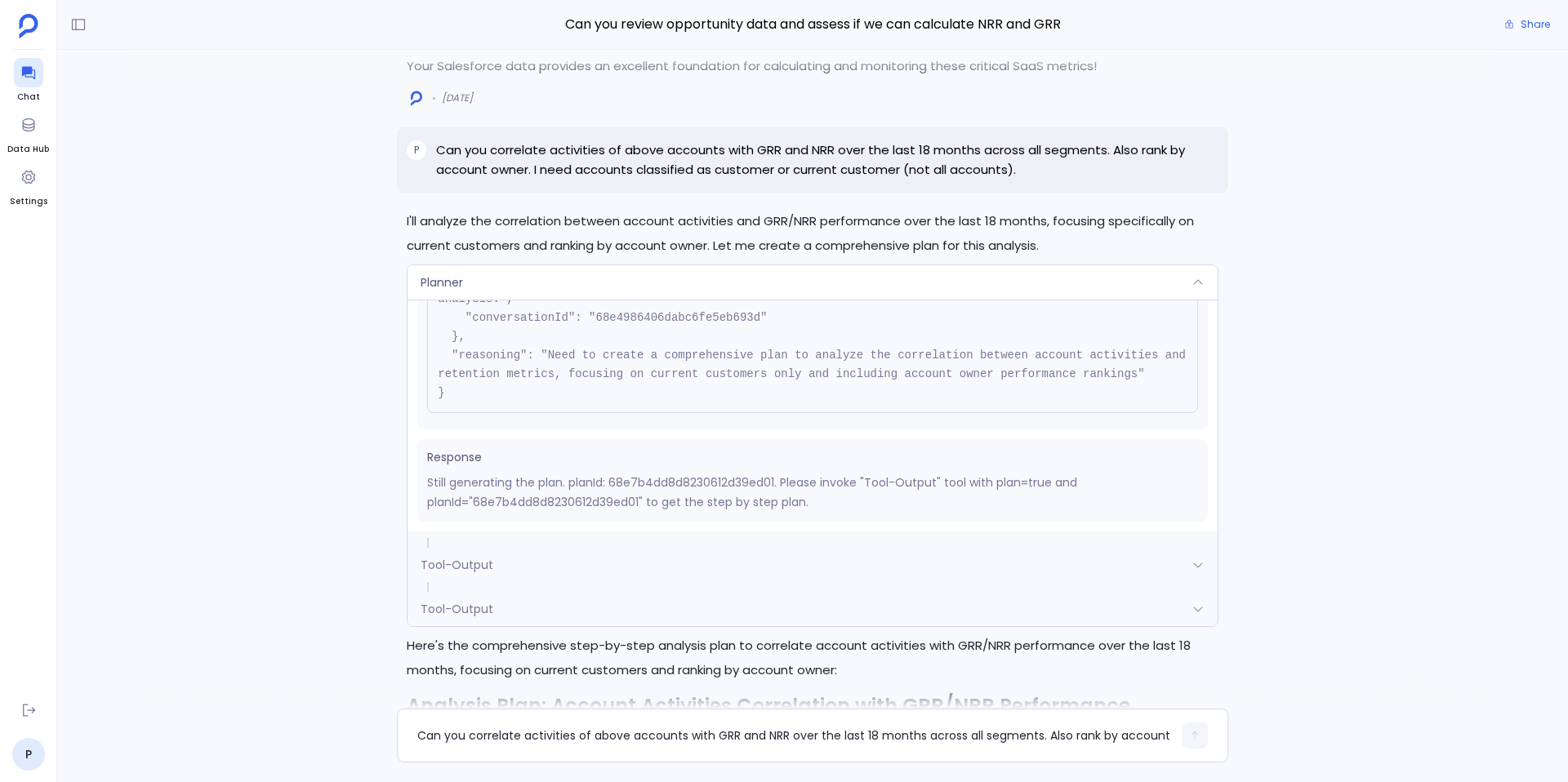
click at [528, 283] on div "Planner" at bounding box center [813, 283] width 810 height 35
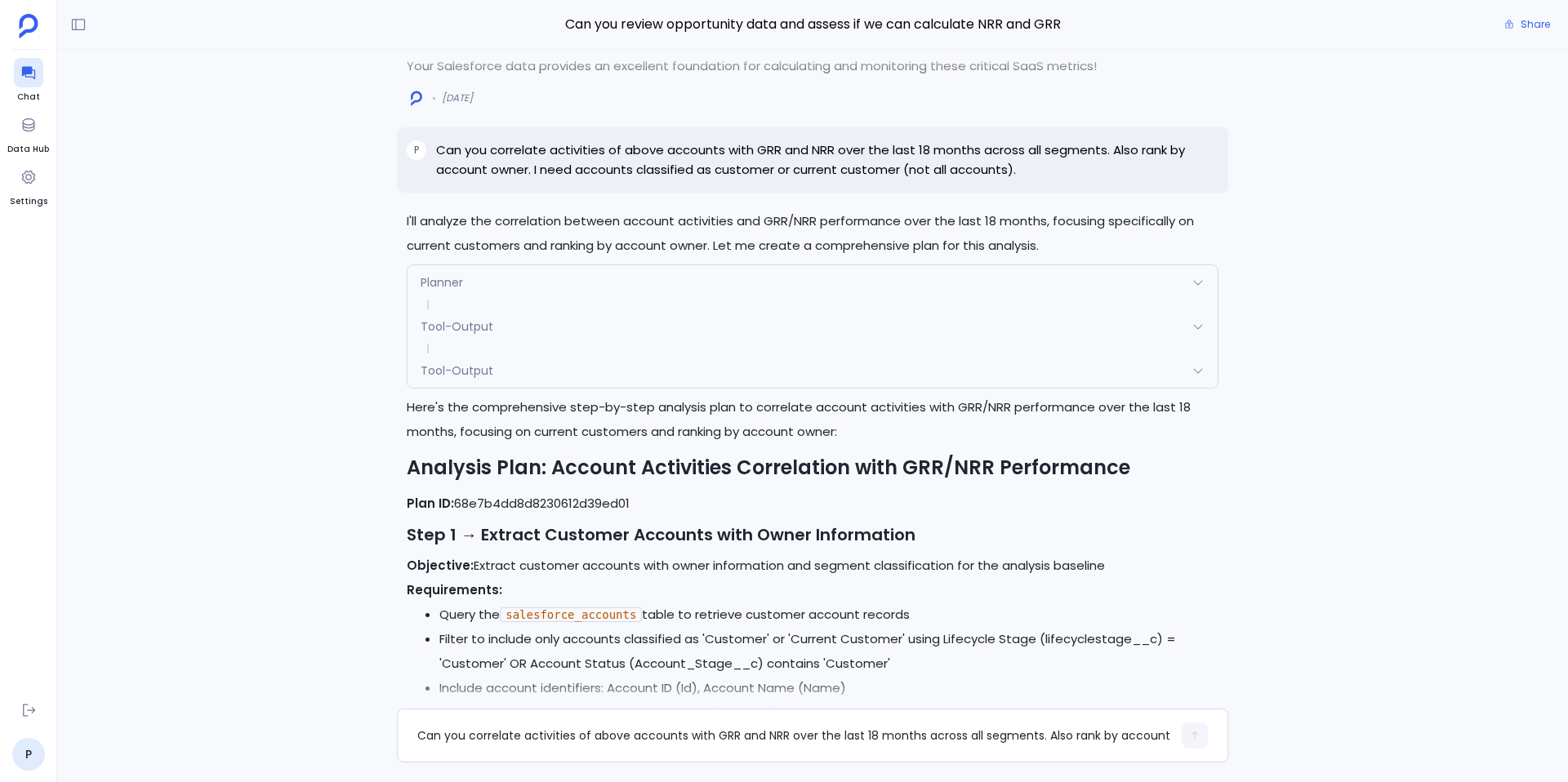
click at [506, 375] on div "Tool-Output" at bounding box center [813, 370] width 810 height 35
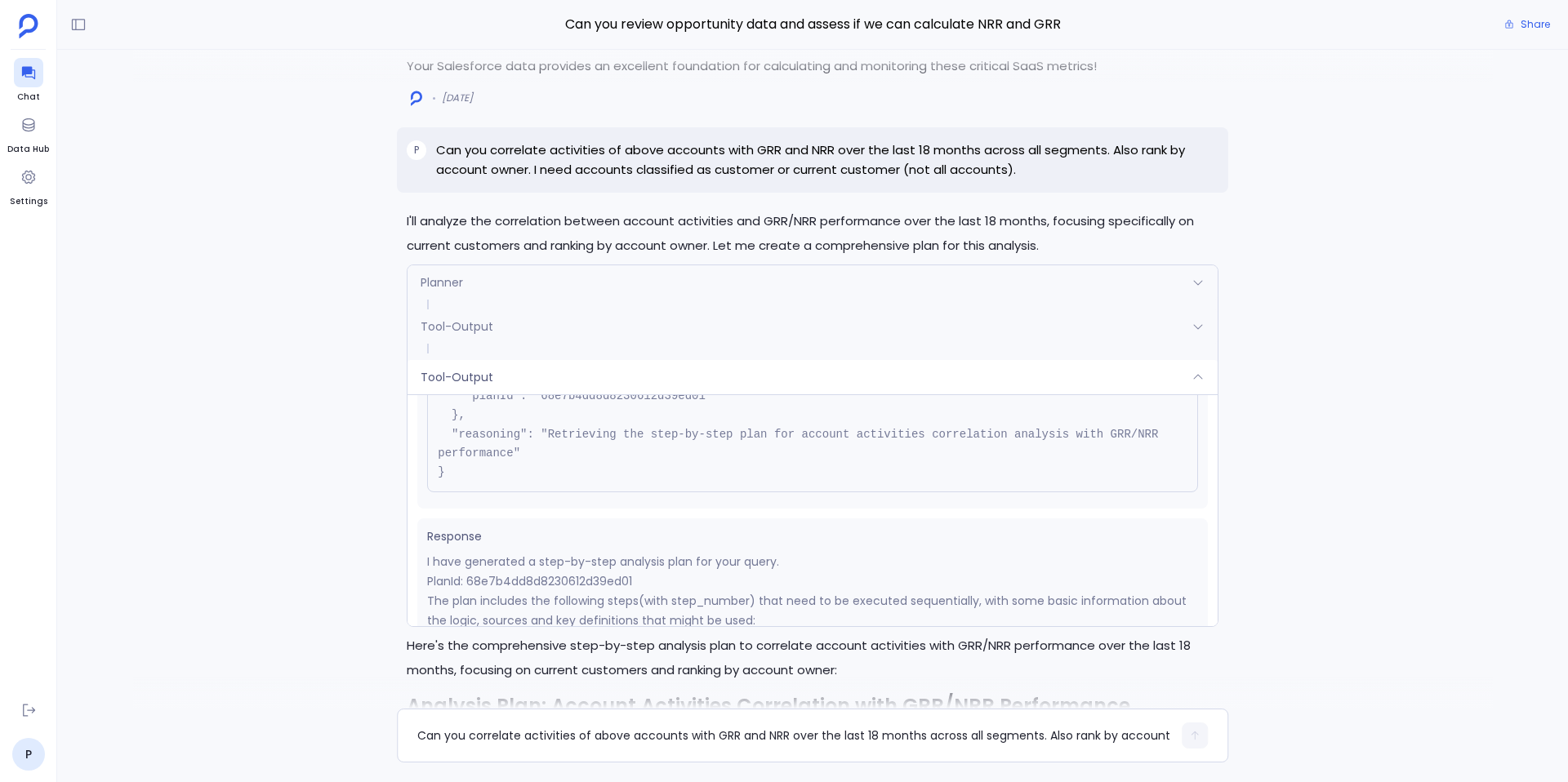
scroll to position [151, 0]
click at [522, 371] on div "Tool-Output" at bounding box center [813, 377] width 810 height 35
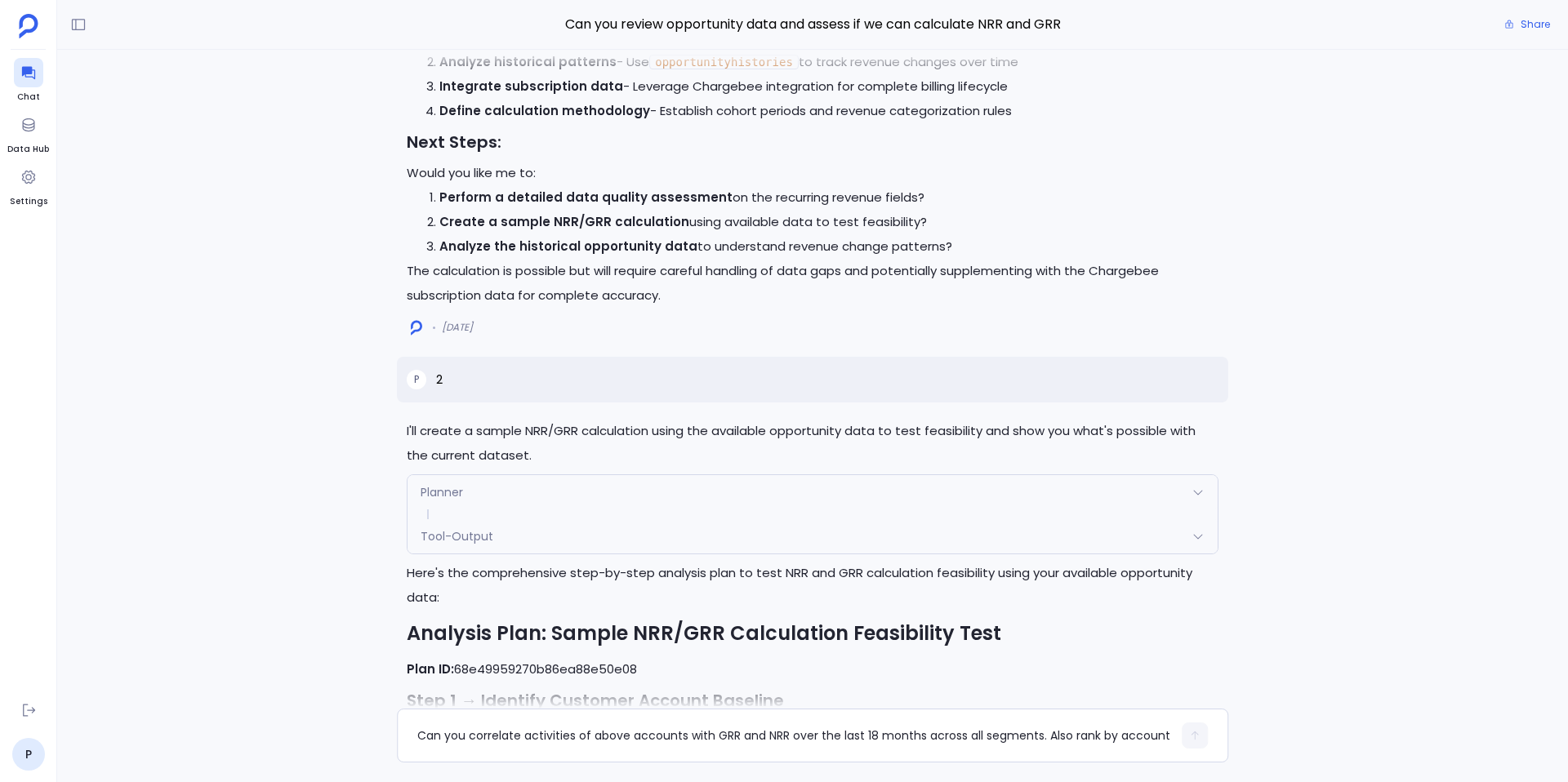
scroll to position [-9700, 0]
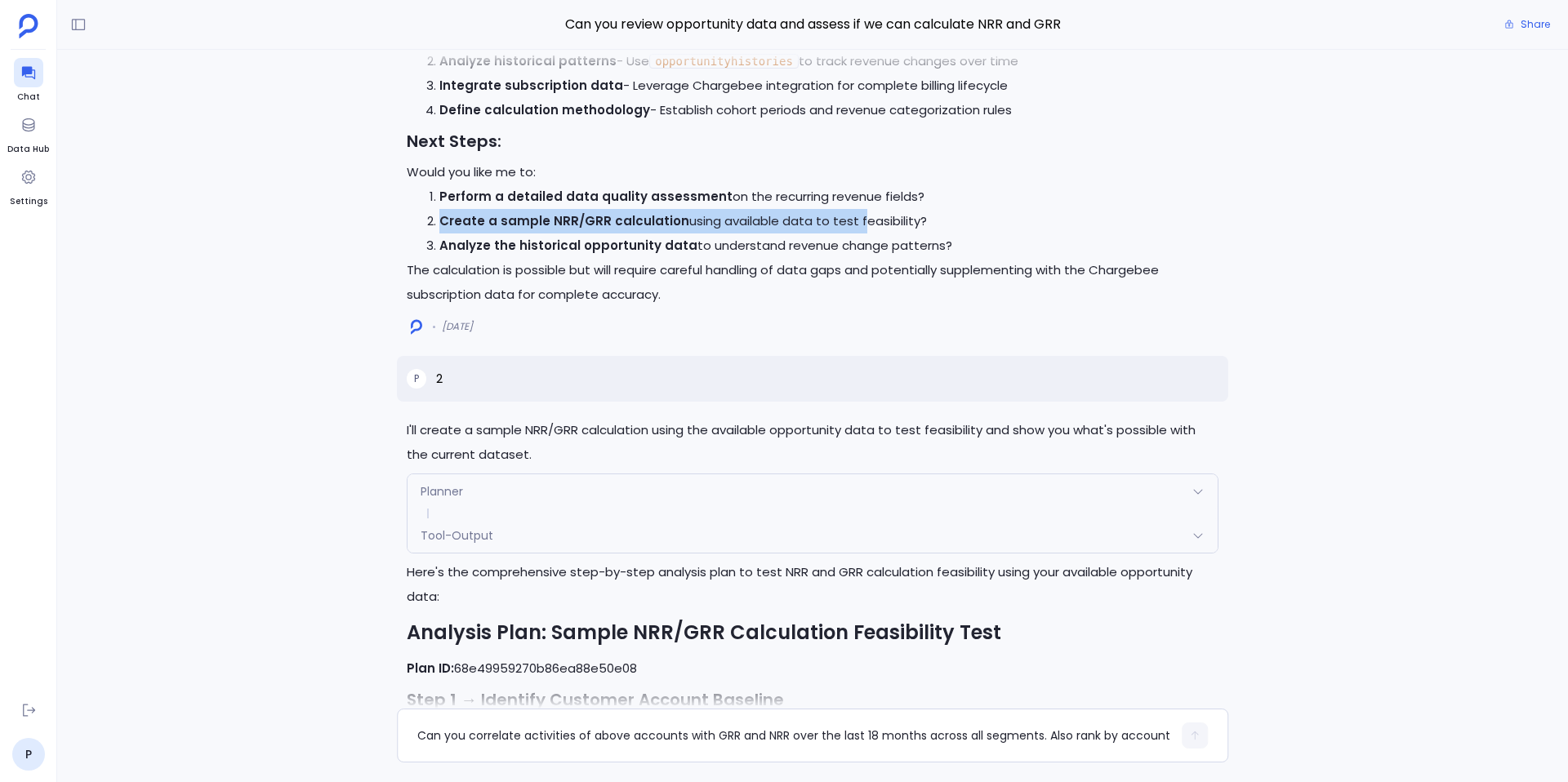
drag, startPoint x: 441, startPoint y: 242, endPoint x: 849, endPoint y: 248, distance: 408.0
click at [849, 234] on li "Create a sample NRR/GRR calculation using available data to test feasibility?" at bounding box center [829, 221] width 779 height 24
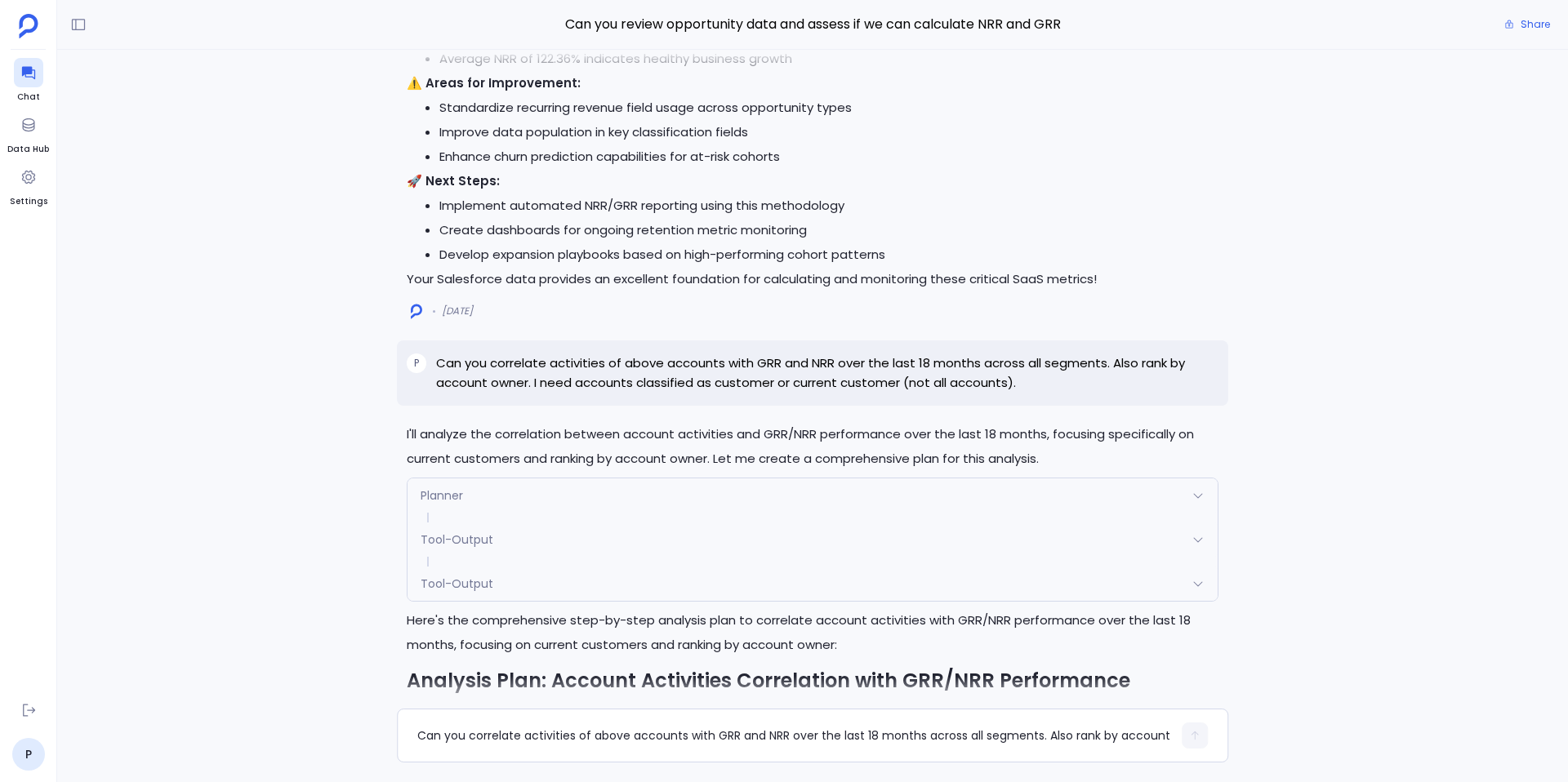
scroll to position [-2823, 0]
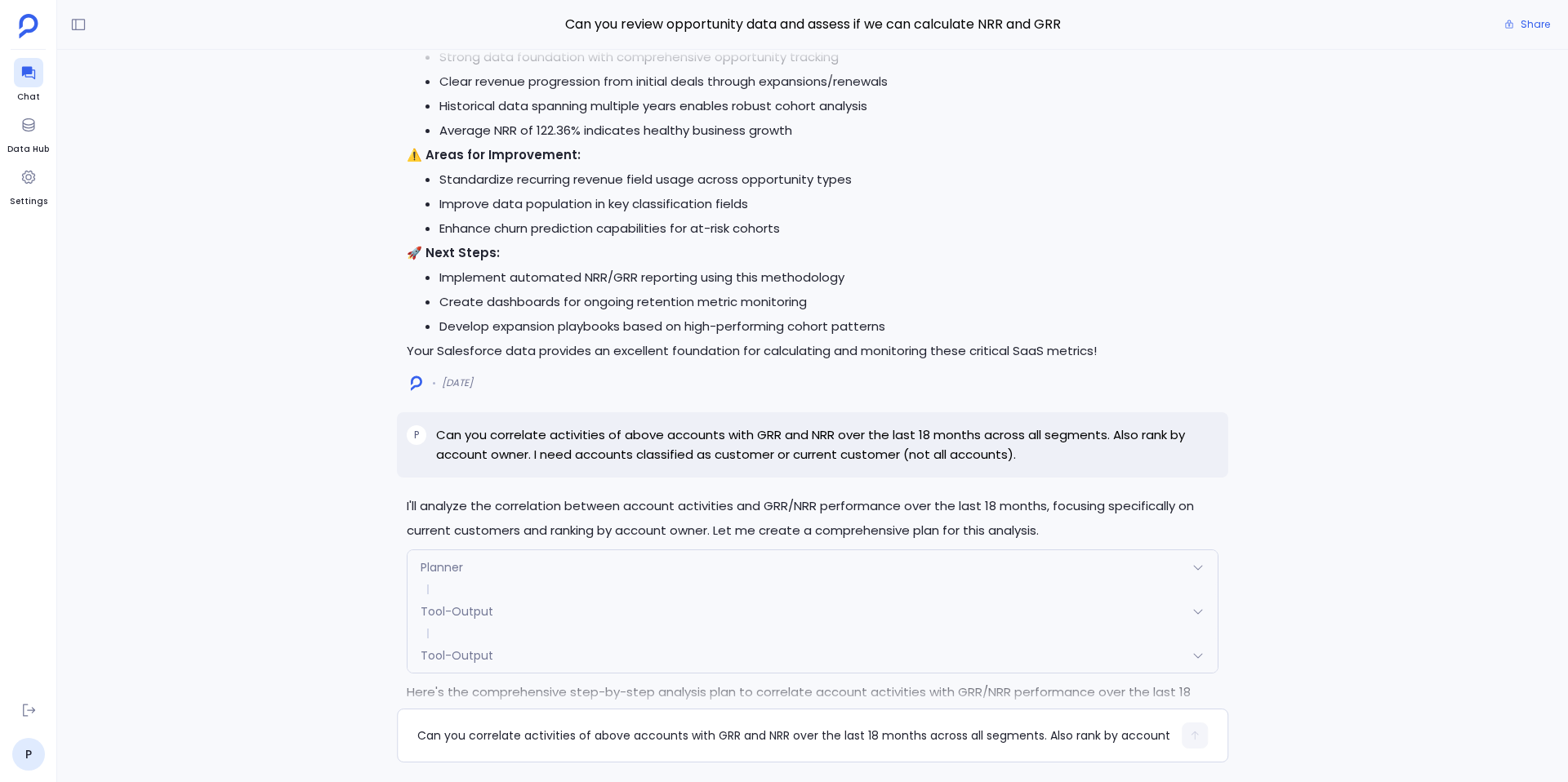
click at [597, 436] on p "Can you correlate activities of above accounts with GRR and NRR over the last 1…" at bounding box center [827, 445] width 782 height 39
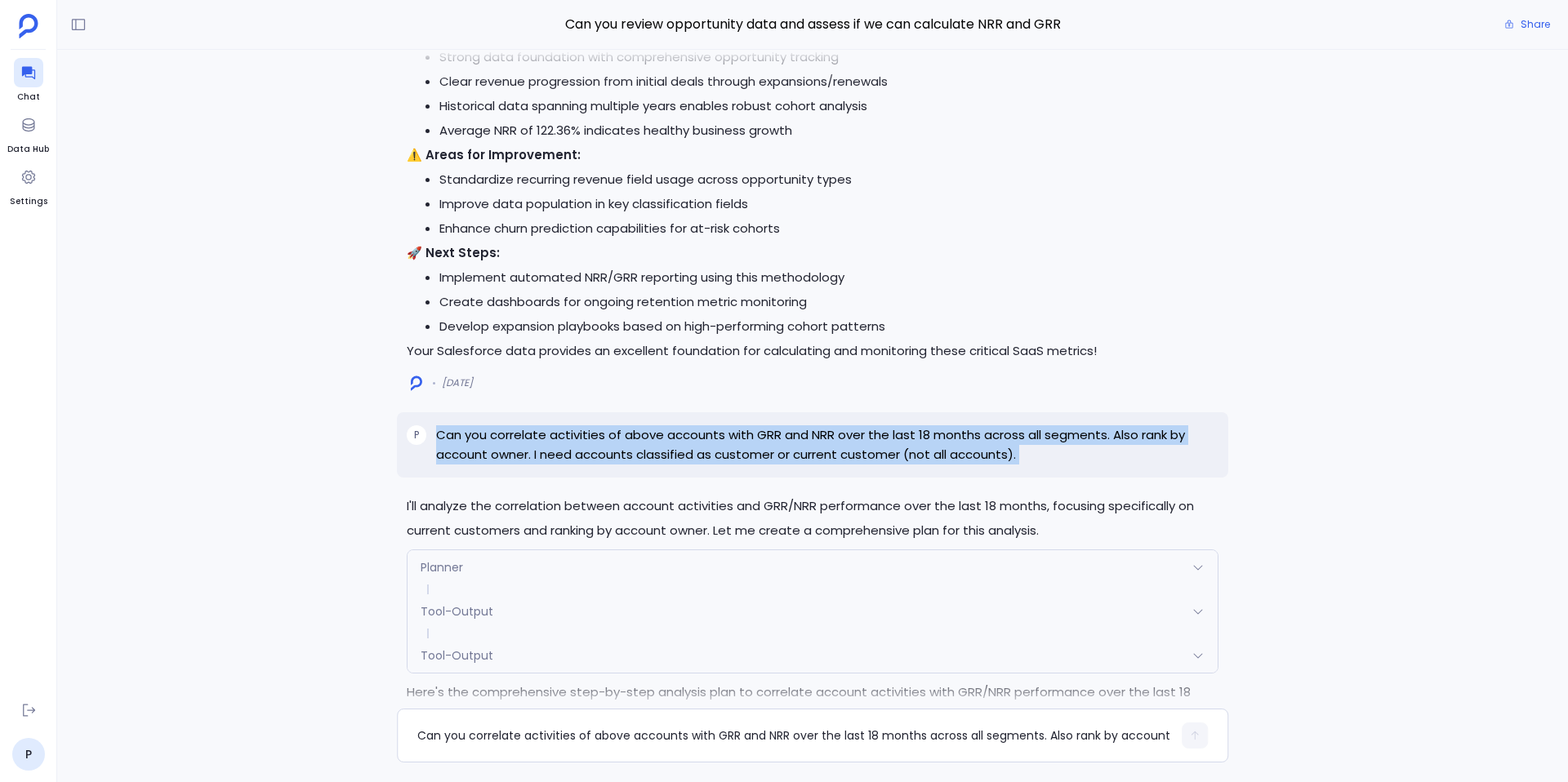
copy p "Can you correlate activities of above accounts with GRR and NRR over the last 1…"
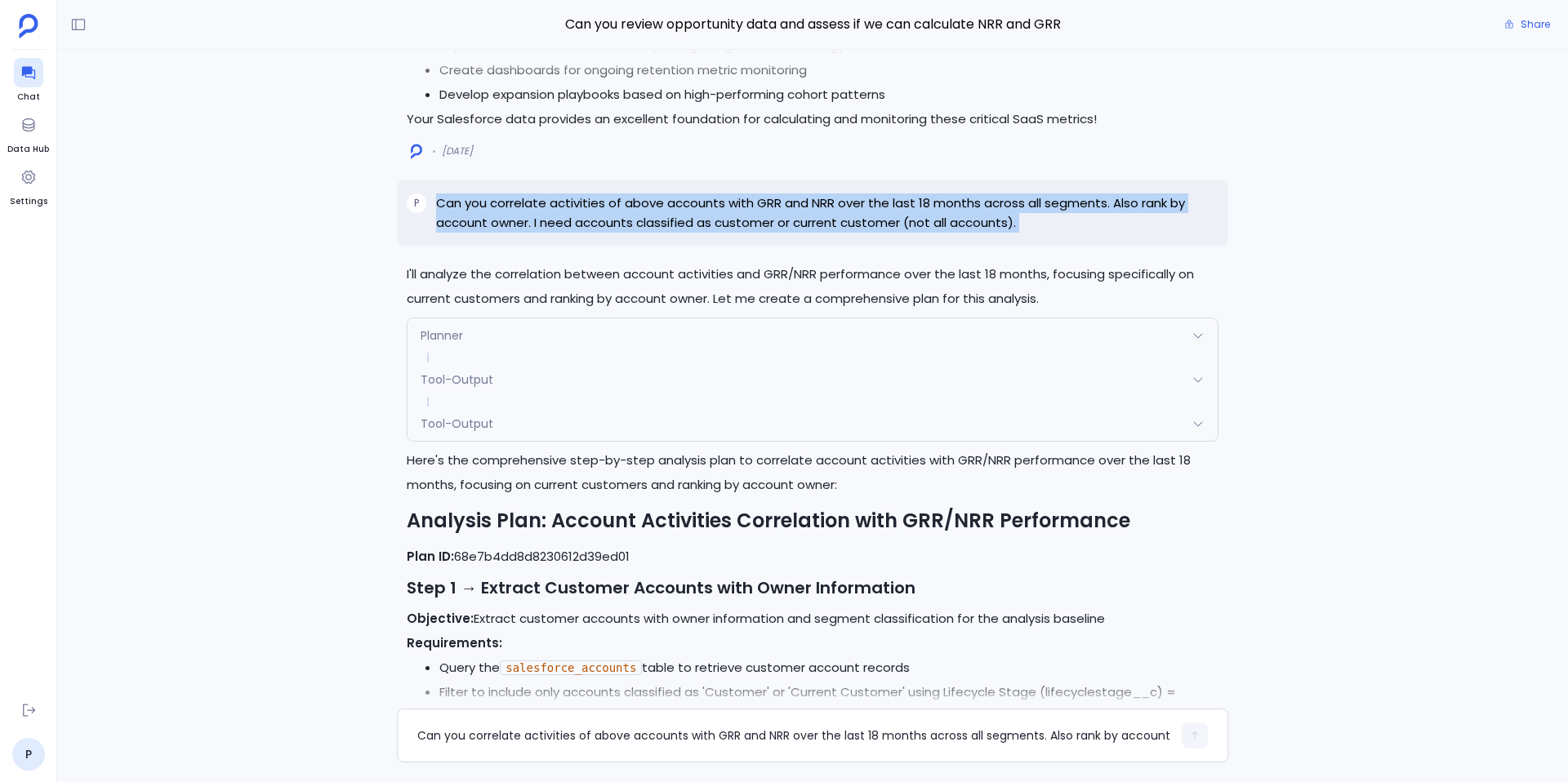
scroll to position [-2839, 0]
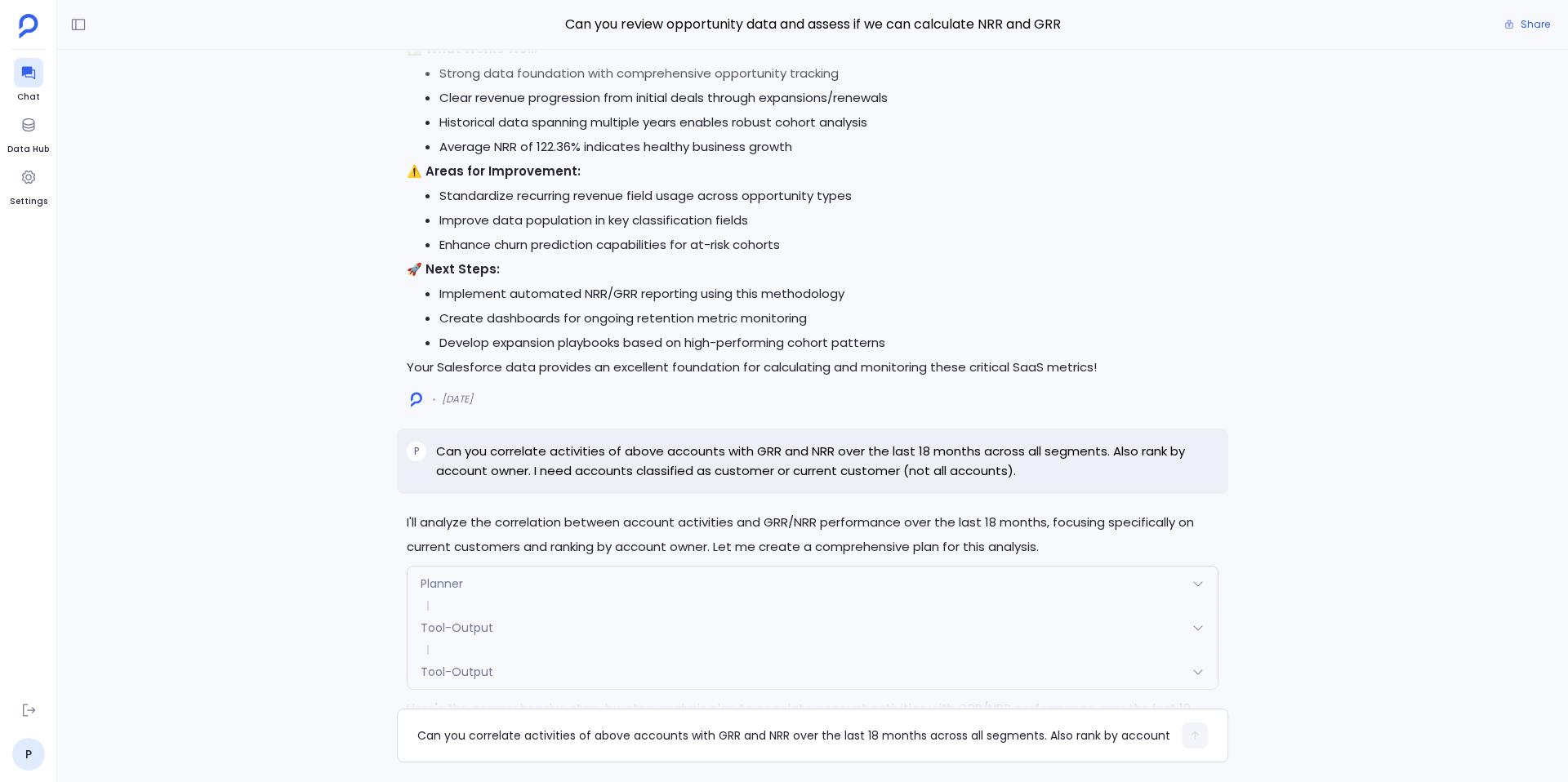
click at [695, 451] on p "Can you correlate activities of above accounts with GRR and NRR over the last 1…" at bounding box center [827, 461] width 782 height 39
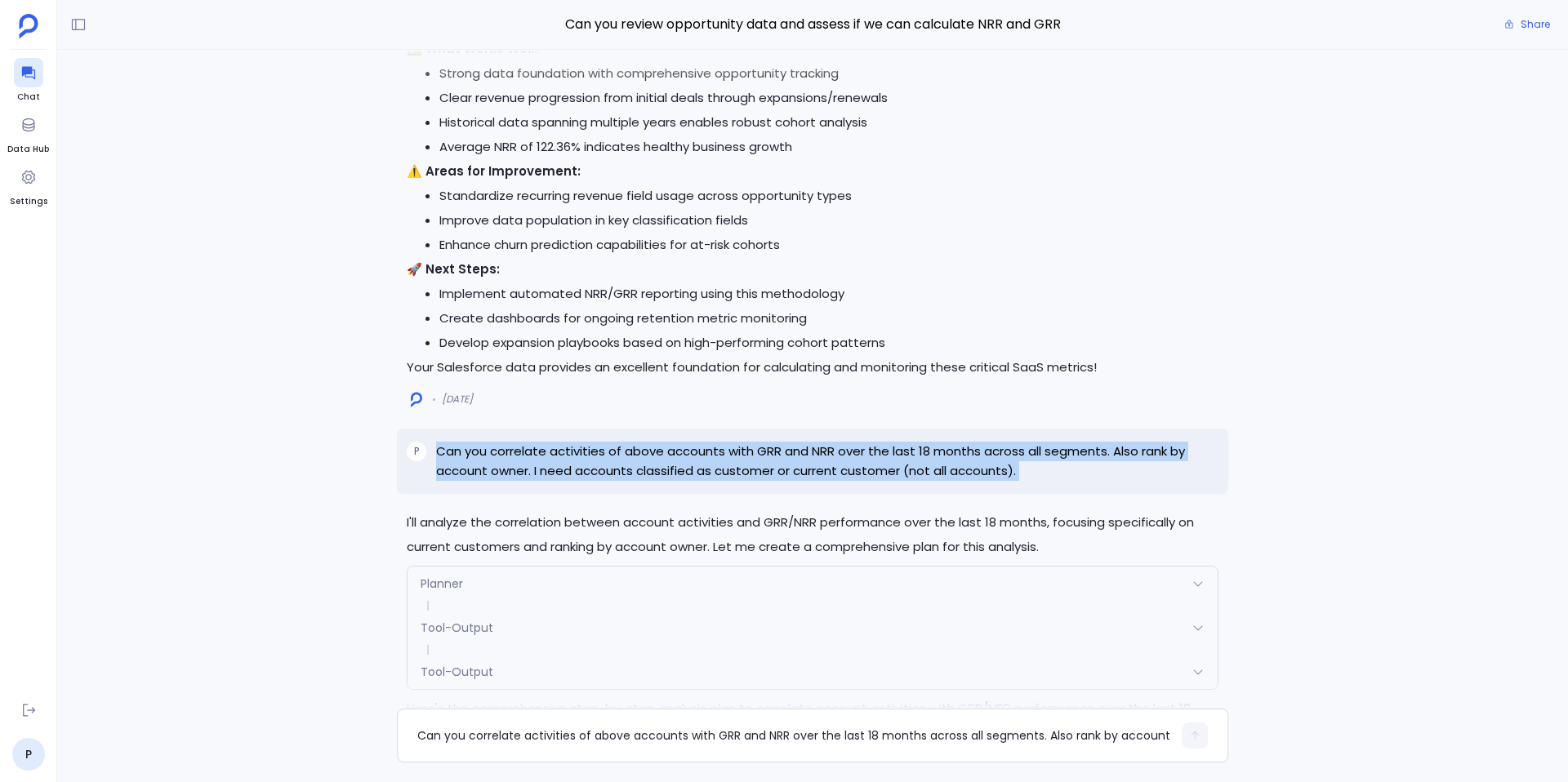
copy p "Can you correlate activities of above accounts with GRR and NRR over the last 1…"
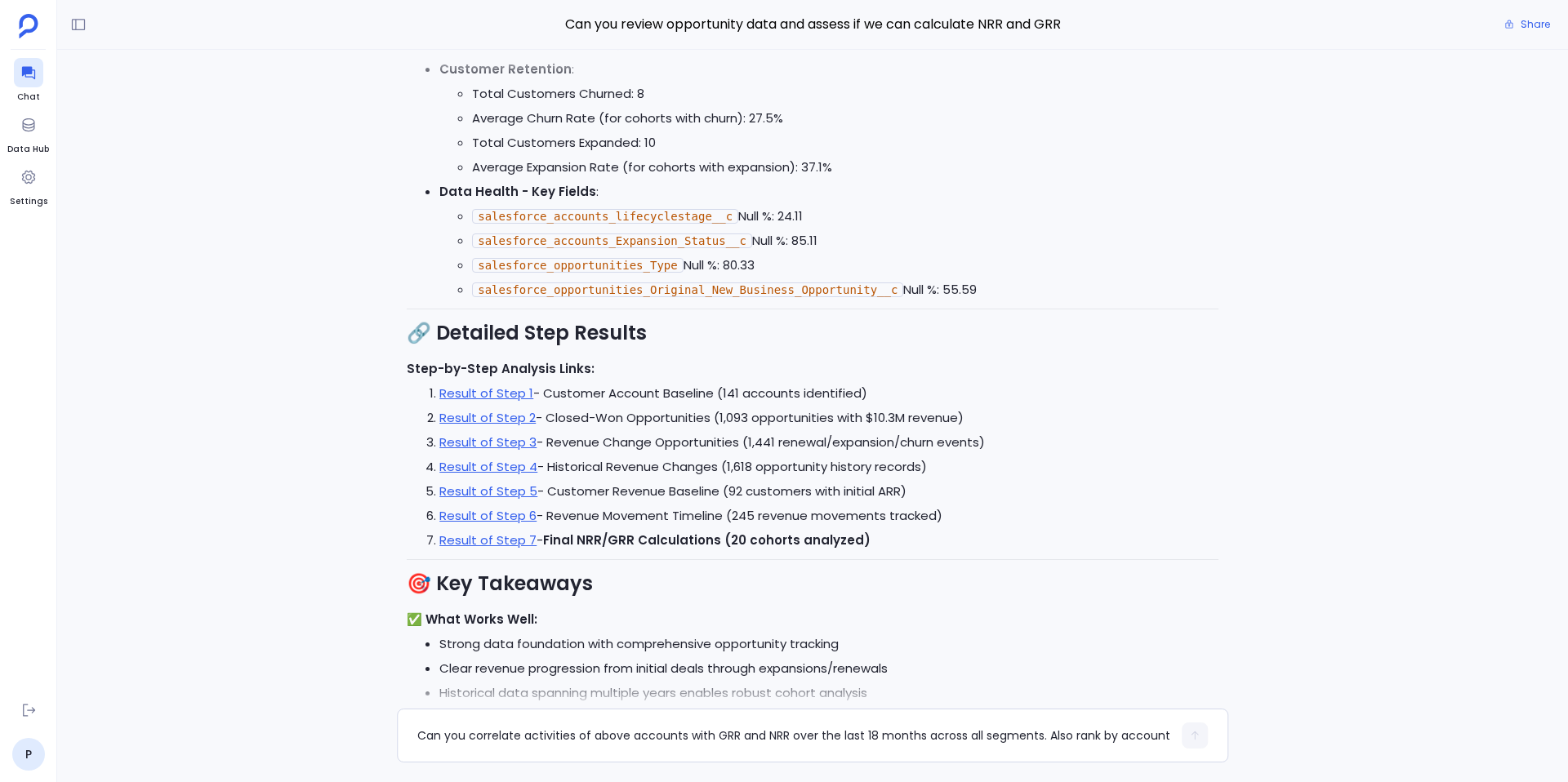
scroll to position [-3416, 0]
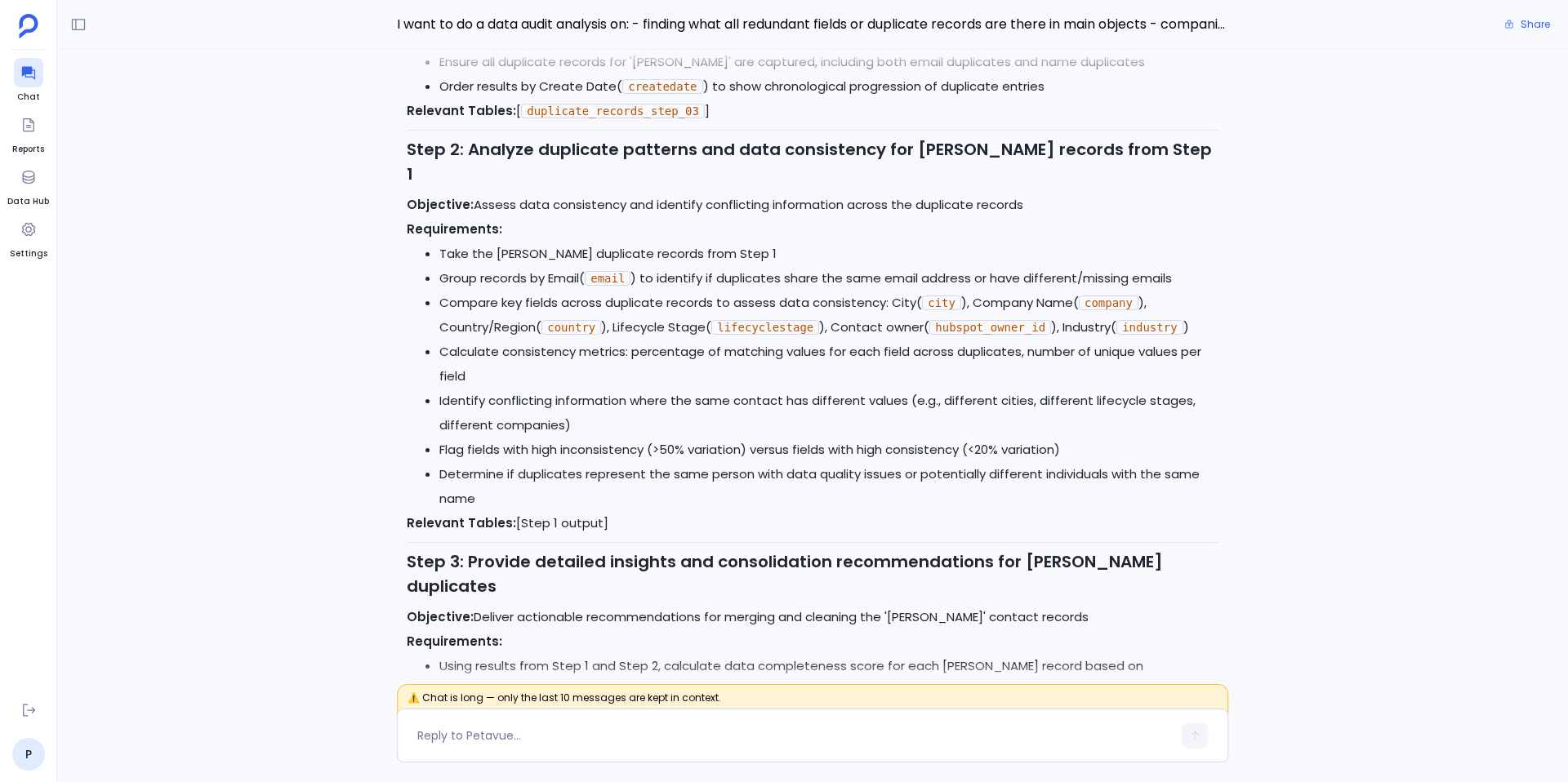
scroll to position [-4943, 0]
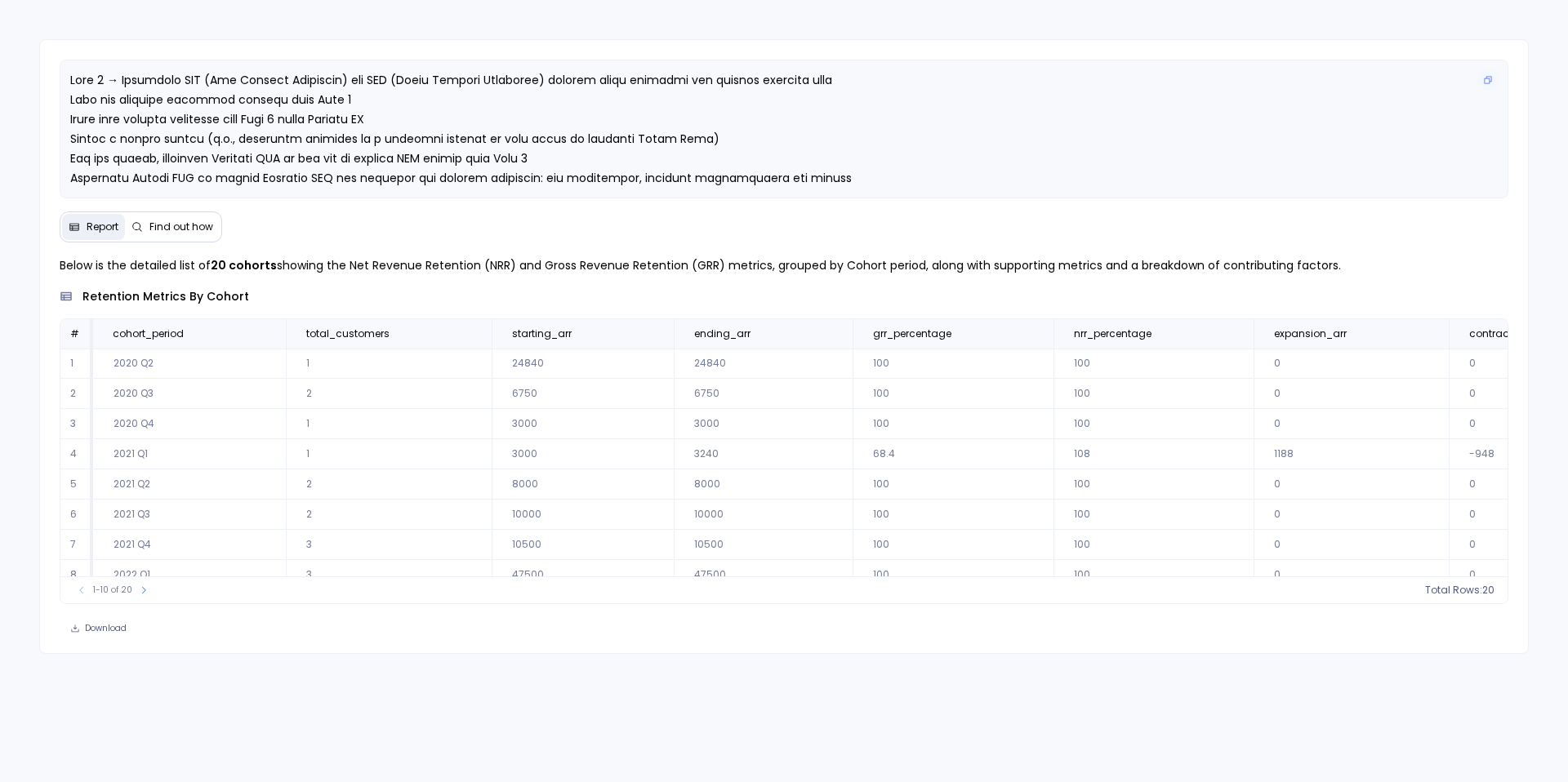
click at [216, 165] on span at bounding box center [461, 178] width 781 height 213
click at [176, 225] on span "Find out how" at bounding box center [181, 226] width 63 height 13
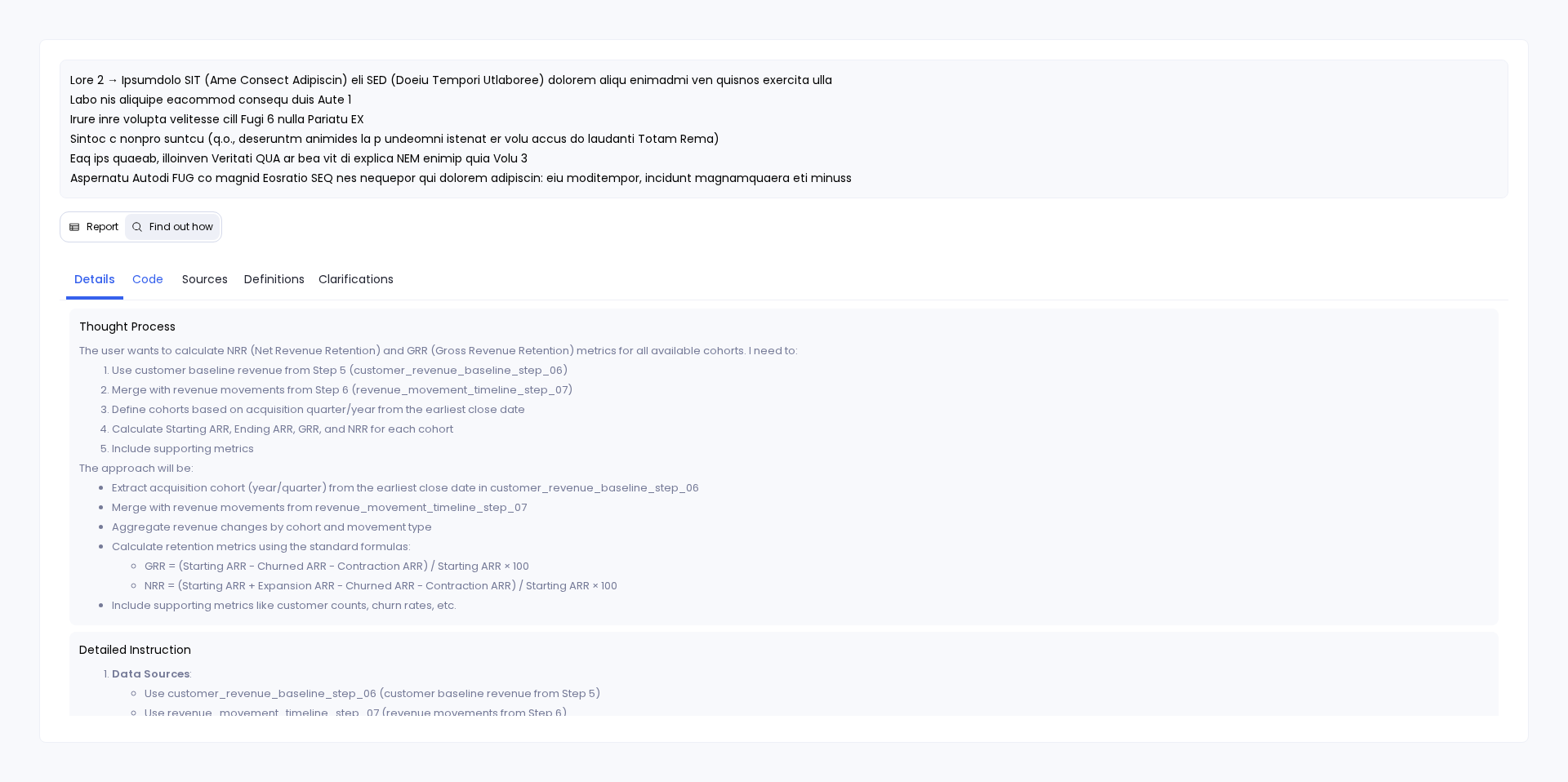
click at [159, 286] on span "Code" at bounding box center [148, 278] width 31 height 18
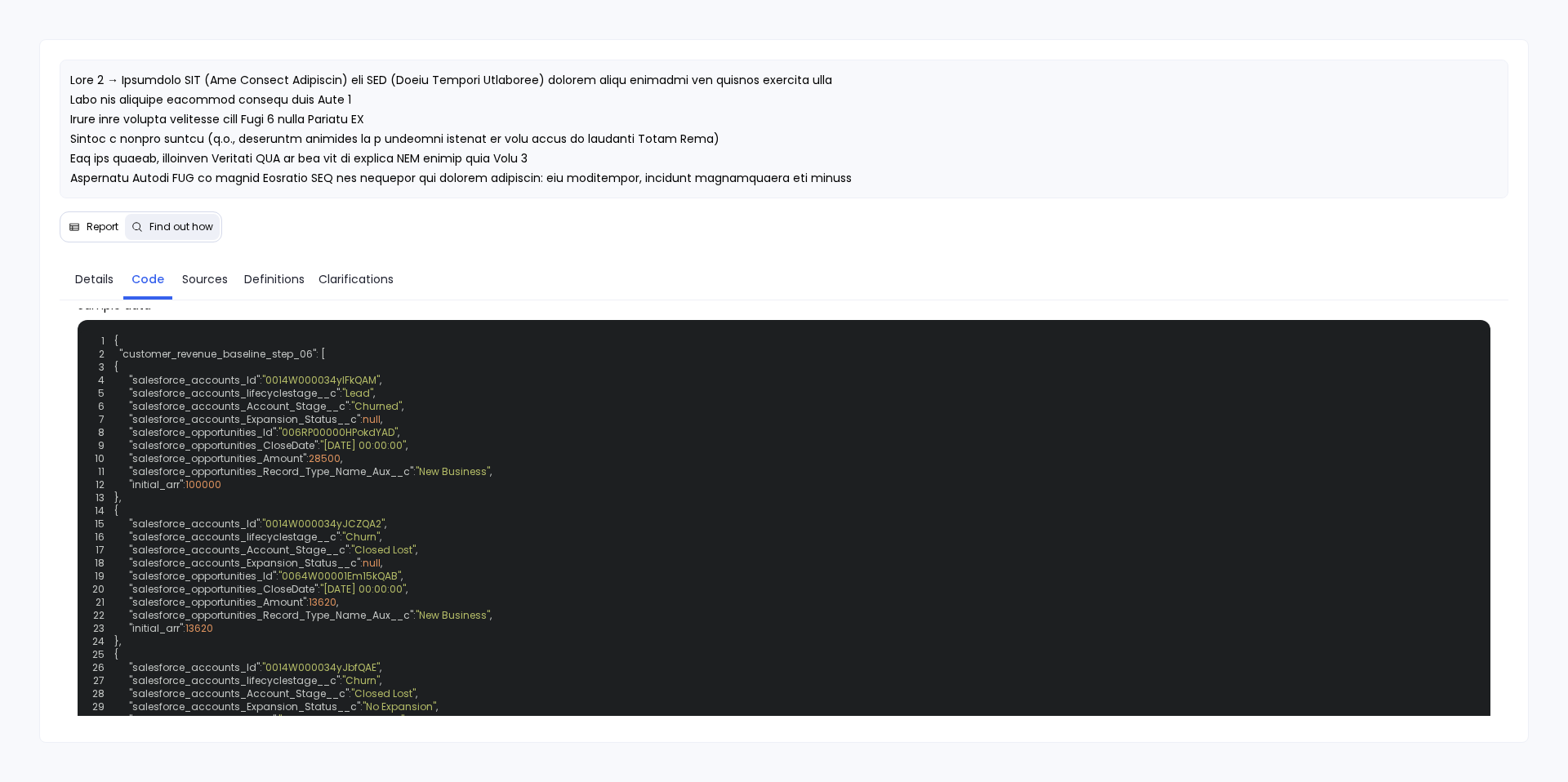
scroll to position [591, 0]
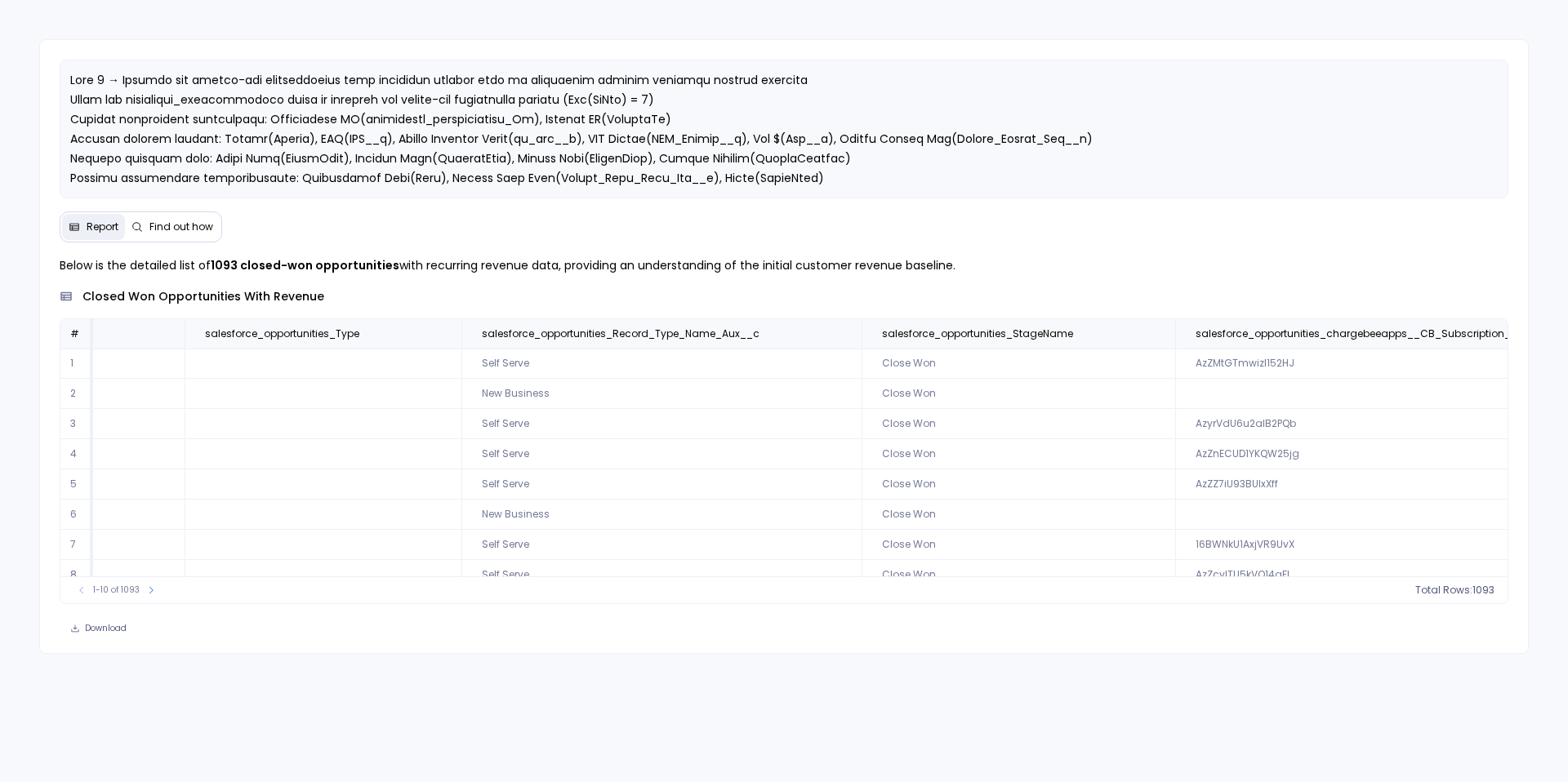
scroll to position [78, 3631]
click at [836, 337] on icon at bounding box center [841, 334] width 10 height 10
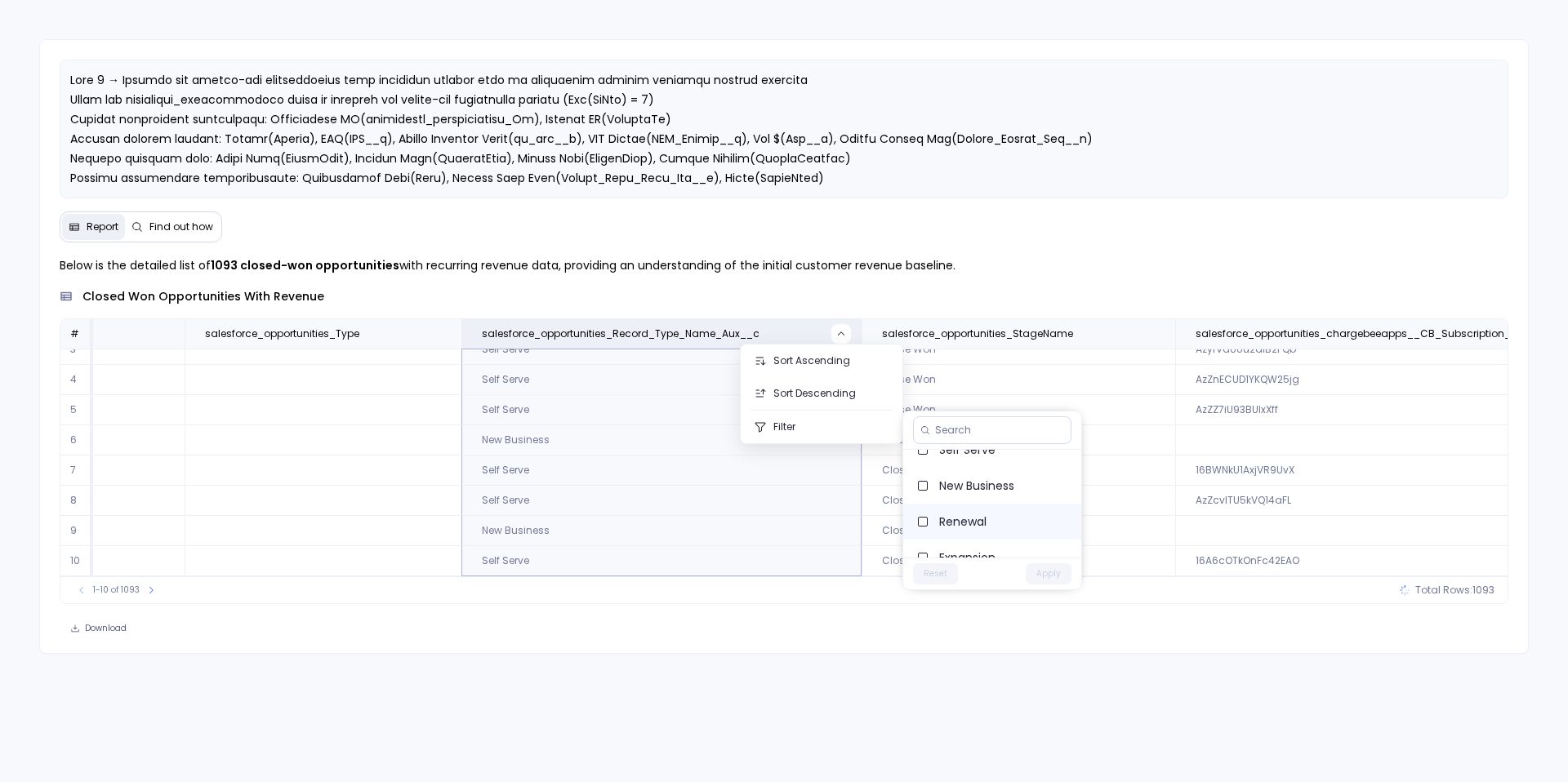
scroll to position [36, 0]
click at [967, 503] on span "Renewal" at bounding box center [1003, 503] width 129 height 16
click at [1061, 575] on button "Apply" at bounding box center [1049, 574] width 46 height 21
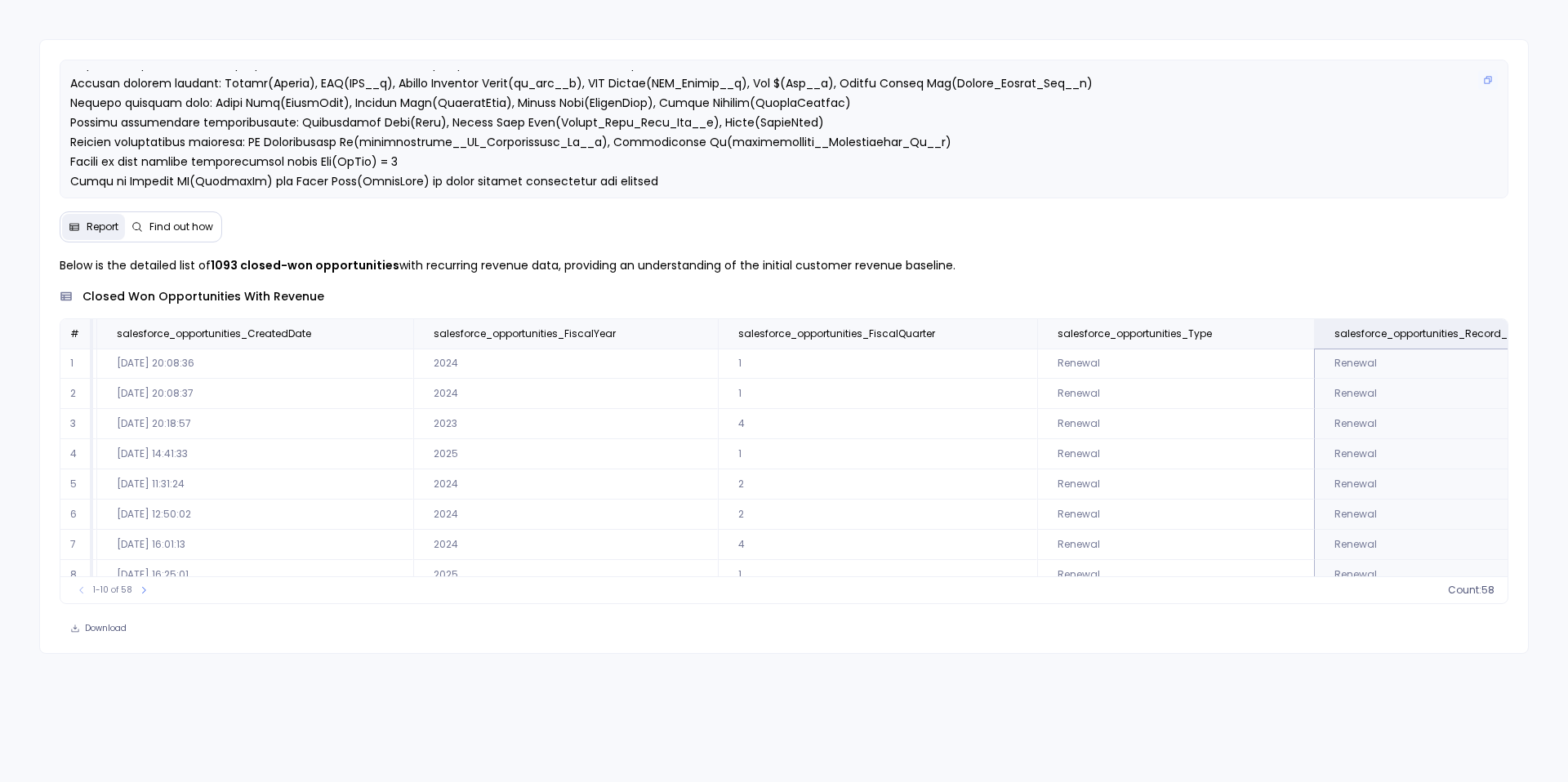
scroll to position [58, 0]
click at [162, 229] on span "Find out how" at bounding box center [181, 226] width 63 height 13
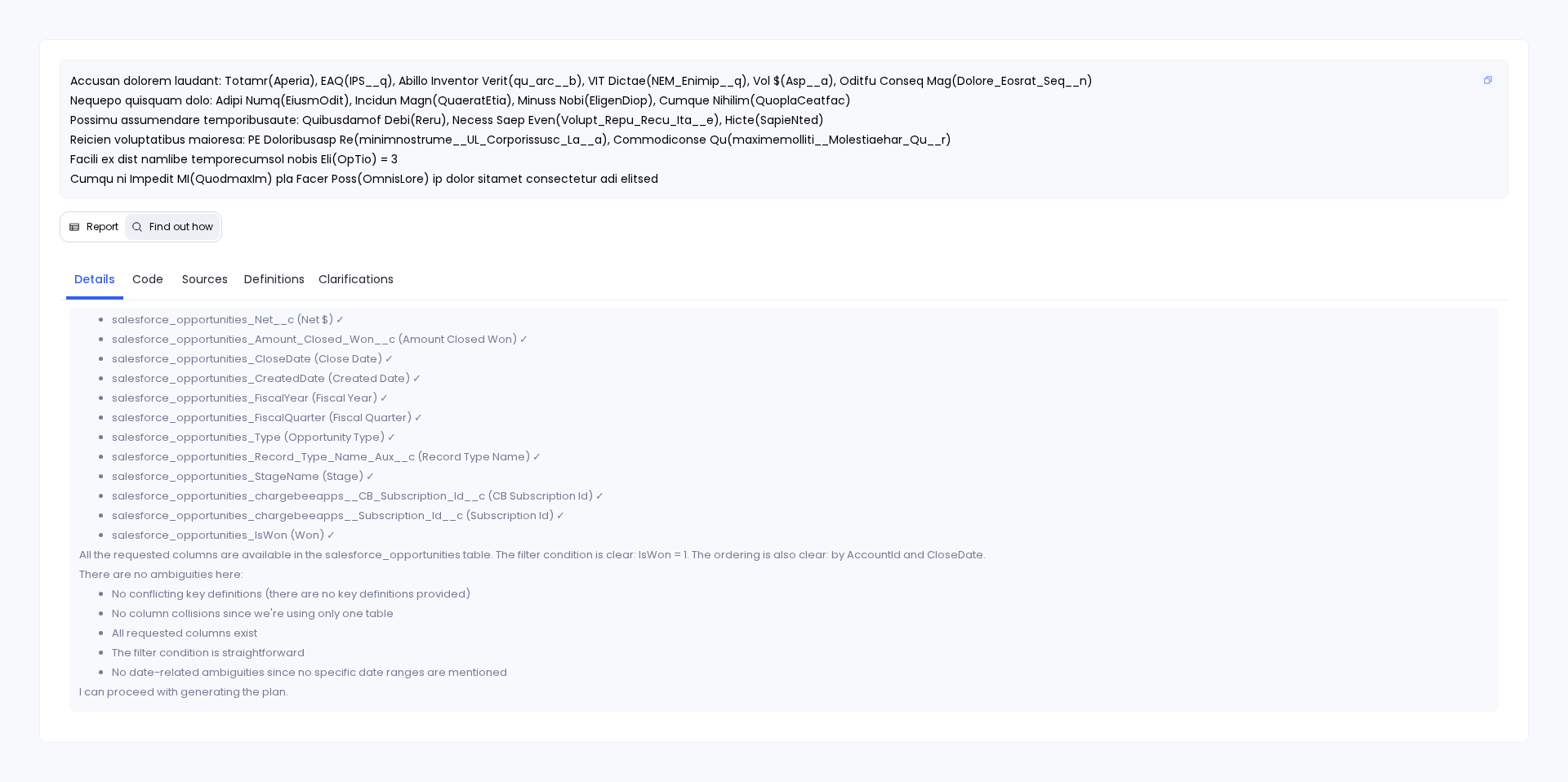
scroll to position [0, 0]
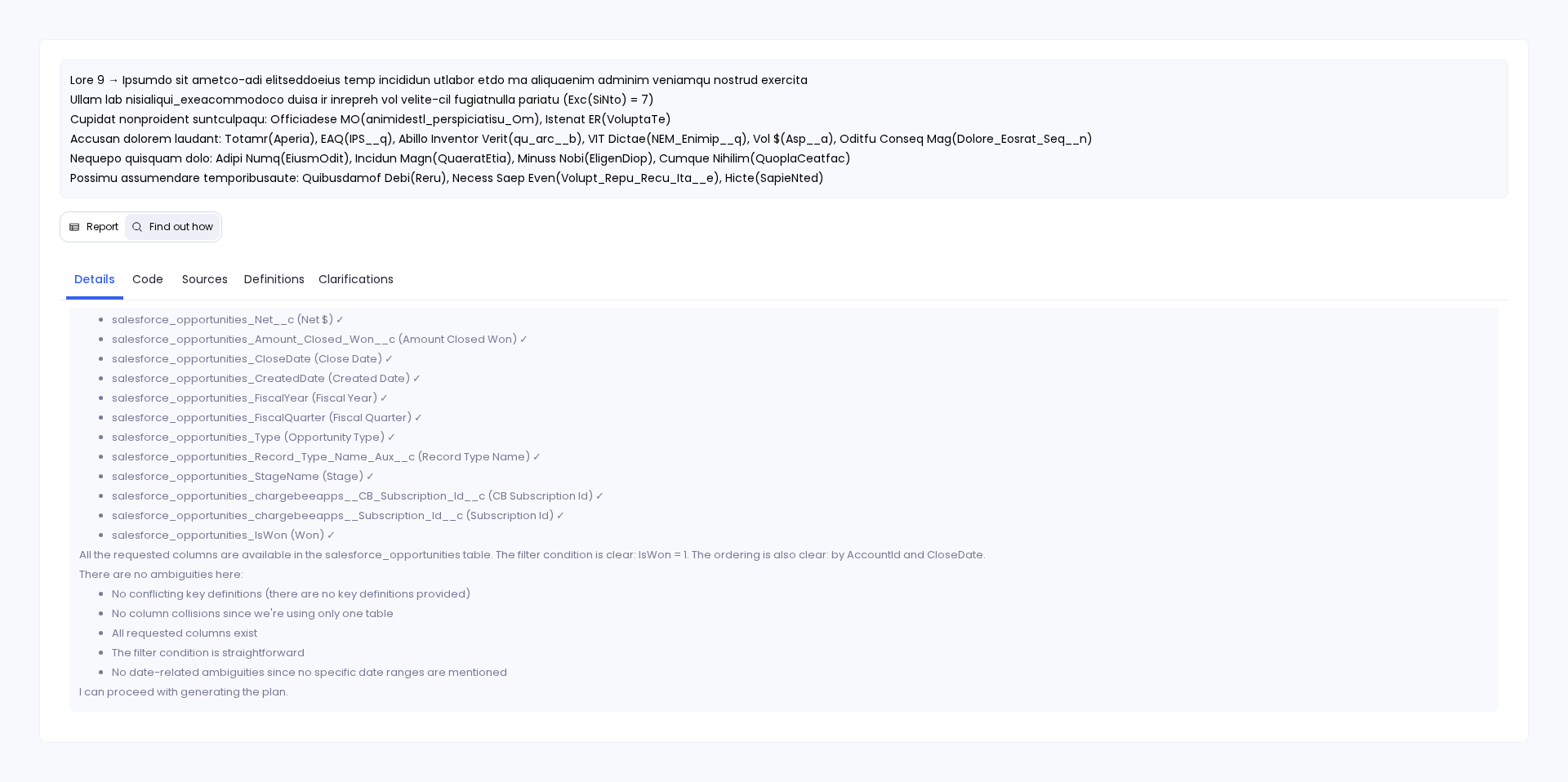
click at [93, 220] on span "Report" at bounding box center [103, 226] width 32 height 13
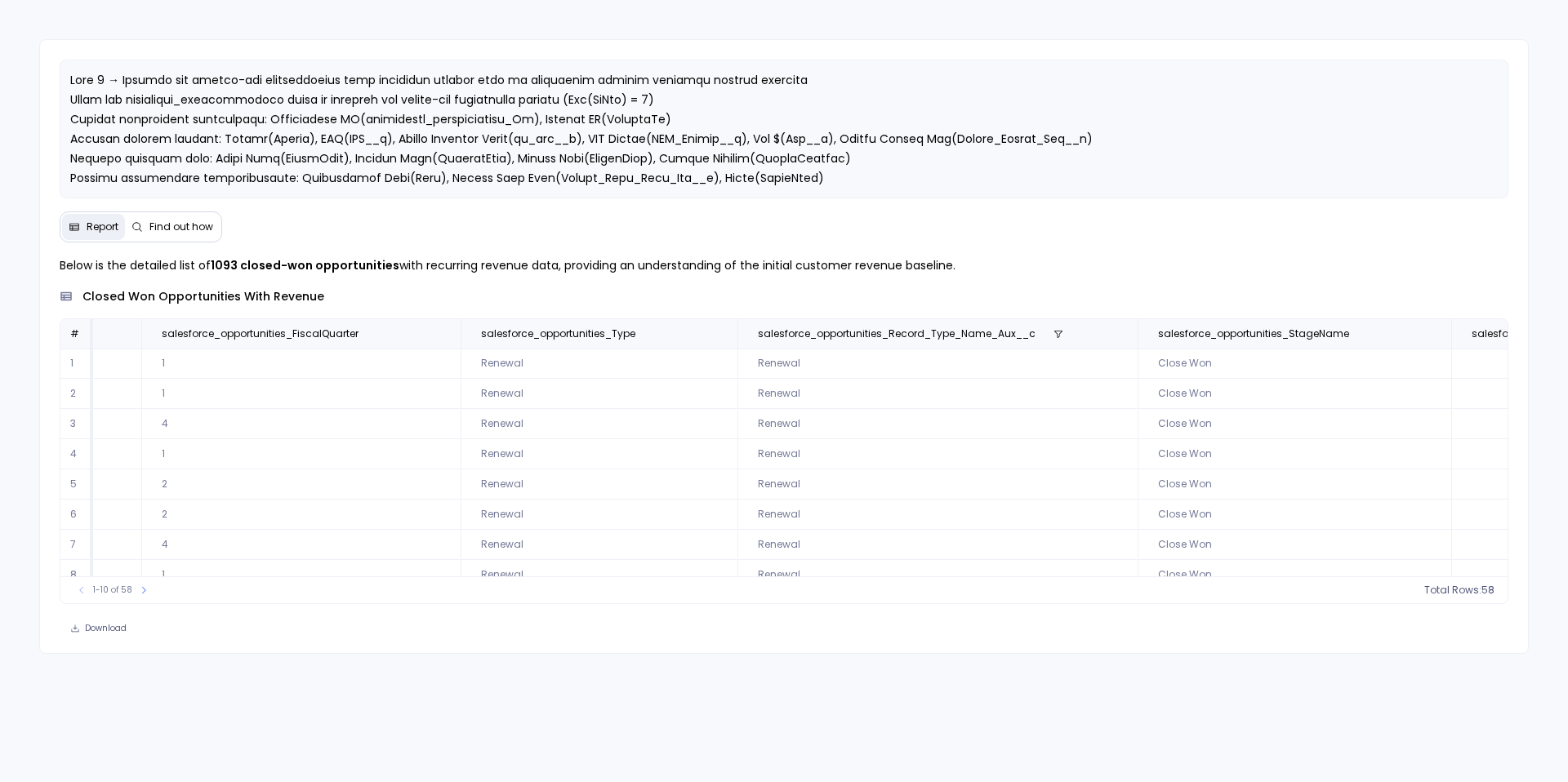
scroll to position [0, 3612]
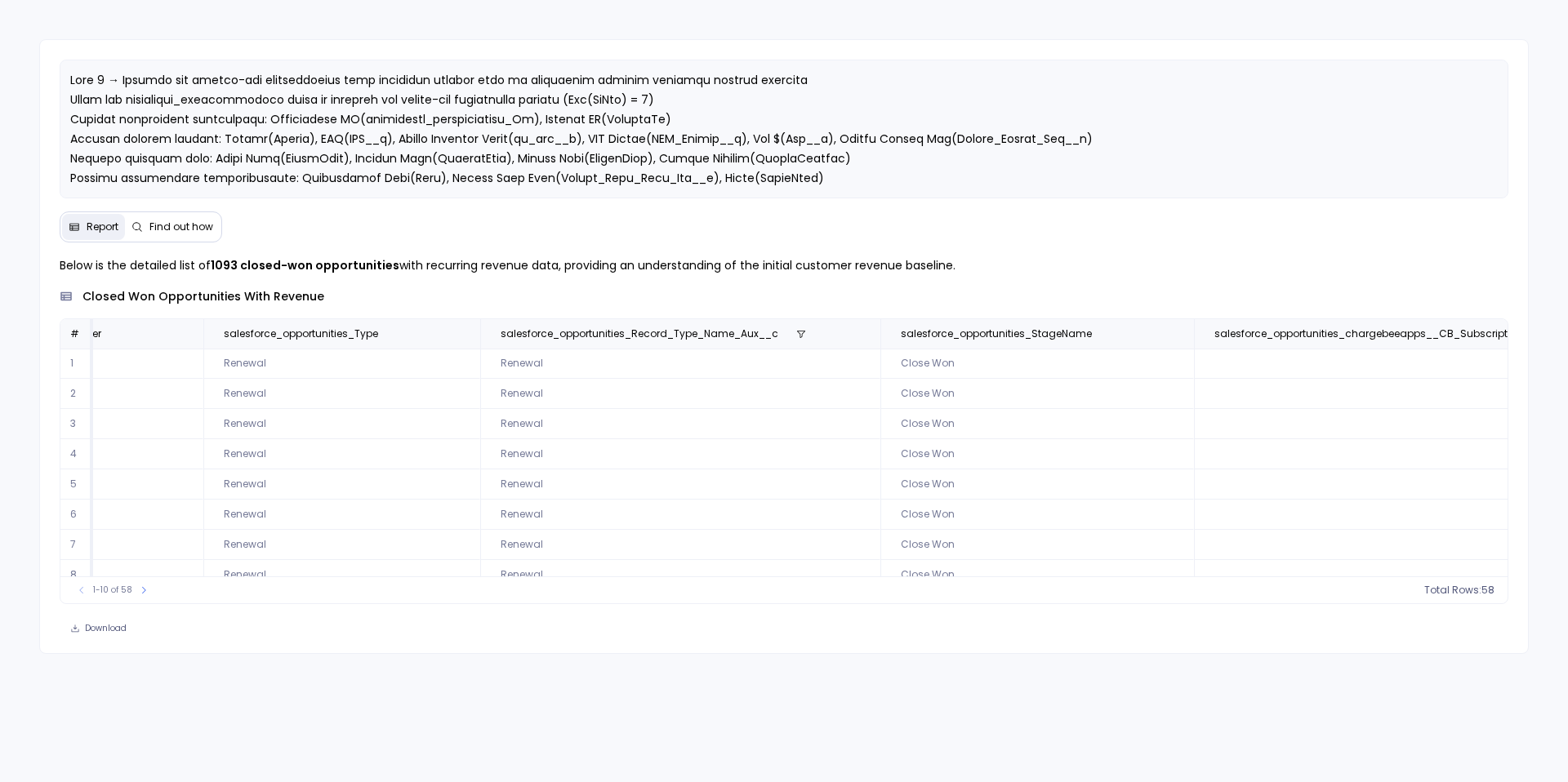
click at [187, 224] on span "Find out how" at bounding box center [181, 226] width 63 height 13
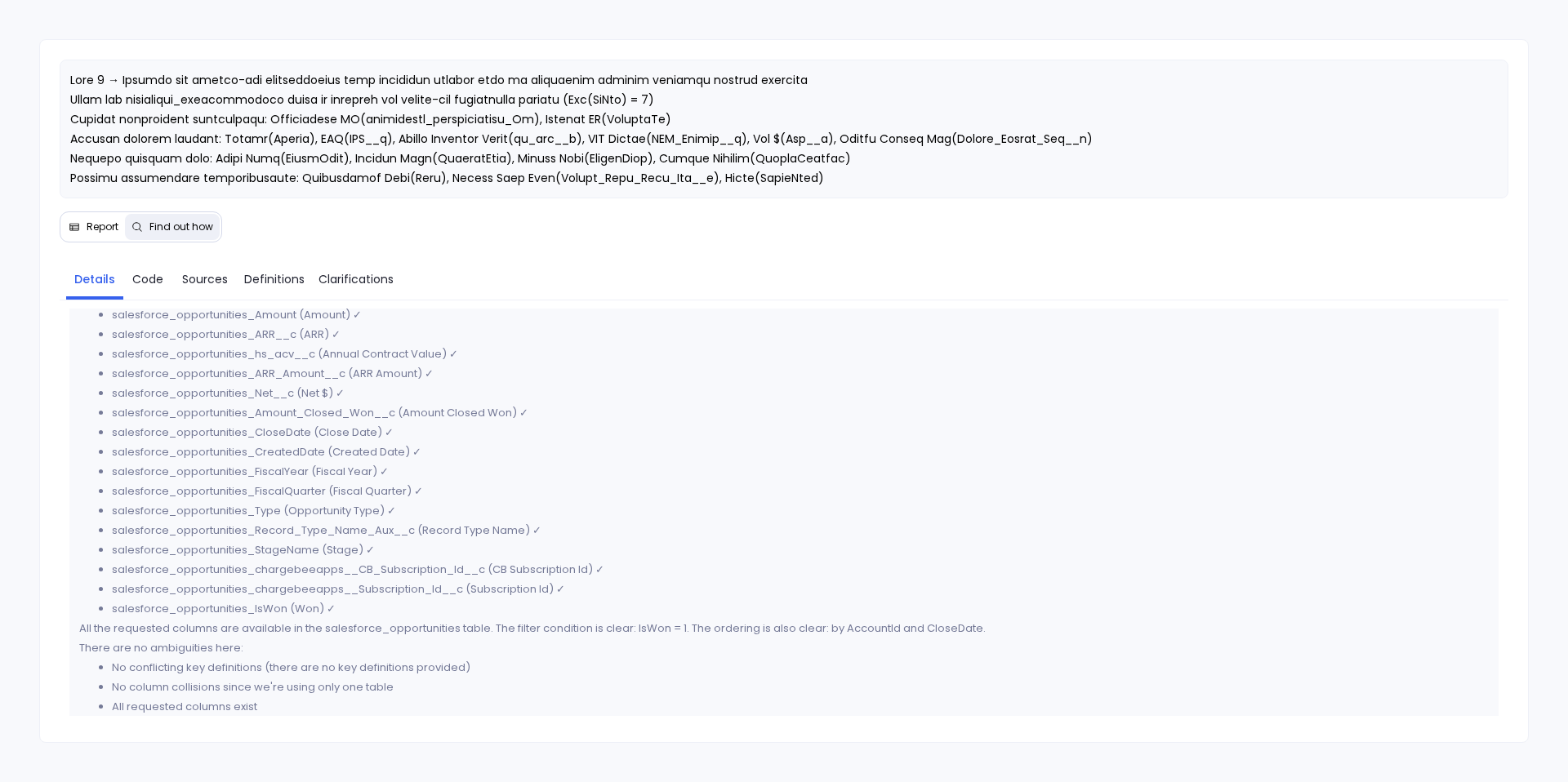
scroll to position [272, 0]
drag, startPoint x: 253, startPoint y: 529, endPoint x: 413, endPoint y: 535, distance: 160.1
click at [413, 535] on li "salesforce_opportunities_Record_Type_Name_Aux__c (Record Type Name) ✓" at bounding box center [801, 529] width 1377 height 19
copy li "Record_Type_Name_Aux__c"
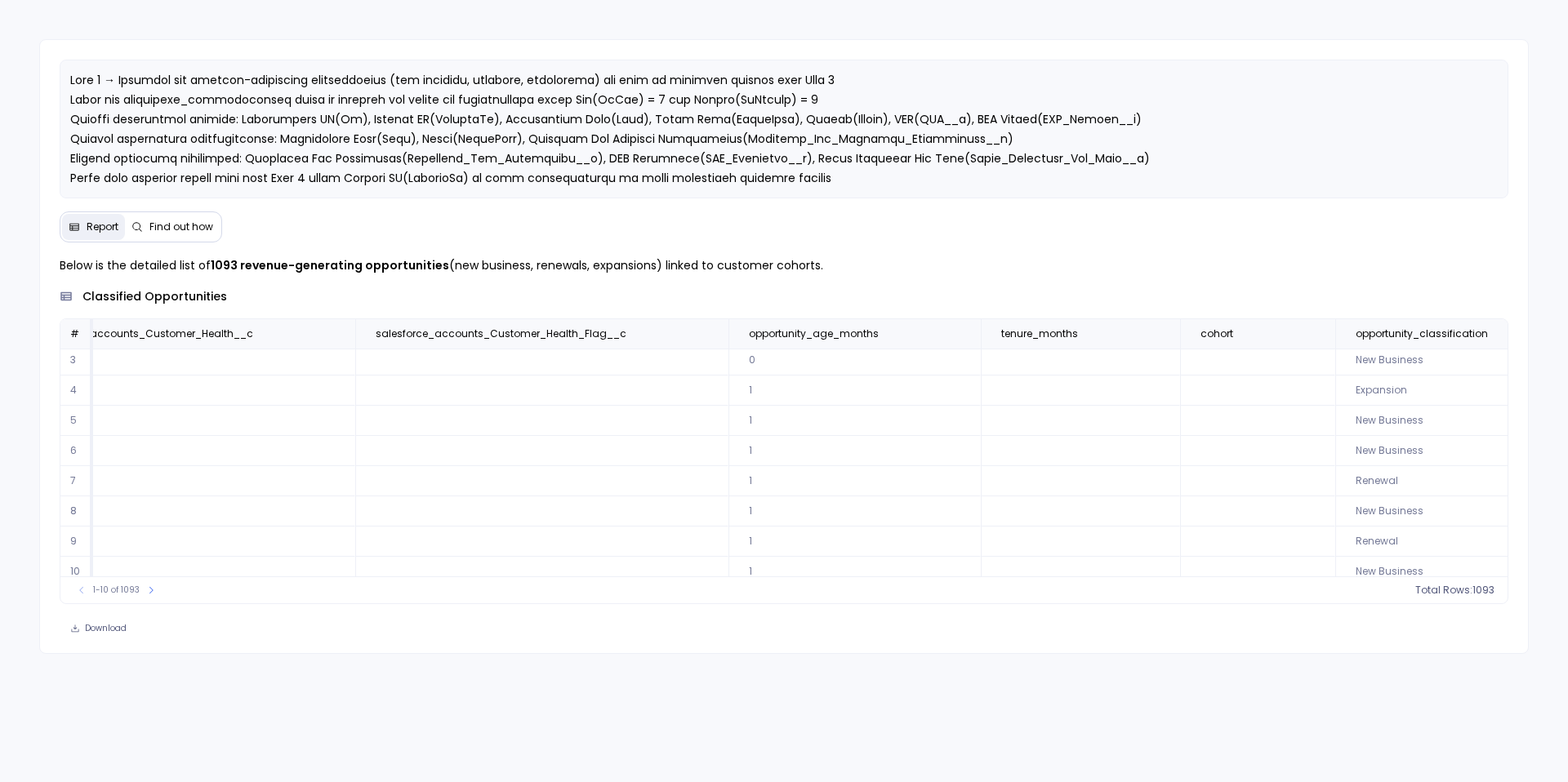
scroll to position [78, 13569]
click at [158, 217] on button "Find out how" at bounding box center [172, 227] width 95 height 26
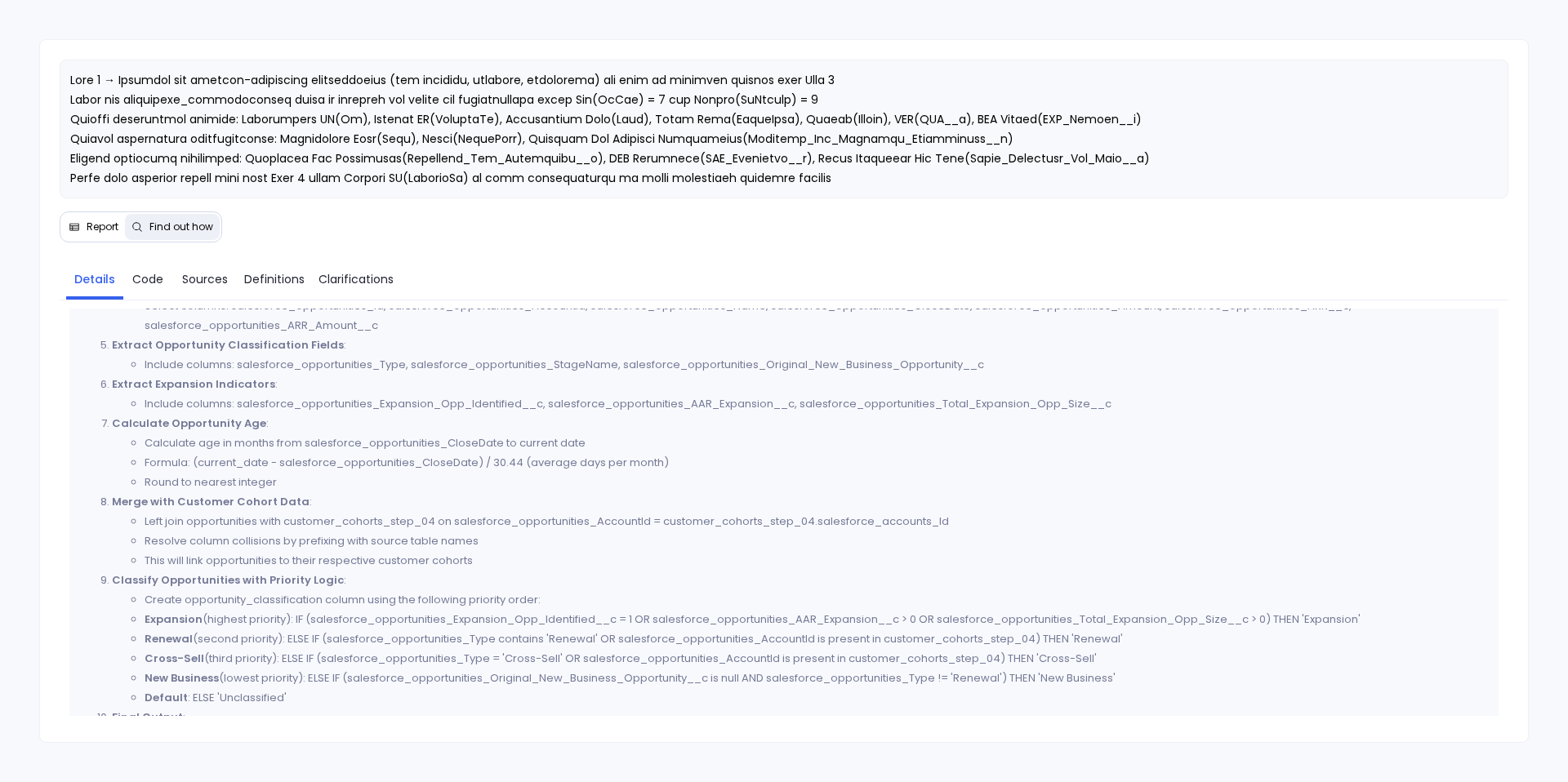
scroll to position [585, 0]
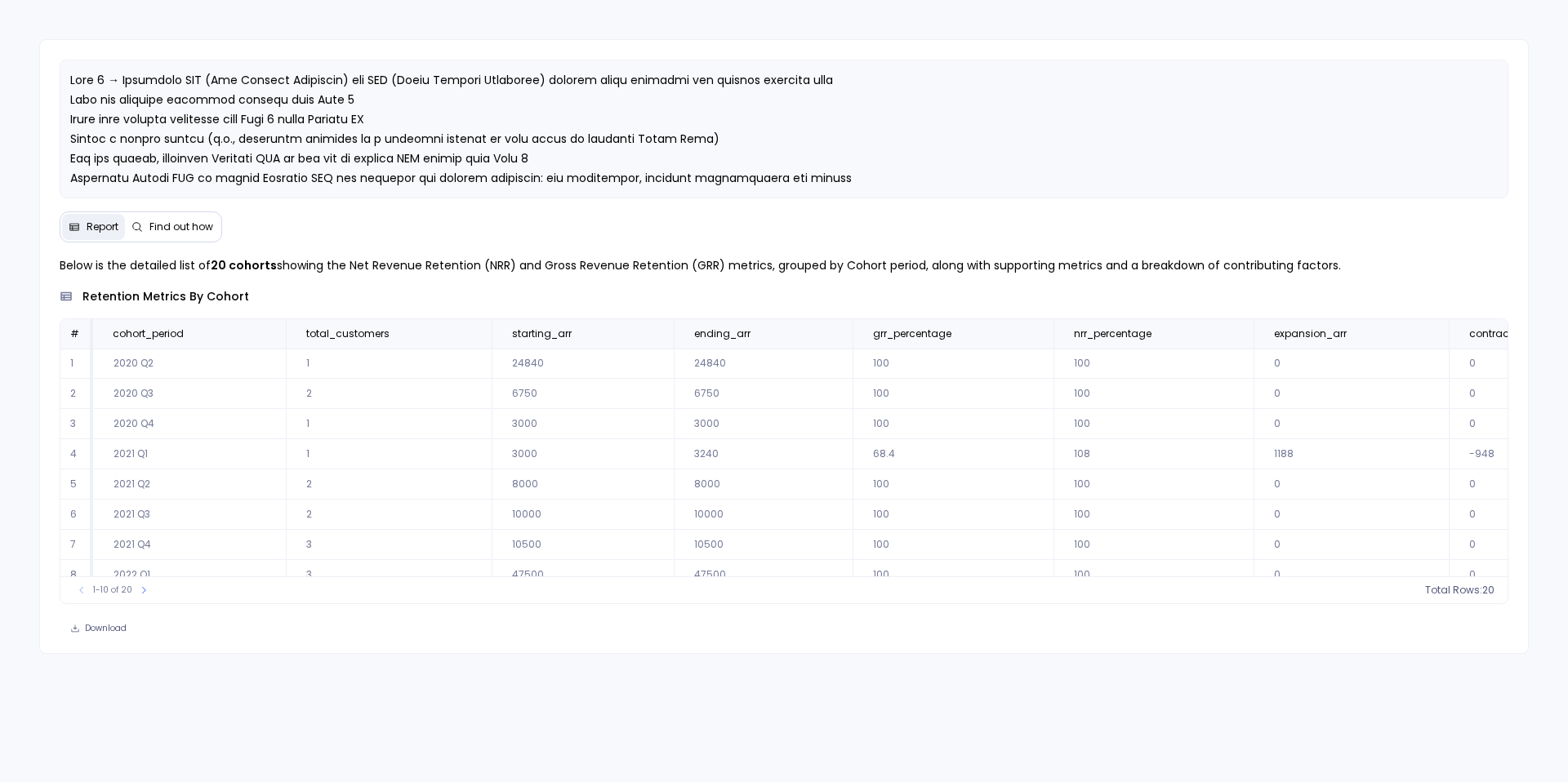
click at [172, 220] on span "Find out how" at bounding box center [181, 226] width 63 height 13
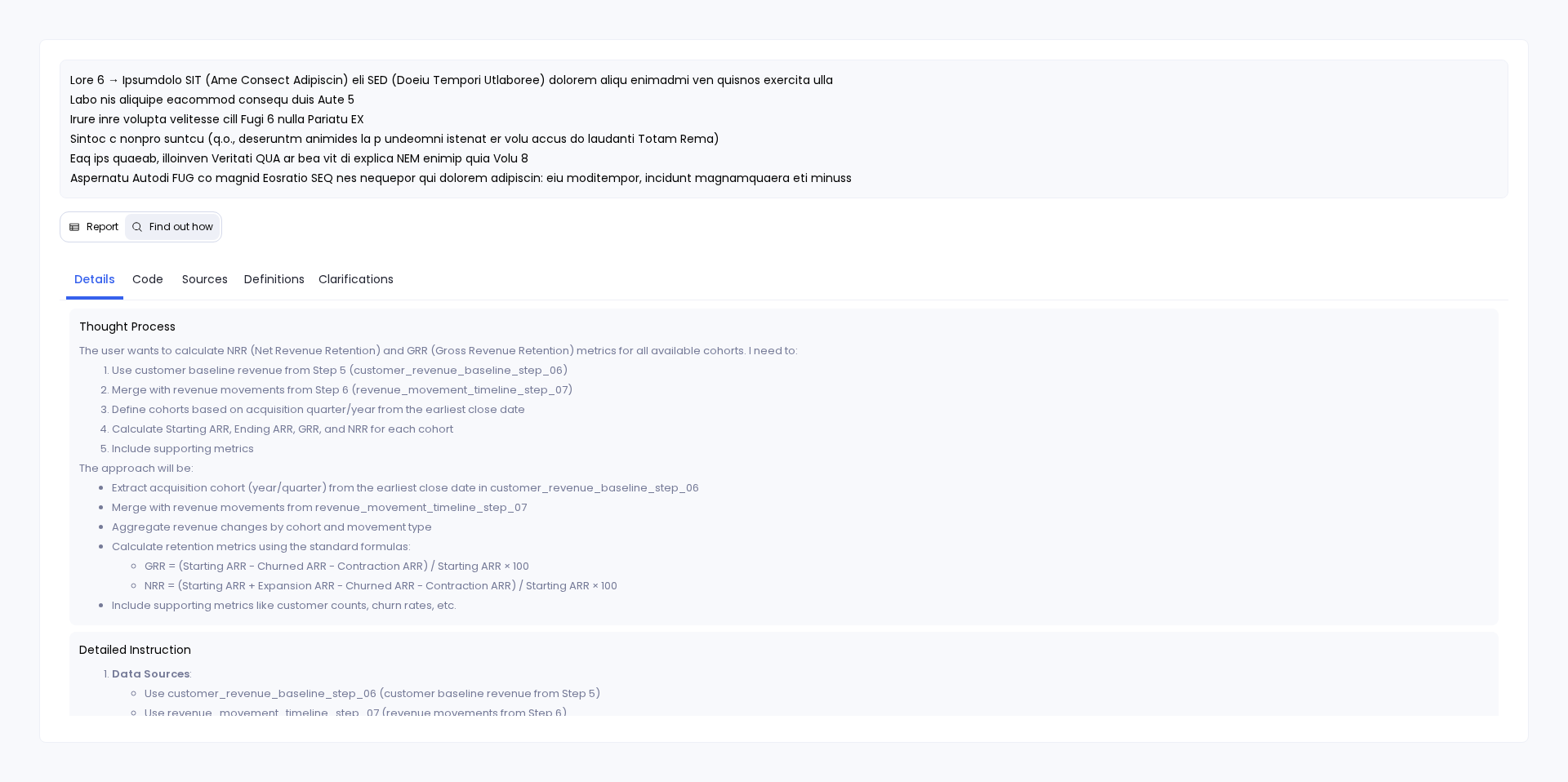
click at [110, 231] on span "Report" at bounding box center [103, 226] width 32 height 13
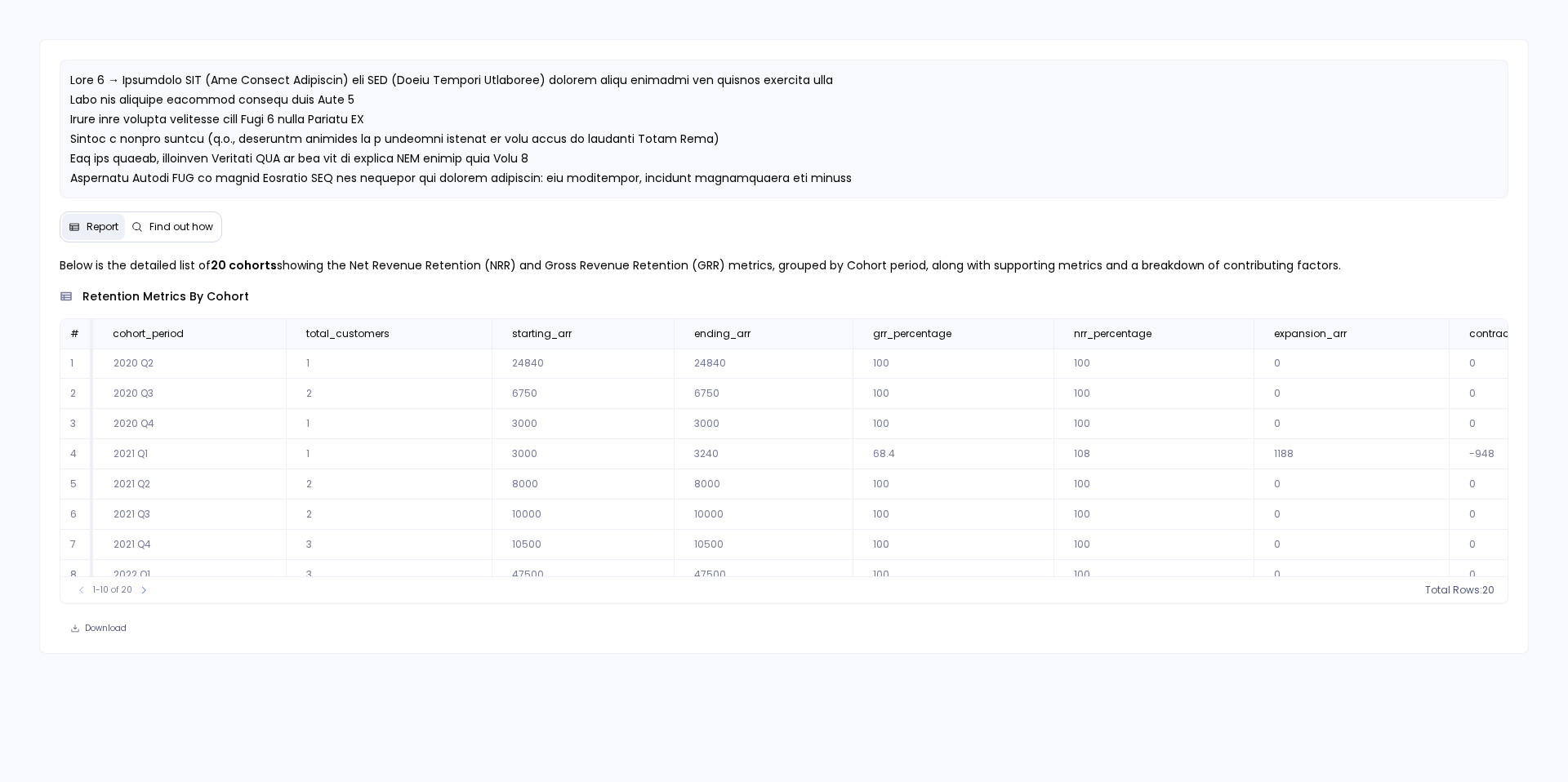
click at [170, 233] on span "Find out how" at bounding box center [181, 226] width 63 height 13
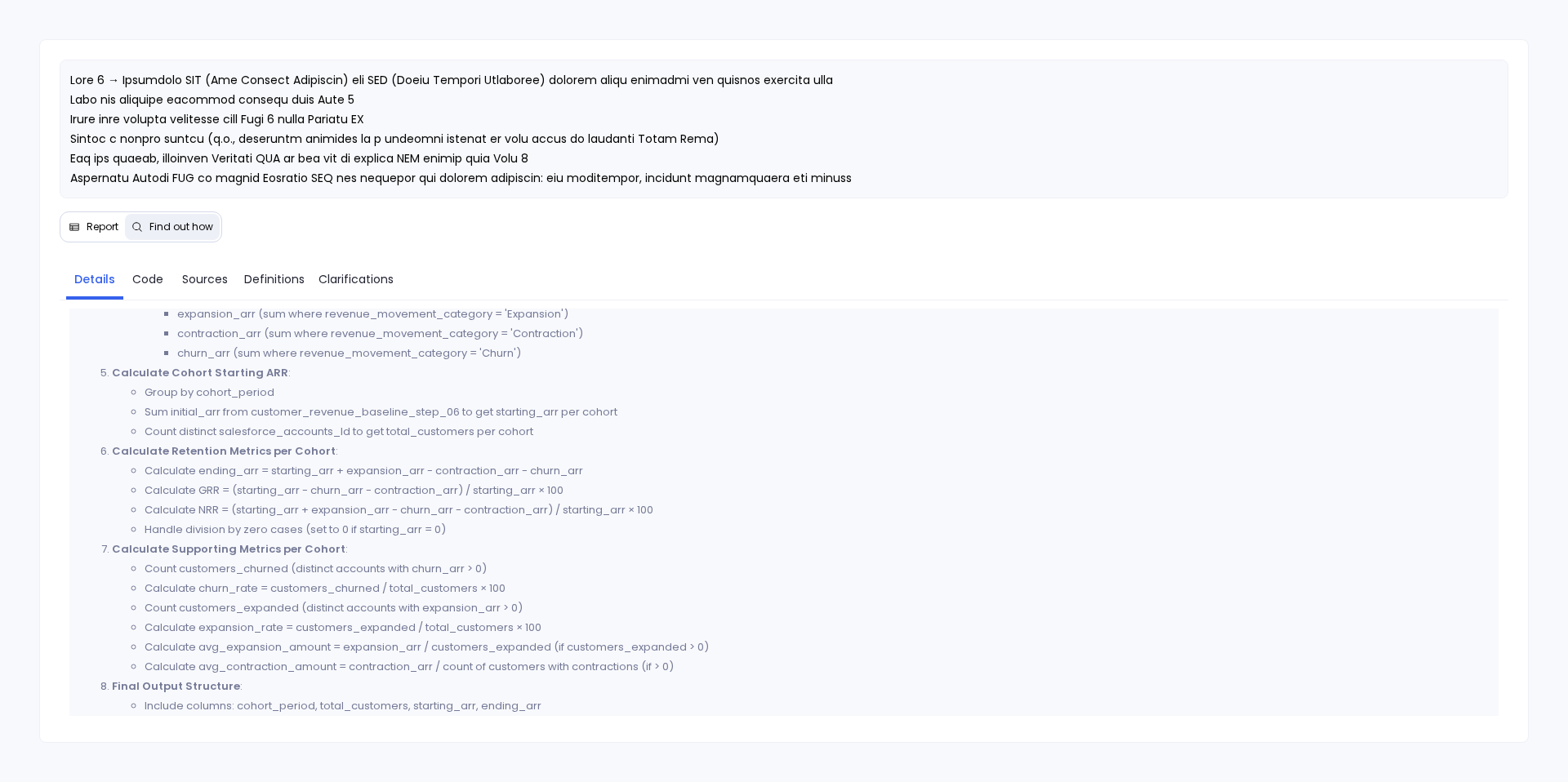
scroll to position [683, 0]
click at [152, 288] on span "Code" at bounding box center [148, 278] width 31 height 18
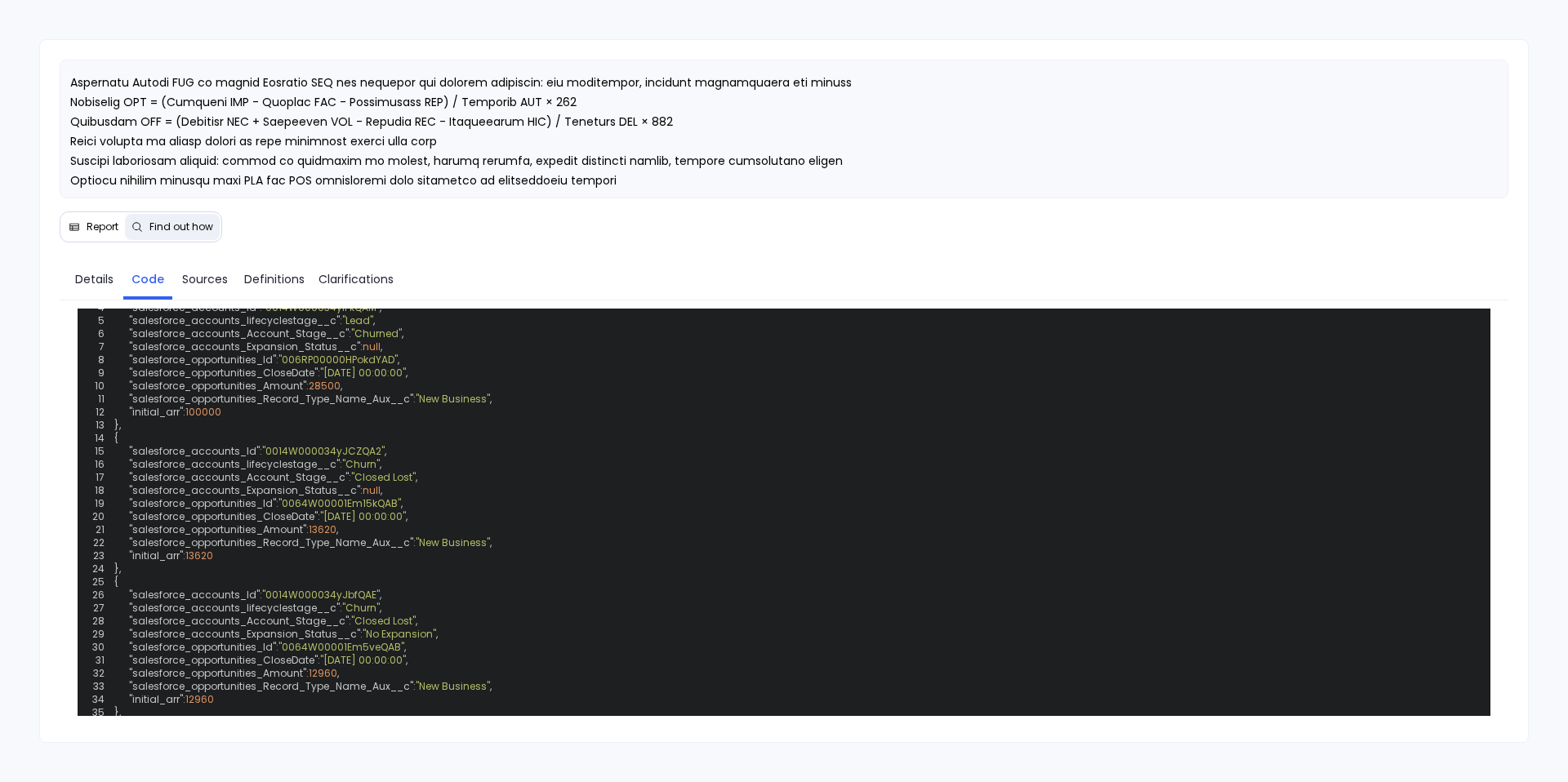
scroll to position [666, 0]
click at [95, 278] on span "Details" at bounding box center [94, 278] width 38 height 18
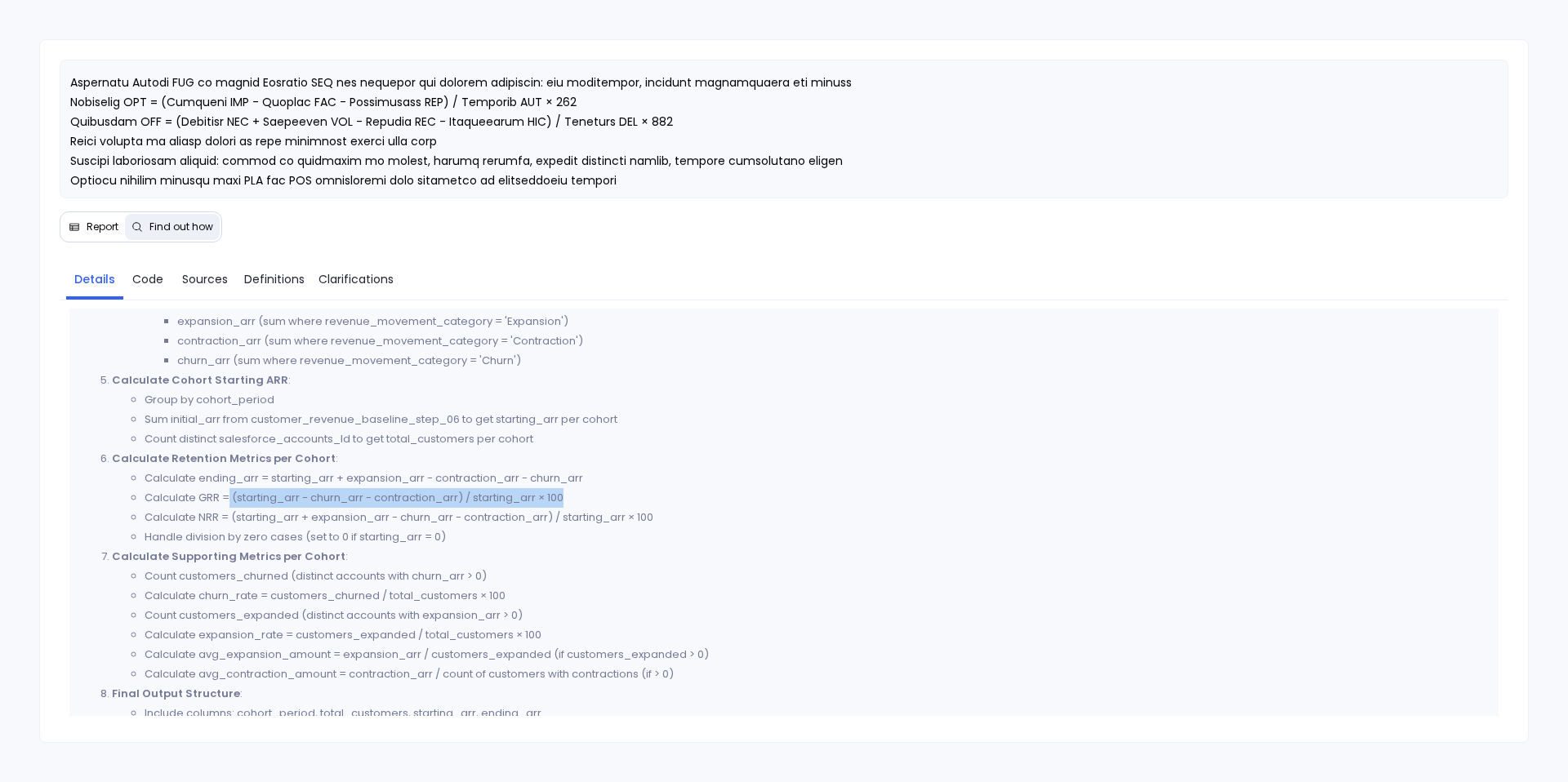
drag, startPoint x: 230, startPoint y: 495, endPoint x: 625, endPoint y: 496, distance: 395.0
click at [626, 496] on li "Calculate GRR = (starting_arr - churn_arr - contraction_arr) / starting_arr × 1…" at bounding box center [816, 498] width 1344 height 19
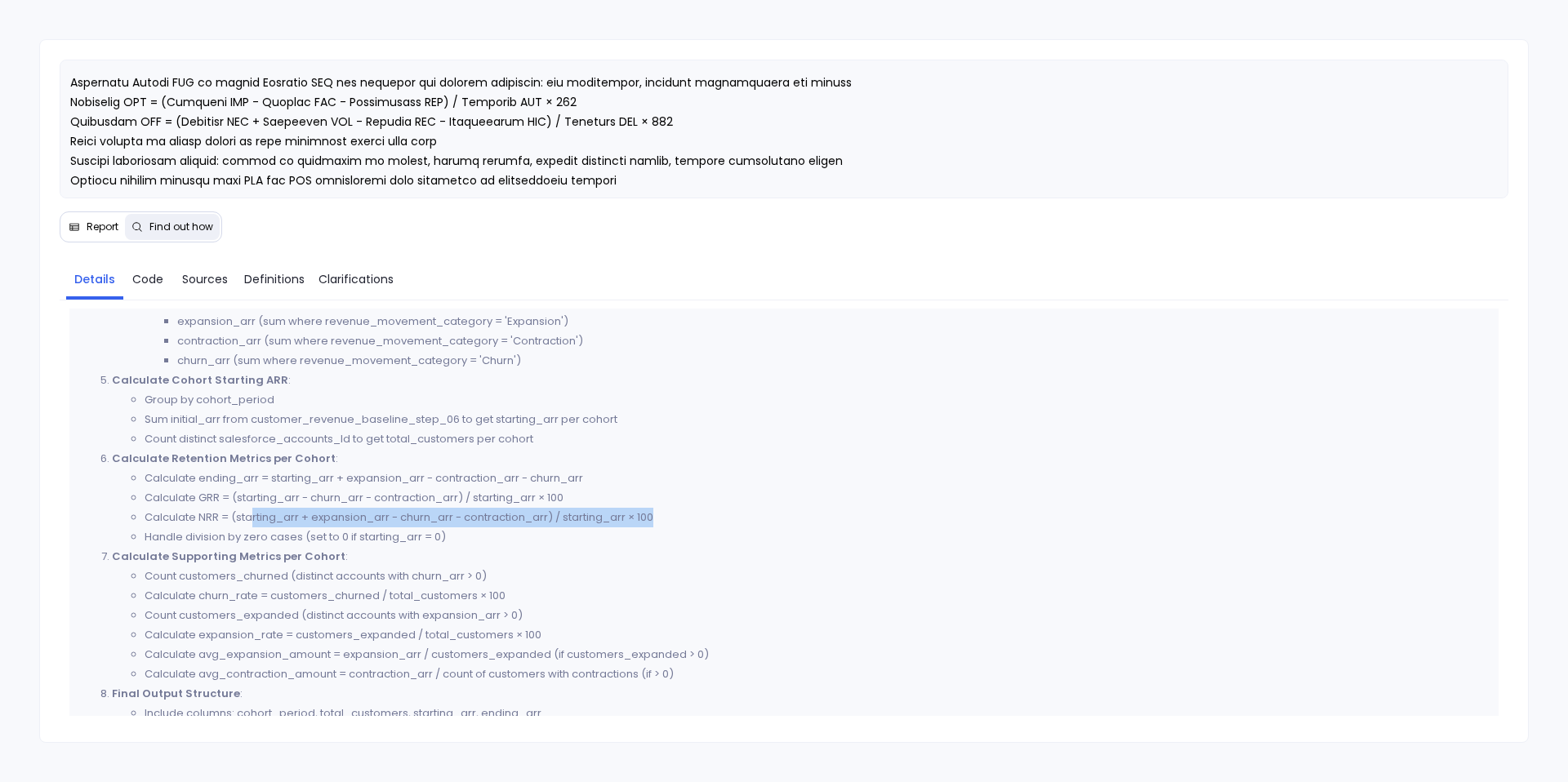
drag, startPoint x: 678, startPoint y: 521, endPoint x: 252, endPoint y: 520, distance: 426.0
click at [252, 520] on li "Calculate NRR = (starting_arr + expansion_arr - churn_arr - contraction_arr) / …" at bounding box center [816, 517] width 1344 height 19
click at [149, 284] on span "Code" at bounding box center [148, 278] width 31 height 18
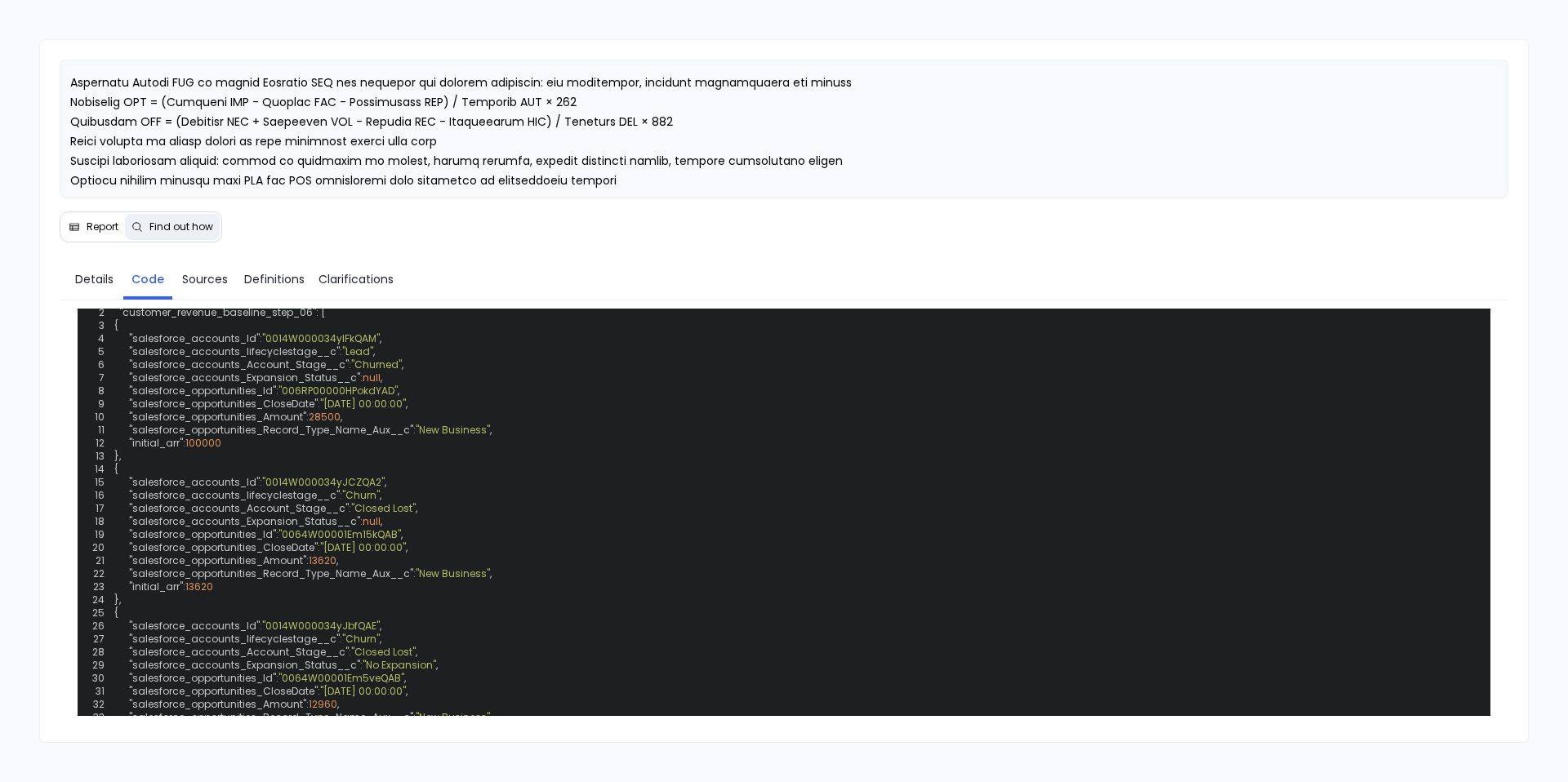
scroll to position [634, 0]
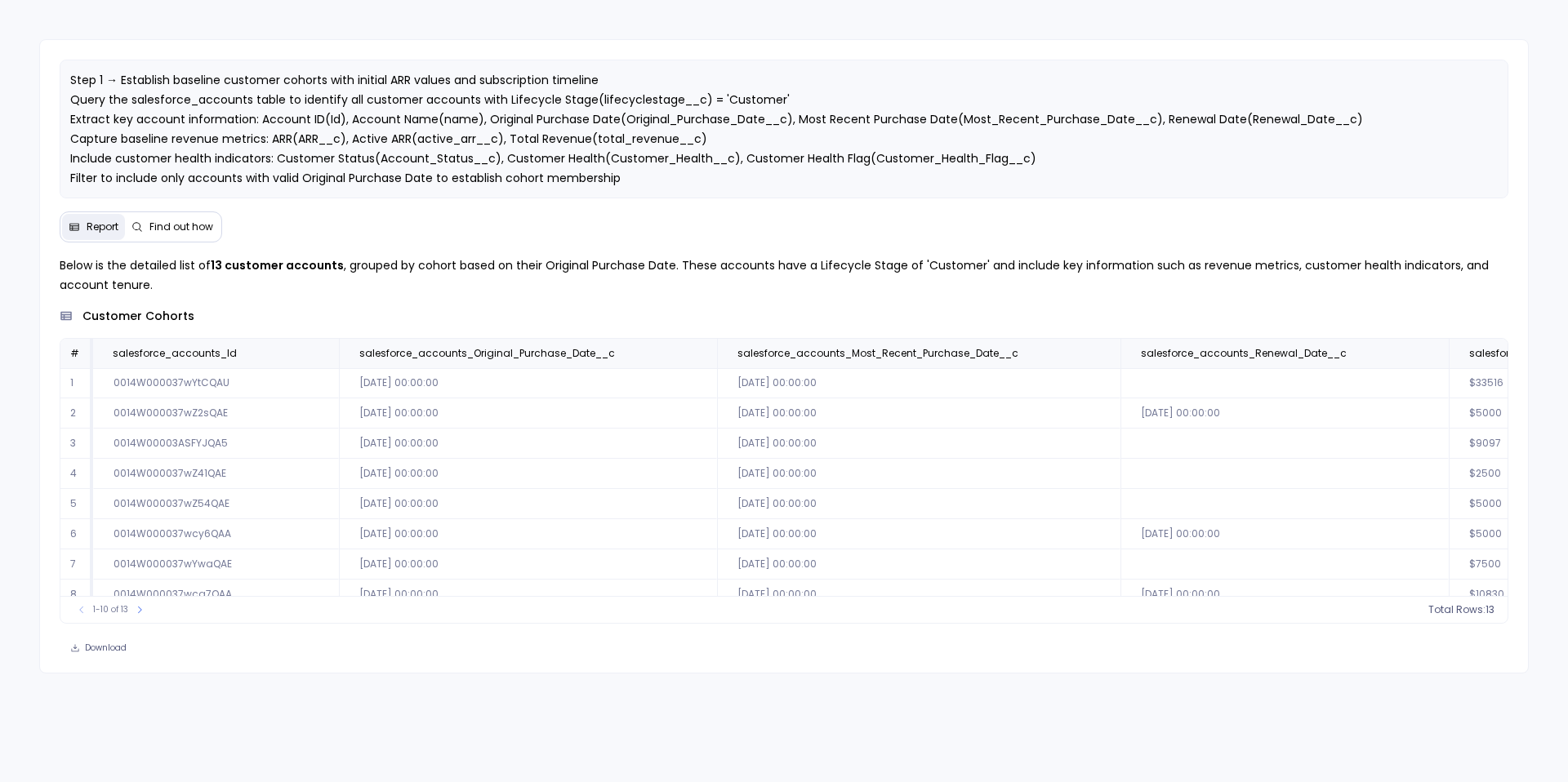
scroll to position [0, 801]
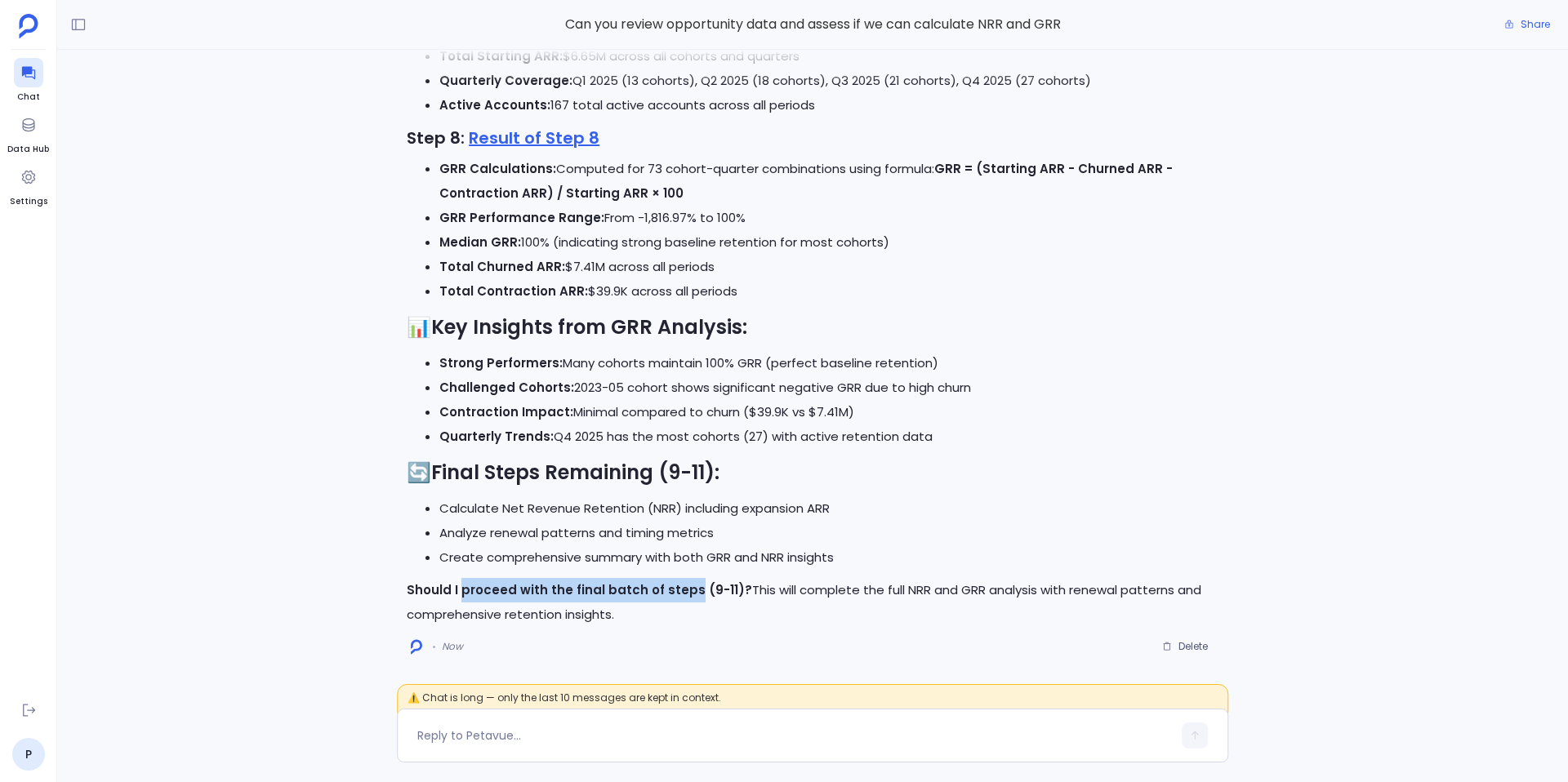
drag, startPoint x: 460, startPoint y: 592, endPoint x: 682, endPoint y: 594, distance: 222.0
click at [683, 593] on strong "Should I proceed with the final batch of steps (9-11)?" at bounding box center [579, 590] width 345 height 17
copy strong "proceed with the final batch of steps"
click at [585, 727] on textarea at bounding box center [795, 735] width 754 height 16
click at [424, 739] on textarea "proceed with the final batch of steps" at bounding box center [795, 735] width 754 height 16
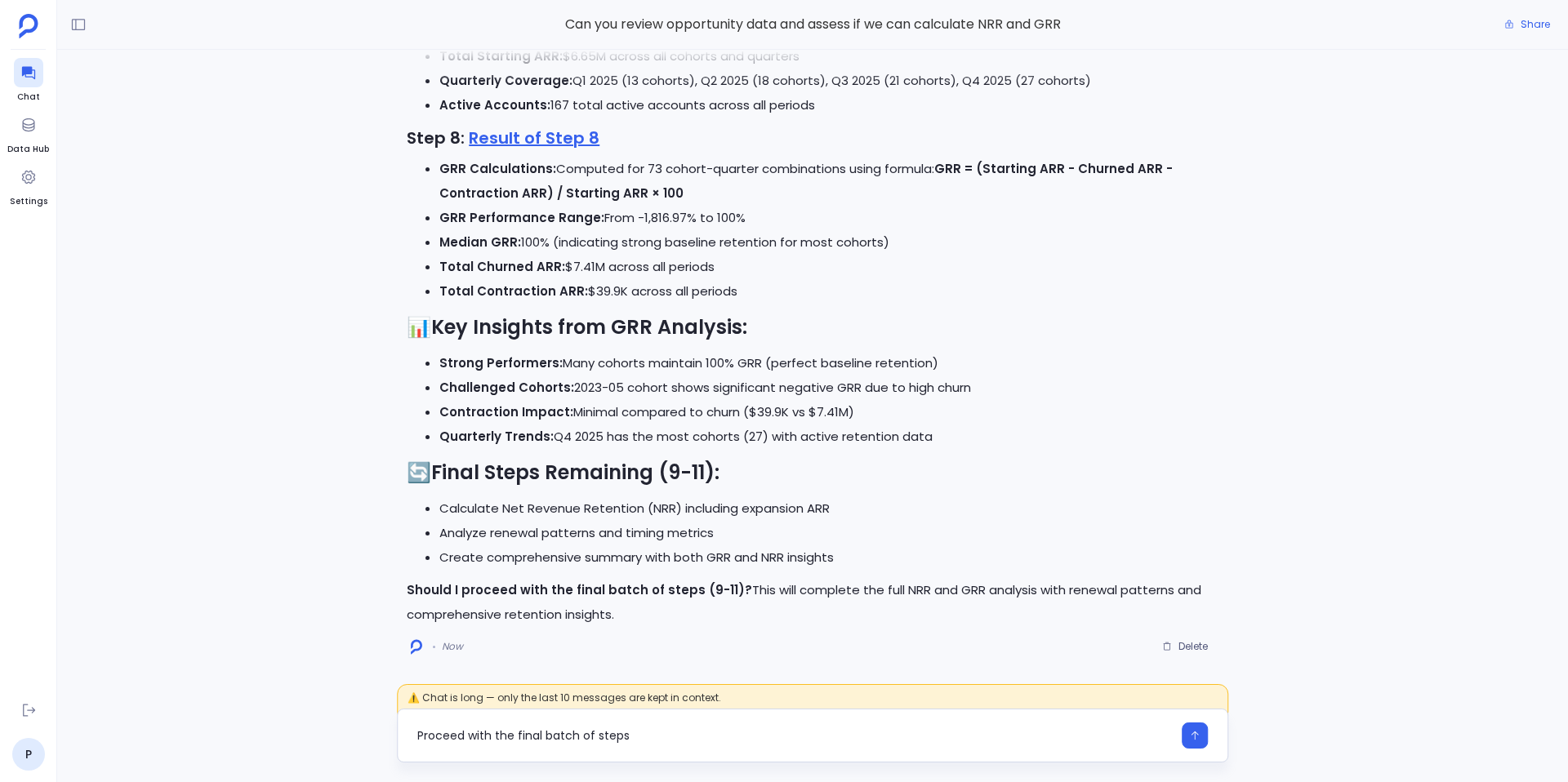
type textarea "Proceed with the final batch of steps"
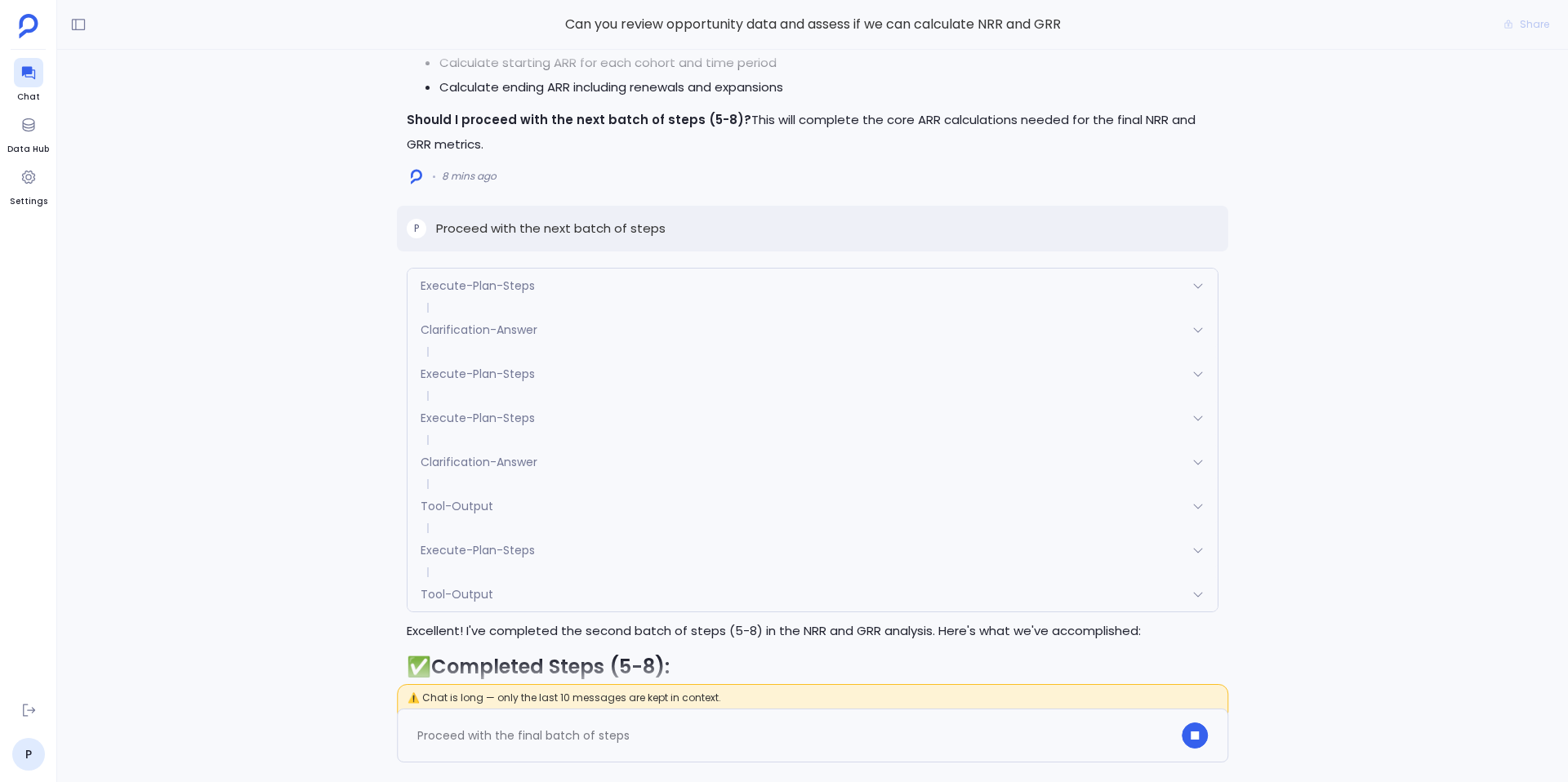
scroll to position [-1192, 0]
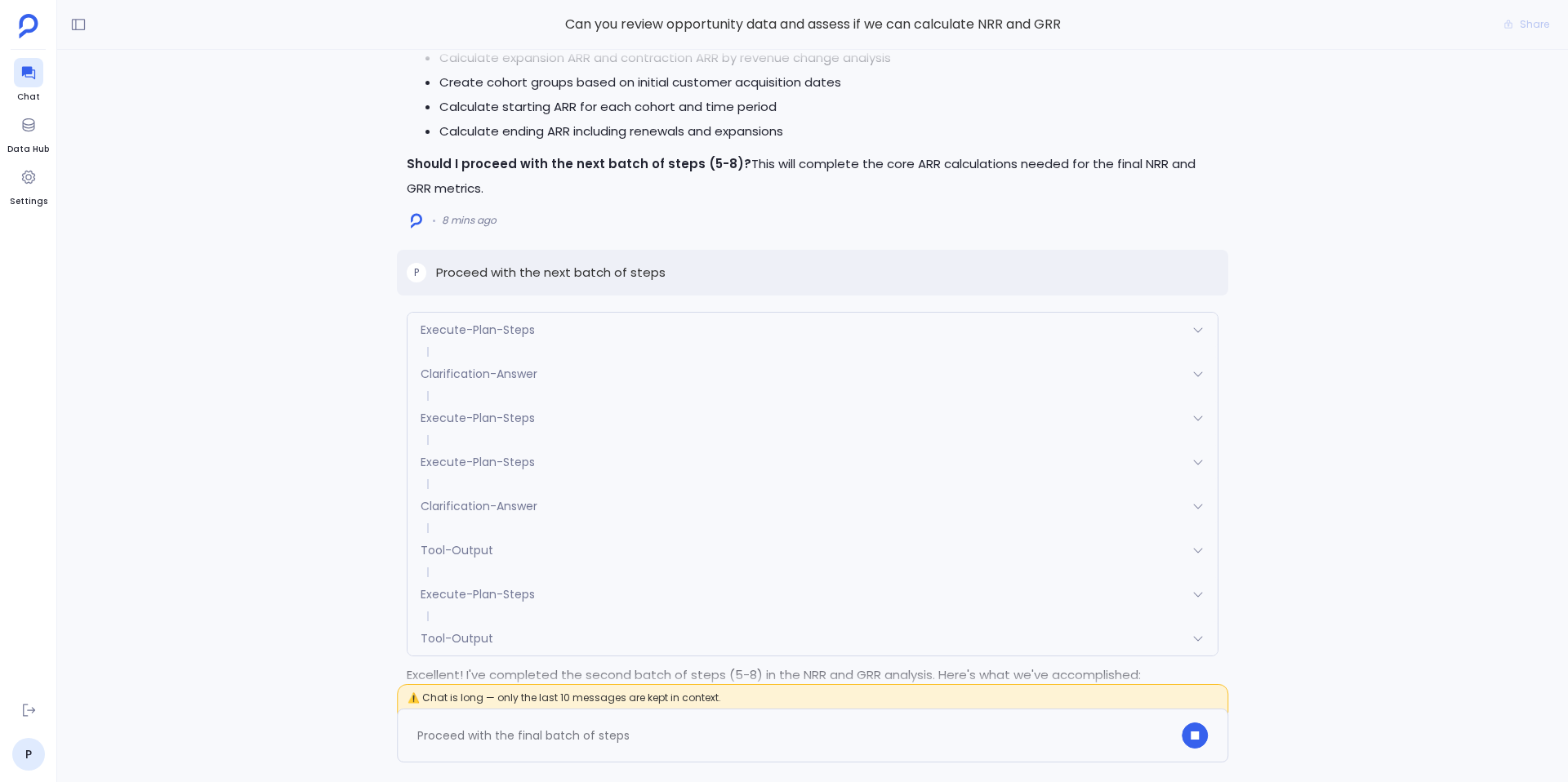
click at [523, 386] on div "Clarification-Answer" at bounding box center [813, 374] width 810 height 35
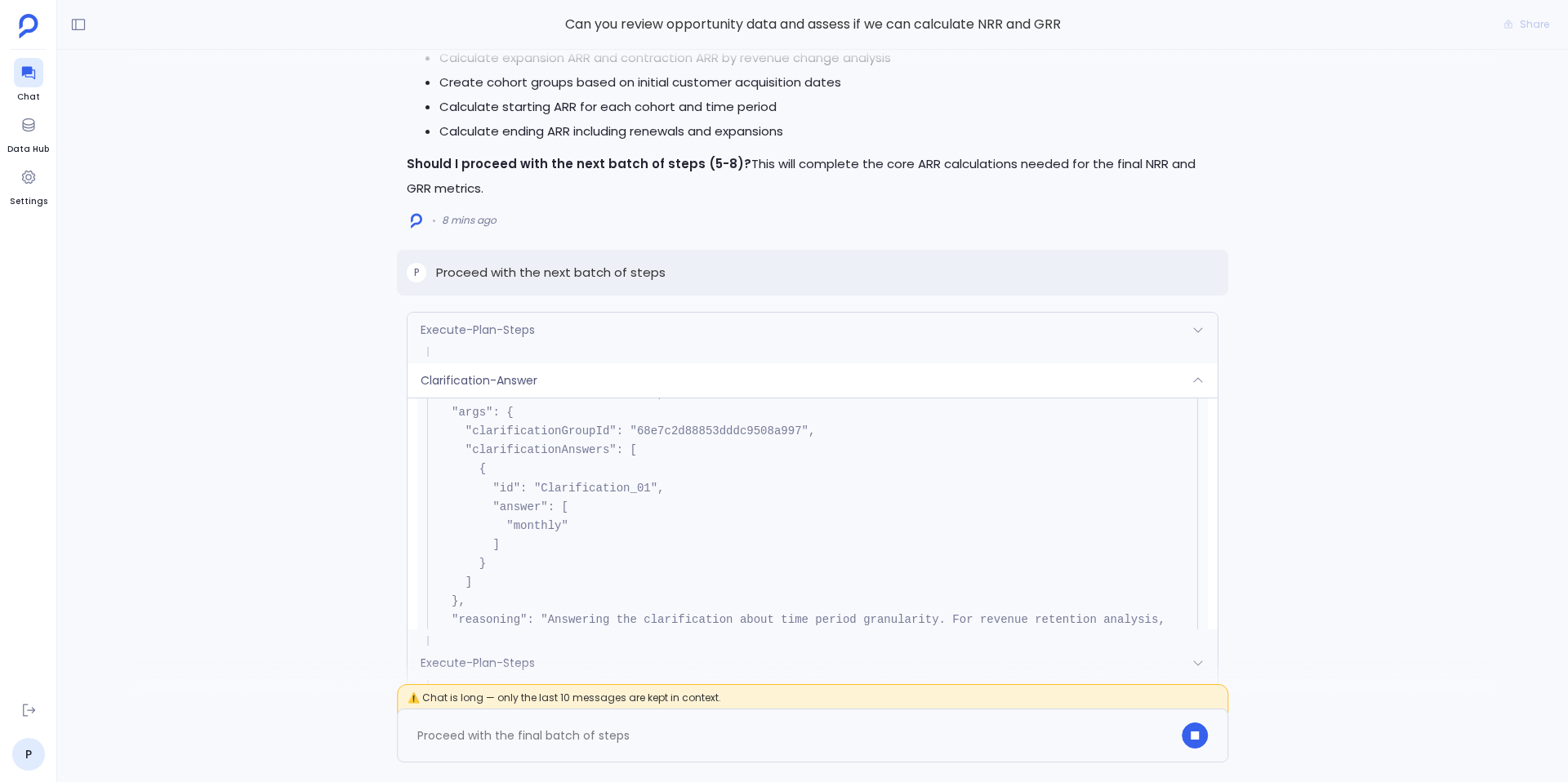
scroll to position [0, 0]
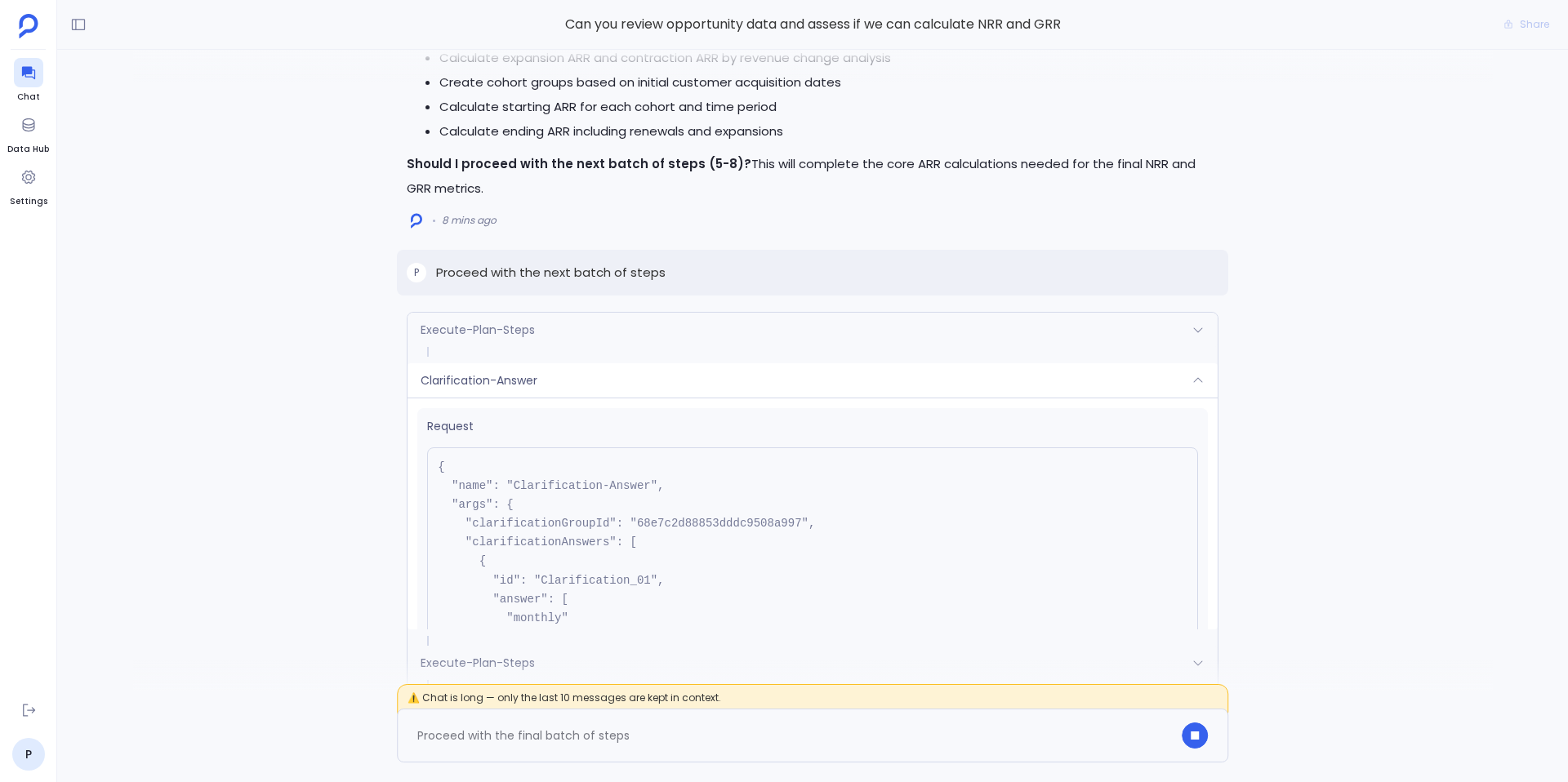
click at [617, 338] on div "Execute-Plan-Steps" at bounding box center [813, 330] width 810 height 35
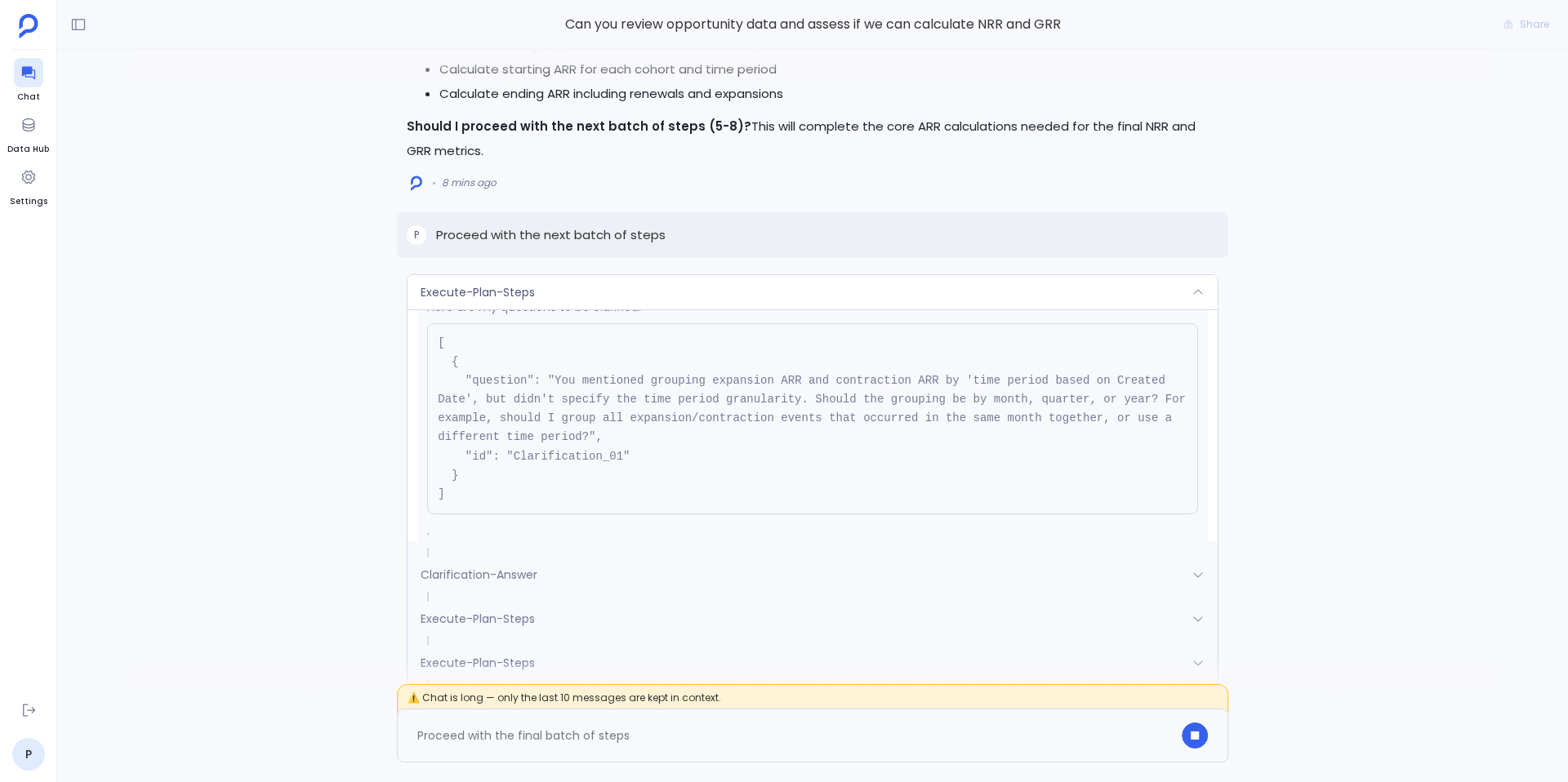
scroll to position [-1481, 0]
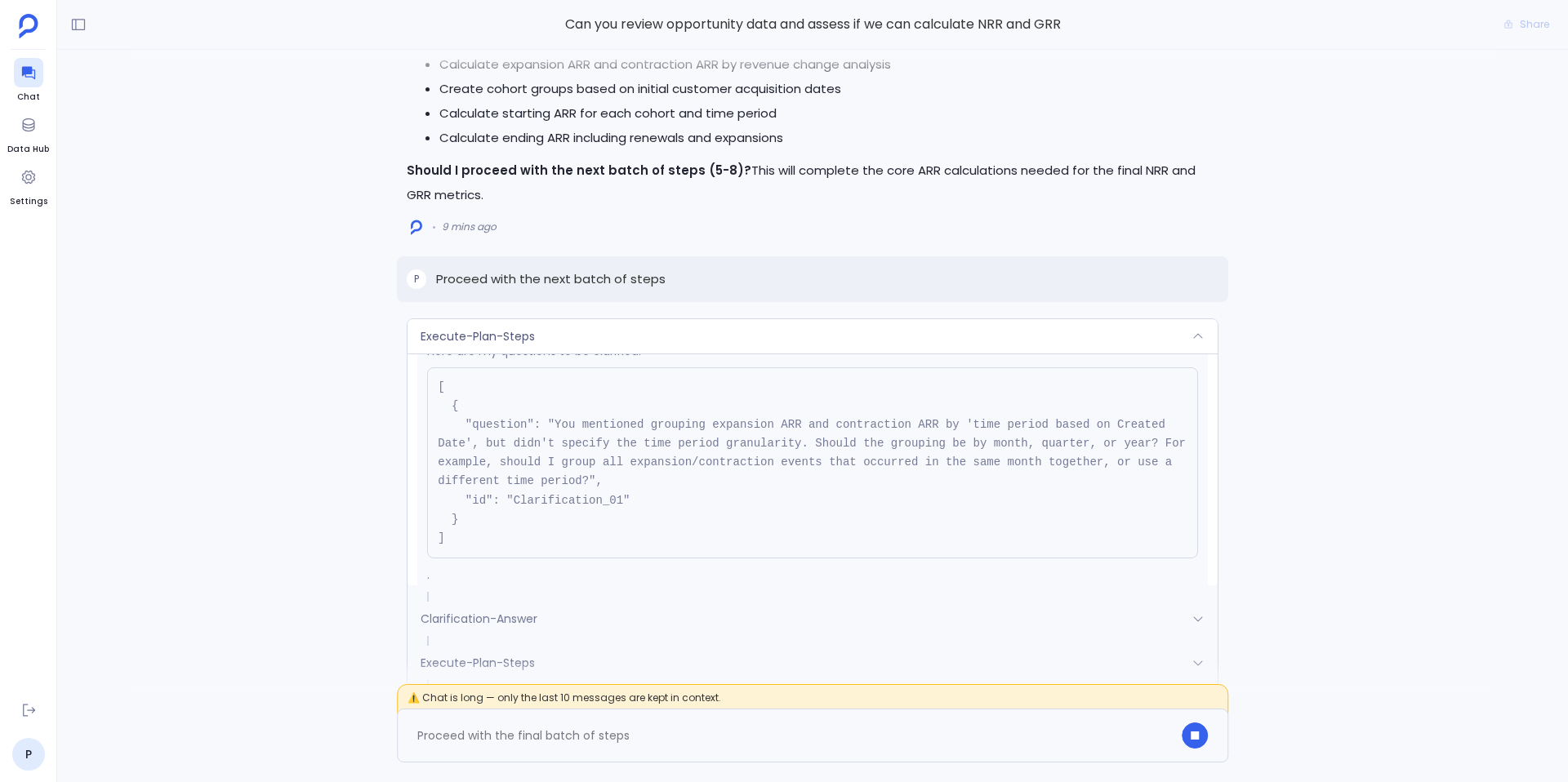
click at [671, 337] on div "Execute-Plan-Steps" at bounding box center [813, 336] width 810 height 35
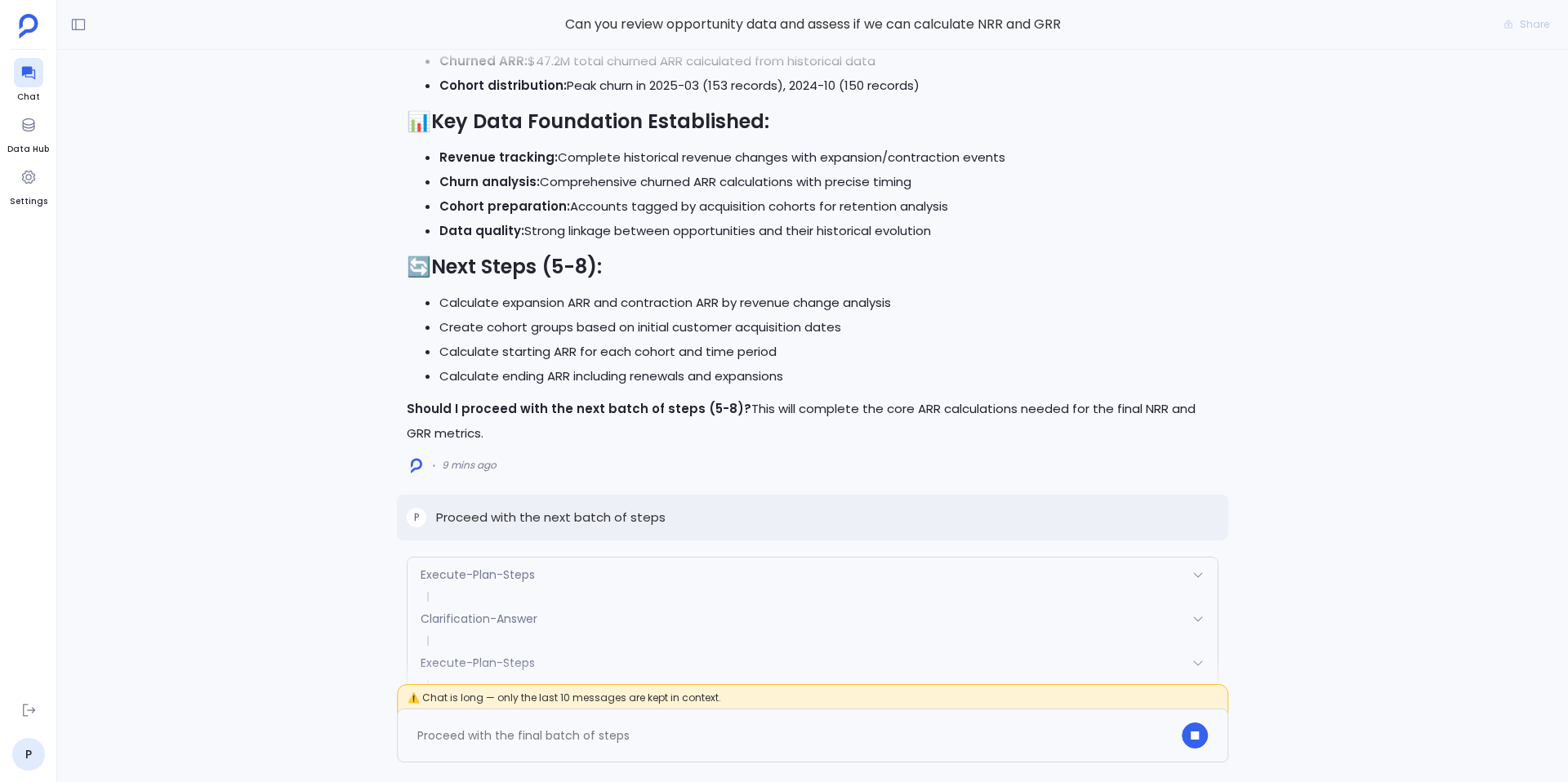
scroll to position [-1111, 0]
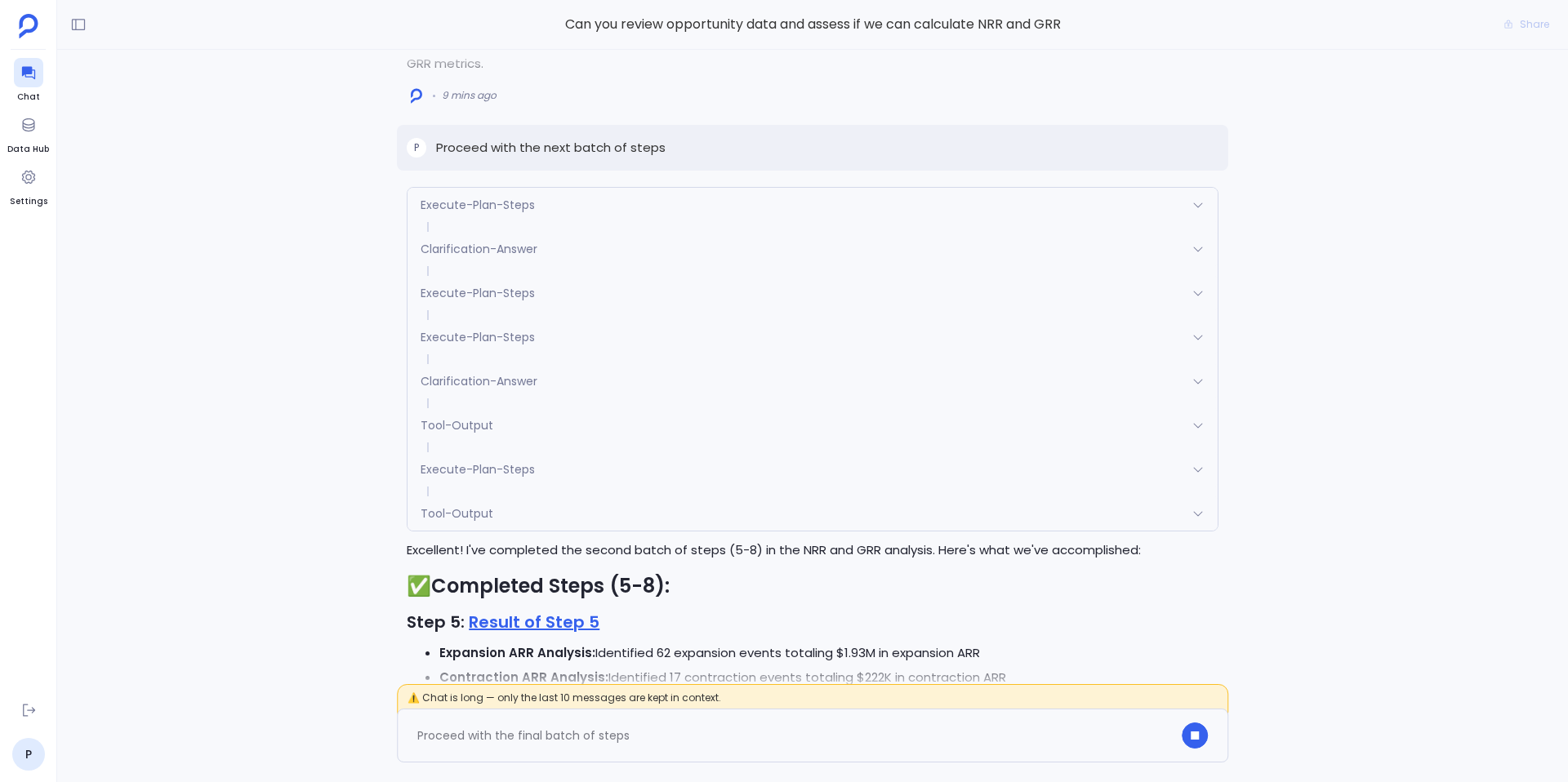
click at [564, 339] on div "Execute-Plan-Steps" at bounding box center [813, 337] width 810 height 35
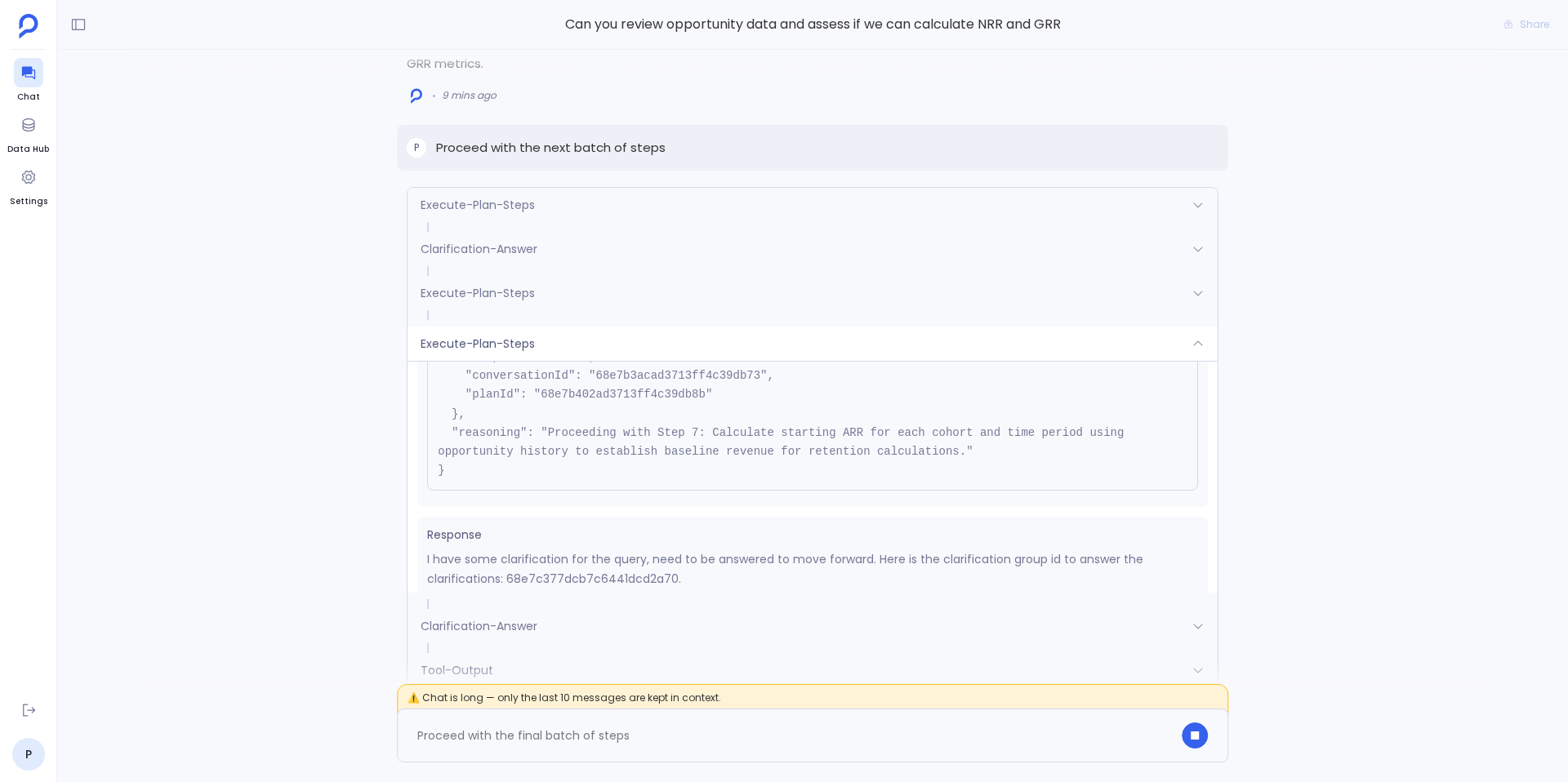
scroll to position [378, 0]
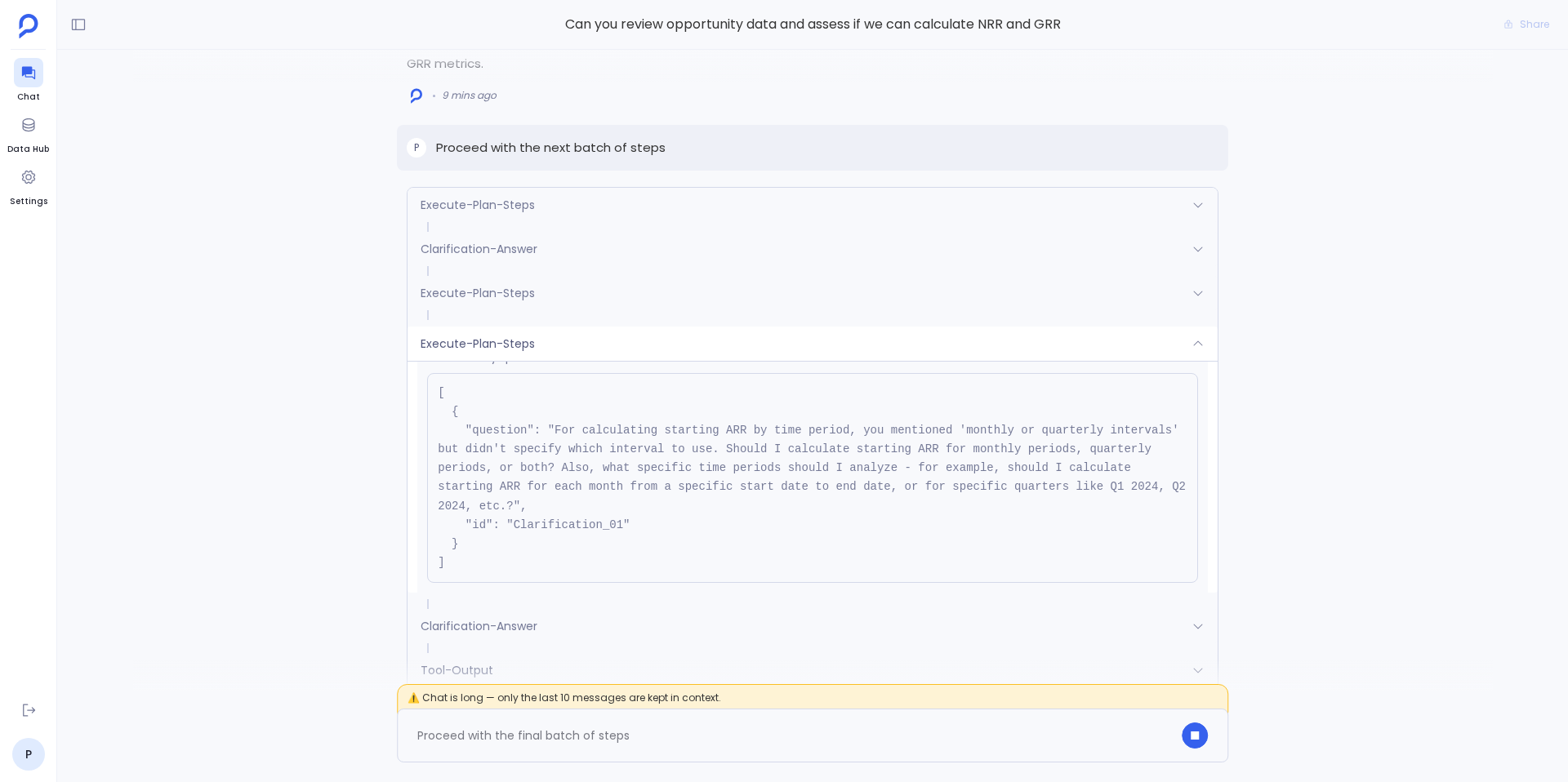
click at [600, 623] on div "Clarification-Answer" at bounding box center [813, 626] width 810 height 35
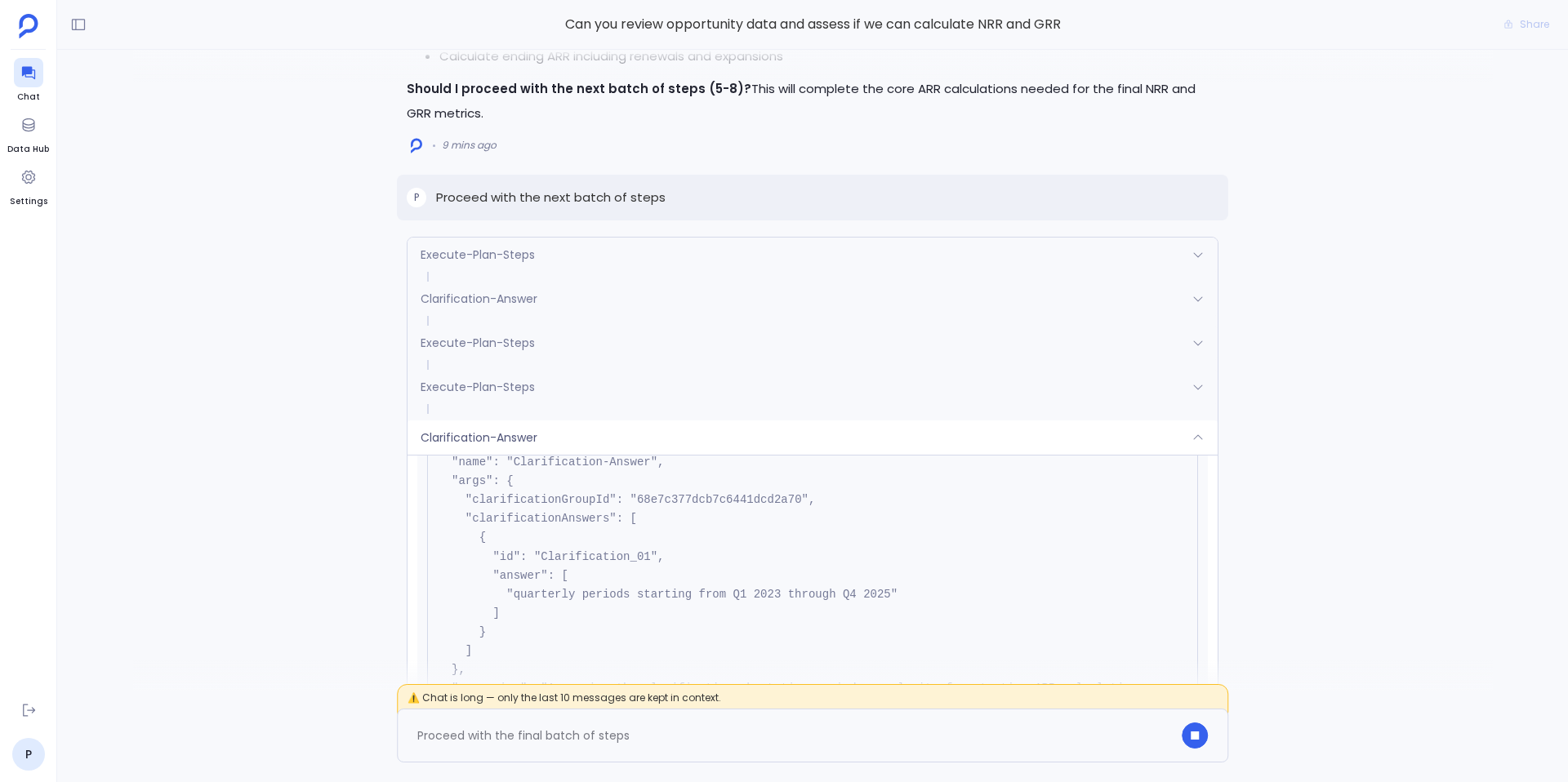
scroll to position [-1392, 0]
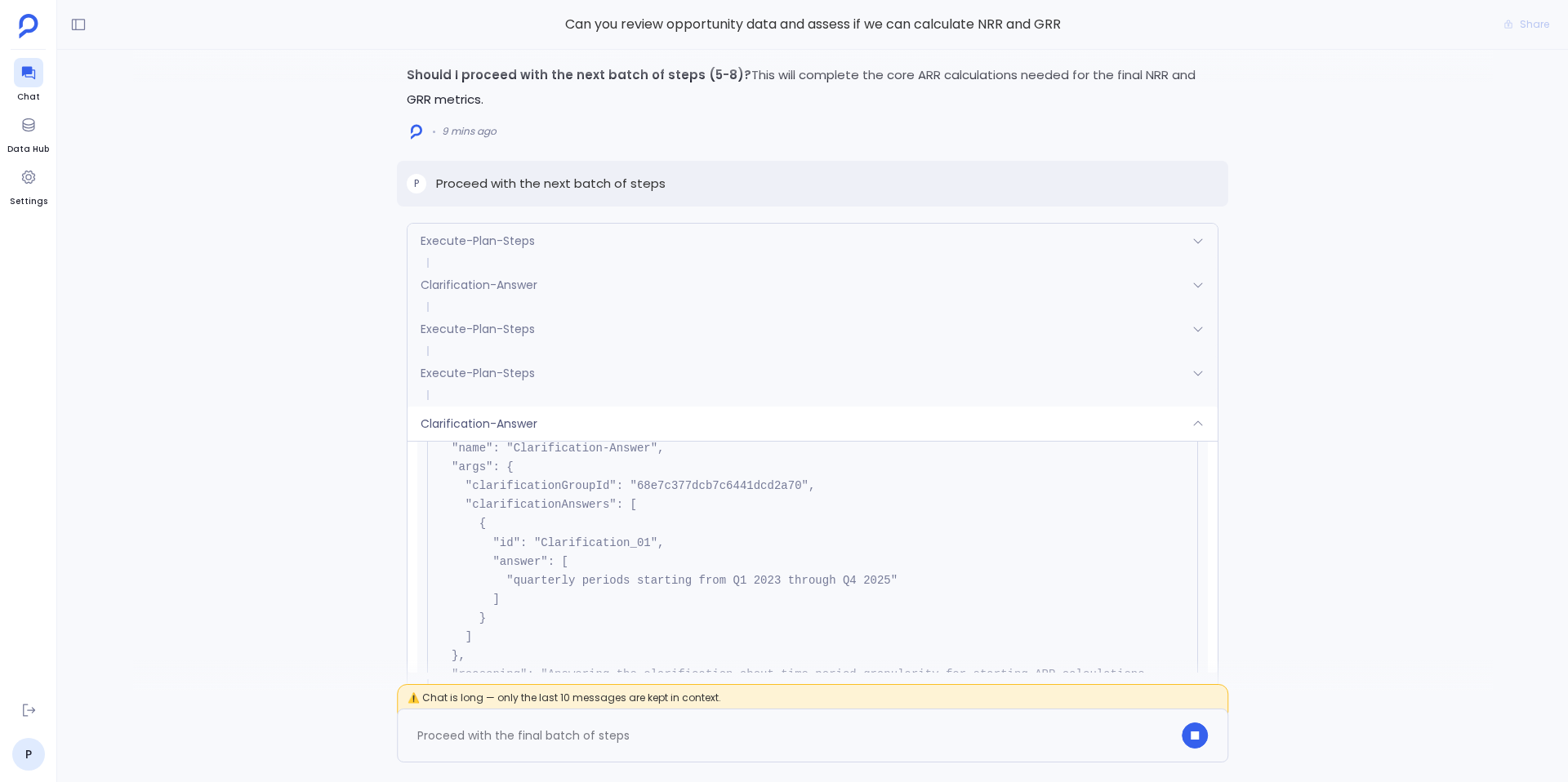
click at [520, 258] on span at bounding box center [813, 263] width 810 height 10
click at [511, 290] on span "Clarification-Answer" at bounding box center [479, 284] width 116 height 16
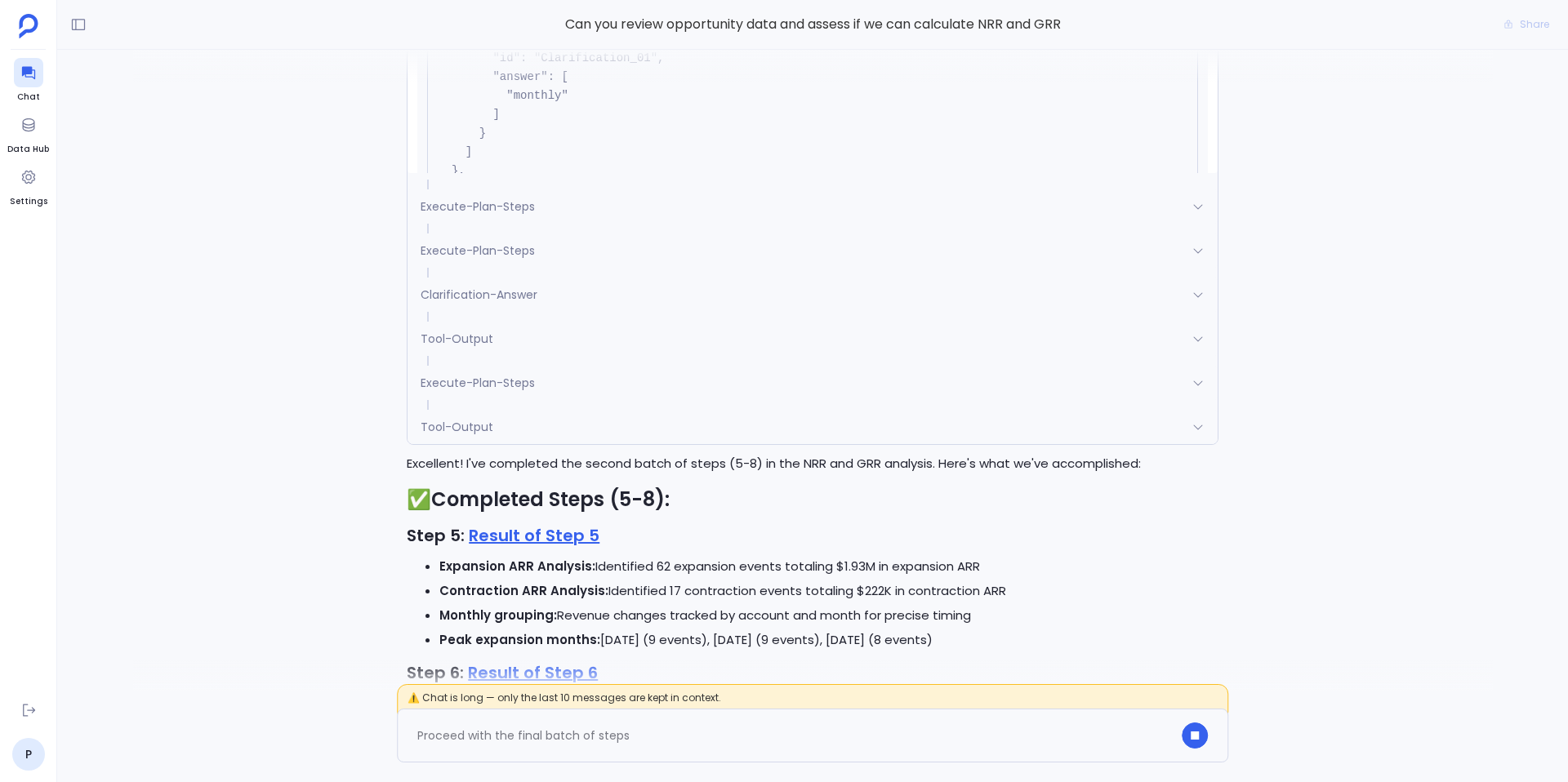
scroll to position [-991, 0]
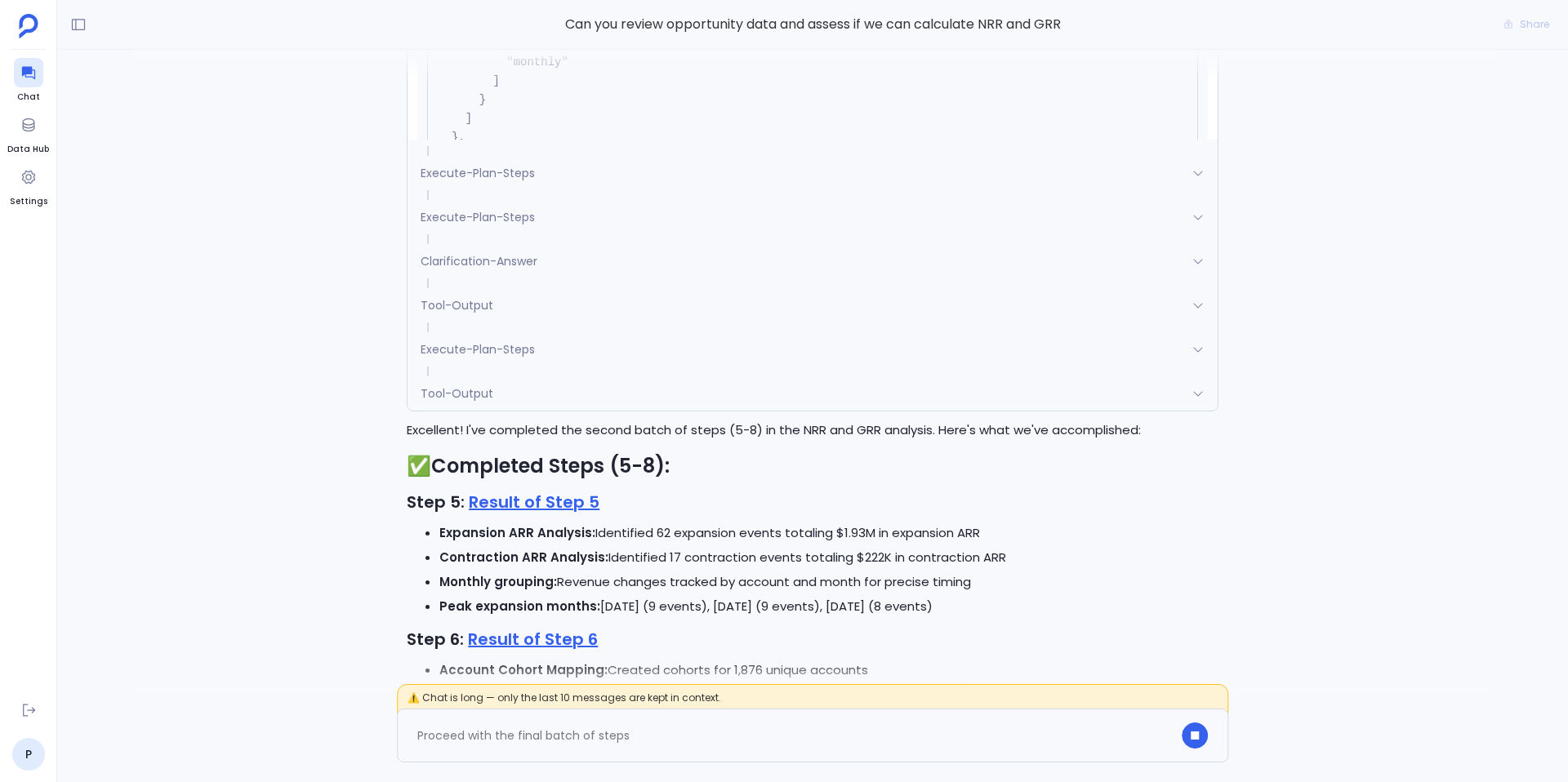
click at [500, 259] on span "Clarification-Answer" at bounding box center [479, 261] width 116 height 16
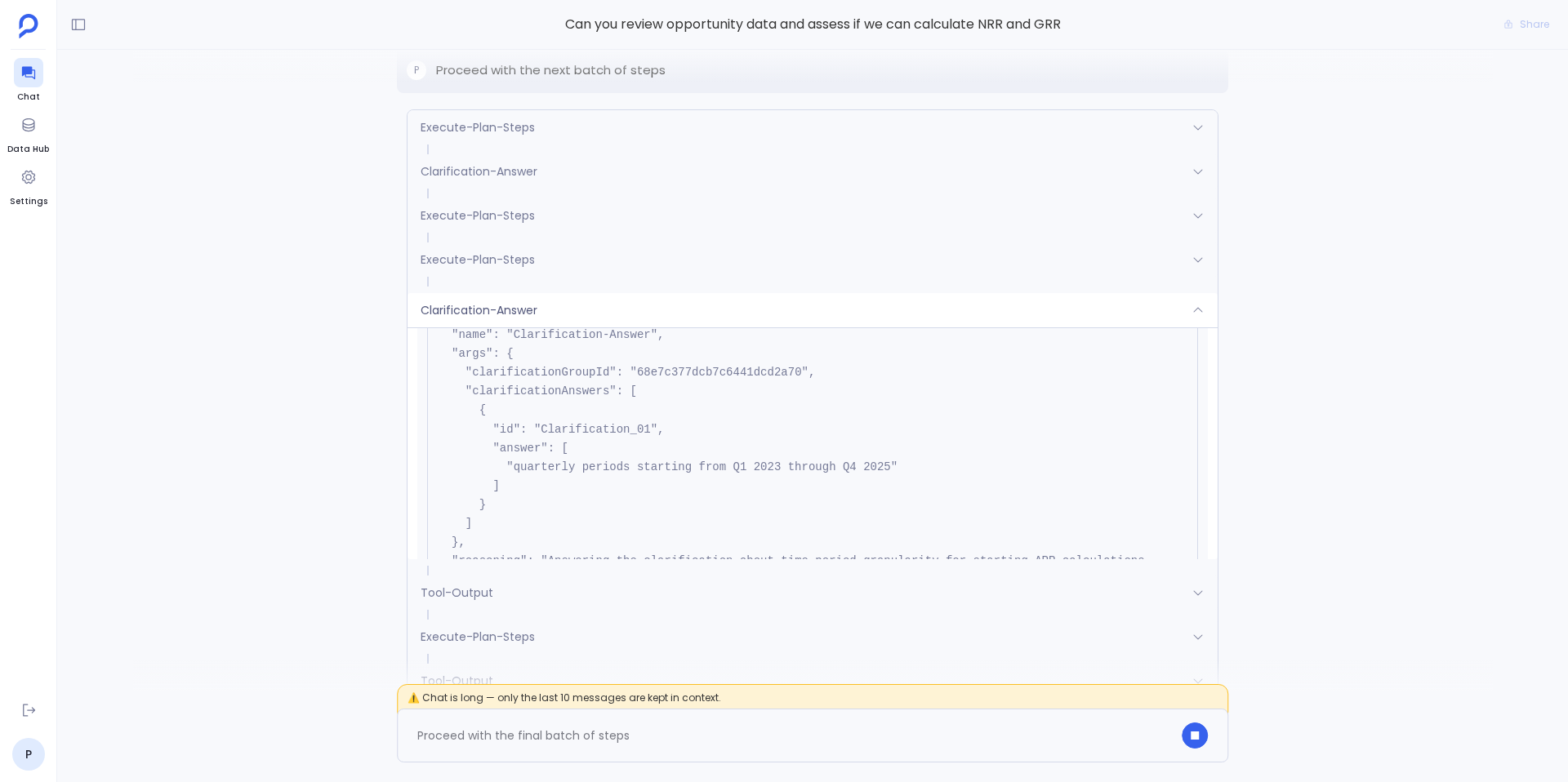
scroll to position [0, 0]
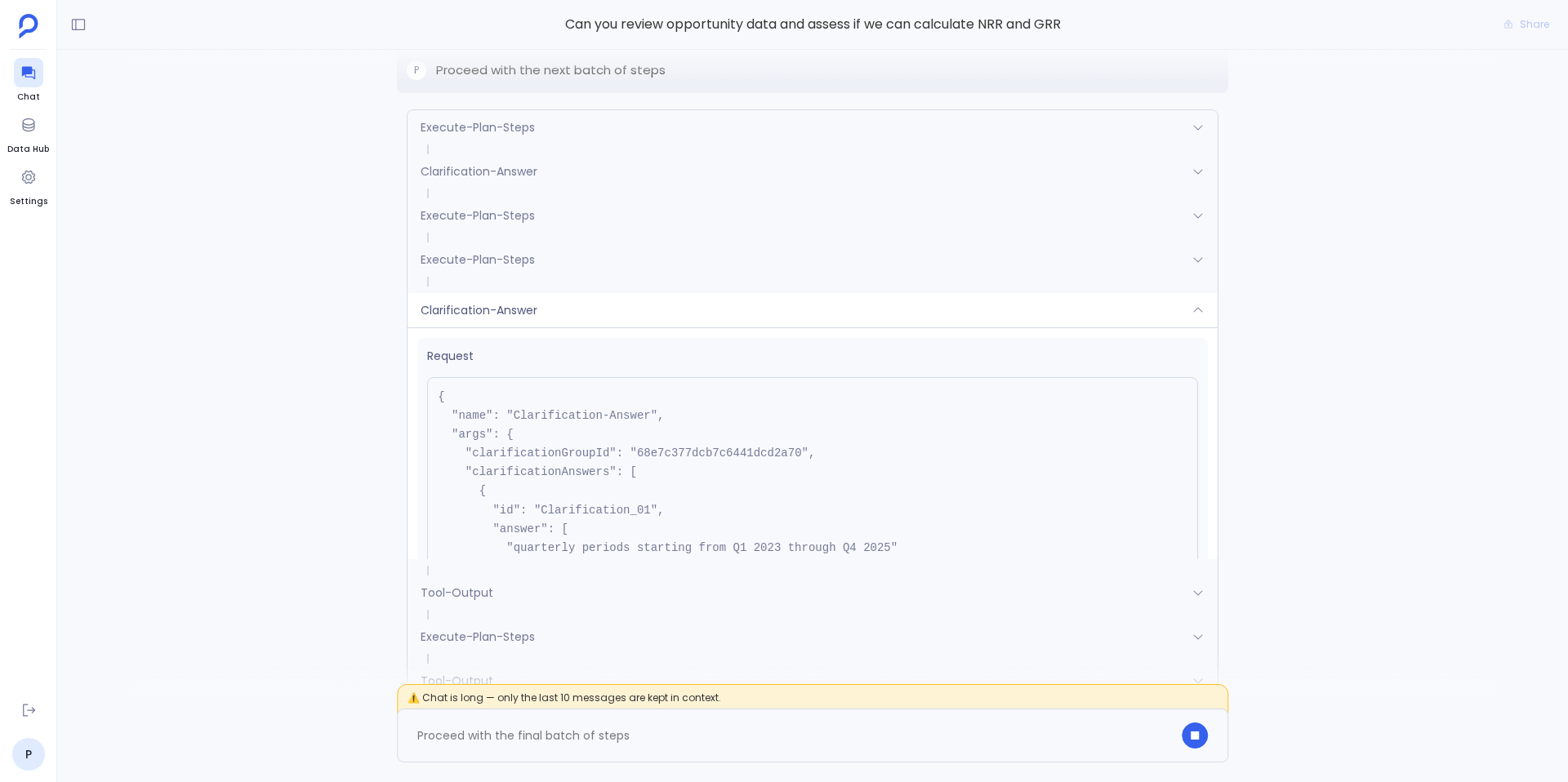
click at [581, 216] on div "Execute-Plan-Steps" at bounding box center [813, 215] width 810 height 35
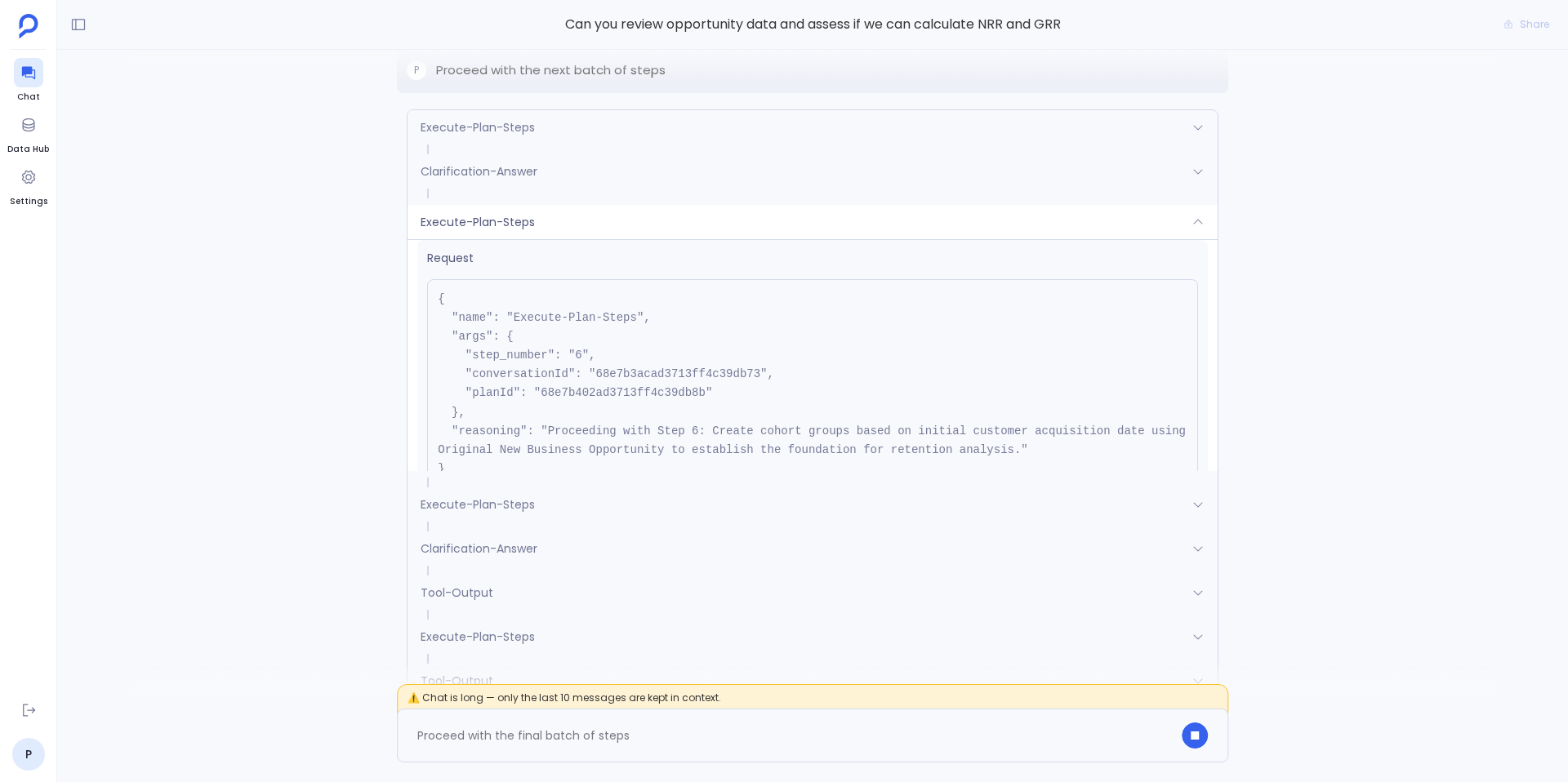
scroll to position [13, 0]
click at [597, 218] on div "Execute-Plan-Steps" at bounding box center [813, 222] width 810 height 35
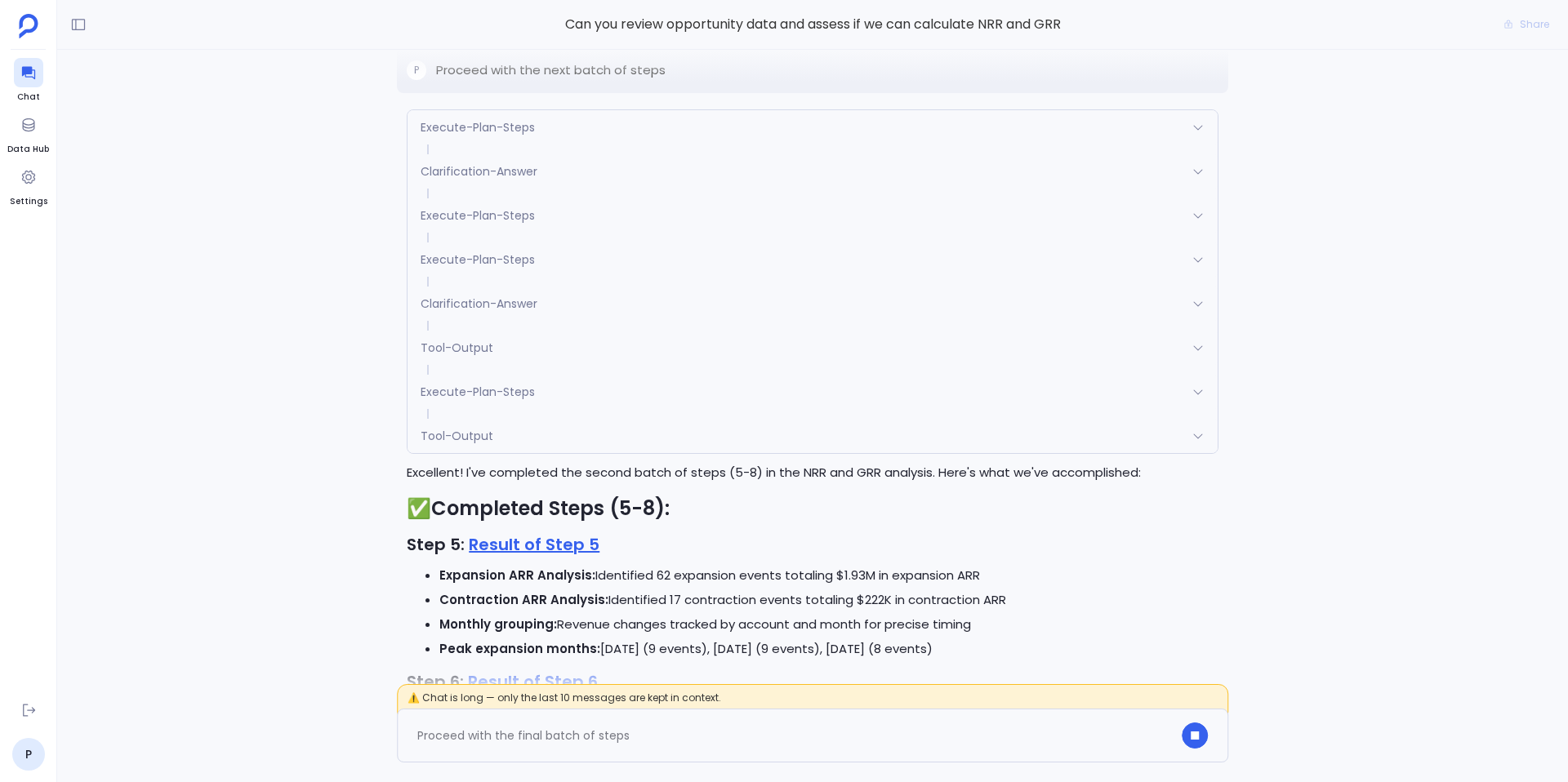
scroll to position [0, 0]
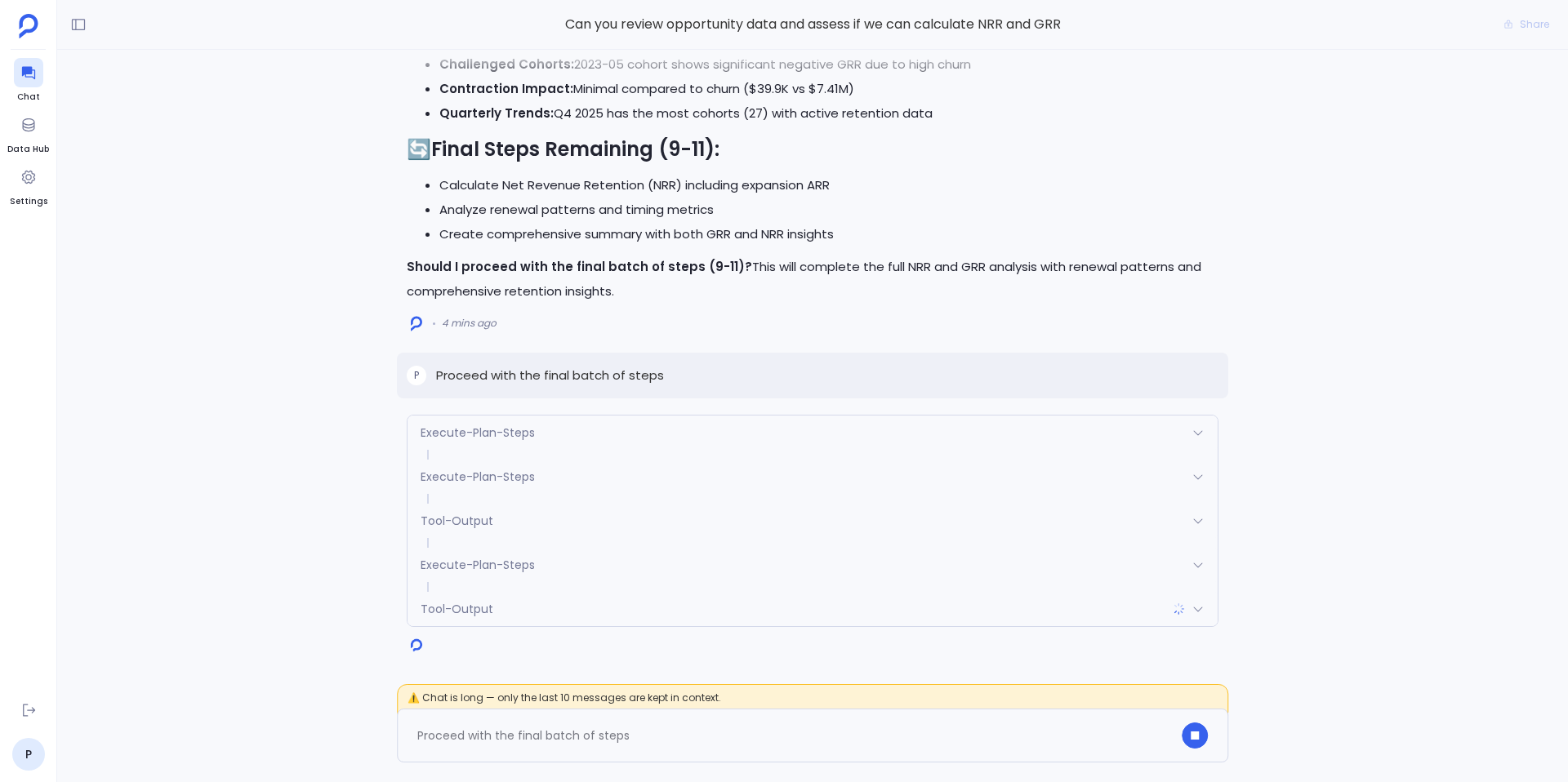
click at [541, 556] on div "Execute-Plan-Steps" at bounding box center [813, 564] width 810 height 35
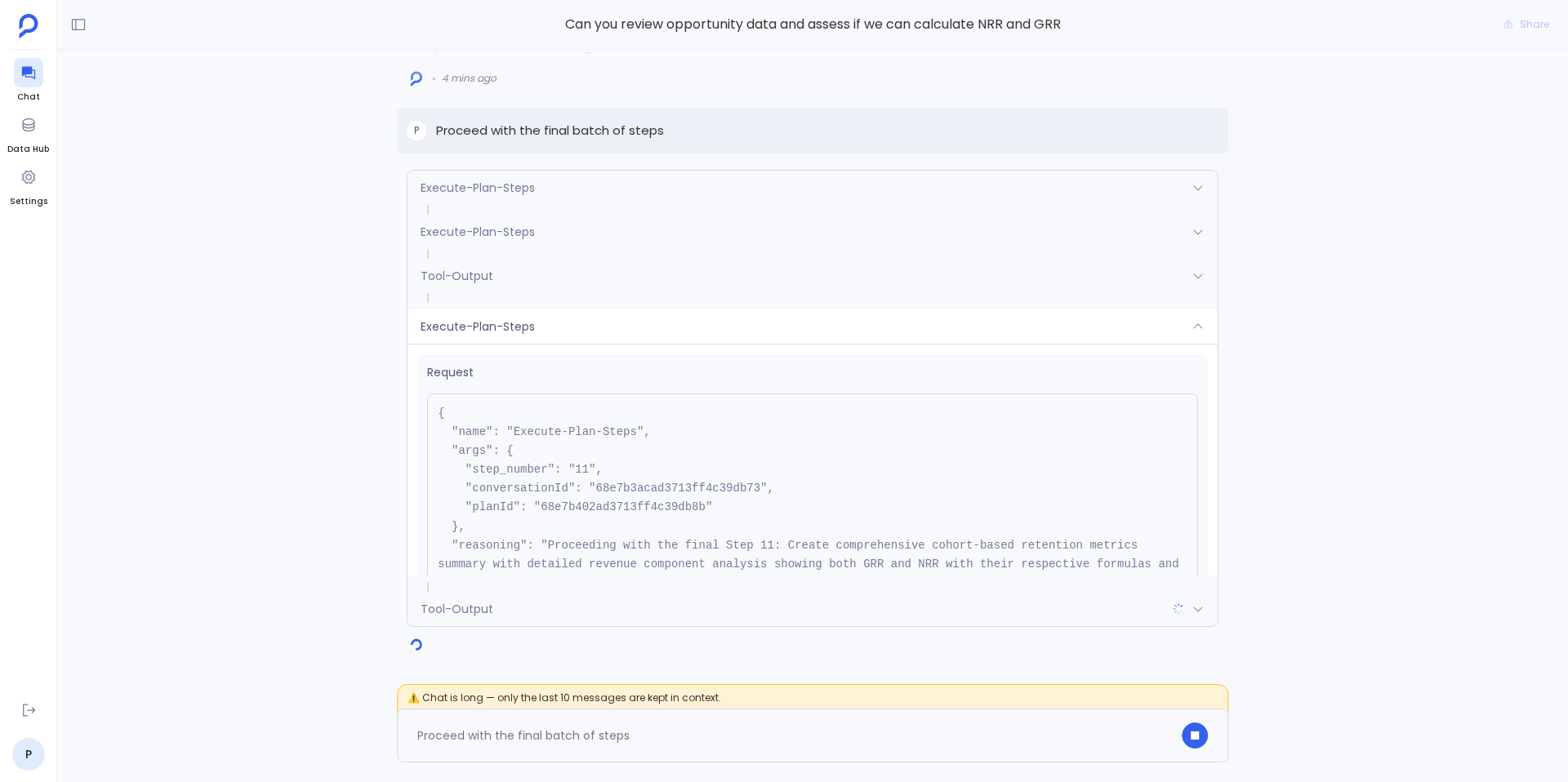
click at [549, 331] on div "Execute-Plan-Steps" at bounding box center [813, 326] width 810 height 35
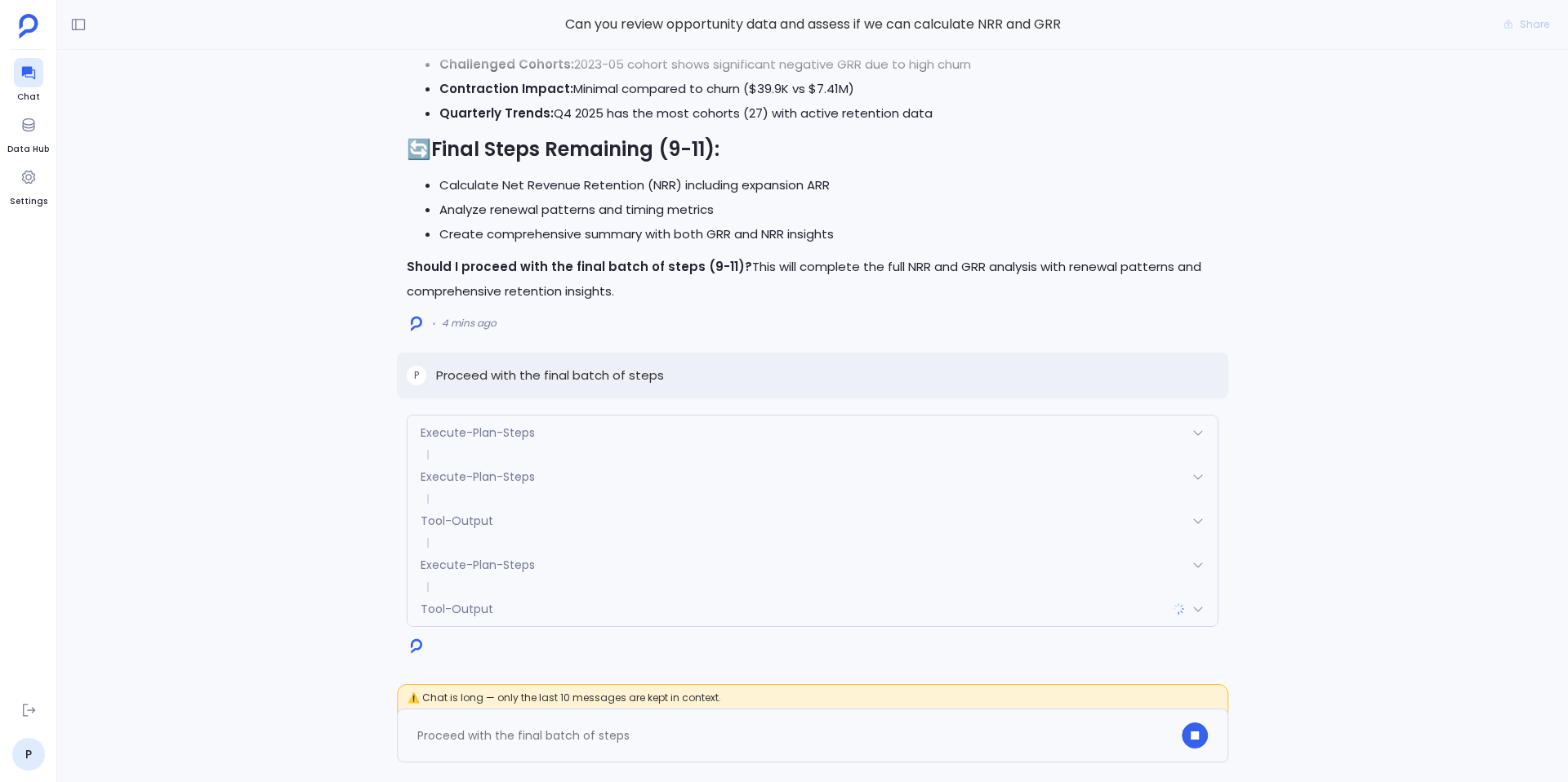
click at [611, 443] on div "Execute-Plan-Steps" at bounding box center [813, 433] width 810 height 35
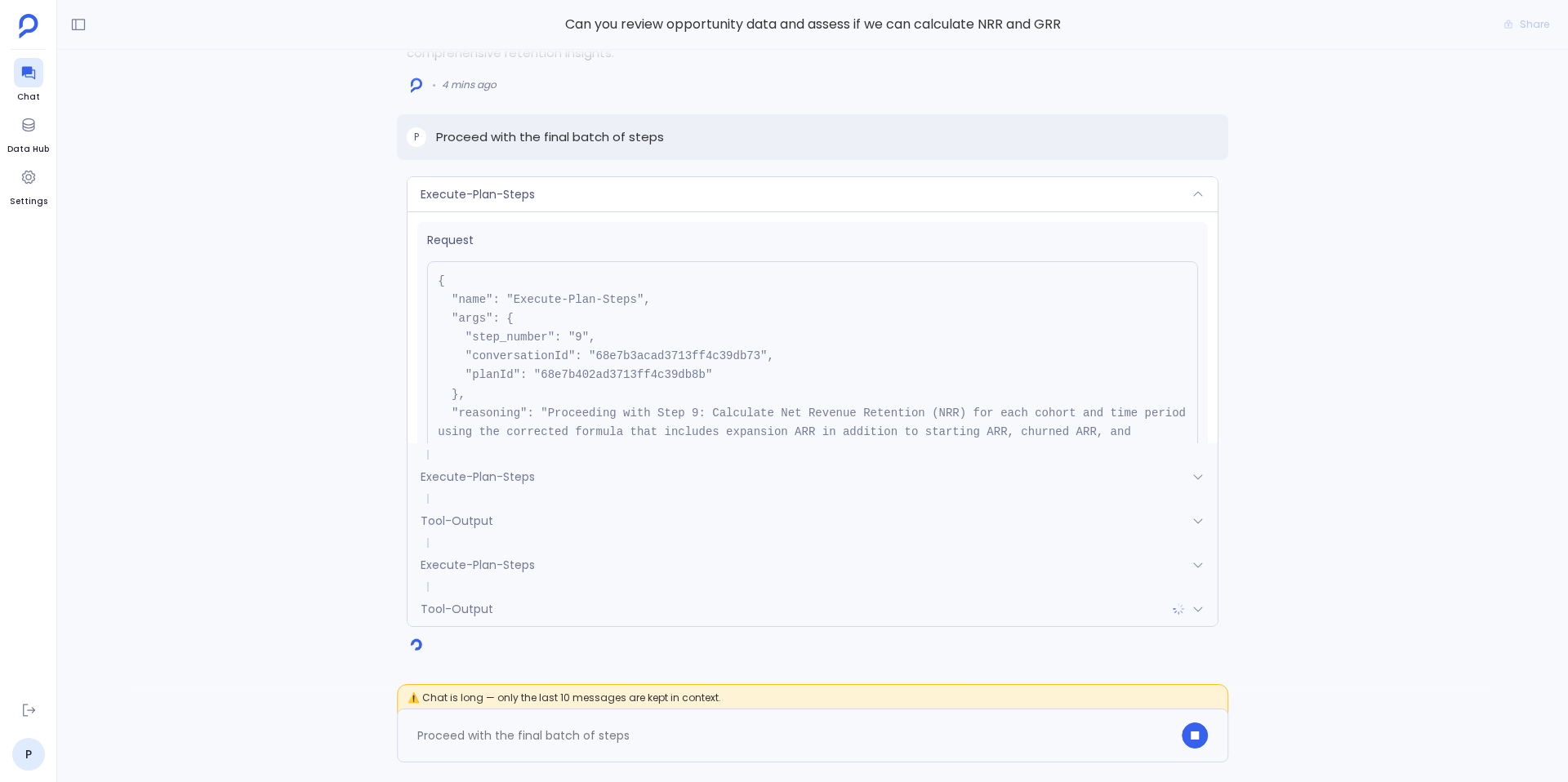
click at [631, 375] on pre "{ "name": "Execute-Plan-Steps", "args": { "step_number": "9", "conversationId":…" at bounding box center [813, 375] width 771 height 229
copy pre "68e7b402ad3713ff4c39db8b"
click at [608, 200] on div "Execute-Plan-Steps" at bounding box center [813, 194] width 810 height 35
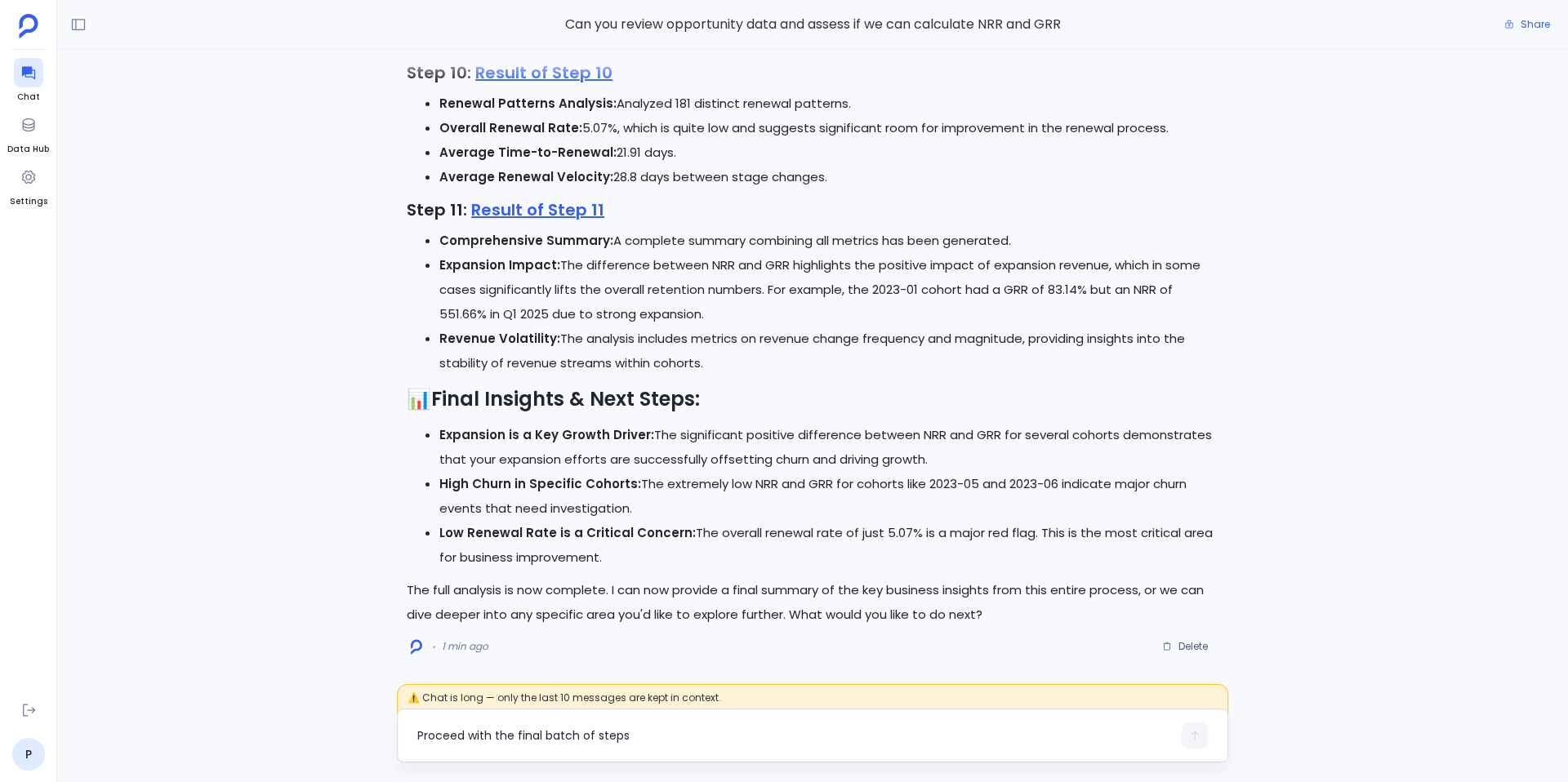
click at [526, 739] on textarea "Proceed with the final batch of steps" at bounding box center [795, 735] width 754 height 16
click at [679, 591] on p "The full analysis is now complete. I can now provide a final summary of the key…" at bounding box center [813, 602] width 812 height 49
click at [679, 591] on p "The full analysis is now complete. I can now provide a final summary of the key…" at bounding box center [813, 602] width 812 height 49
drag, startPoint x: 678, startPoint y: 592, endPoint x: 825, endPoint y: 597, distance: 147.1
click at [825, 597] on p "The full analysis is now complete. I can now provide a final summary of the key…" at bounding box center [813, 602] width 812 height 49
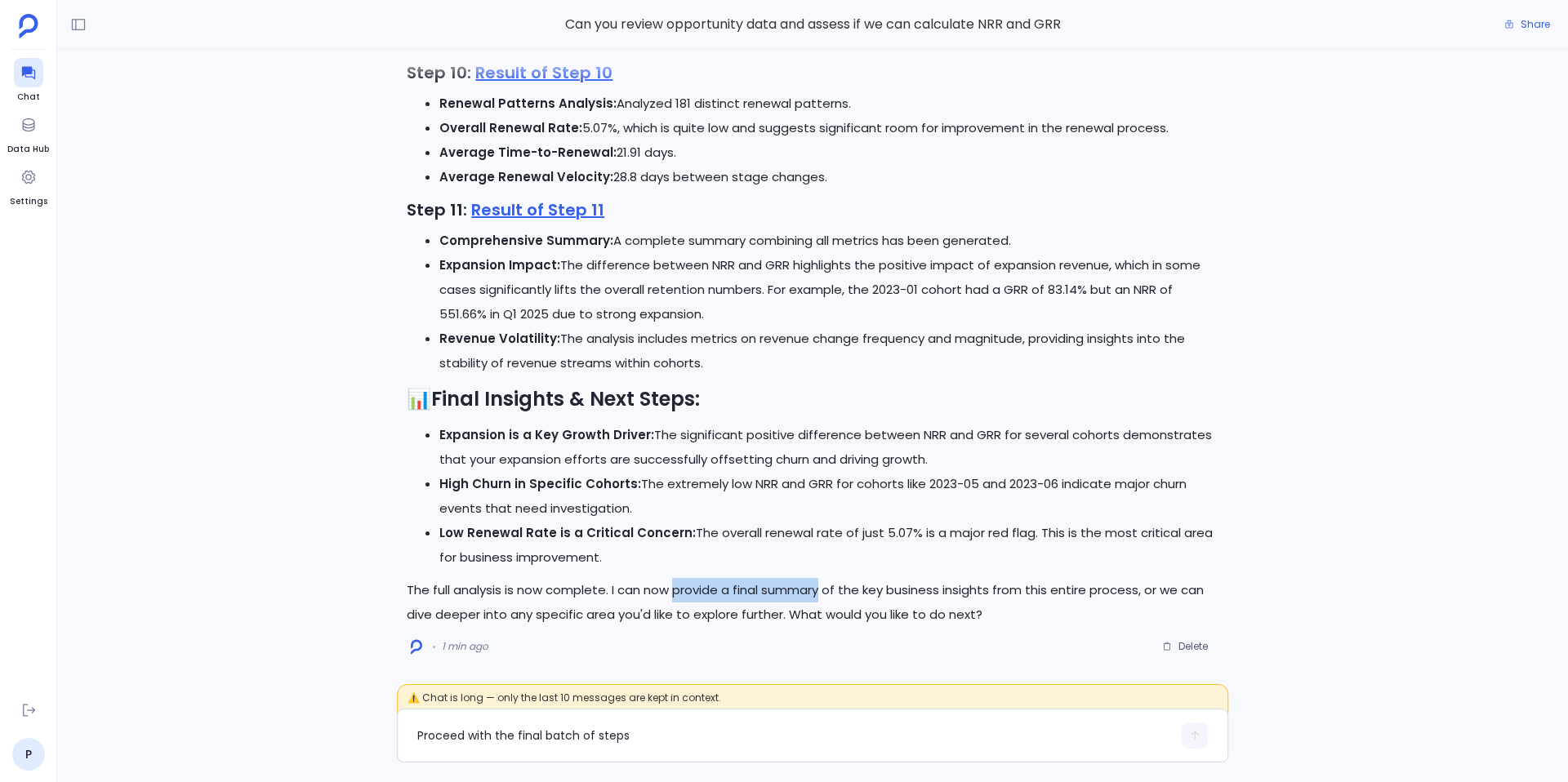
copy p "provide a final summary"
click at [684, 731] on textarea "Proceed with the final batch of steps" at bounding box center [795, 735] width 754 height 16
click at [423, 736] on textarea "provide a final summary" at bounding box center [795, 735] width 754 height 16
type textarea "Provide a final summary"
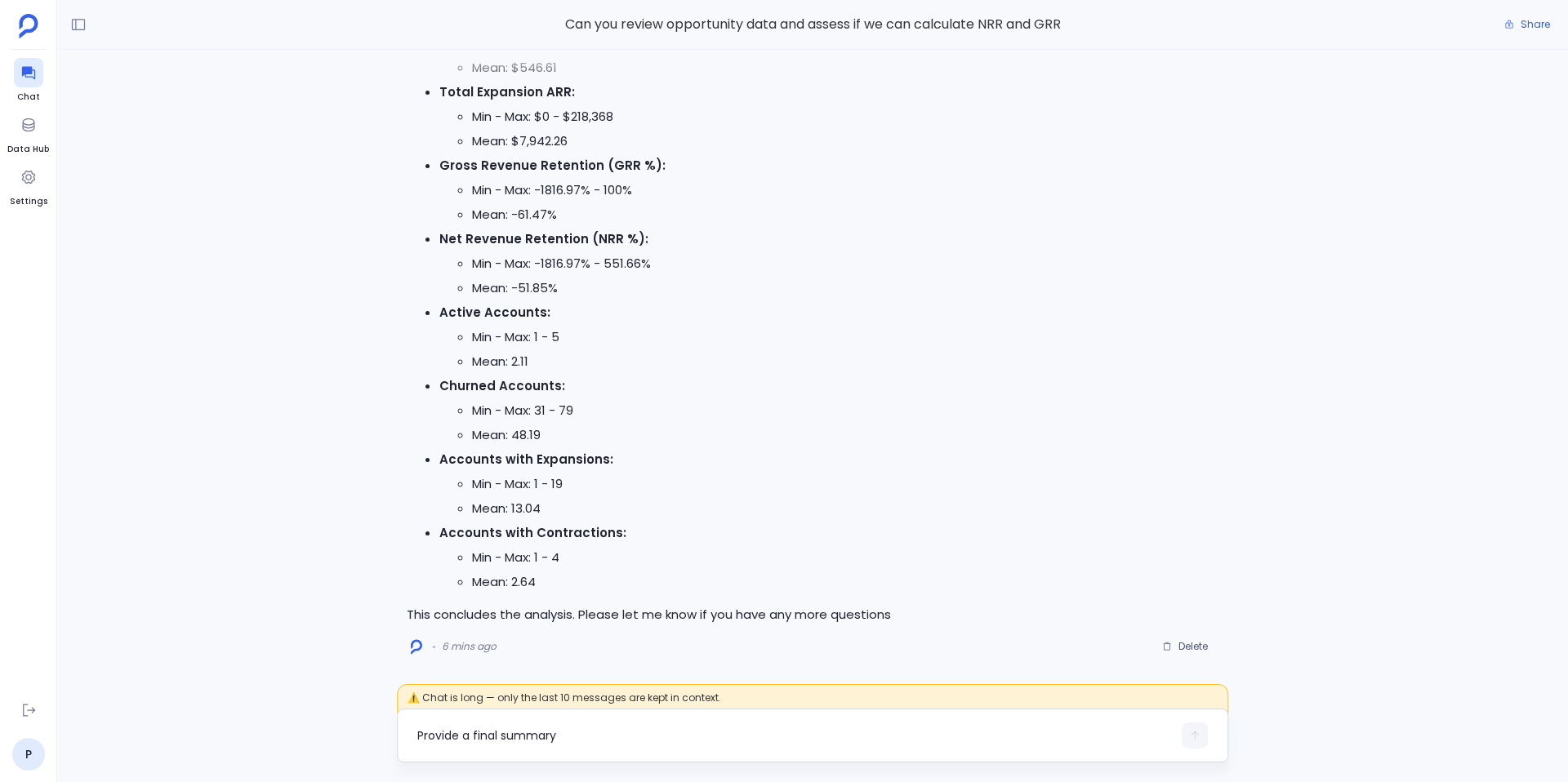
click at [511, 727] on textarea "Provide a final summary" at bounding box center [795, 735] width 754 height 16
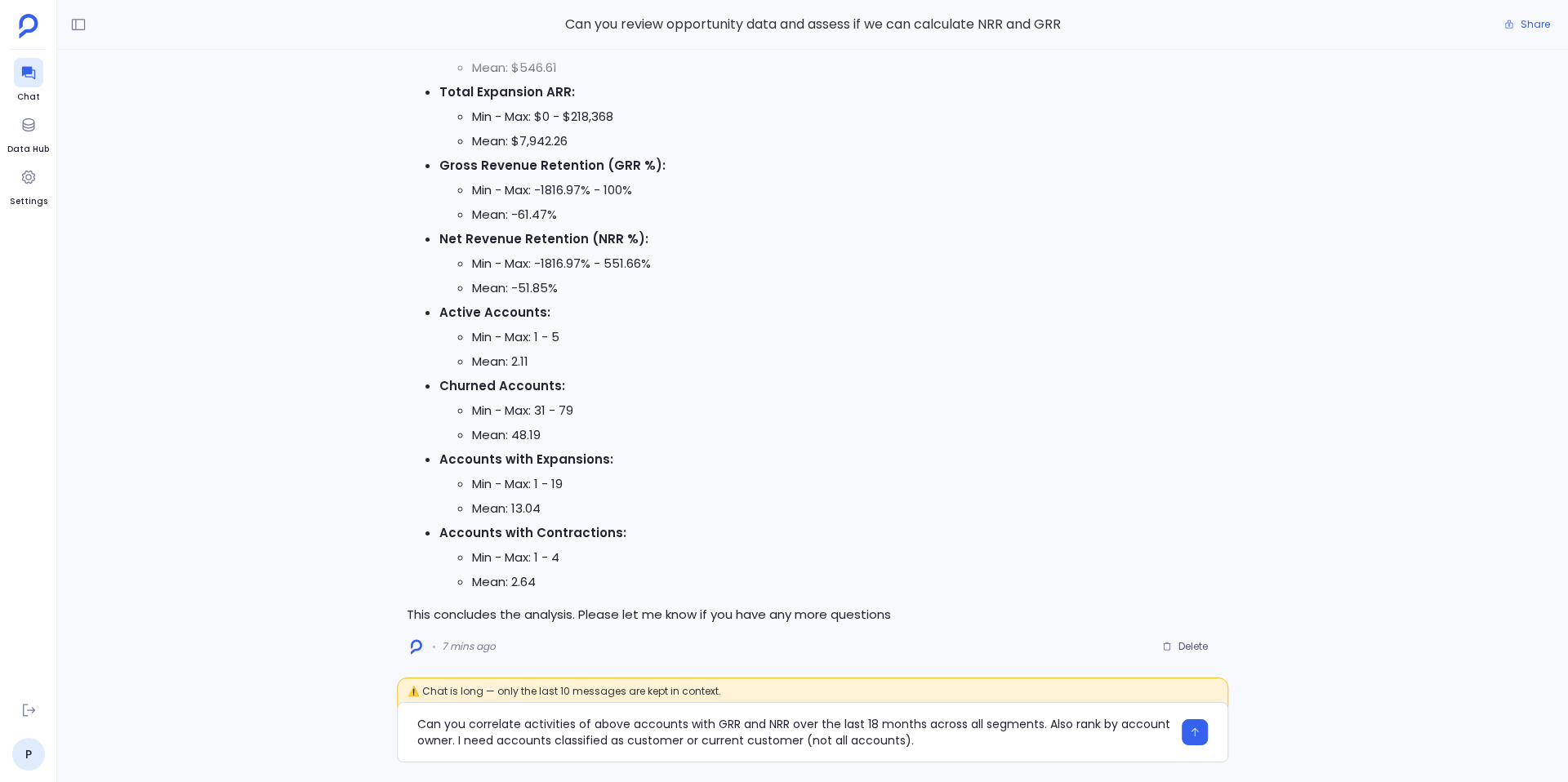
type textarea "Can you correlate activities of above accounts with GRR and NRR over the last 1…"
click at [622, 736] on textarea "Can you correlate activities of above accounts with GRR and NRR over the last 1…" at bounding box center [795, 732] width 754 height 33
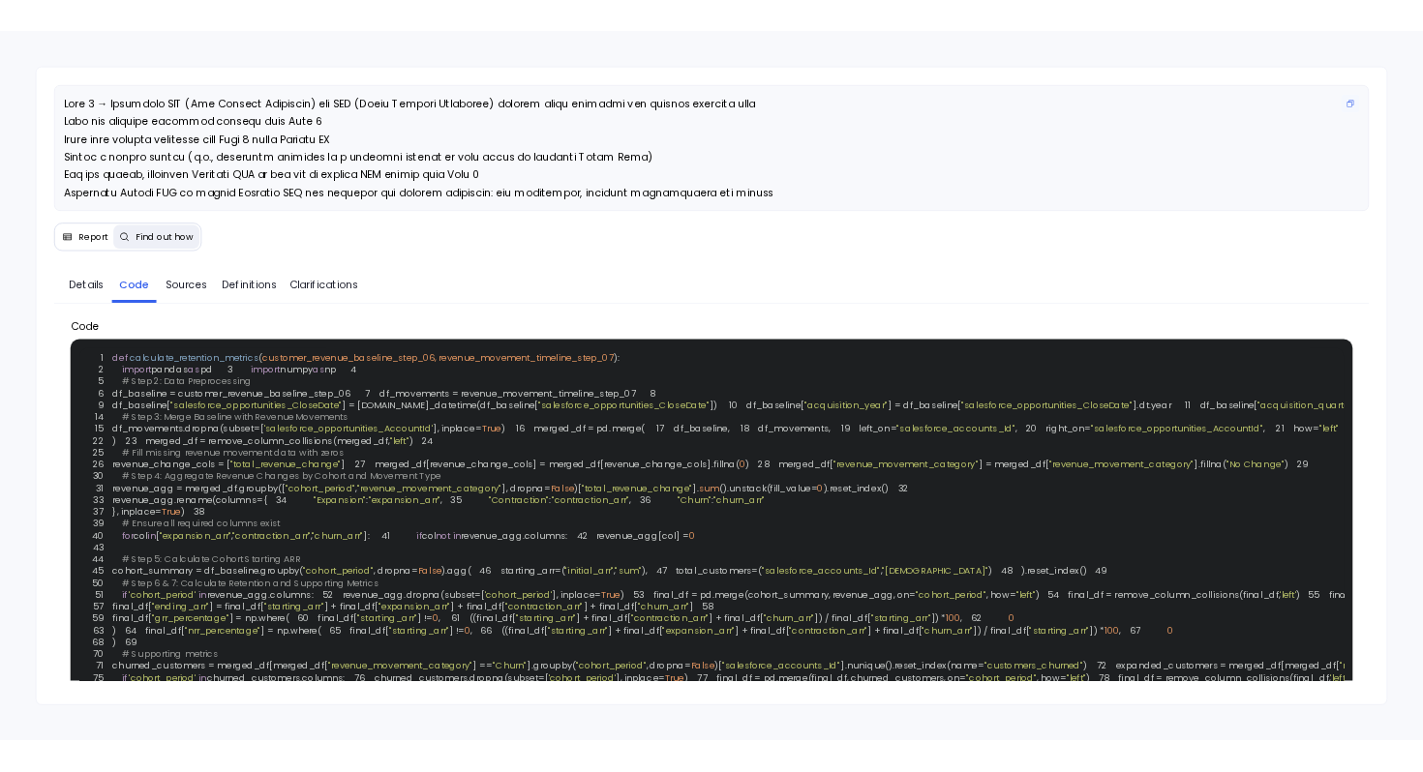
scroll to position [752, 0]
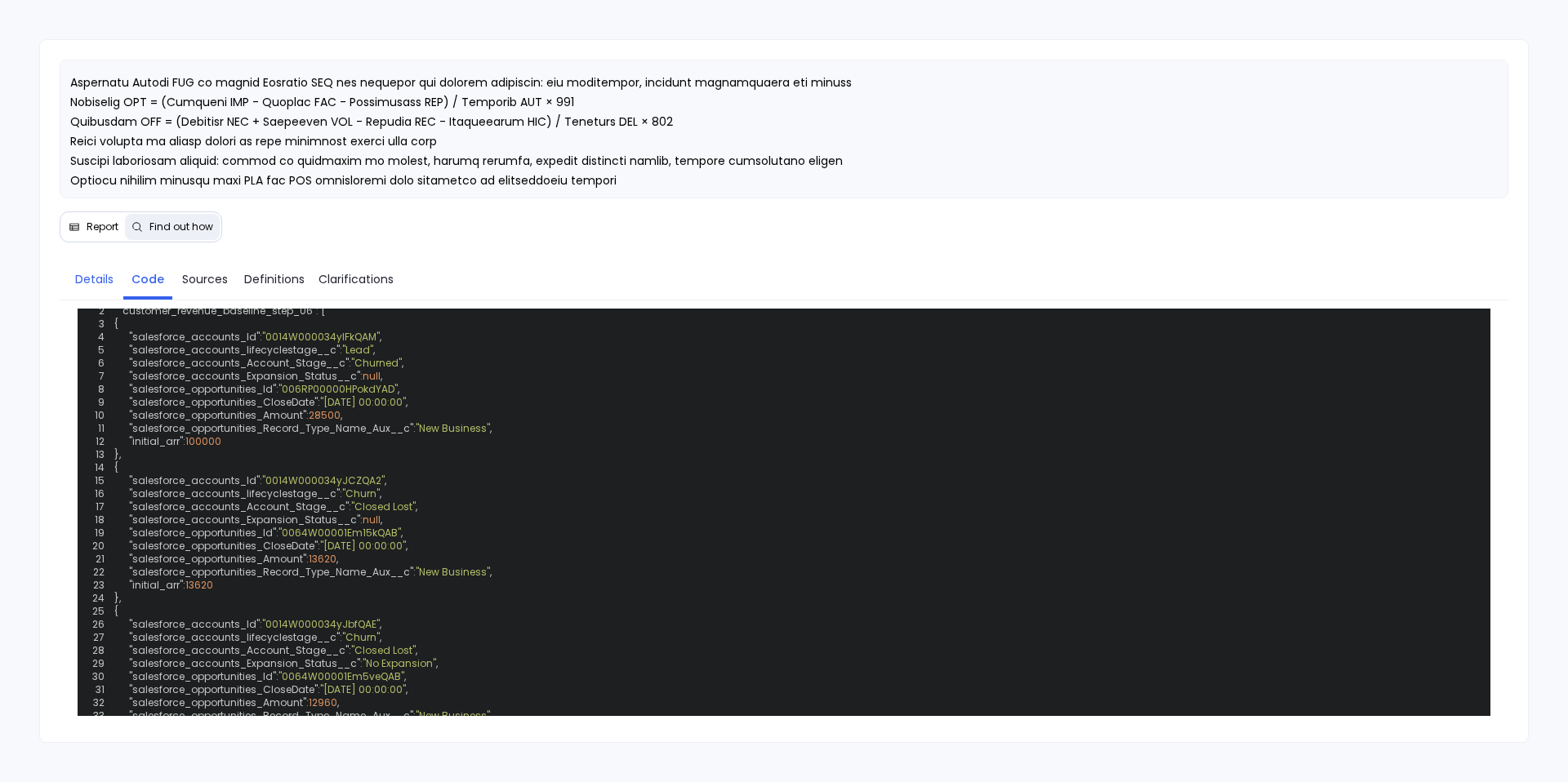
click at [105, 274] on span "Details" at bounding box center [94, 278] width 38 height 18
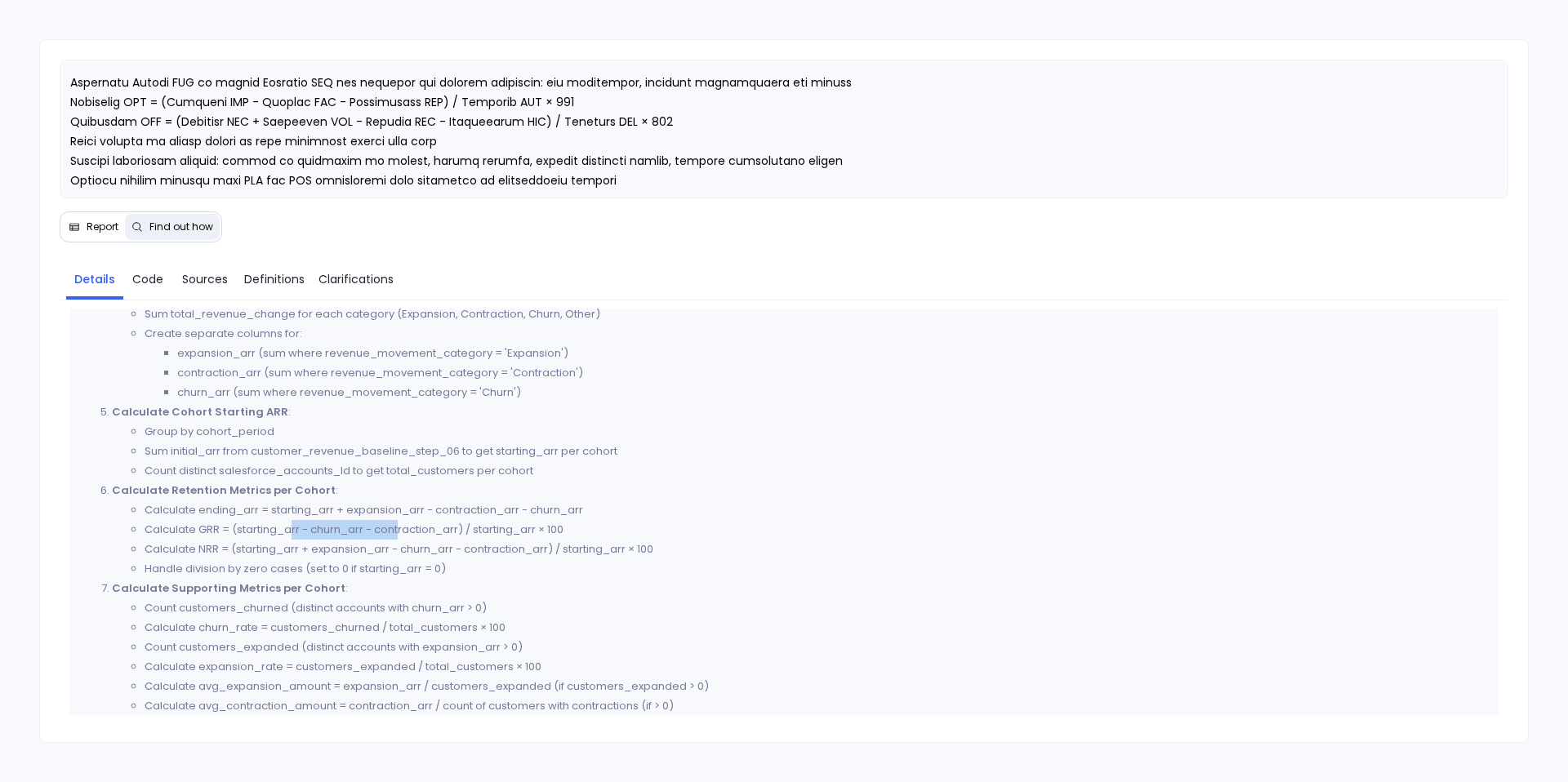
drag, startPoint x: 295, startPoint y: 528, endPoint x: 402, endPoint y: 531, distance: 107.0
click at [402, 531] on li "Calculate GRR = (starting_arr - churn_arr - contraction_arr) / starting_arr × 1…" at bounding box center [816, 530] width 1344 height 19
click at [155, 284] on span "Code" at bounding box center [148, 278] width 31 height 18
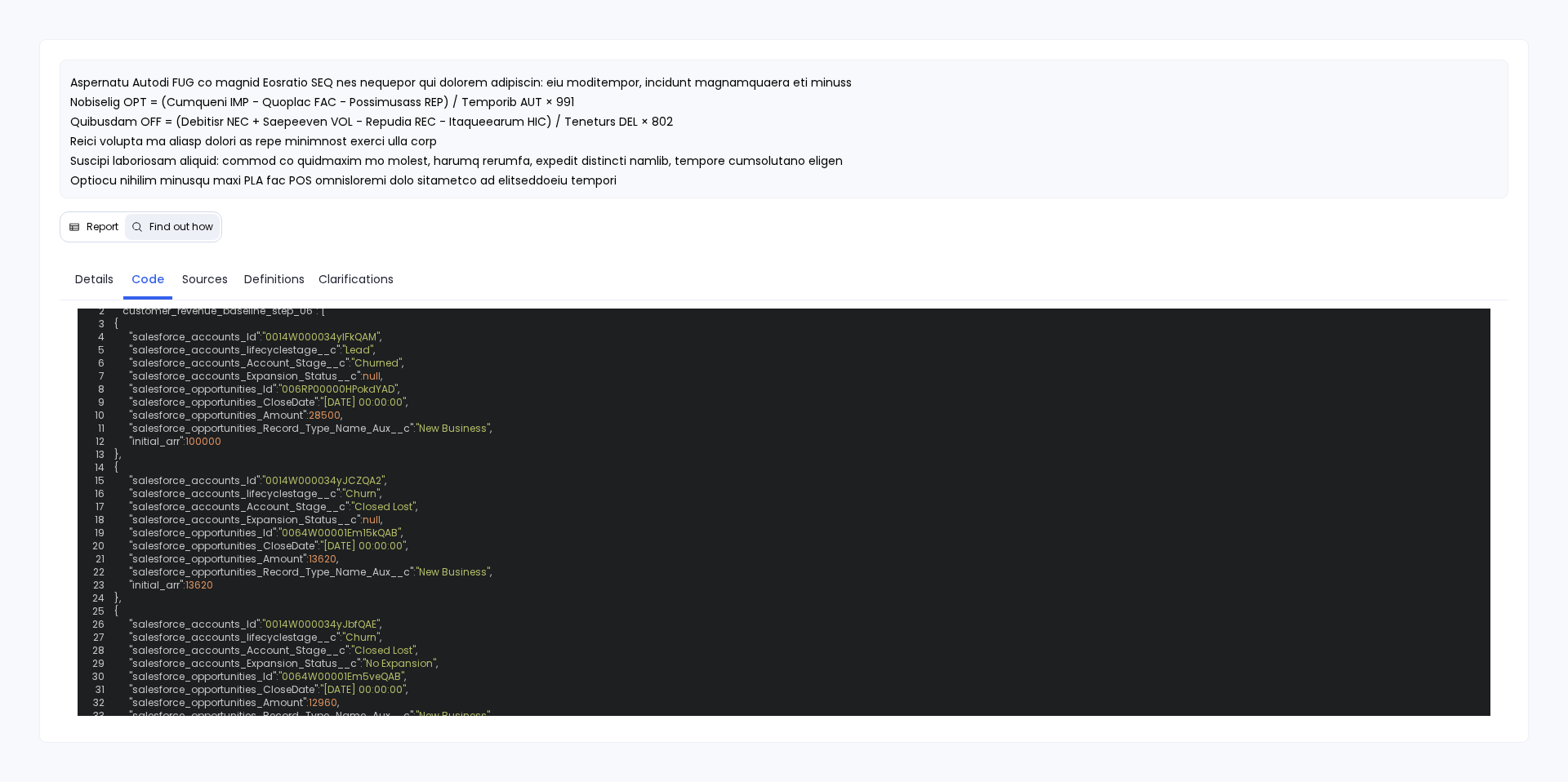
click at [98, 234] on button "Report" at bounding box center [94, 227] width 63 height 26
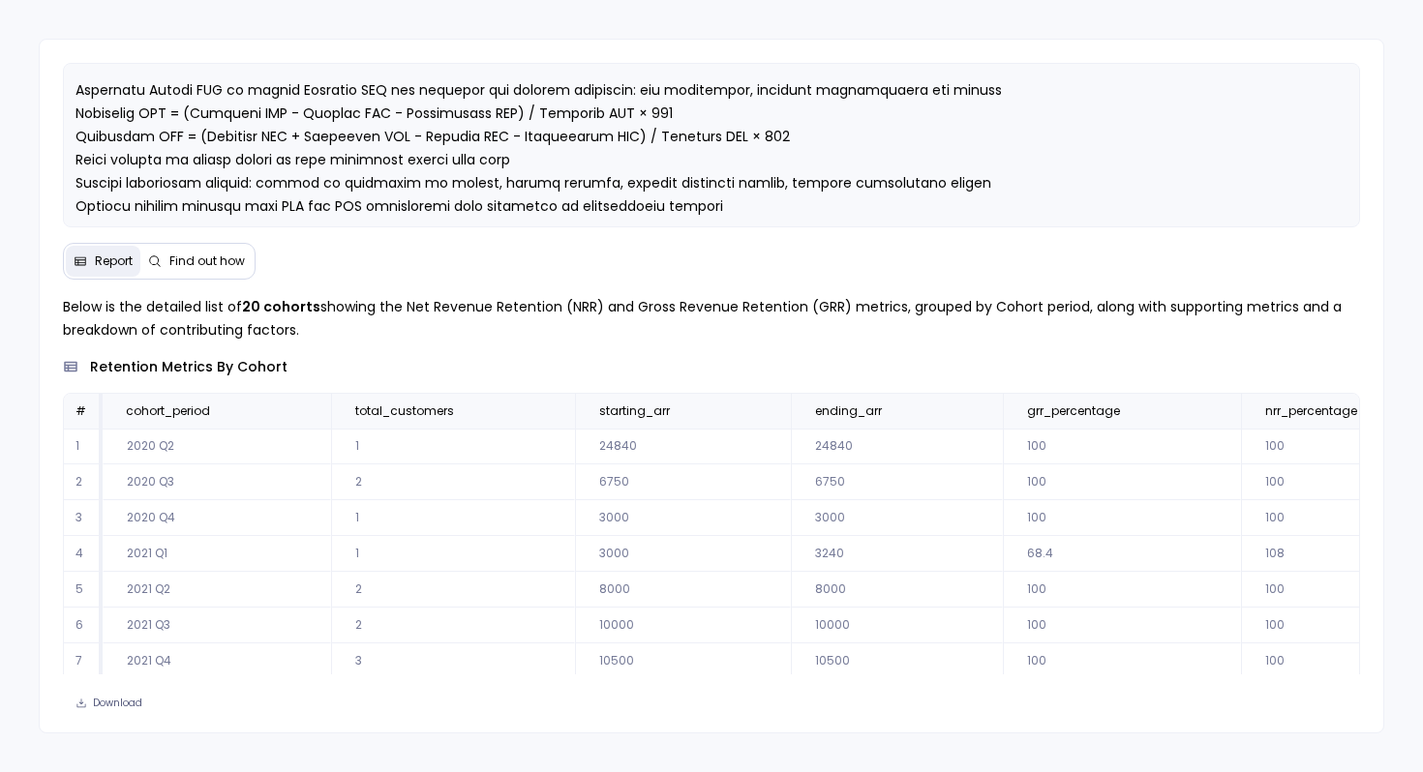
scroll to position [113, 0]
